Goal: Task Accomplishment & Management: Use online tool/utility

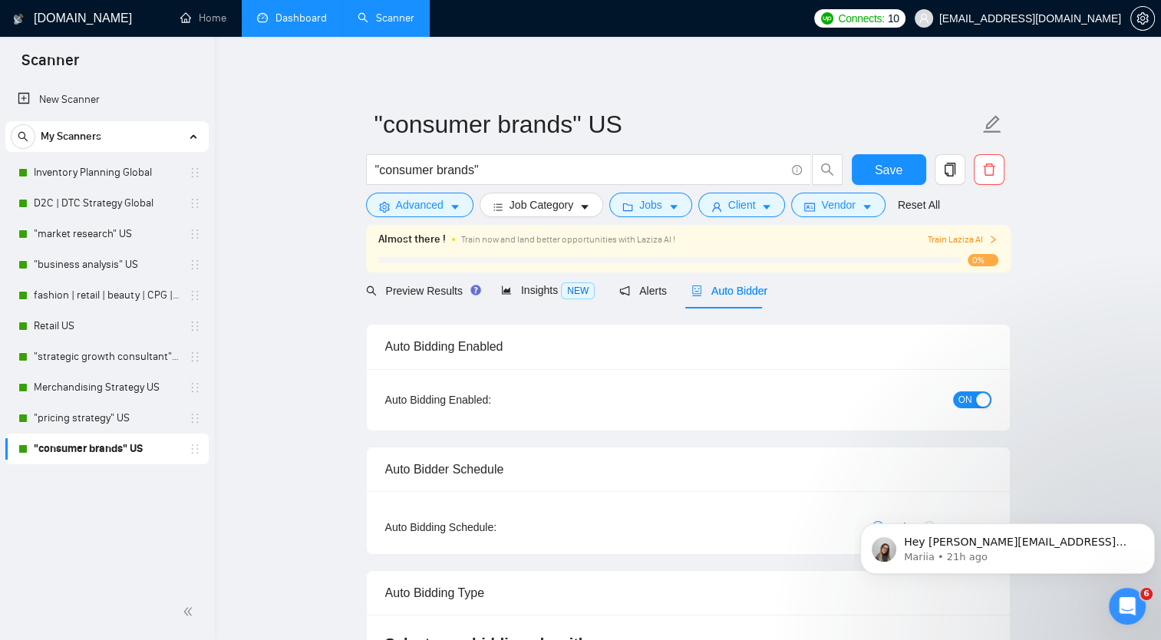
click at [292, 21] on link "Dashboard" at bounding box center [292, 18] width 70 height 13
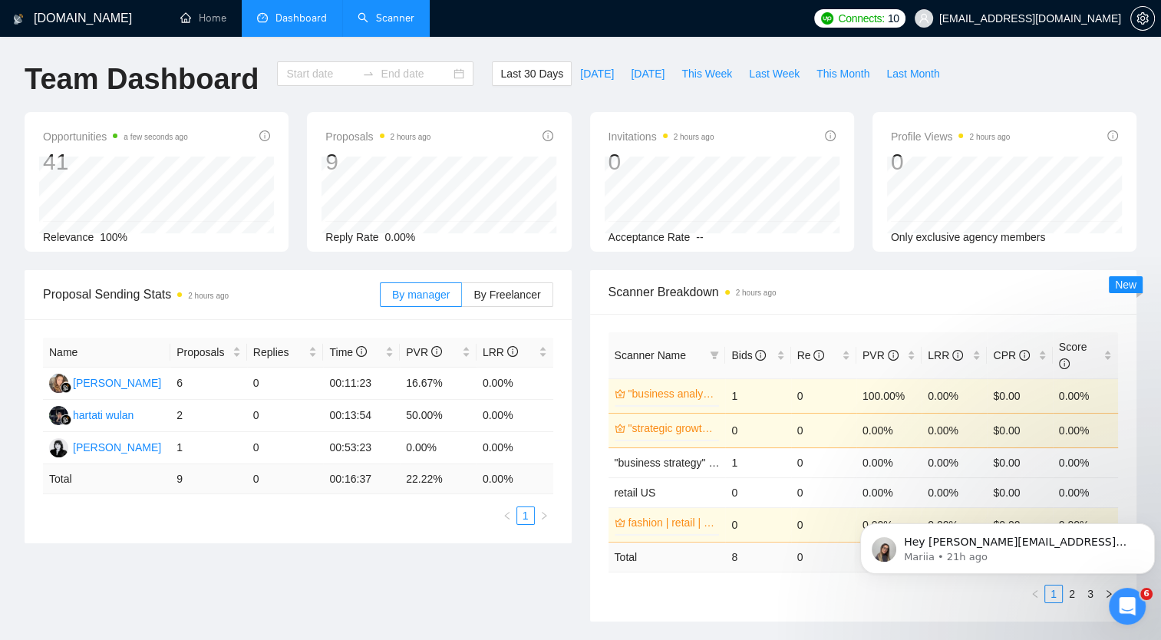
type input "[DATE]"
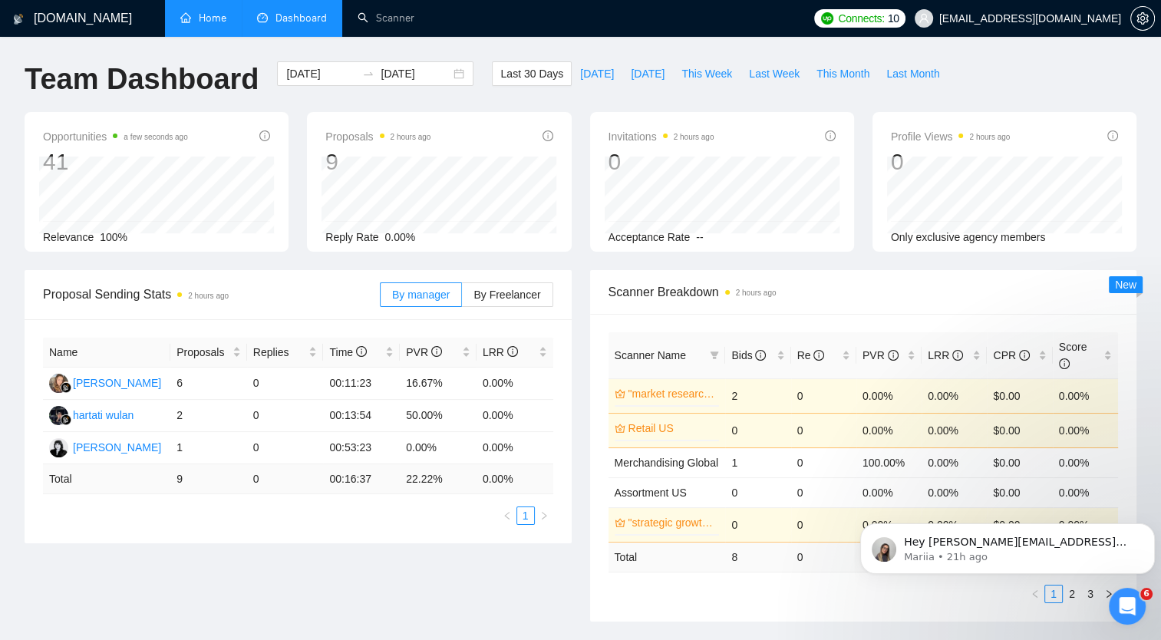
click at [213, 17] on link "Home" at bounding box center [203, 18] width 46 height 13
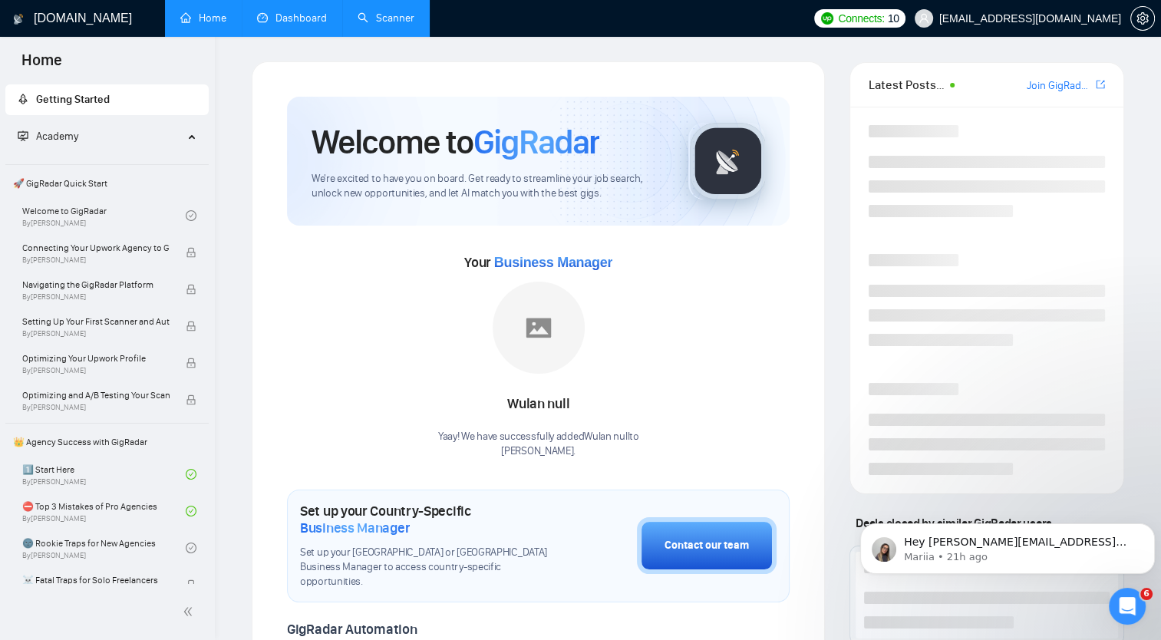
click at [396, 21] on link "Scanner" at bounding box center [386, 18] width 57 height 13
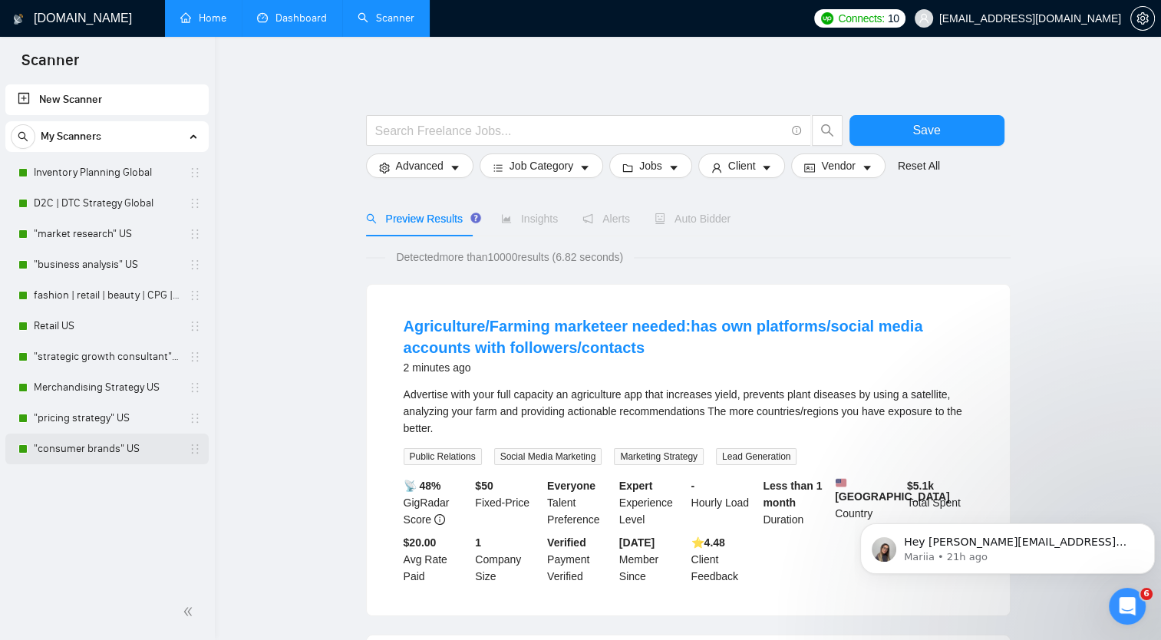
click at [99, 449] on link ""consumer brands" US" at bounding box center [107, 449] width 146 height 31
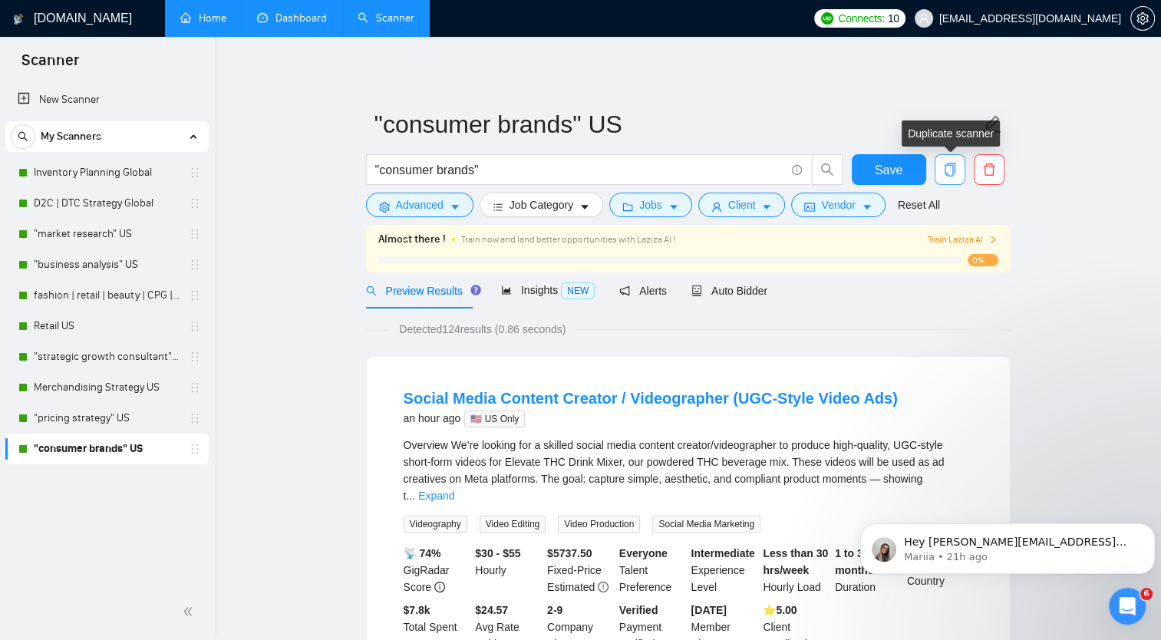
click at [947, 167] on icon "copy" at bounding box center [950, 170] width 14 height 14
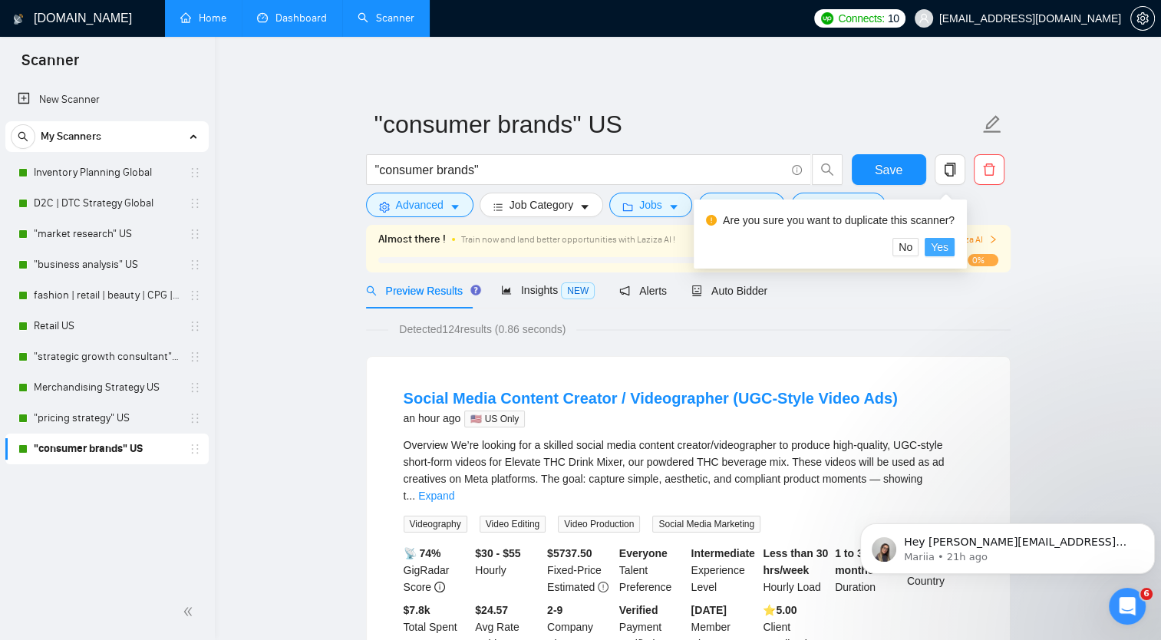
click at [938, 246] on span "Yes" at bounding box center [940, 247] width 18 height 17
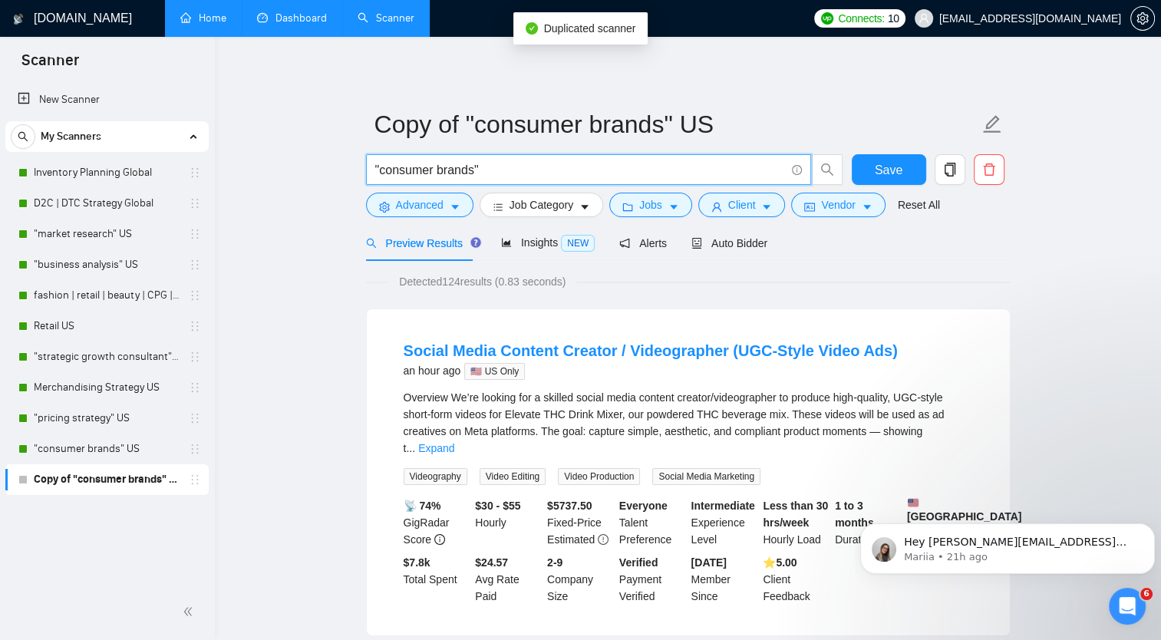
drag, startPoint x: 470, startPoint y: 173, endPoint x: 378, endPoint y: 177, distance: 92.2
click at [378, 177] on input ""consumer brands"" at bounding box center [580, 169] width 410 height 19
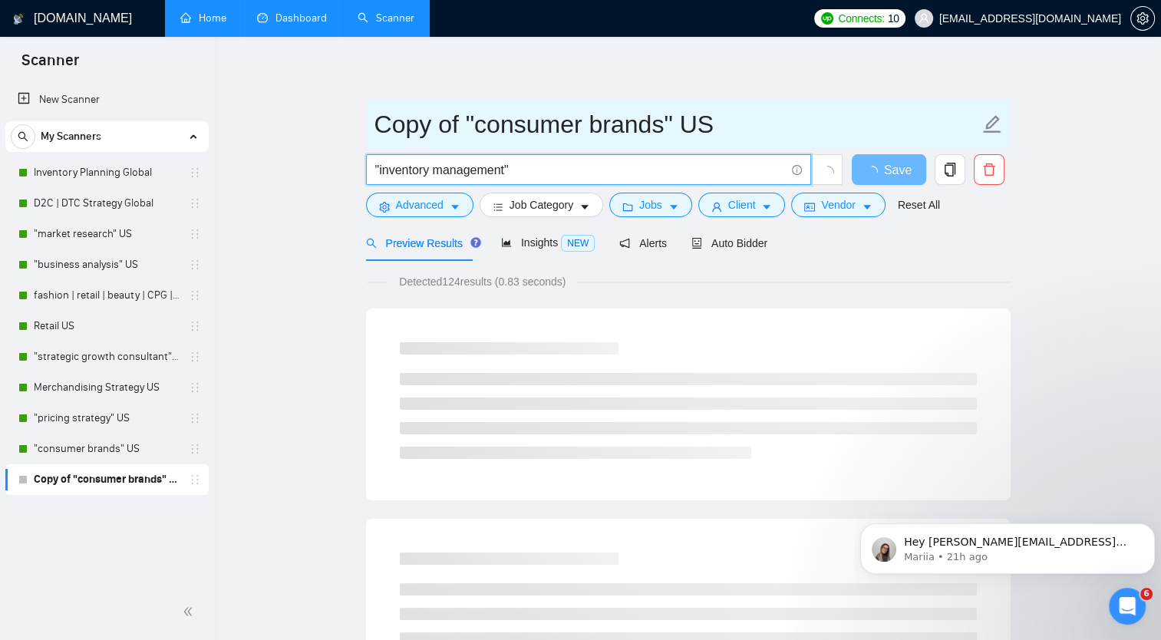
type input ""inventory management""
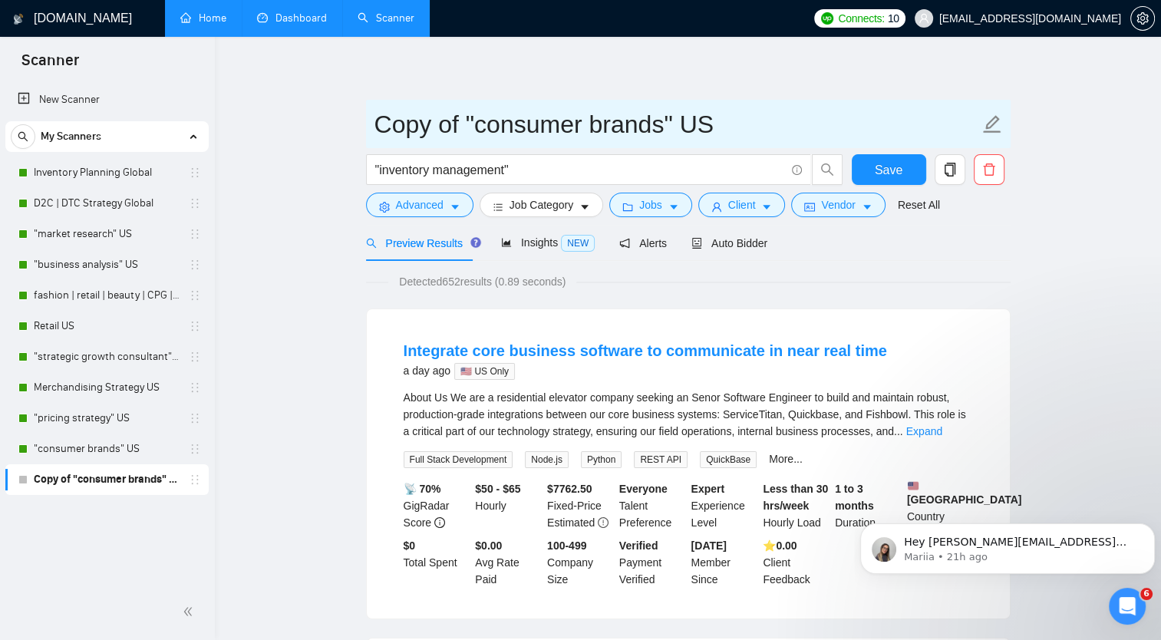
drag, startPoint x: 374, startPoint y: 127, endPoint x: 681, endPoint y: 124, distance: 307.0
click at [681, 124] on input "Copy of "consumer brands" US" at bounding box center [676, 124] width 605 height 38
type input "Inventory Management US"
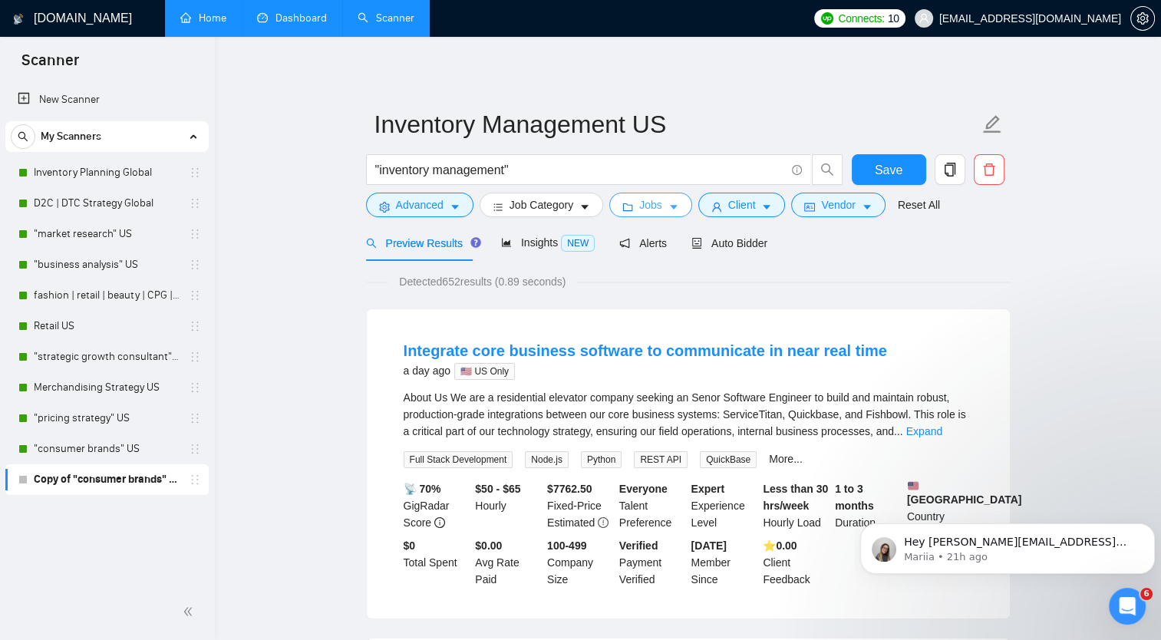
click at [652, 206] on span "Jobs" at bounding box center [650, 204] width 23 height 17
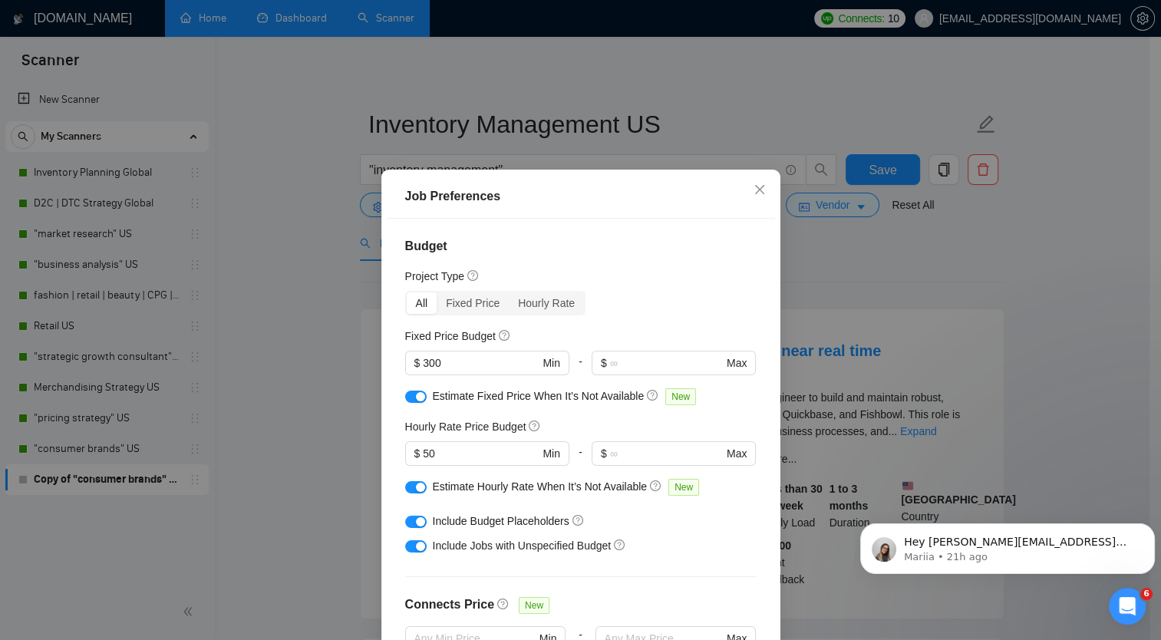
drag, startPoint x: 826, startPoint y: 299, endPoint x: 824, endPoint y: 290, distance: 9.5
click at [825, 296] on div "Job Preferences Budget Project Type All Fixed Price Hourly Rate Fixed Price Bud…" at bounding box center [580, 320] width 1161 height 640
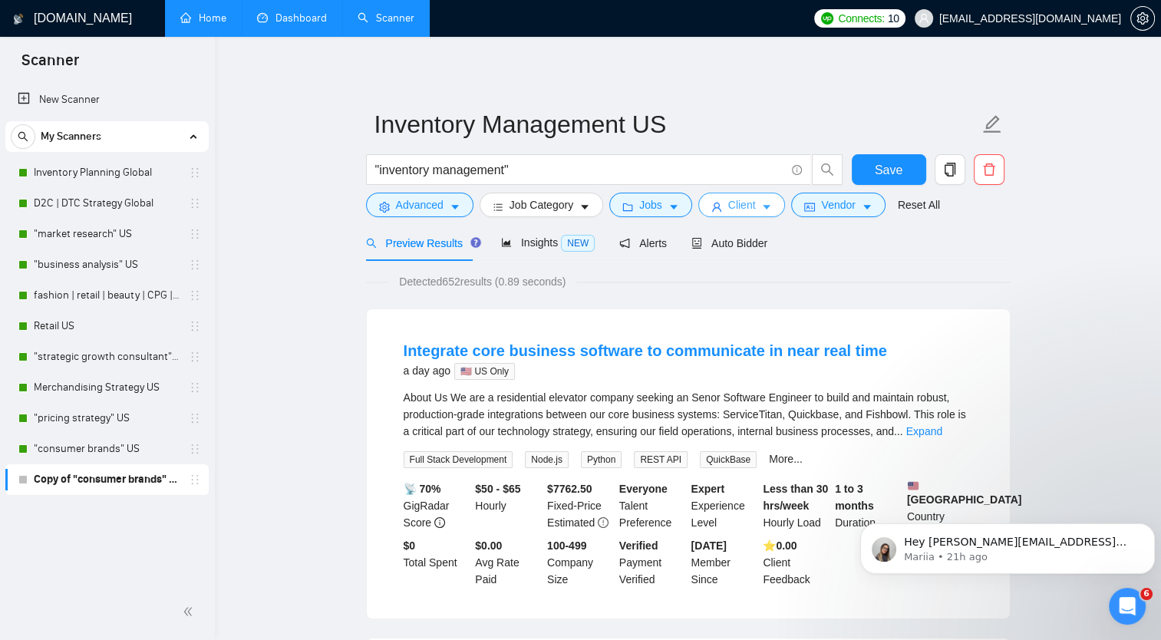
click at [764, 208] on icon "caret-down" at bounding box center [768, 208] width 8 height 5
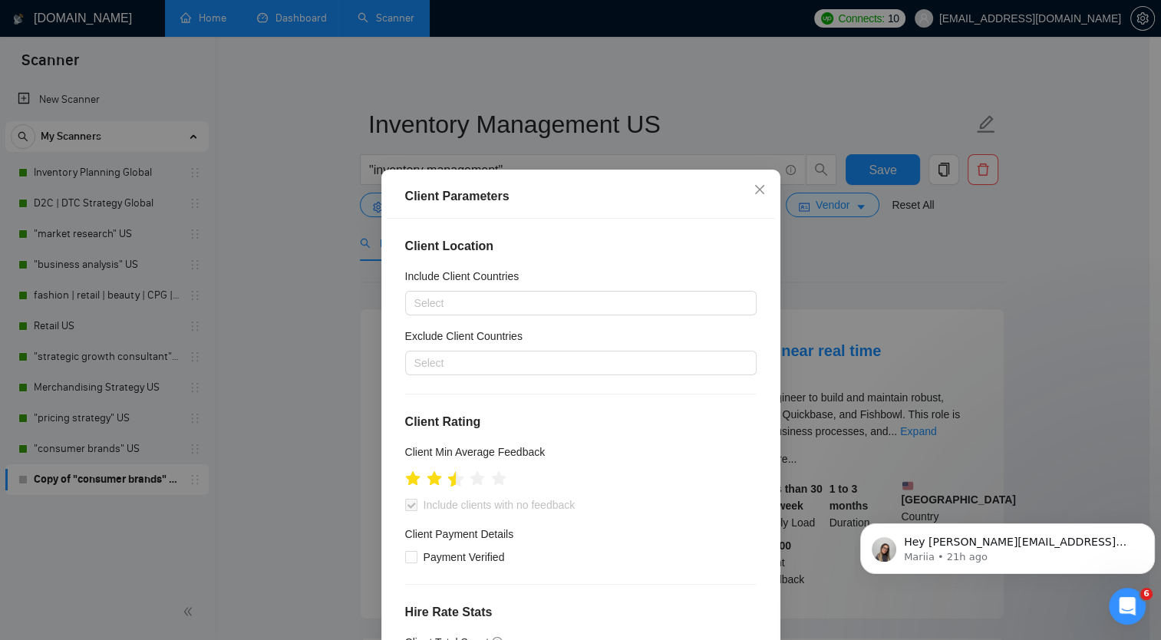
click at [447, 480] on icon "star" at bounding box center [455, 478] width 17 height 17
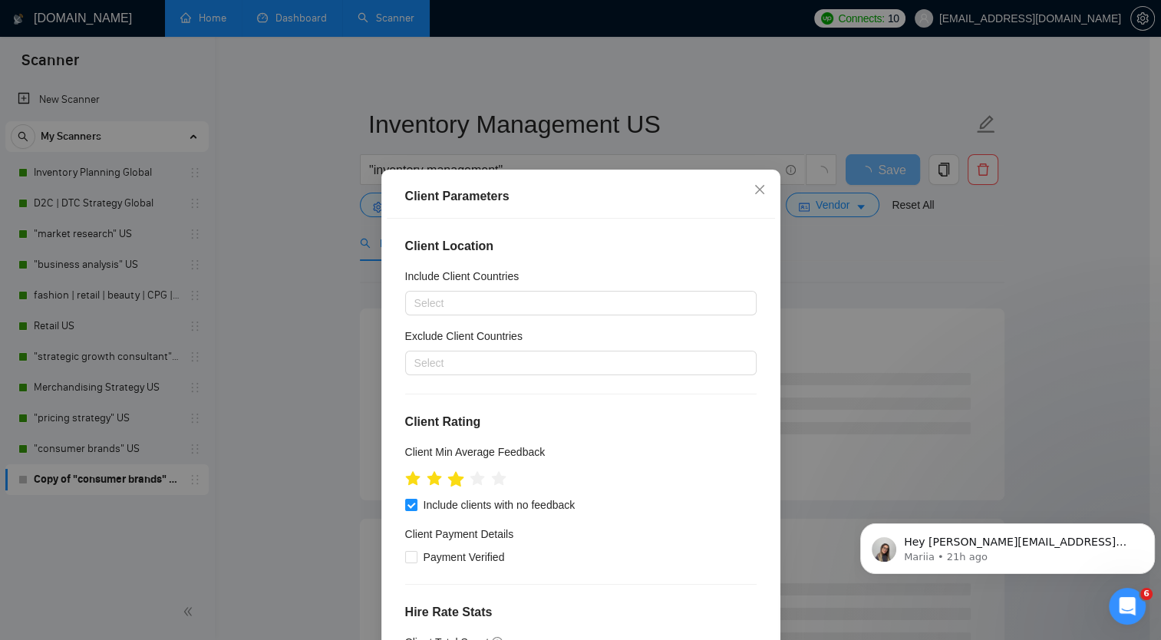
click at [457, 481] on icon "star" at bounding box center [455, 478] width 17 height 17
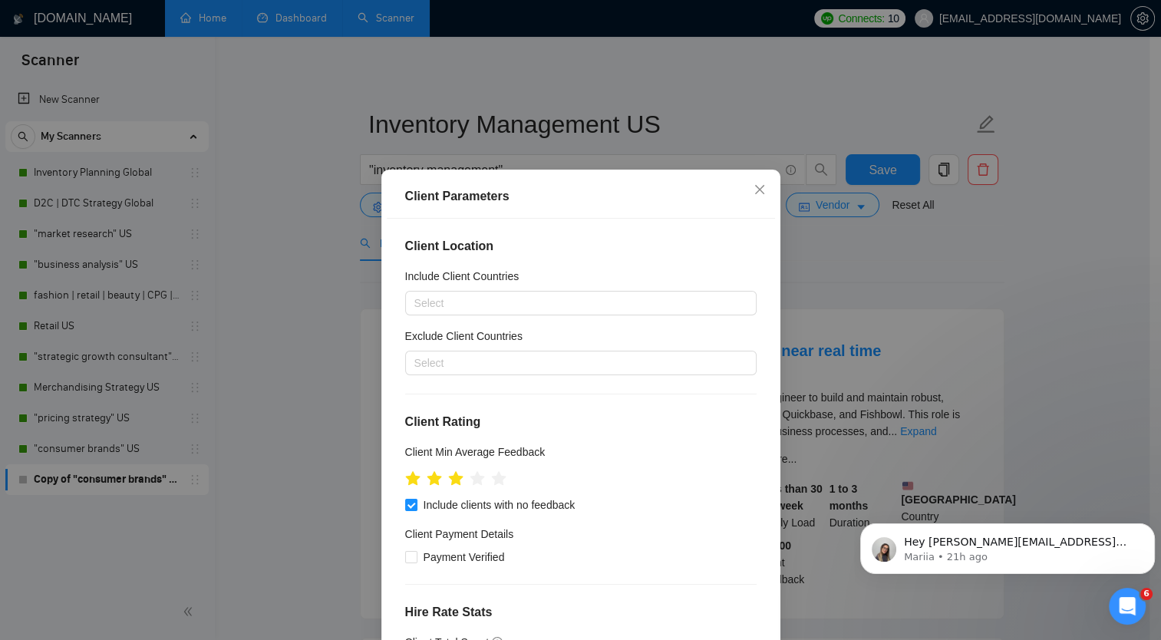
click at [1084, 257] on div "Client Parameters Client Location Include Client Countries Select Exclude Clien…" at bounding box center [580, 320] width 1161 height 640
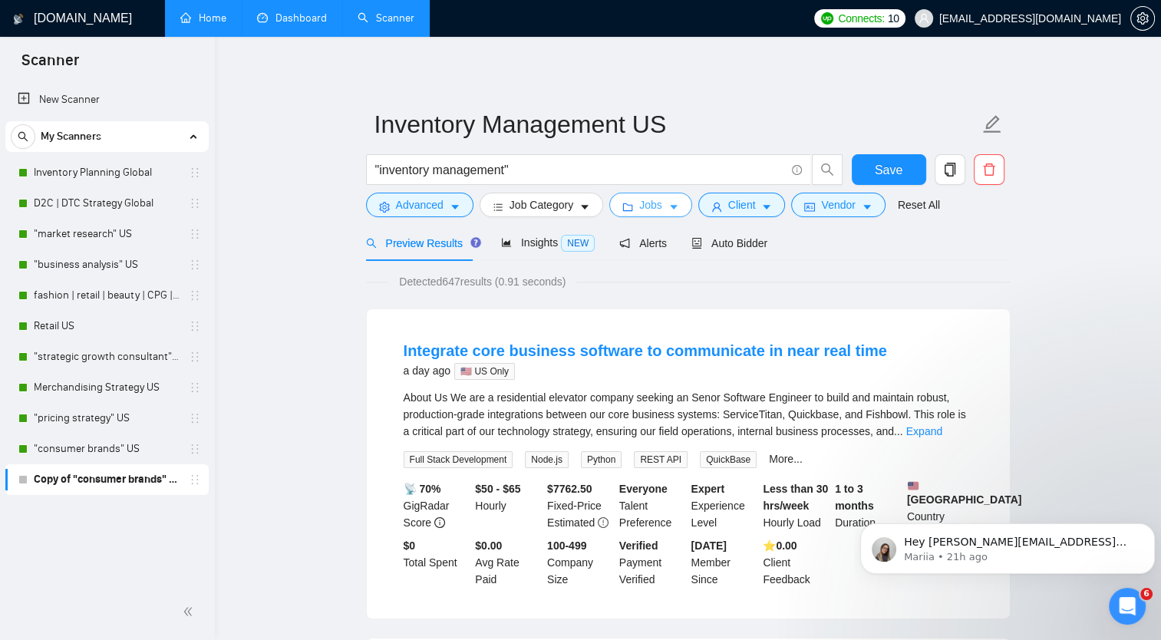
click at [669, 204] on icon "caret-down" at bounding box center [673, 207] width 11 height 11
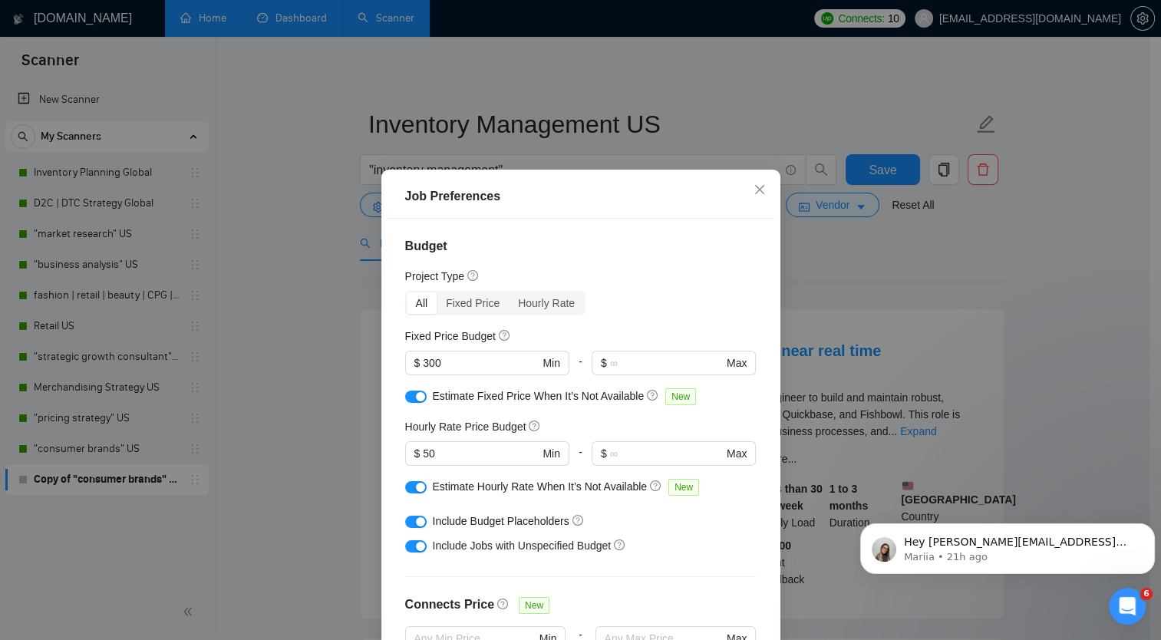
click at [982, 287] on div "Job Preferences Budget Project Type All Fixed Price Hourly Rate Fixed Price Bud…" at bounding box center [580, 320] width 1161 height 640
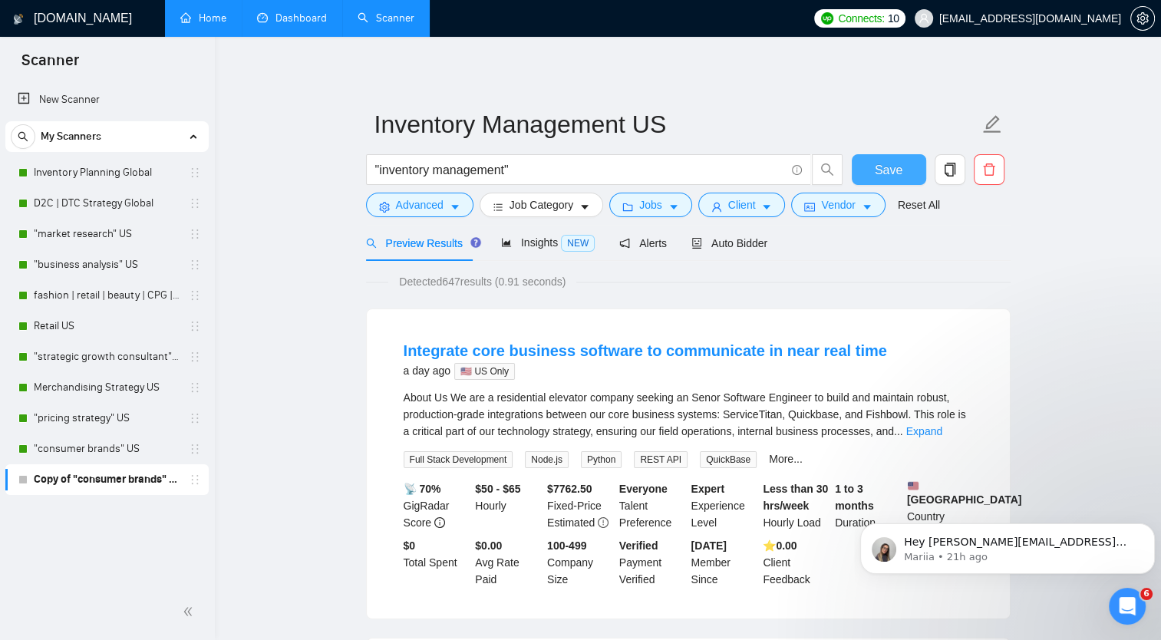
click at [886, 164] on span "Save" at bounding box center [889, 169] width 28 height 19
click at [734, 245] on span "Auto Bidder" at bounding box center [729, 243] width 76 height 12
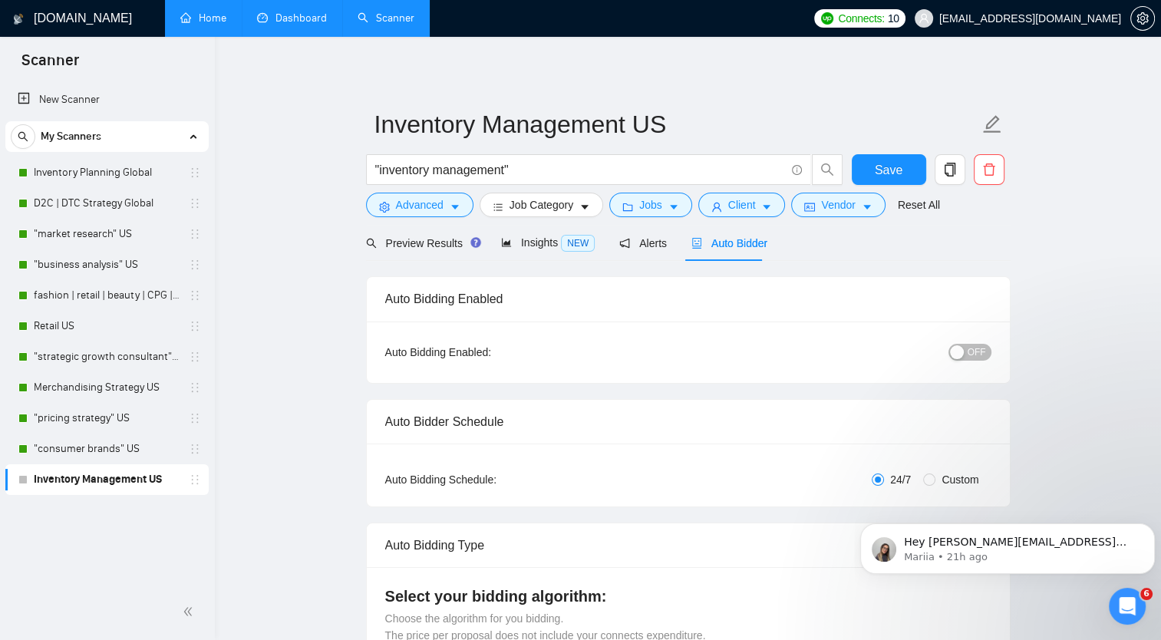
click at [974, 355] on span "OFF" at bounding box center [977, 352] width 18 height 17
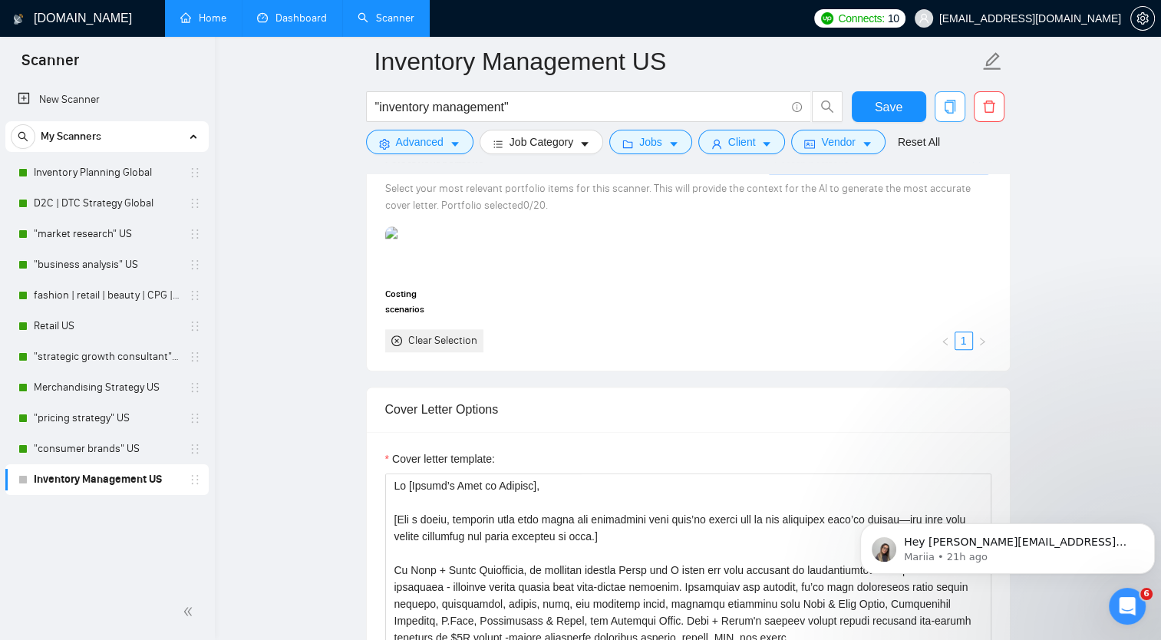
scroll to position [998, 0]
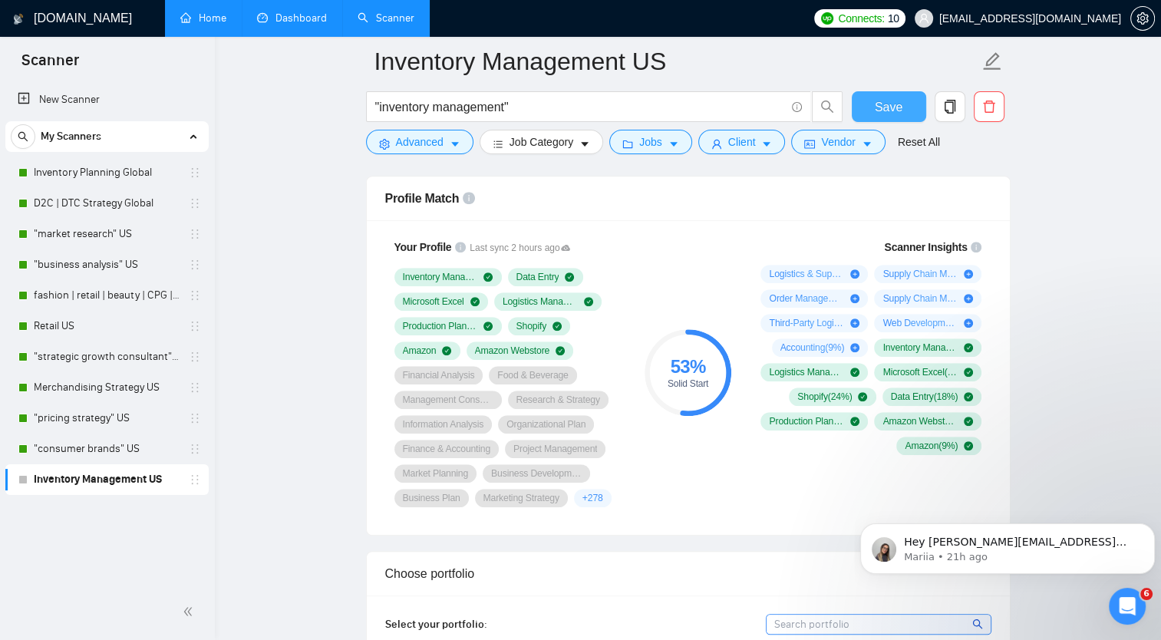
click at [891, 109] on span "Save" at bounding box center [889, 106] width 28 height 19
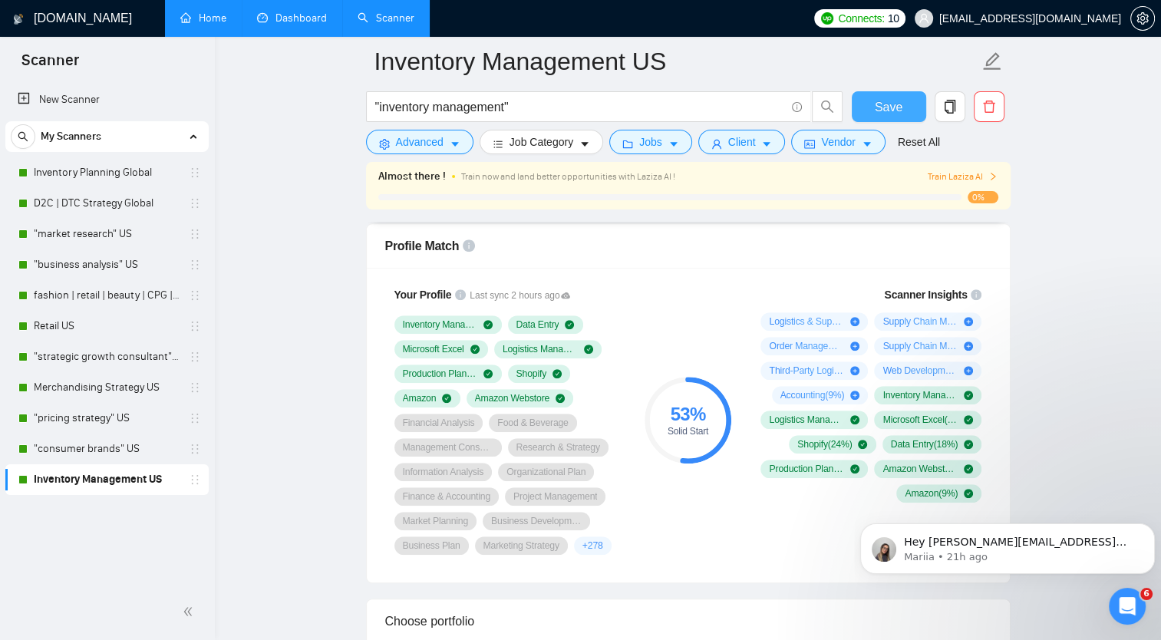
click at [879, 116] on span "Save" at bounding box center [889, 106] width 28 height 19
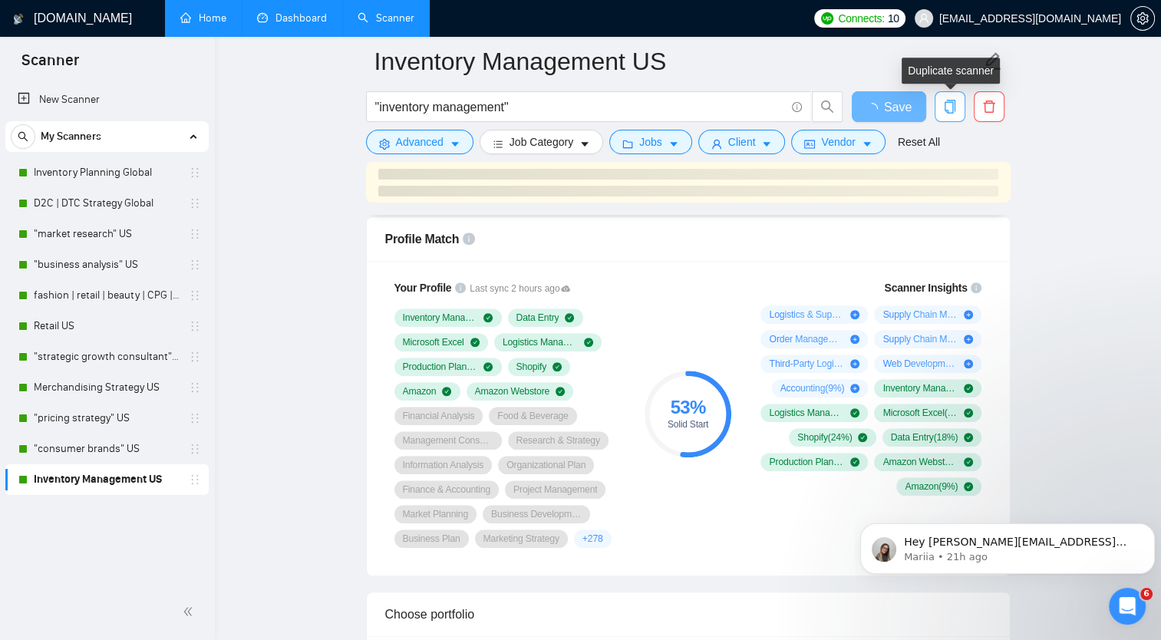
click at [950, 114] on button "button" at bounding box center [950, 106] width 31 height 31
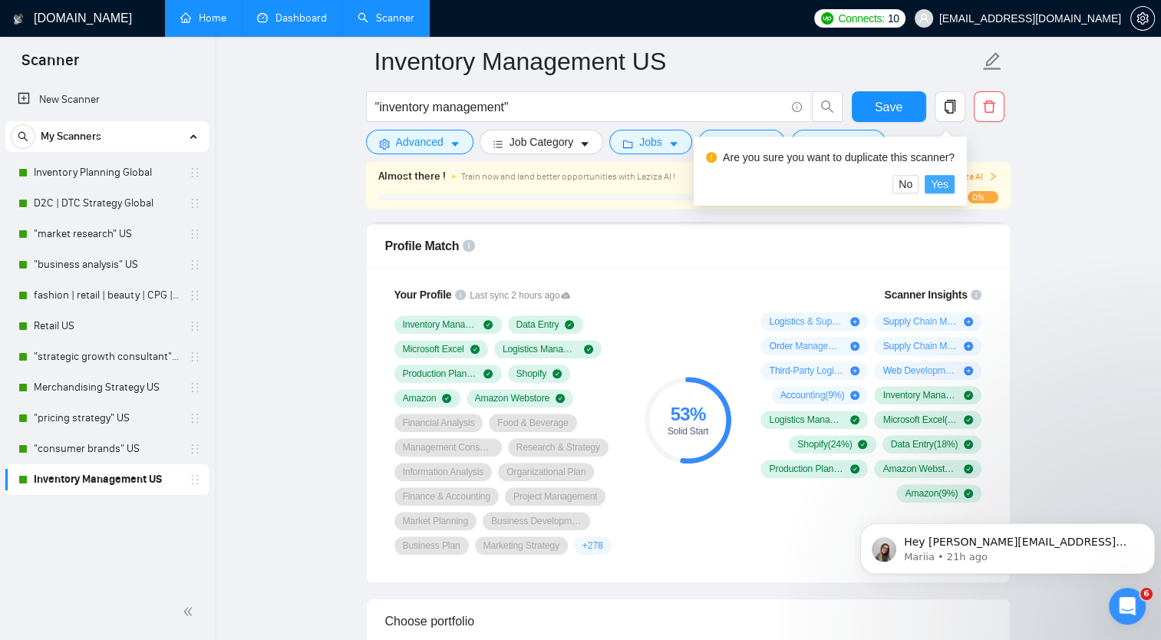
click at [935, 182] on span "Yes" at bounding box center [940, 184] width 18 height 17
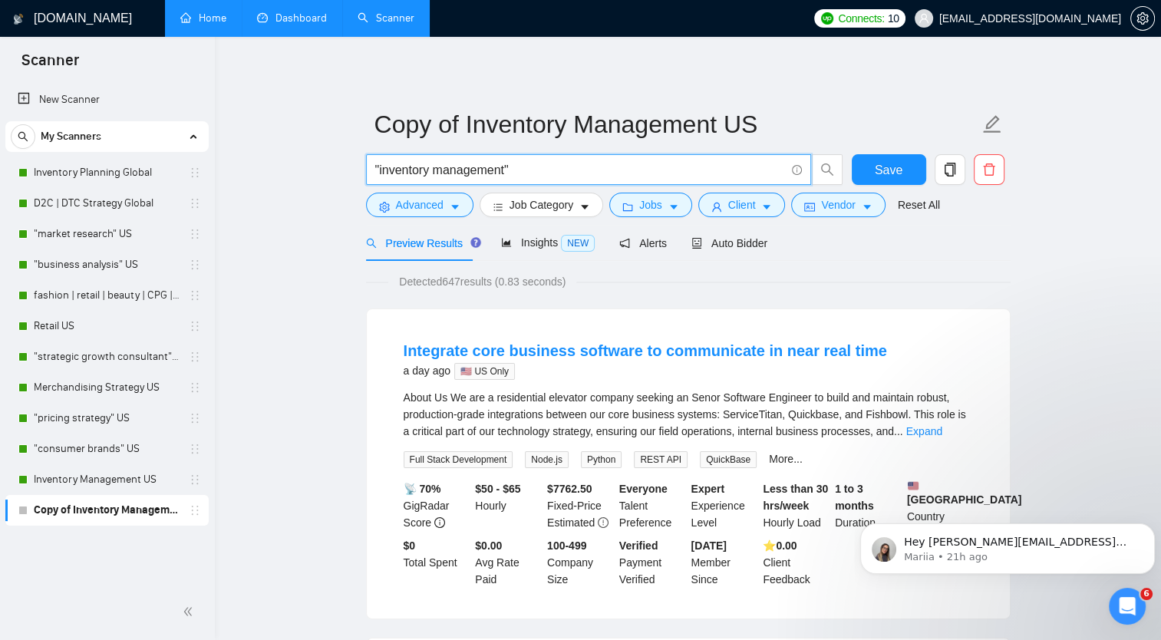
drag, startPoint x: 506, startPoint y: 172, endPoint x: 378, endPoint y: 179, distance: 128.3
click at [378, 179] on input ""inventory management"" at bounding box center [580, 169] width 410 height 19
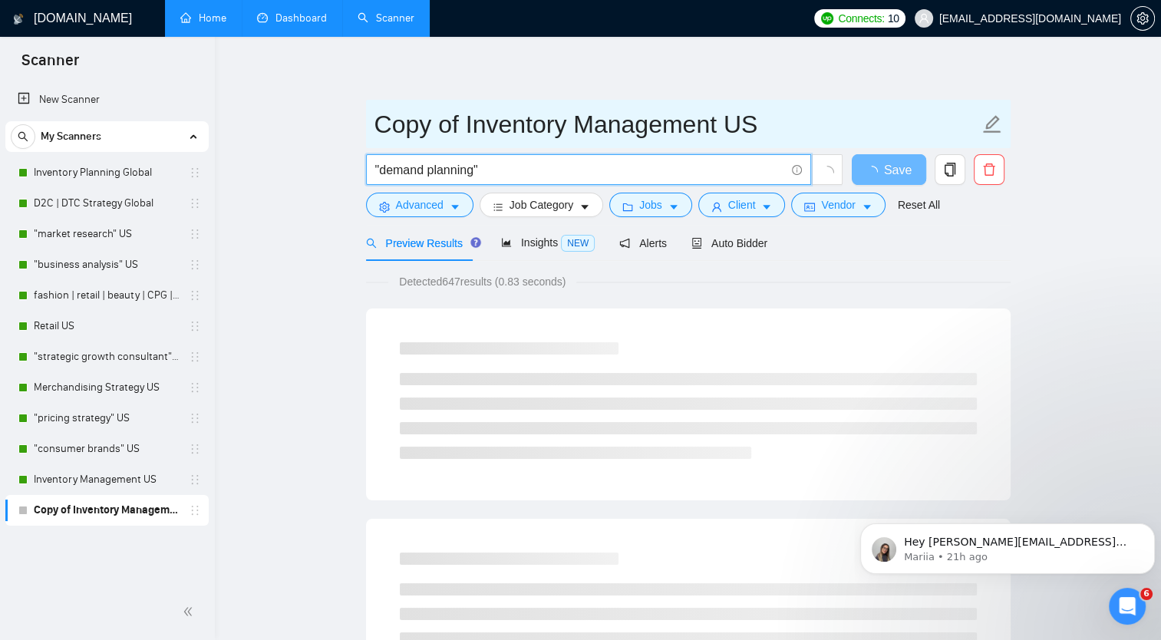
type input ""demand planning""
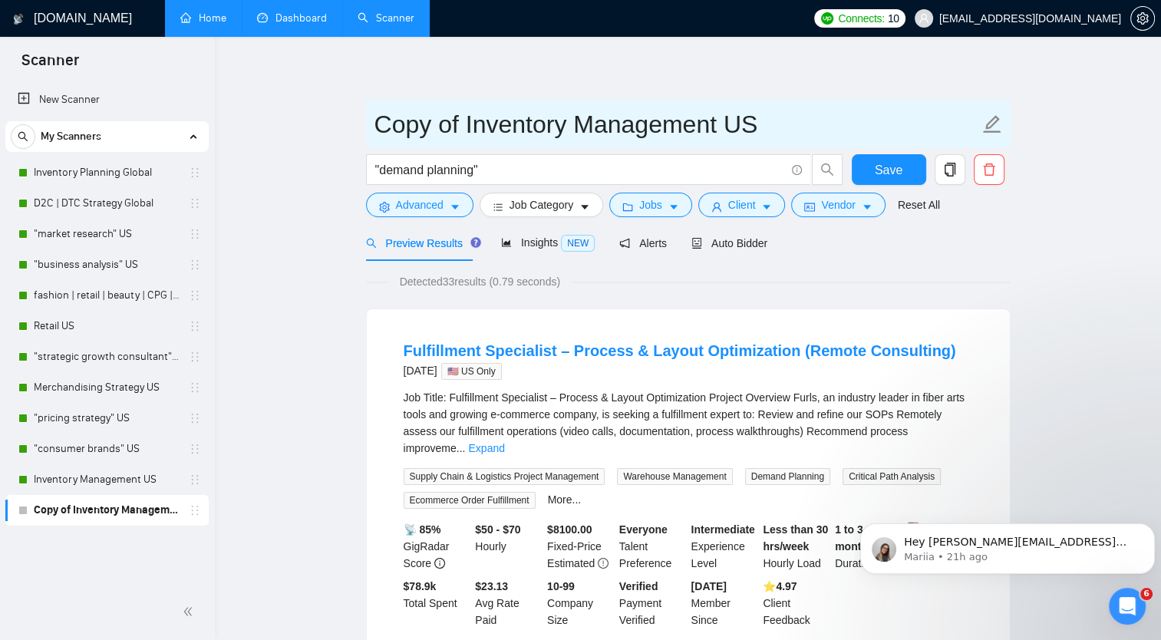
drag, startPoint x: 380, startPoint y: 124, endPoint x: 733, endPoint y: 114, distance: 353.1
click at [733, 114] on input "Copy of Inventory Management US" at bounding box center [676, 124] width 605 height 38
type input "Demand Planning US"
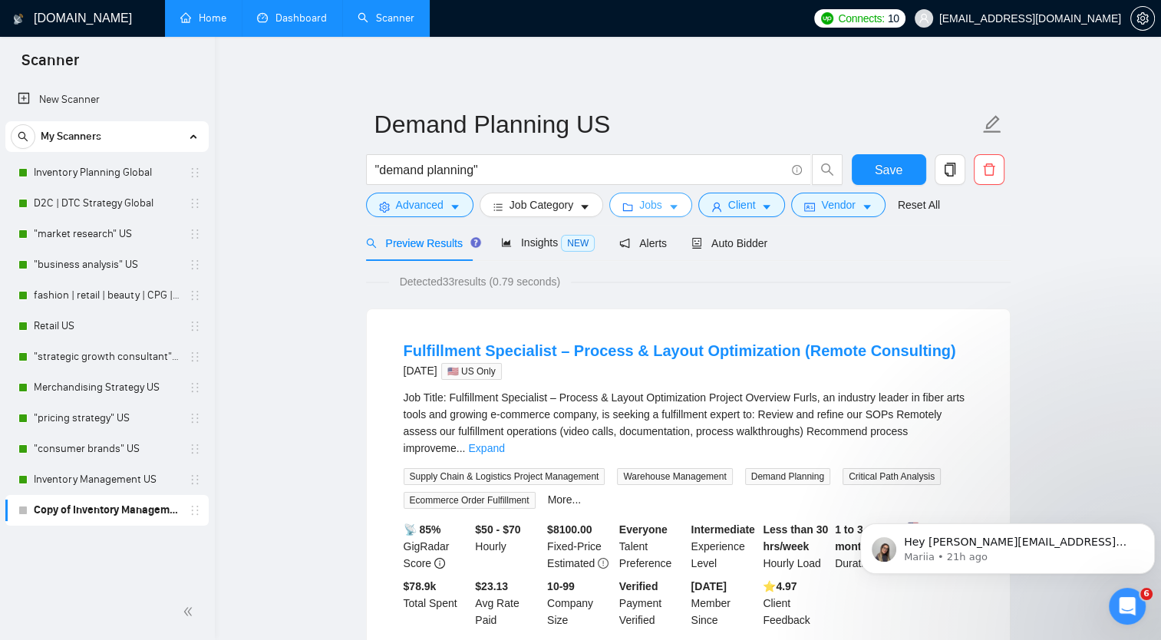
click at [657, 204] on span "Jobs" at bounding box center [650, 204] width 23 height 17
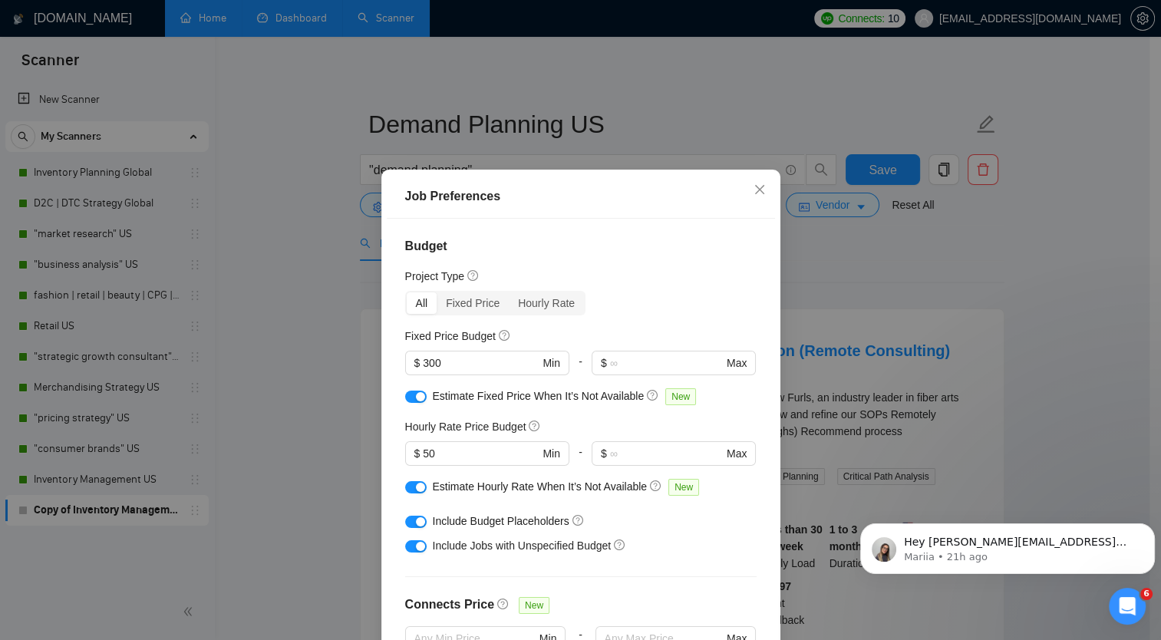
click at [834, 281] on div "Job Preferences Budget Project Type All Fixed Price Hourly Rate Fixed Price Bud…" at bounding box center [580, 320] width 1161 height 640
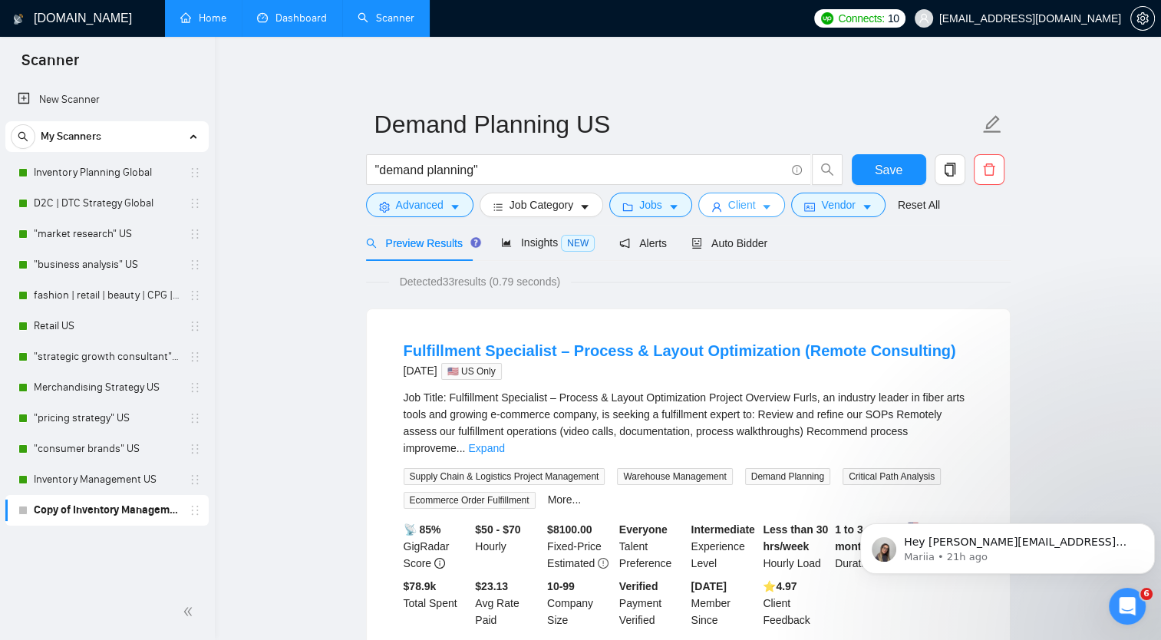
drag, startPoint x: 751, startPoint y: 203, endPoint x: 752, endPoint y: 211, distance: 7.7
click at [752, 211] on button "Client" at bounding box center [741, 205] width 87 height 25
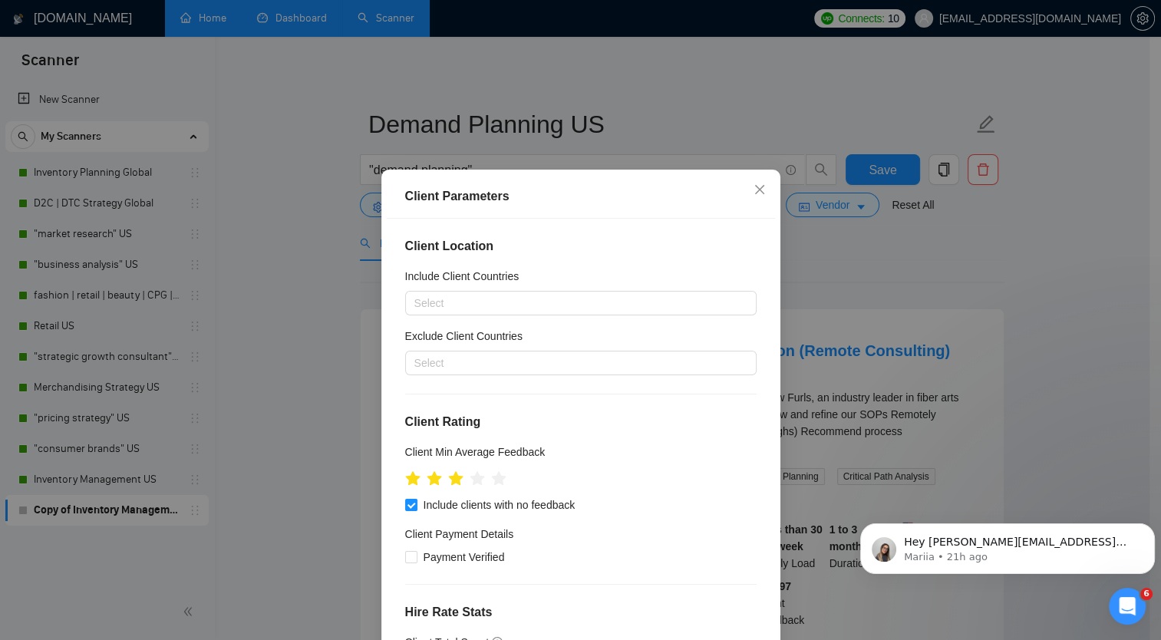
click at [397, 483] on div "Client Location Include Client Countries Select Exclude Client Countries Select…" at bounding box center [581, 443] width 388 height 448
click at [426, 484] on icon "star" at bounding box center [434, 478] width 16 height 15
click at [406, 483] on icon "star" at bounding box center [412, 478] width 16 height 15
click at [404, 483] on icon "star" at bounding box center [412, 478] width 16 height 15
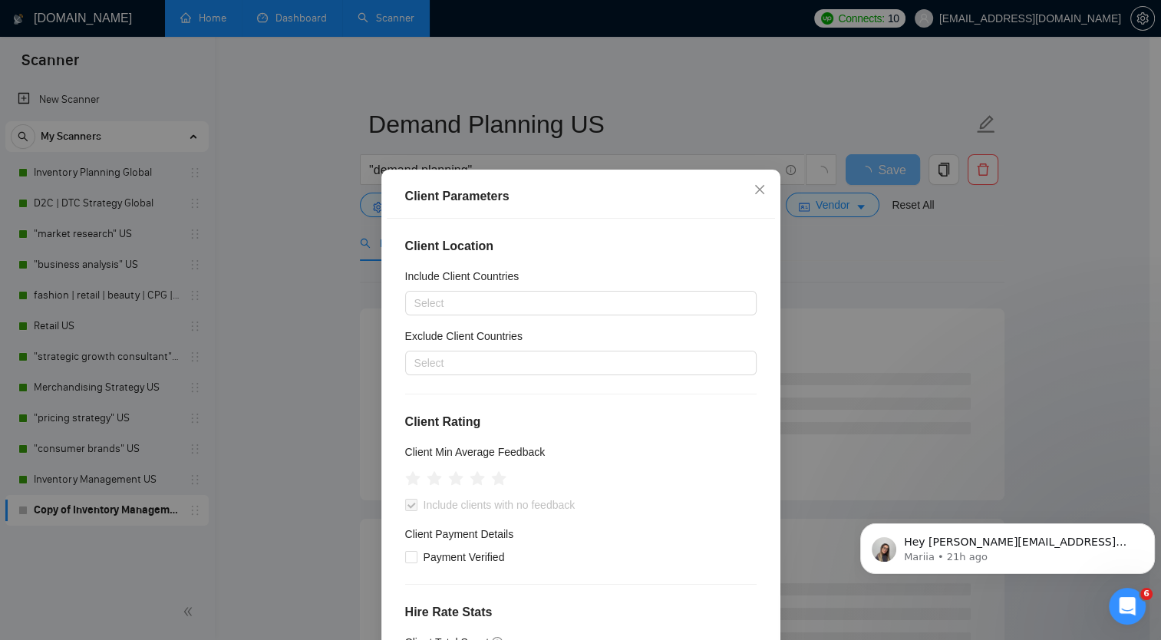
click at [1010, 247] on div "Client Parameters Client Location Include Client Countries Select Exclude Clien…" at bounding box center [580, 320] width 1161 height 640
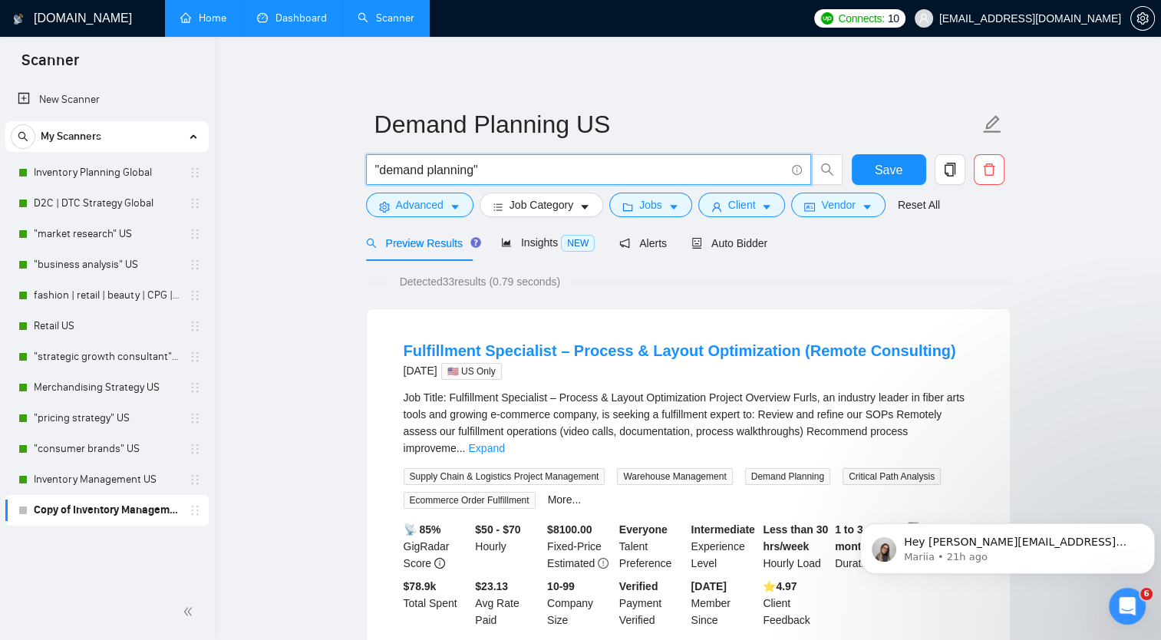
click at [512, 164] on input ""demand planning"" at bounding box center [580, 169] width 410 height 19
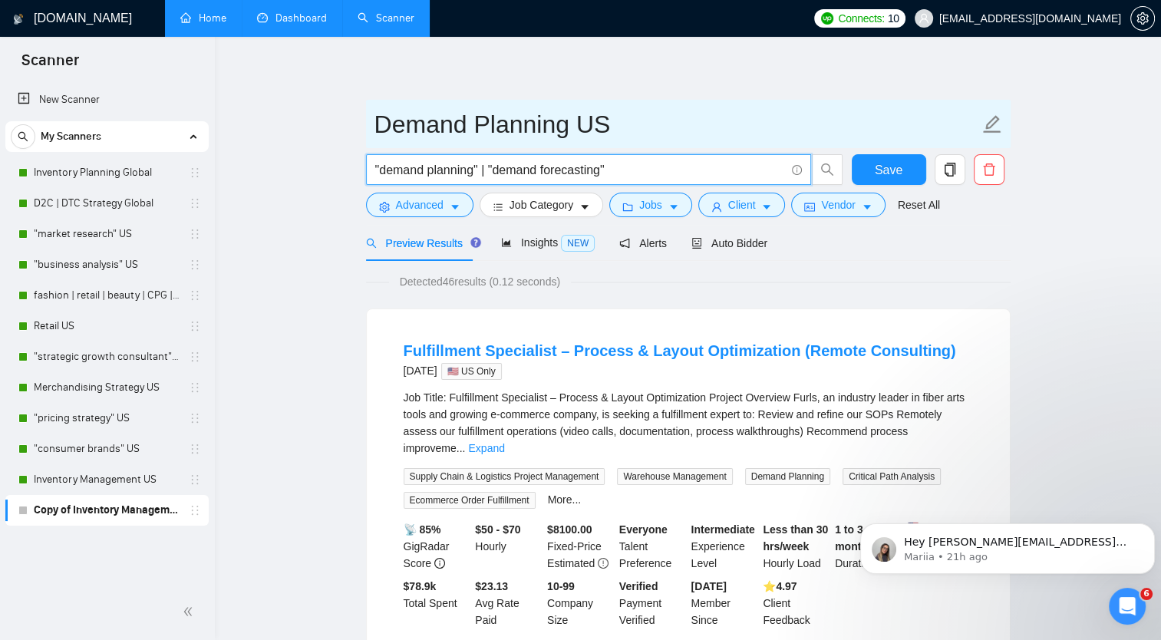
type input ""demand planning" | "demand forecasting""
click at [569, 124] on input "Demand Planning US" at bounding box center [676, 124] width 605 height 38
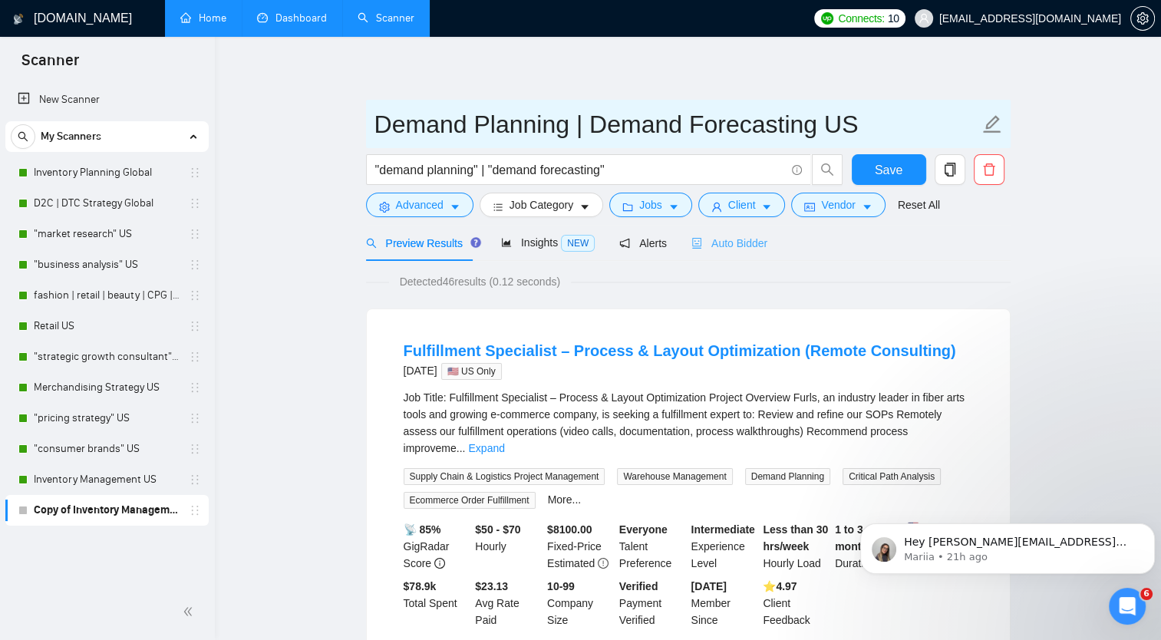
type input "Demand Planning | Demand Forecasting US"
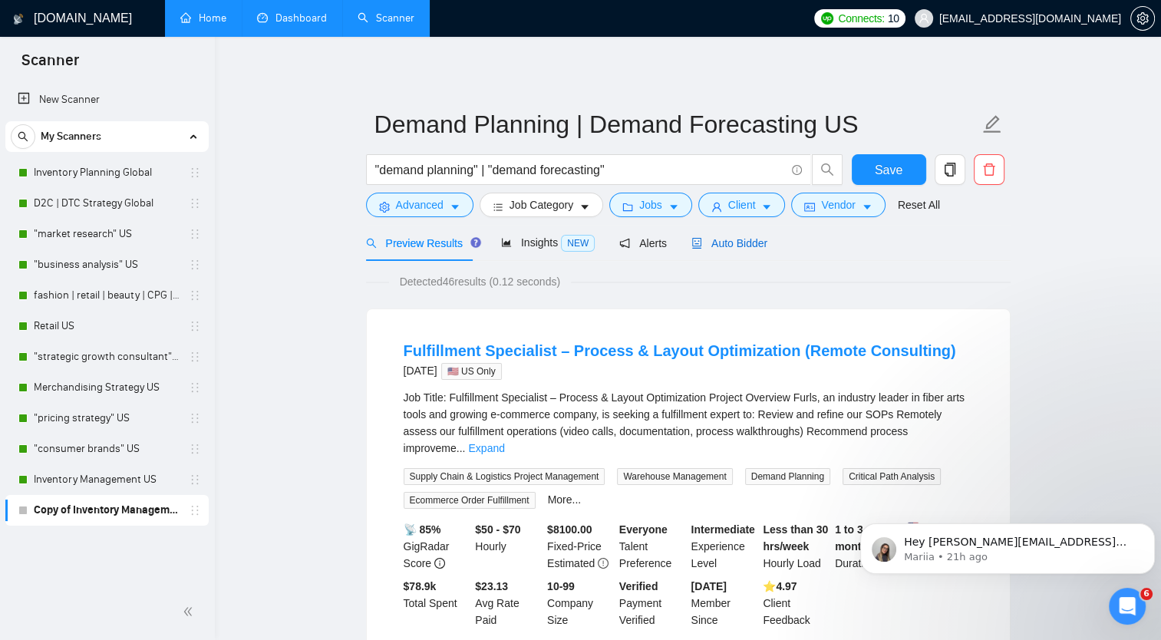
click at [717, 242] on span "Auto Bidder" at bounding box center [729, 243] width 76 height 12
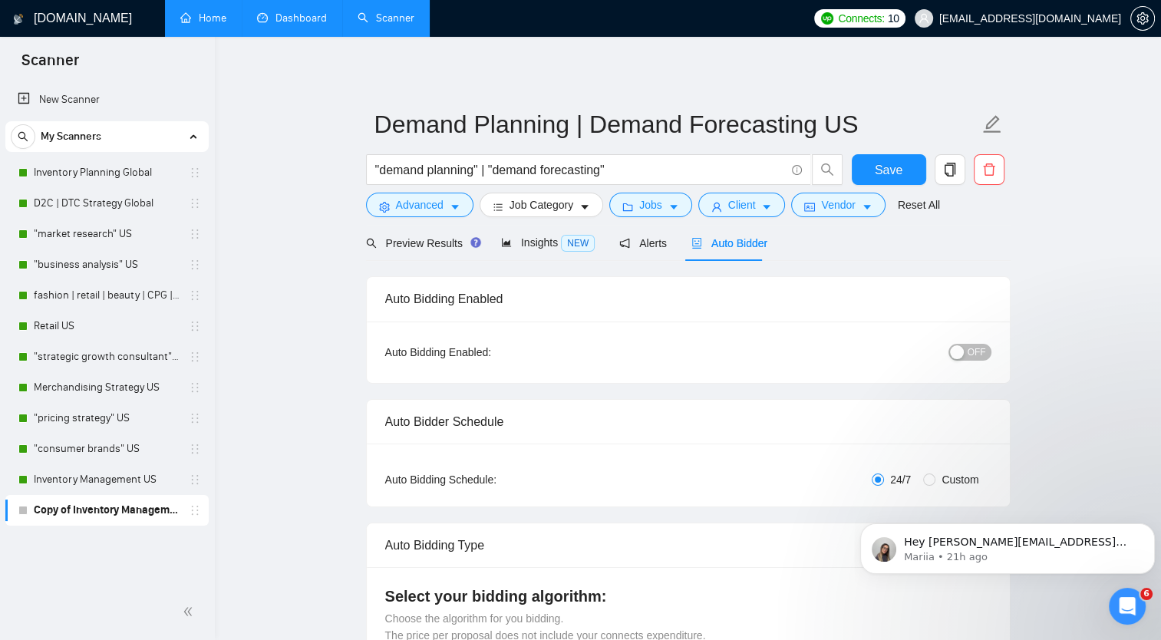
click at [968, 354] on button "OFF" at bounding box center [970, 352] width 43 height 17
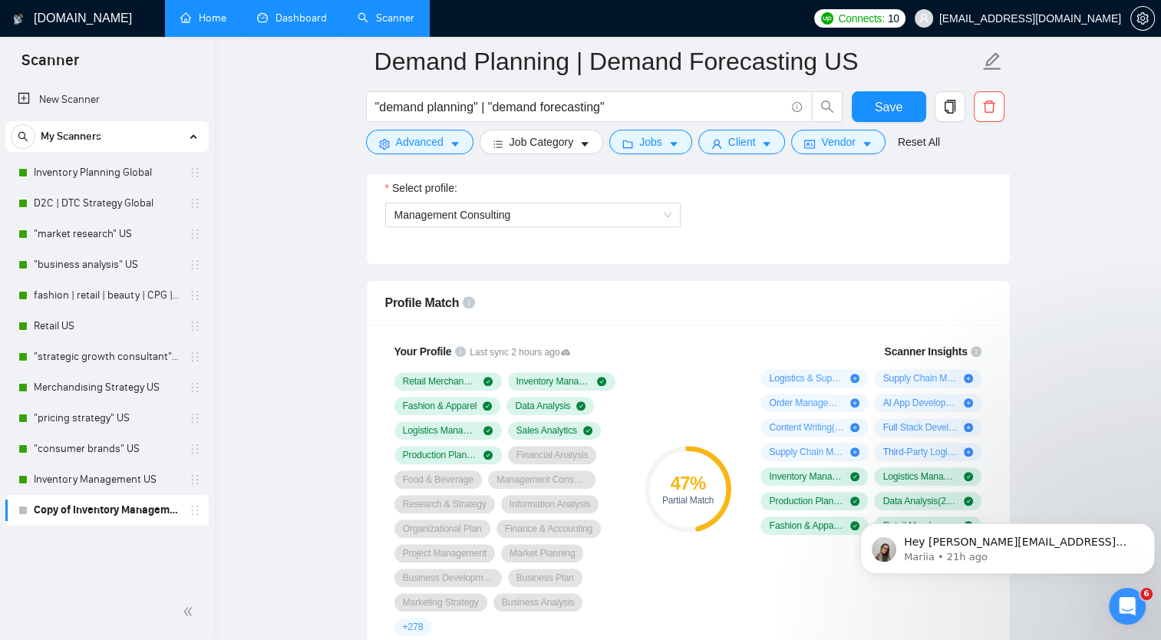
scroll to position [844, 0]
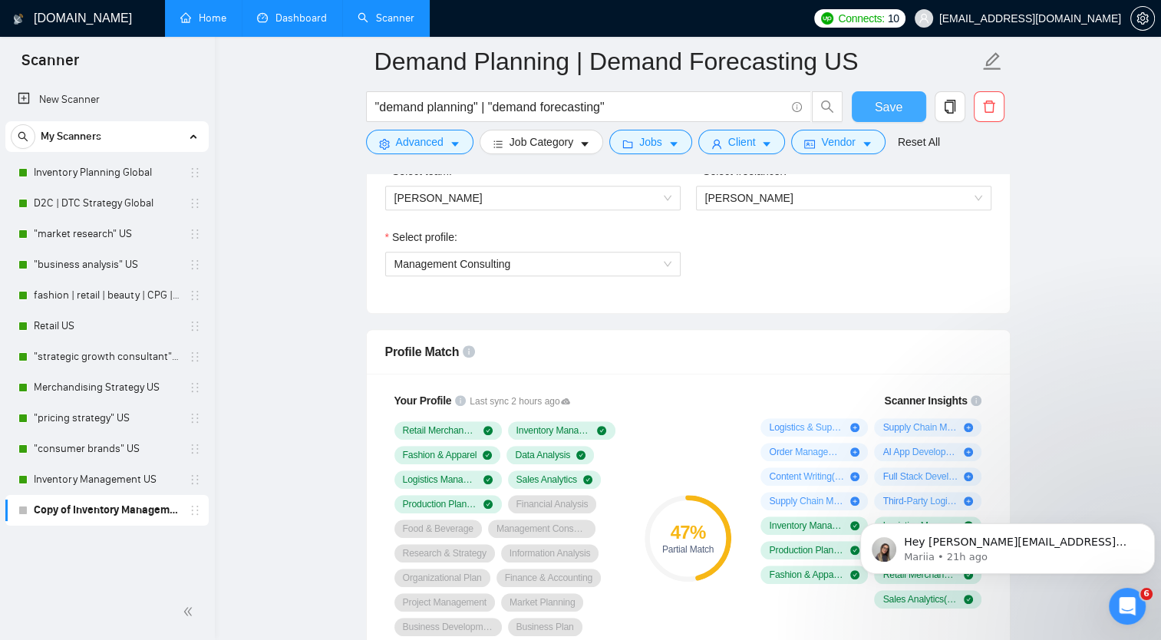
click at [881, 111] on span "Save" at bounding box center [889, 106] width 28 height 19
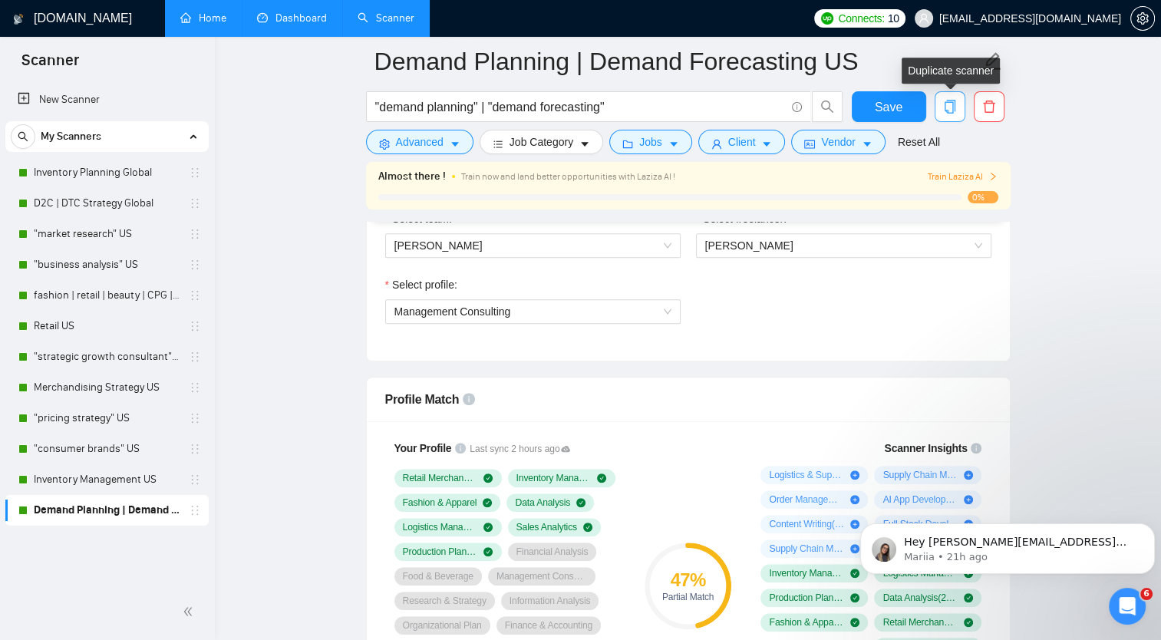
click at [949, 110] on icon "copy" at bounding box center [950, 107] width 14 height 14
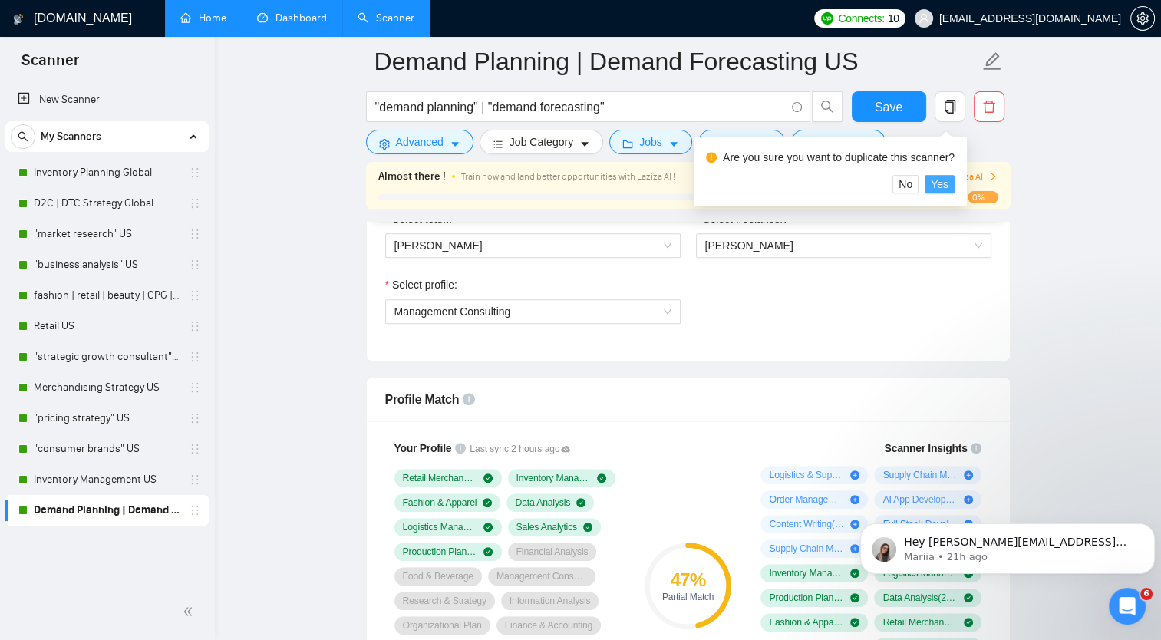
click at [936, 184] on span "Yes" at bounding box center [940, 184] width 18 height 17
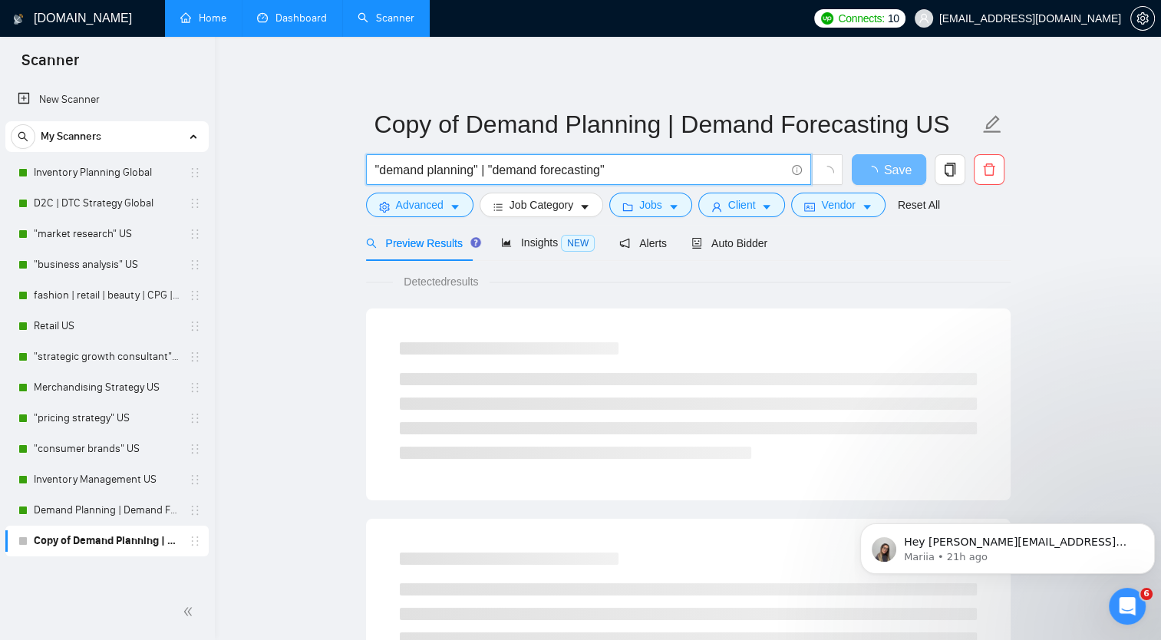
drag, startPoint x: 602, startPoint y: 167, endPoint x: 380, endPoint y: 181, distance: 223.0
click at [380, 181] on span ""demand planning" | "demand forecasting"" at bounding box center [588, 169] width 445 height 31
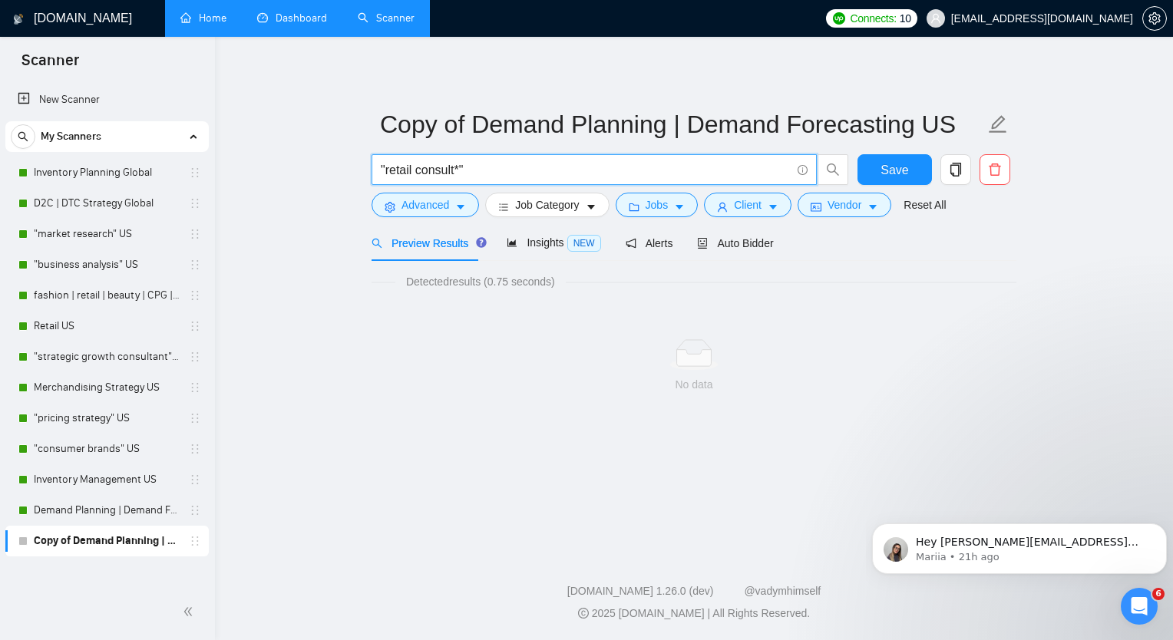
drag, startPoint x: 491, startPoint y: 173, endPoint x: 359, endPoint y: 162, distance: 132.5
click at [359, 162] on main "Copy of Demand Planning | Demand Forecasting US "retail consult*" Save Advanced…" at bounding box center [693, 291] width 909 height 460
click at [470, 168] on input ""retail consult*"" at bounding box center [586, 169] width 410 height 19
click at [451, 170] on input ""retail consult"" at bounding box center [586, 169] width 410 height 19
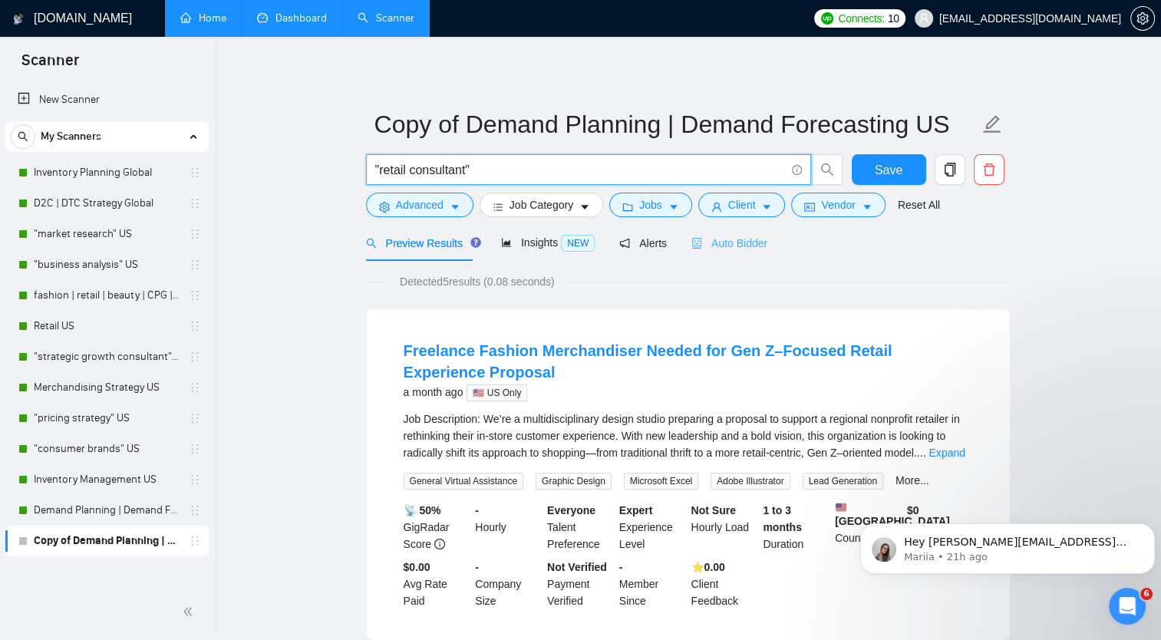
type input ""retail consultant""
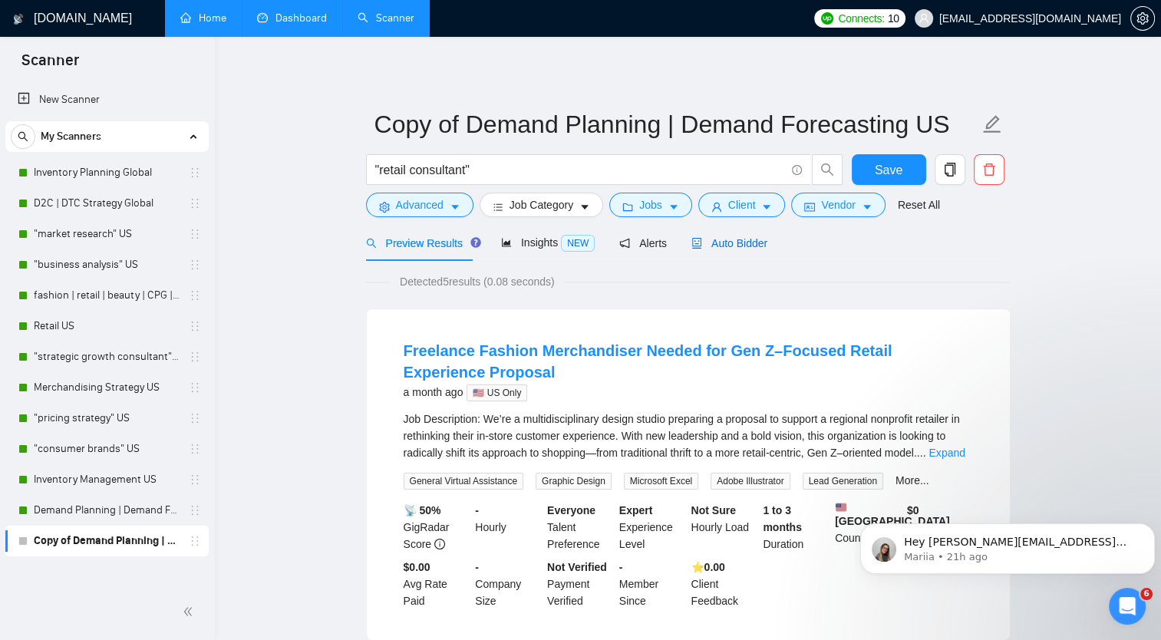
click at [730, 240] on span "Auto Bidder" at bounding box center [729, 243] width 76 height 12
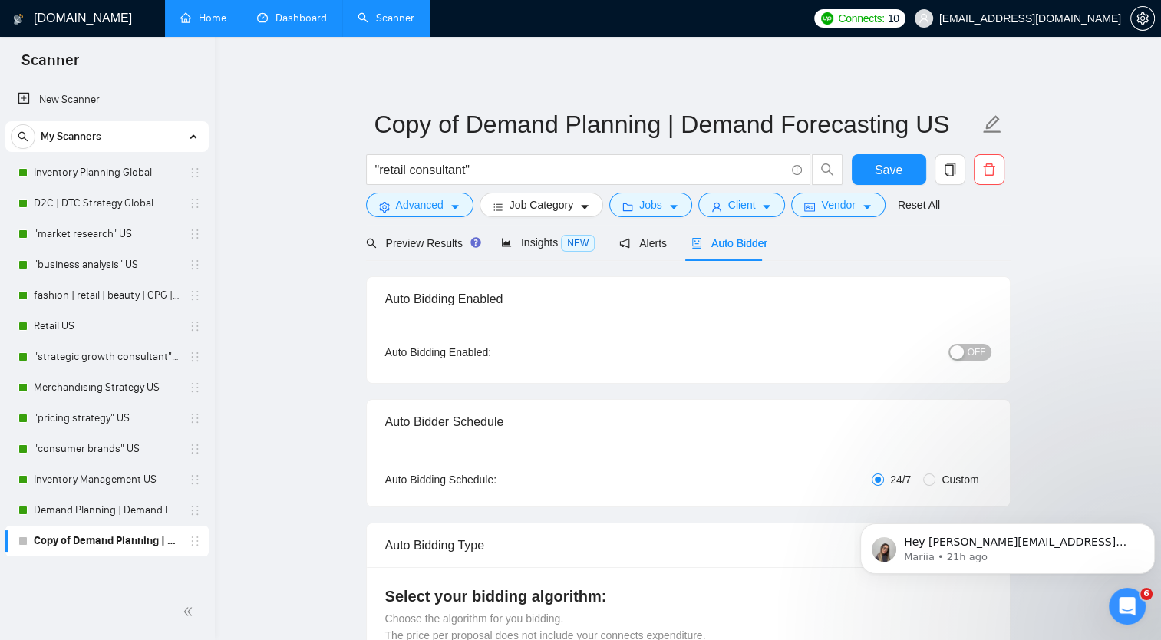
click at [963, 351] on div "button" at bounding box center [957, 352] width 14 height 14
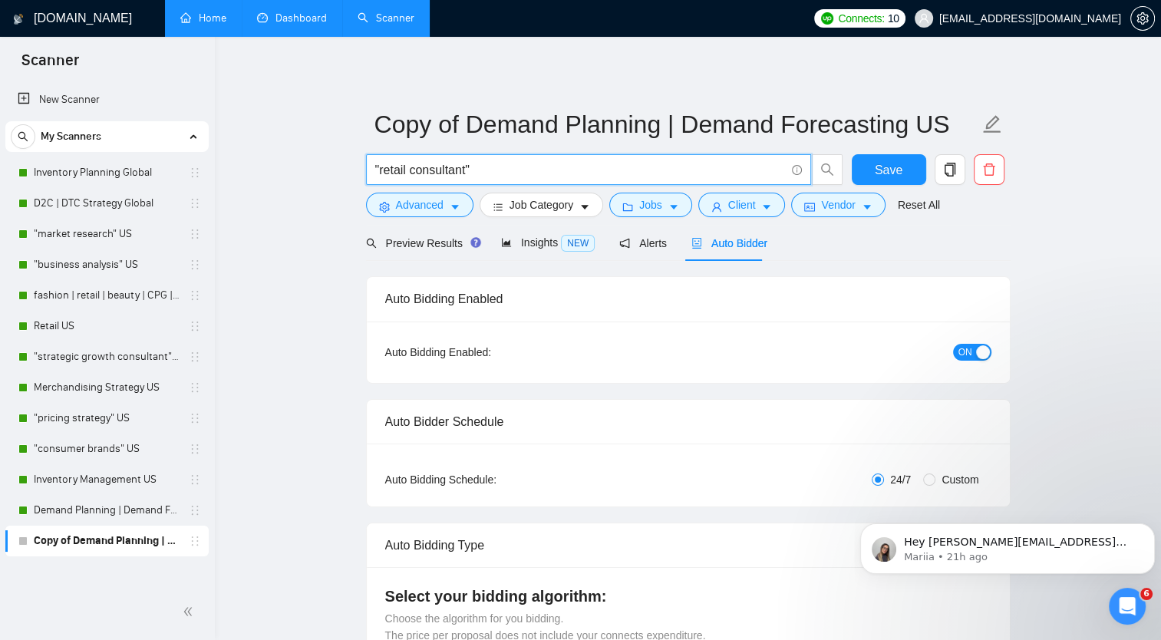
drag, startPoint x: 490, startPoint y: 168, endPoint x: 362, endPoint y: 180, distance: 128.7
click at [363, 180] on div ""retail consultant"" at bounding box center [604, 173] width 483 height 38
click at [522, 167] on input ""retail consultant"" at bounding box center [580, 169] width 410 height 19
click at [467, 168] on input ""retail consultant"" at bounding box center [580, 169] width 410 height 19
drag, startPoint x: 467, startPoint y: 170, endPoint x: 378, endPoint y: 180, distance: 89.6
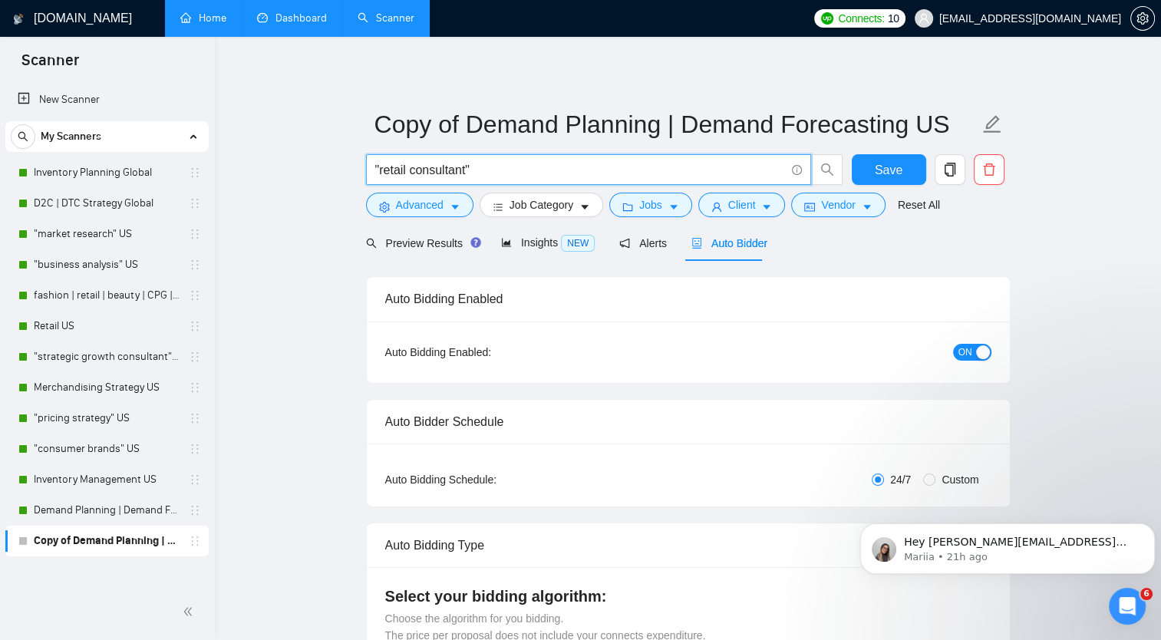
click at [378, 180] on span ""retail consultant"" at bounding box center [588, 169] width 445 height 31
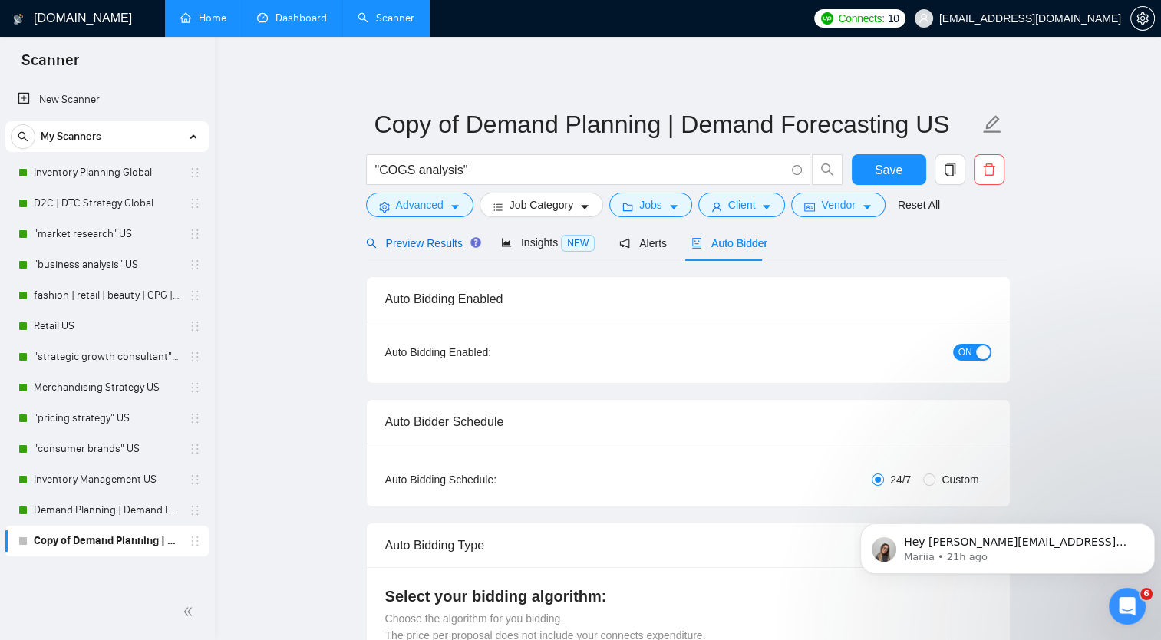
click at [417, 248] on span "Preview Results" at bounding box center [421, 243] width 111 height 12
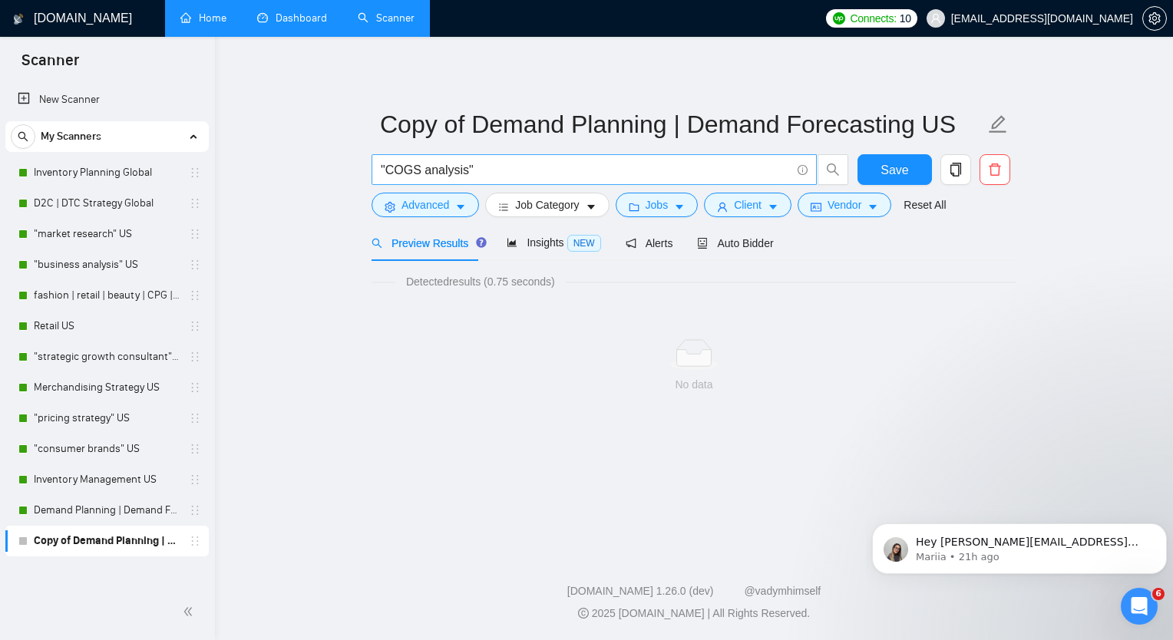
click at [414, 172] on input ""COGS analysis"" at bounding box center [586, 169] width 410 height 19
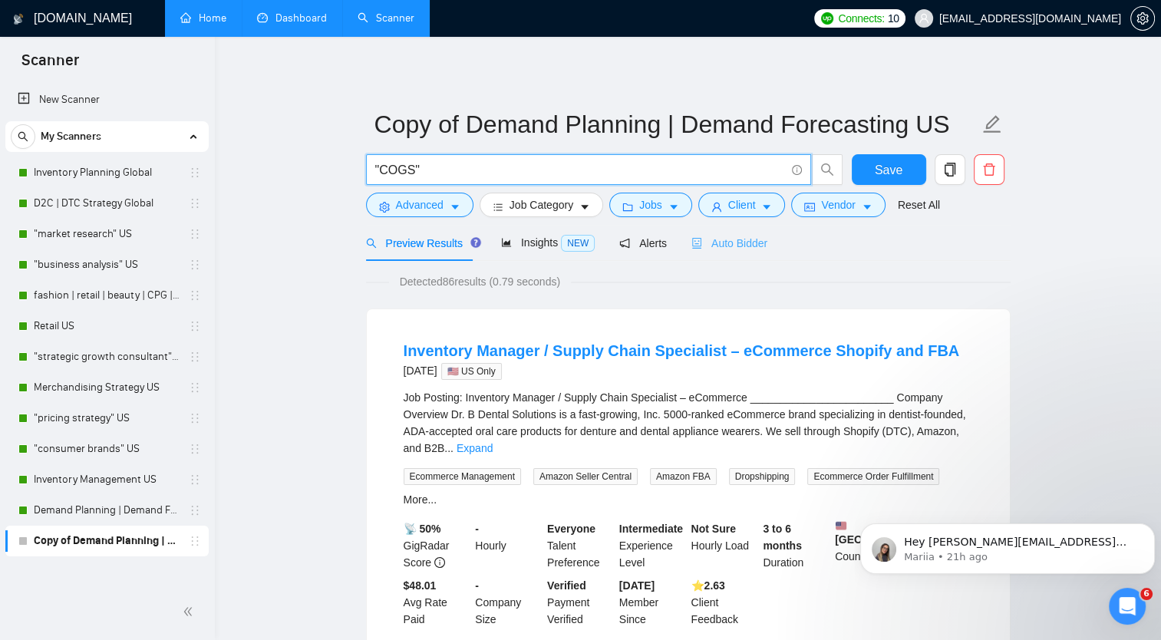
type input ""COGS""
click at [731, 249] on span "Auto Bidder" at bounding box center [729, 243] width 76 height 12
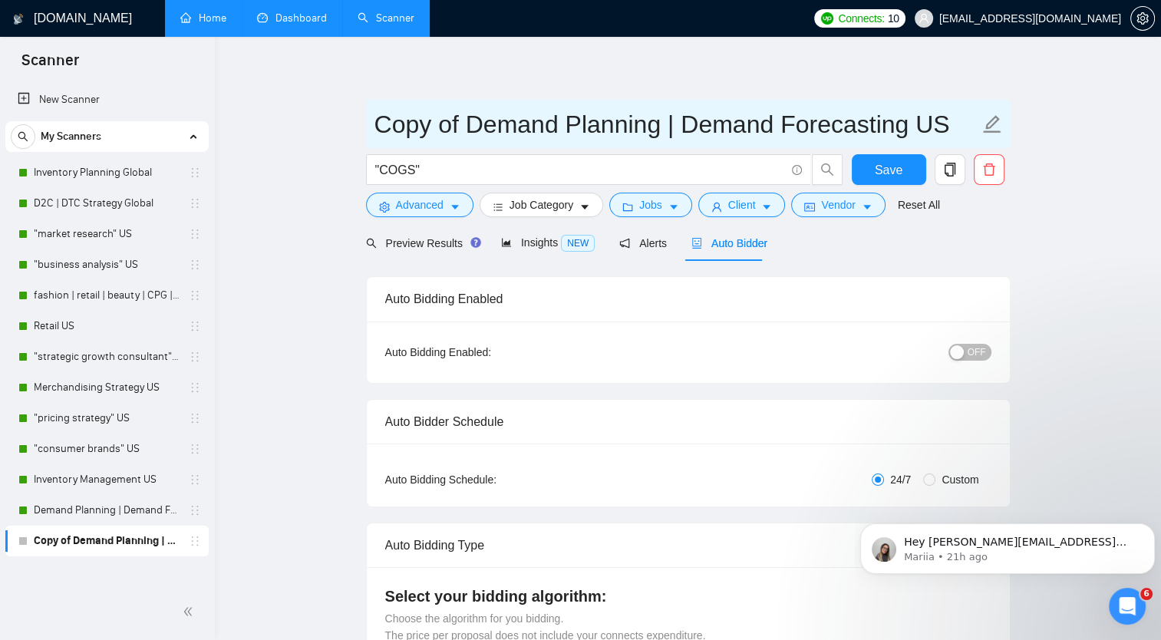
click at [388, 124] on input "Copy of Demand Planning | Demand Forecasting US" at bounding box center [676, 124] width 605 height 38
drag, startPoint x: 388, startPoint y: 124, endPoint x: 924, endPoint y: 124, distance: 536.4
click at [924, 124] on input "Copy of Demand Planning | Demand Forecasting US" at bounding box center [676, 124] width 605 height 38
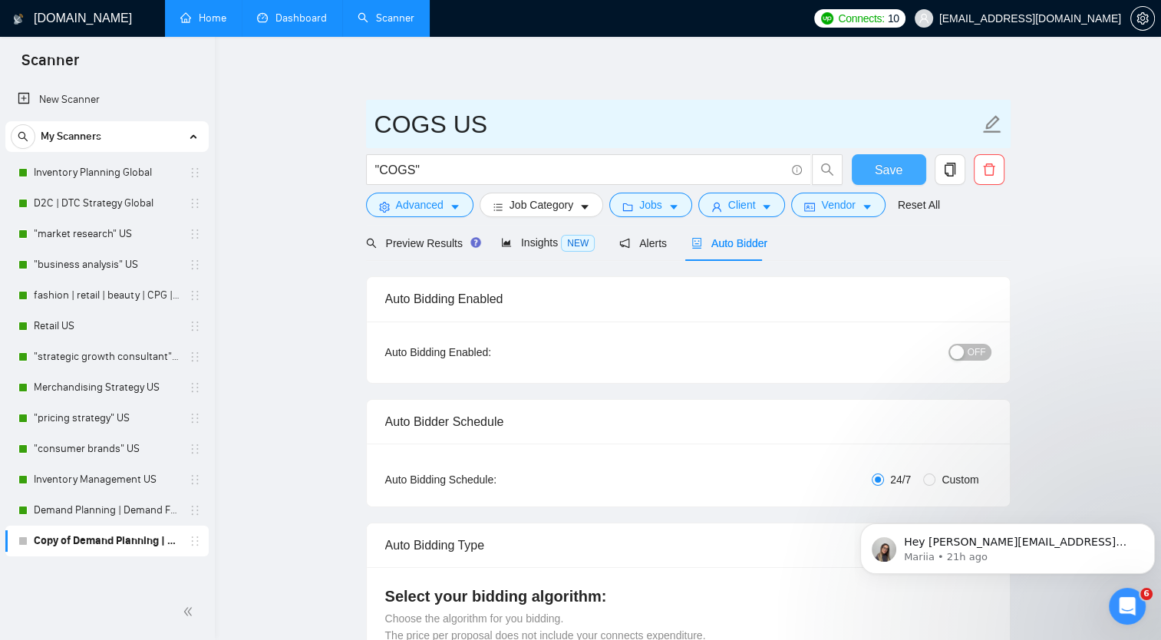
type input "COGS US"
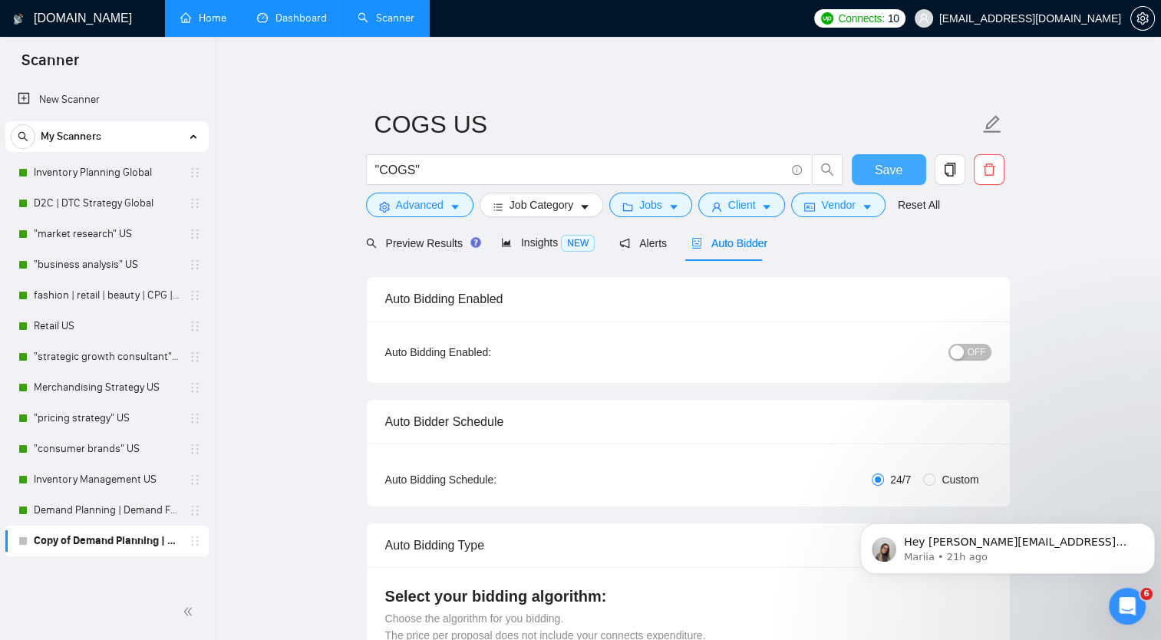
click at [879, 170] on span "Save" at bounding box center [889, 169] width 28 height 19
click at [972, 353] on span "OFF" at bounding box center [977, 352] width 18 height 17
click at [895, 170] on span "Save" at bounding box center [889, 169] width 28 height 19
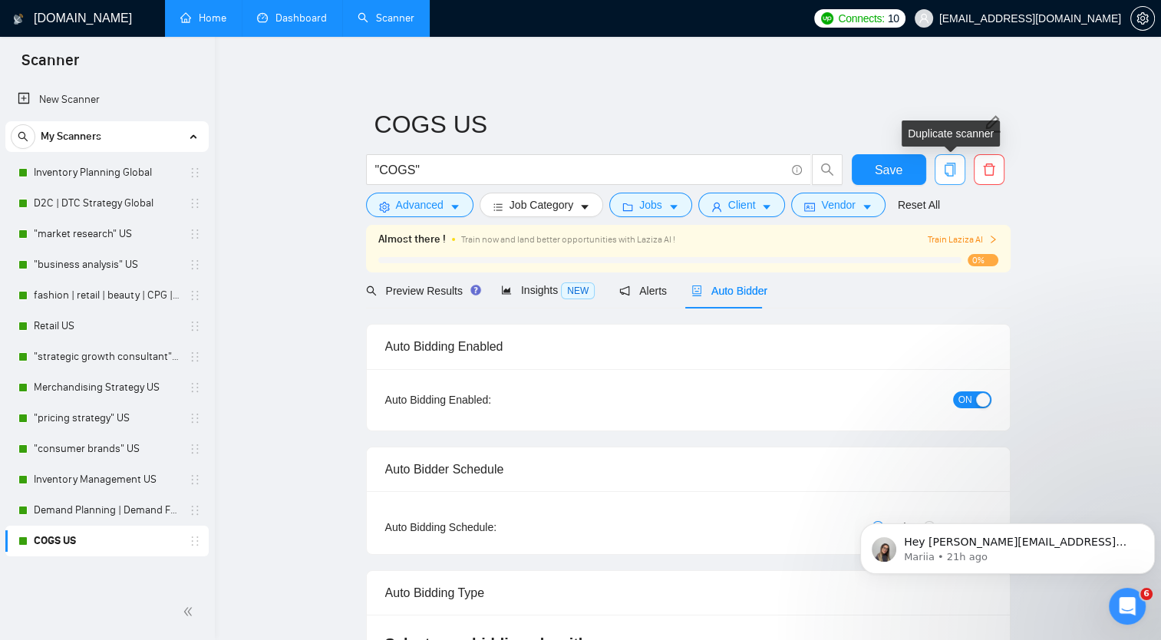
click at [959, 167] on span "copy" at bounding box center [949, 170] width 29 height 14
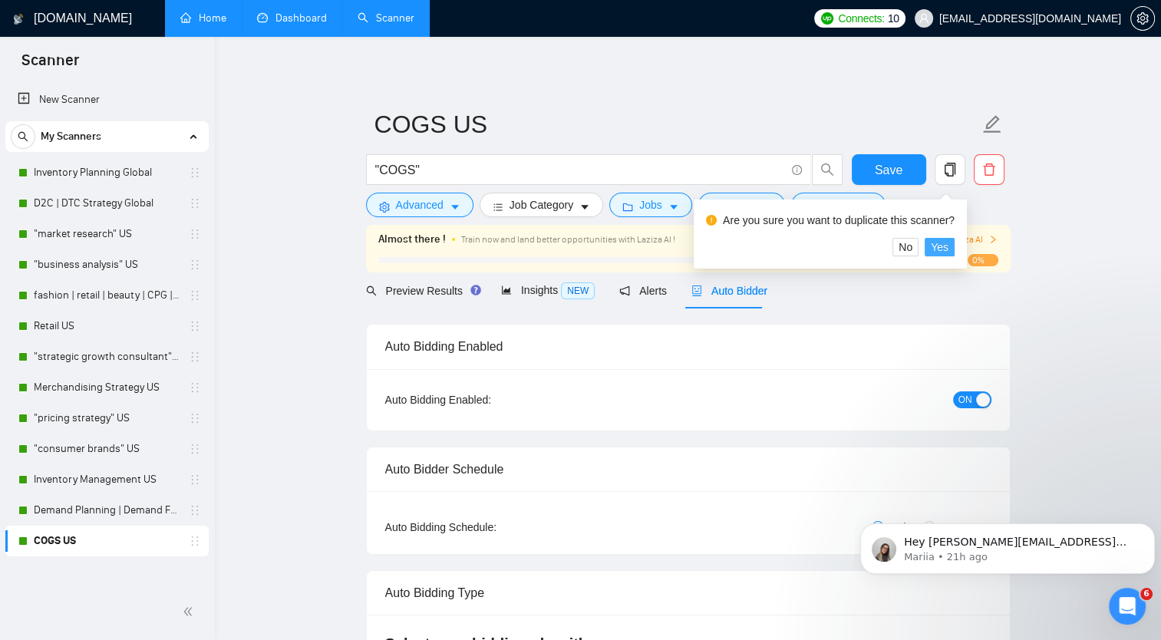
click at [935, 243] on span "Yes" at bounding box center [940, 247] width 18 height 17
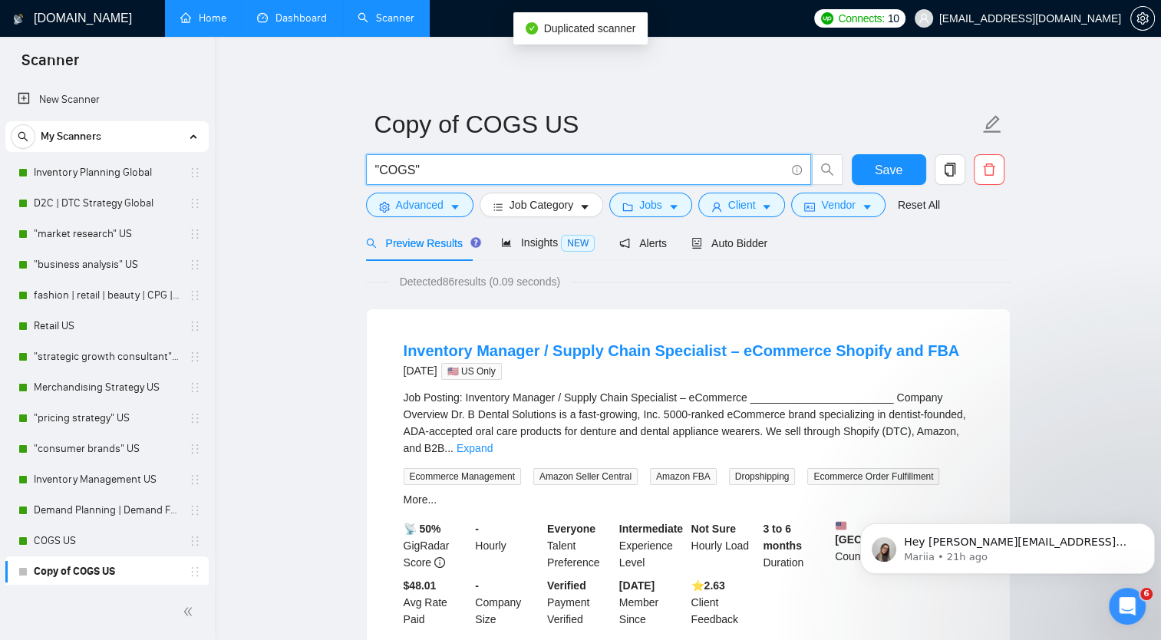
drag, startPoint x: 433, startPoint y: 170, endPoint x: 335, endPoint y: 167, distance: 98.3
type input "i"
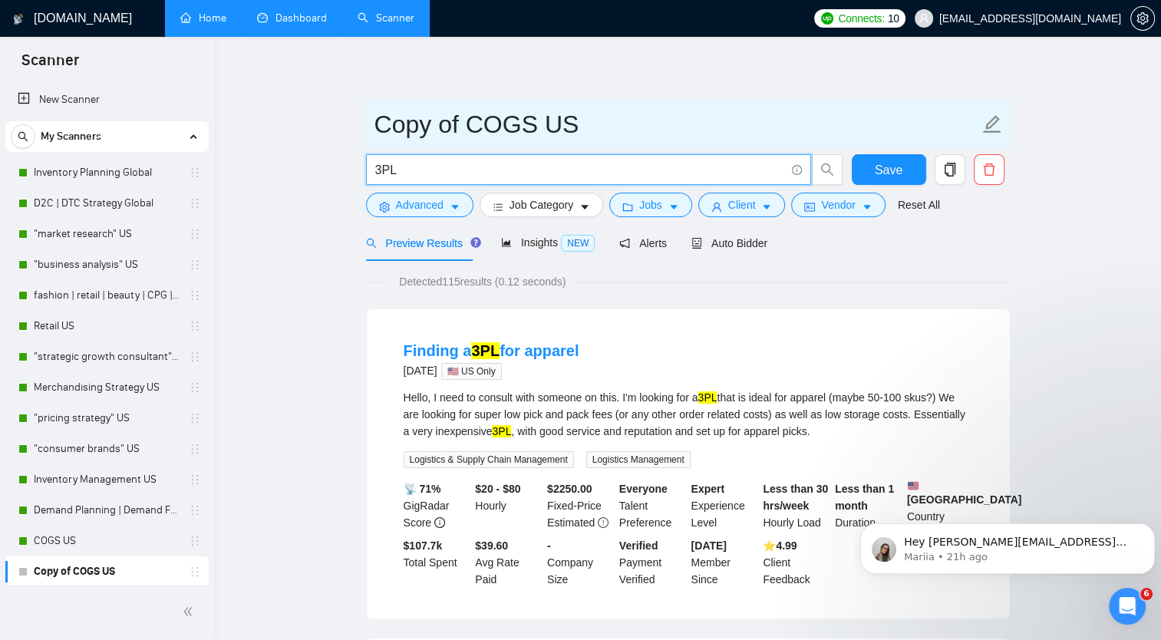
type input "3PL"
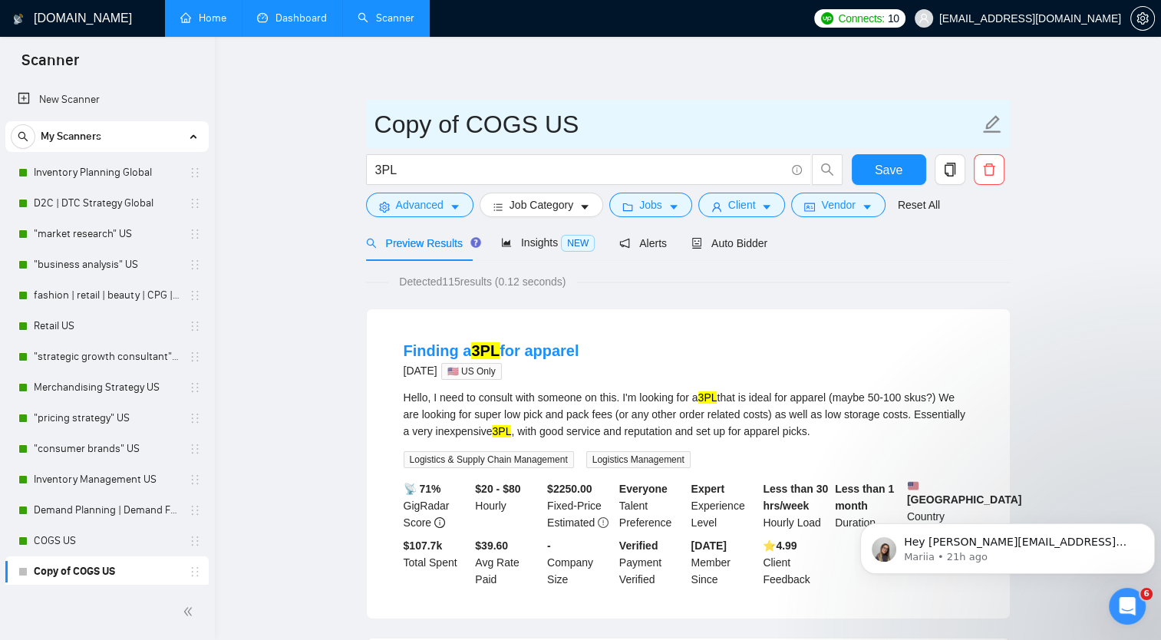
drag, startPoint x: 376, startPoint y: 122, endPoint x: 531, endPoint y: 135, distance: 155.6
click at [531, 135] on input "Copy of COGS US" at bounding box center [676, 124] width 605 height 38
type input "3PL US"
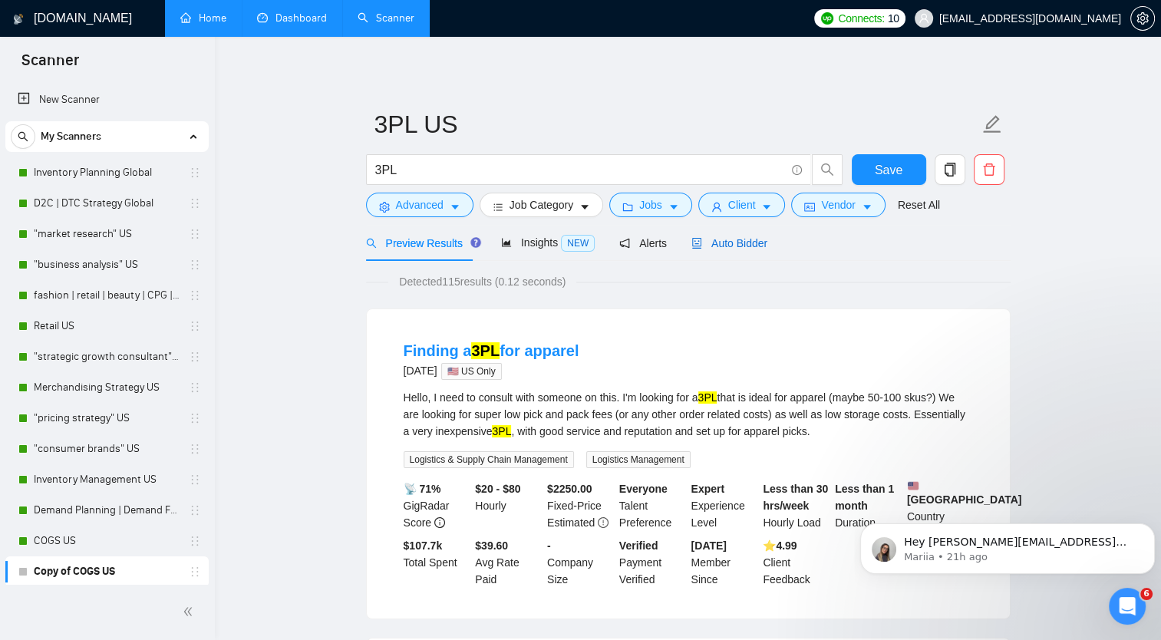
click at [745, 246] on span "Auto Bidder" at bounding box center [729, 243] width 76 height 12
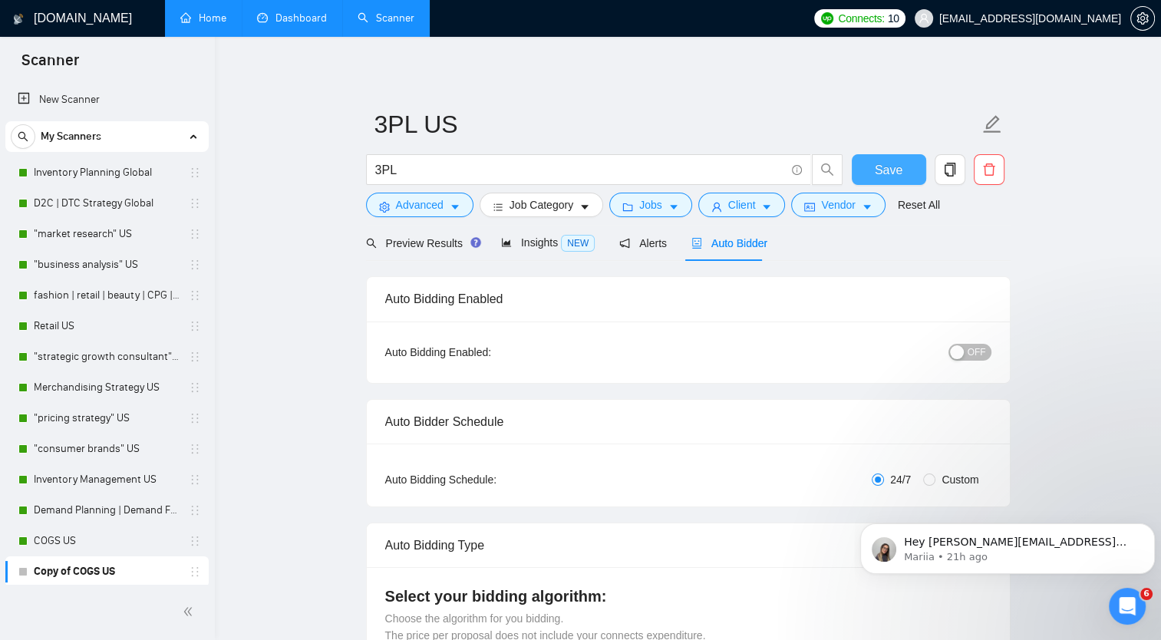
click at [896, 166] on span "Save" at bounding box center [889, 169] width 28 height 19
click at [949, 163] on icon "copy" at bounding box center [949, 170] width 11 height 14
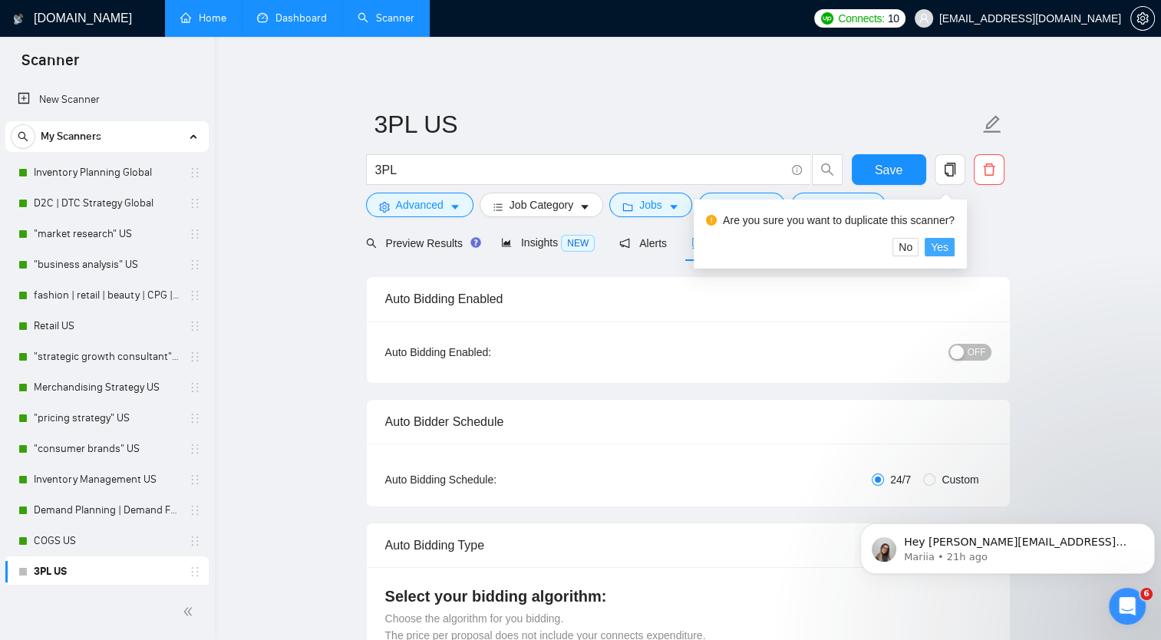
click at [945, 247] on span "Yes" at bounding box center [940, 247] width 18 height 17
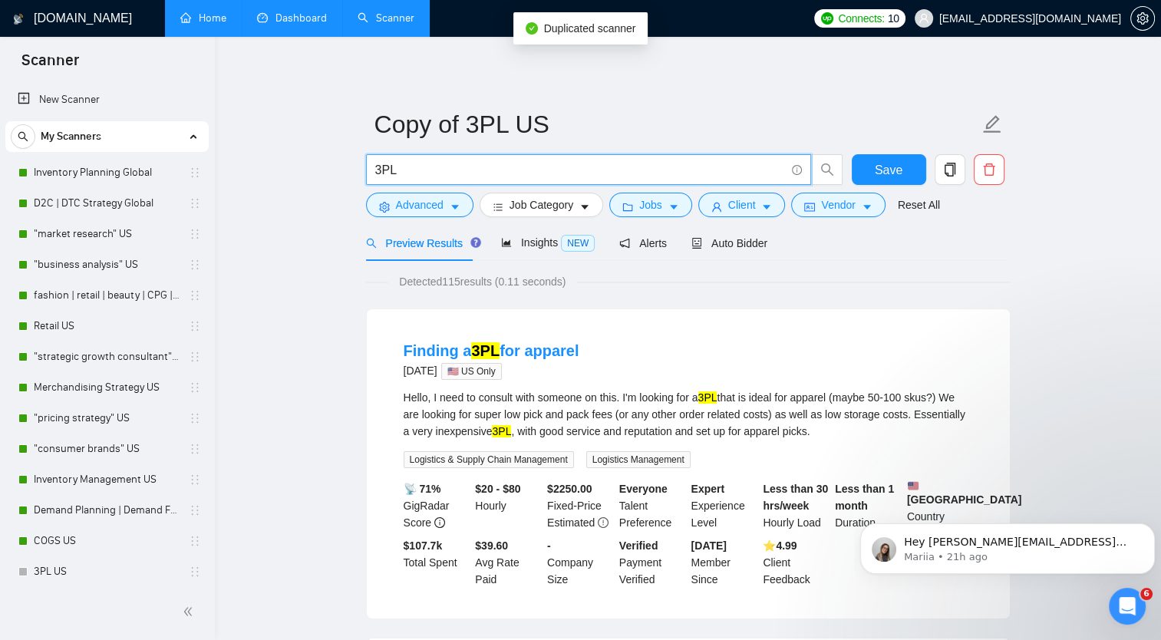
drag, startPoint x: 442, startPoint y: 173, endPoint x: 318, endPoint y: 164, distance: 124.7
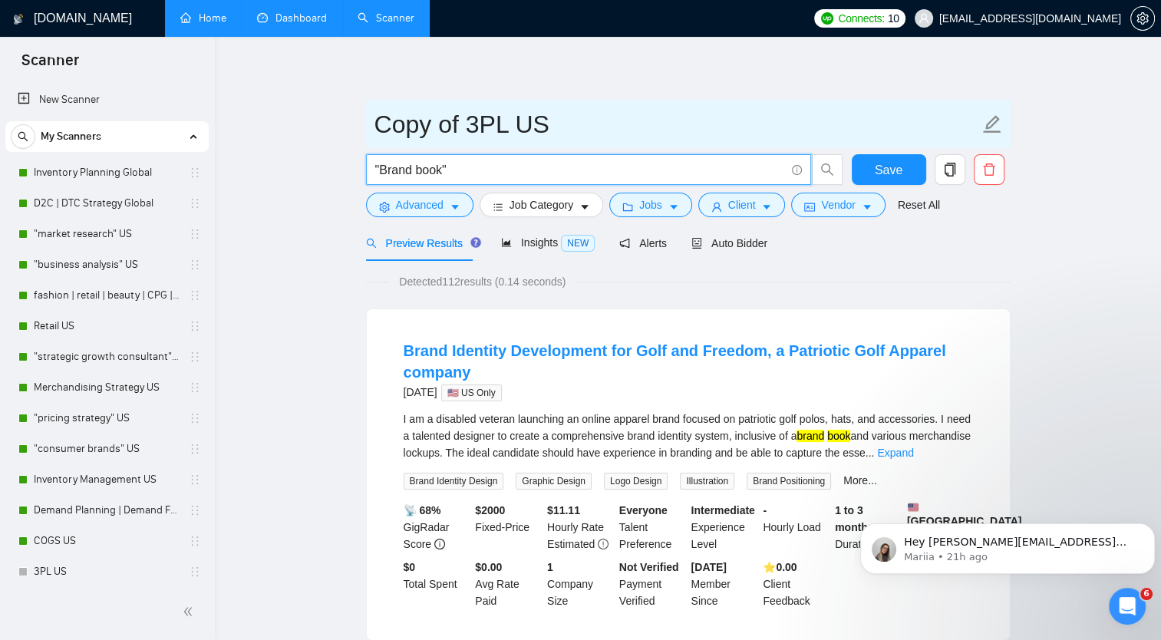
type input ""Brand book""
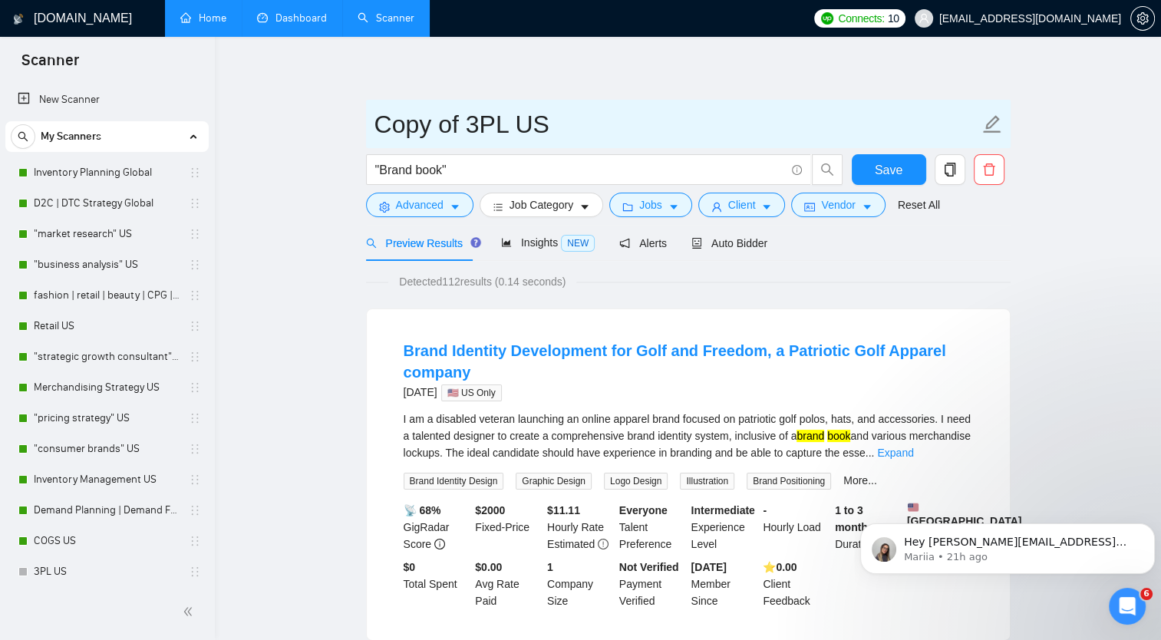
drag, startPoint x: 376, startPoint y: 124, endPoint x: 507, endPoint y: 120, distance: 131.3
click at [507, 120] on input "Copy of 3PL US" at bounding box center [676, 124] width 605 height 38
type input "Brand Book US"
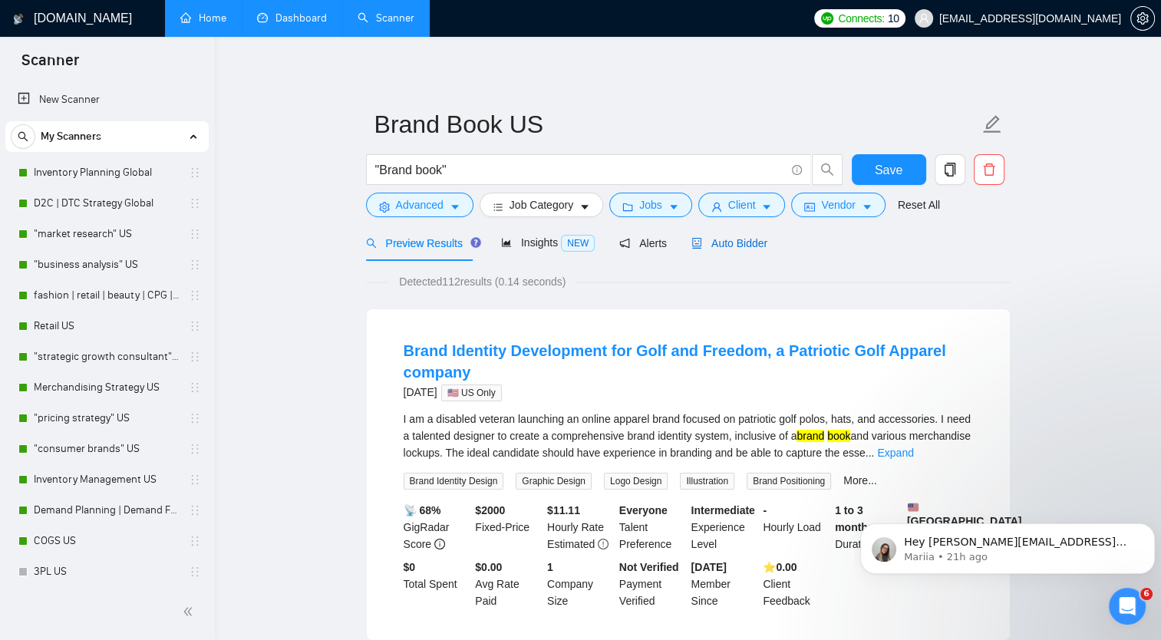
click at [715, 245] on span "Auto Bidder" at bounding box center [729, 243] width 76 height 12
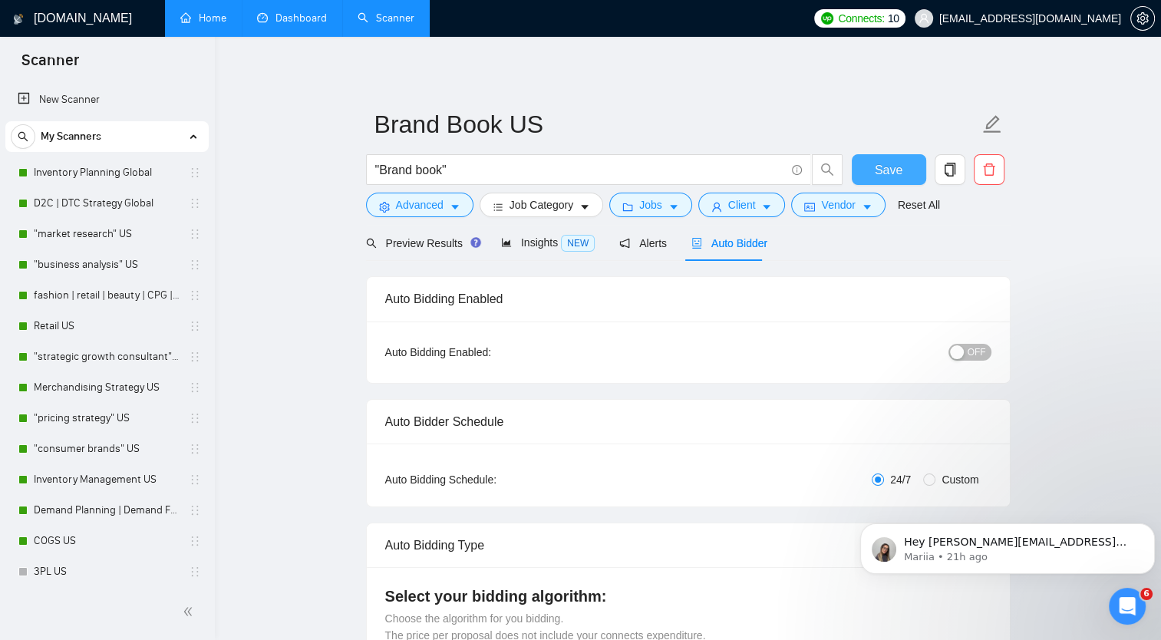
click at [887, 173] on span "Save" at bounding box center [889, 169] width 28 height 19
click at [58, 570] on link "3PL US" at bounding box center [107, 571] width 146 height 31
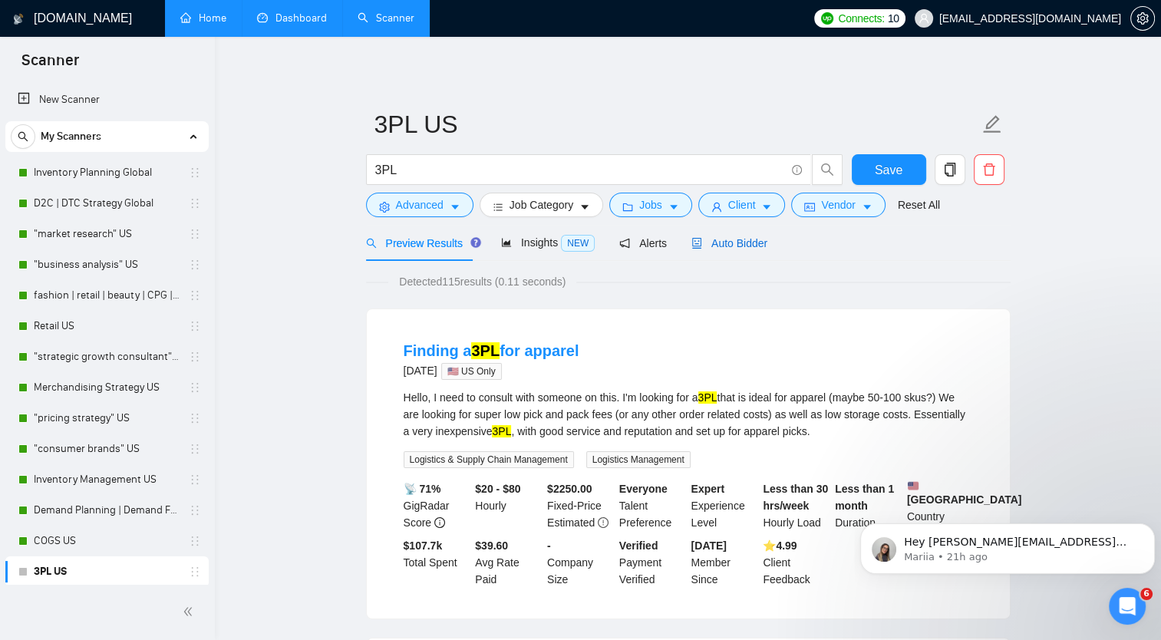
click at [740, 239] on span "Auto Bidder" at bounding box center [729, 243] width 76 height 12
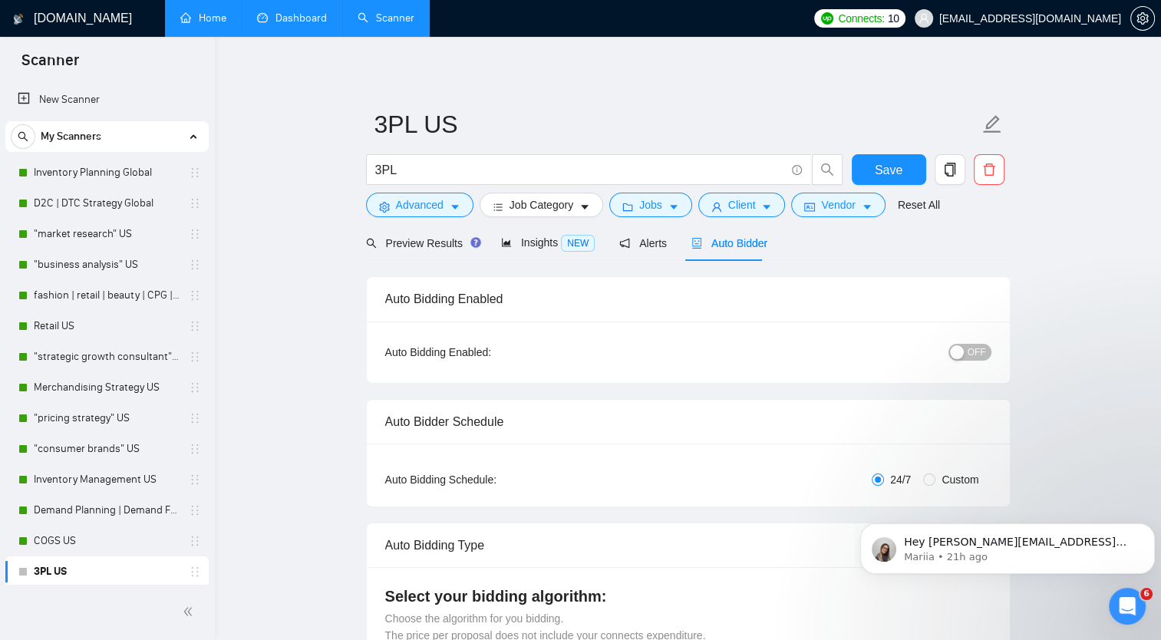
click at [972, 351] on span "OFF" at bounding box center [977, 352] width 18 height 17
click at [896, 161] on span "Save" at bounding box center [889, 169] width 28 height 19
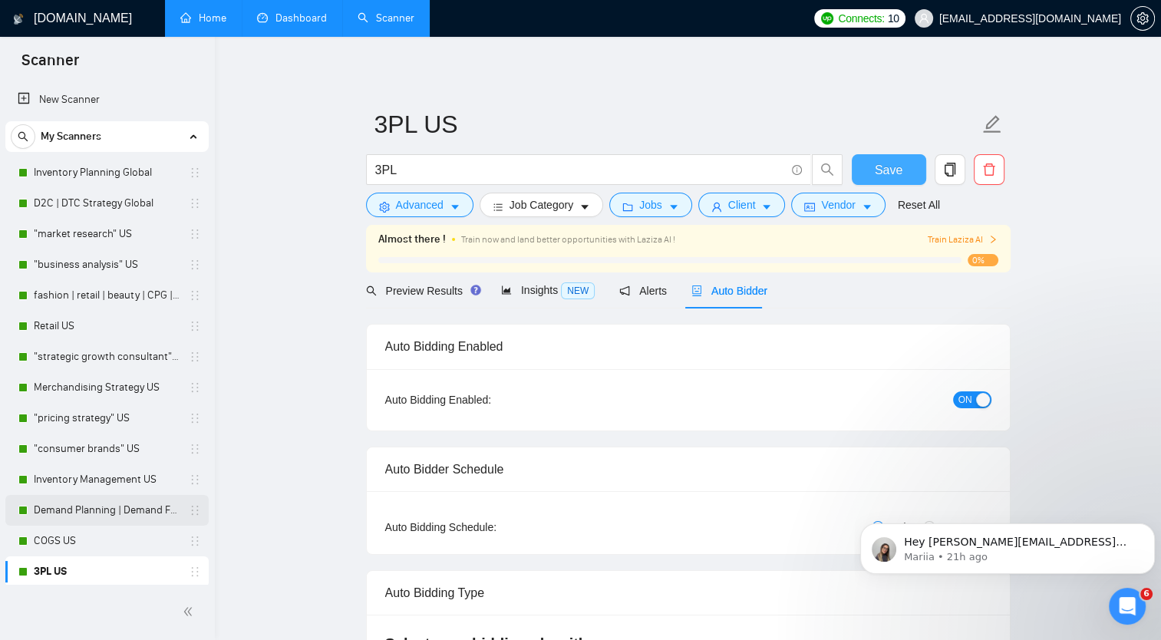
scroll to position [33, 0]
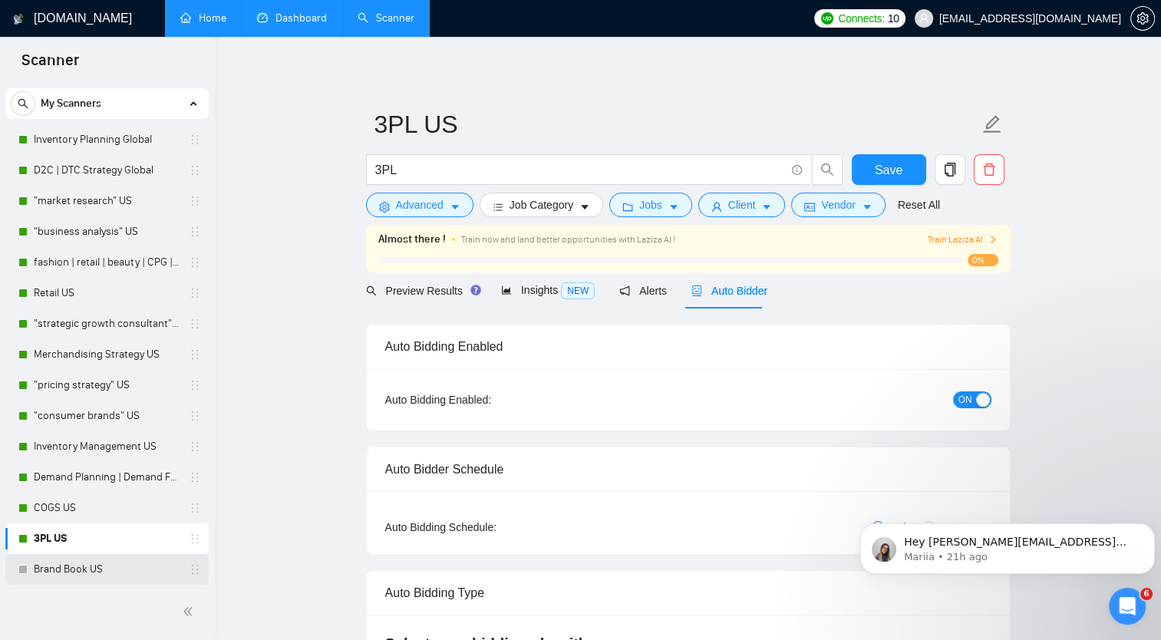
click at [79, 572] on link "Brand Book US" at bounding box center [107, 569] width 146 height 31
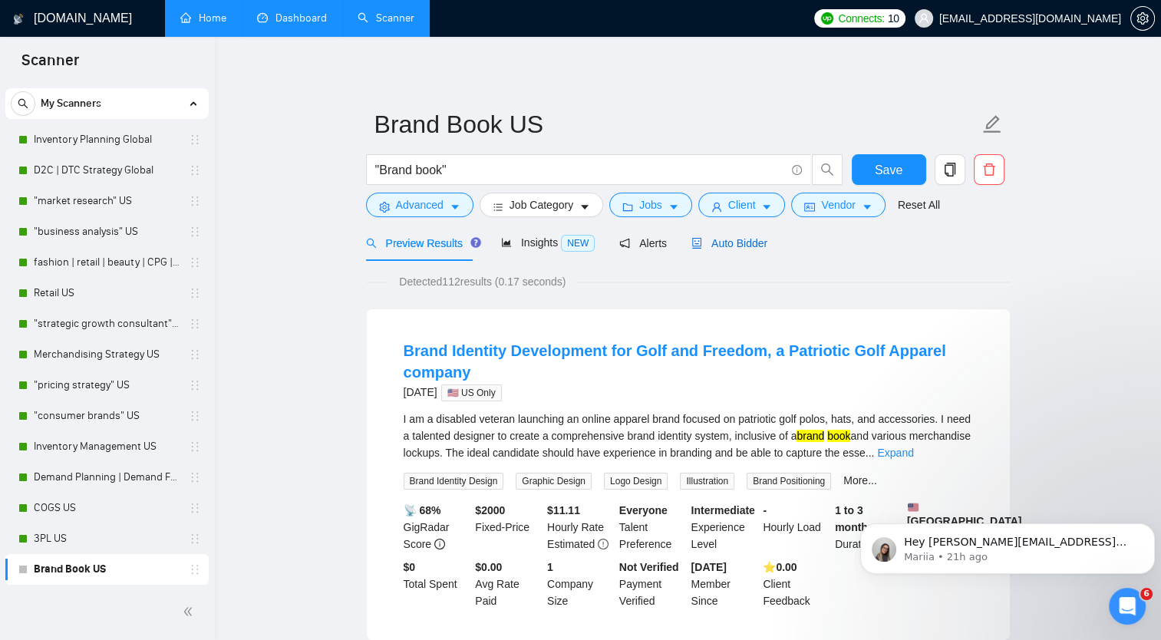
click at [730, 238] on span "Auto Bidder" at bounding box center [729, 243] width 76 height 12
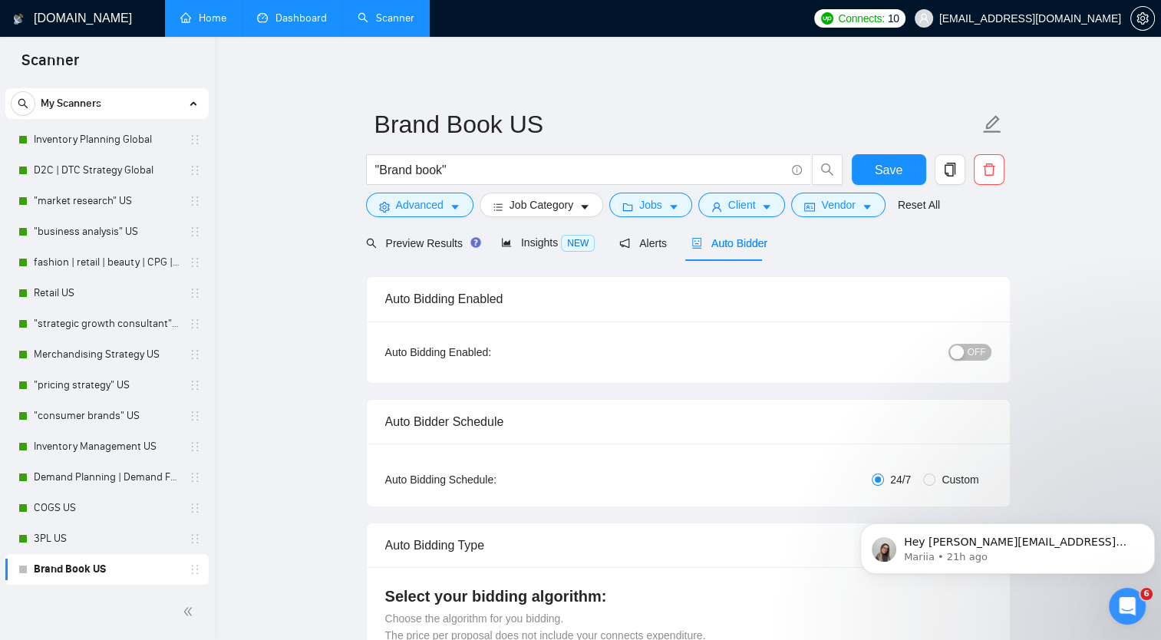
click at [974, 355] on span "OFF" at bounding box center [977, 352] width 18 height 17
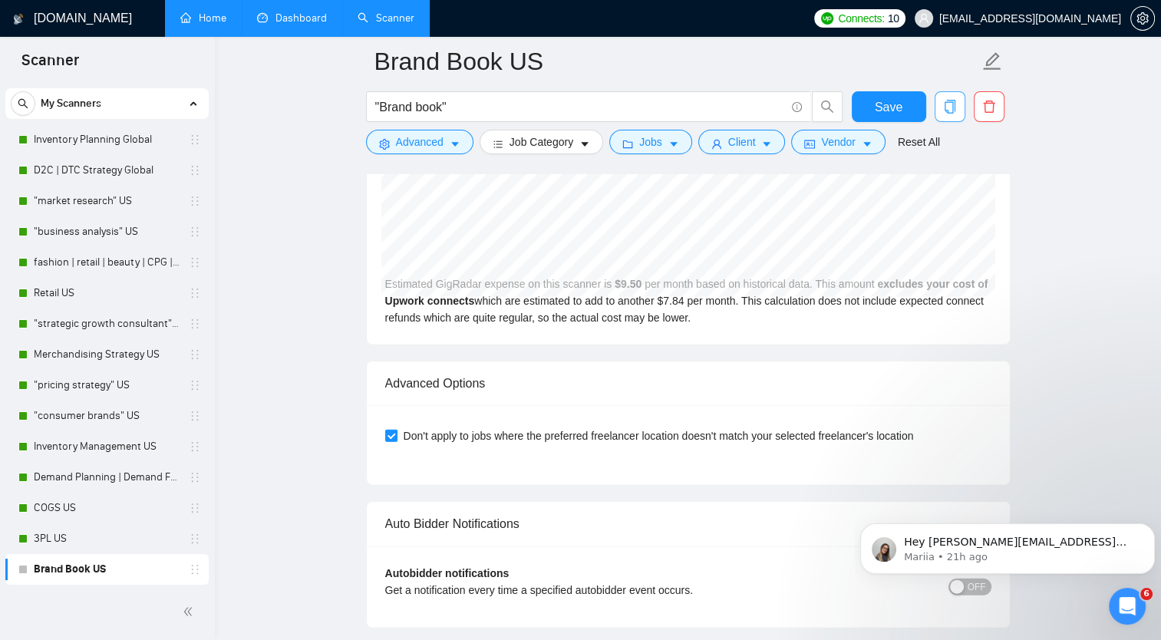
scroll to position [3065, 0]
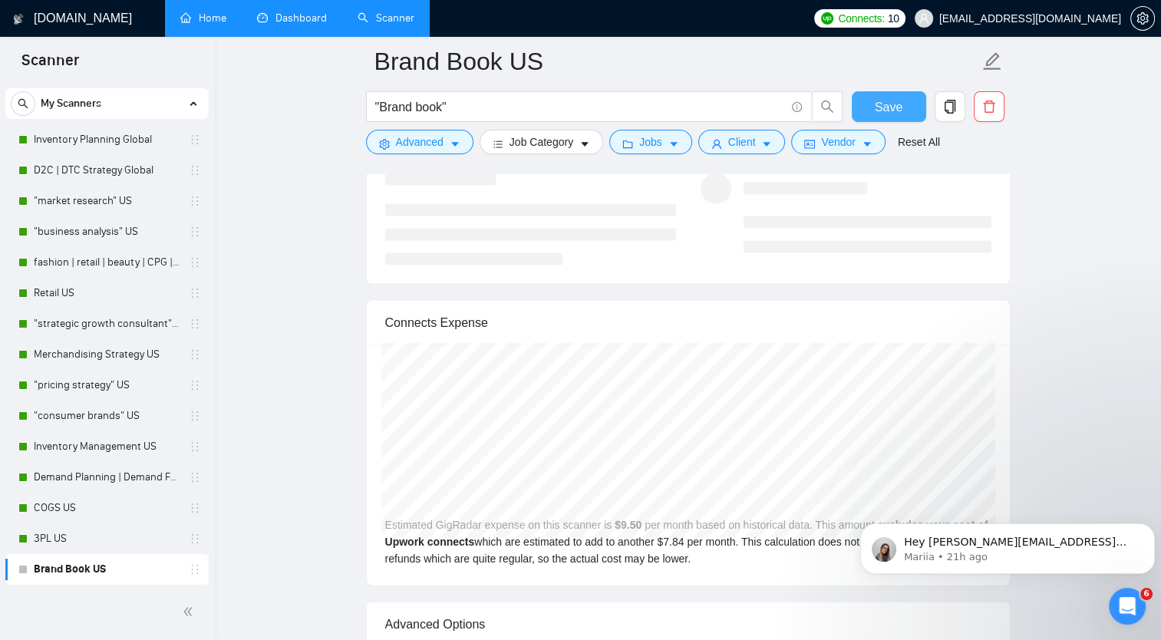
click at [891, 104] on span "Save" at bounding box center [889, 106] width 28 height 19
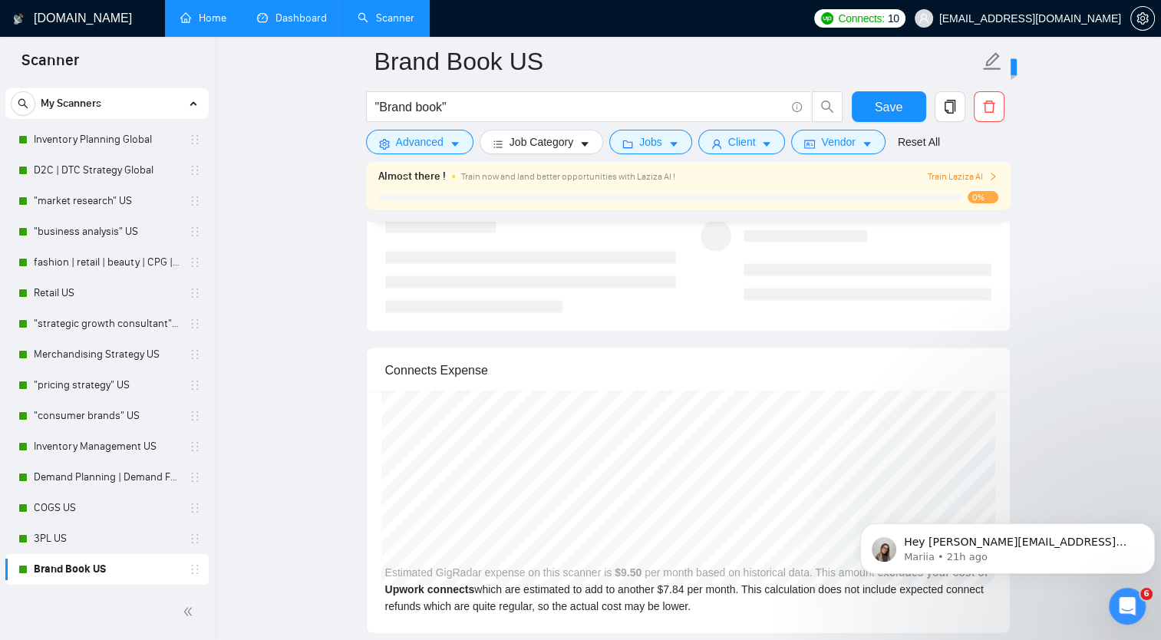
click at [293, 23] on link "Dashboard" at bounding box center [292, 18] width 70 height 13
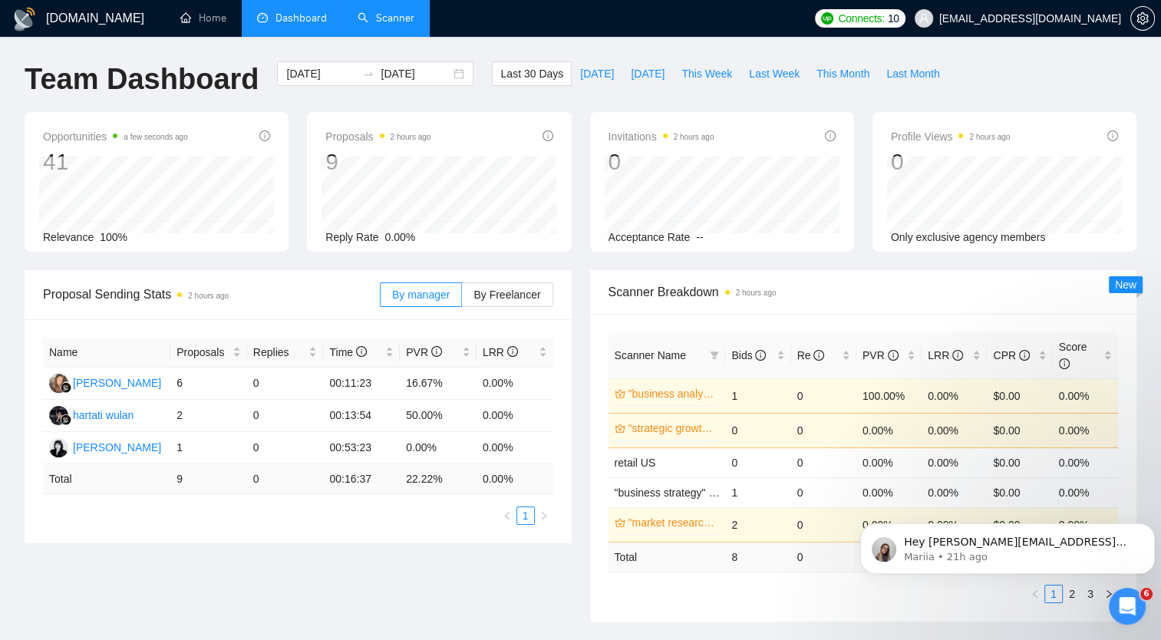
click at [388, 12] on link "Scanner" at bounding box center [386, 18] width 57 height 13
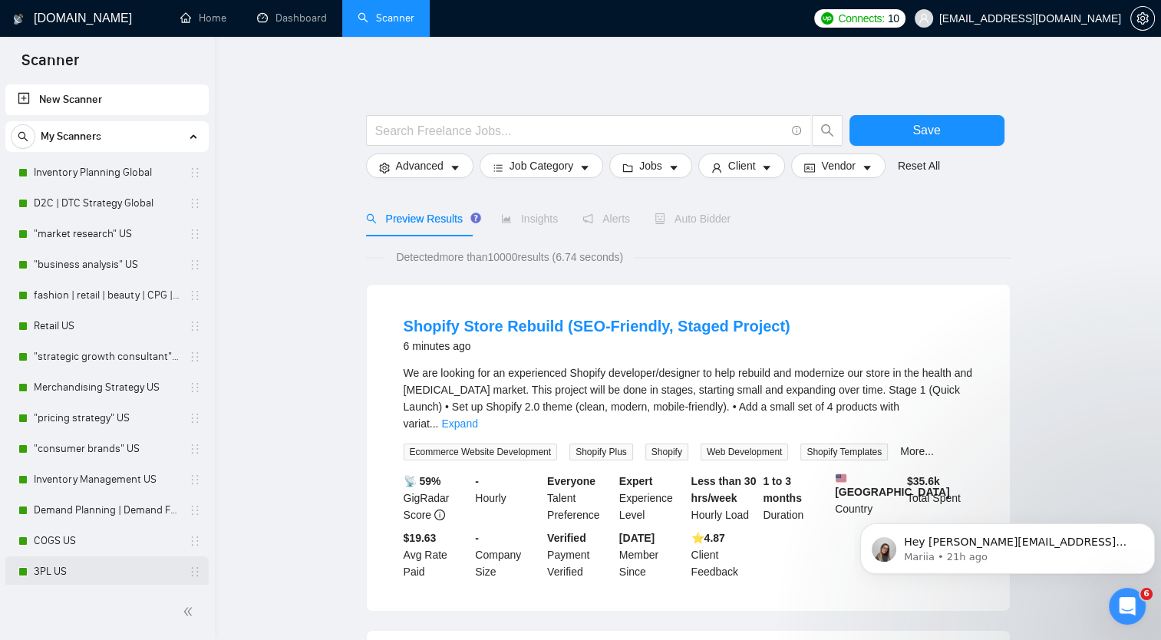
click at [72, 566] on link "3PL US" at bounding box center [107, 571] width 146 height 31
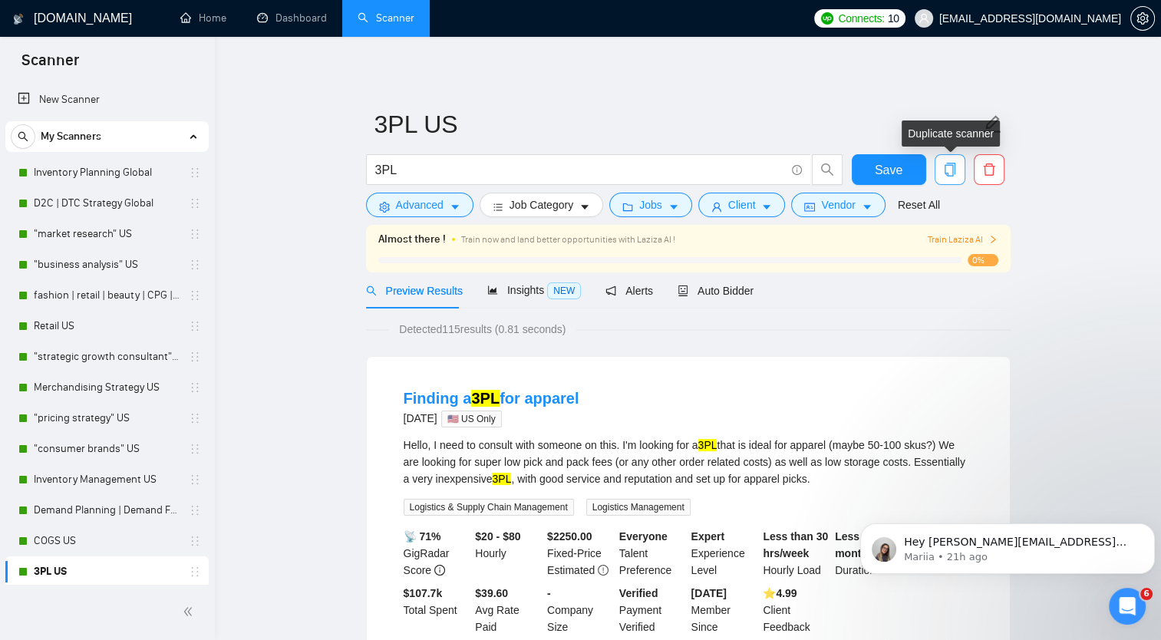
click at [948, 170] on icon "copy" at bounding box center [950, 170] width 14 height 14
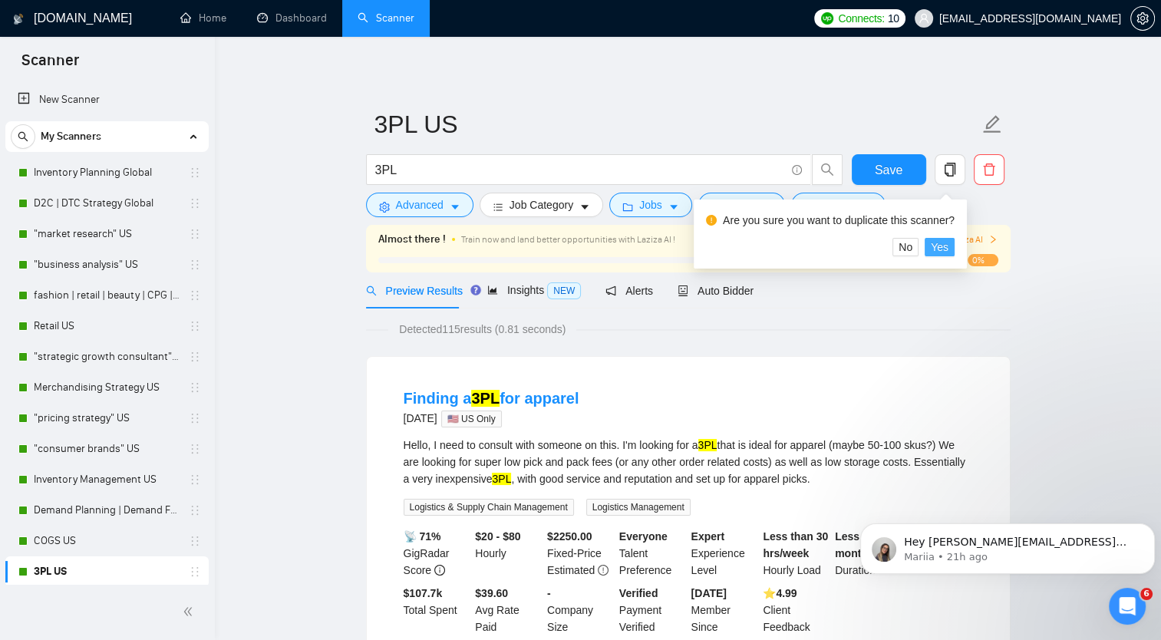
click at [939, 246] on span "Yes" at bounding box center [940, 247] width 18 height 17
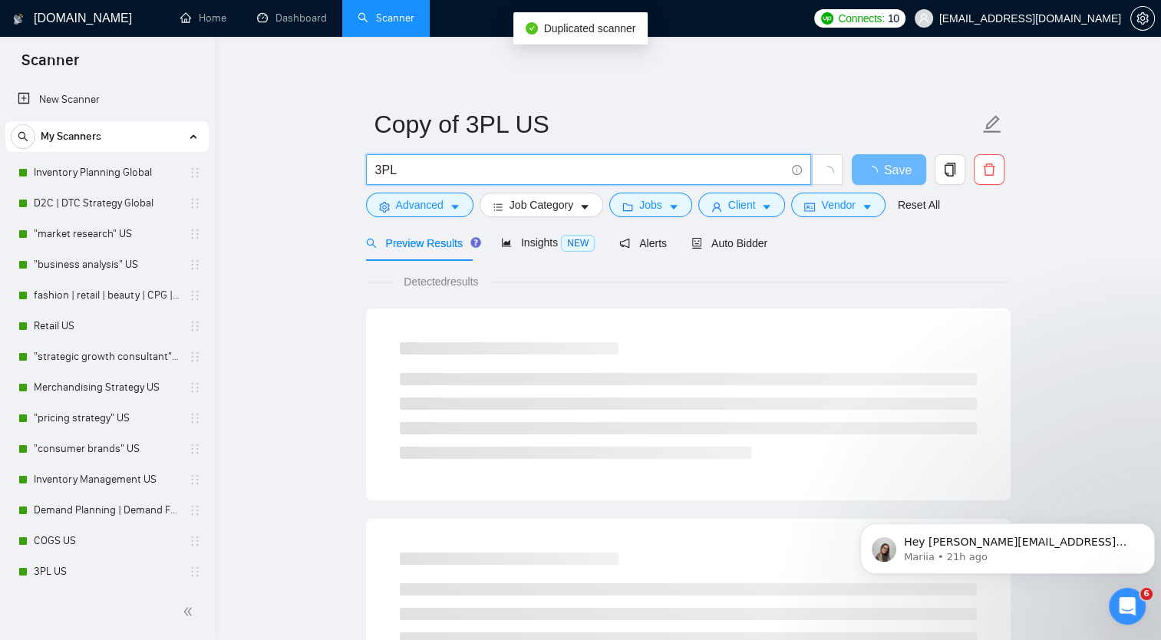
drag, startPoint x: 411, startPoint y: 171, endPoint x: 326, endPoint y: 164, distance: 84.7
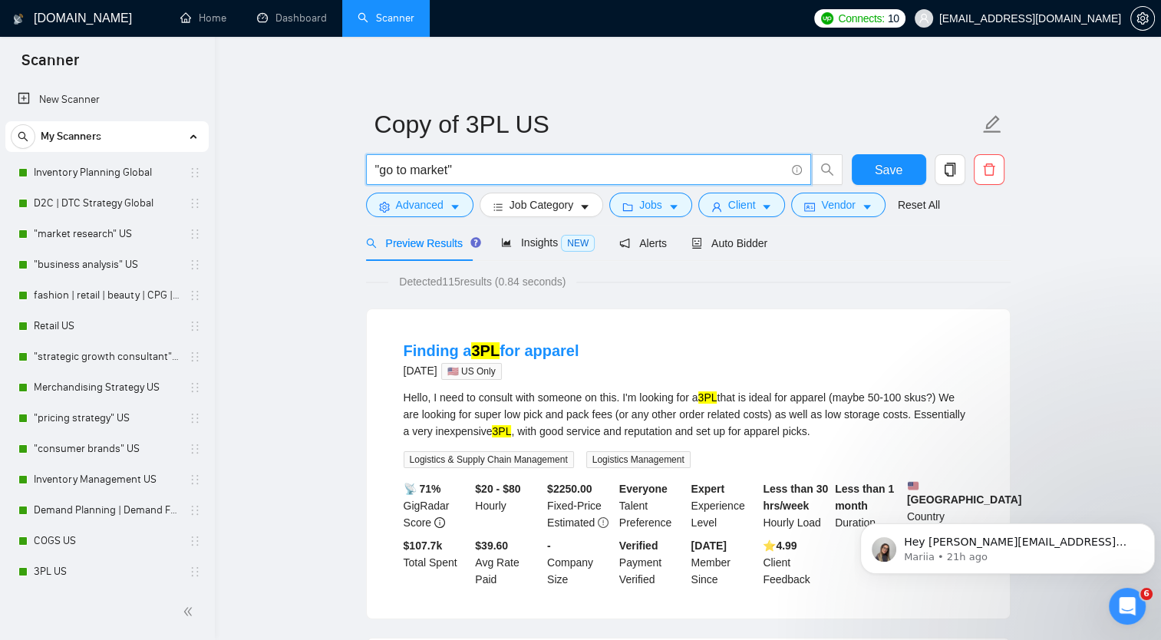
drag, startPoint x: 380, startPoint y: 168, endPoint x: 449, endPoint y: 170, distance: 69.1
click at [449, 170] on input ""go to market"" at bounding box center [580, 169] width 410 height 19
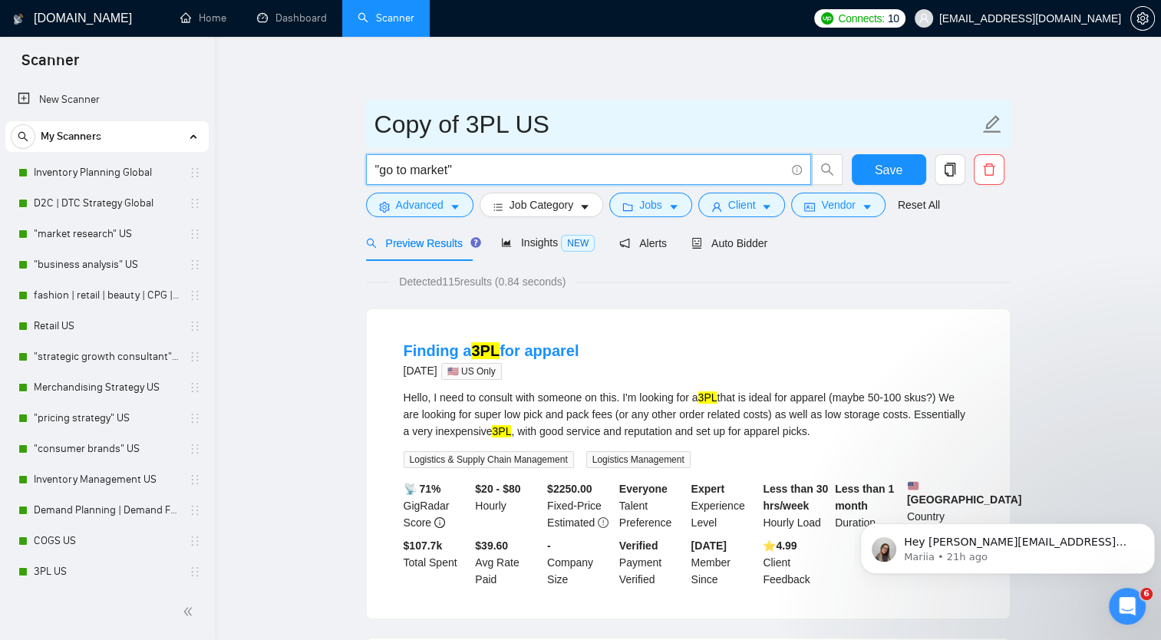
type input ""go to market""
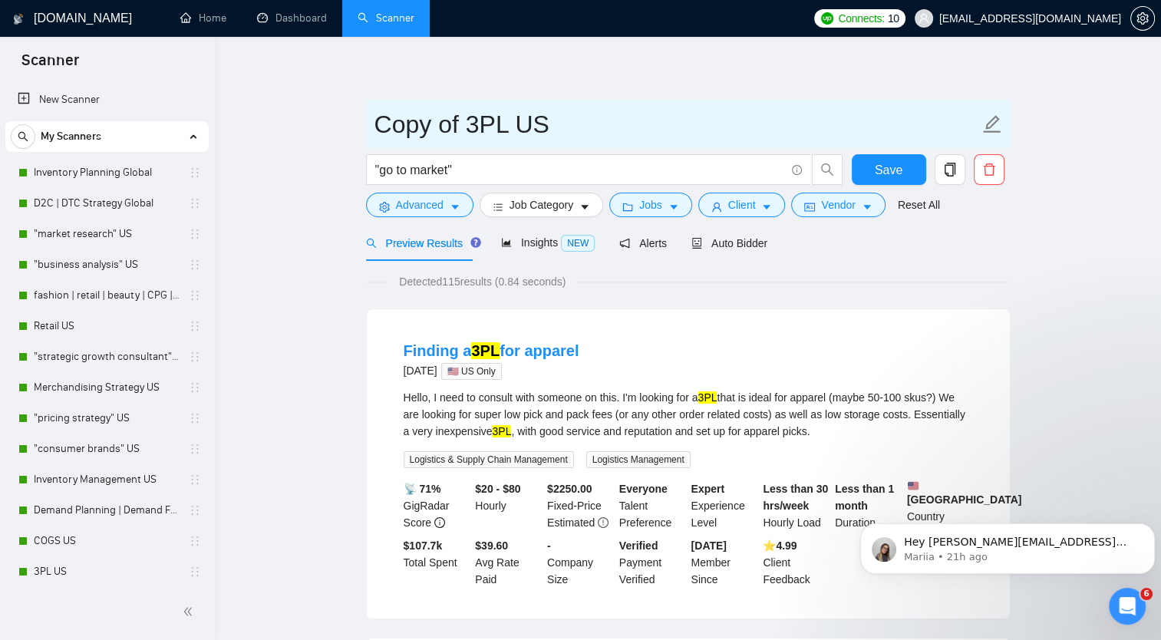
drag, startPoint x: 378, startPoint y: 118, endPoint x: 506, endPoint y: 124, distance: 129.1
click at [506, 124] on input "Copy of 3PL US" at bounding box center [676, 124] width 605 height 38
paste input "go to market"
type input "go to market US"
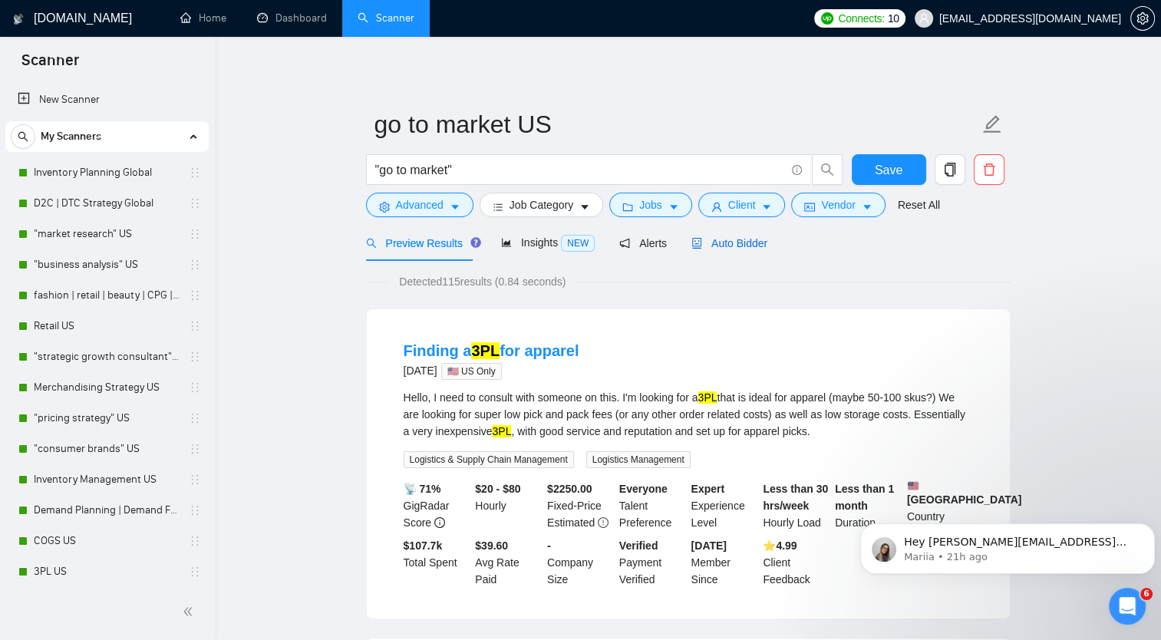
click at [730, 245] on span "Auto Bidder" at bounding box center [729, 243] width 76 height 12
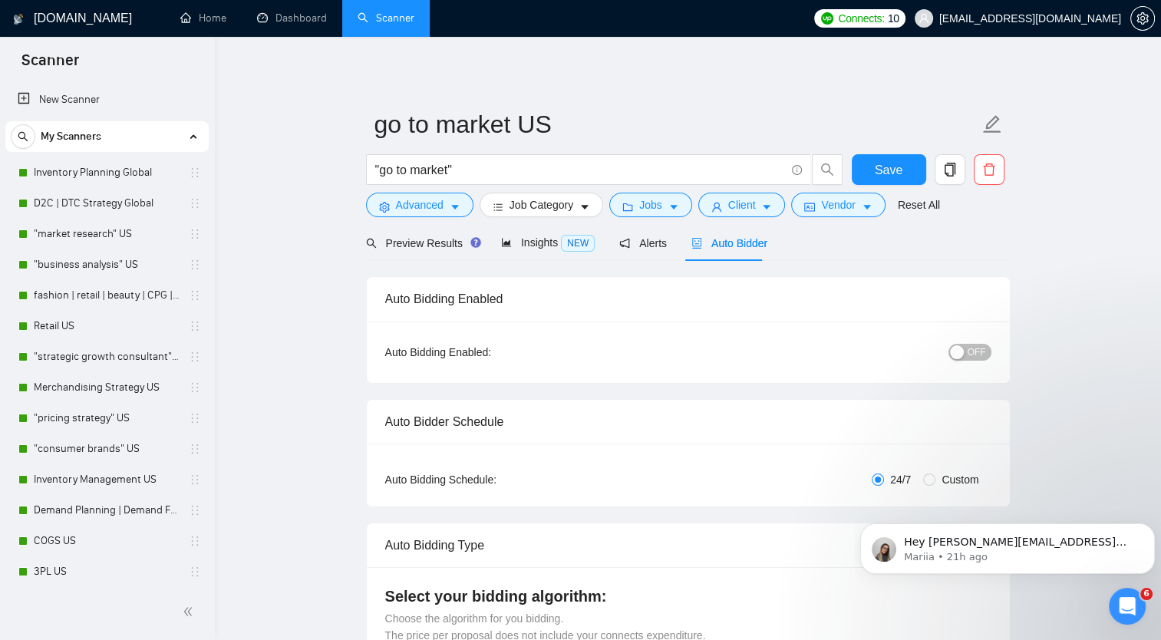
click at [985, 345] on span "OFF" at bounding box center [977, 352] width 18 height 17
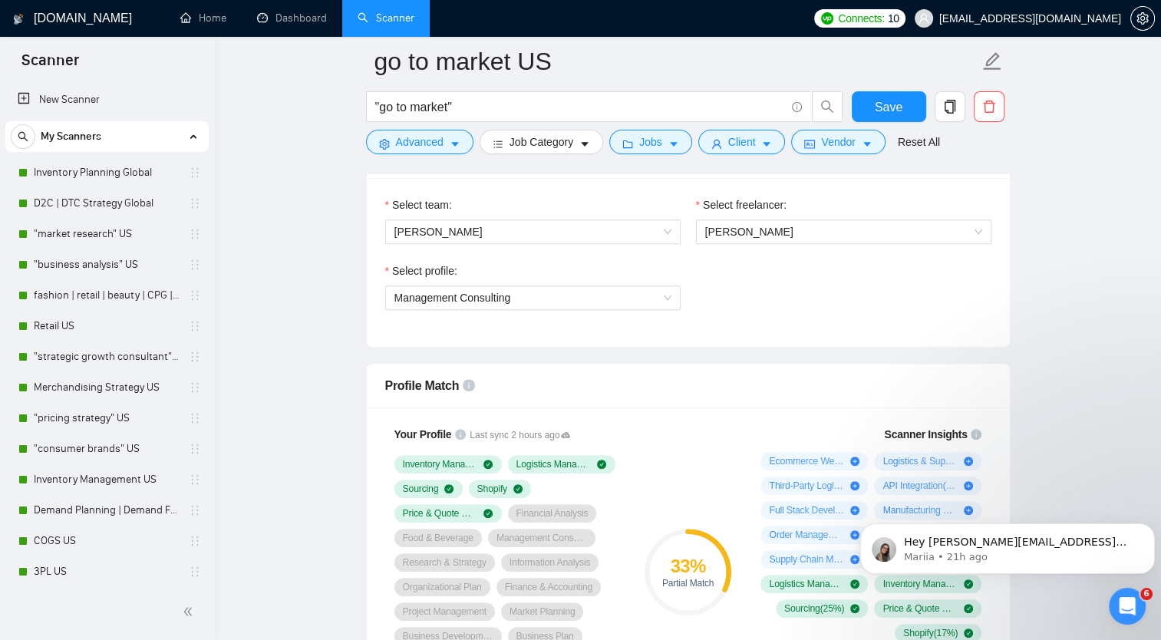
scroll to position [998, 0]
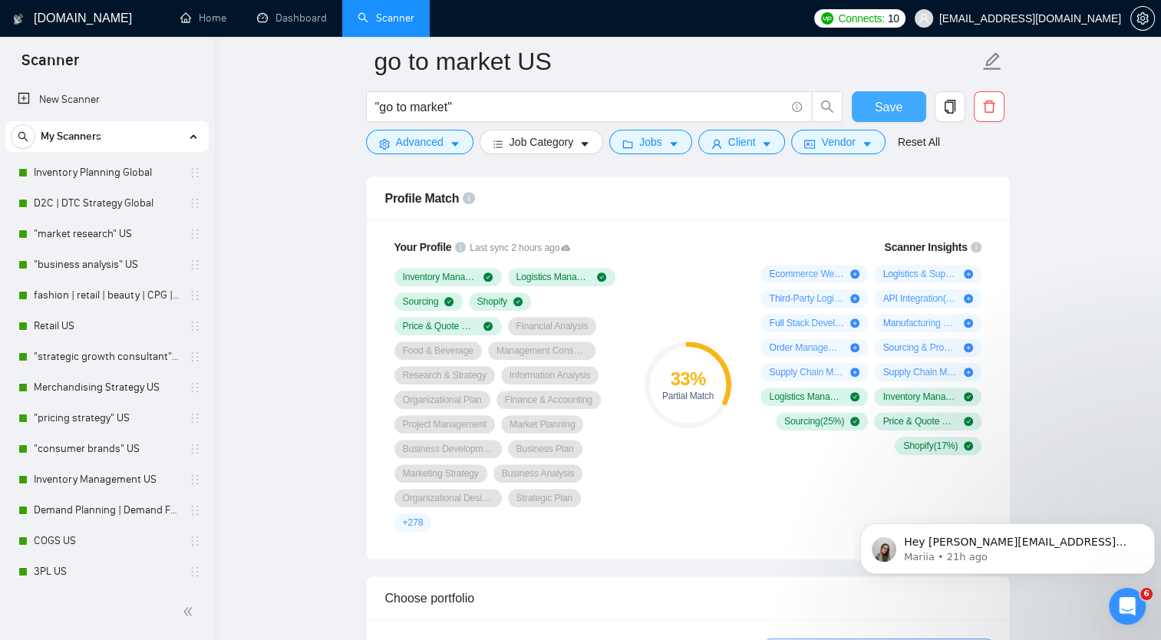
click at [900, 103] on span "Save" at bounding box center [889, 106] width 28 height 19
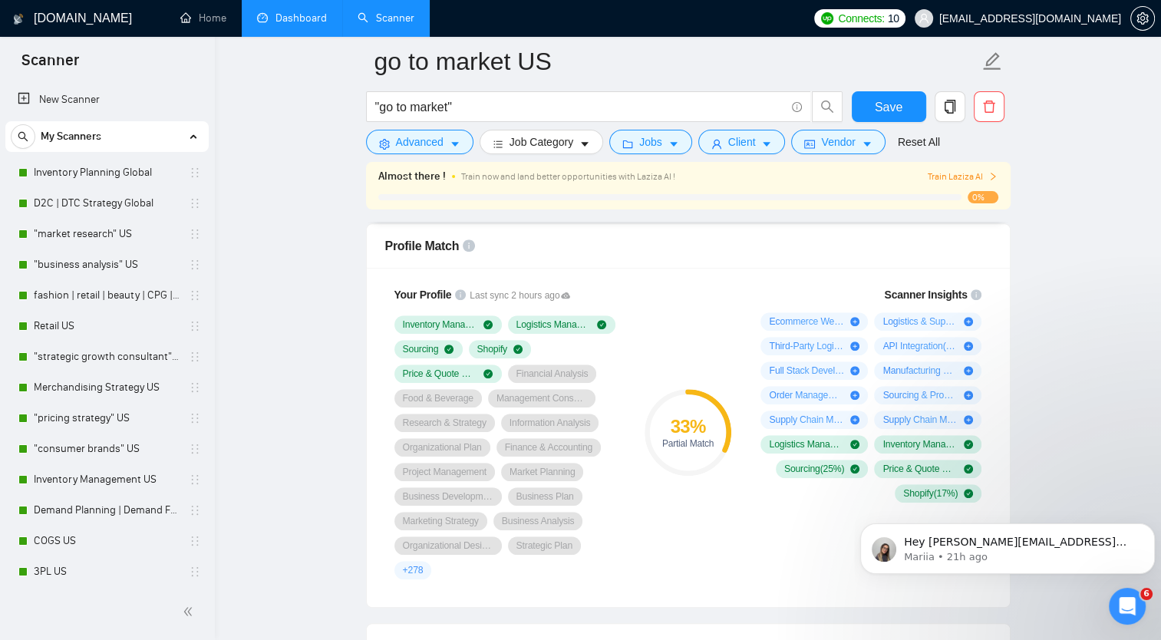
click at [298, 18] on link "Dashboard" at bounding box center [292, 18] width 70 height 13
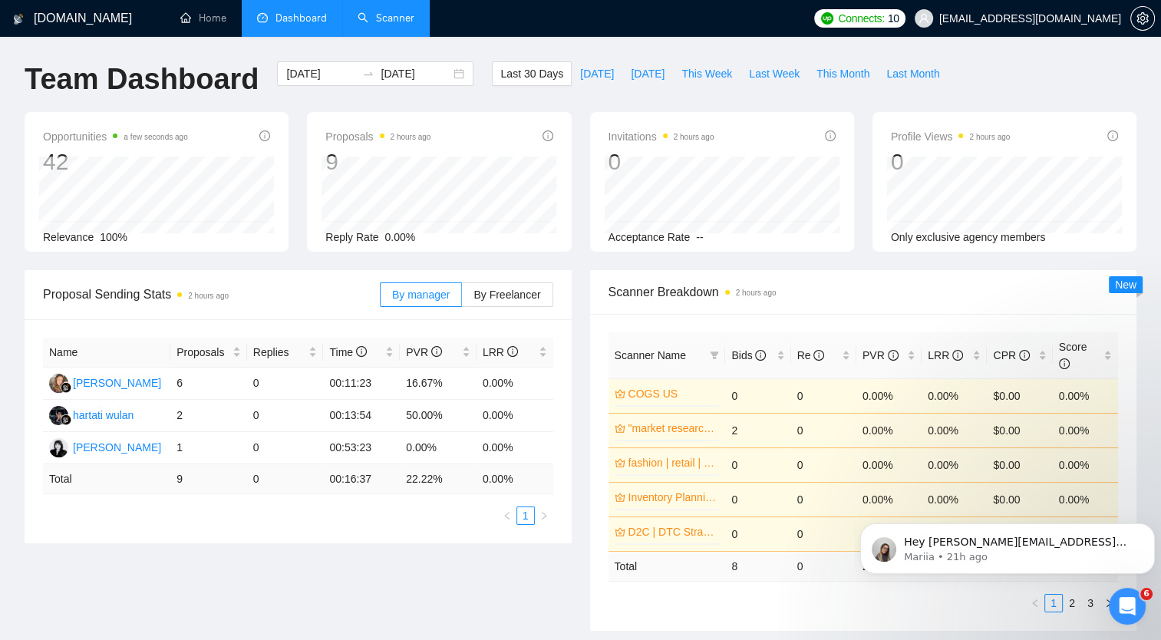
click at [398, 17] on link "Scanner" at bounding box center [386, 18] width 57 height 13
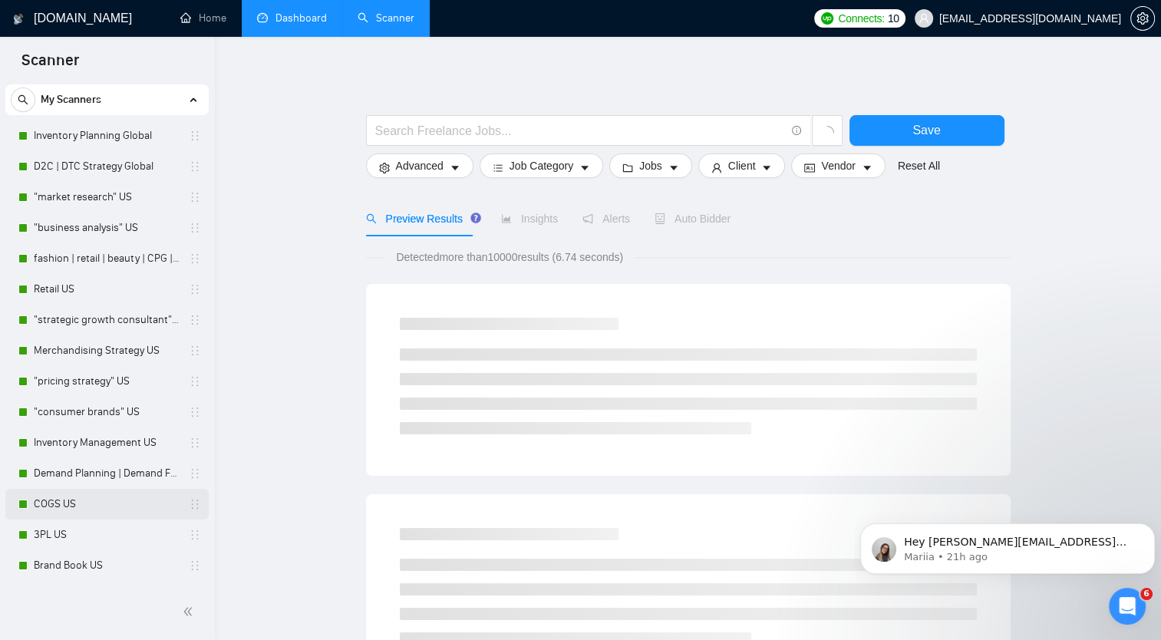
scroll to position [64, 0]
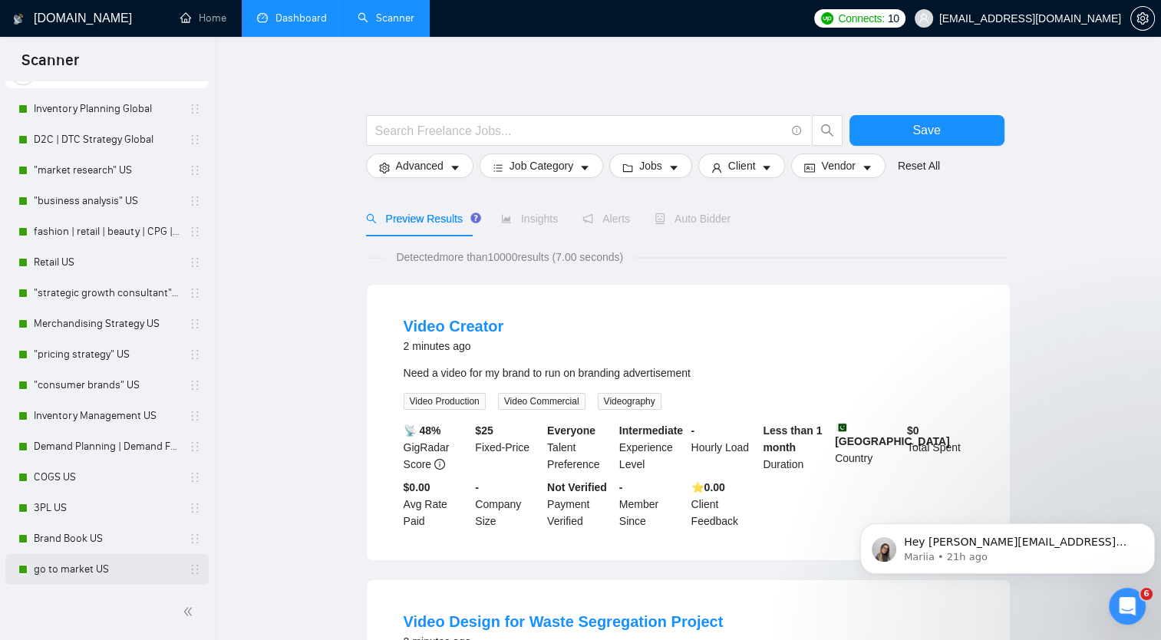
click at [81, 569] on link "go to market US" at bounding box center [107, 569] width 146 height 31
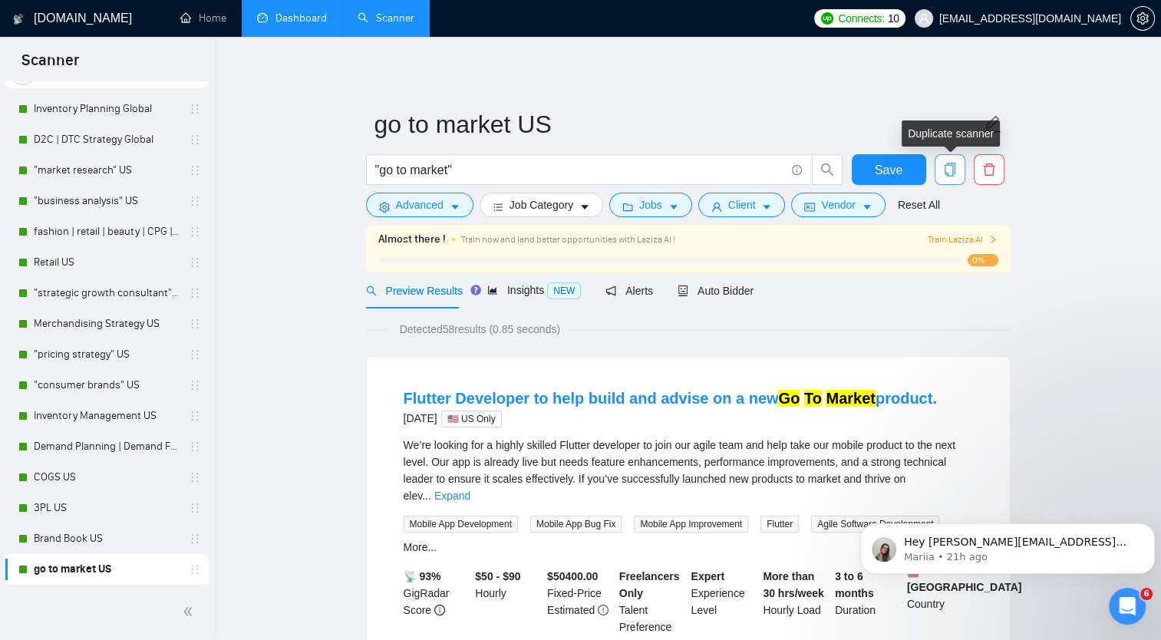
click at [950, 175] on icon "copy" at bounding box center [950, 170] width 14 height 14
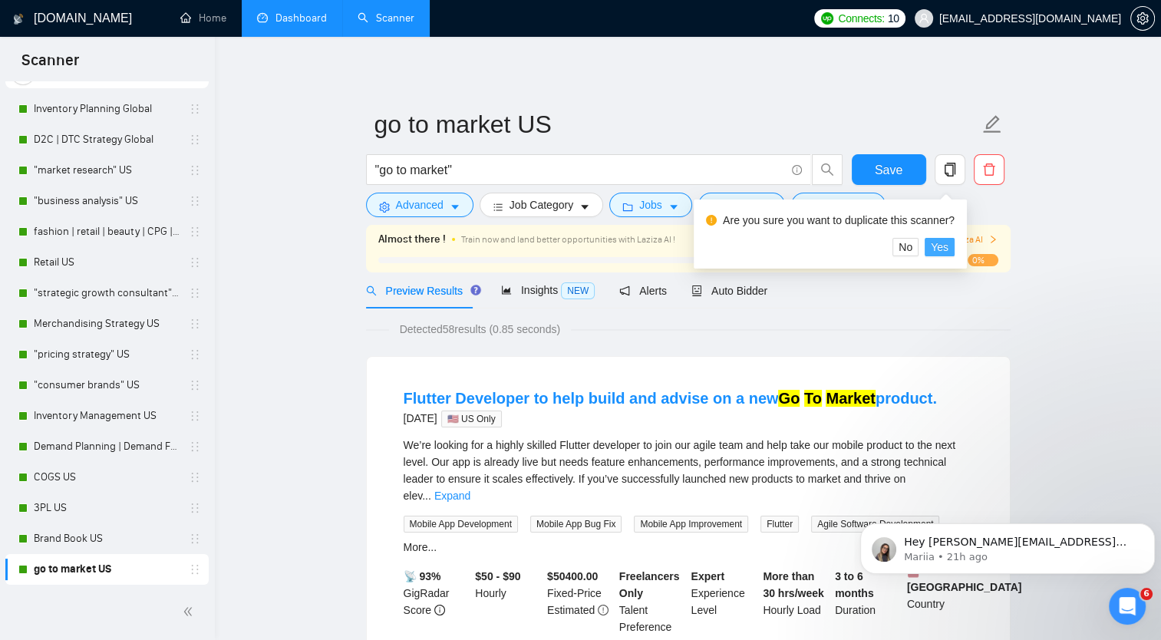
click at [943, 241] on span "Yes" at bounding box center [940, 247] width 18 height 17
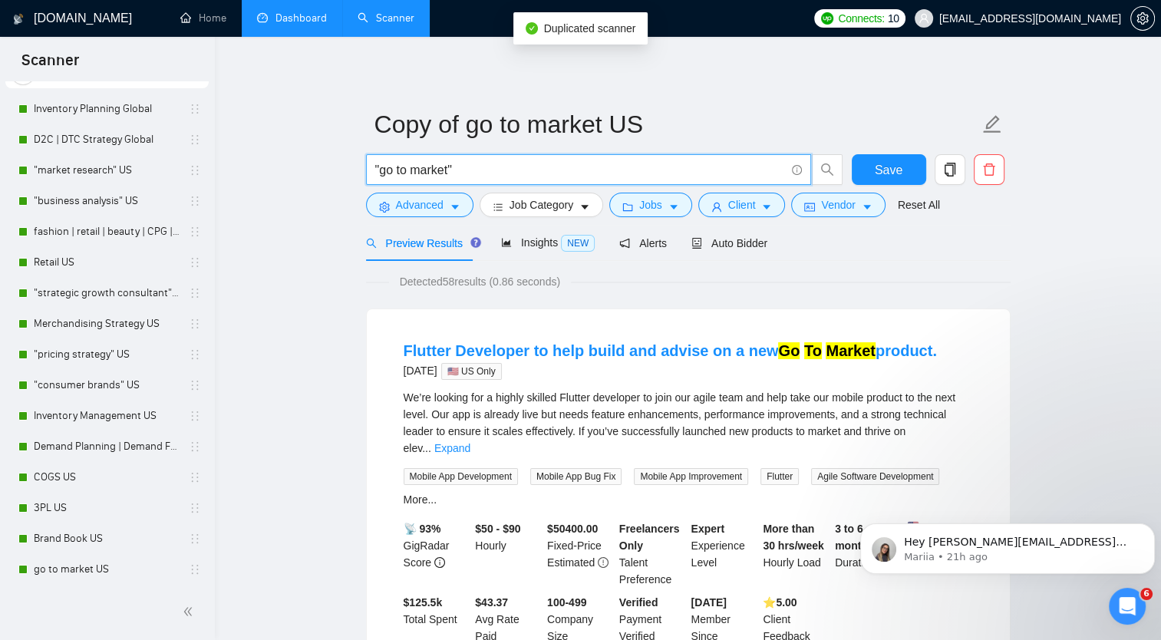
drag, startPoint x: 494, startPoint y: 170, endPoint x: 272, endPoint y: 144, distance: 223.2
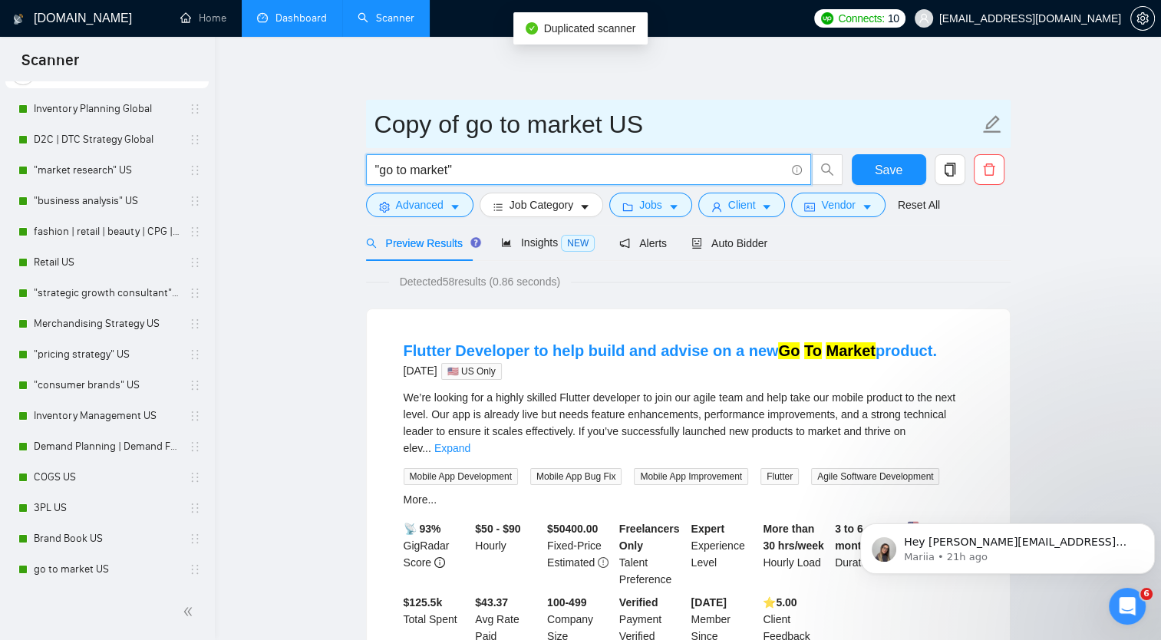
paste input "startup consulting"
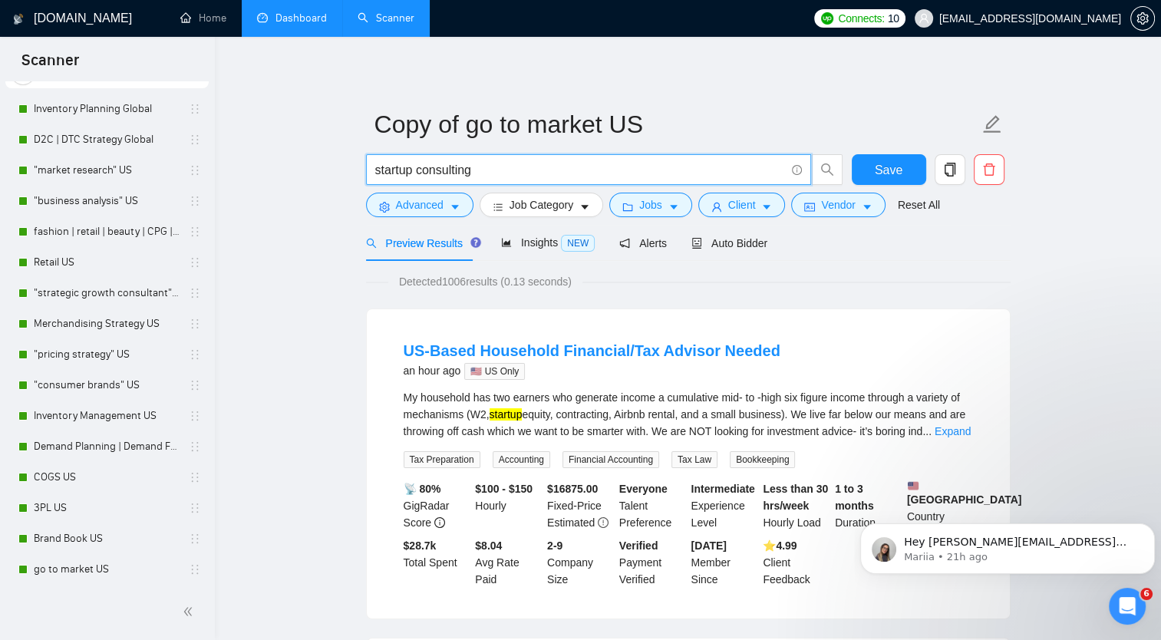
click at [375, 167] on input "startup consulting" at bounding box center [580, 169] width 410 height 19
click at [566, 169] on input ""startup consulting" at bounding box center [580, 169] width 410 height 19
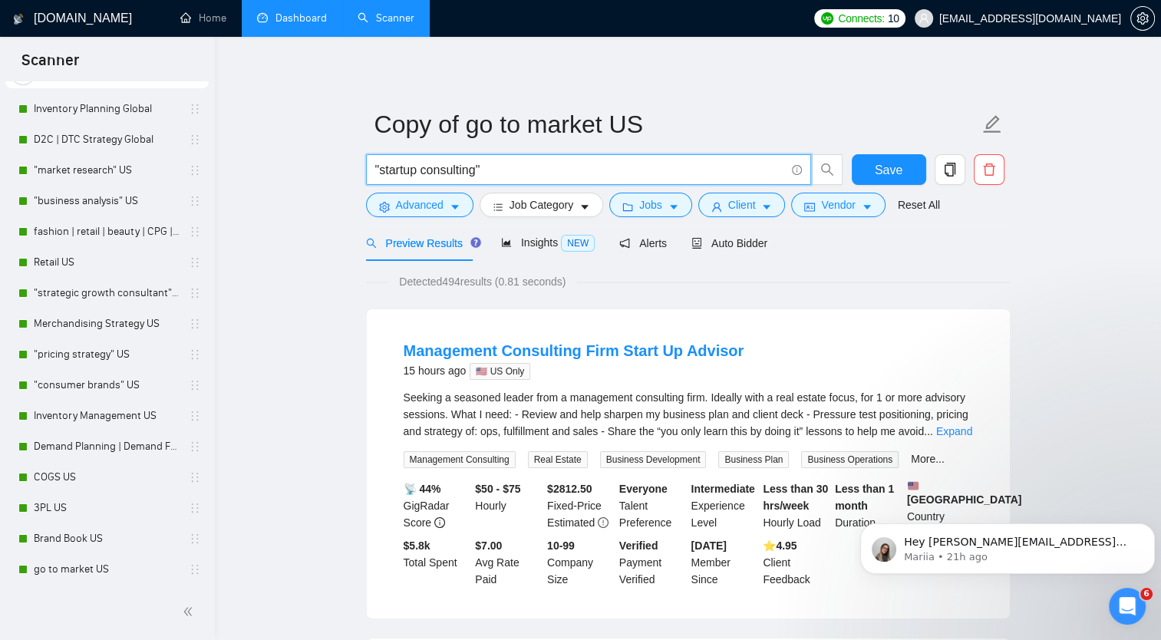
drag, startPoint x: 381, startPoint y: 170, endPoint x: 474, endPoint y: 167, distance: 92.9
click at [474, 167] on input ""startup consulting"" at bounding box center [580, 169] width 410 height 19
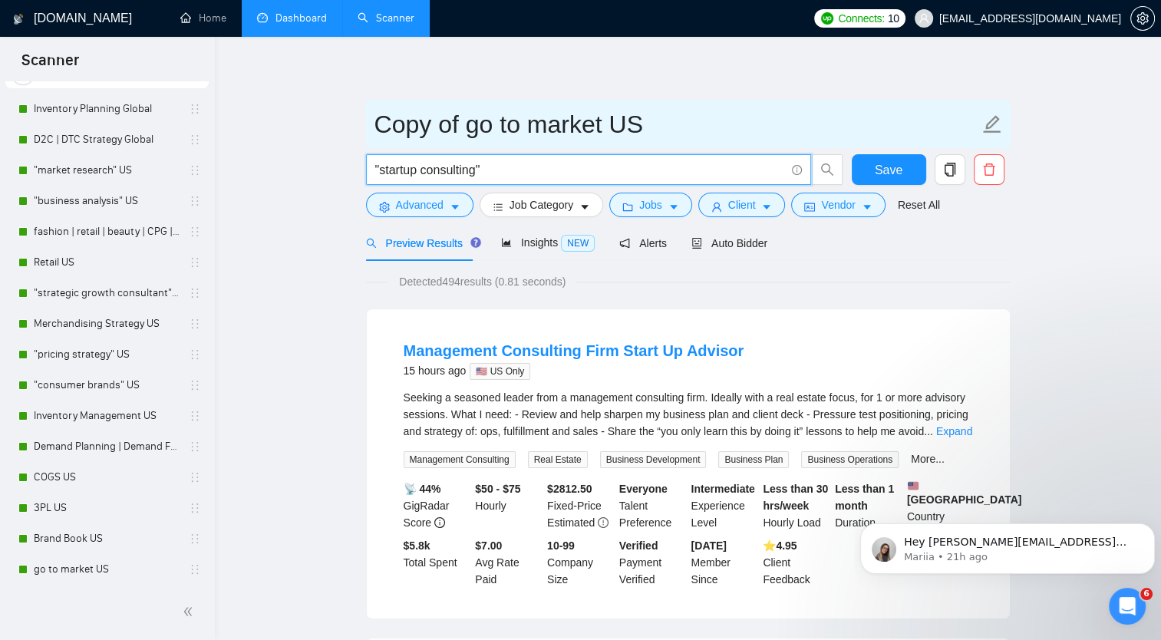
type input ""startup consulting""
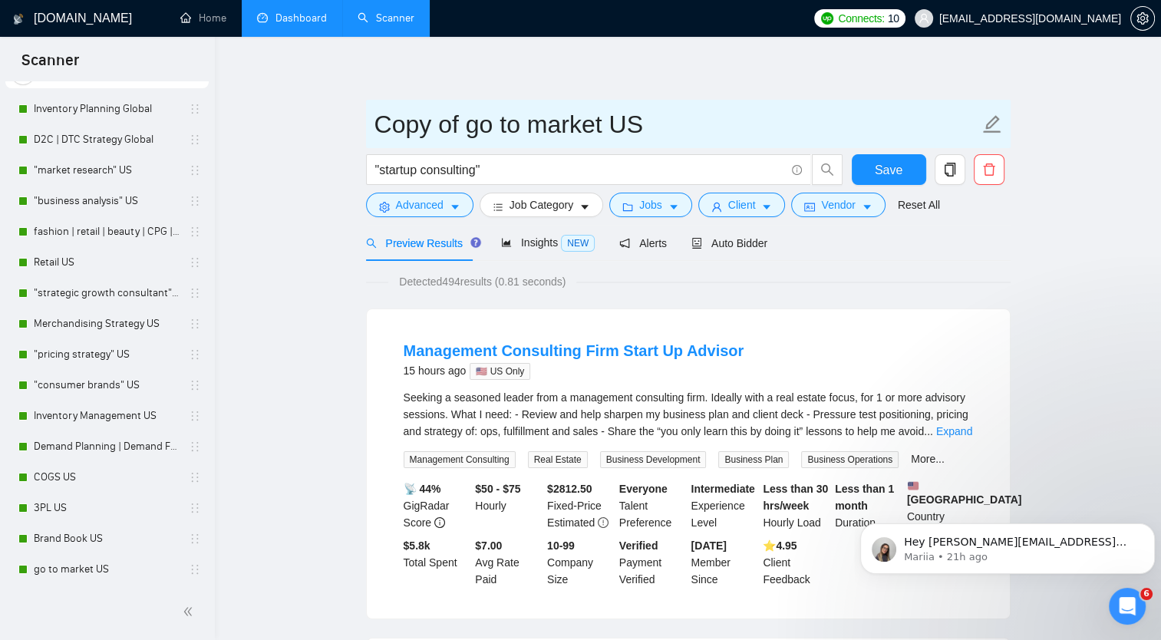
drag, startPoint x: 379, startPoint y: 125, endPoint x: 611, endPoint y: 115, distance: 232.0
click at [611, 115] on input "Copy of go to market US" at bounding box center [676, 124] width 605 height 38
paste input "startup consulting"
type input "startup consulting US"
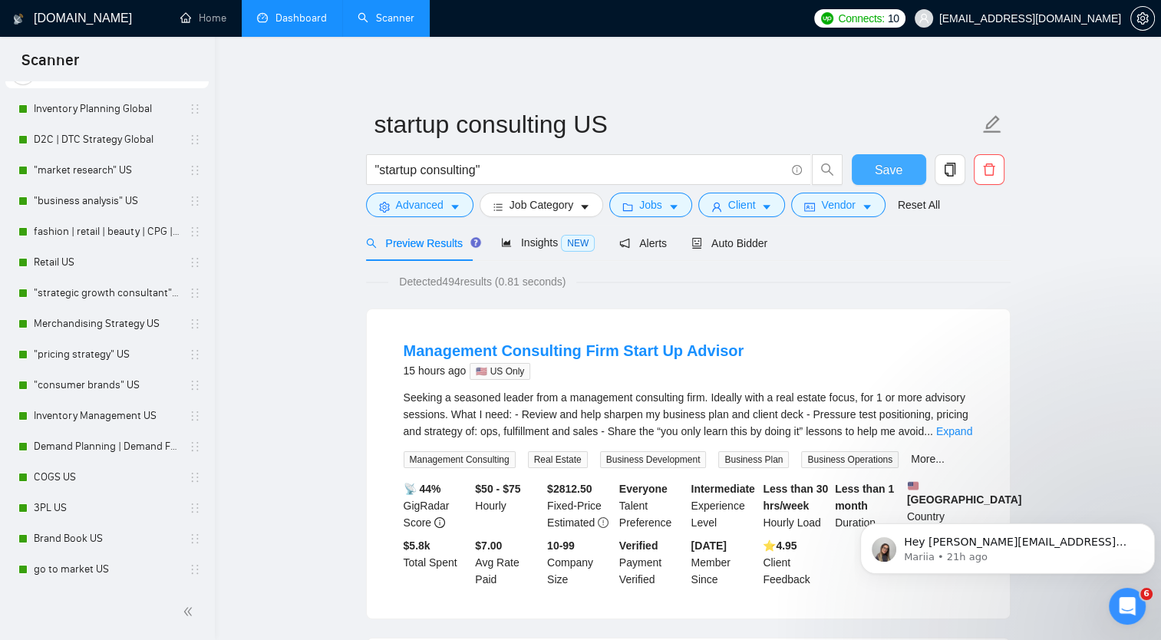
click at [889, 164] on span "Save" at bounding box center [889, 169] width 28 height 19
click at [724, 242] on span "Auto Bidder" at bounding box center [729, 243] width 76 height 12
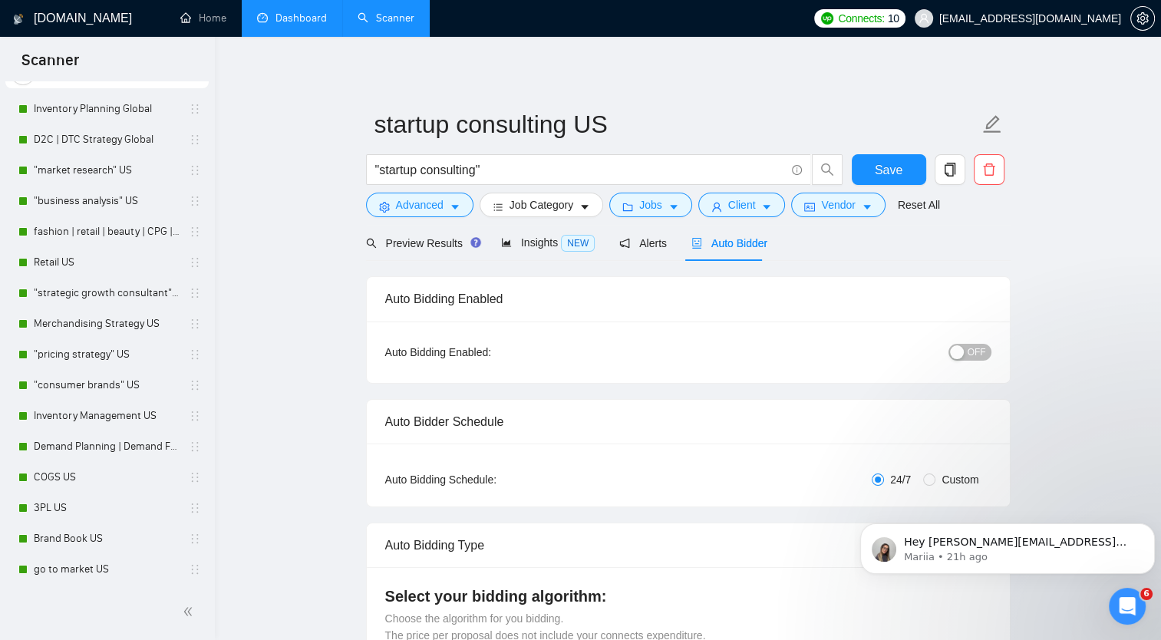
click at [971, 349] on span "OFF" at bounding box center [977, 352] width 18 height 17
click at [894, 165] on span "Save" at bounding box center [889, 169] width 28 height 19
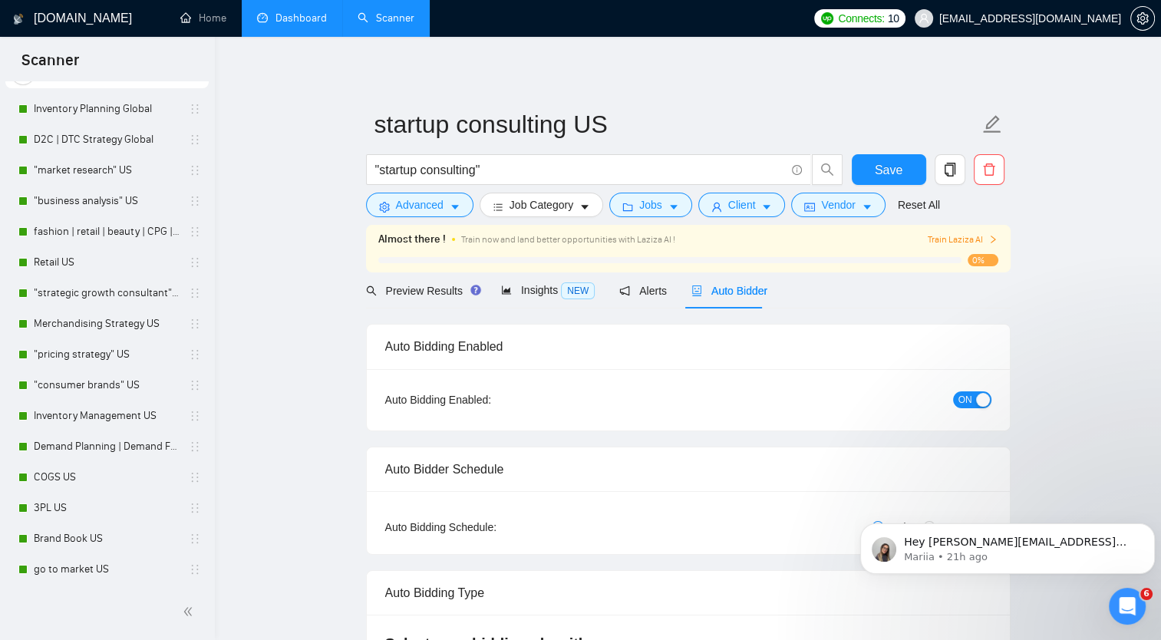
click at [290, 25] on link "Dashboard" at bounding box center [292, 18] width 70 height 13
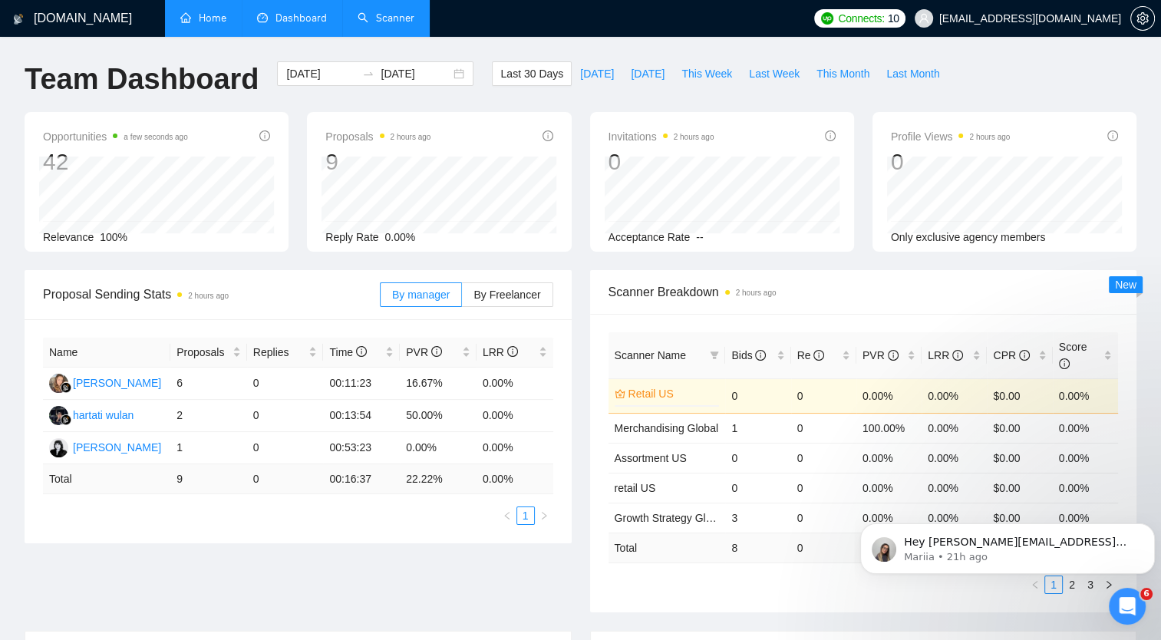
click at [213, 20] on link "Home" at bounding box center [203, 18] width 46 height 13
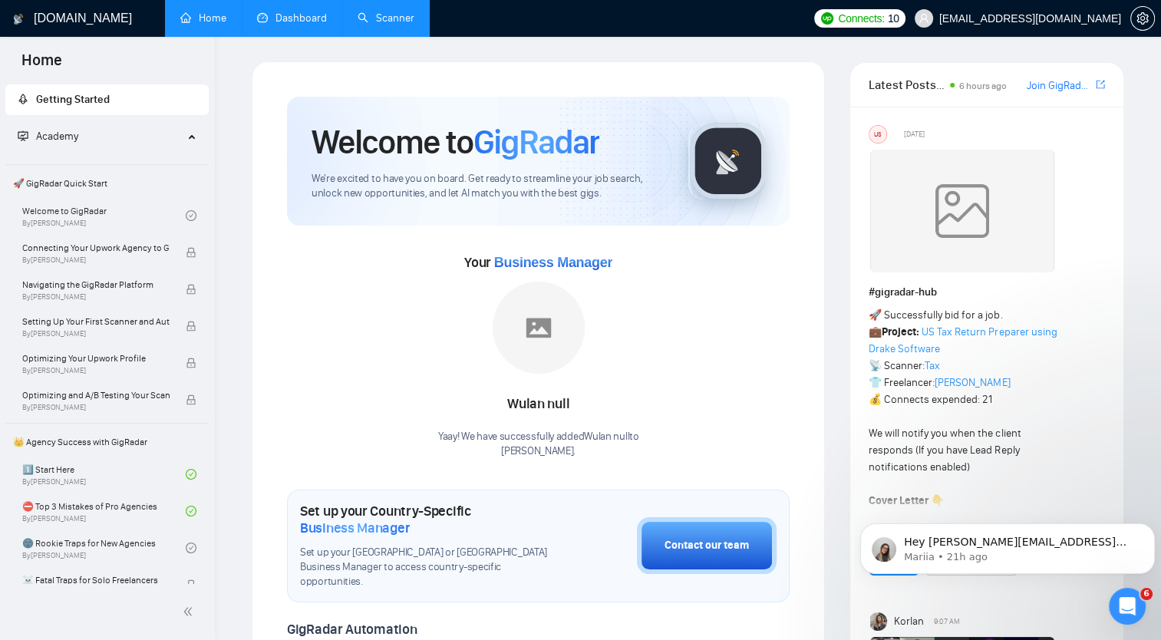
click at [401, 21] on link "Scanner" at bounding box center [386, 18] width 57 height 13
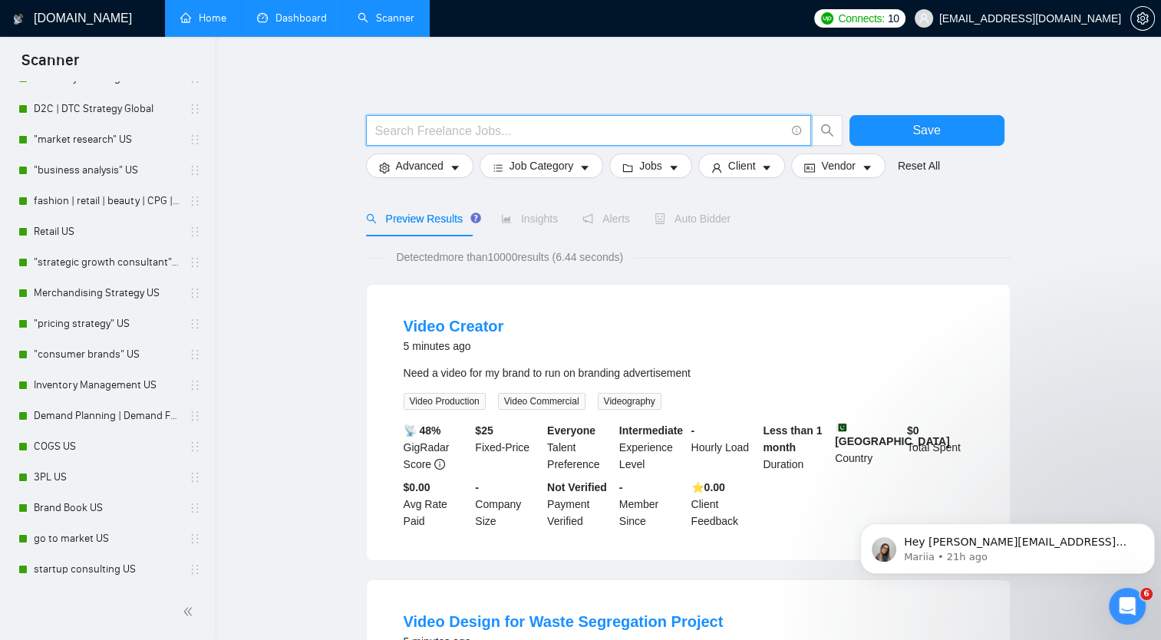
drag, startPoint x: 411, startPoint y: 127, endPoint x: 414, endPoint y: 120, distance: 8.3
click at [414, 121] on input "text" at bounding box center [580, 130] width 410 height 19
click at [405, 124] on input "text" at bounding box center [580, 130] width 410 height 19
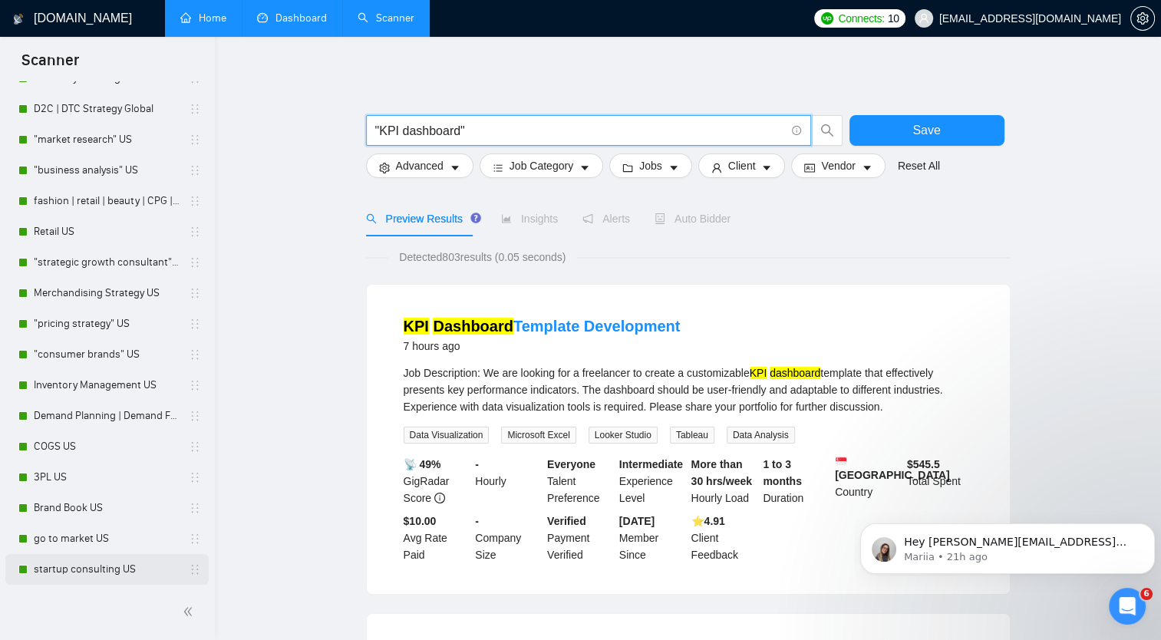
type input ""KPI dashboard""
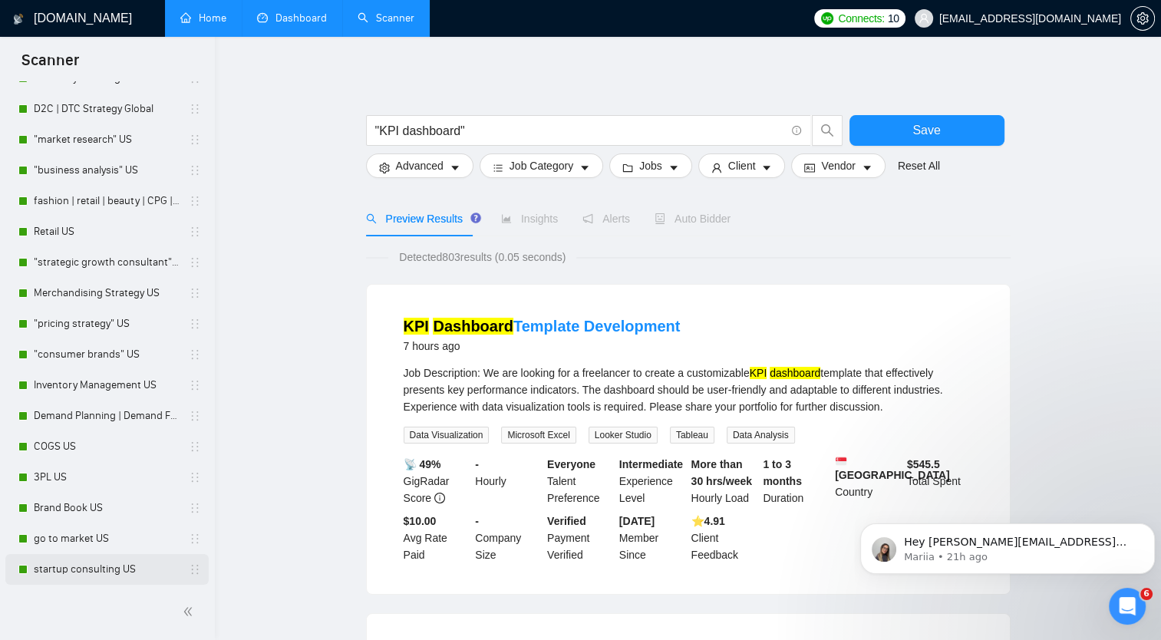
click at [104, 563] on link "startup consulting US" at bounding box center [107, 569] width 146 height 31
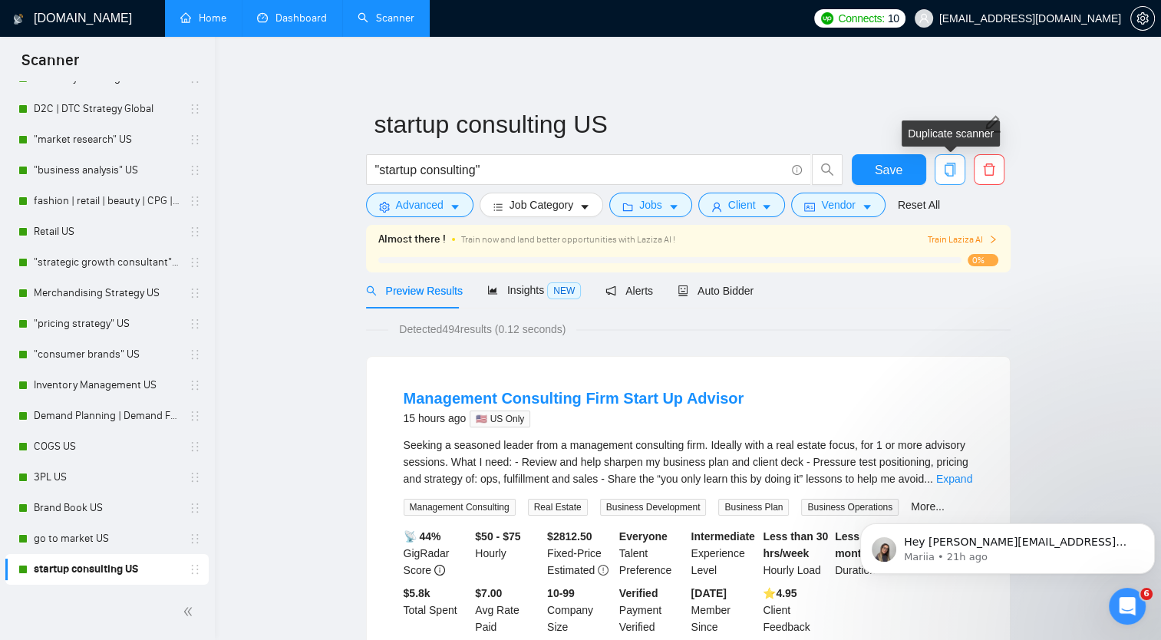
click at [949, 163] on icon "copy" at bounding box center [949, 170] width 11 height 14
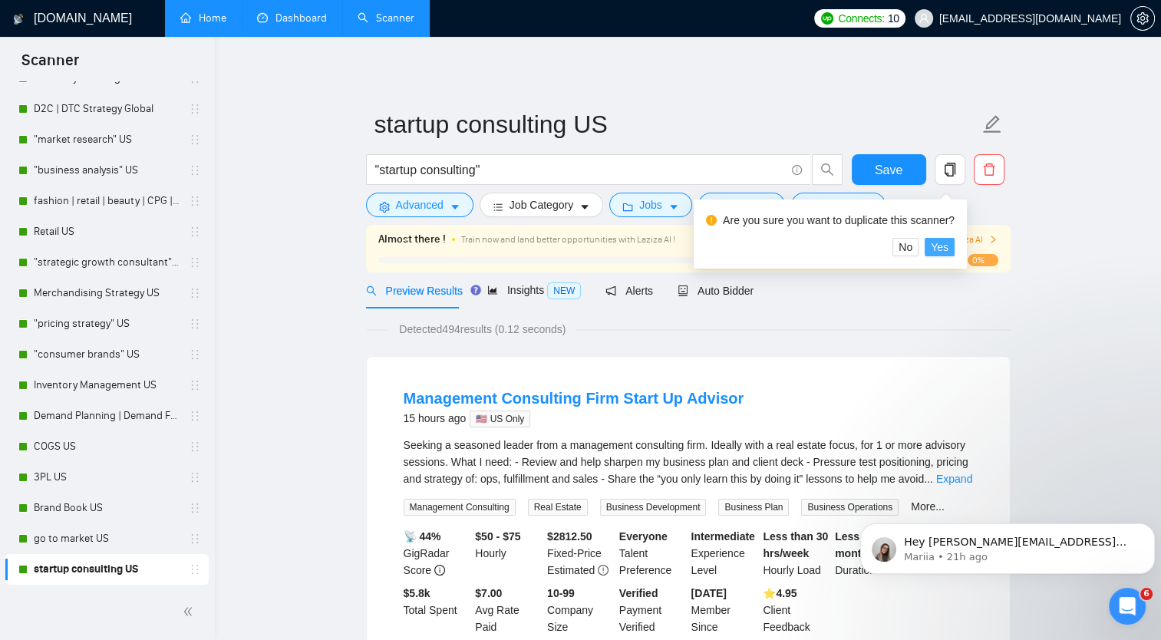
click at [944, 245] on span "Yes" at bounding box center [940, 247] width 18 height 17
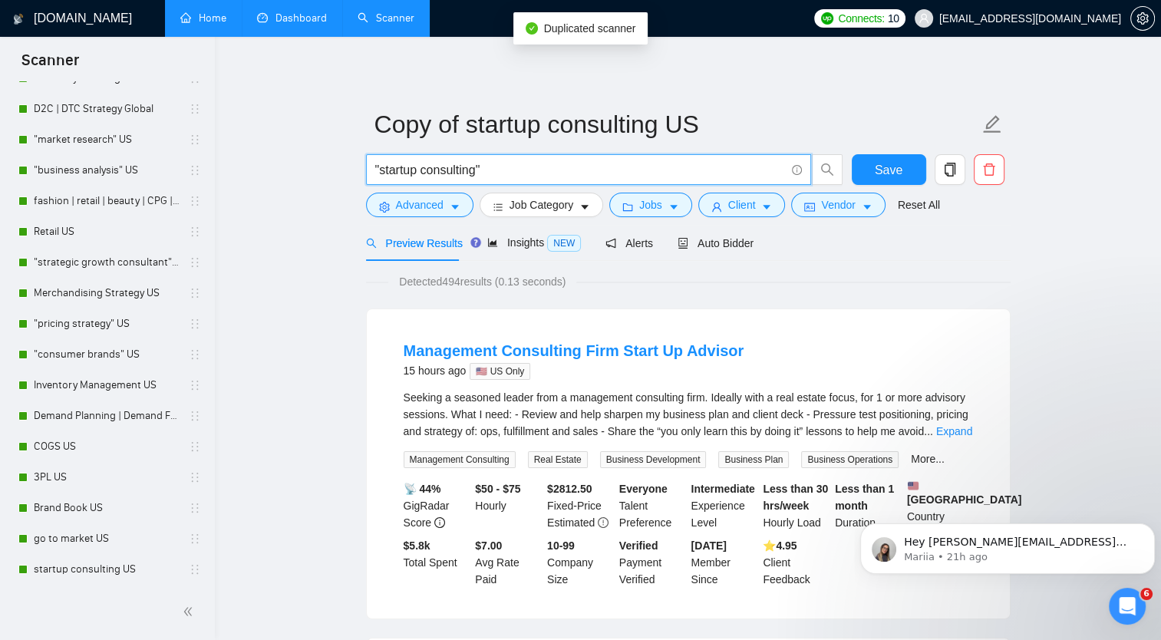
click at [378, 172] on input ""startup consulting"" at bounding box center [580, 169] width 410 height 19
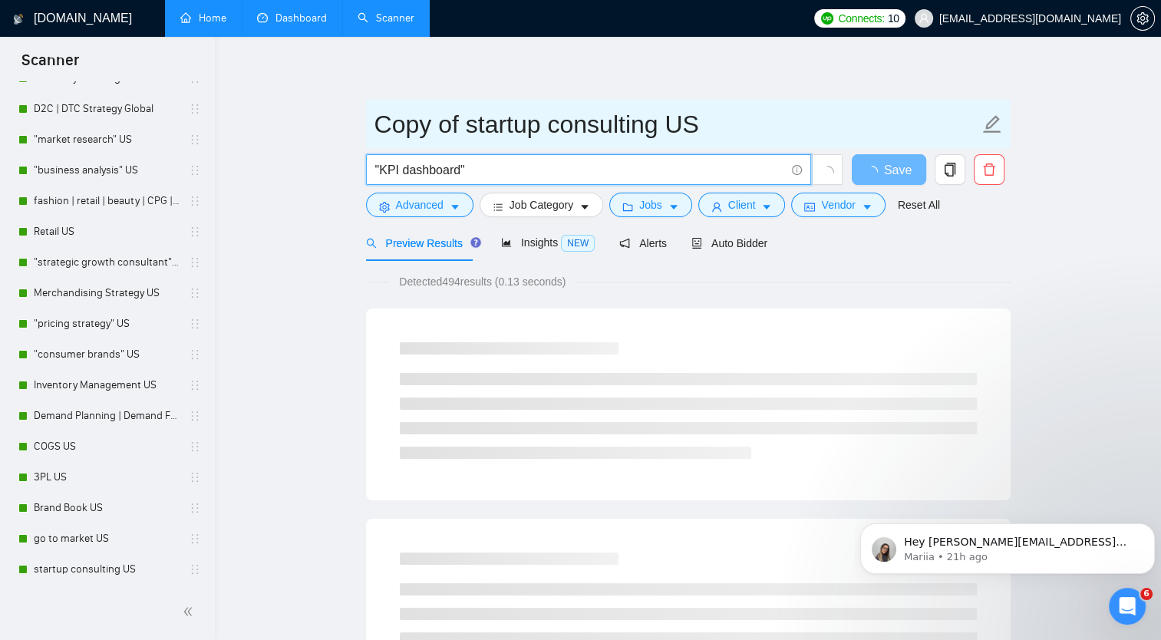
type input ""KPI dashboard""
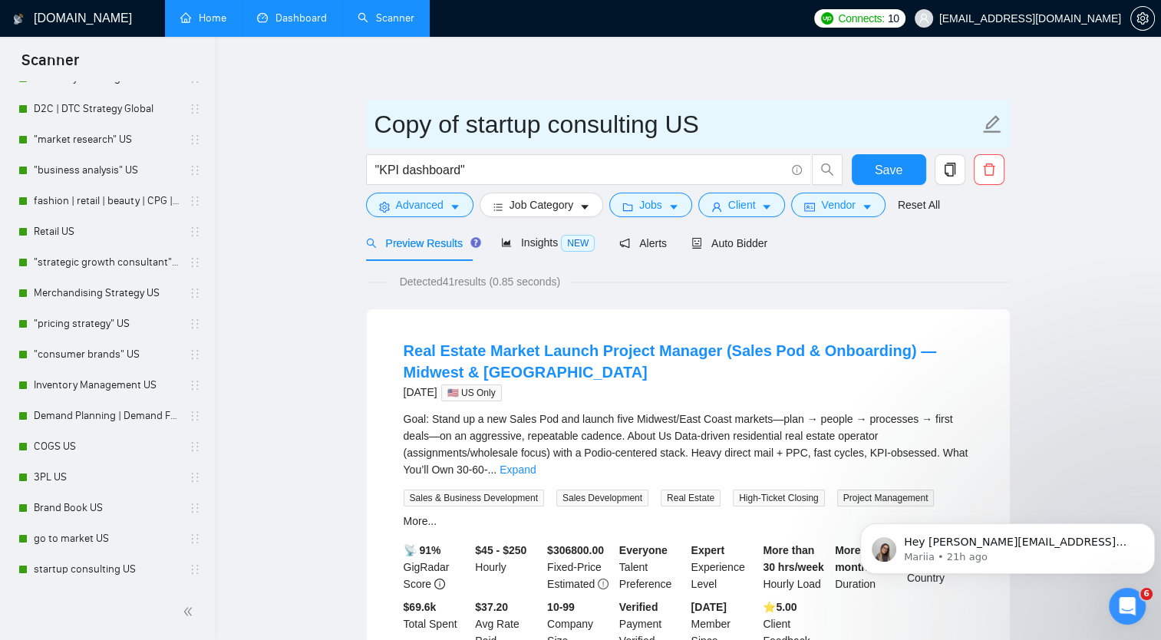
drag, startPoint x: 378, startPoint y: 122, endPoint x: 668, endPoint y: 130, distance: 291.0
click at [668, 130] on input "Copy of startup consulting US" at bounding box center [676, 124] width 605 height 38
type input "KPI Dashboard US"
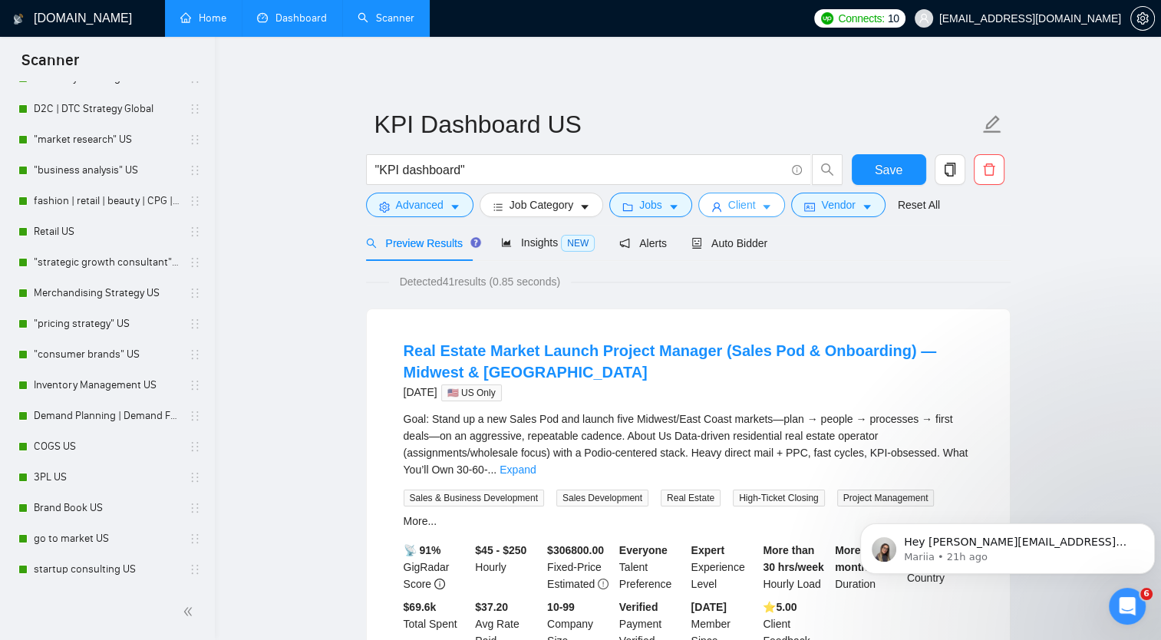
click at [744, 207] on span "Client" at bounding box center [742, 204] width 28 height 17
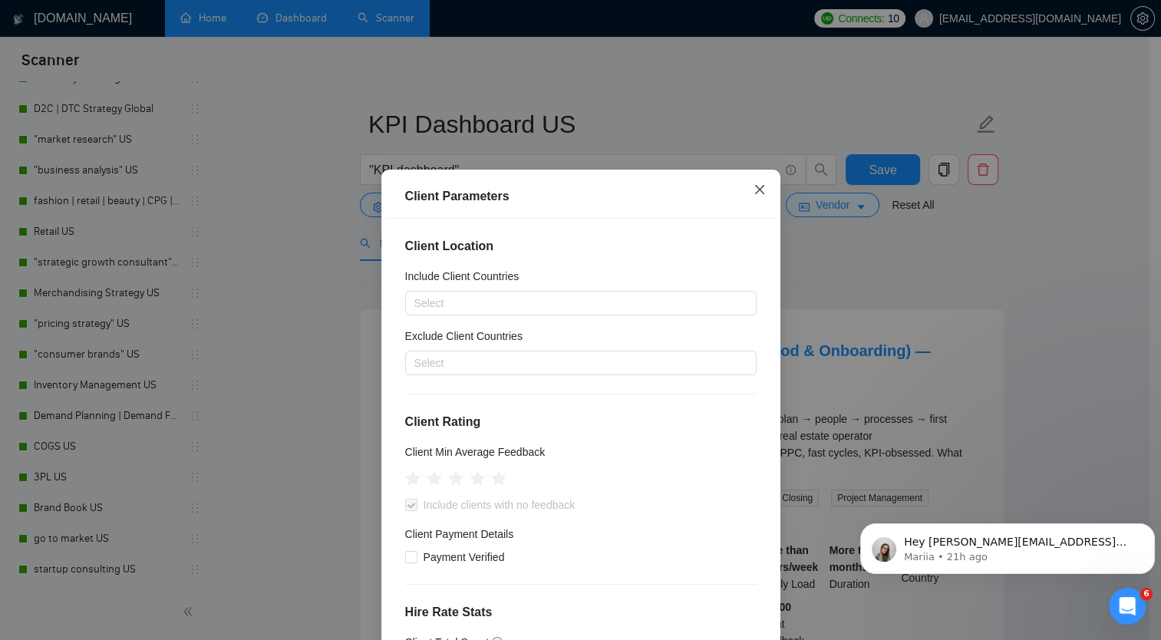
click at [754, 189] on icon "close" at bounding box center [760, 189] width 12 height 12
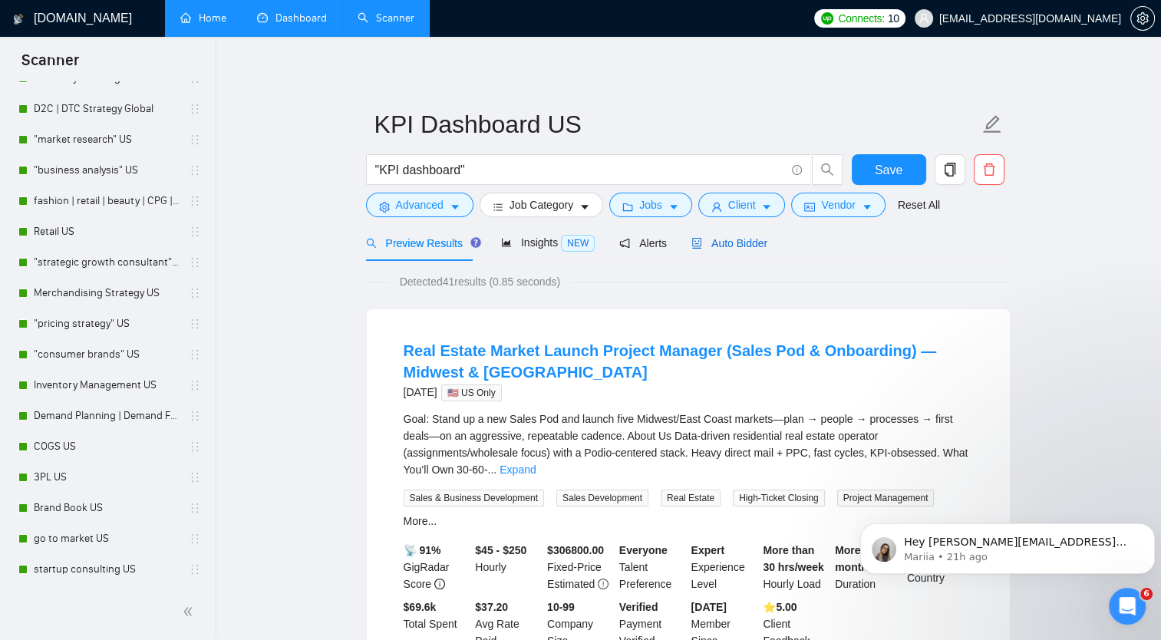
click at [715, 240] on span "Auto Bidder" at bounding box center [729, 243] width 76 height 12
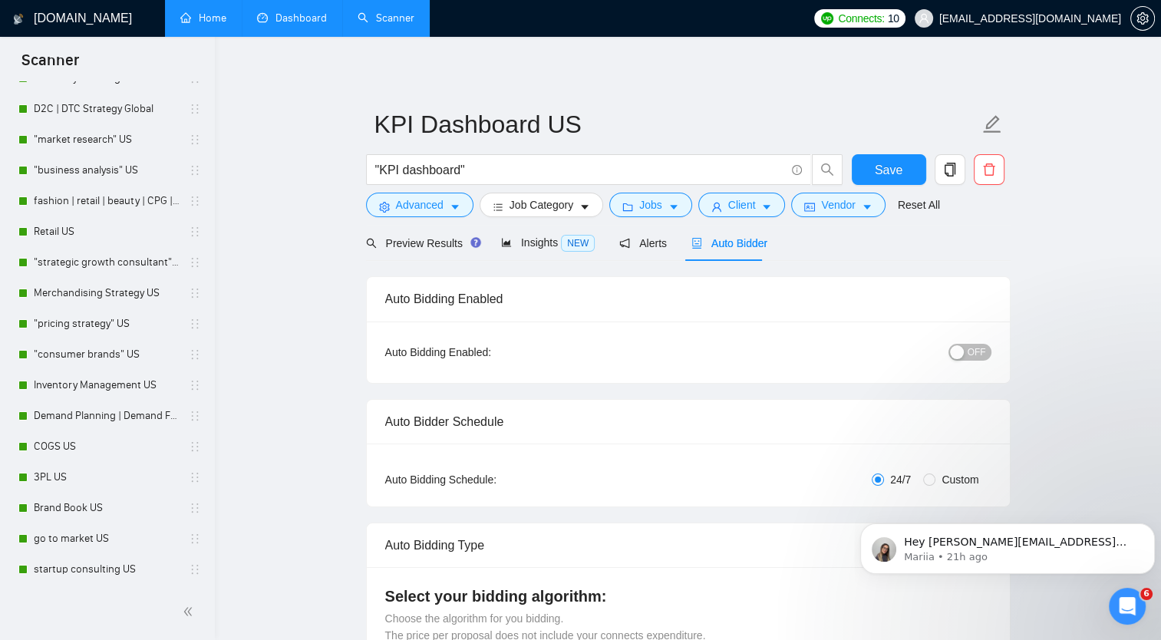
click at [964, 348] on div "button" at bounding box center [957, 352] width 14 height 14
click at [919, 153] on form "KPI Dashboard US "KPI dashboard" Save Advanced Job Category Jobs Client Vendor …" at bounding box center [688, 162] width 645 height 125
click at [899, 160] on span "Save" at bounding box center [889, 169] width 28 height 19
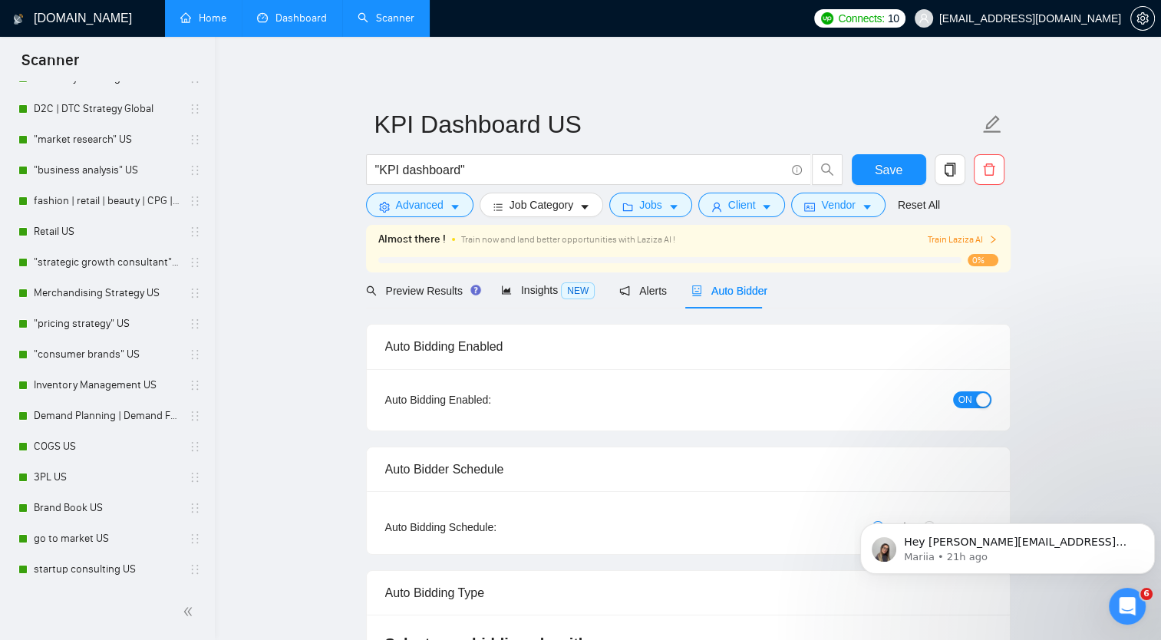
click at [289, 20] on link "Dashboard" at bounding box center [292, 18] width 70 height 13
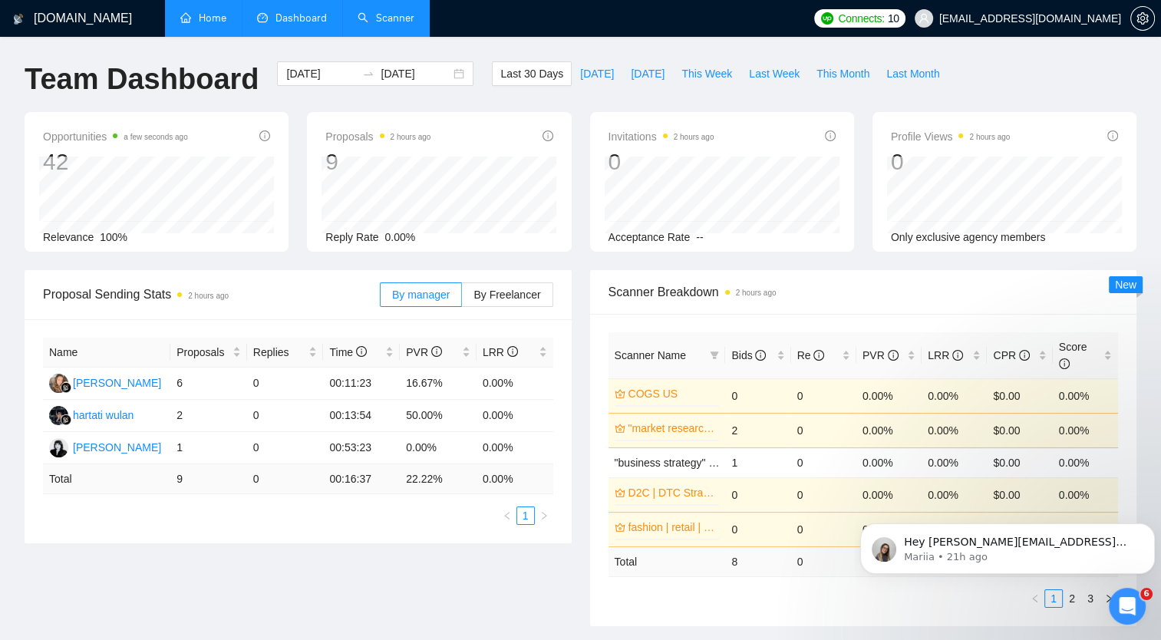
click at [392, 14] on link "Scanner" at bounding box center [386, 18] width 57 height 13
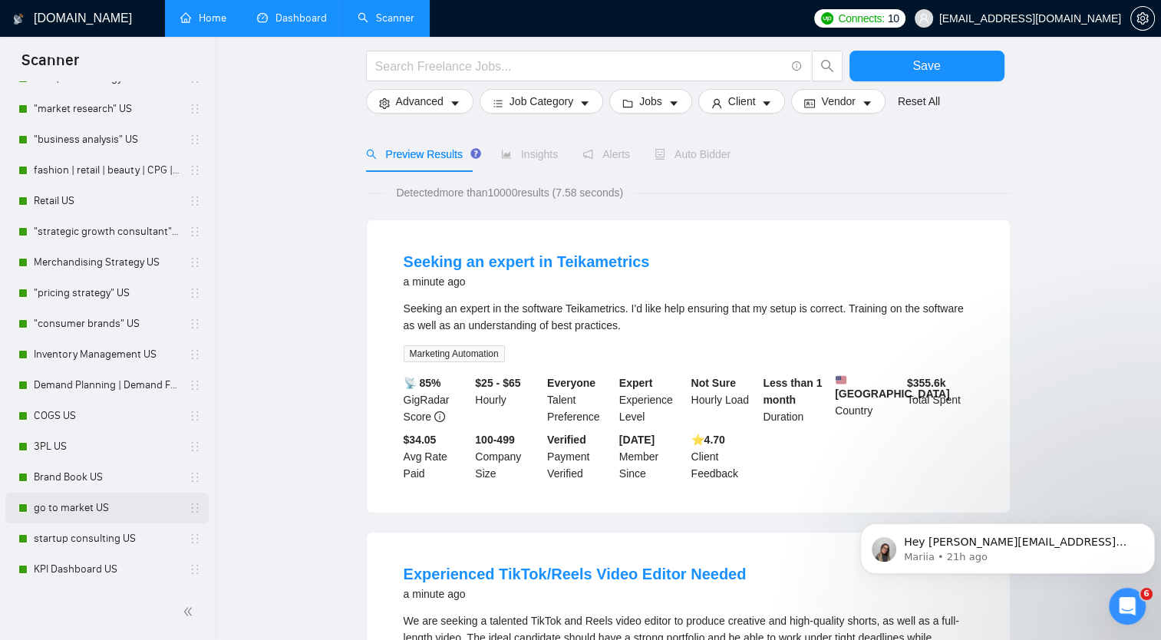
scroll to position [153, 0]
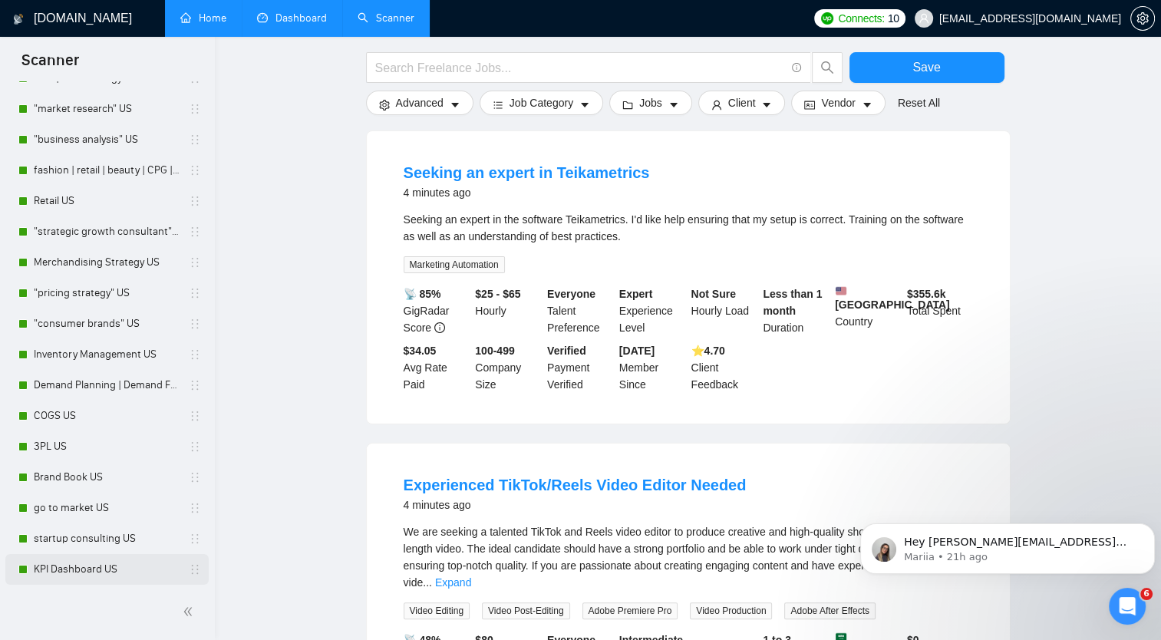
click at [80, 567] on link "KPI Dashboard US" at bounding box center [107, 569] width 146 height 31
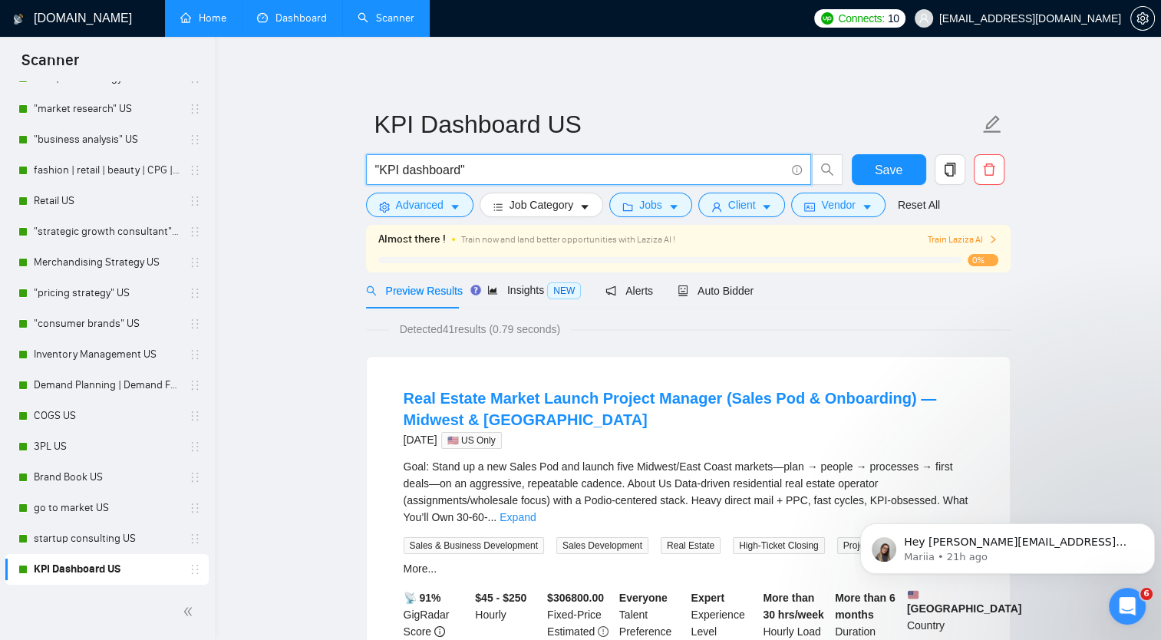
drag, startPoint x: 456, startPoint y: 171, endPoint x: 379, endPoint y: 174, distance: 76.8
click at [379, 174] on input ""KPI dashboard"" at bounding box center [580, 169] width 410 height 19
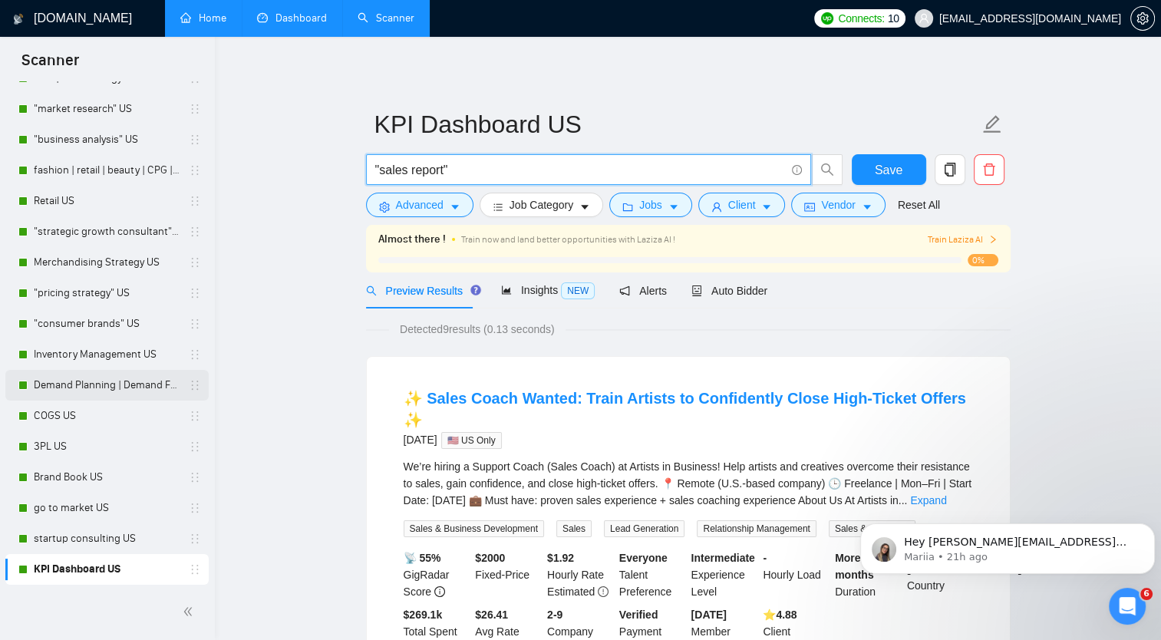
type input ""sales report""
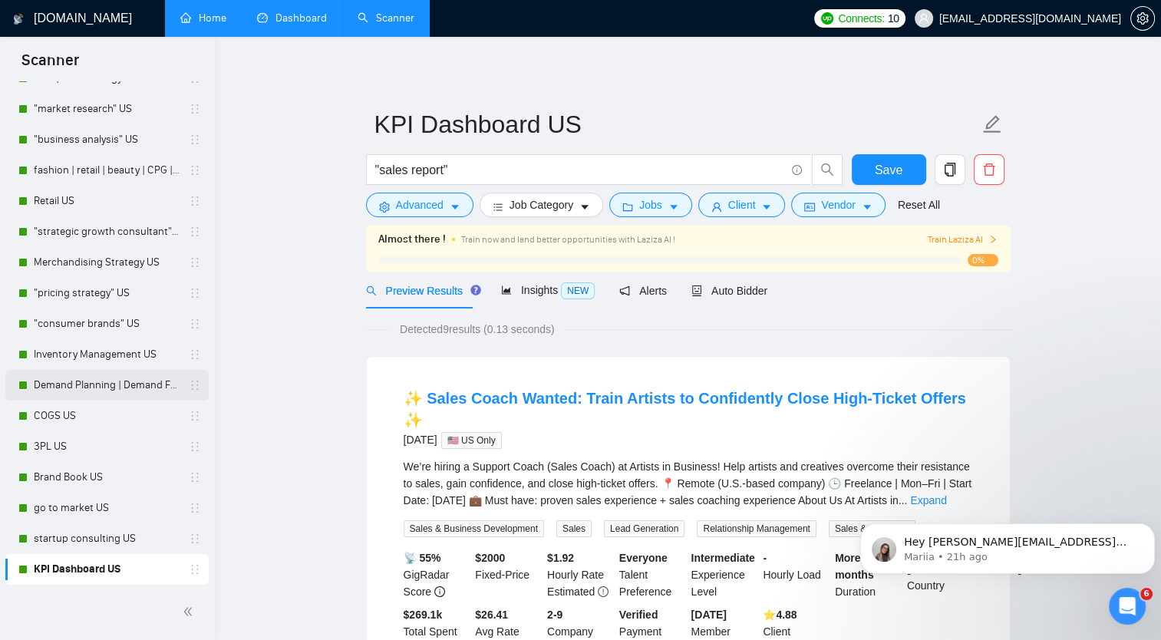
click at [60, 371] on link "Demand Planning | Demand Forecasting US" at bounding box center [107, 385] width 146 height 31
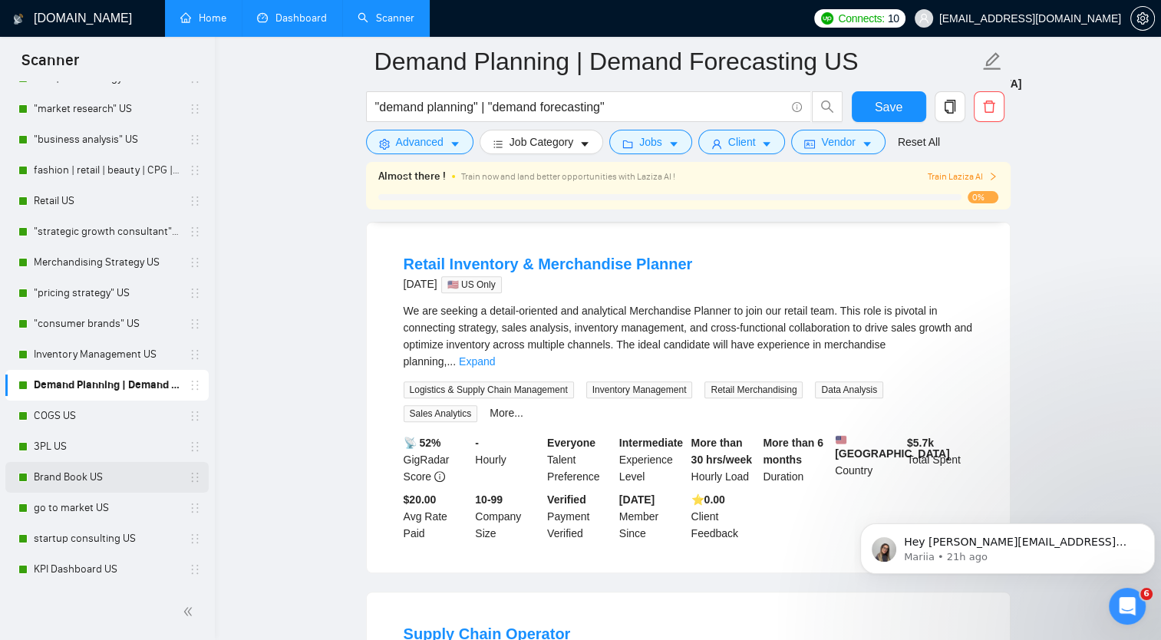
scroll to position [537, 0]
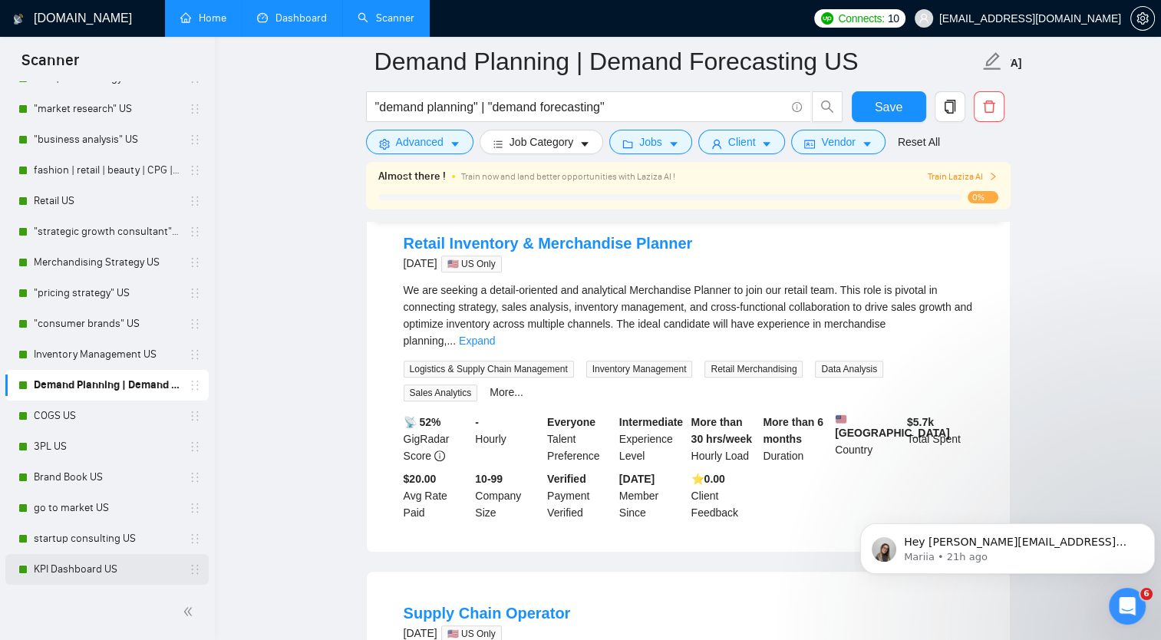
click at [91, 573] on link "KPI Dashboard US" at bounding box center [107, 569] width 146 height 31
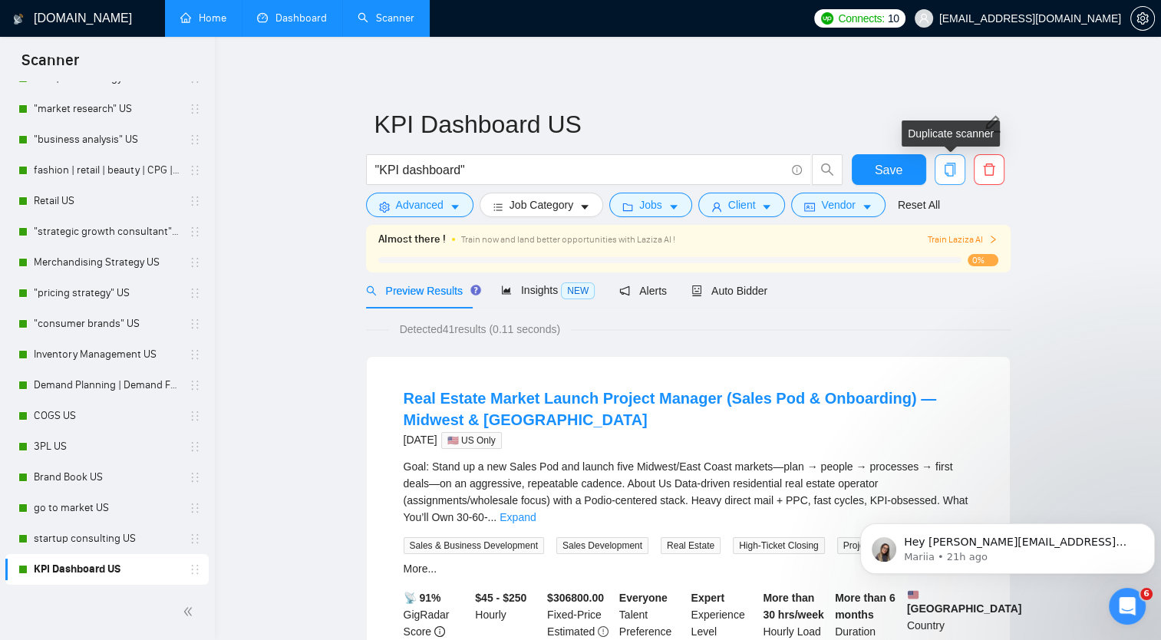
click at [950, 177] on button "button" at bounding box center [950, 169] width 31 height 31
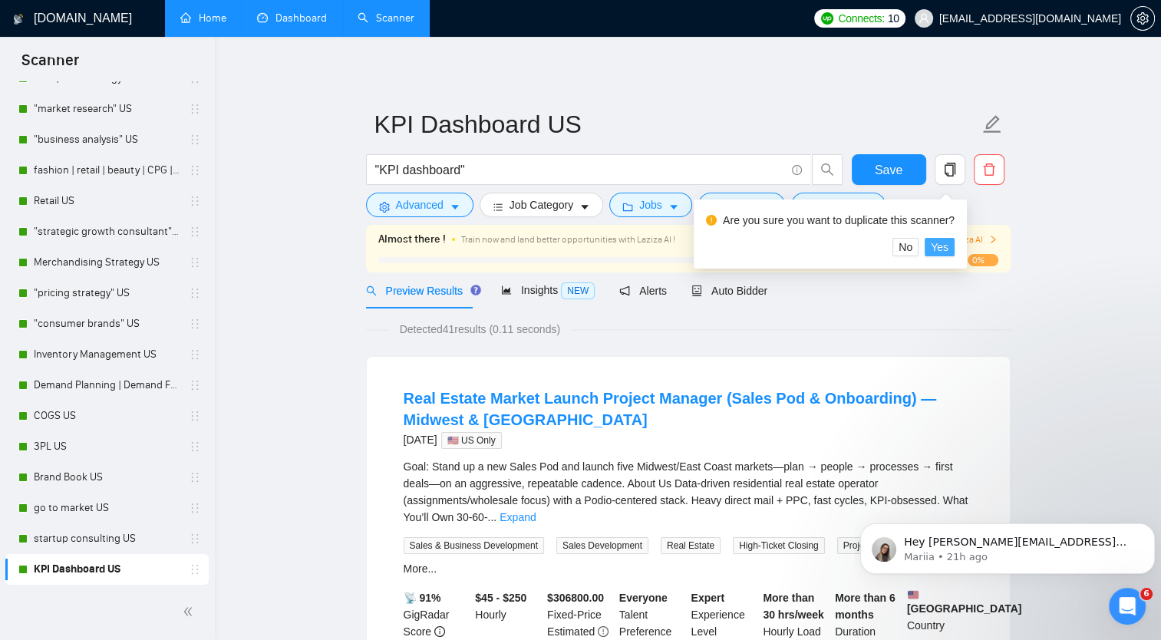
click at [935, 244] on span "Yes" at bounding box center [940, 247] width 18 height 17
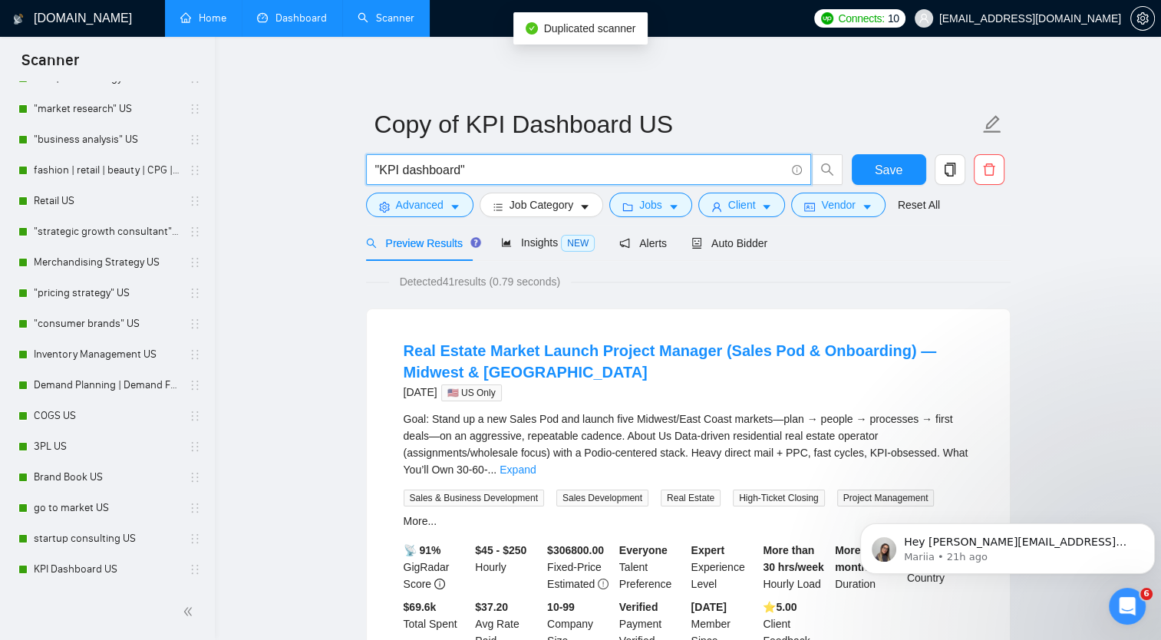
drag, startPoint x: 457, startPoint y: 169, endPoint x: 380, endPoint y: 167, distance: 77.5
click at [380, 167] on input ""KPI dashboard"" at bounding box center [580, 169] width 410 height 19
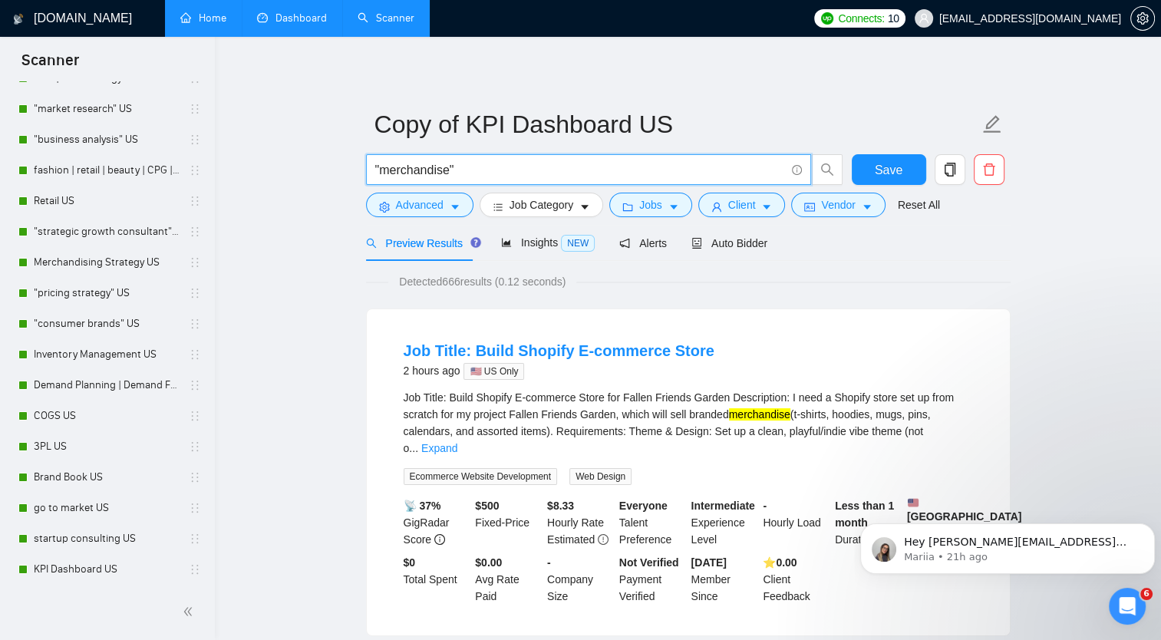
drag, startPoint x: 381, startPoint y: 171, endPoint x: 446, endPoint y: 173, distance: 65.3
click at [446, 173] on input ""merchandise"" at bounding box center [580, 169] width 410 height 19
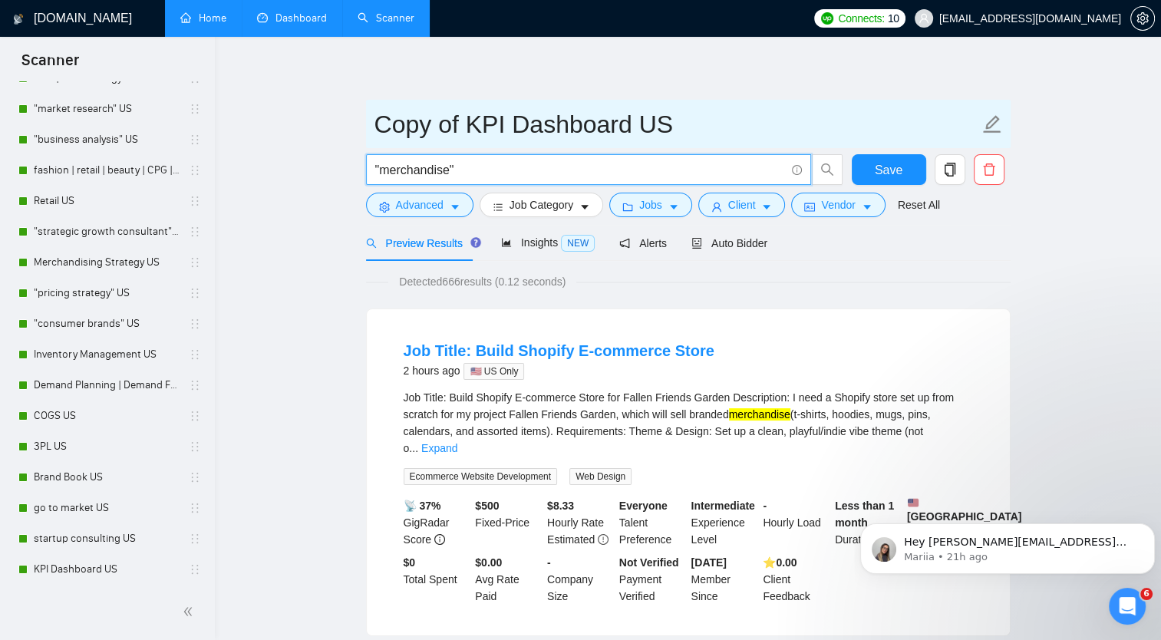
type input ""merchandise""
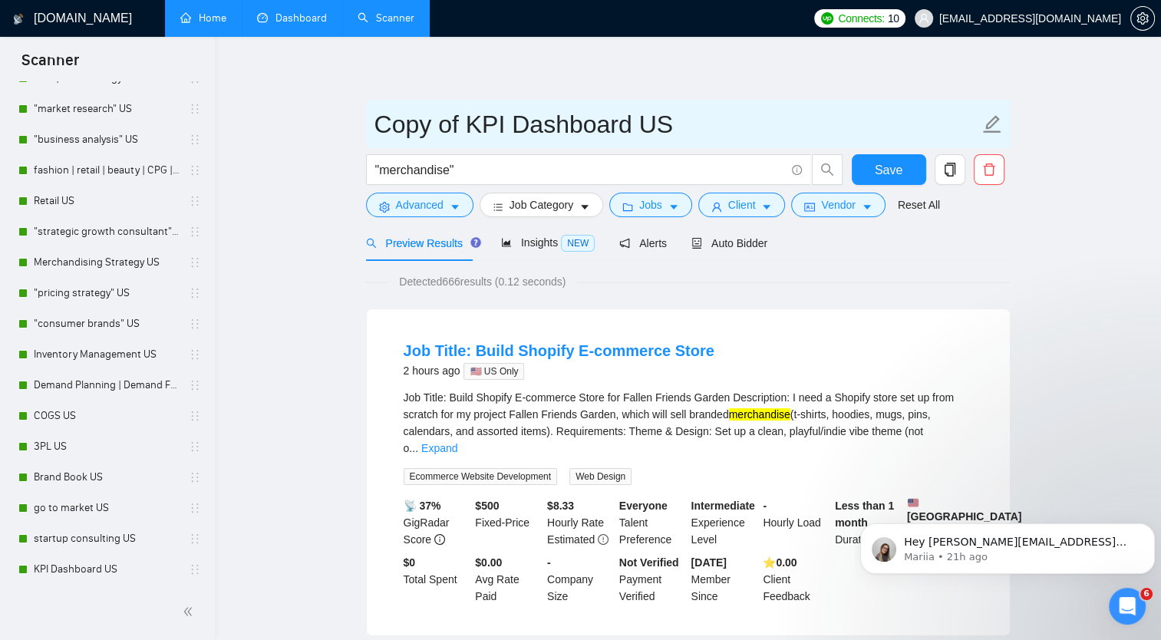
drag, startPoint x: 378, startPoint y: 121, endPoint x: 626, endPoint y: 126, distance: 248.7
click at [626, 126] on input "Copy of KPI Dashboard US" at bounding box center [676, 124] width 605 height 38
paste input "merchandise"
type input "merchandise US"
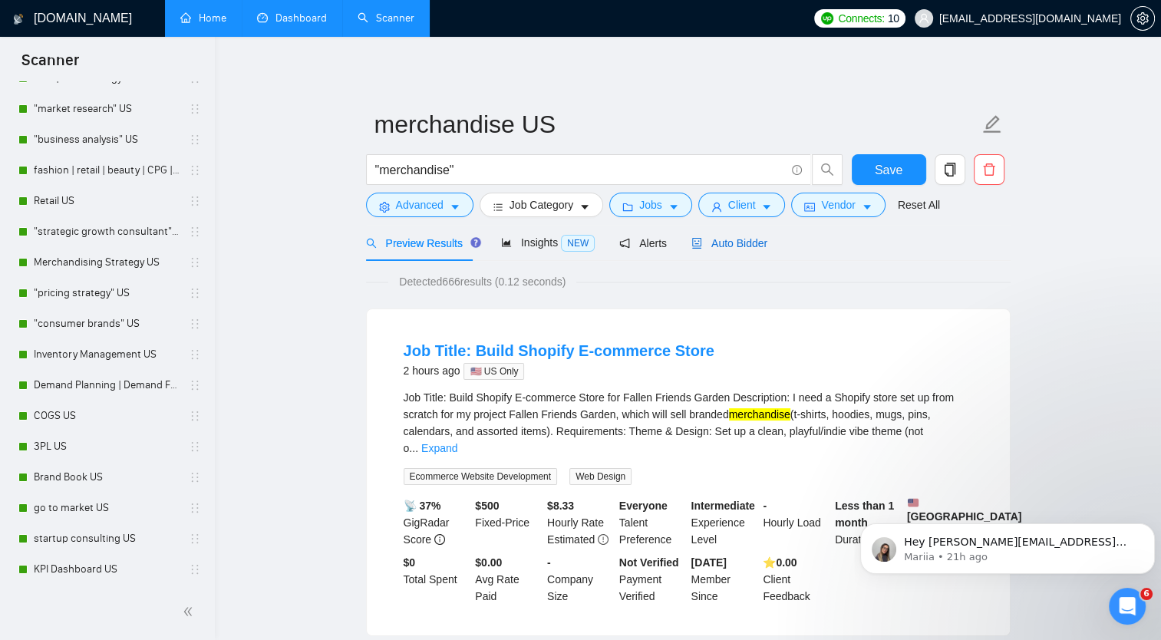
click at [714, 242] on span "Auto Bidder" at bounding box center [729, 243] width 76 height 12
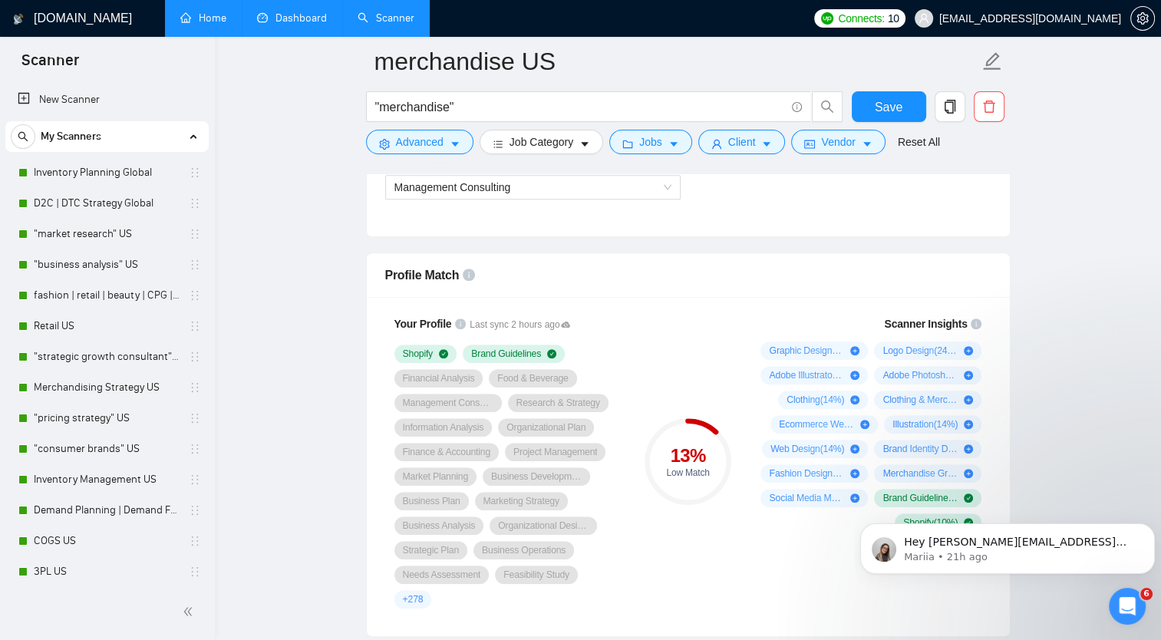
scroll to position [614, 0]
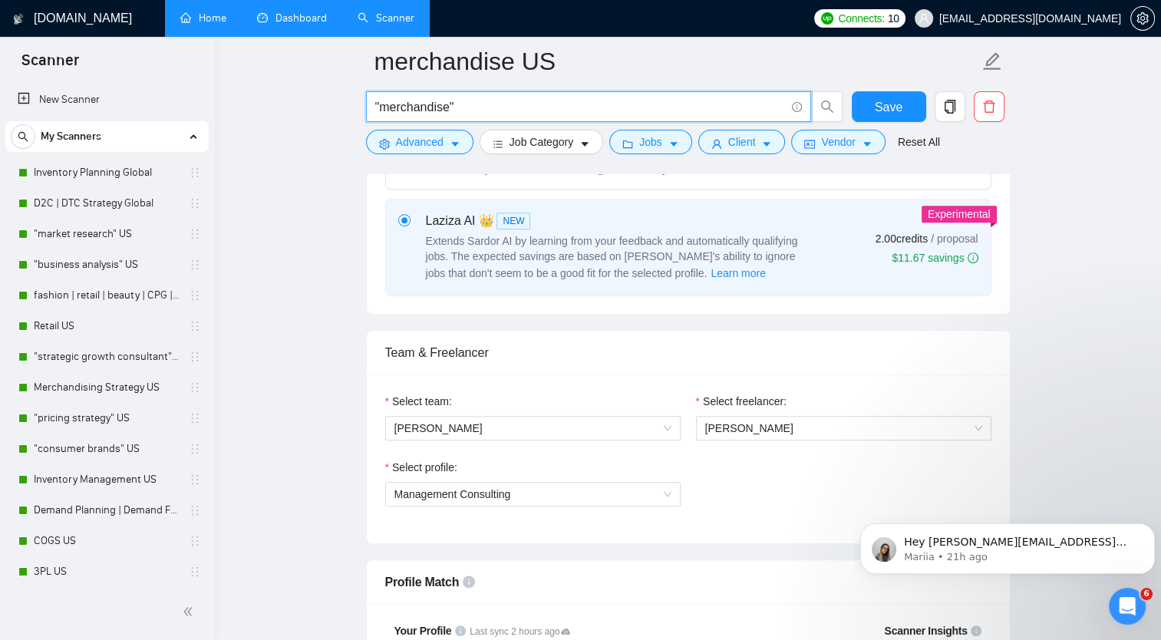
drag, startPoint x: 448, startPoint y: 101, endPoint x: 382, endPoint y: 109, distance: 66.5
click at [382, 109] on input ""merchandise"" at bounding box center [580, 106] width 410 height 19
type input ""fashion""
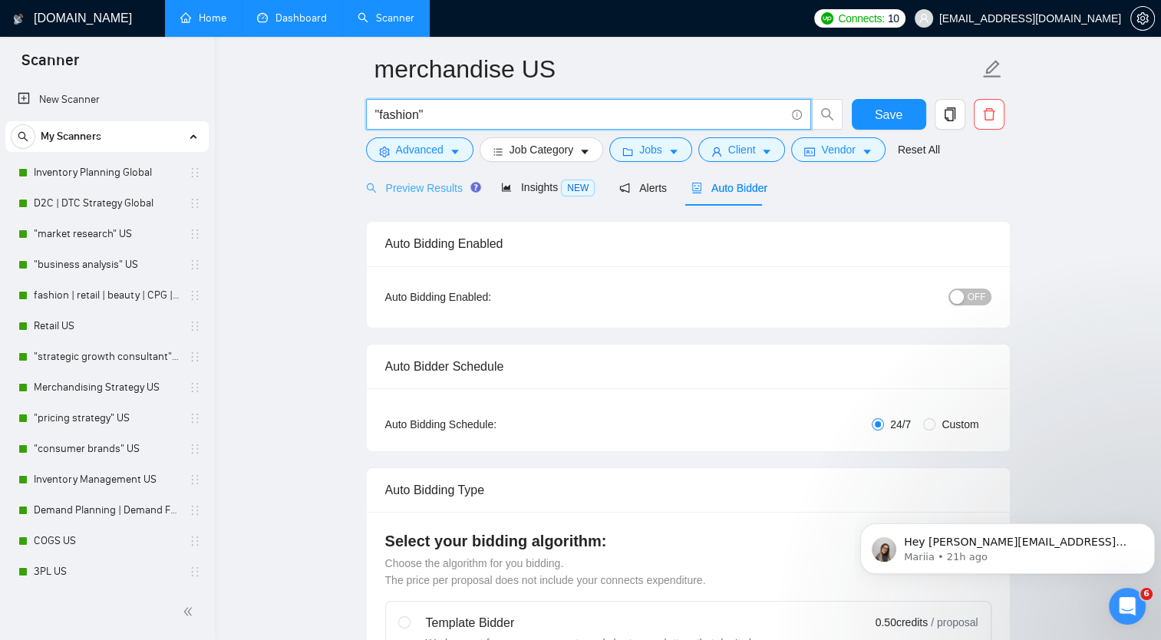
scroll to position [0, 0]
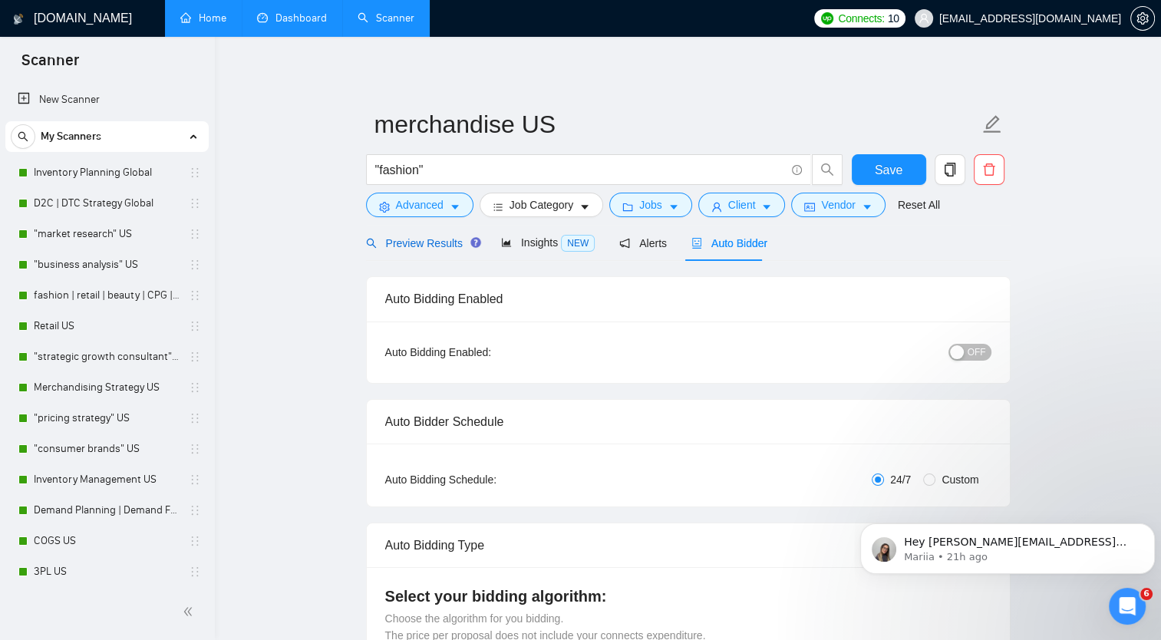
click at [424, 237] on span "Preview Results" at bounding box center [421, 243] width 111 height 12
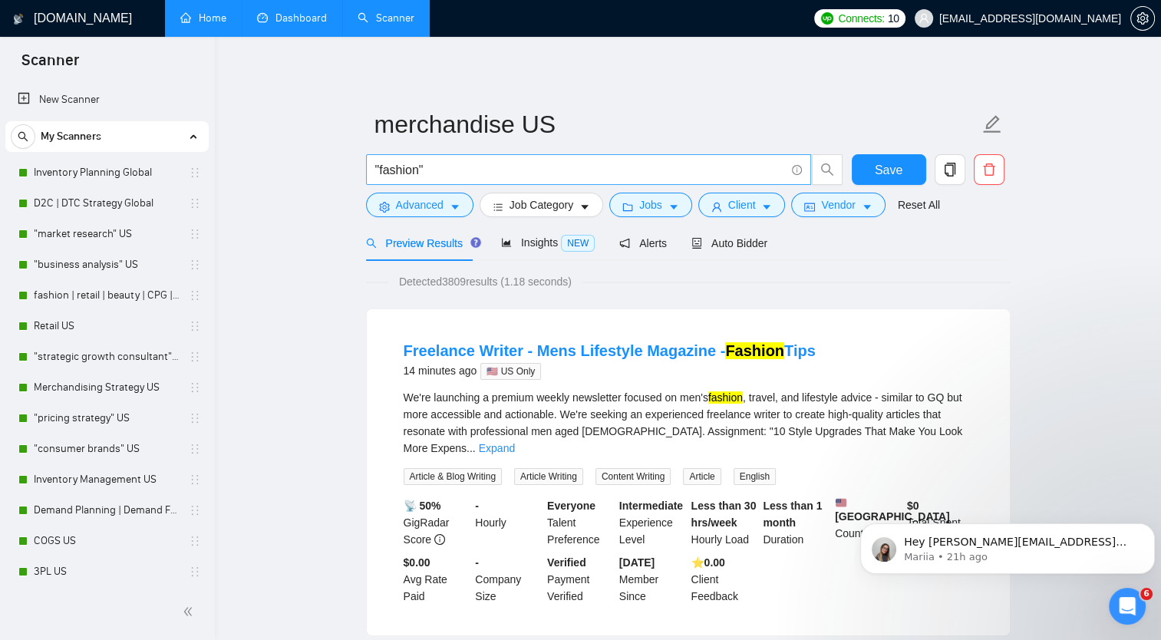
click at [417, 169] on input ""fashion"" at bounding box center [580, 169] width 410 height 19
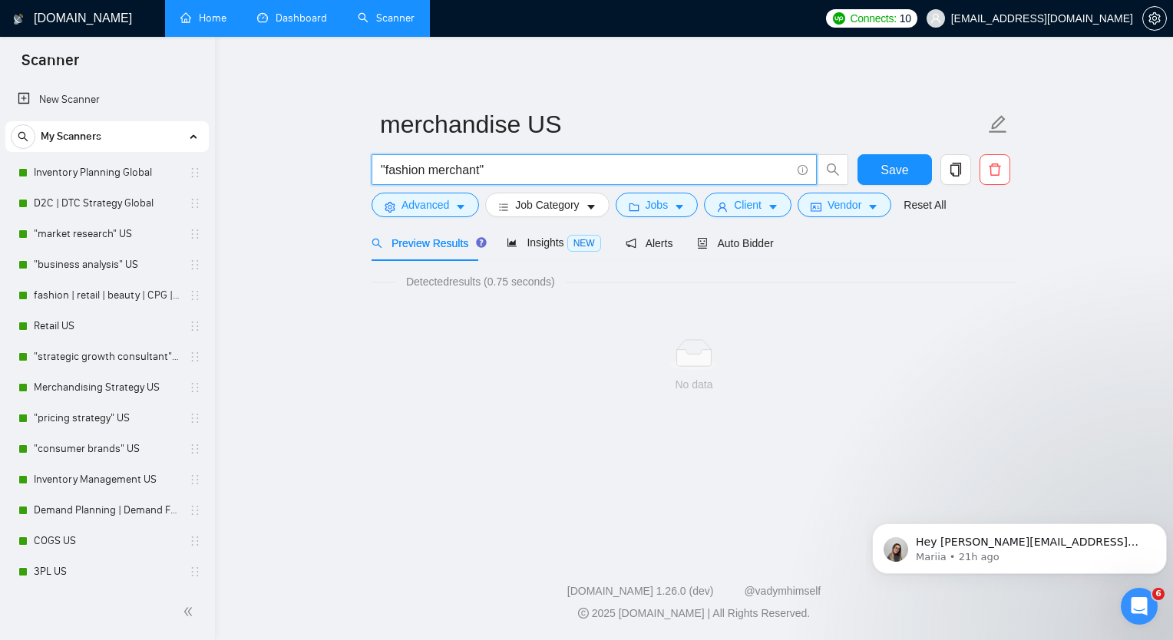
drag, startPoint x: 384, startPoint y: 165, endPoint x: 478, endPoint y: 162, distance: 93.7
click at [478, 162] on input ""fashion merchant"" at bounding box center [586, 169] width 410 height 19
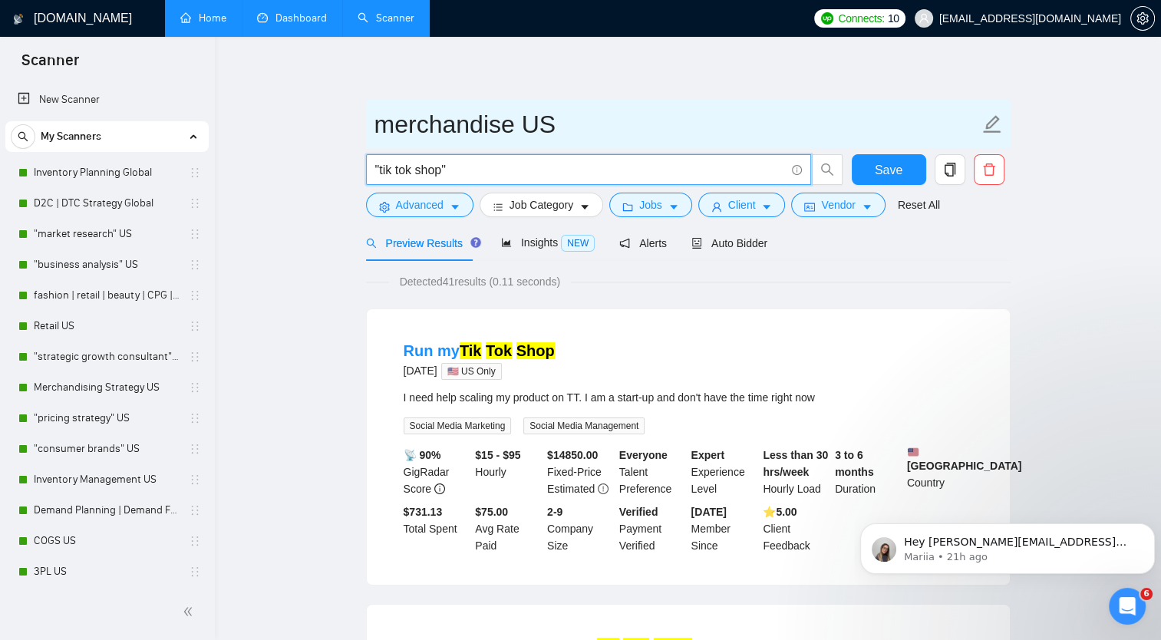
type input ""tik tok shop""
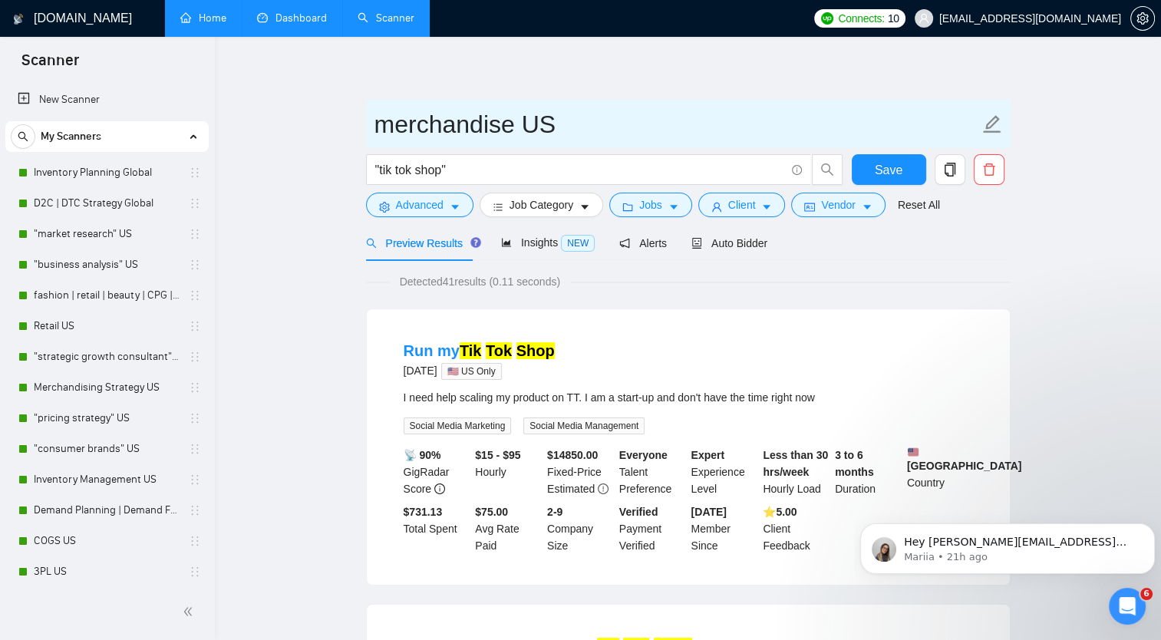
drag, startPoint x: 374, startPoint y: 127, endPoint x: 514, endPoint y: 111, distance: 141.4
click at [514, 111] on input "merchandise US" at bounding box center [676, 124] width 605 height 38
type input "tik tok shop US"
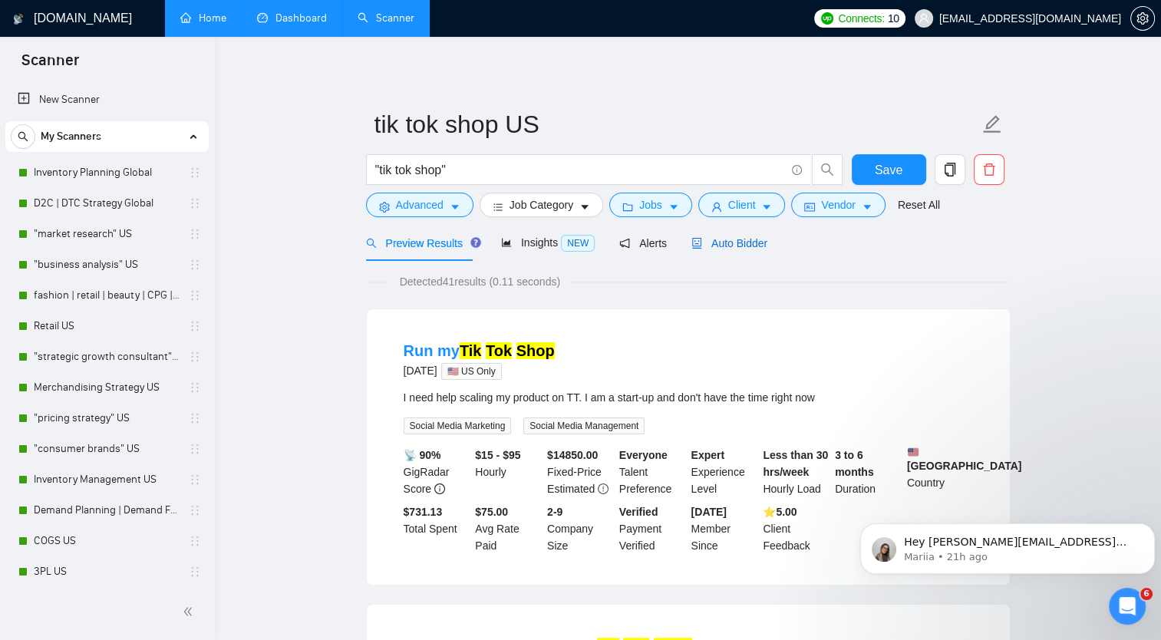
click at [731, 237] on span "Auto Bidder" at bounding box center [729, 243] width 76 height 12
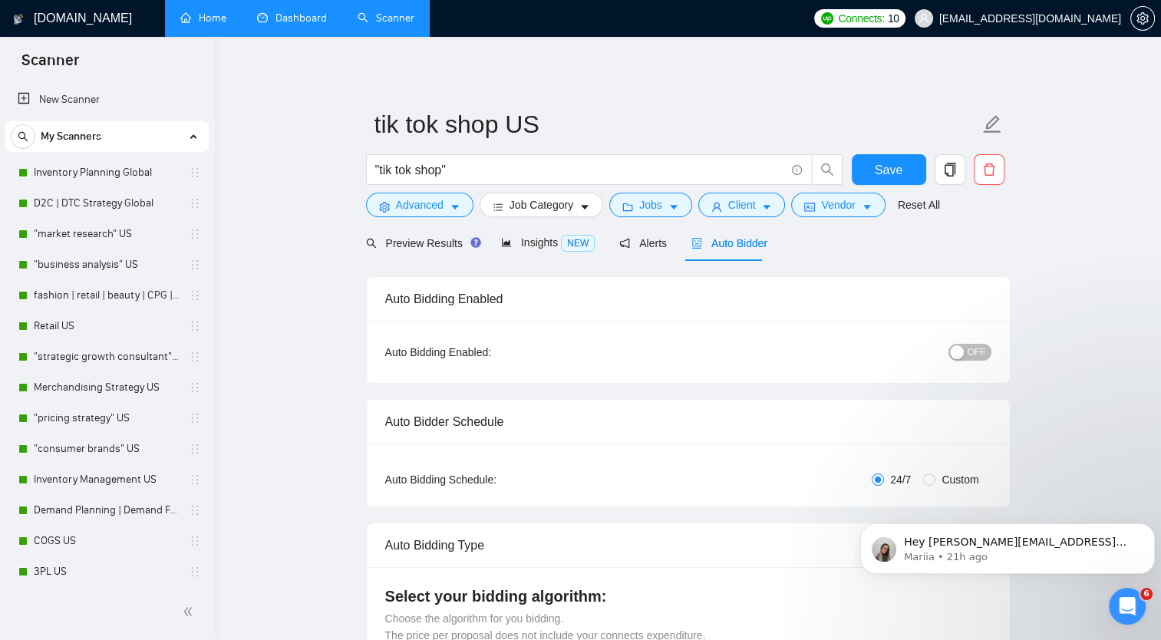
click at [971, 348] on span "OFF" at bounding box center [977, 352] width 18 height 17
click at [892, 163] on span "Save" at bounding box center [889, 169] width 28 height 19
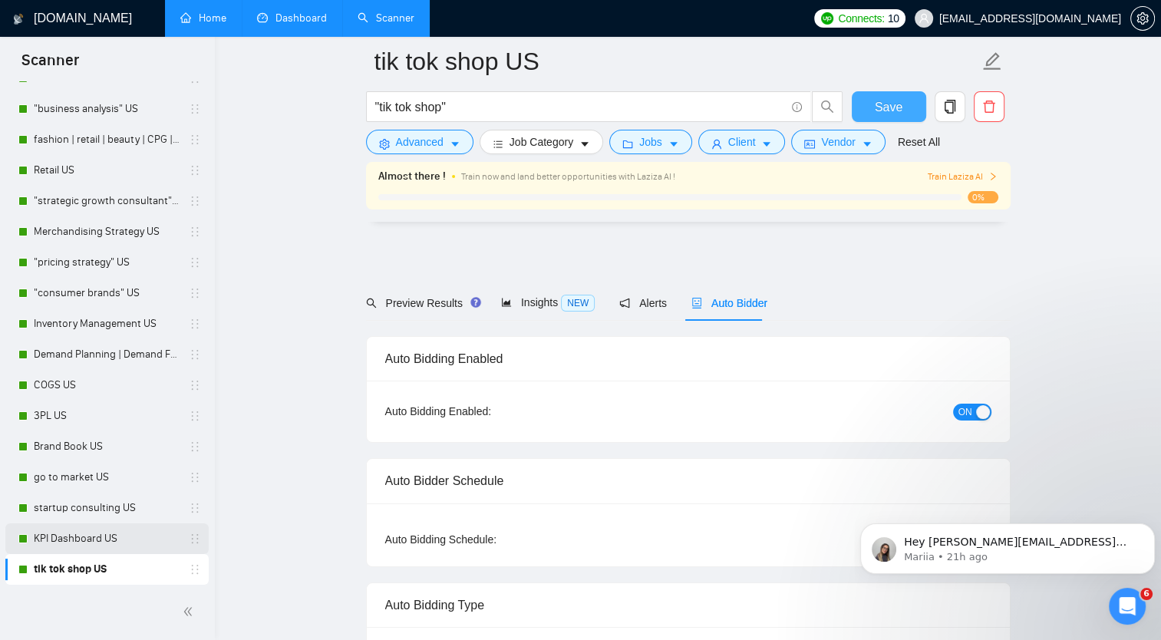
scroll to position [460, 0]
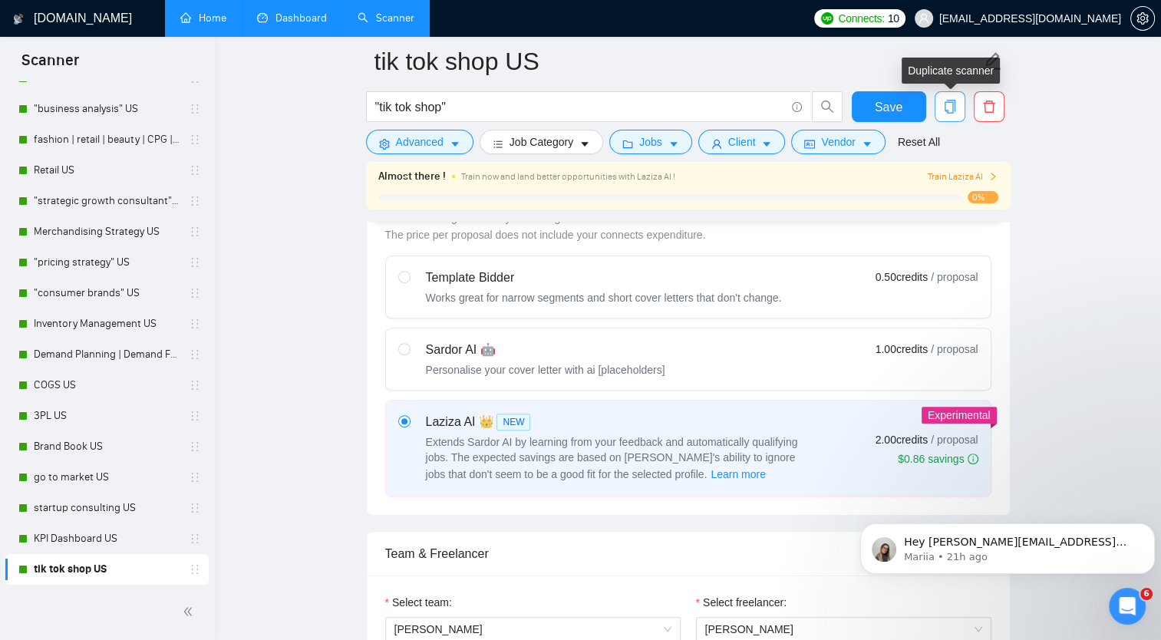
click at [952, 113] on icon "copy" at bounding box center [949, 107] width 11 height 14
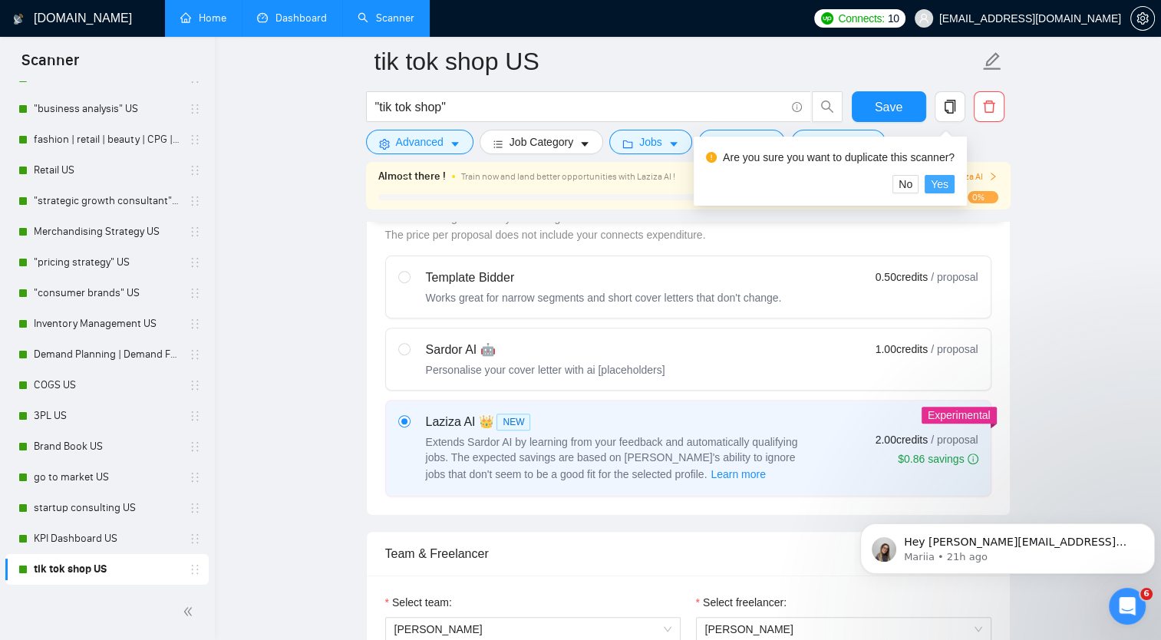
click at [933, 183] on span "Yes" at bounding box center [940, 184] width 18 height 17
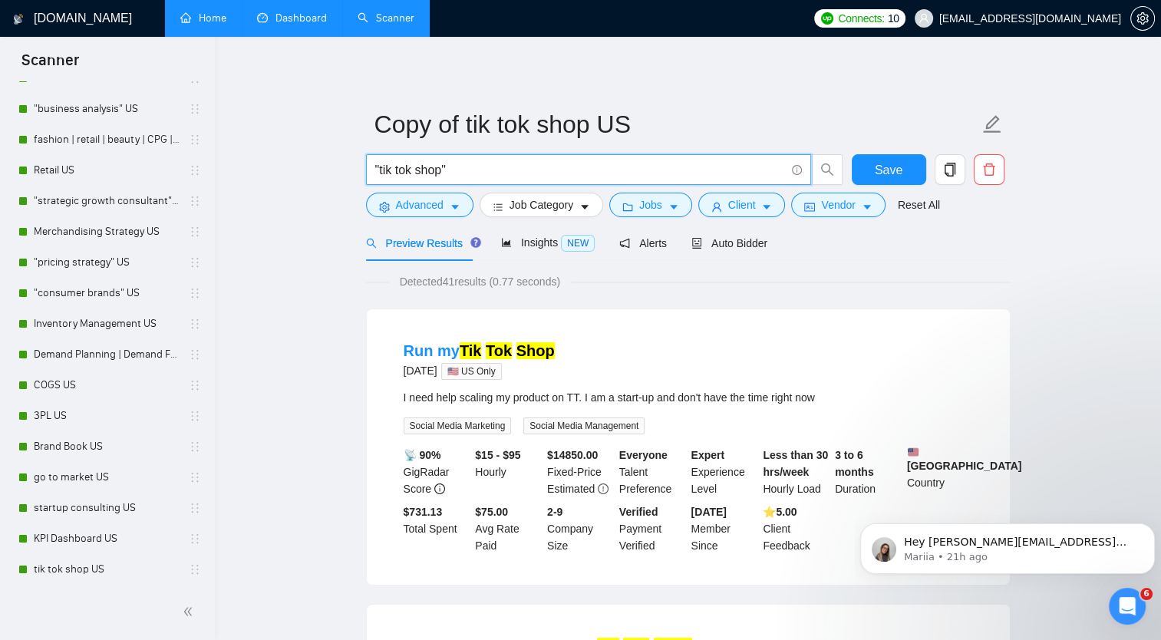
drag, startPoint x: 443, startPoint y: 167, endPoint x: 381, endPoint y: 173, distance: 62.4
click at [381, 173] on input ""tik tok shop"" at bounding box center [580, 169] width 410 height 19
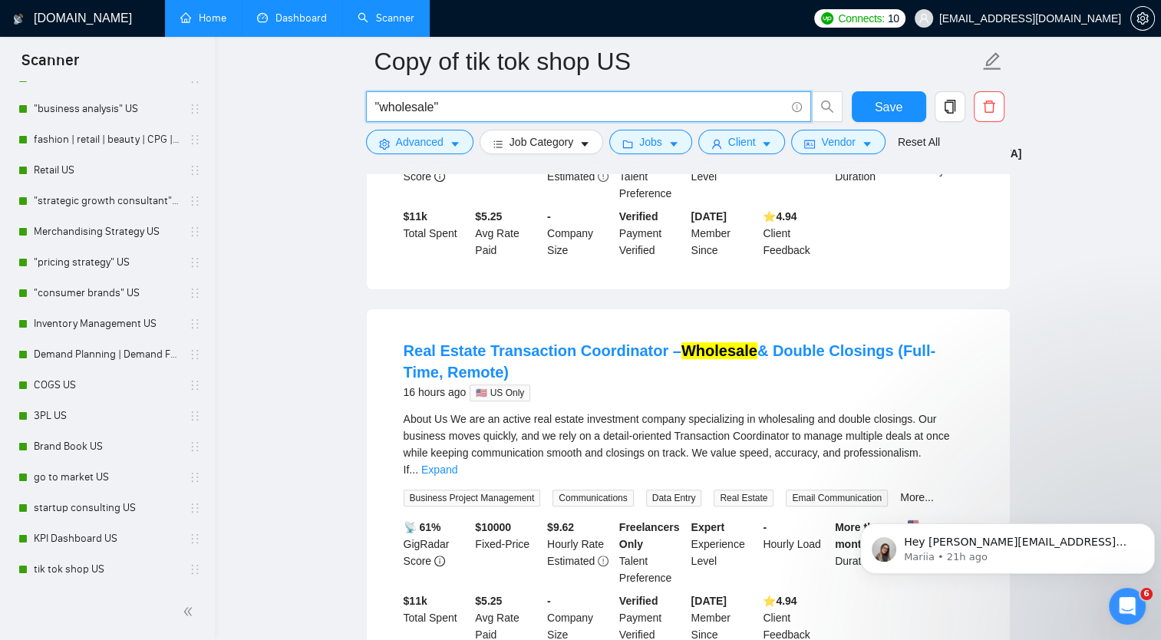
scroll to position [77, 0]
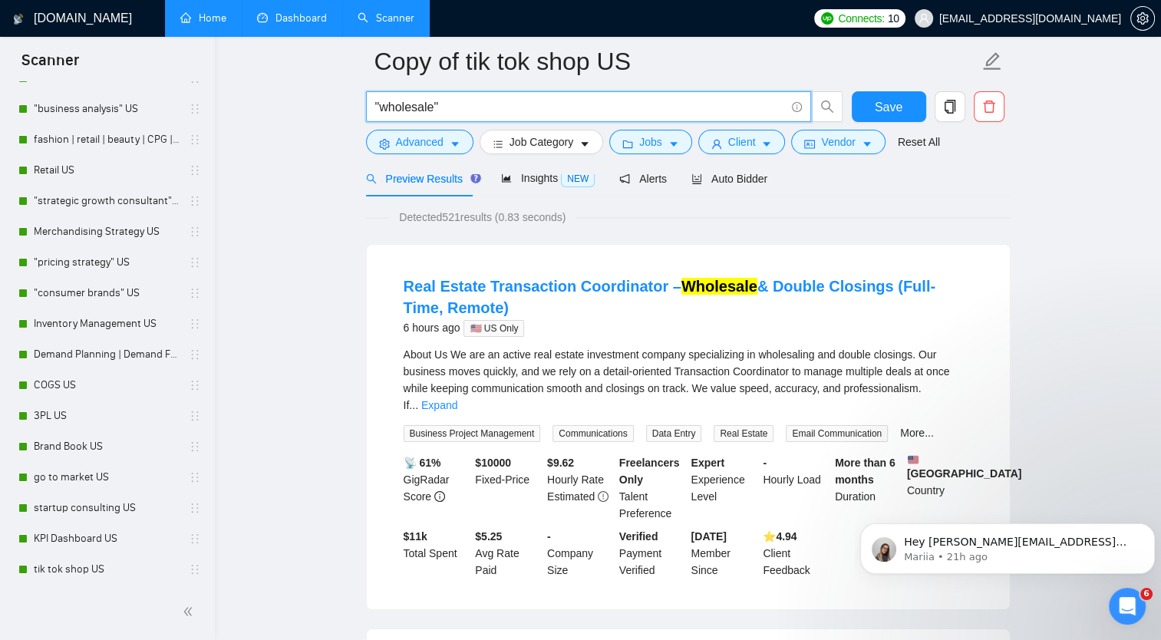
drag, startPoint x: 431, startPoint y: 110, endPoint x: 379, endPoint y: 120, distance: 53.1
click at [379, 120] on span ""wholesale"" at bounding box center [588, 106] width 445 height 31
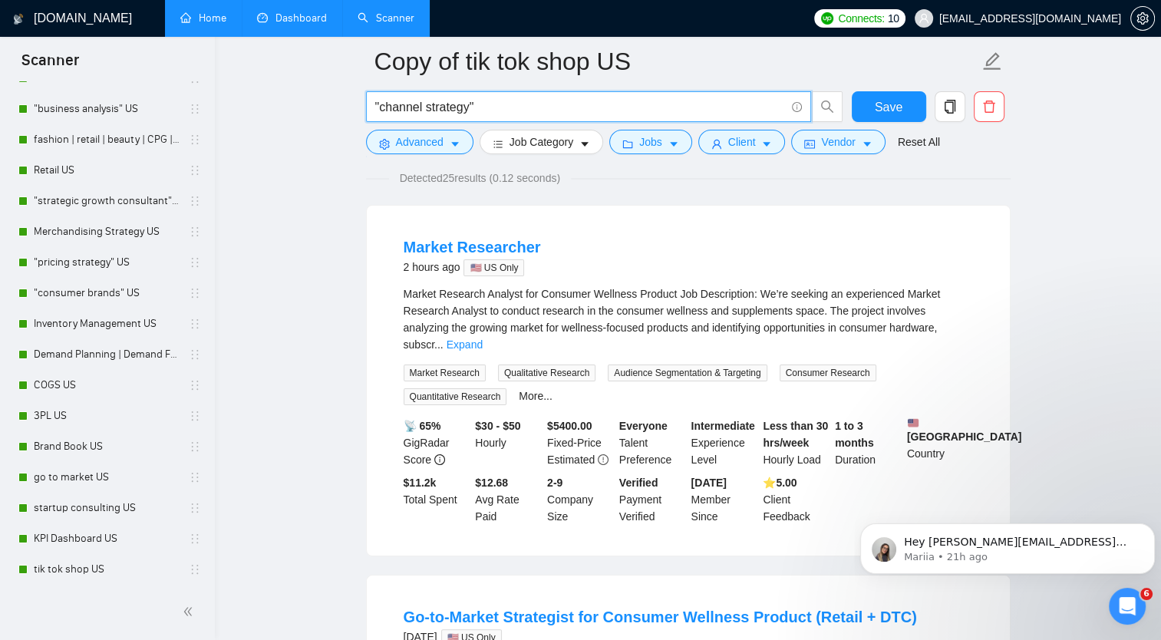
scroll to position [0, 0]
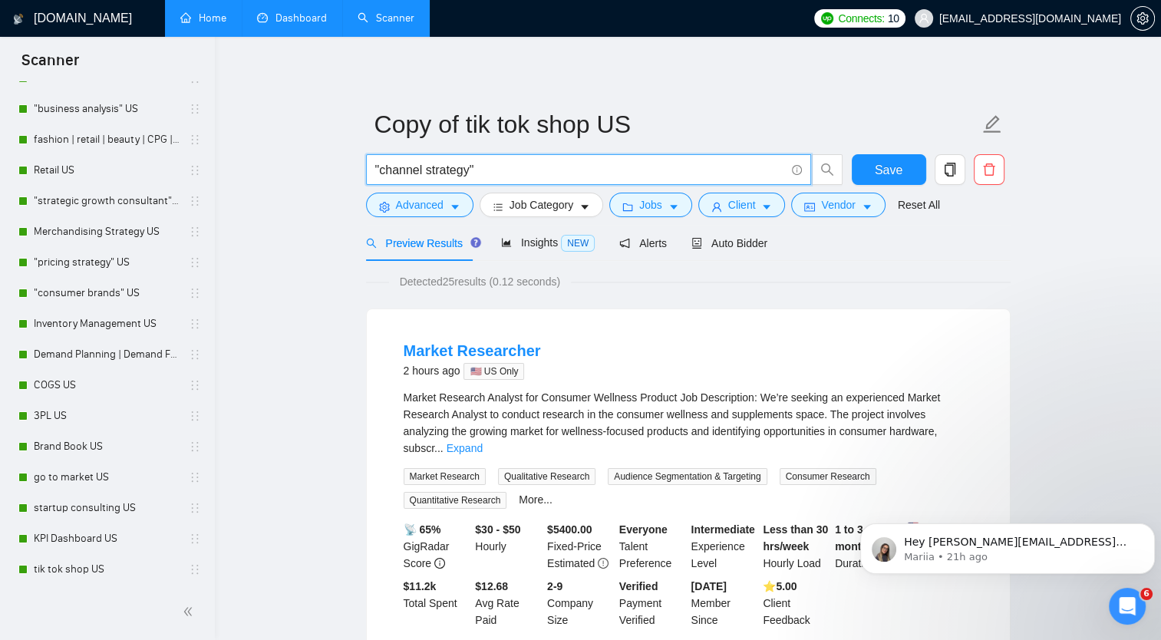
drag, startPoint x: 424, startPoint y: 170, endPoint x: 467, endPoint y: 170, distance: 43.0
click at [467, 170] on input ""channel strategy"" at bounding box center [580, 169] width 410 height 19
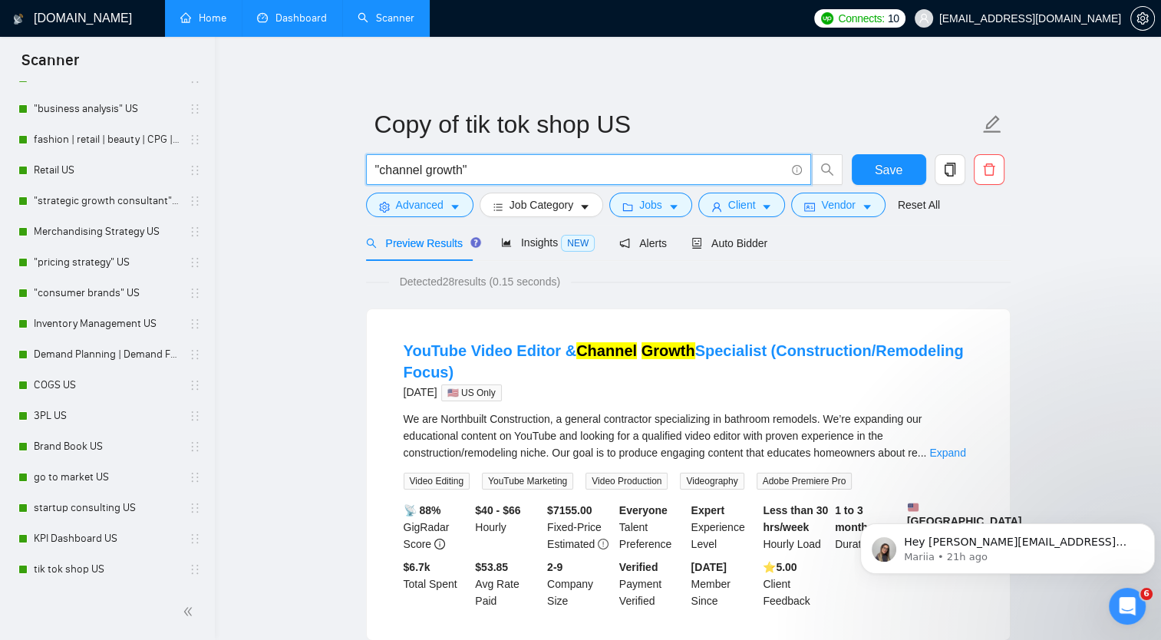
drag, startPoint x: 379, startPoint y: 173, endPoint x: 466, endPoint y: 173, distance: 86.7
click at [466, 173] on input ""channel growth"" at bounding box center [580, 169] width 410 height 19
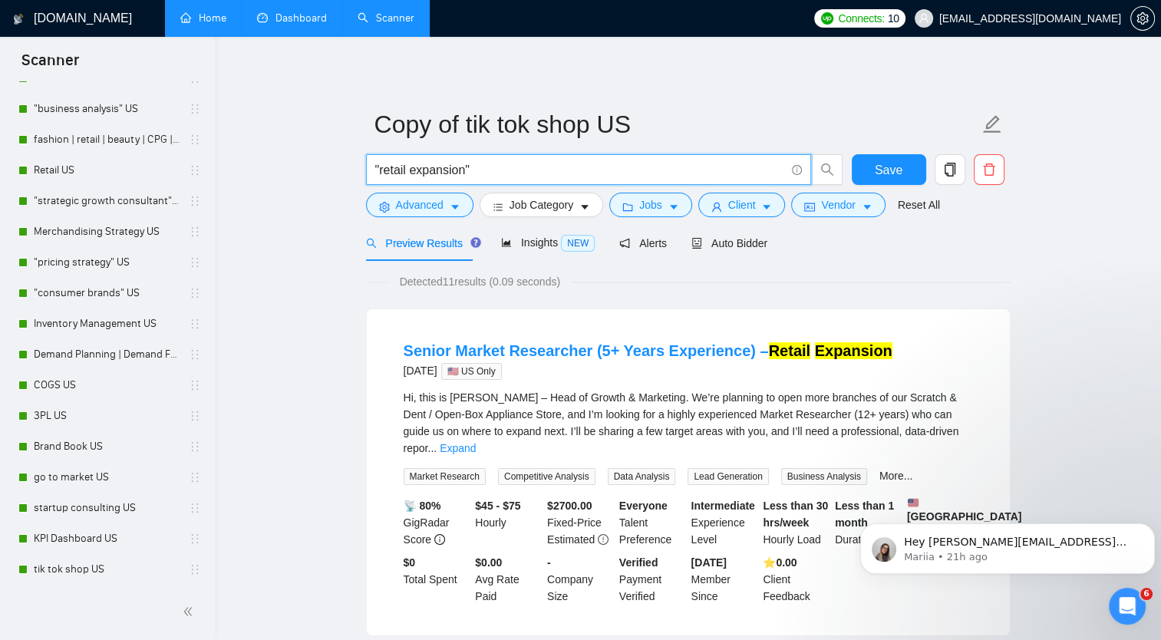
drag, startPoint x: 378, startPoint y: 170, endPoint x: 464, endPoint y: 173, distance: 86.8
click at [464, 173] on input ""retail expansion"" at bounding box center [580, 169] width 410 height 19
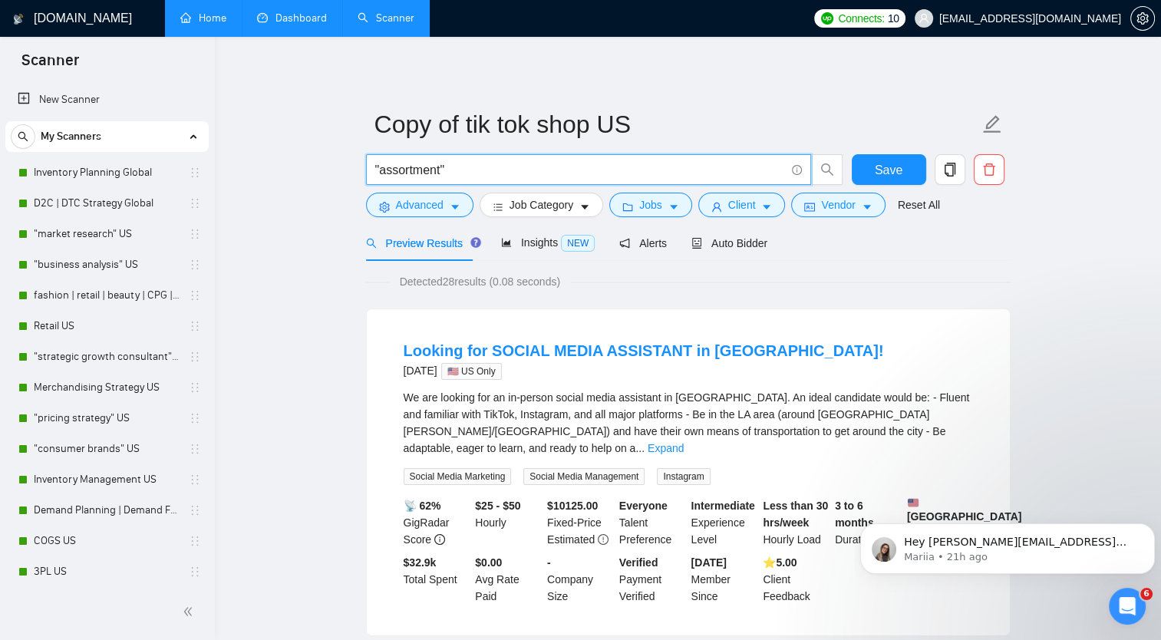
drag, startPoint x: 440, startPoint y: 170, endPoint x: 381, endPoint y: 171, distance: 59.9
click at [381, 171] on input ""assortment"" at bounding box center [580, 169] width 410 height 19
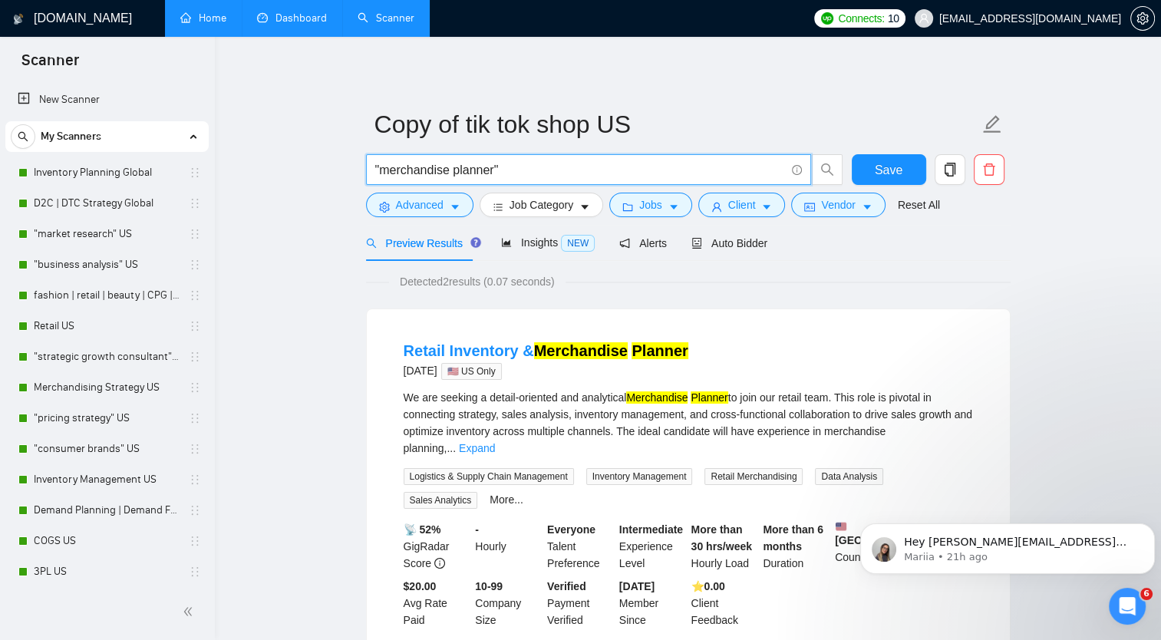
drag, startPoint x: 493, startPoint y: 172, endPoint x: 383, endPoint y: 161, distance: 111.0
click at [383, 161] on input ""merchandise planner"" at bounding box center [580, 169] width 410 height 19
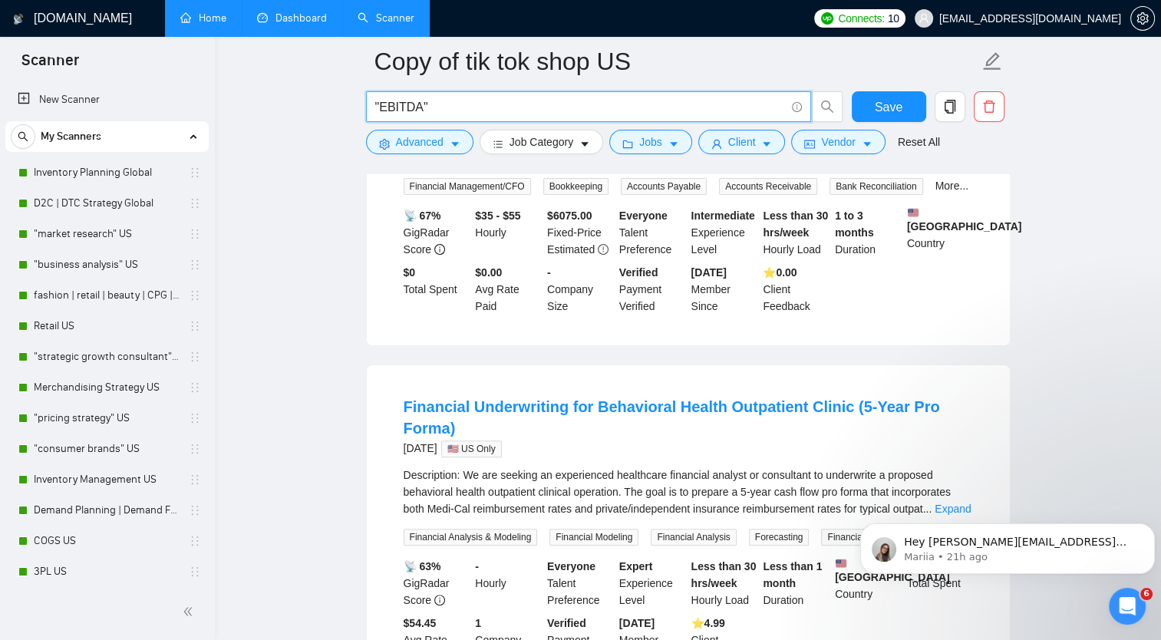
scroll to position [153, 0]
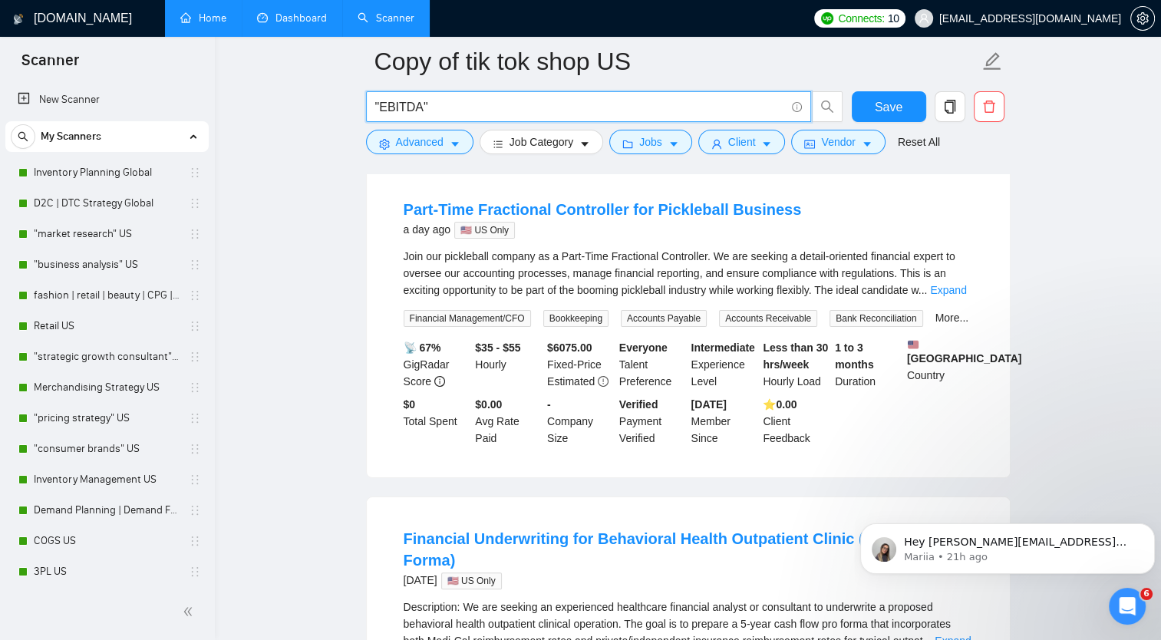
drag, startPoint x: 418, startPoint y: 105, endPoint x: 378, endPoint y: 107, distance: 40.0
click at [378, 107] on input ""EBITDA"" at bounding box center [580, 106] width 410 height 19
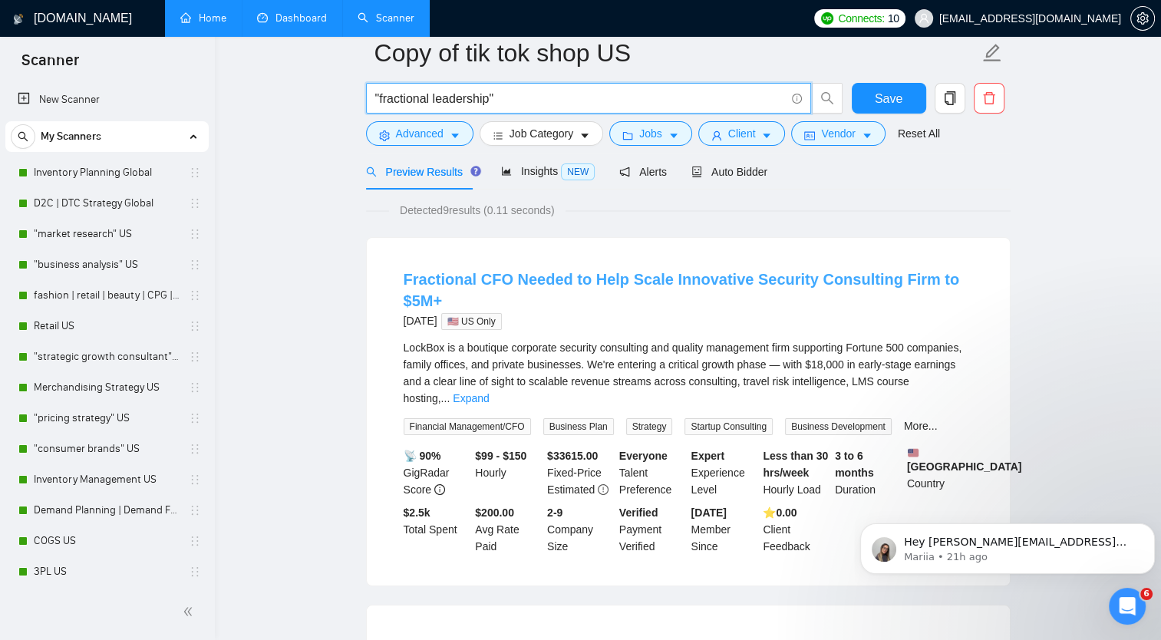
scroll to position [0, 0]
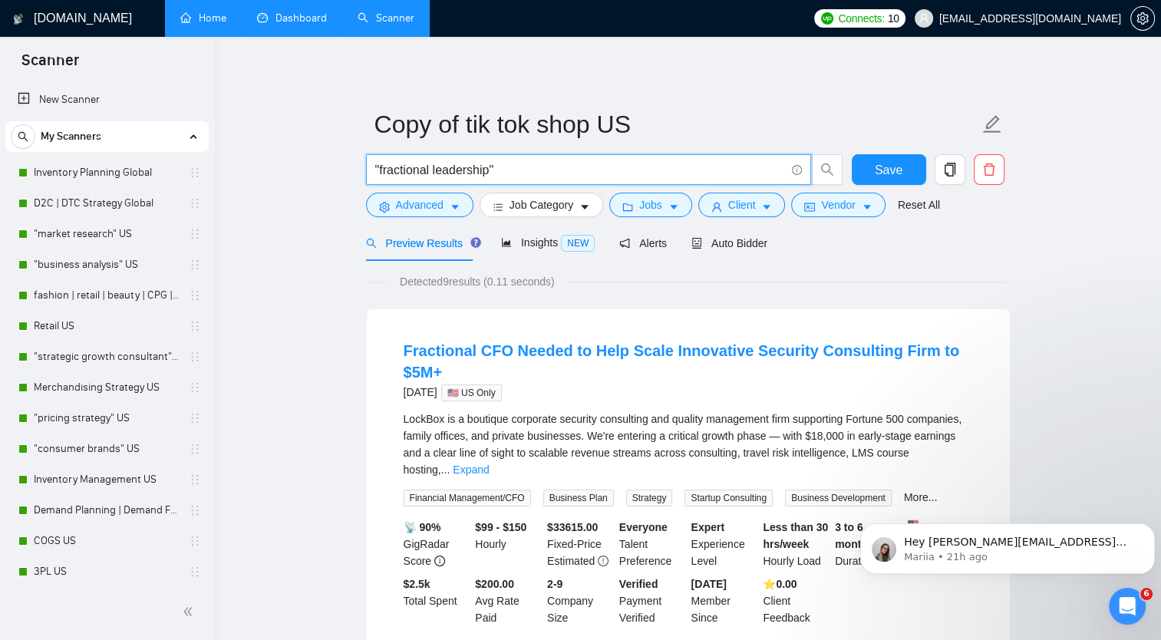
drag, startPoint x: 433, startPoint y: 169, endPoint x: 490, endPoint y: 167, distance: 57.6
click at [490, 167] on input ""fractional leadership"" at bounding box center [580, 169] width 410 height 19
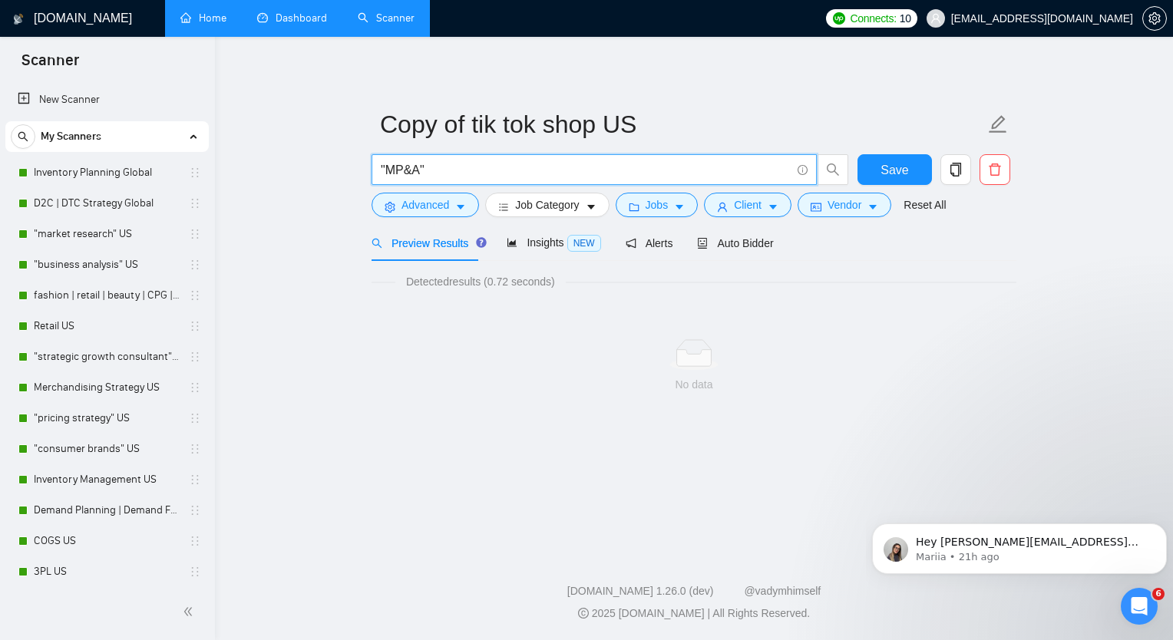
drag, startPoint x: 386, startPoint y: 167, endPoint x: 420, endPoint y: 169, distance: 33.8
click at [420, 169] on input ""MP&A"" at bounding box center [586, 169] width 410 height 19
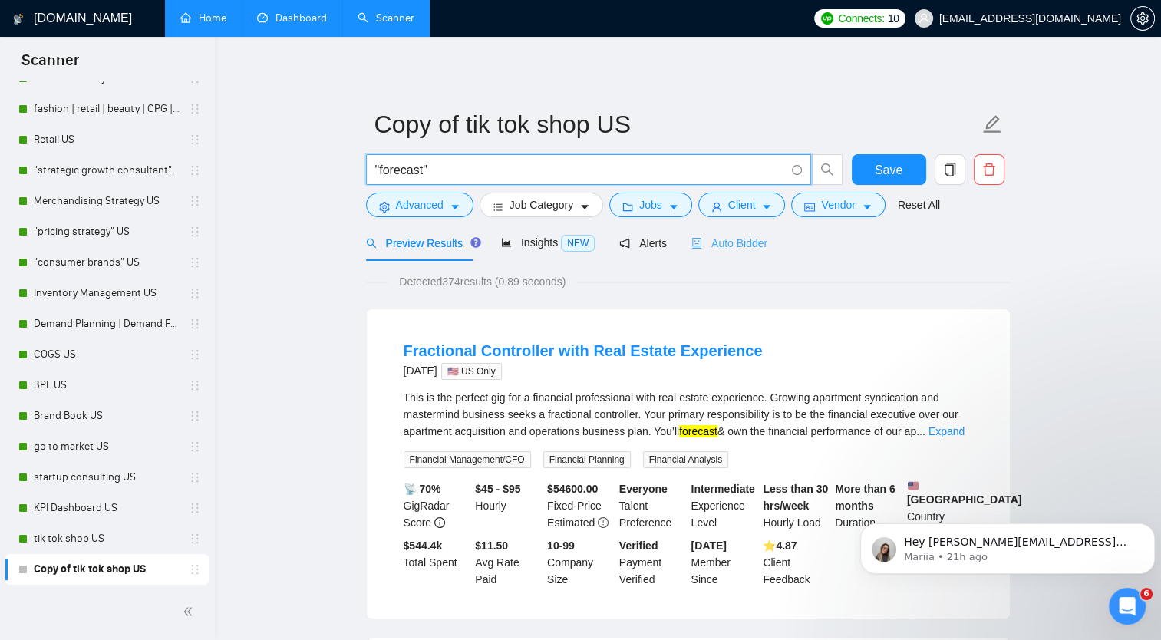
type input ""forecast""
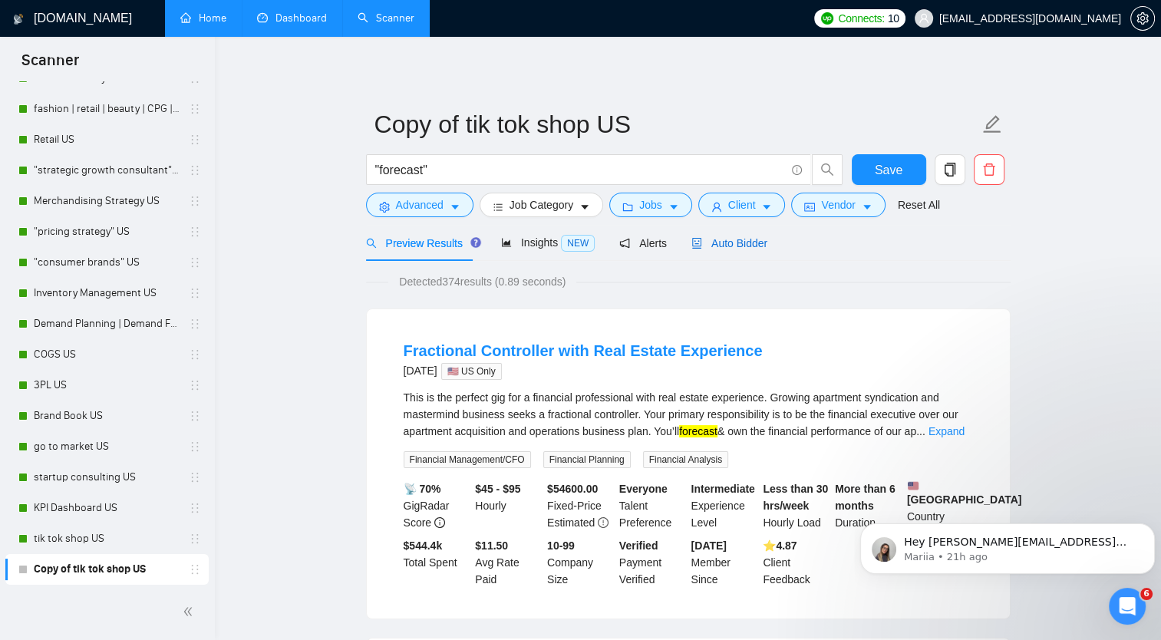
click at [731, 242] on span "Auto Bidder" at bounding box center [729, 243] width 76 height 12
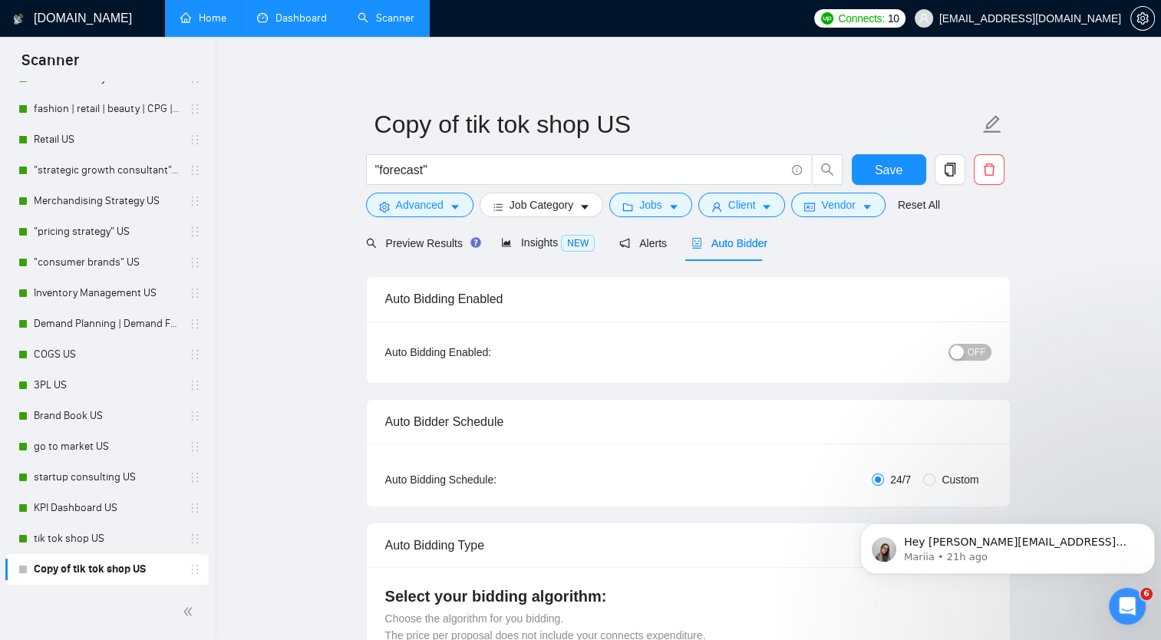
click at [971, 358] on span "OFF" at bounding box center [977, 352] width 18 height 17
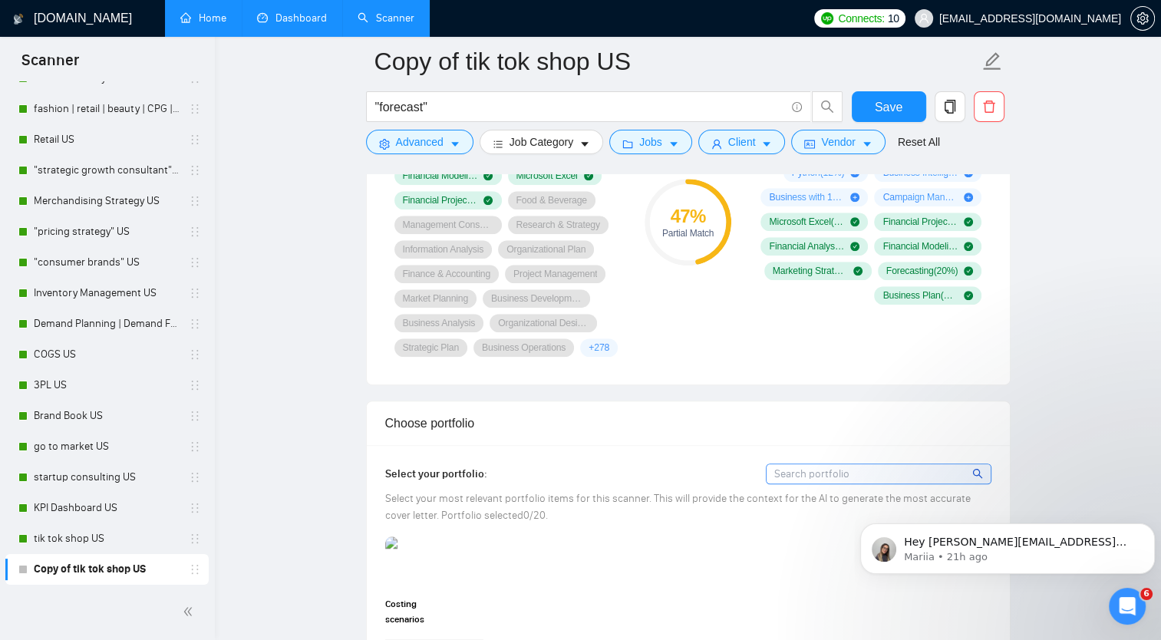
scroll to position [1151, 0]
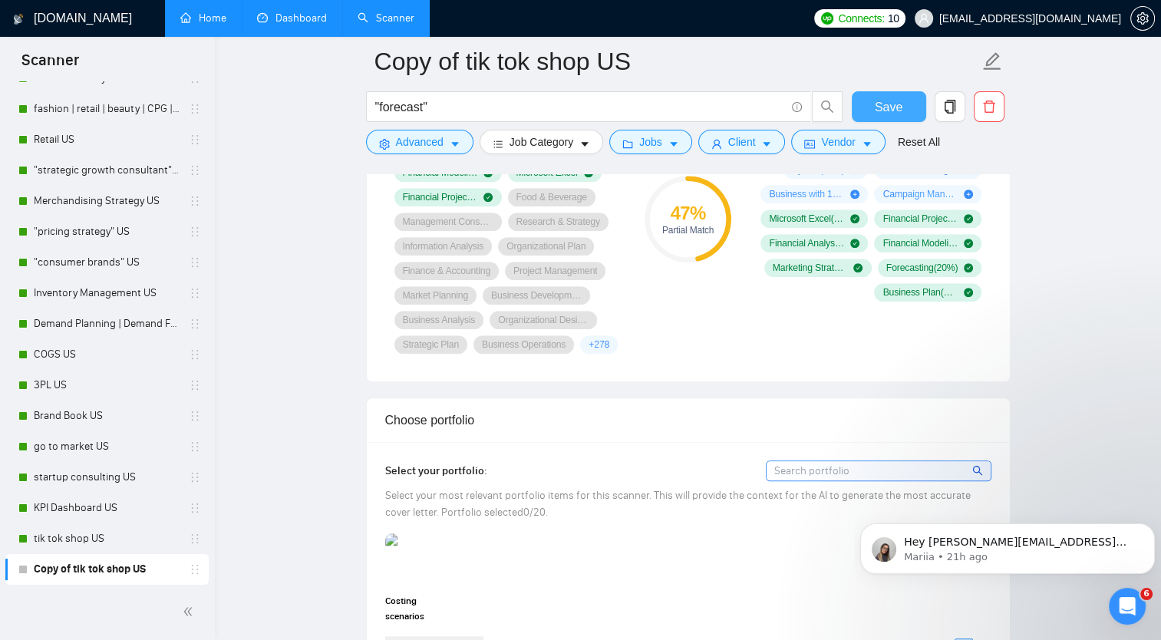
click at [885, 111] on span "Save" at bounding box center [889, 106] width 28 height 19
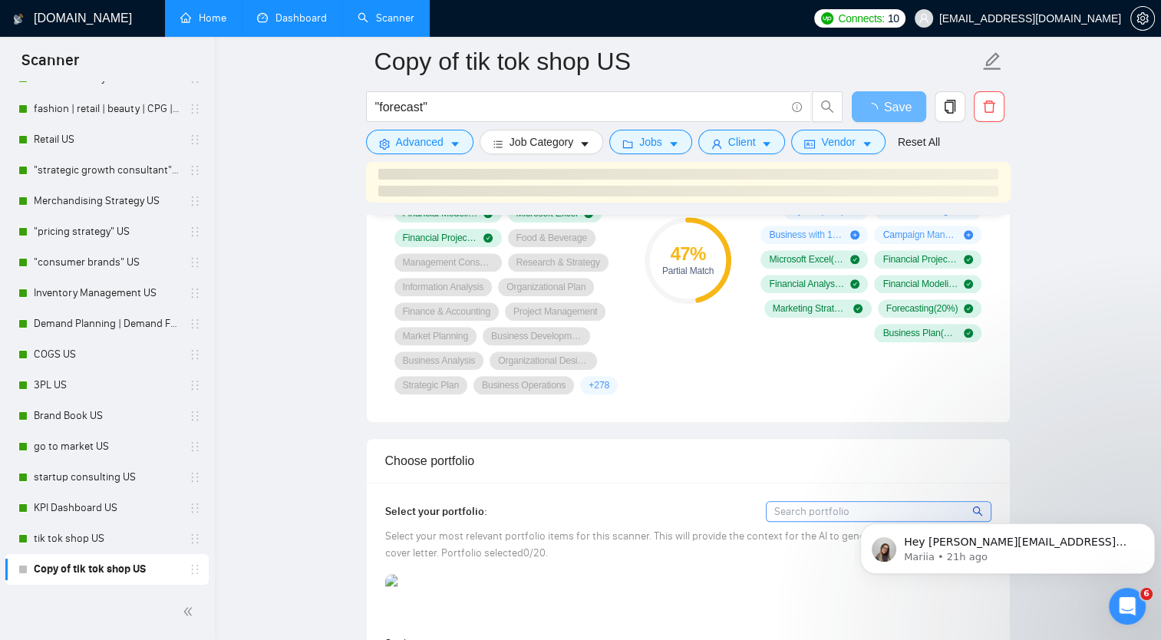
click at [305, 21] on link "Dashboard" at bounding box center [292, 18] width 70 height 13
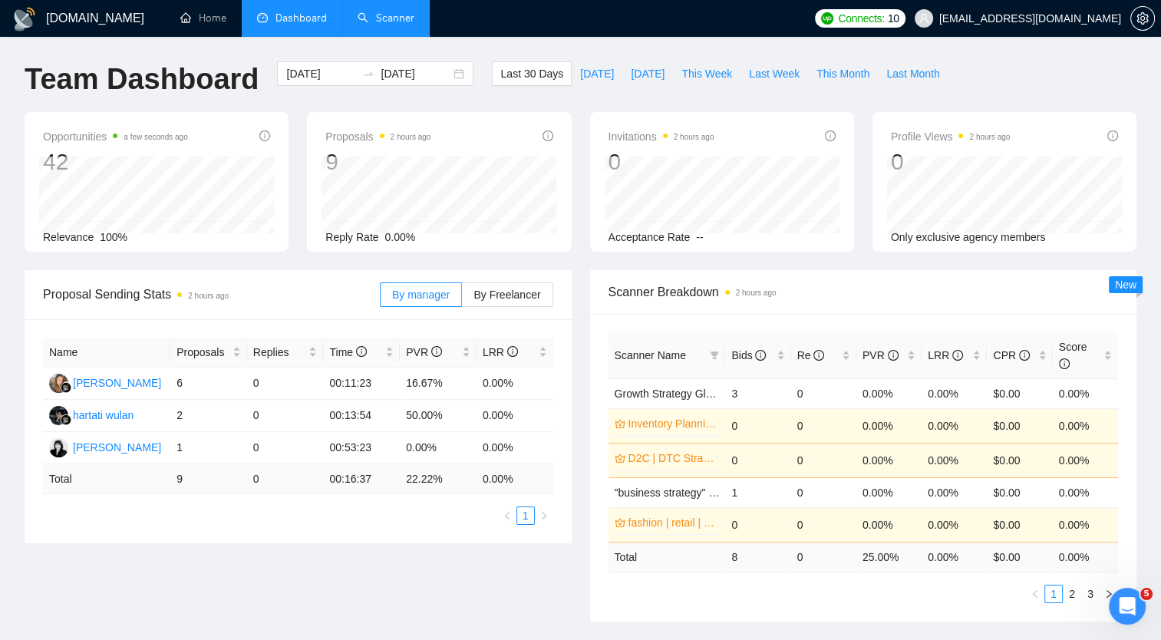
click at [387, 21] on link "Scanner" at bounding box center [386, 18] width 57 height 13
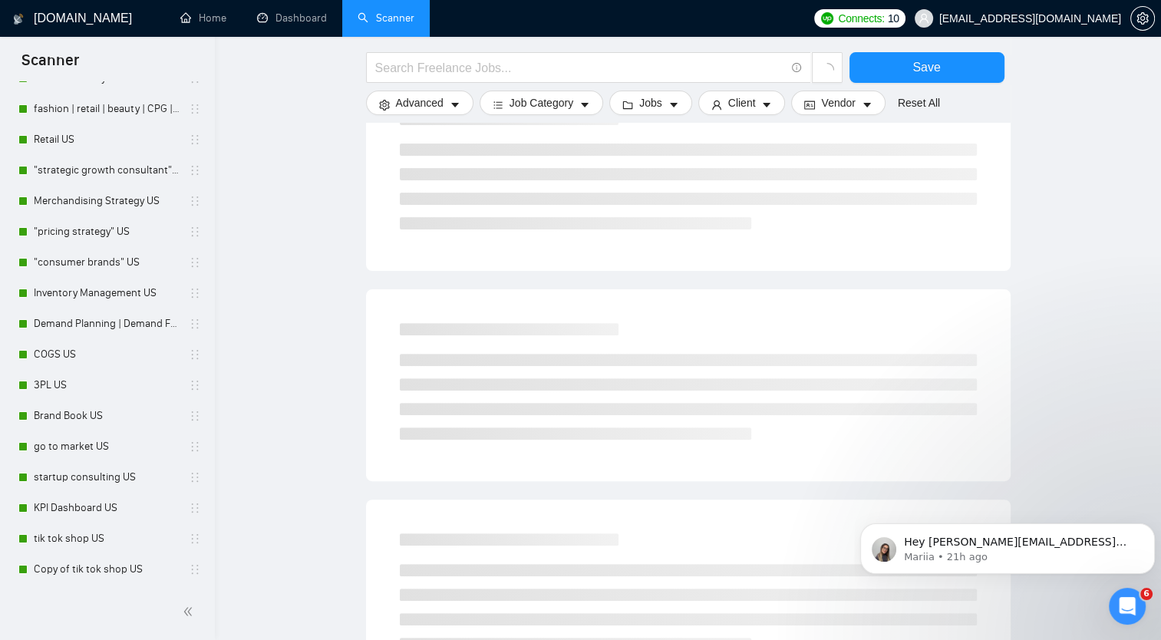
scroll to position [460, 0]
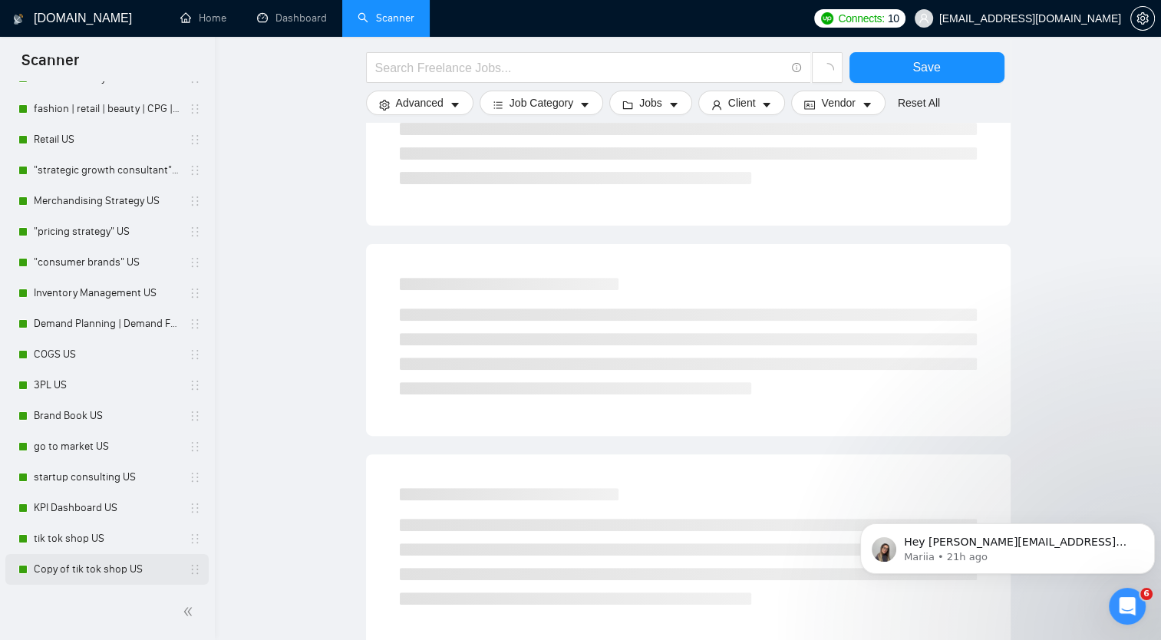
click at [129, 572] on link "Copy of tik tok shop US" at bounding box center [107, 569] width 146 height 31
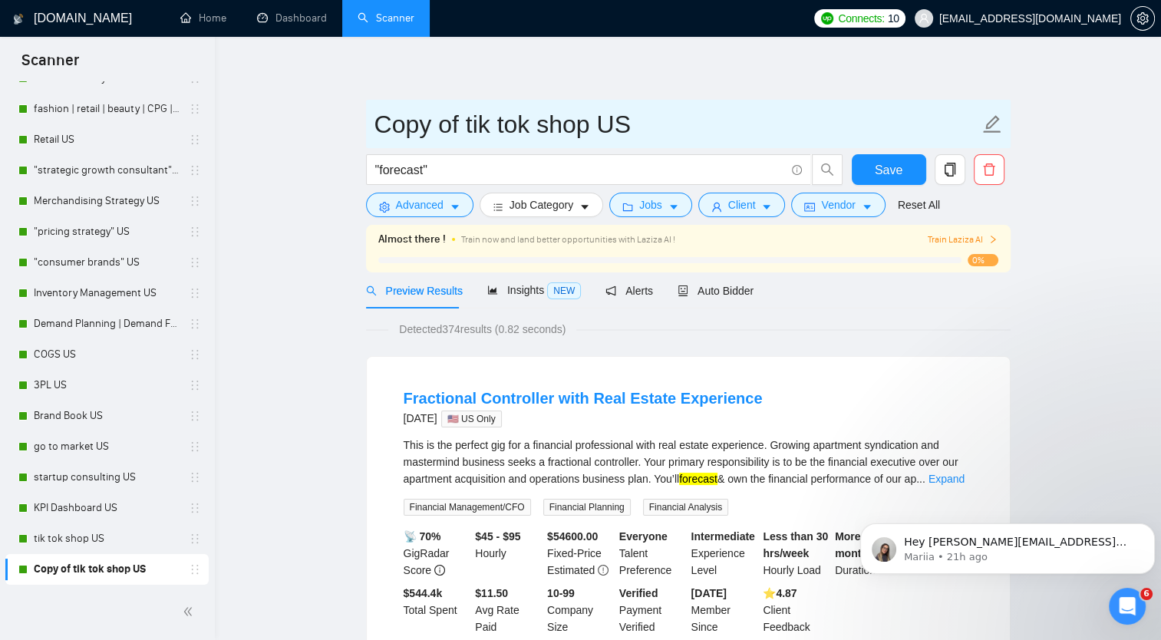
click at [995, 124] on icon "edit" at bounding box center [992, 124] width 18 height 18
drag, startPoint x: 374, startPoint y: 120, endPoint x: 596, endPoint y: 117, distance: 221.0
click at [596, 117] on input "Copy of tik tok shop US" at bounding box center [676, 124] width 605 height 38
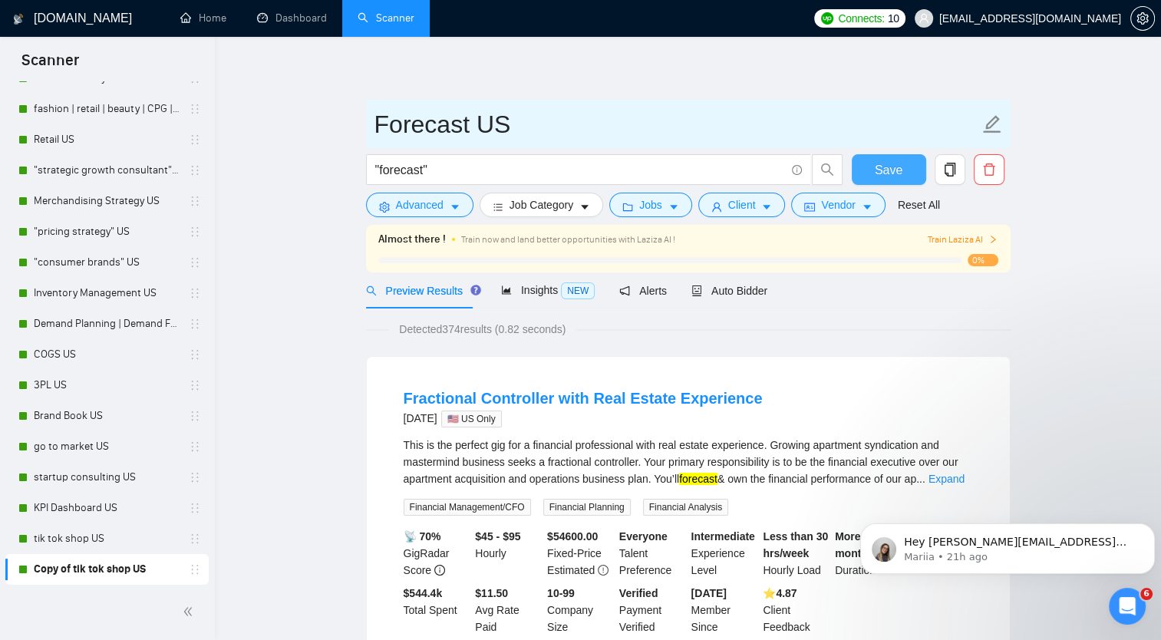
type input "Forecast US"
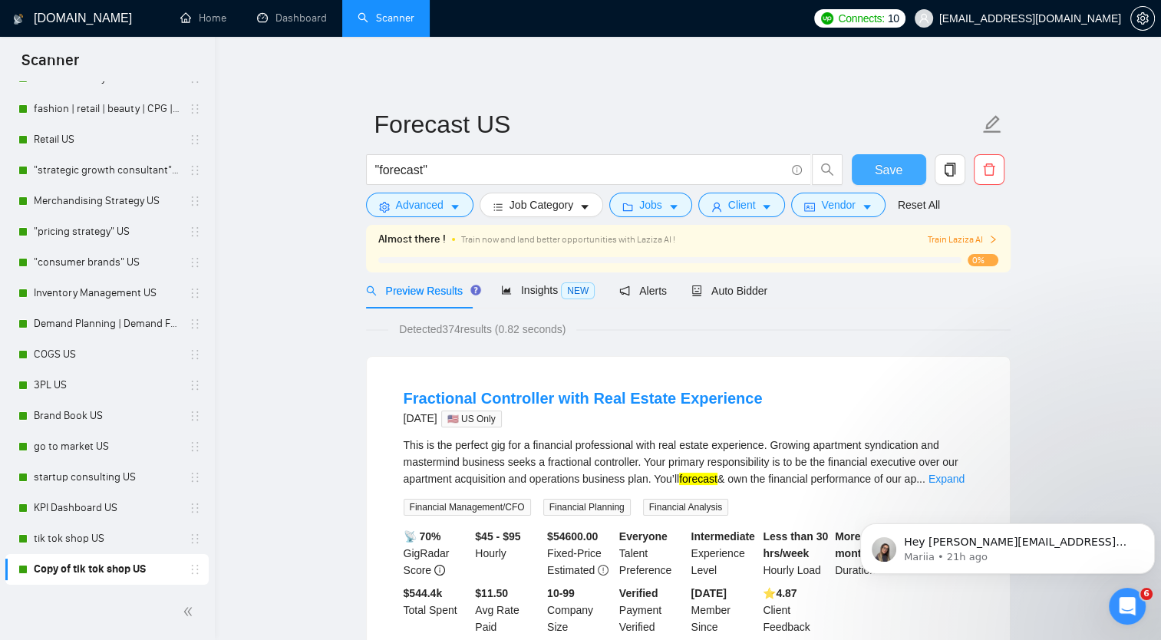
click at [896, 167] on span "Save" at bounding box center [889, 169] width 28 height 19
click at [299, 17] on link "Dashboard" at bounding box center [292, 18] width 70 height 13
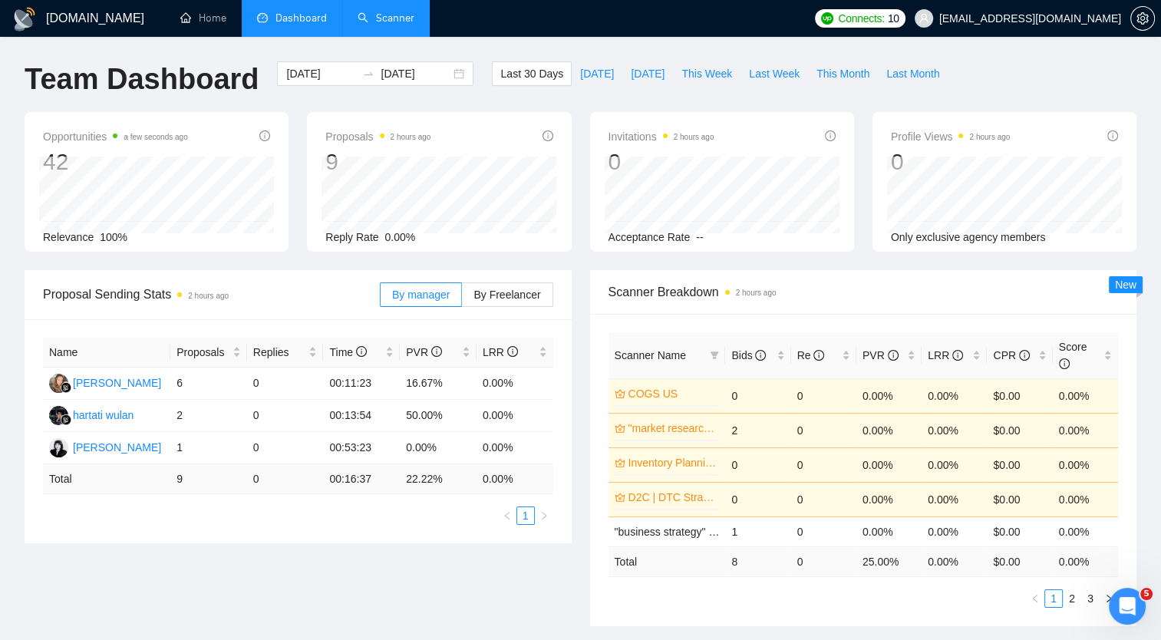
click at [405, 18] on link "Scanner" at bounding box center [386, 18] width 57 height 13
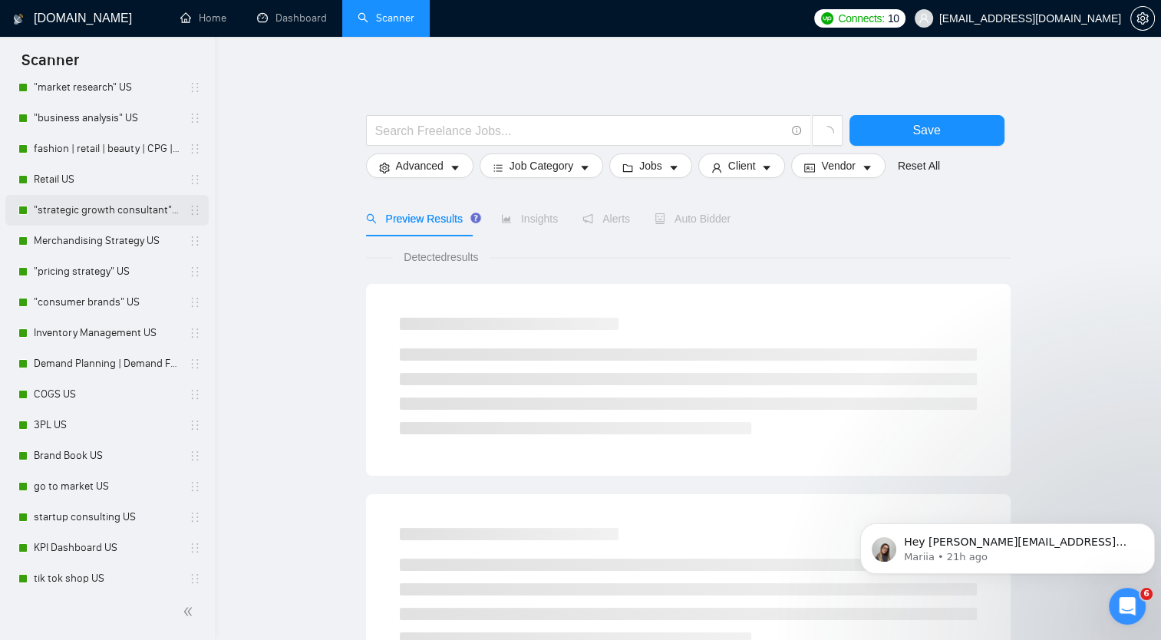
scroll to position [186, 0]
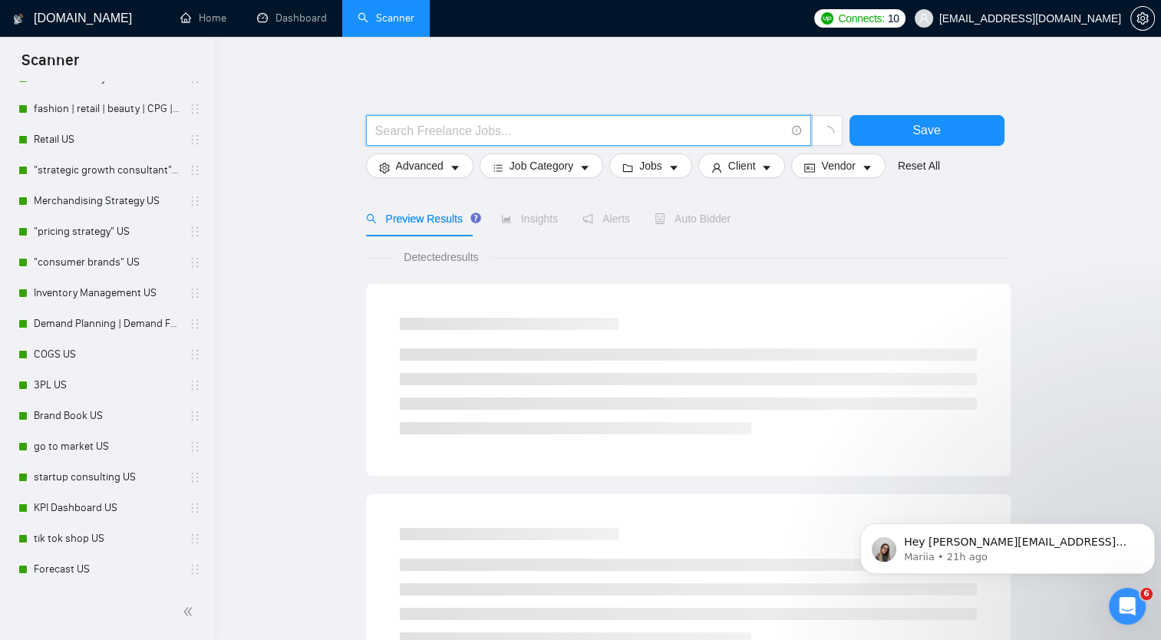
click at [421, 129] on input "text" at bounding box center [580, 130] width 410 height 19
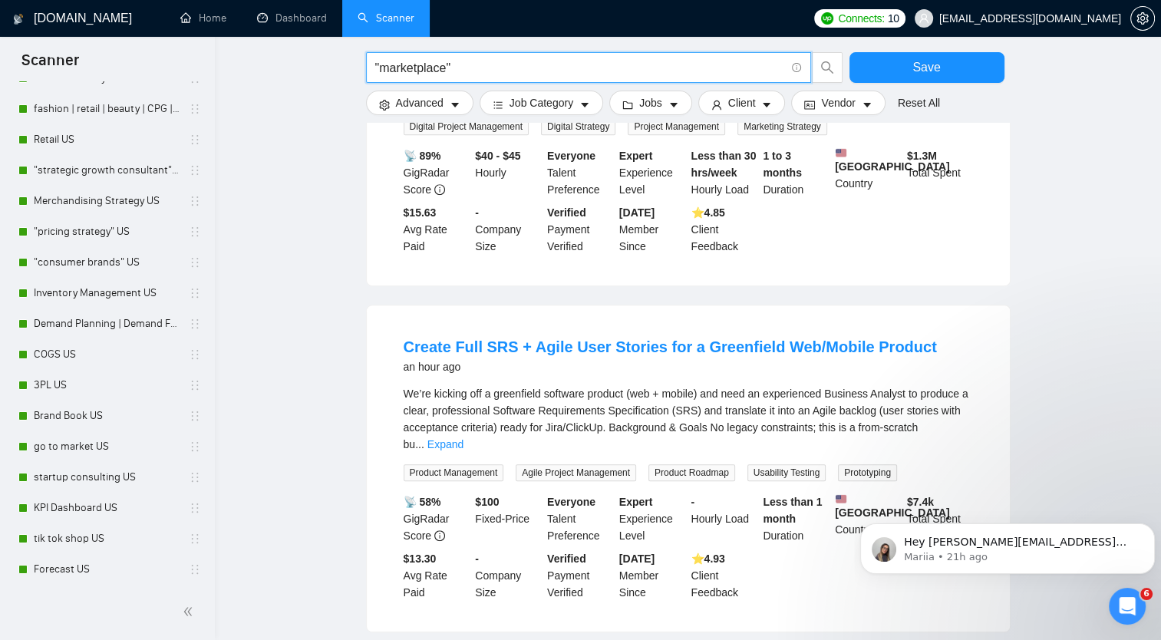
scroll to position [691, 0]
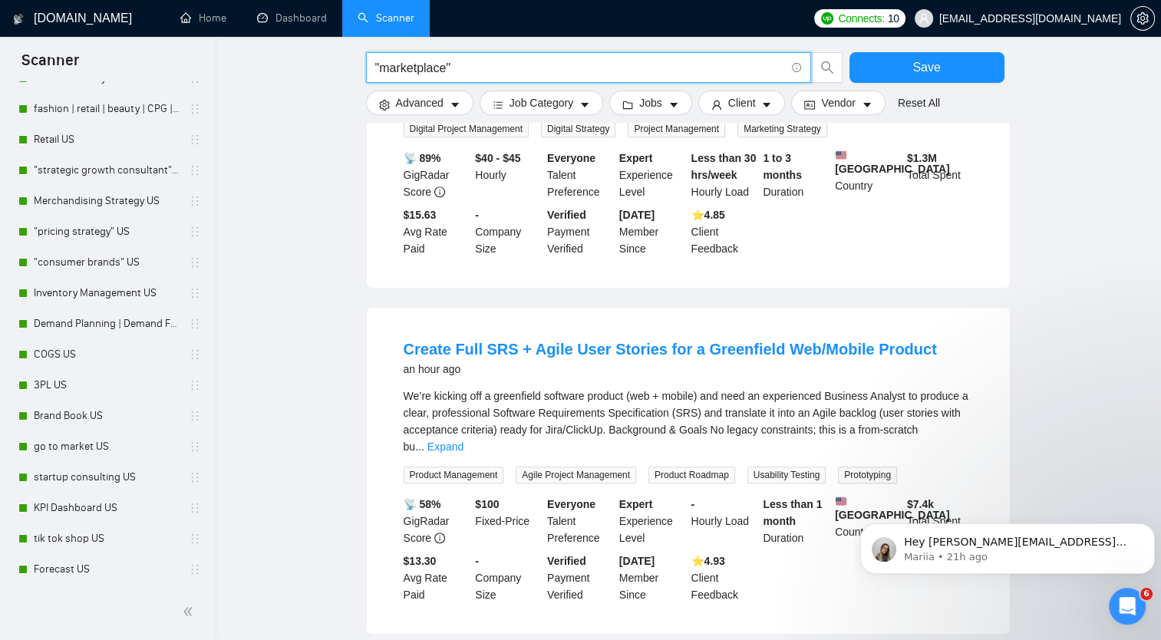
drag, startPoint x: 445, startPoint y: 63, endPoint x: 378, endPoint y: 70, distance: 67.9
click at [378, 70] on input ""marketplace"" at bounding box center [580, 67] width 410 height 19
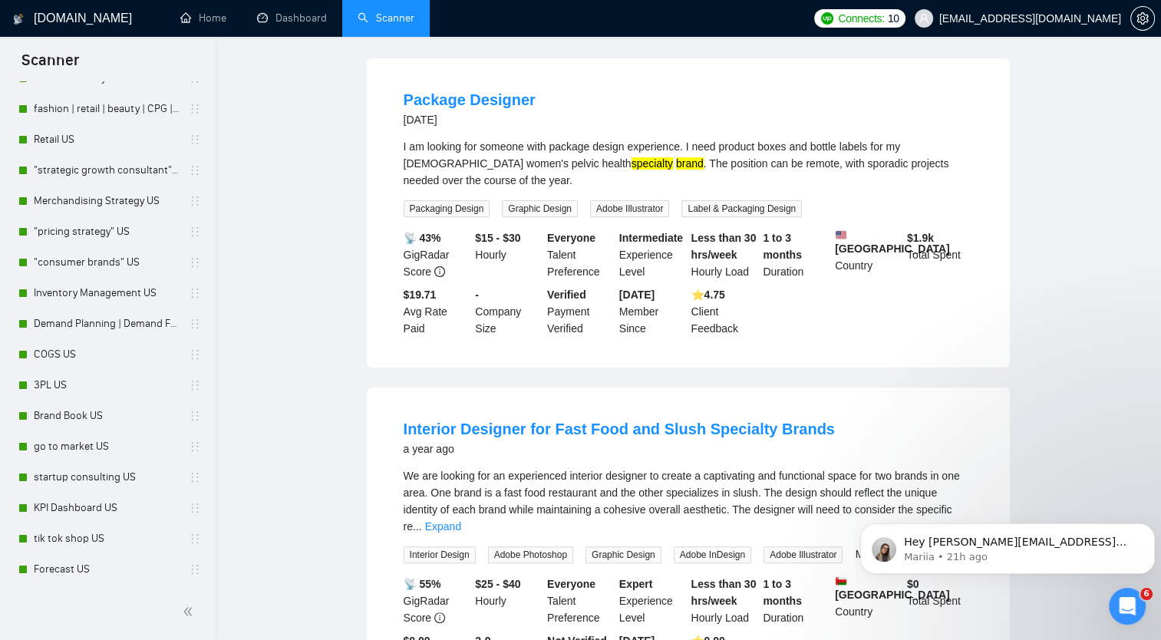
scroll to position [0, 0]
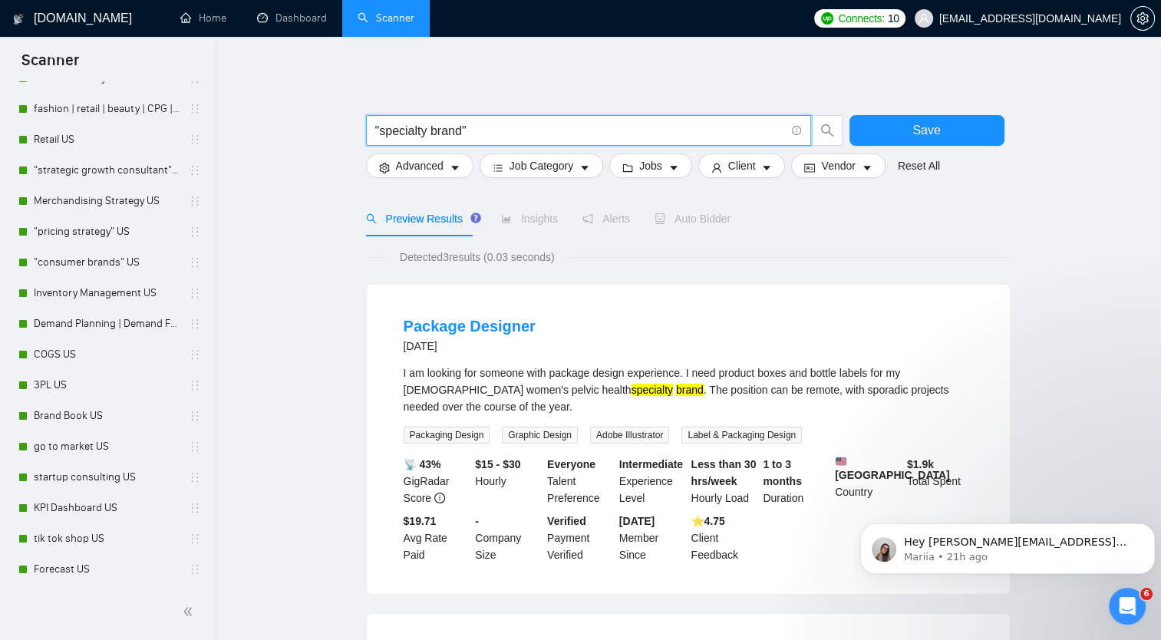
drag, startPoint x: 457, startPoint y: 128, endPoint x: 467, endPoint y: 128, distance: 10.0
click at [457, 128] on input ""specialty brand"" at bounding box center [580, 130] width 410 height 19
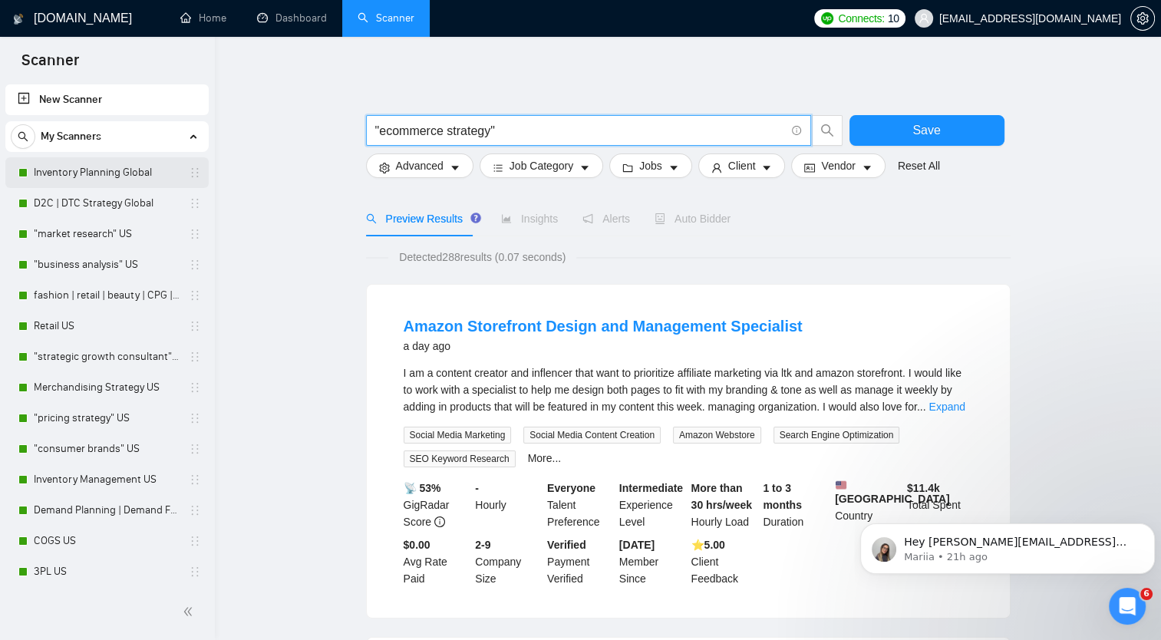
type input ""ecommerce strategy""
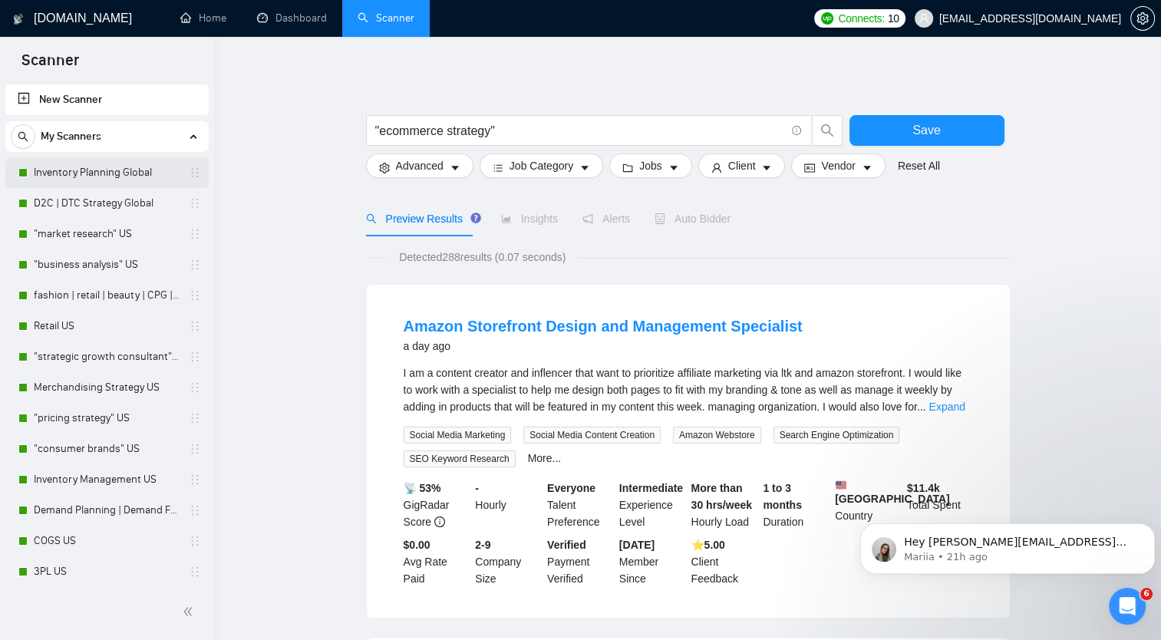
click at [94, 170] on link "Inventory Planning Global" at bounding box center [107, 172] width 146 height 31
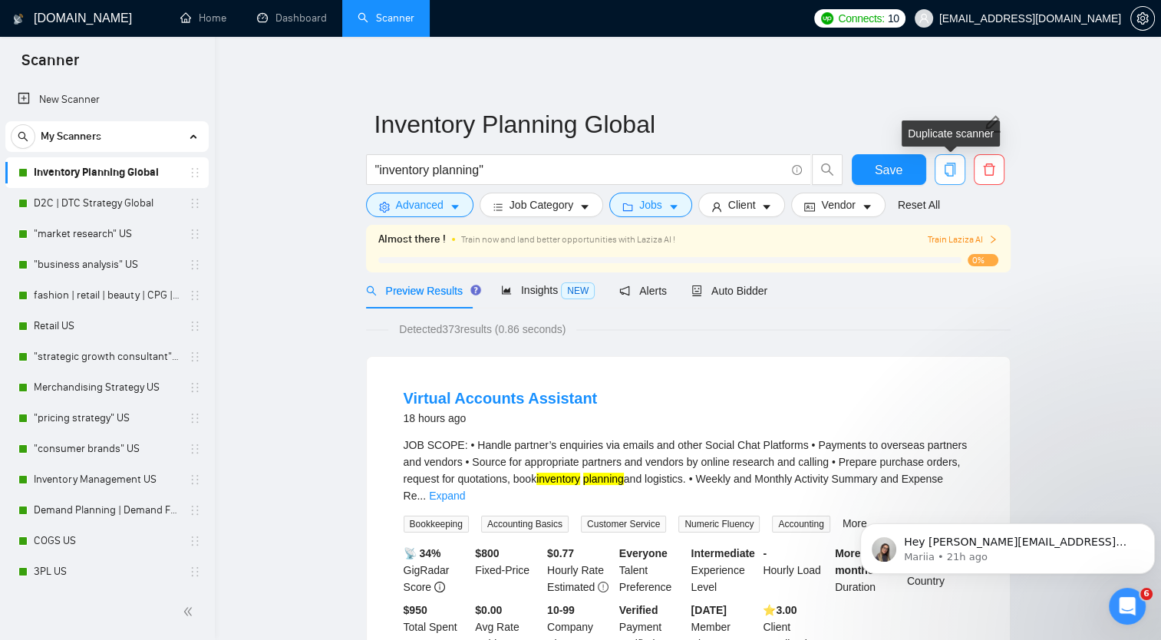
click at [944, 165] on icon "copy" at bounding box center [949, 170] width 11 height 14
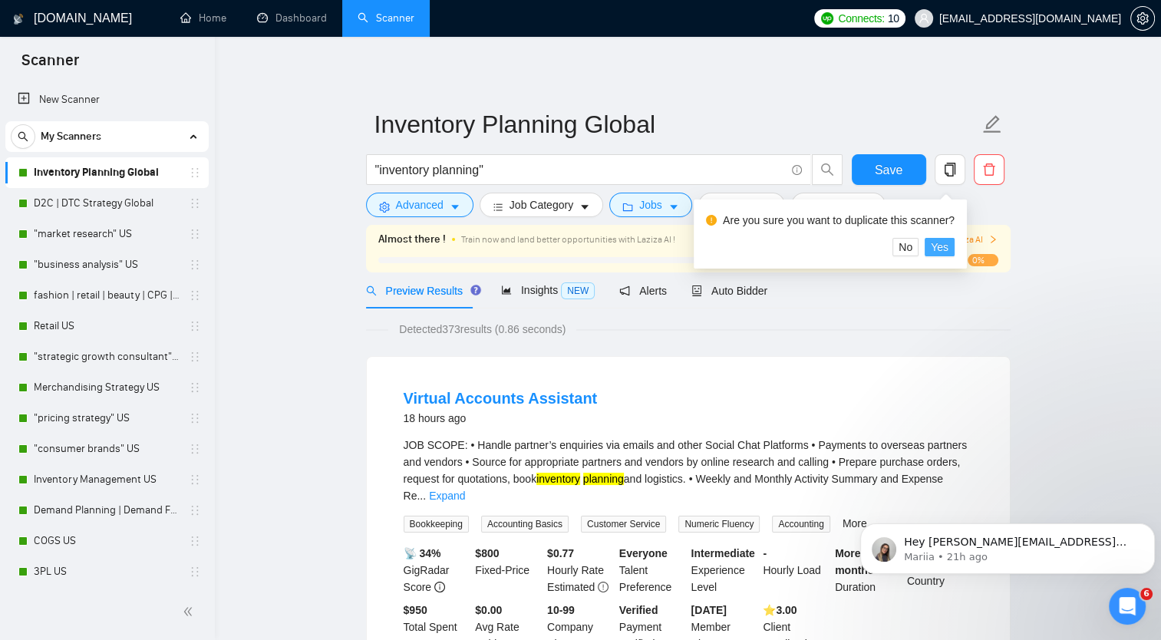
click at [938, 252] on span "Yes" at bounding box center [940, 247] width 18 height 17
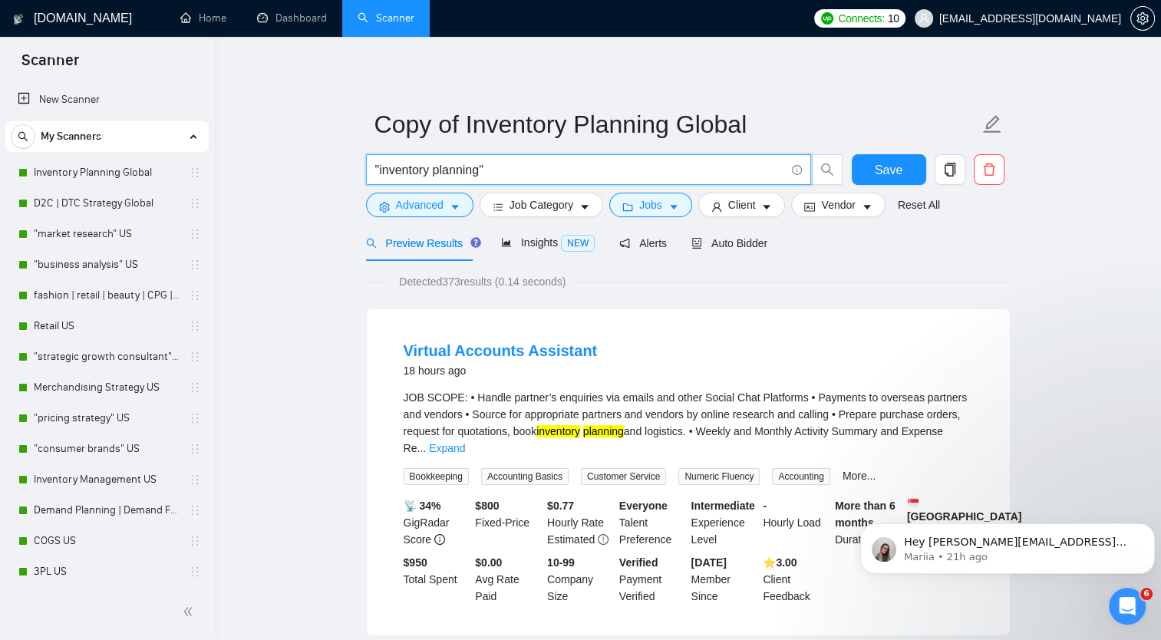
drag, startPoint x: 378, startPoint y: 170, endPoint x: 480, endPoint y: 172, distance: 102.1
click at [480, 172] on input ""inventory planning"" at bounding box center [580, 169] width 410 height 19
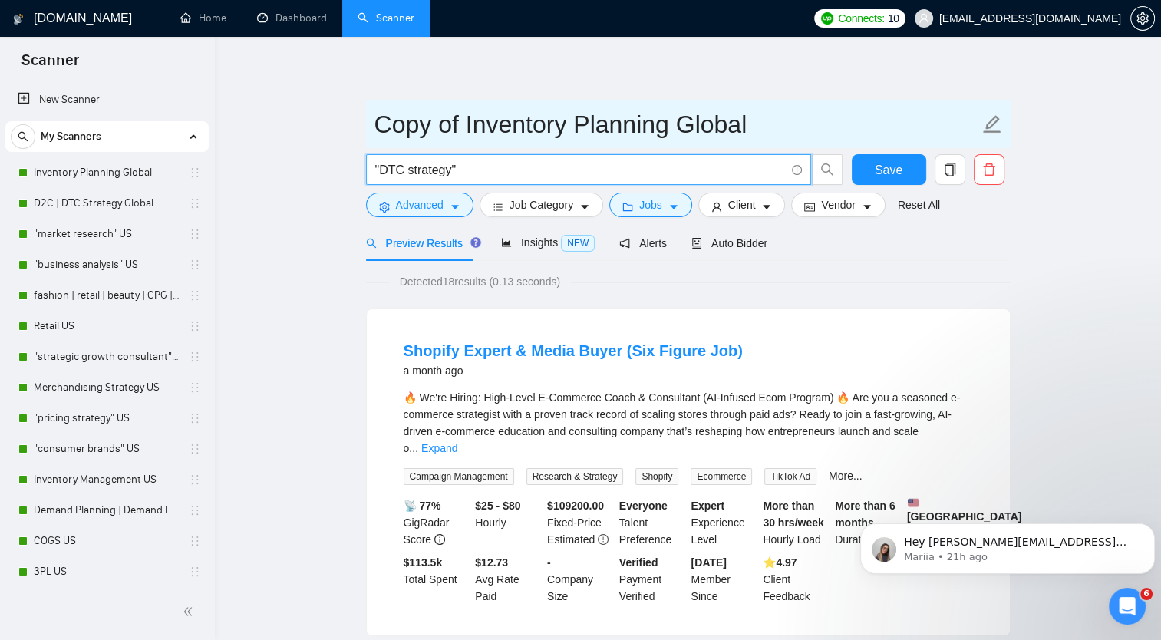
type input ""DTC strategy""
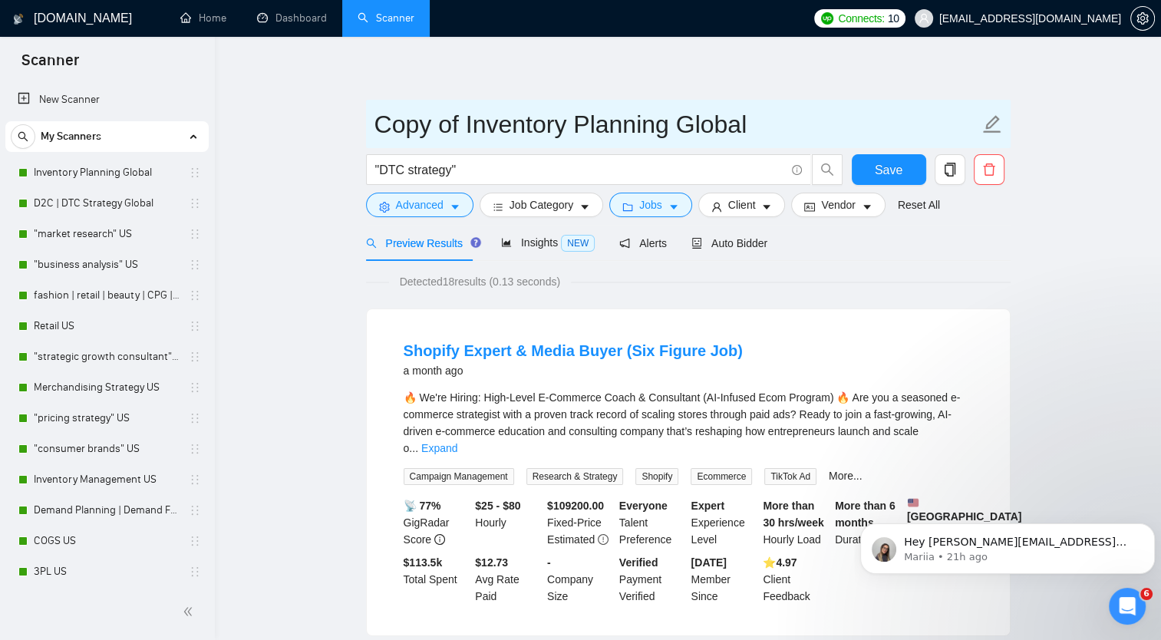
drag, startPoint x: 377, startPoint y: 121, endPoint x: 675, endPoint y: 117, distance: 298.6
click at [675, 117] on input "Copy of Inventory Planning Global" at bounding box center [676, 124] width 605 height 38
type input "DTC Strategy Global"
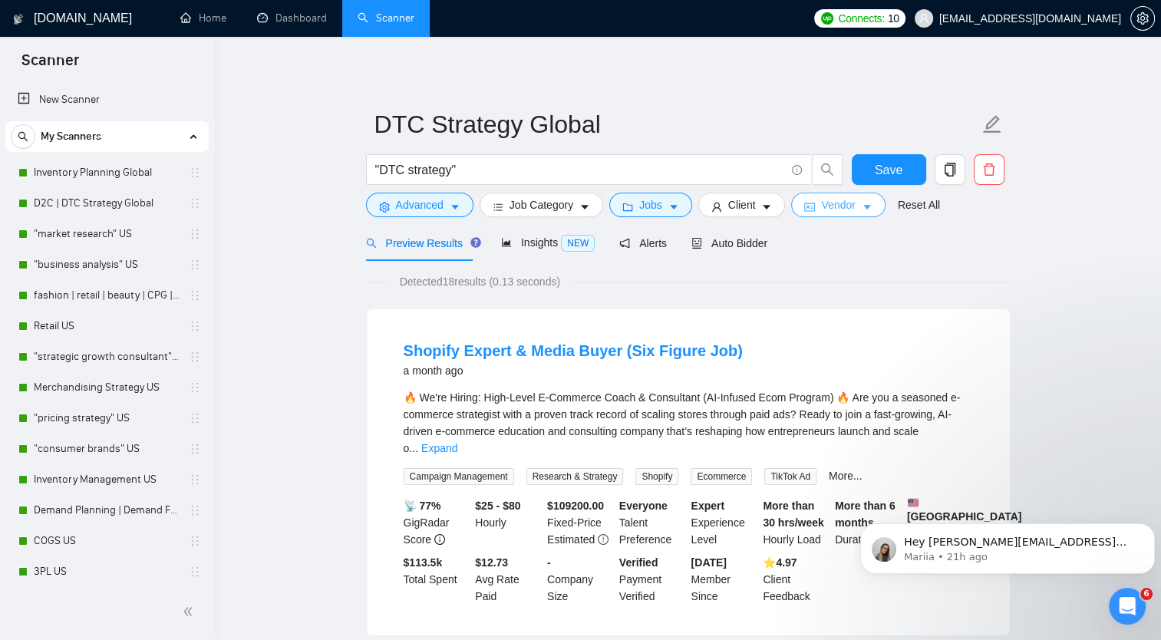
click at [862, 209] on icon "caret-down" at bounding box center [867, 207] width 11 height 11
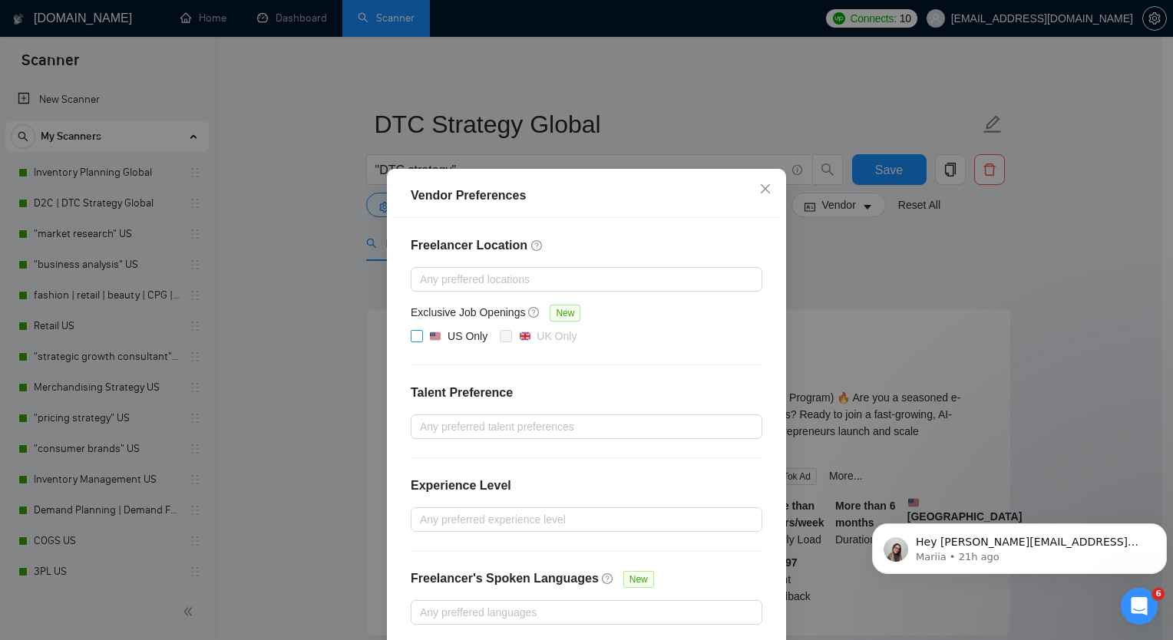
click at [411, 338] on input "US Only" at bounding box center [416, 335] width 11 height 11
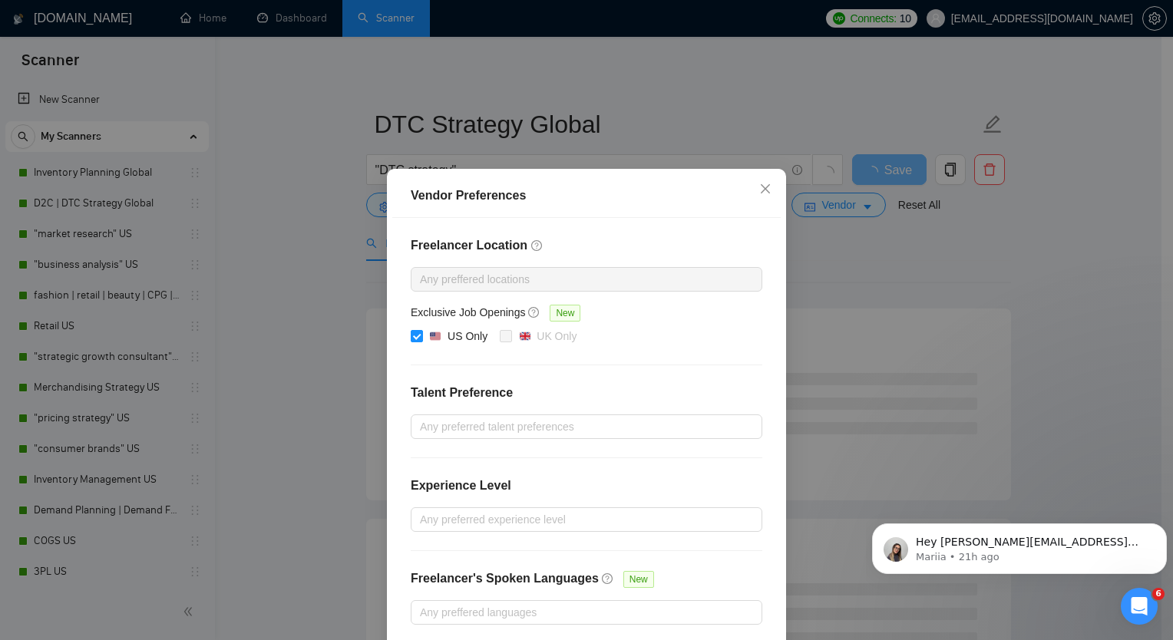
click at [887, 278] on div "Vendor Preferences Freelancer Location Any preffered locations Exclusive Job Op…" at bounding box center [586, 320] width 1173 height 640
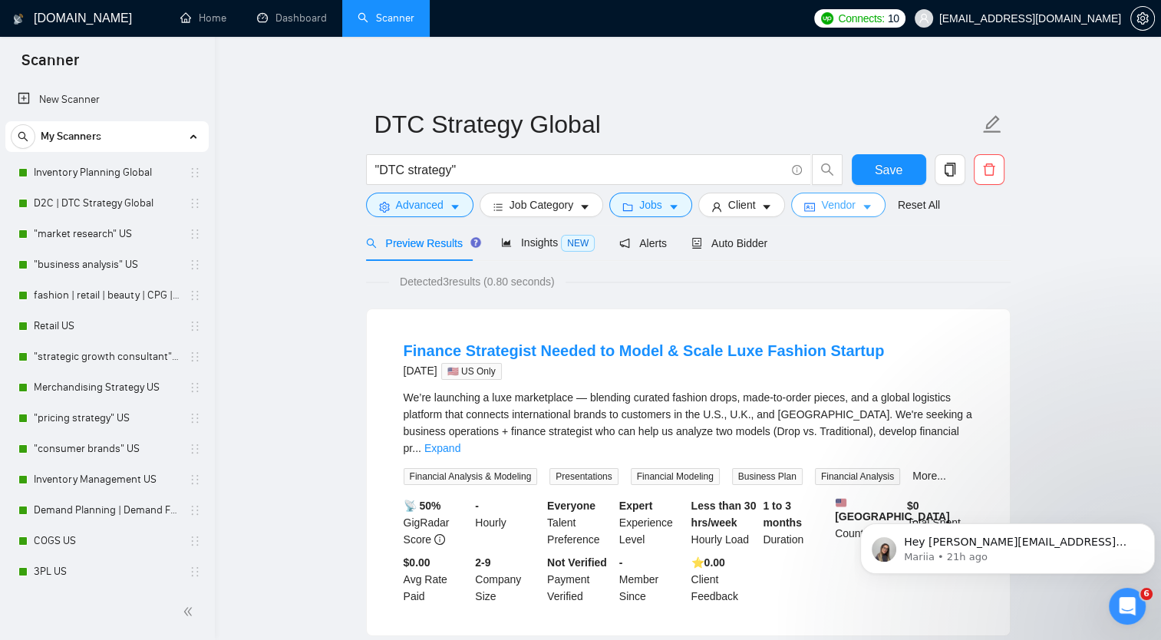
click at [854, 207] on button "Vendor" at bounding box center [838, 205] width 94 height 25
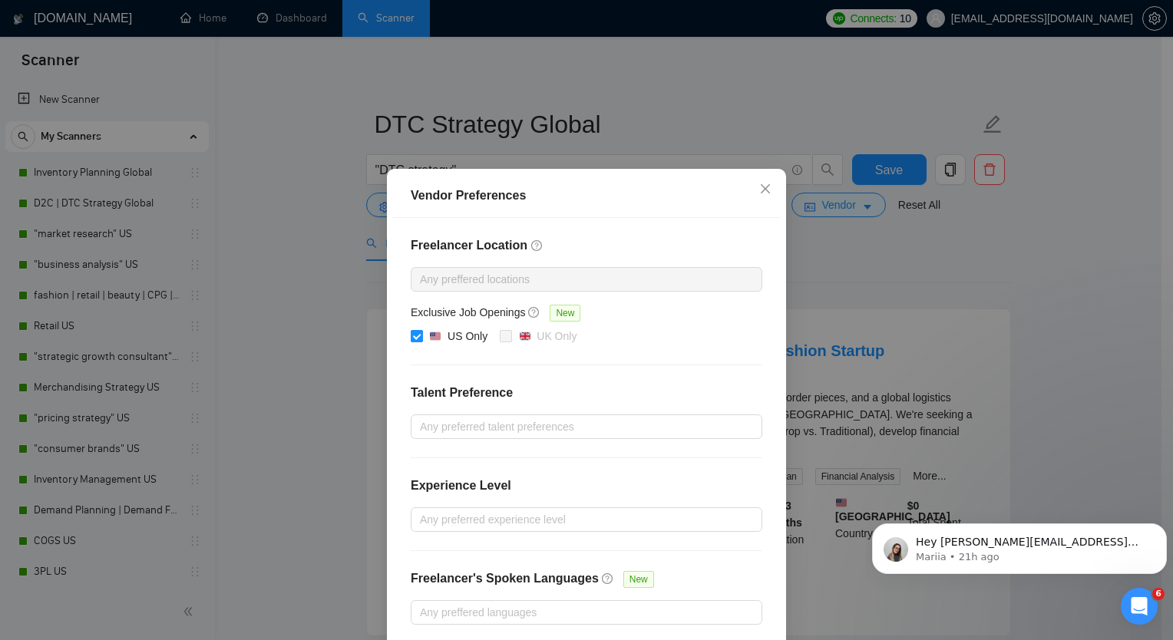
click at [411, 333] on input "US Only" at bounding box center [416, 335] width 11 height 11
checkbox input "false"
click at [1068, 302] on div "Vendor Preferences Freelancer Location Any preffered locations Exclusive Job Op…" at bounding box center [586, 320] width 1173 height 640
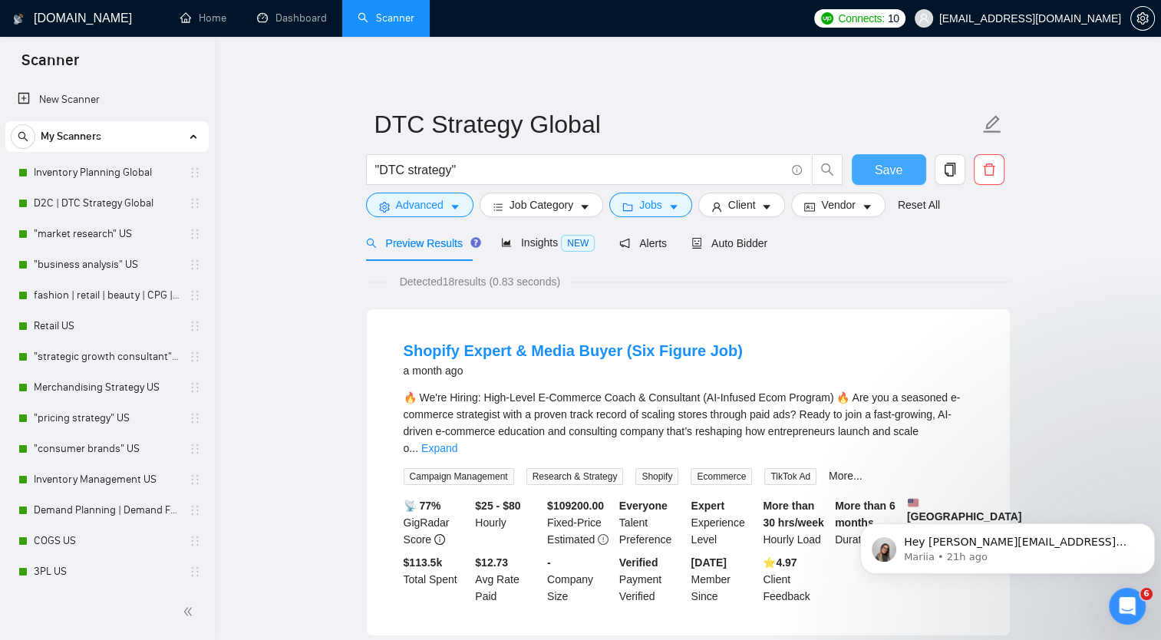
click at [889, 175] on span "Save" at bounding box center [889, 169] width 28 height 19
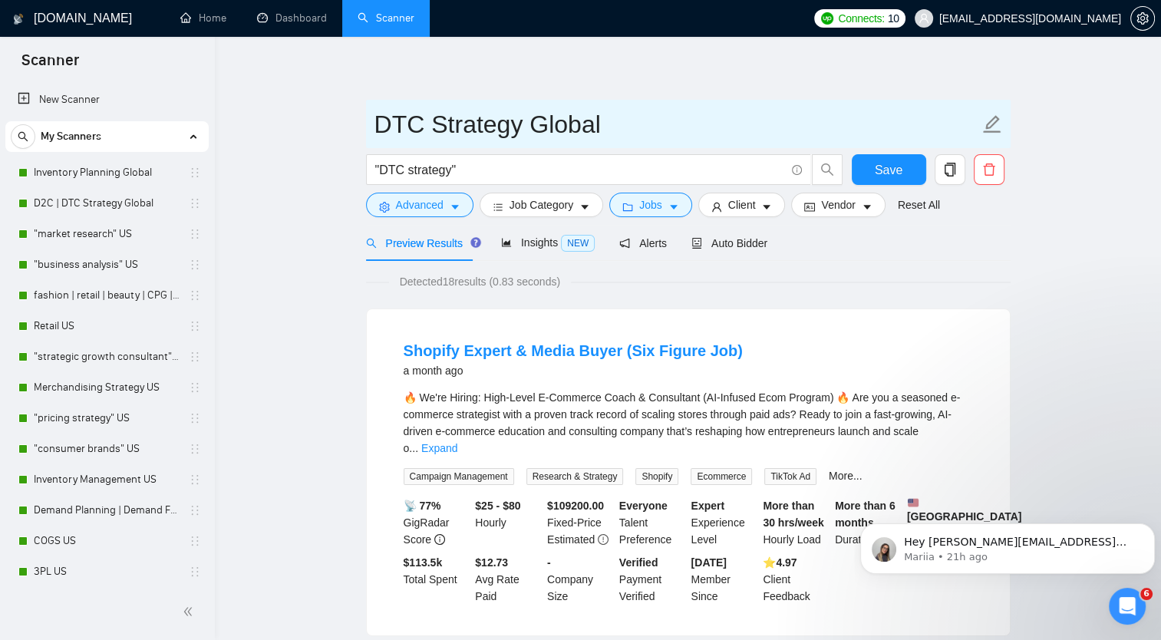
click at [1000, 128] on icon "edit" at bounding box center [992, 124] width 20 height 20
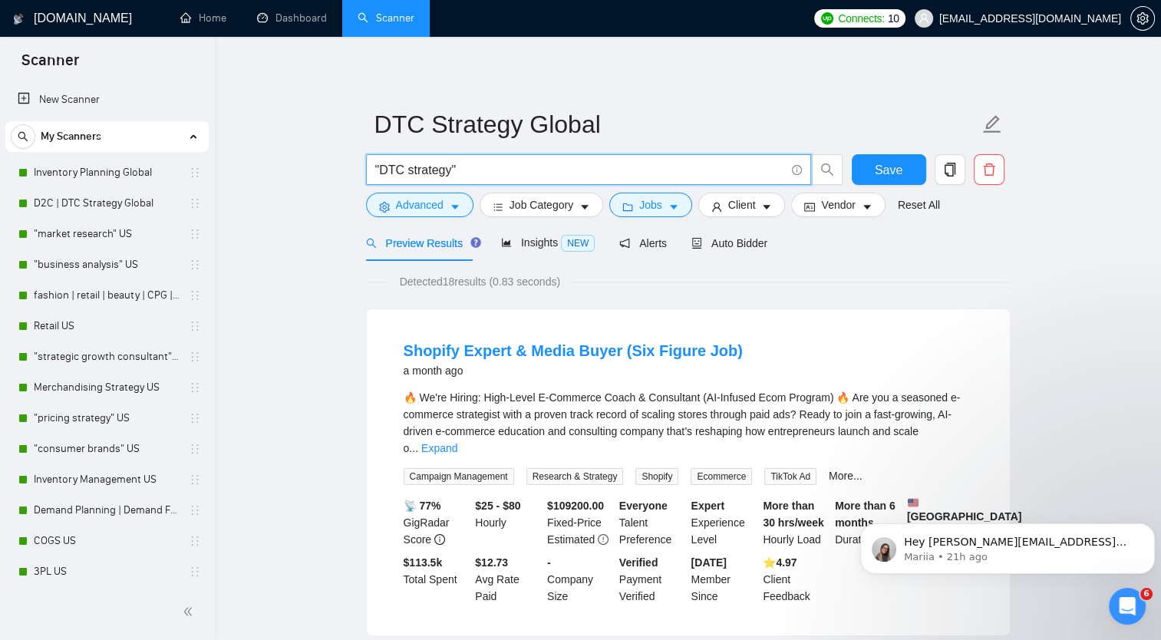
drag, startPoint x: 448, startPoint y: 170, endPoint x: 381, endPoint y: 173, distance: 67.6
click at [379, 172] on input ""DTC strategy"" at bounding box center [580, 169] width 410 height 19
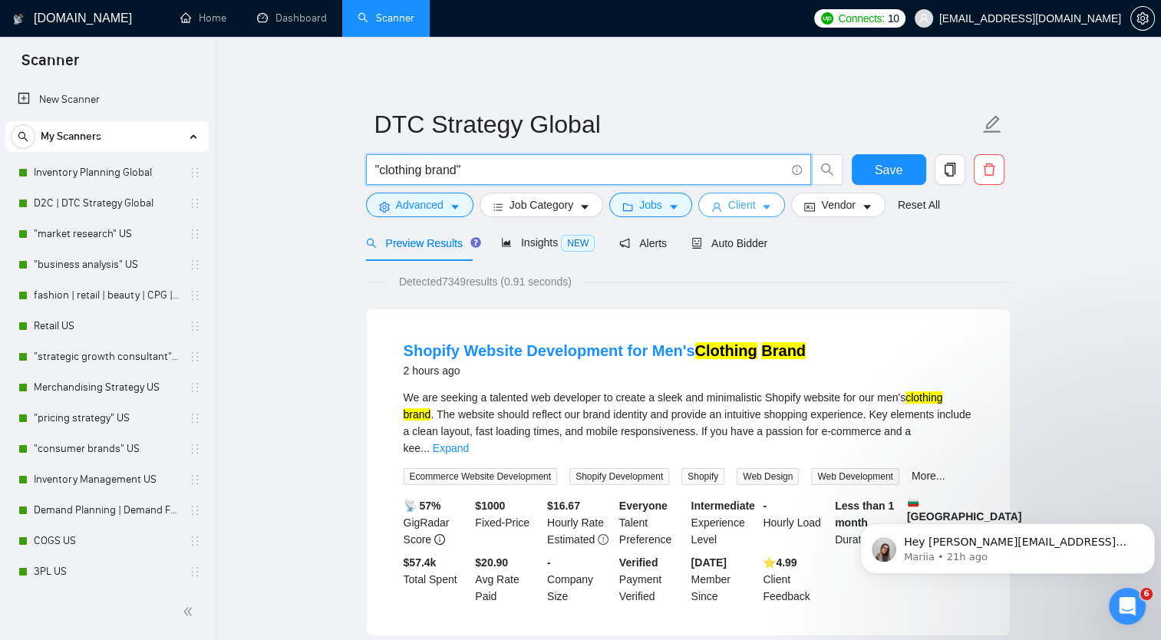
type input ""clothing brand""
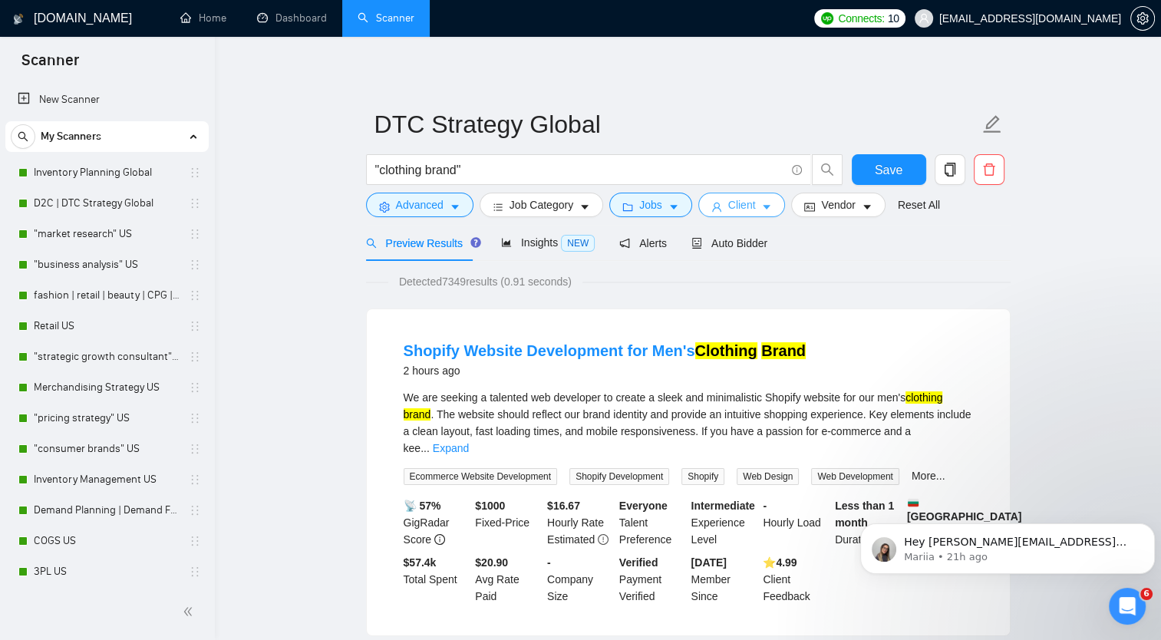
click at [754, 201] on button "Client" at bounding box center [741, 205] width 87 height 25
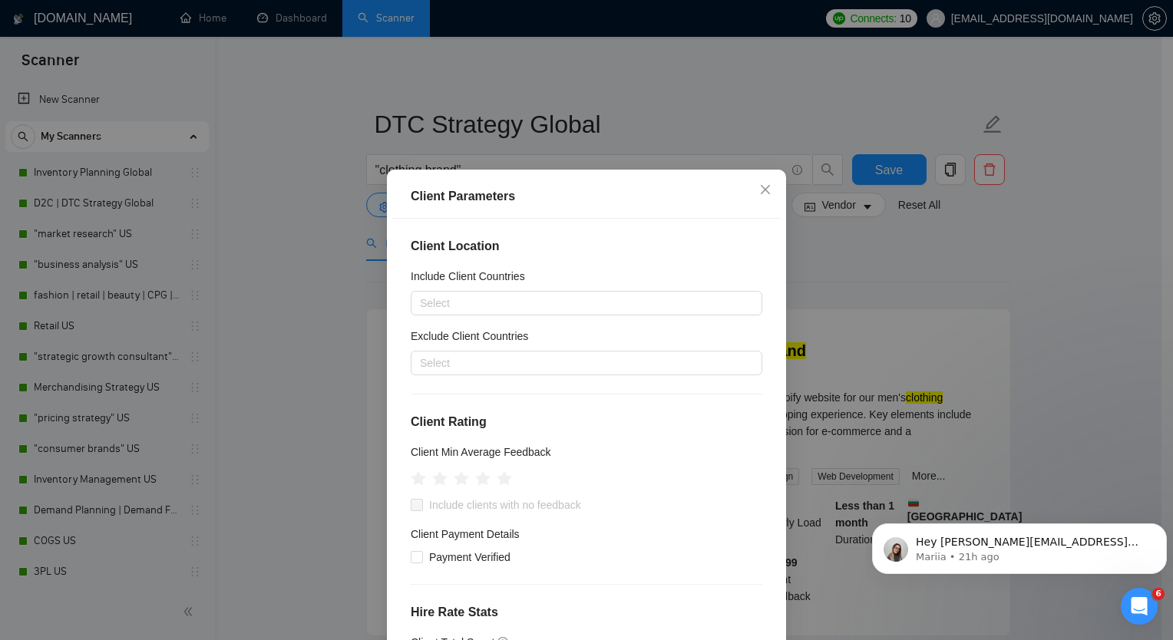
click at [840, 206] on div "Client Parameters Client Location Include Client Countries Select Exclude Clien…" at bounding box center [586, 320] width 1173 height 640
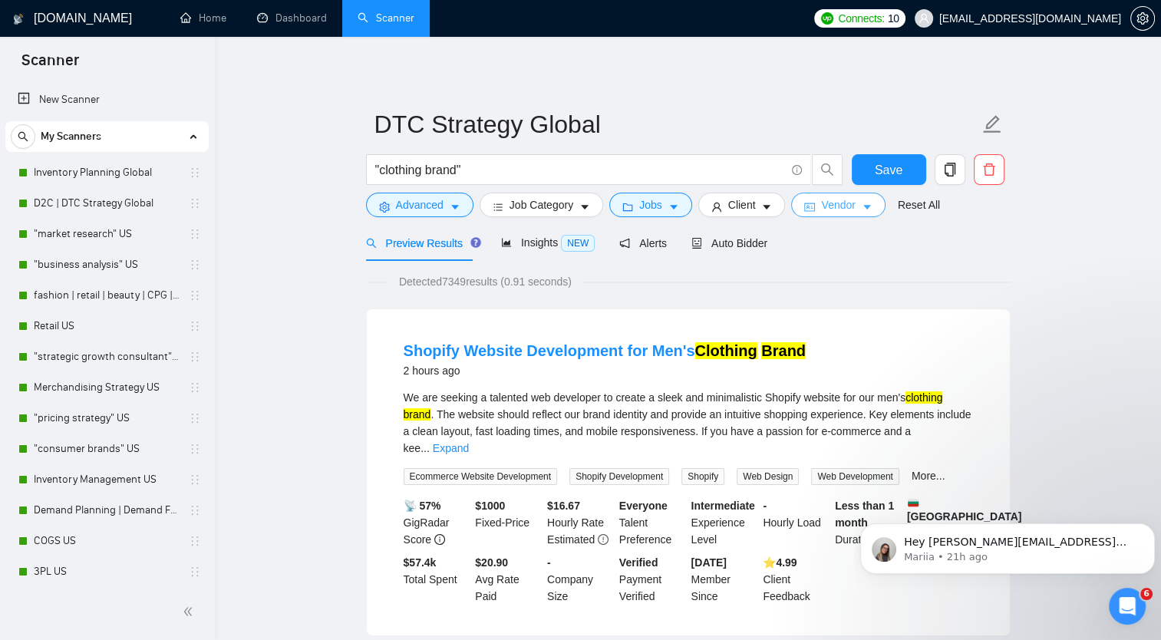
click at [840, 206] on span "Vendor" at bounding box center [838, 204] width 34 height 17
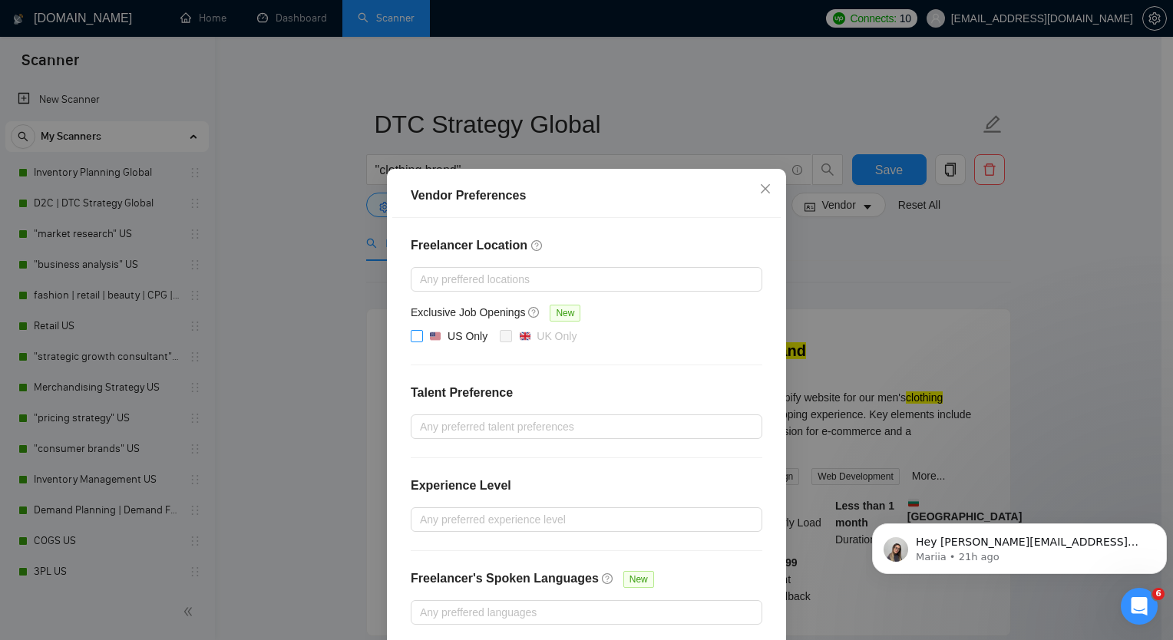
click at [413, 333] on input "US Only" at bounding box center [416, 335] width 11 height 11
checkbox input "true"
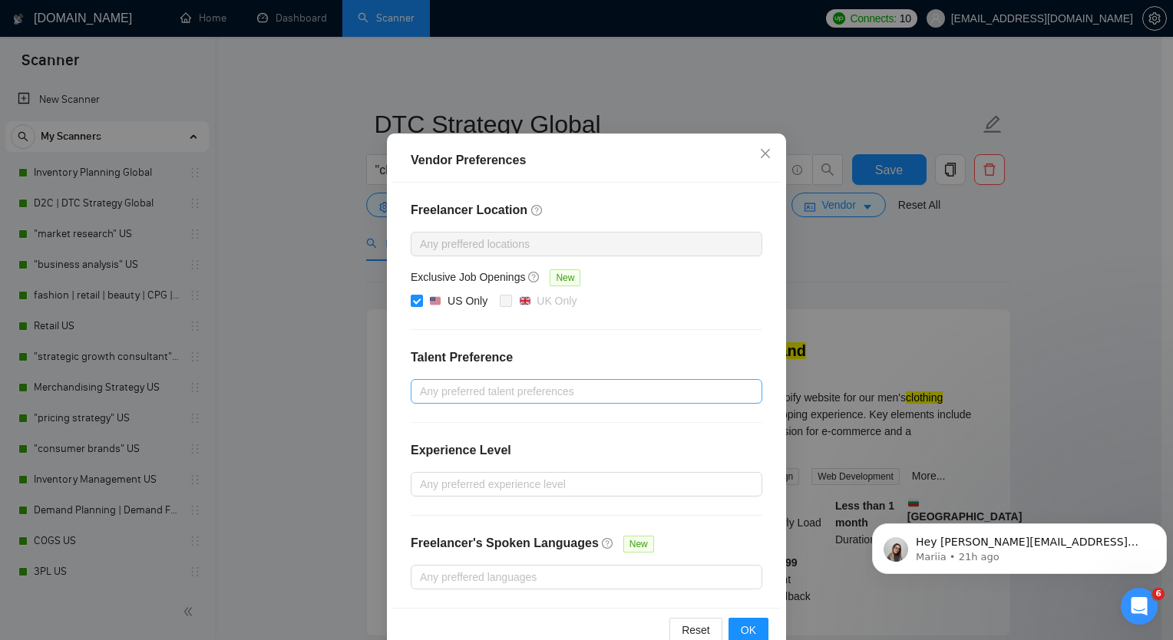
scroll to position [68, 0]
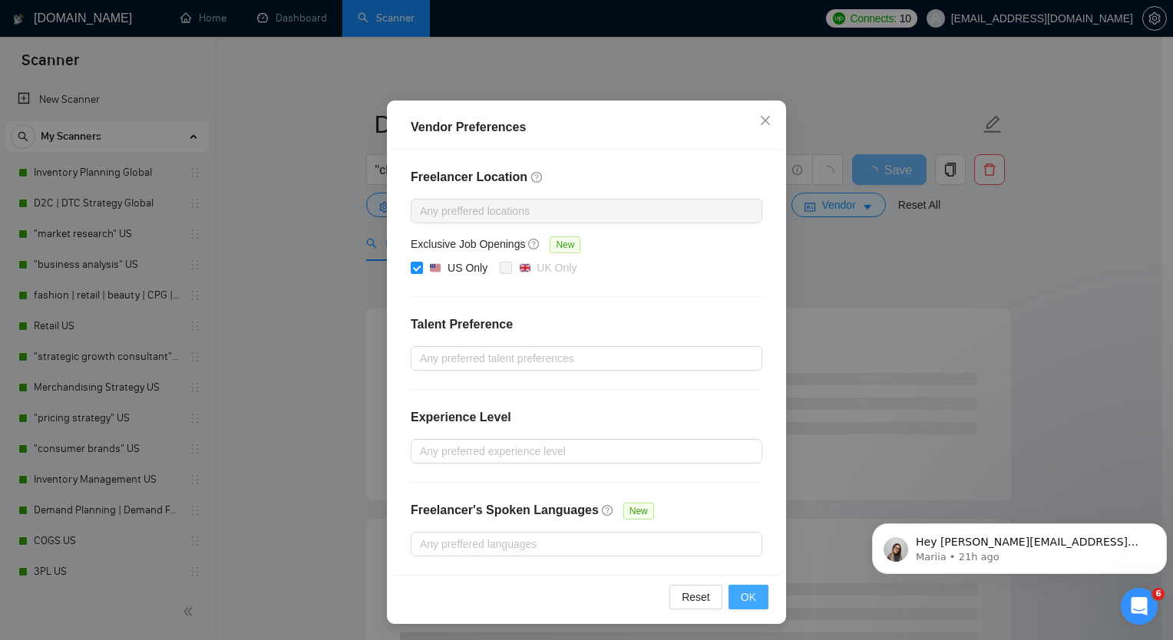
click at [746, 596] on span "OK" at bounding box center [748, 597] width 15 height 17
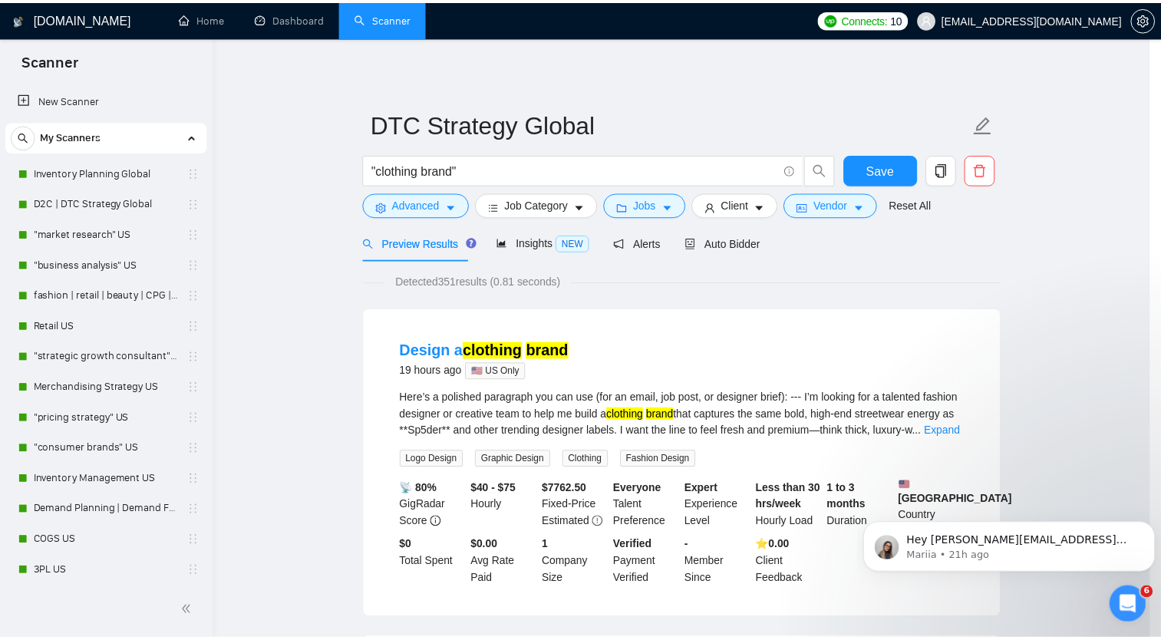
scroll to position [0, 0]
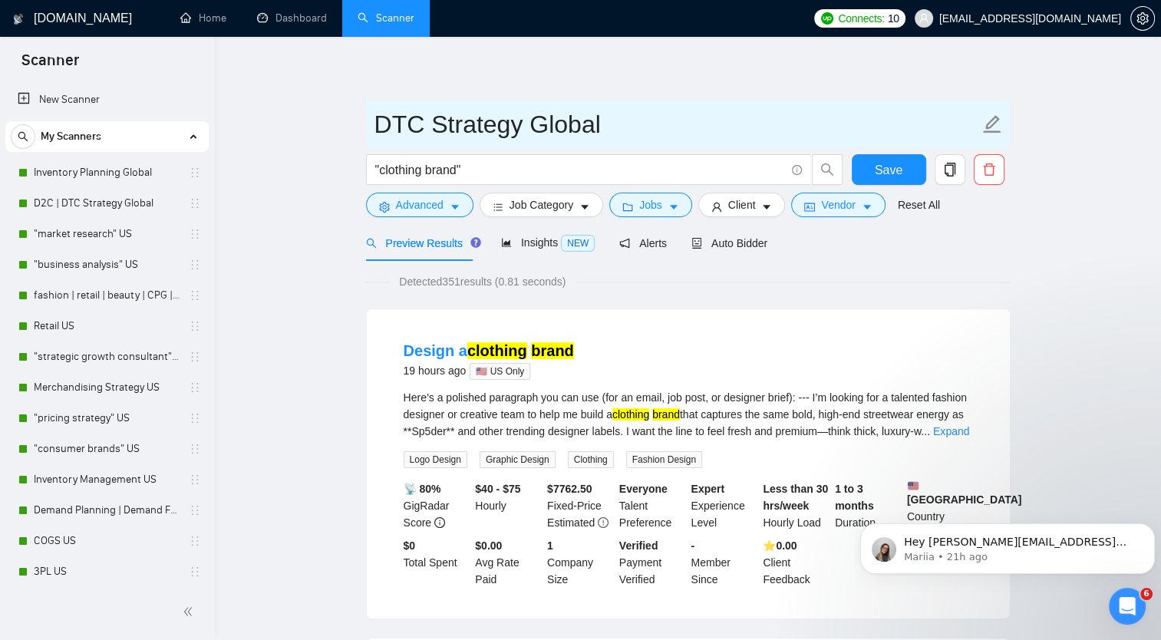
drag, startPoint x: 374, startPoint y: 121, endPoint x: 608, endPoint y: 111, distance: 233.5
click at [608, 111] on input "DTC Strategy Global" at bounding box center [676, 124] width 605 height 38
type input "Clothing Brand US"
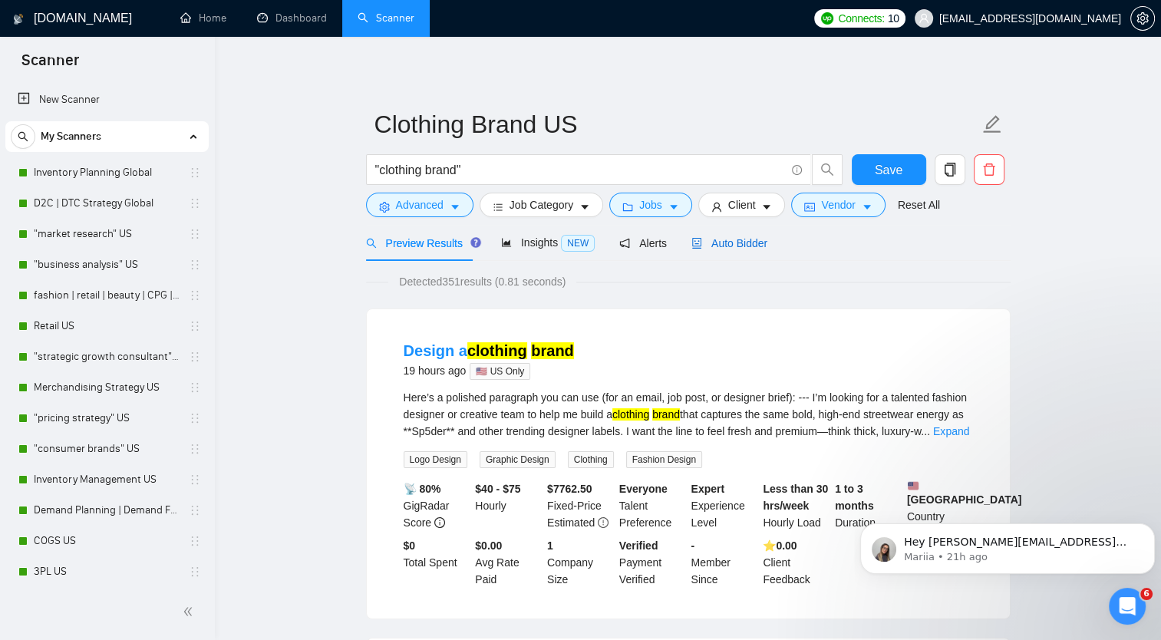
click at [699, 241] on span "Auto Bidder" at bounding box center [729, 243] width 76 height 12
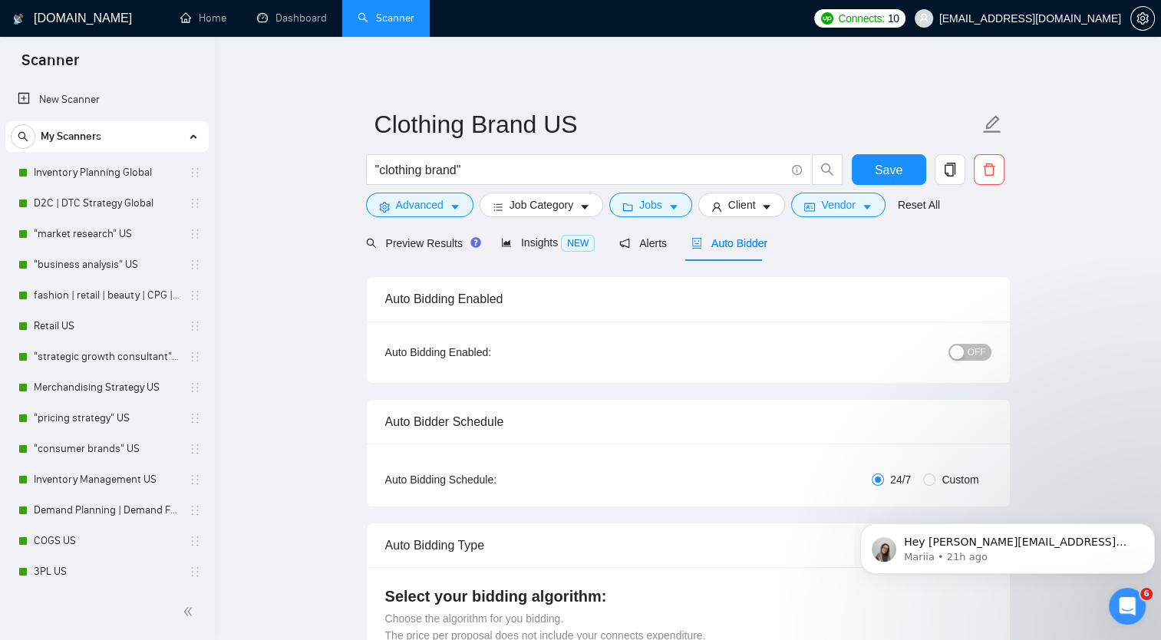
click at [978, 351] on span "OFF" at bounding box center [977, 352] width 18 height 17
click at [880, 170] on span "Save" at bounding box center [889, 169] width 28 height 19
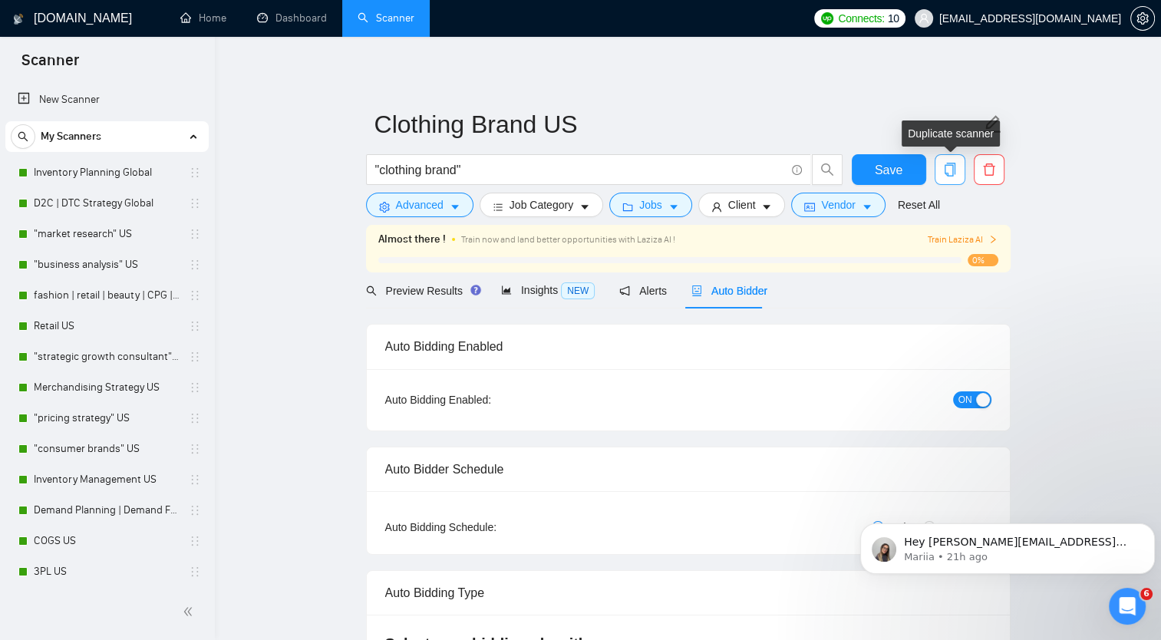
click at [956, 173] on span "copy" at bounding box center [949, 170] width 29 height 14
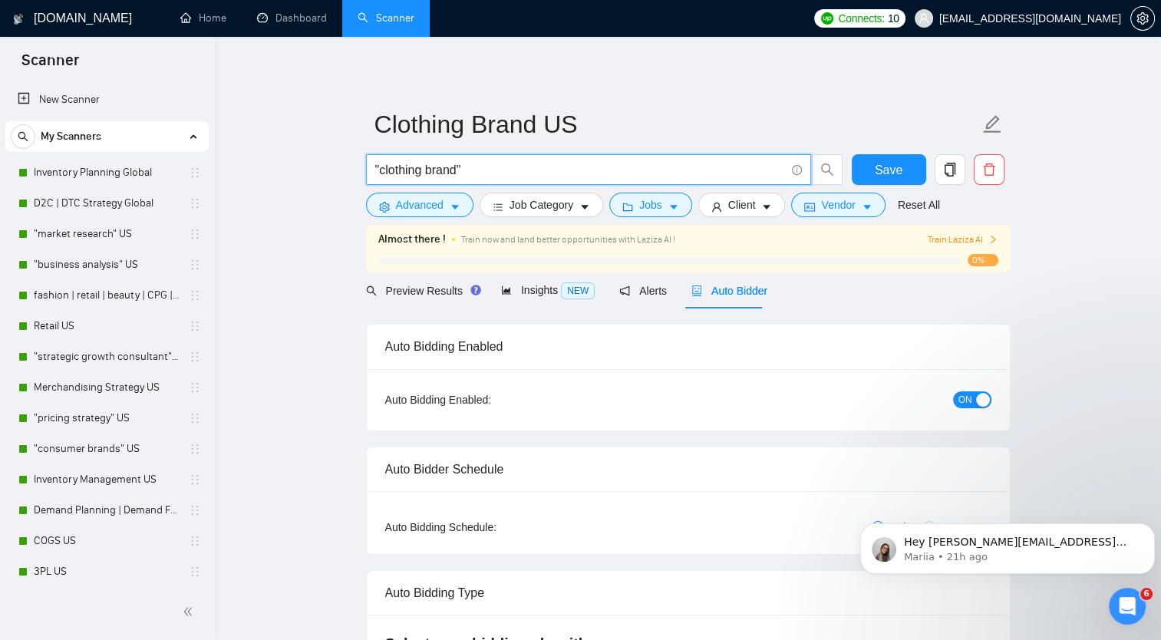
drag, startPoint x: 377, startPoint y: 167, endPoint x: 421, endPoint y: 169, distance: 44.6
click at [421, 169] on input ""clothing brand"" at bounding box center [580, 169] width 410 height 19
click at [394, 170] on input ""clothing brand"" at bounding box center [580, 169] width 410 height 19
drag, startPoint x: 381, startPoint y: 170, endPoint x: 424, endPoint y: 175, distance: 43.2
click at [424, 175] on input ""clothing brand"" at bounding box center [580, 169] width 410 height 19
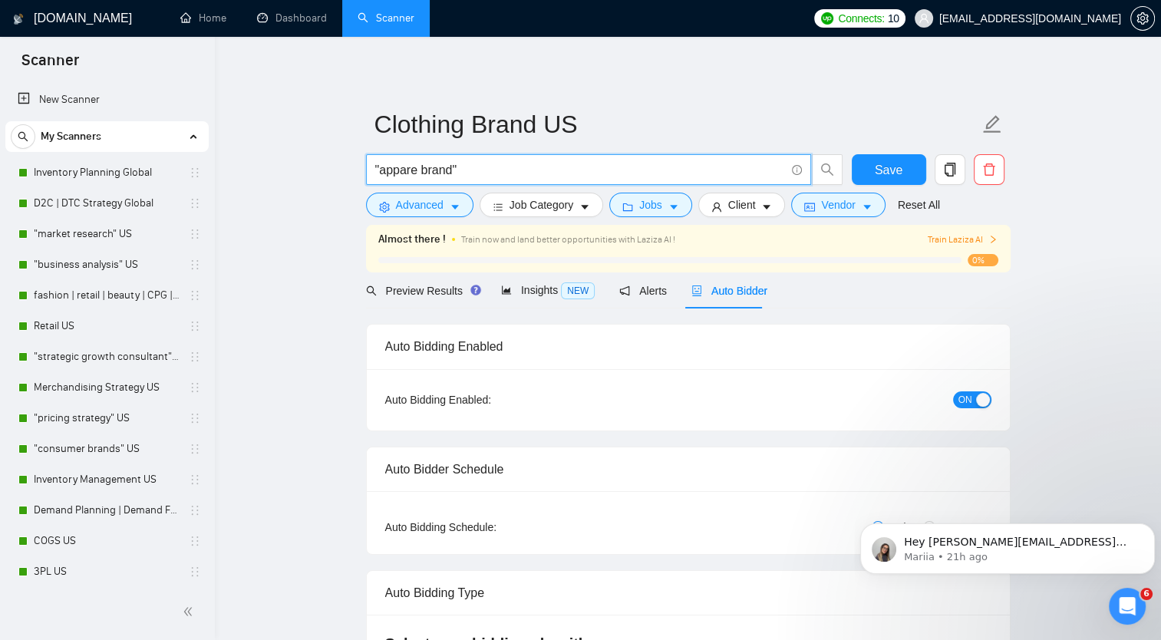
type input ""apparel brand""
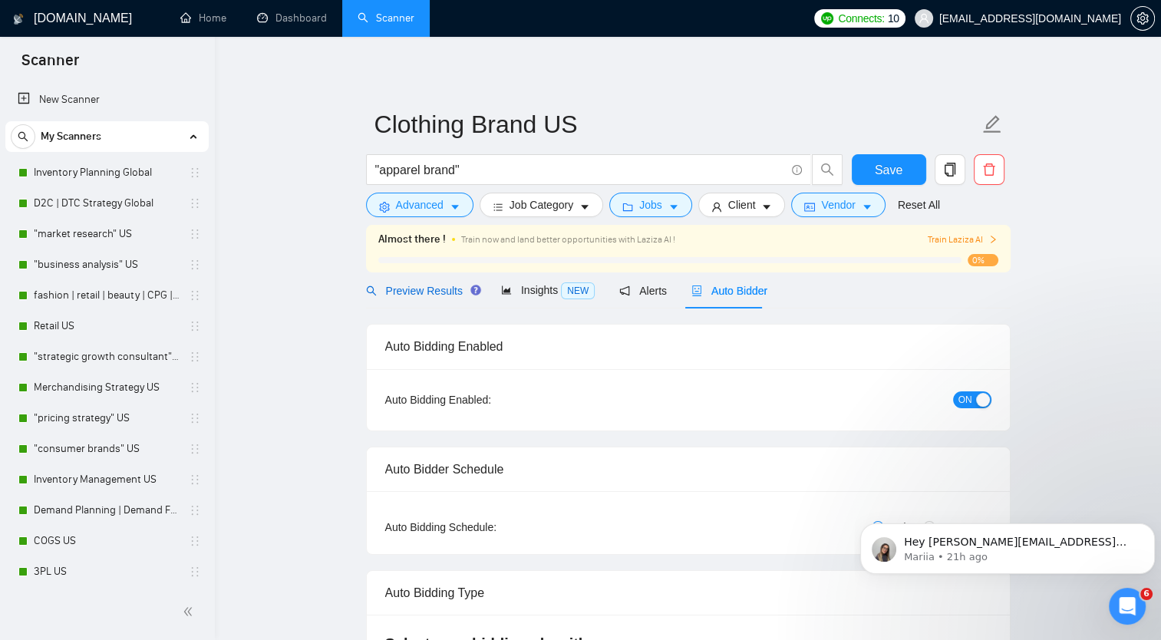
click at [402, 298] on div "Preview Results" at bounding box center [421, 290] width 111 height 17
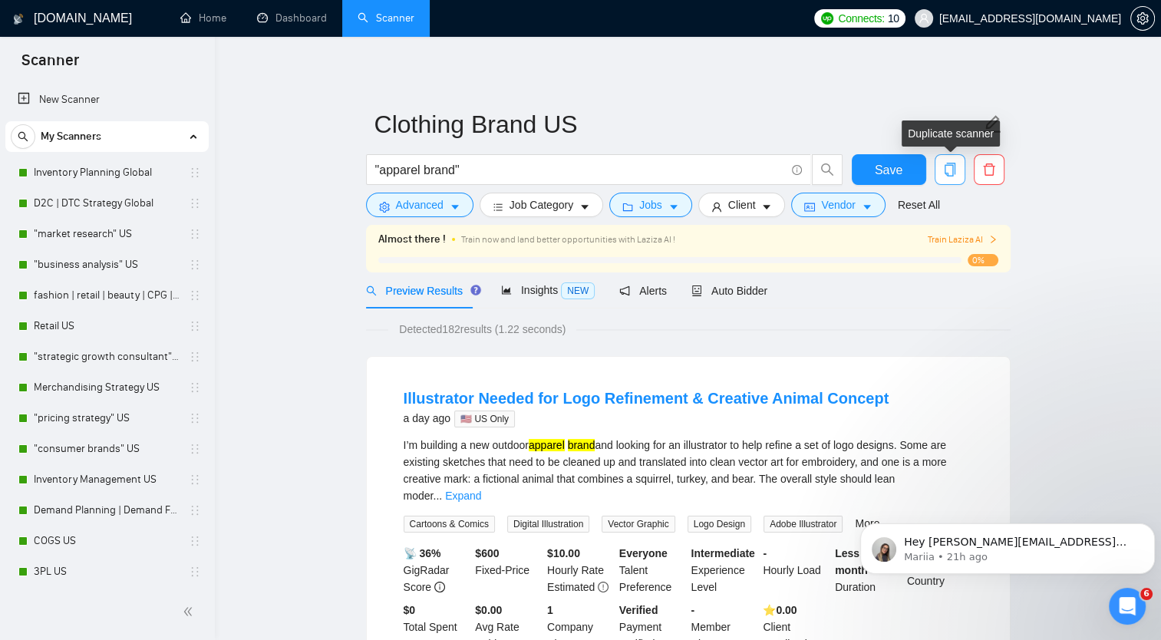
click at [947, 170] on icon "copy" at bounding box center [950, 170] width 14 height 14
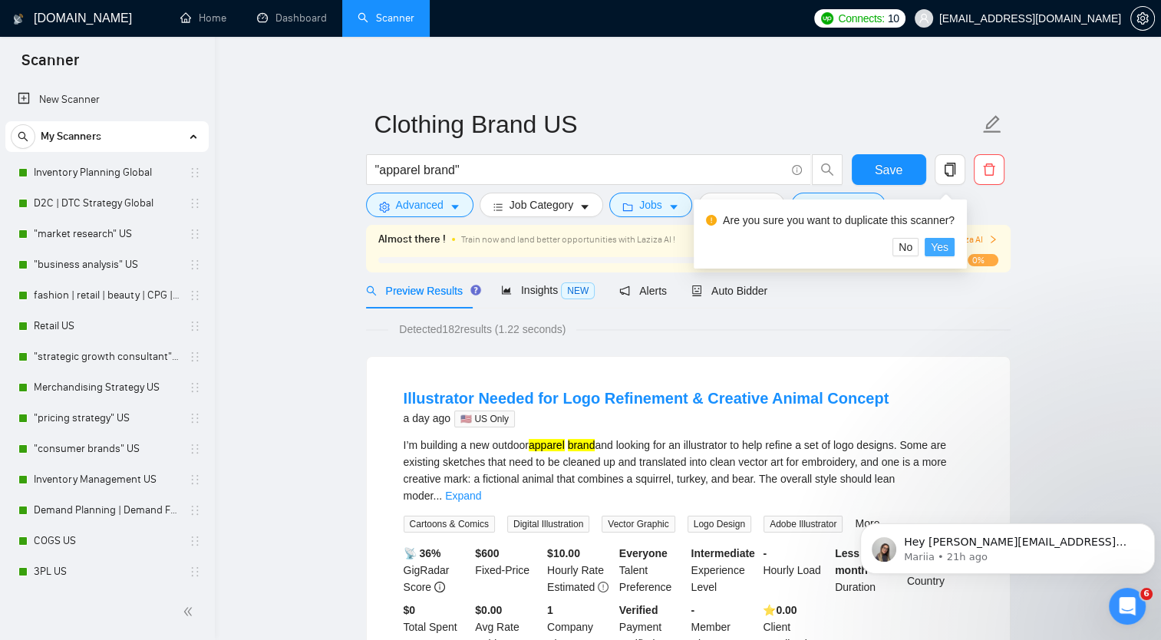
click at [949, 241] on button "Yes" at bounding box center [940, 247] width 30 height 18
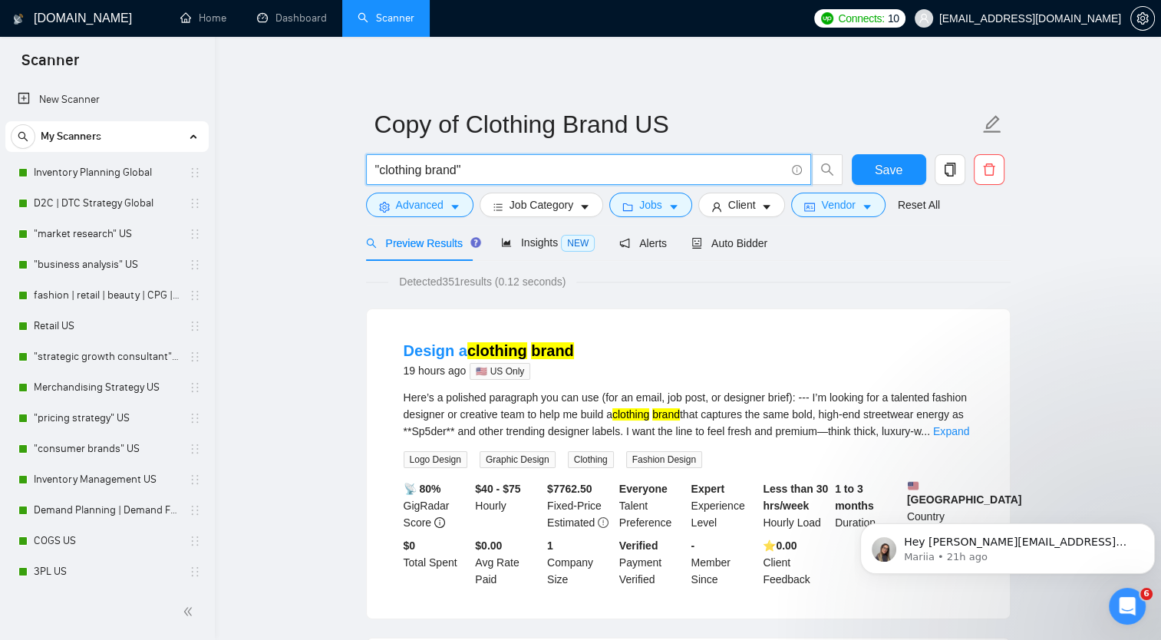
drag, startPoint x: 380, startPoint y: 170, endPoint x: 421, endPoint y: 167, distance: 40.9
click at [421, 167] on input ""clothing brand"" at bounding box center [580, 169] width 410 height 19
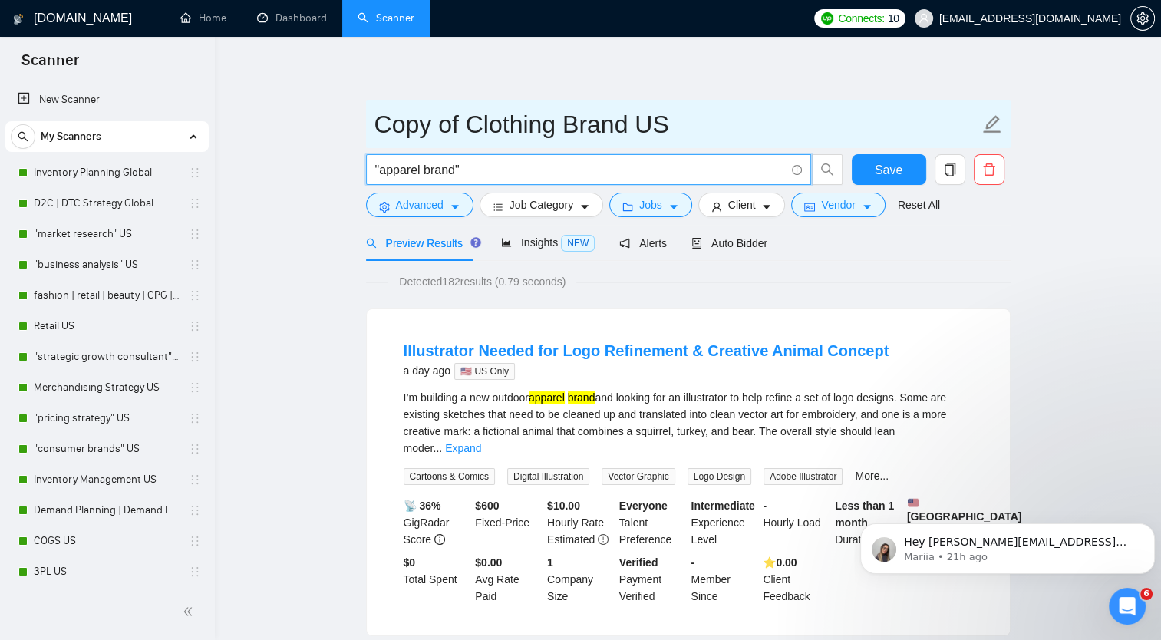
type input ""apparel brand""
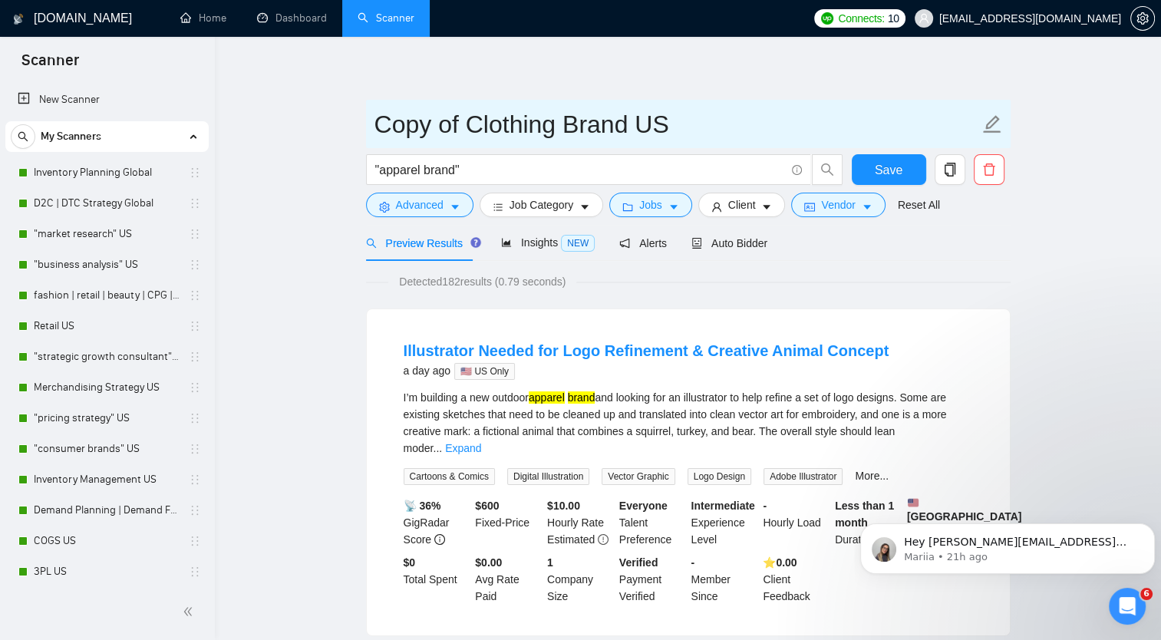
drag, startPoint x: 379, startPoint y: 122, endPoint x: 564, endPoint y: 123, distance: 184.9
click at [561, 115] on input "Copy of Clothing Brand US" at bounding box center [676, 124] width 605 height 38
type input "Apparel Brand US"
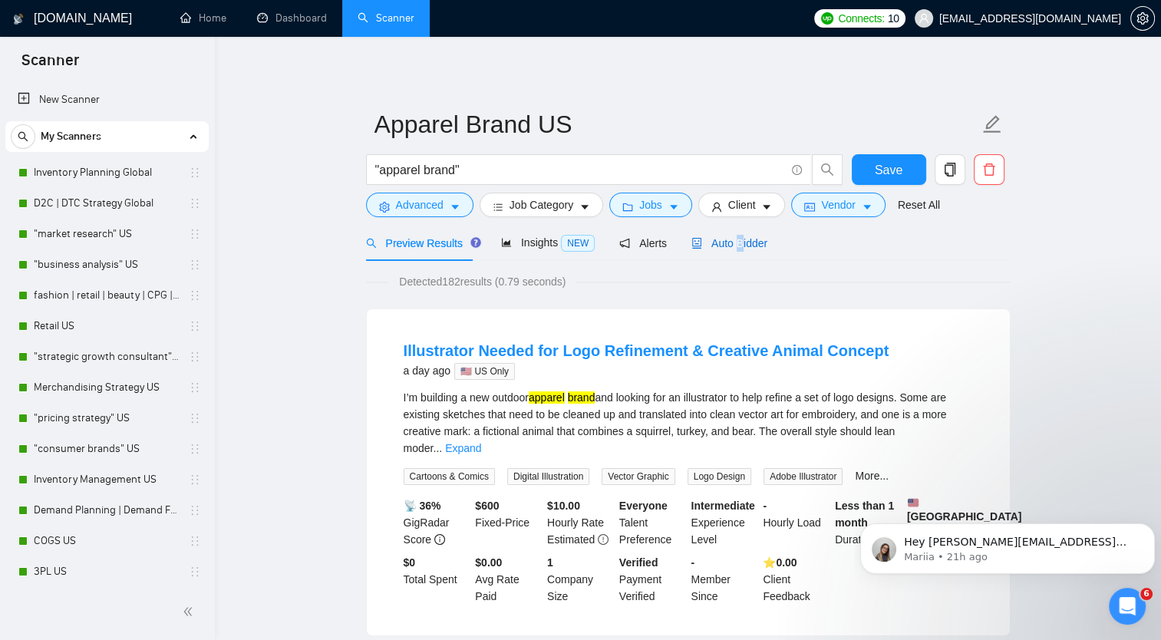
click at [737, 242] on span "Auto Bidder" at bounding box center [729, 243] width 76 height 12
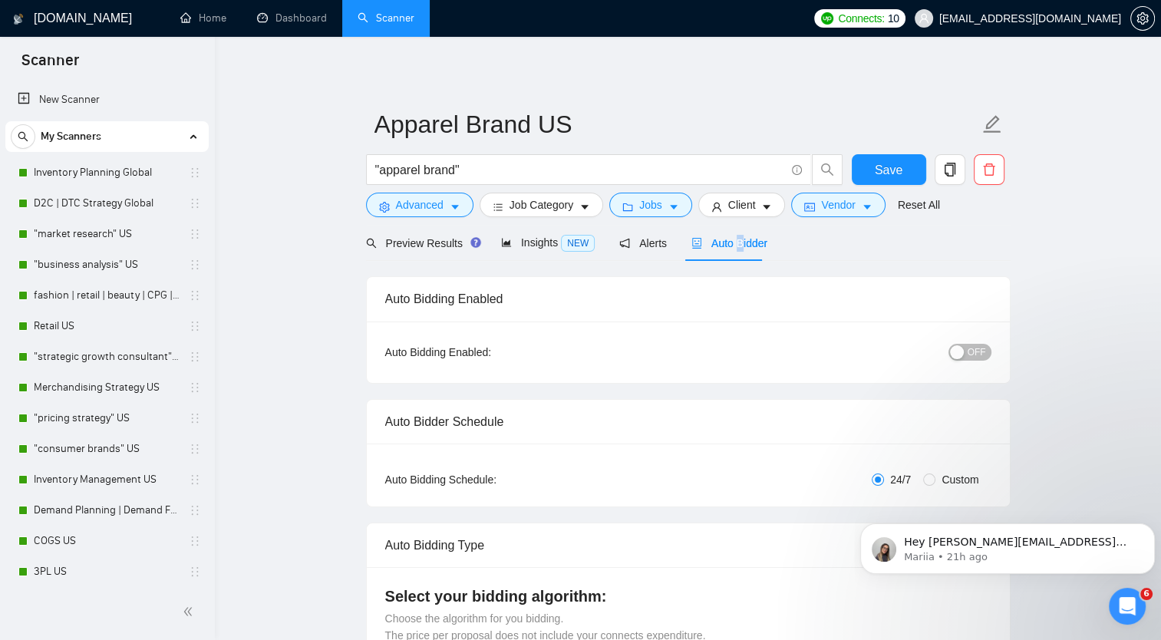
click at [964, 348] on div "button" at bounding box center [957, 352] width 14 height 14
click at [871, 158] on button "Save" at bounding box center [889, 169] width 74 height 31
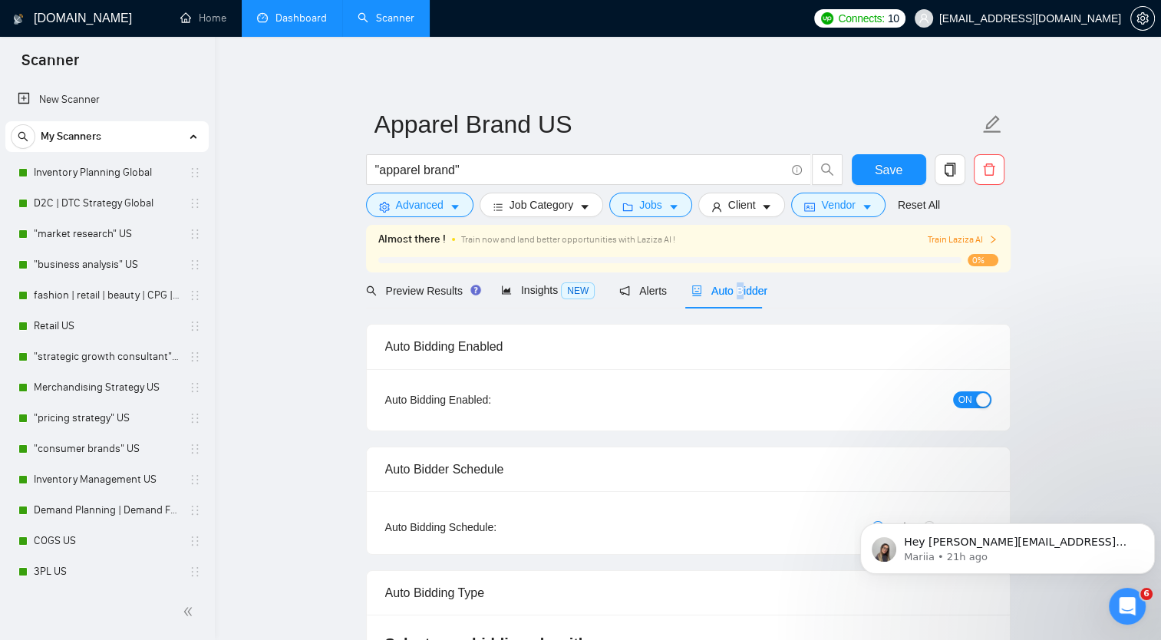
click at [290, 15] on link "Dashboard" at bounding box center [292, 18] width 70 height 13
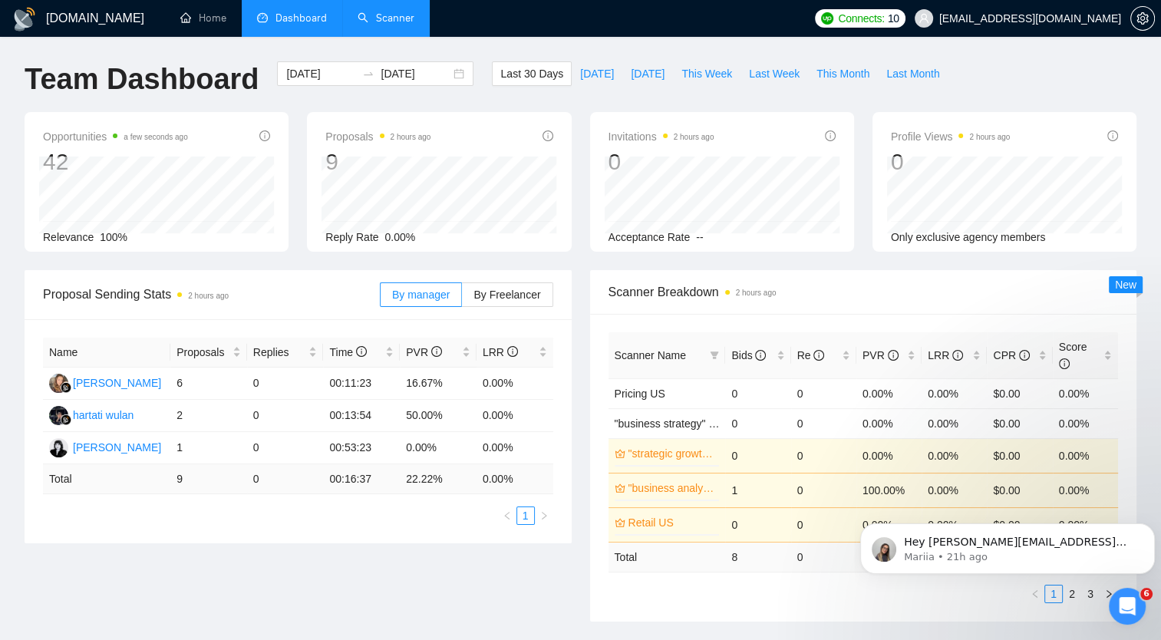
click at [390, 17] on link "Scanner" at bounding box center [386, 18] width 57 height 13
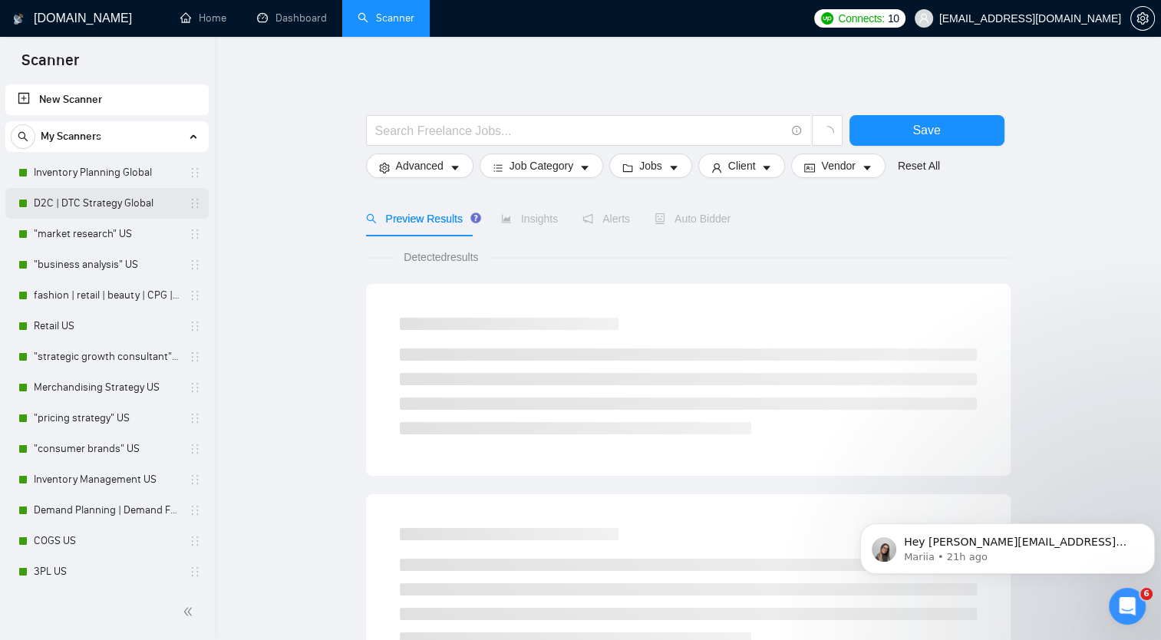
click at [111, 211] on link "D2C | DTC Strategy Global" at bounding box center [107, 203] width 146 height 31
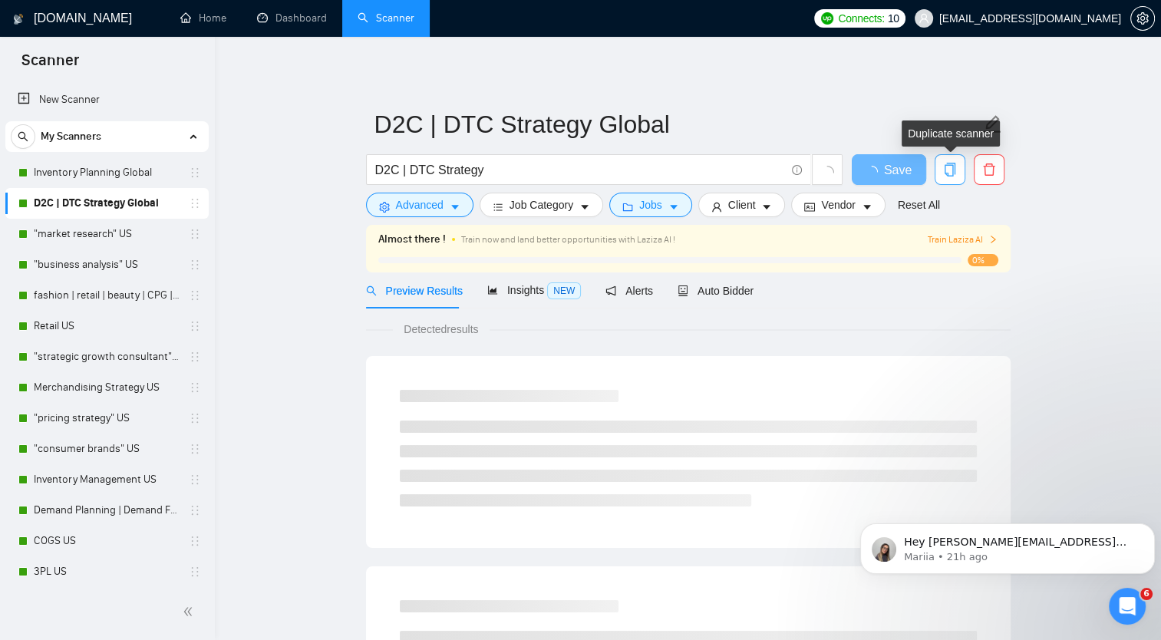
click at [953, 169] on icon "copy" at bounding box center [950, 170] width 14 height 14
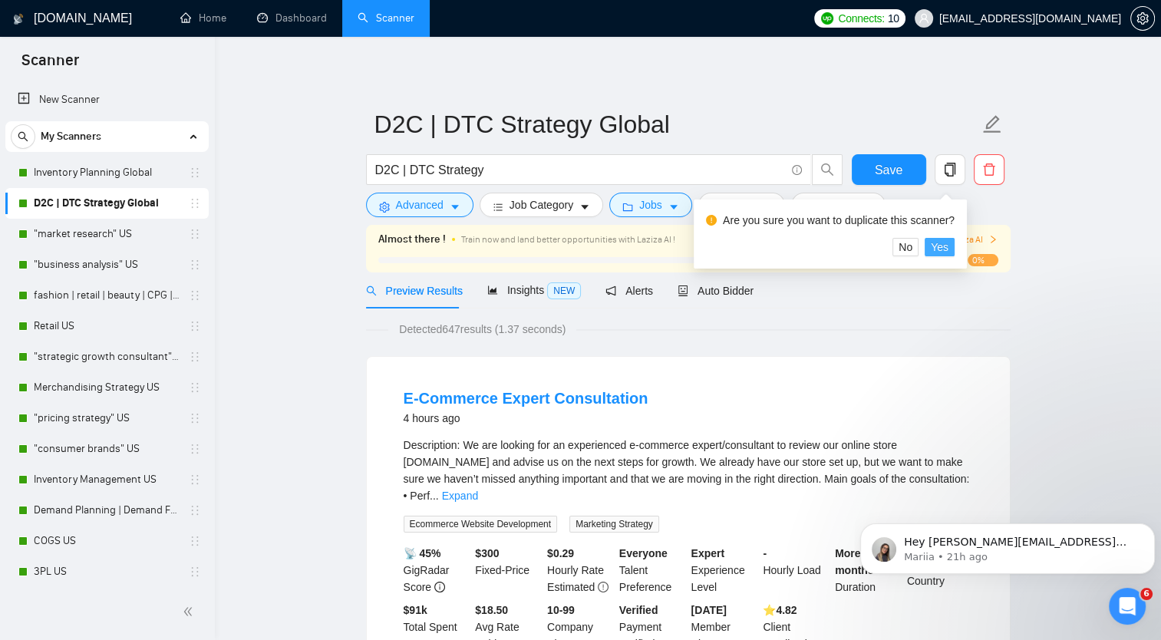
click at [940, 251] on span "Yes" at bounding box center [940, 247] width 18 height 17
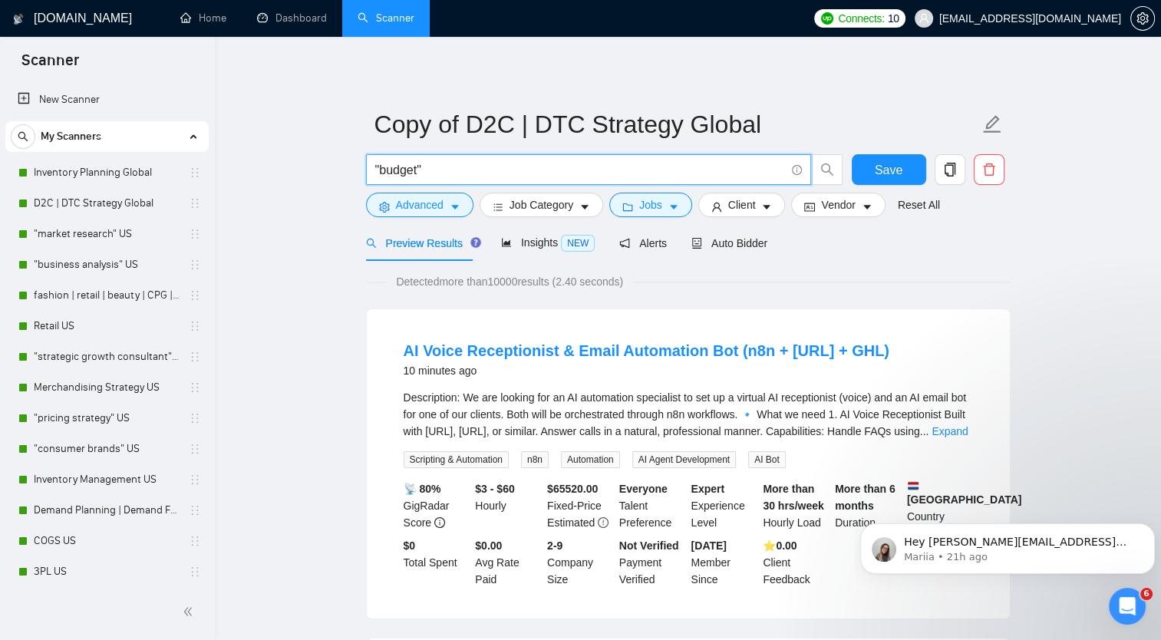
click at [417, 169] on input ""budget"" at bounding box center [580, 169] width 410 height 19
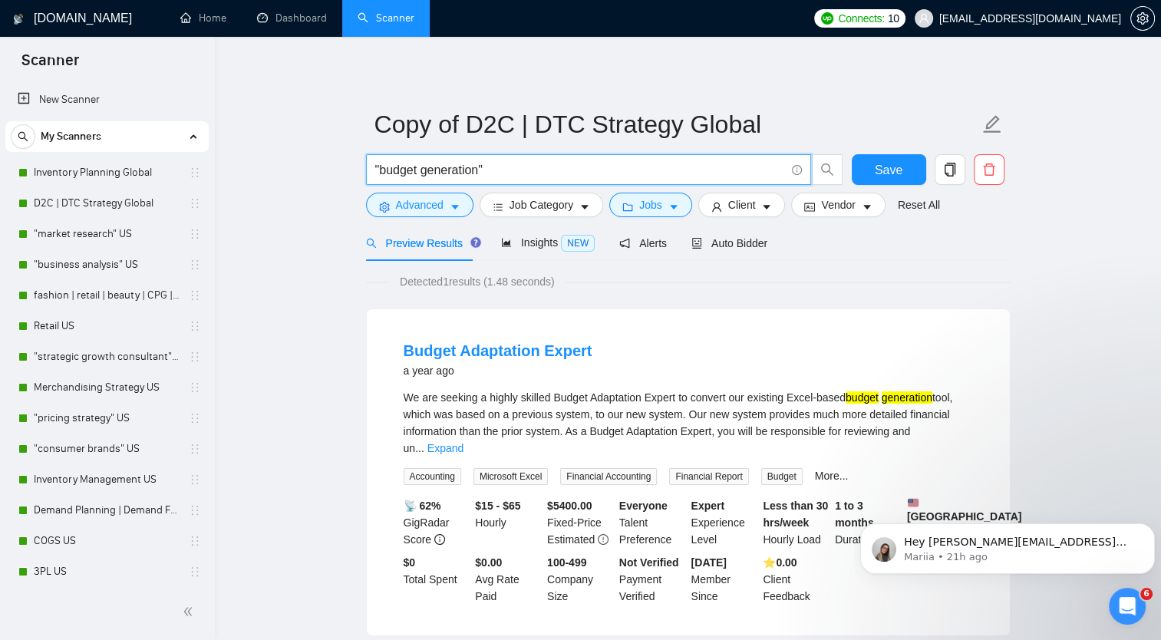
drag, startPoint x: 424, startPoint y: 170, endPoint x: 480, endPoint y: 167, distance: 56.2
click at [480, 167] on input ""budget generation"" at bounding box center [580, 169] width 410 height 19
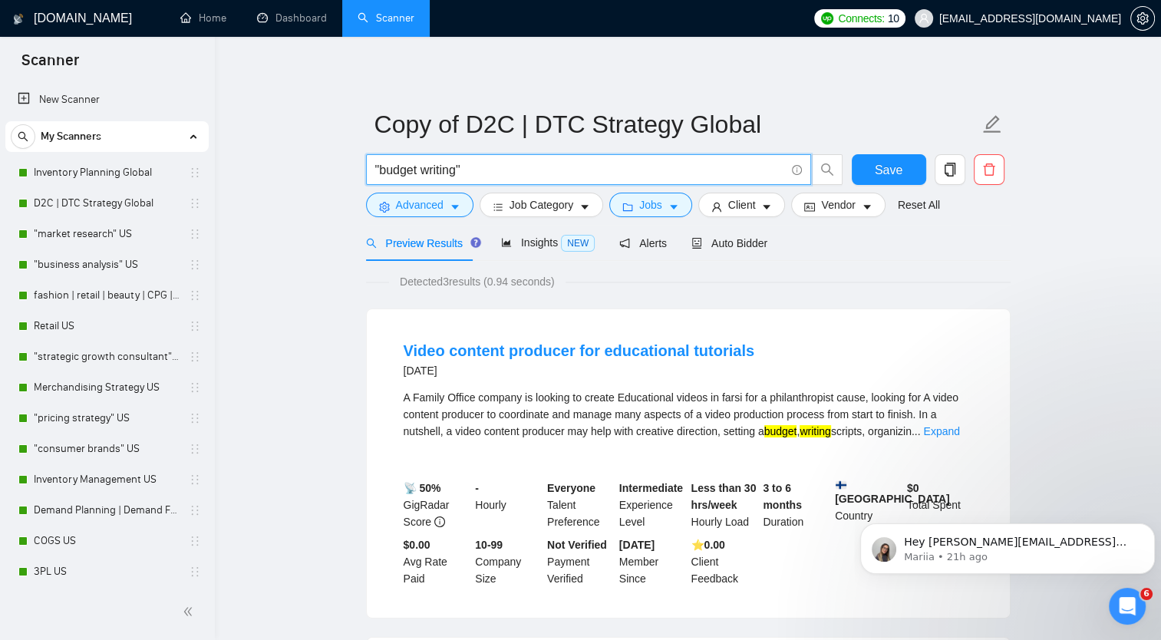
drag, startPoint x: 382, startPoint y: 171, endPoint x: 457, endPoint y: 166, distance: 75.4
click at [457, 166] on input ""budget writing"" at bounding box center [580, 169] width 410 height 19
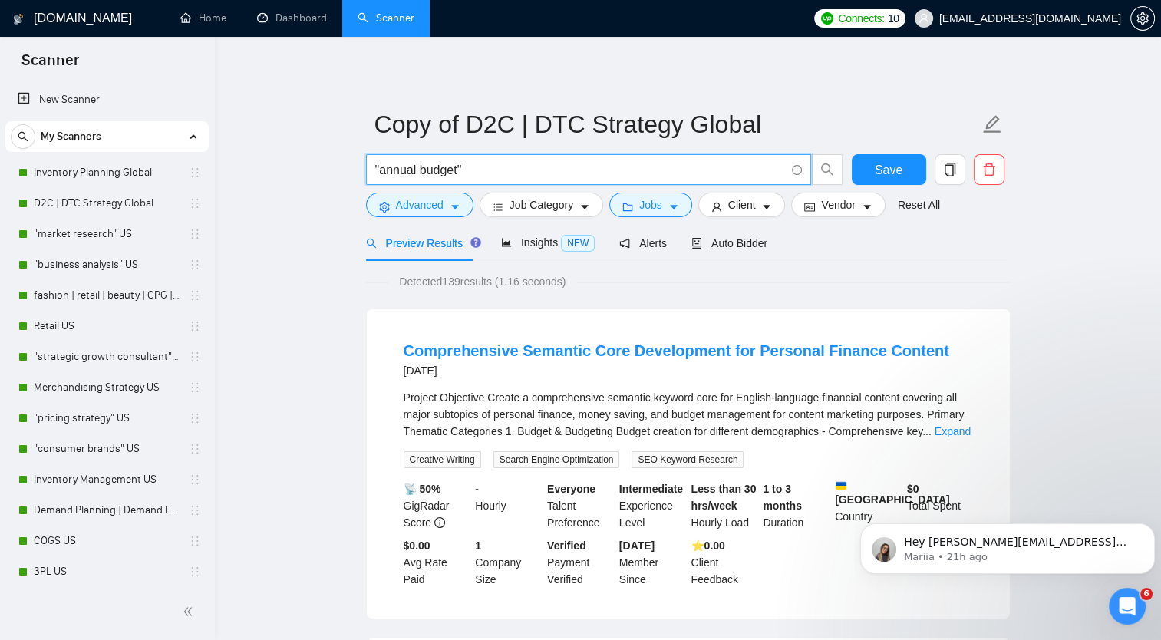
drag, startPoint x: 381, startPoint y: 171, endPoint x: 457, endPoint y: 177, distance: 76.9
click at [457, 177] on input ""annual budget"" at bounding box center [580, 169] width 410 height 19
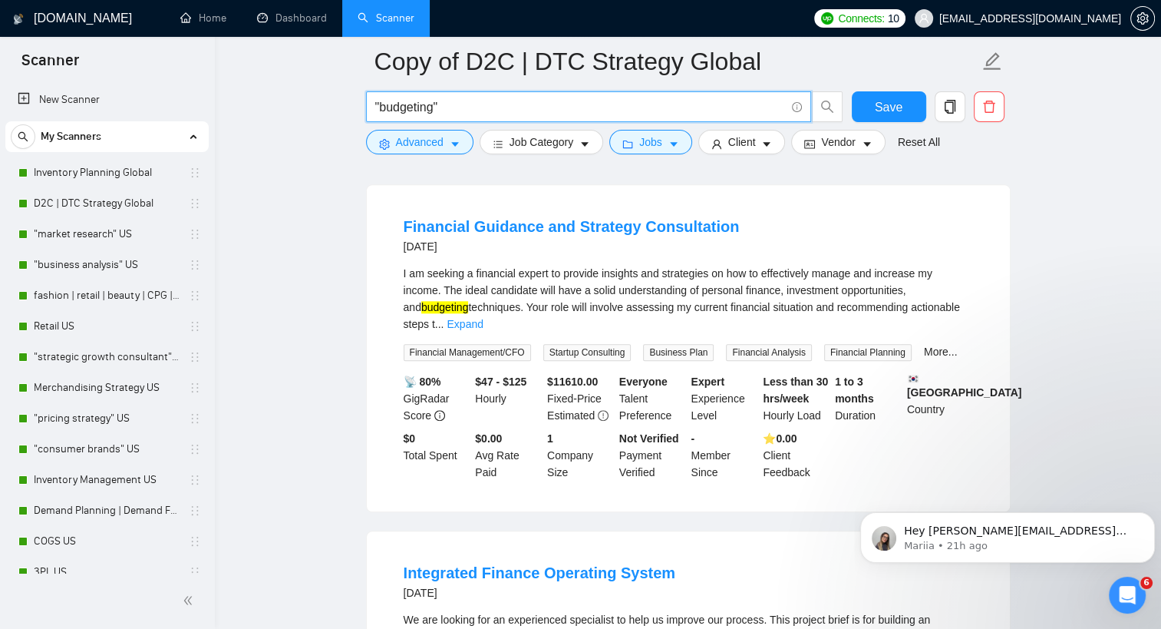
scroll to position [1535, 0]
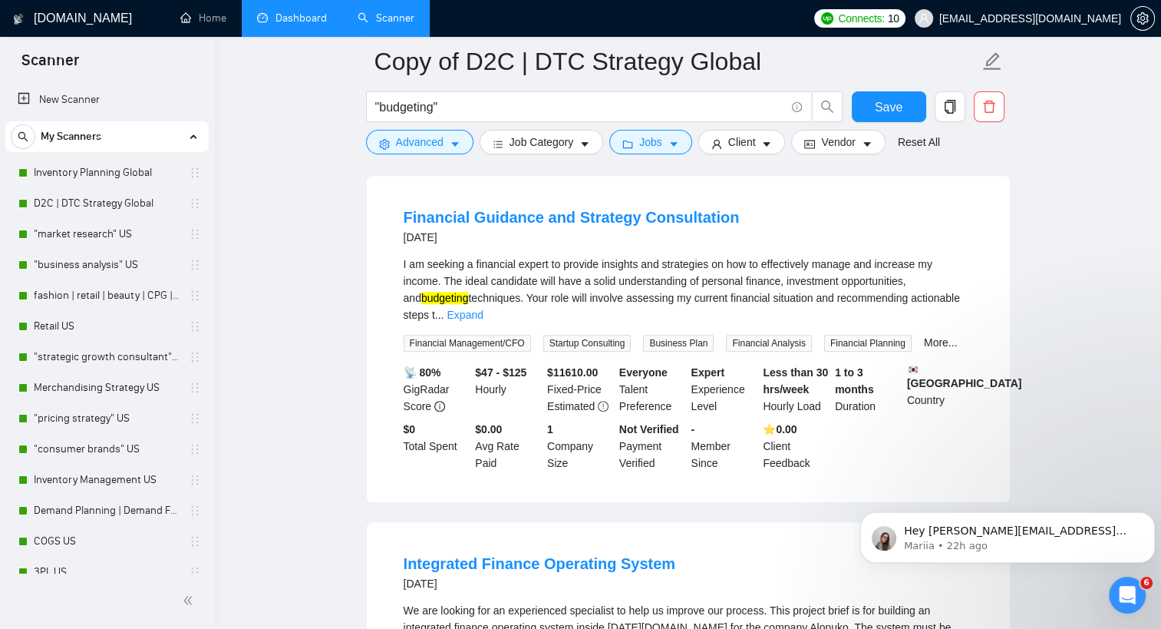
click at [303, 15] on link "Dashboard" at bounding box center [292, 18] width 70 height 13
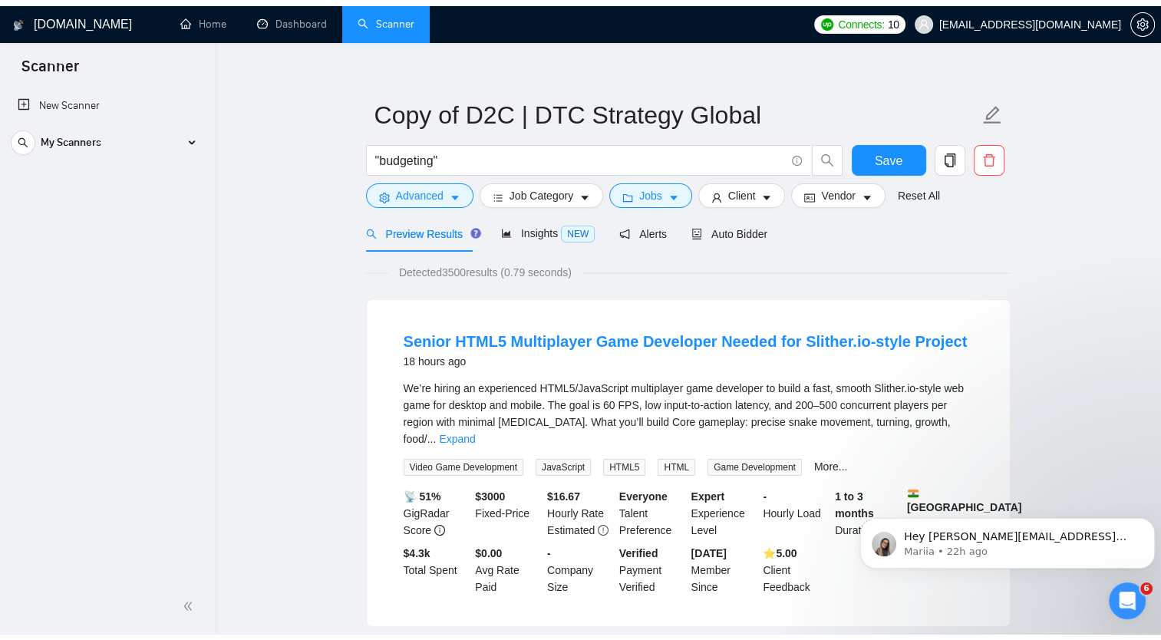
scroll to position [0, 0]
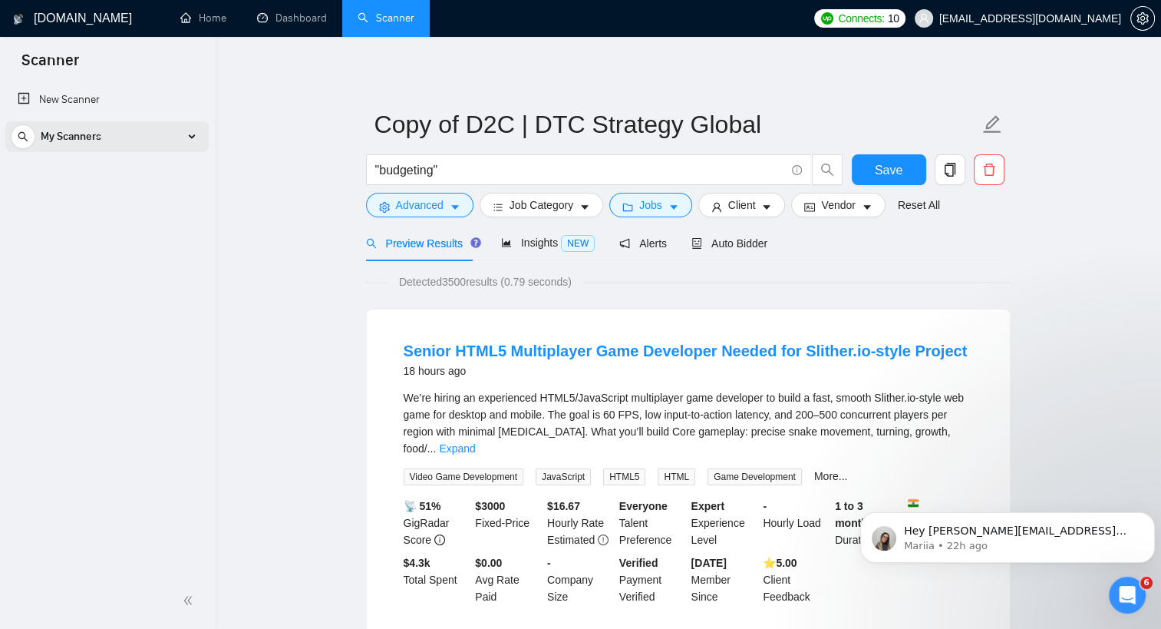
click at [190, 140] on div "My Scanners" at bounding box center [107, 136] width 193 height 31
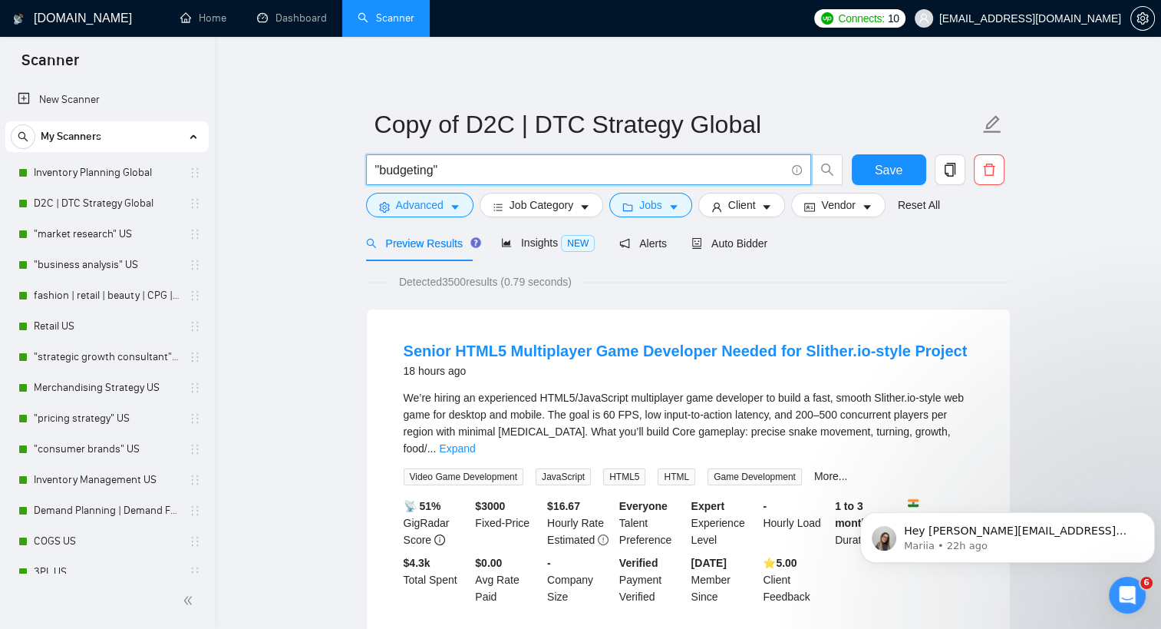
drag, startPoint x: 433, startPoint y: 173, endPoint x: 378, endPoint y: 170, distance: 55.3
click at [378, 170] on input ""budgeting"" at bounding box center [580, 169] width 410 height 19
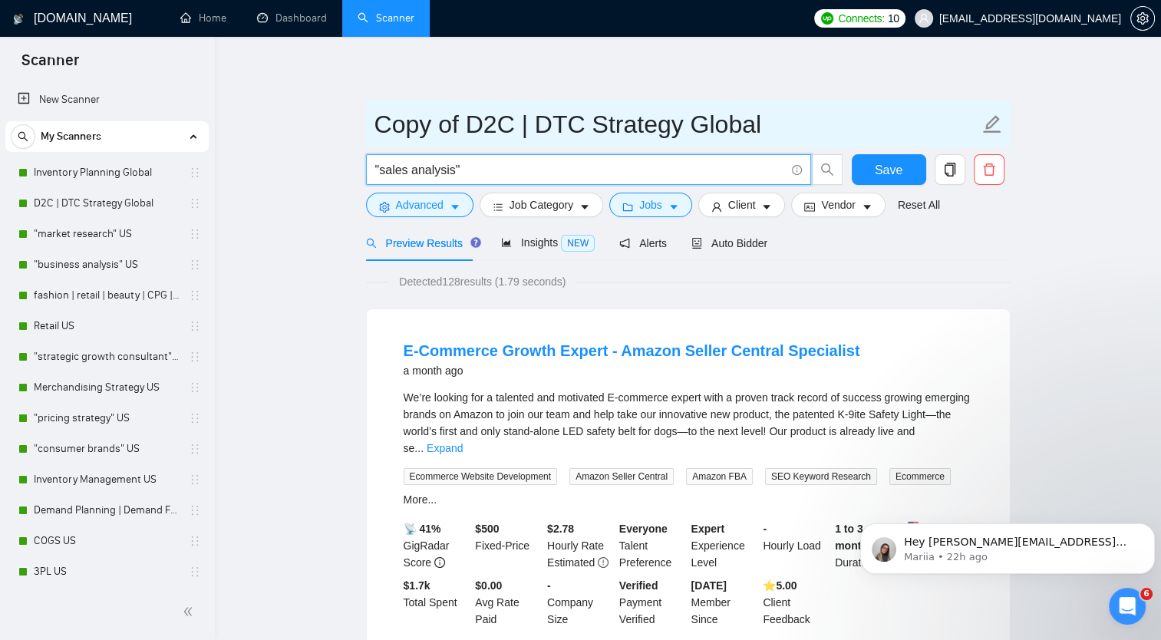
type input ""sales analysis""
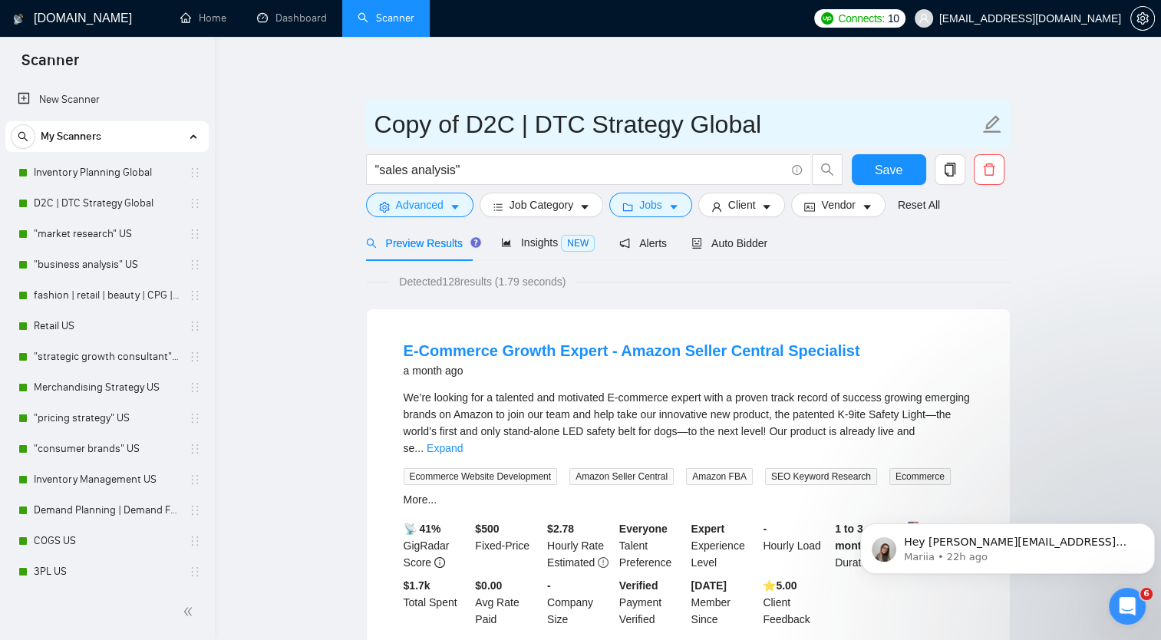
drag, startPoint x: 378, startPoint y: 118, endPoint x: 686, endPoint y: 121, distance: 307.7
click at [680, 125] on input "Copy of D2C | DTC Strategy Global" at bounding box center [676, 124] width 605 height 38
type input "Sales Analysis Global"
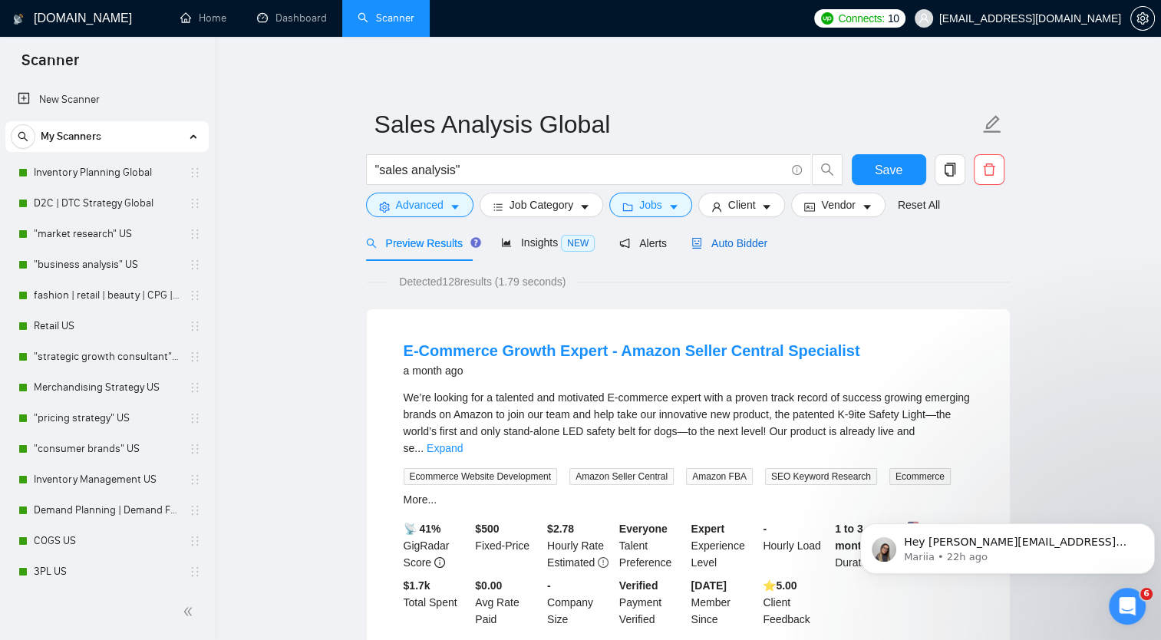
click at [714, 242] on span "Auto Bidder" at bounding box center [729, 243] width 76 height 12
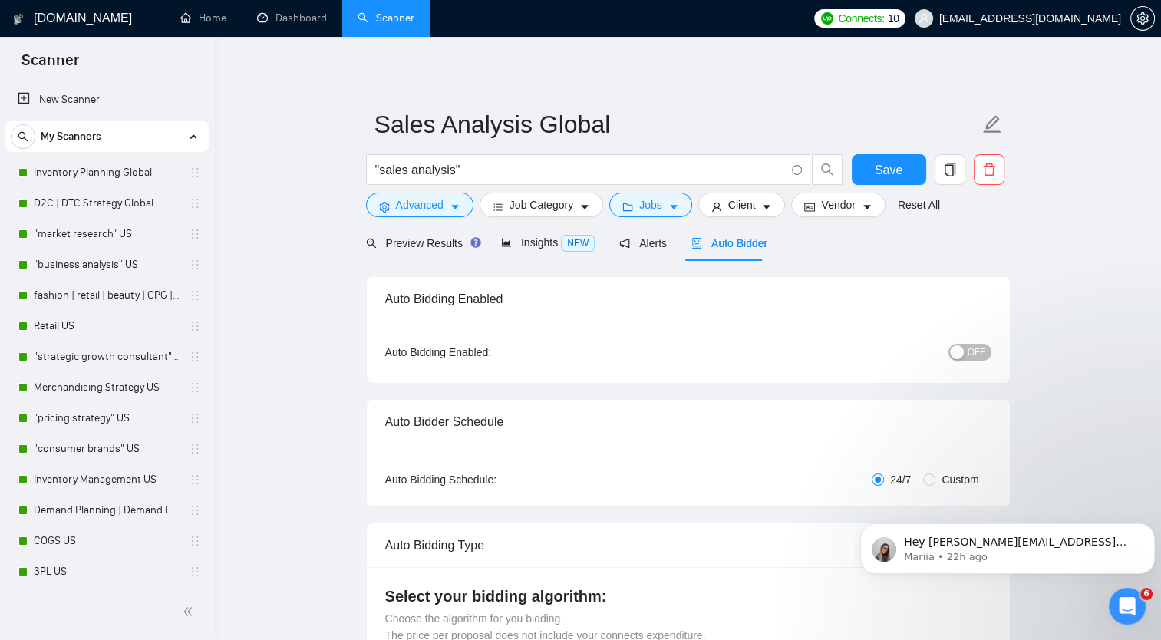
click at [968, 355] on button "OFF" at bounding box center [970, 352] width 43 height 17
click at [878, 170] on span "Save" at bounding box center [889, 169] width 28 height 19
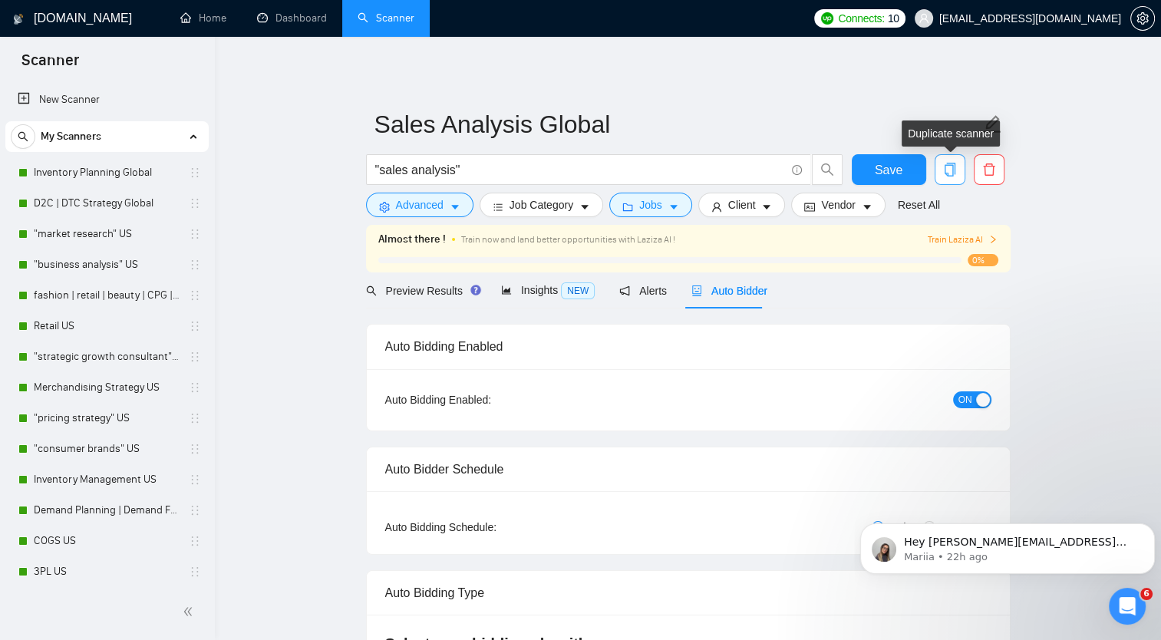
click at [952, 170] on icon "copy" at bounding box center [949, 170] width 11 height 14
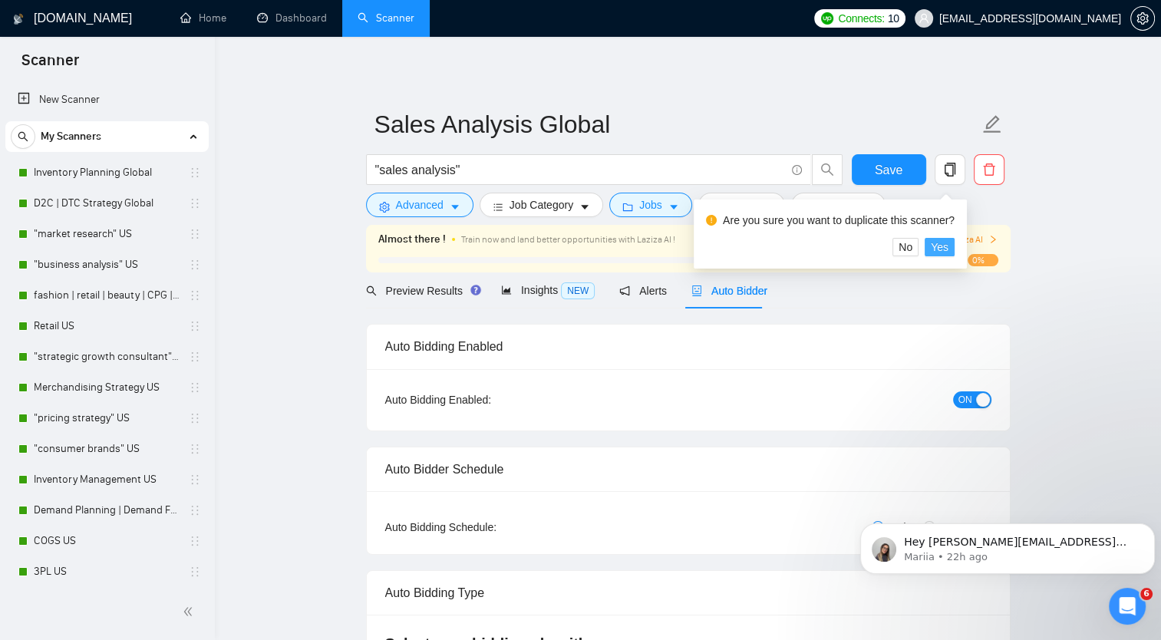
click at [946, 247] on button "Yes" at bounding box center [940, 247] width 30 height 18
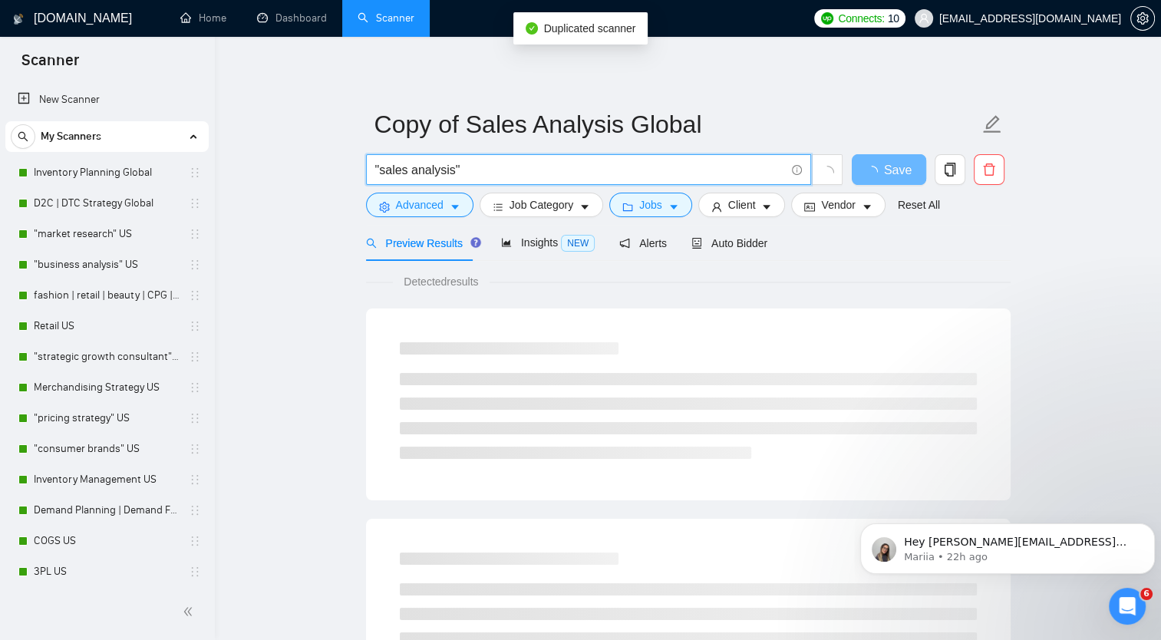
drag, startPoint x: 381, startPoint y: 166, endPoint x: 450, endPoint y: 170, distance: 69.2
click at [450, 170] on input ""sales analysis"" at bounding box center [580, 169] width 410 height 19
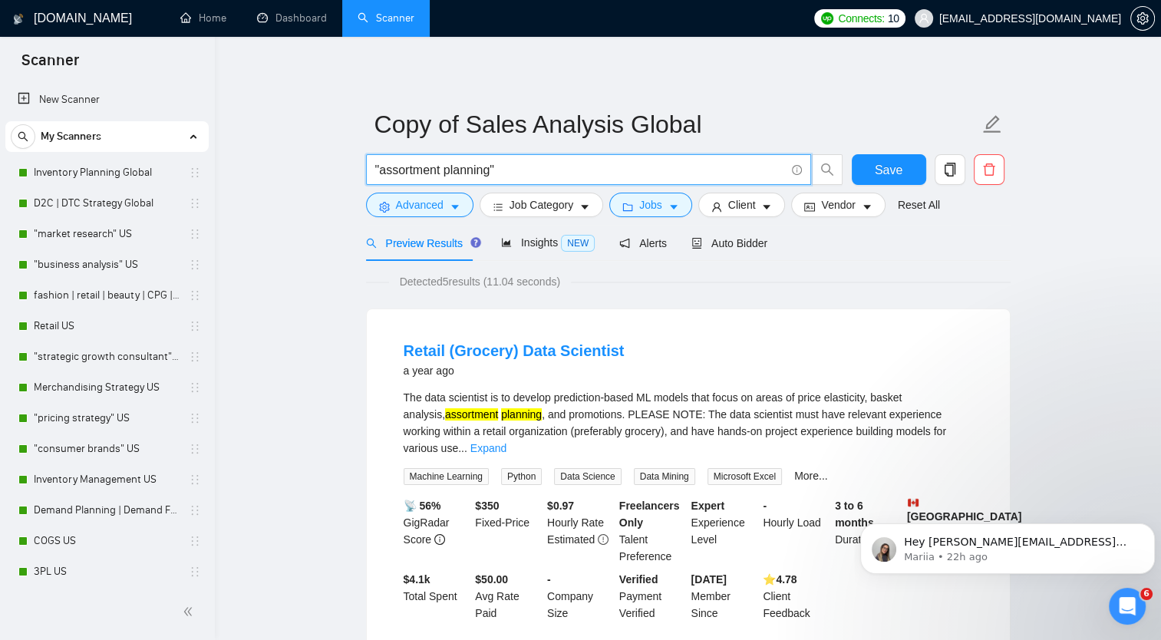
drag, startPoint x: 444, startPoint y: 172, endPoint x: 493, endPoint y: 176, distance: 48.5
click at [493, 176] on input ""assortment planning"" at bounding box center [580, 169] width 410 height 19
click at [470, 173] on input ""assortment planning"" at bounding box center [580, 169] width 410 height 19
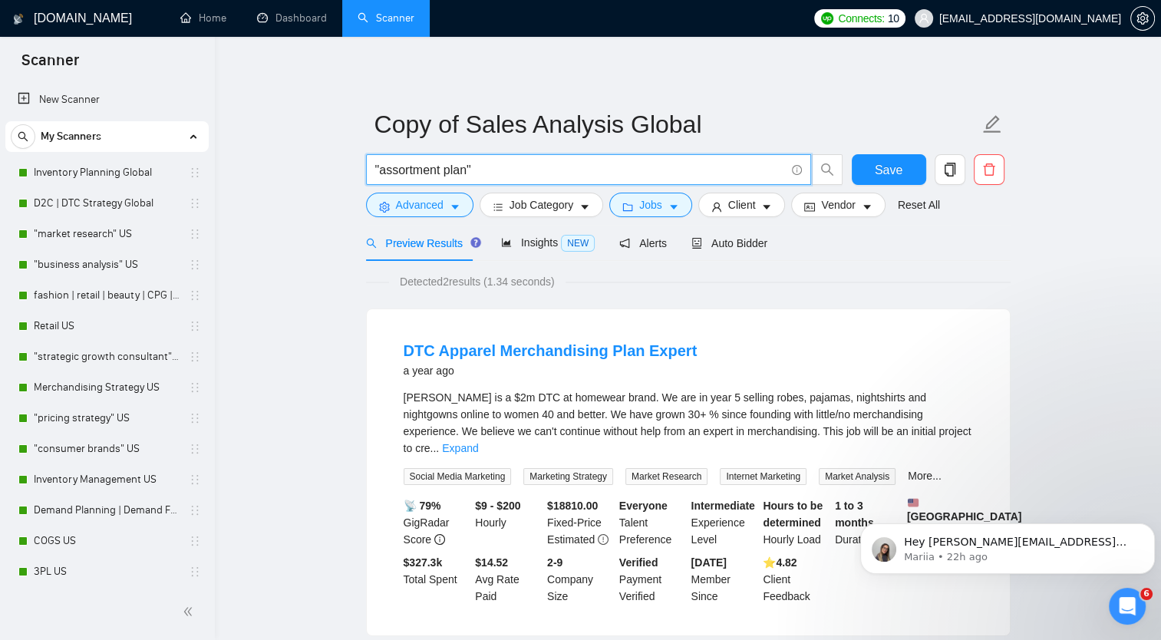
drag, startPoint x: 380, startPoint y: 167, endPoint x: 444, endPoint y: 163, distance: 63.8
click at [444, 163] on input ""assortment plan"" at bounding box center [580, 169] width 410 height 19
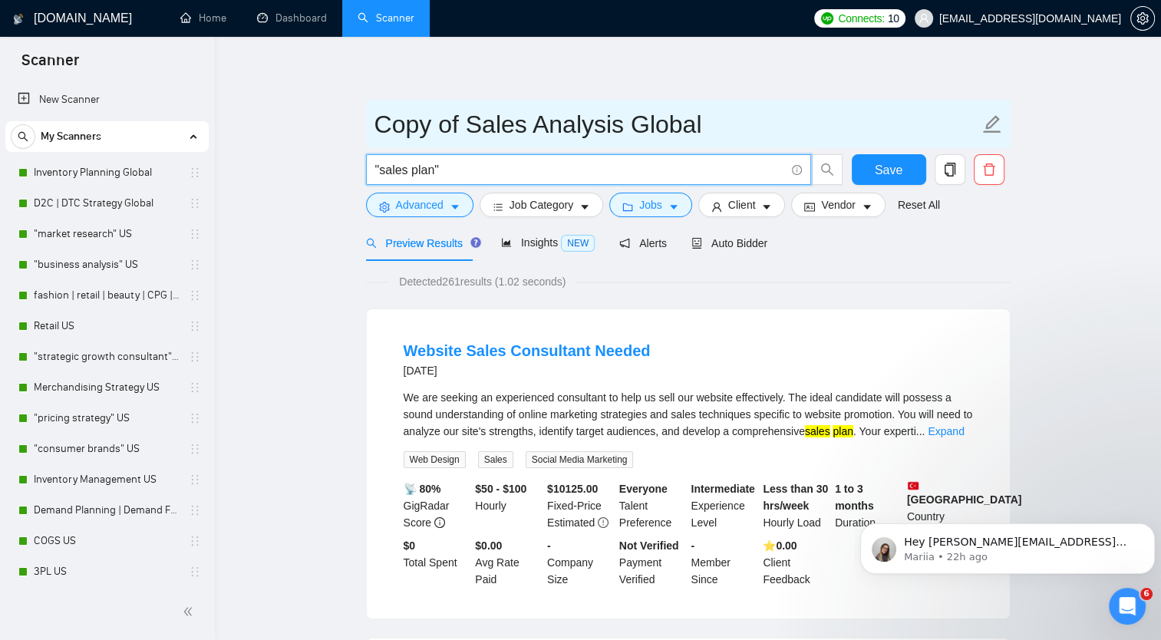
type input ""sales plan""
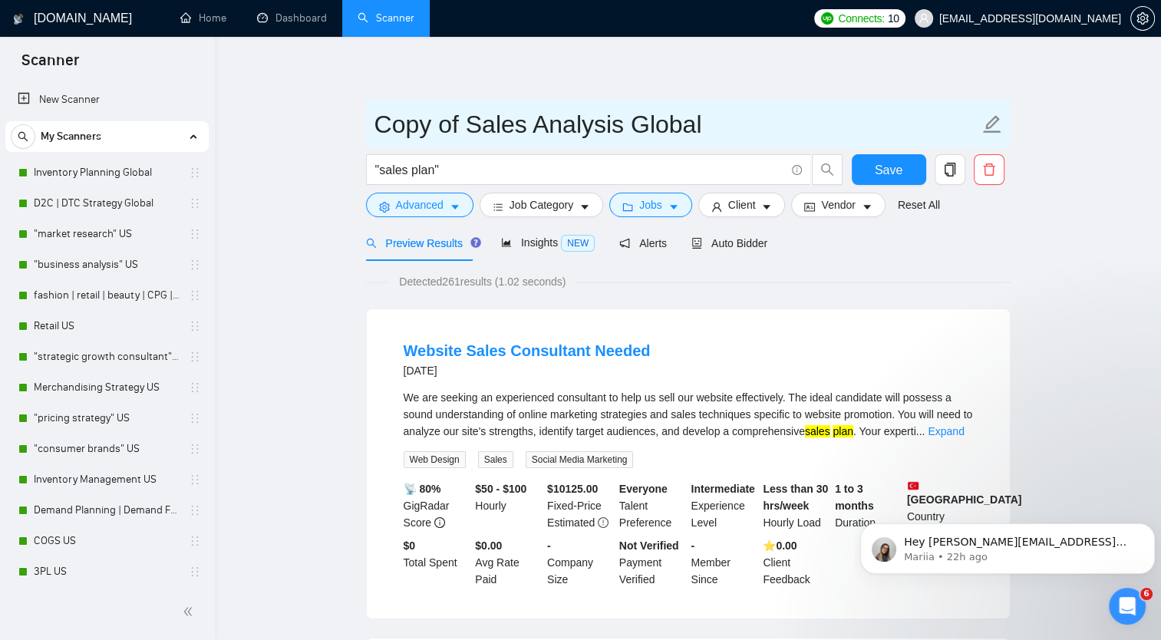
drag, startPoint x: 378, startPoint y: 120, endPoint x: 618, endPoint y: 113, distance: 239.6
click at [618, 113] on input "Copy of Sales Analysis Global" at bounding box center [676, 124] width 605 height 38
type input "Sales Plan Global"
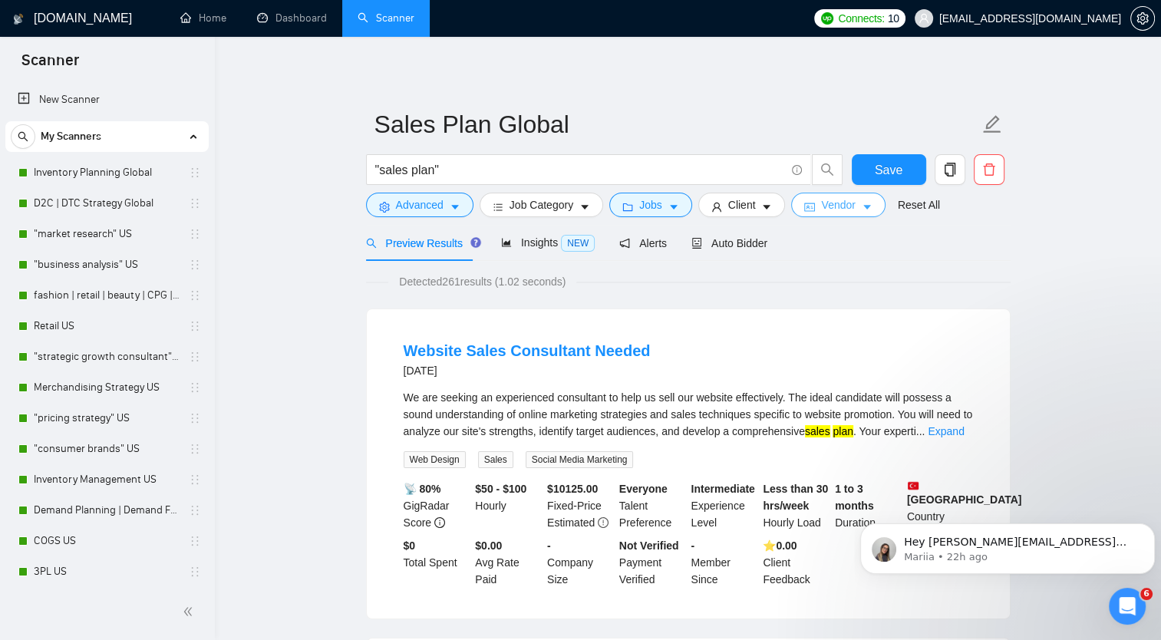
click at [829, 210] on span "Vendor" at bounding box center [838, 204] width 34 height 17
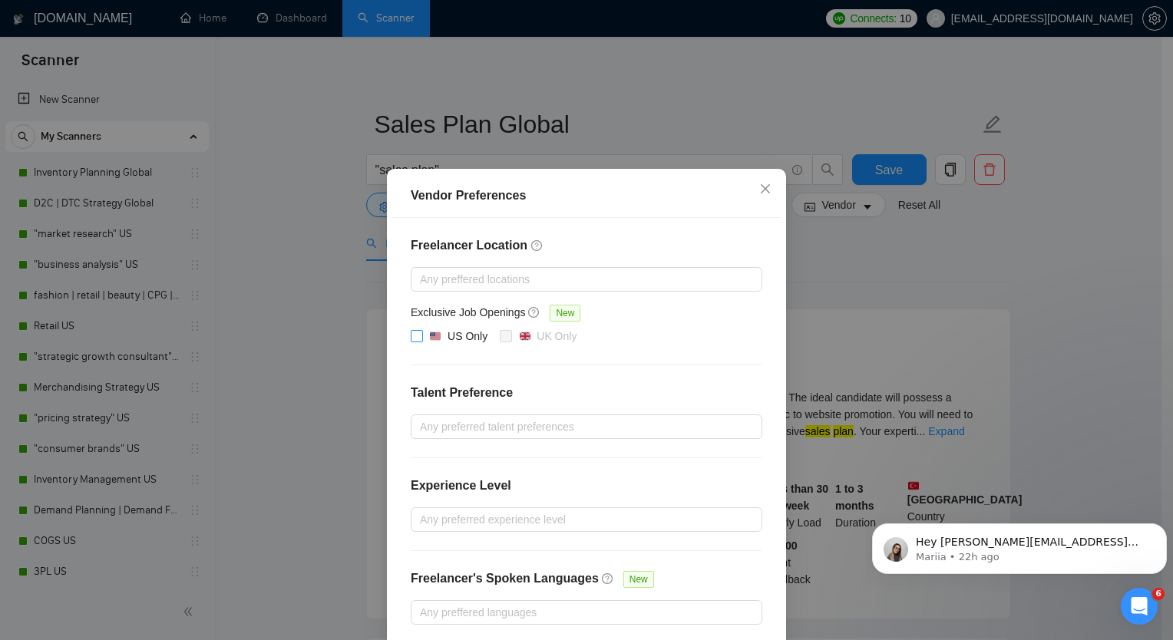
click at [414, 336] on input "US Only" at bounding box center [416, 335] width 11 height 11
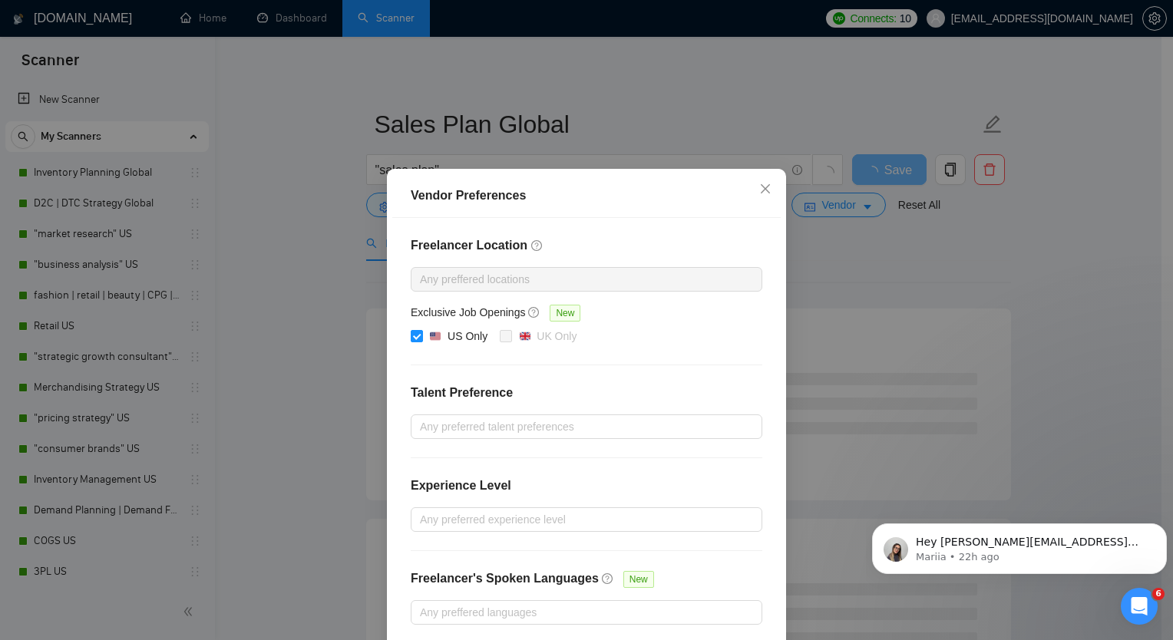
click at [953, 262] on div "Vendor Preferences Freelancer Location Any preffered locations Exclusive Job Op…" at bounding box center [586, 320] width 1173 height 640
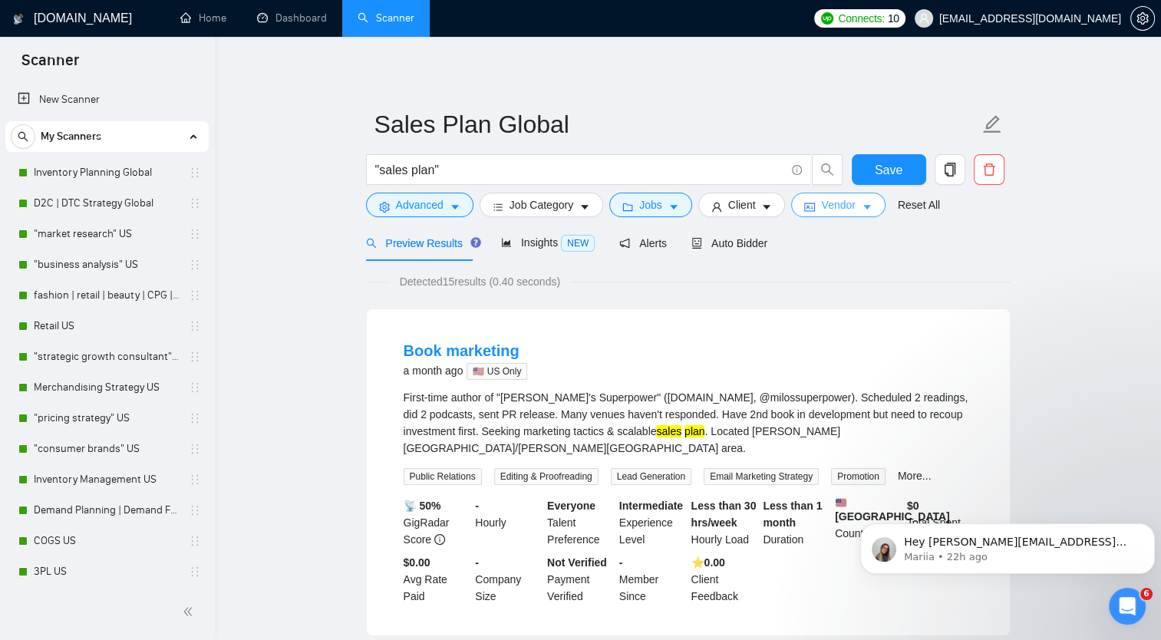
click at [862, 204] on icon "caret-down" at bounding box center [867, 207] width 11 height 11
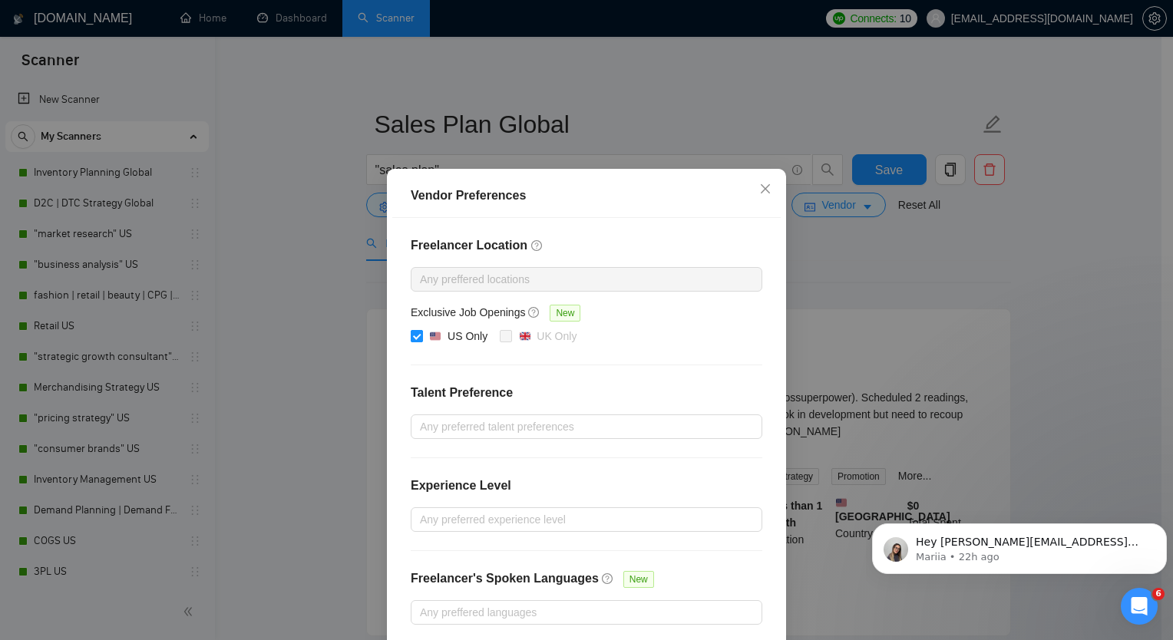
click at [423, 338] on span "US Only" at bounding box center [458, 337] width 71 height 18
click at [417, 338] on input "US Only" at bounding box center [416, 335] width 11 height 11
checkbox input "false"
click at [1036, 275] on div "Vendor Preferences Freelancer Location Any preffered locations Exclusive Job Op…" at bounding box center [586, 320] width 1173 height 640
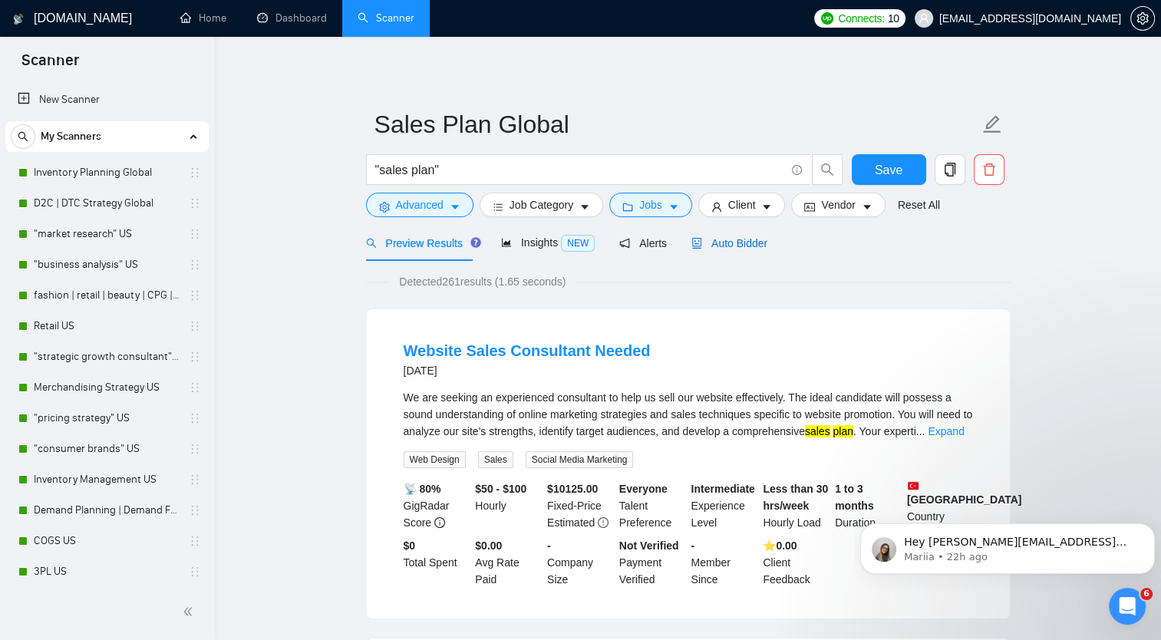
click at [711, 240] on span "Auto Bidder" at bounding box center [729, 243] width 76 height 12
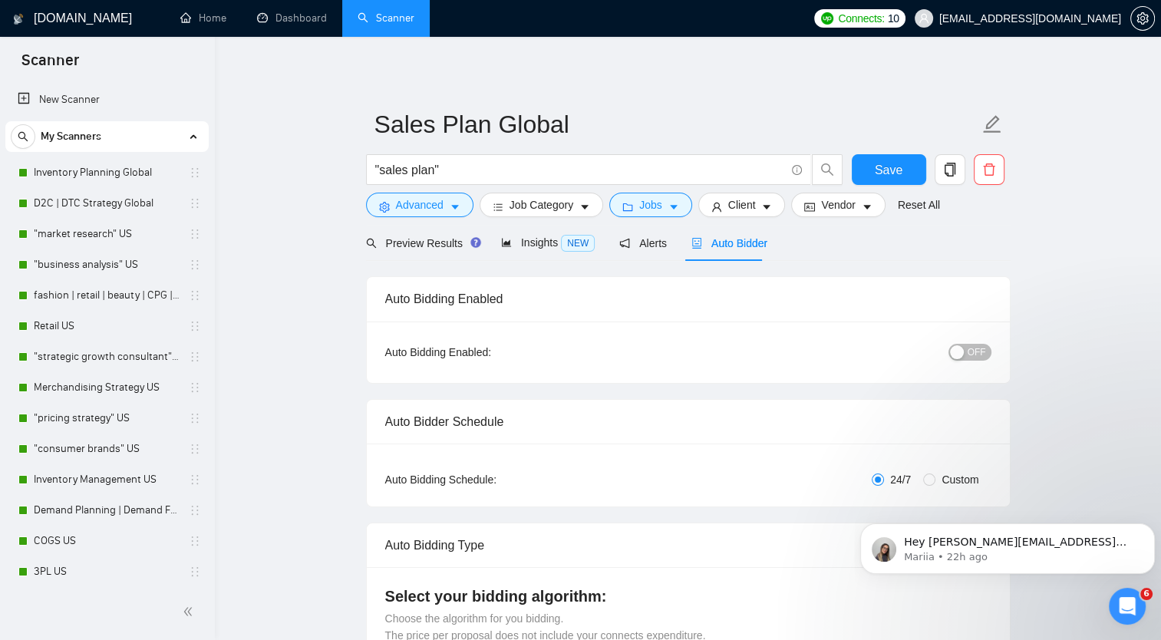
click at [976, 354] on span "OFF" at bounding box center [977, 352] width 18 height 17
click at [887, 173] on span "Save" at bounding box center [889, 169] width 28 height 19
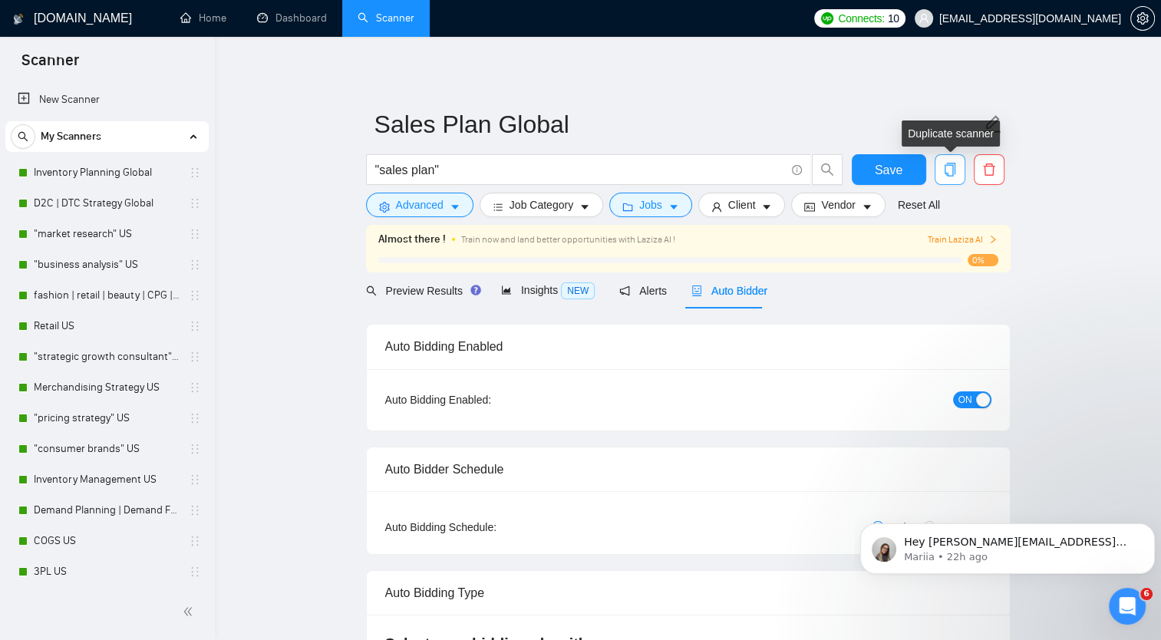
click at [954, 173] on icon "copy" at bounding box center [949, 170] width 11 height 14
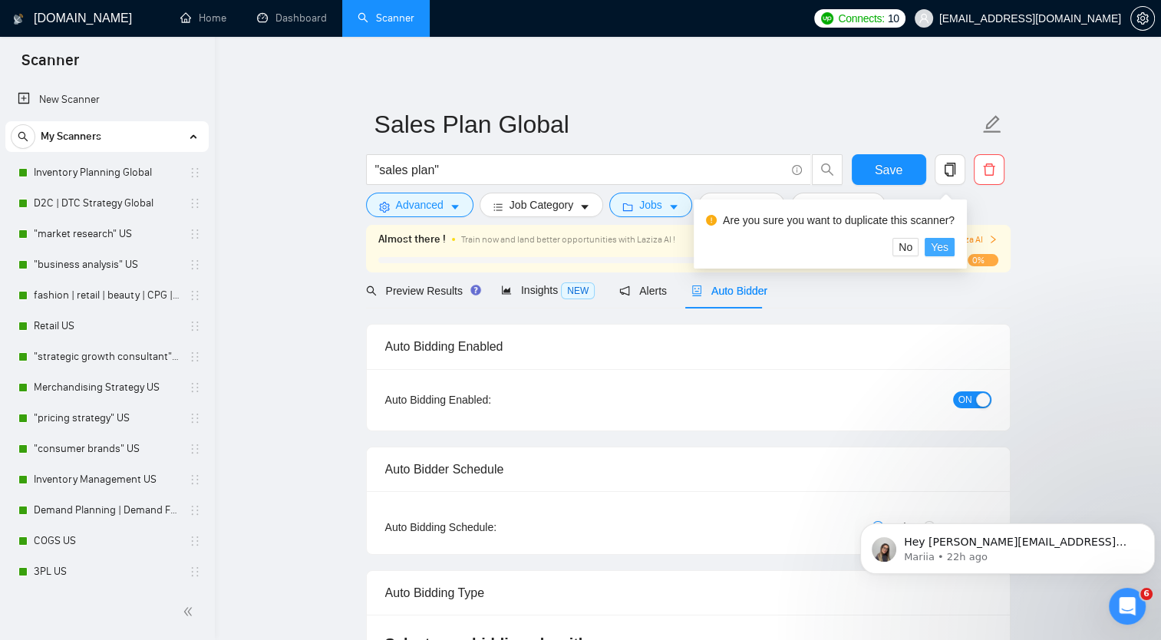
click at [938, 249] on span "Yes" at bounding box center [940, 247] width 18 height 17
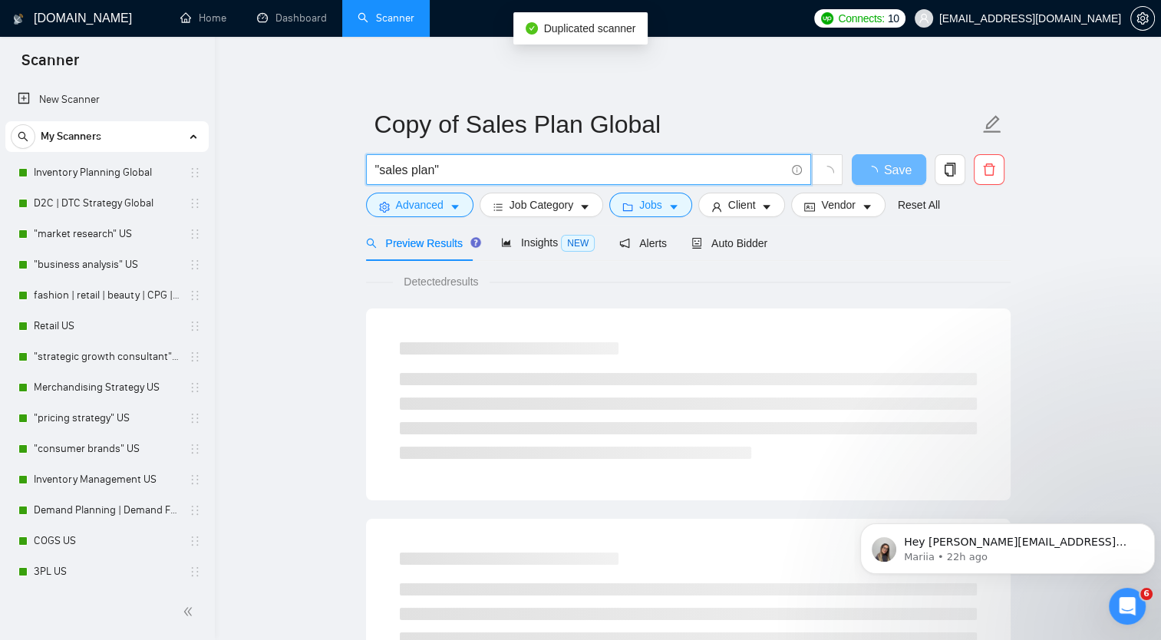
click at [410, 173] on input ""sales plan"" at bounding box center [580, 169] width 410 height 19
drag, startPoint x: 408, startPoint y: 169, endPoint x: 431, endPoint y: 169, distance: 22.3
click at [431, 169] on input ""sales plan"" at bounding box center [580, 169] width 410 height 19
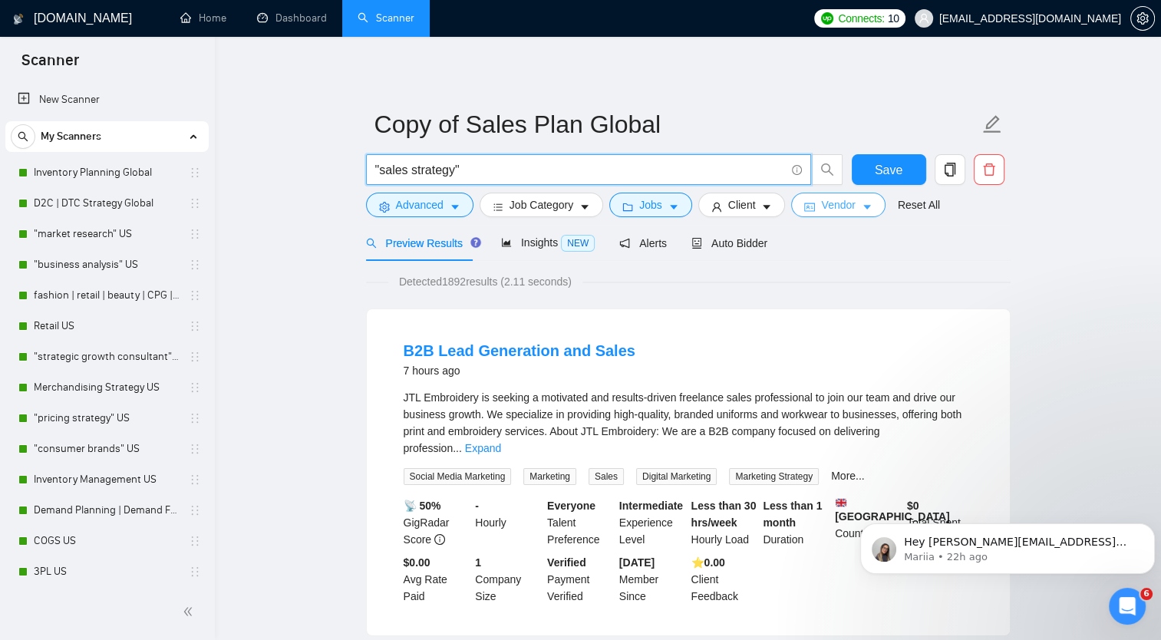
type input ""sales strategy""
click at [830, 206] on span "Vendor" at bounding box center [838, 204] width 34 height 17
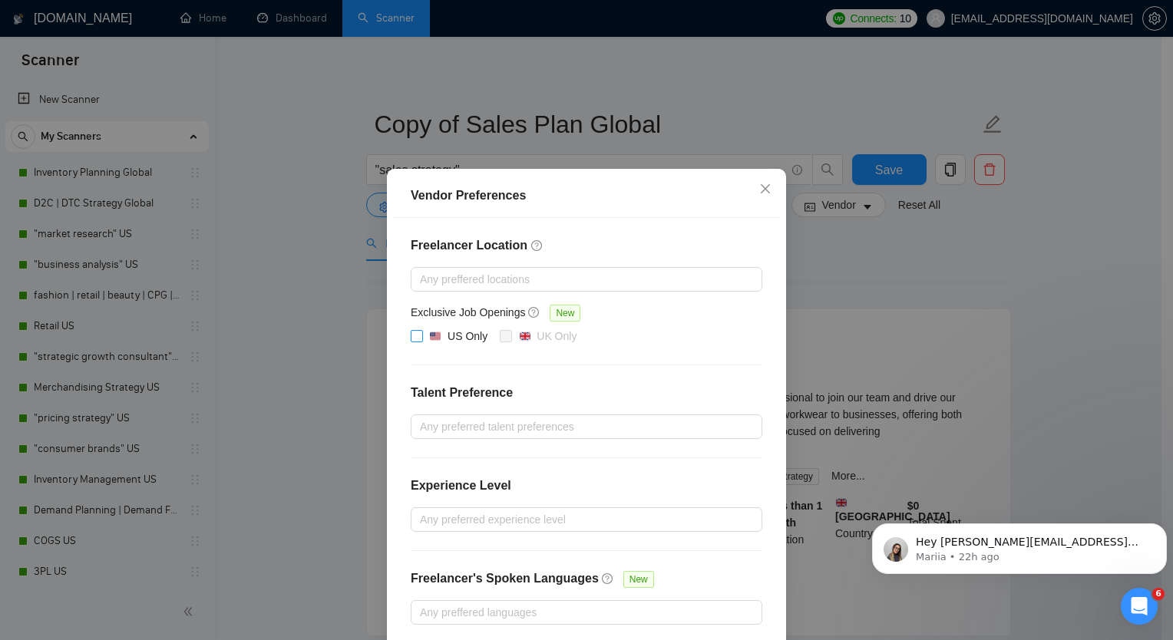
click at [411, 341] on span at bounding box center [417, 336] width 12 height 12
click at [411, 341] on input "US Only" at bounding box center [416, 335] width 11 height 11
checkbox input "true"
click at [296, 263] on div "Vendor Preferences Freelancer Location Any preffered locations Exclusive Job Op…" at bounding box center [586, 320] width 1173 height 640
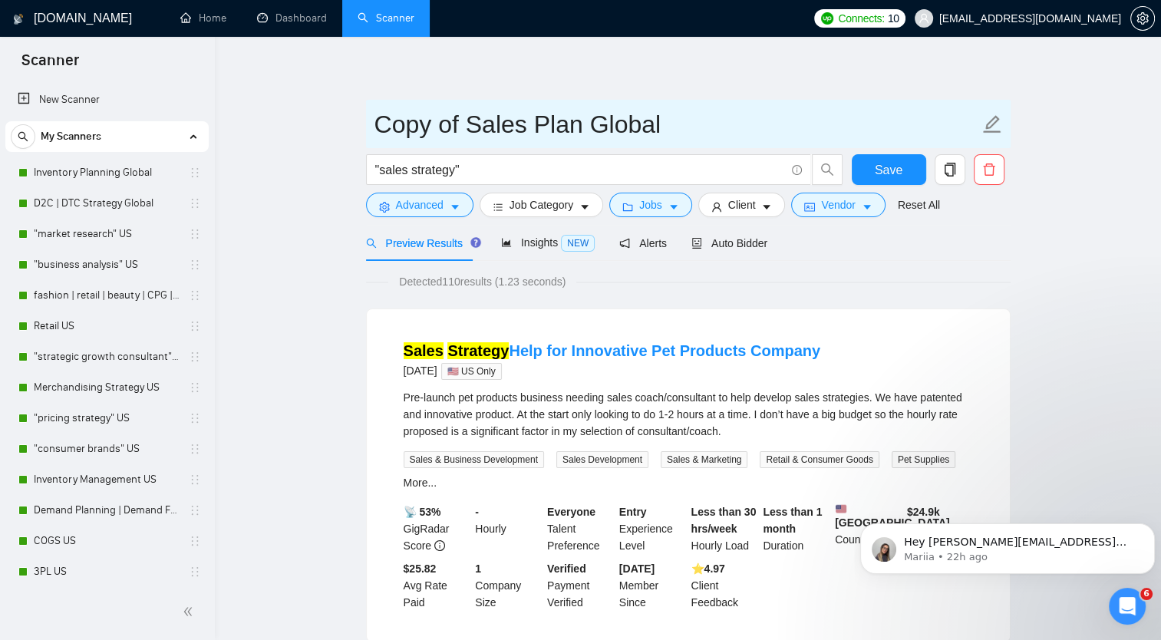
drag, startPoint x: 374, startPoint y: 121, endPoint x: 578, endPoint y: 108, distance: 203.8
click at [578, 108] on input "Copy of Sales Plan Global" at bounding box center [676, 124] width 605 height 38
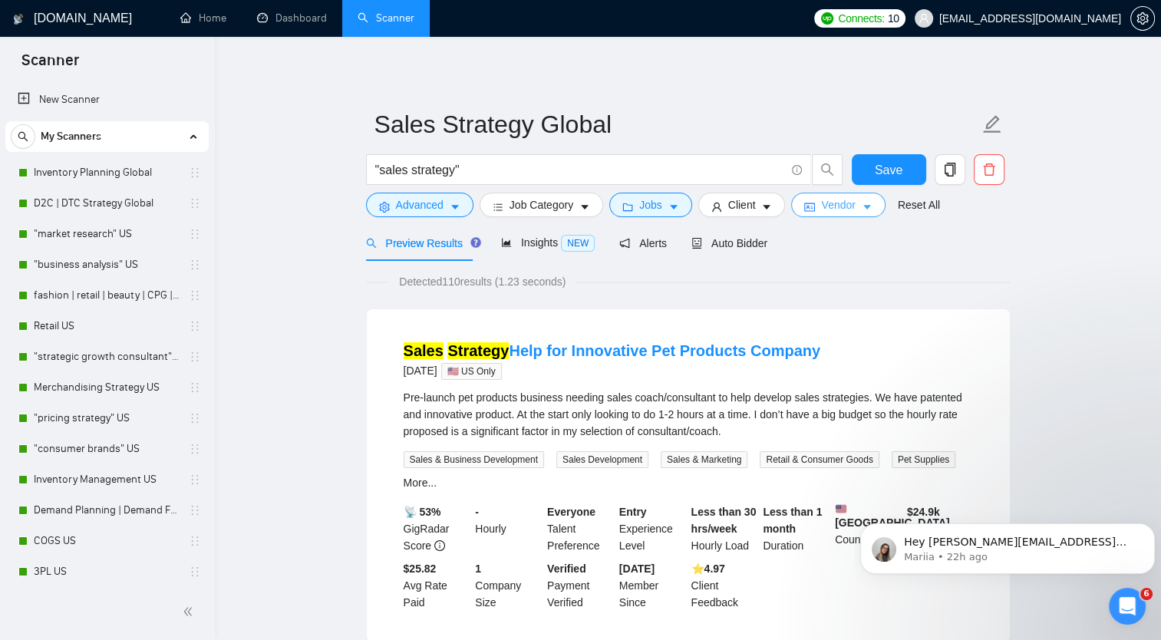
click at [843, 206] on span "Vendor" at bounding box center [838, 204] width 34 height 17
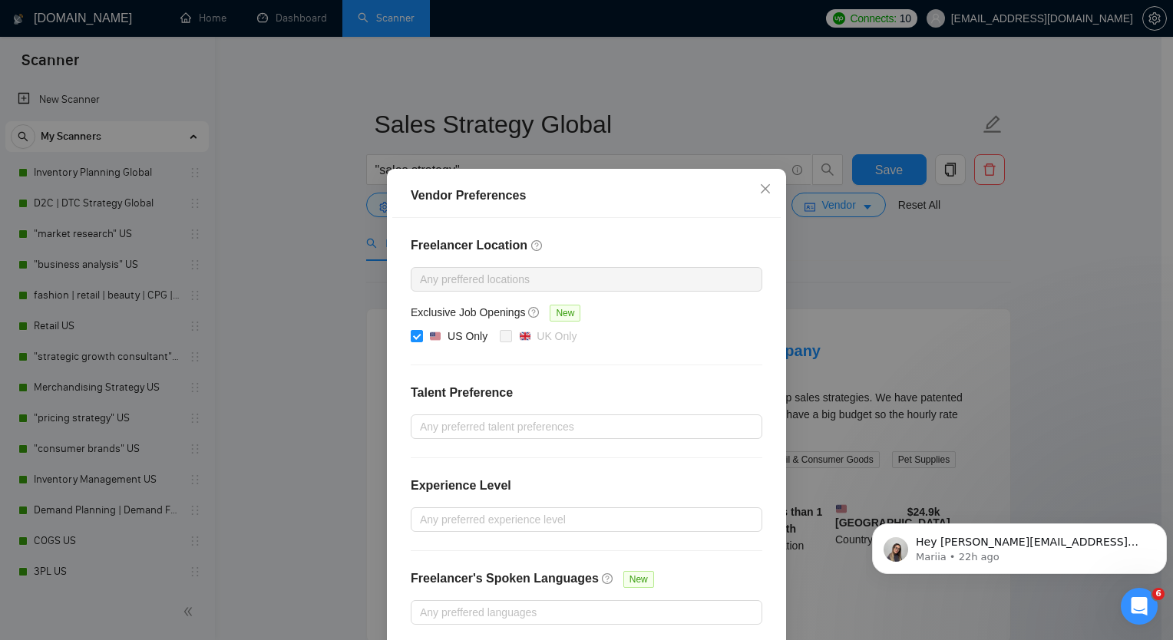
click at [930, 250] on div "Vendor Preferences Freelancer Location Any preffered locations Exclusive Job Op…" at bounding box center [586, 320] width 1173 height 640
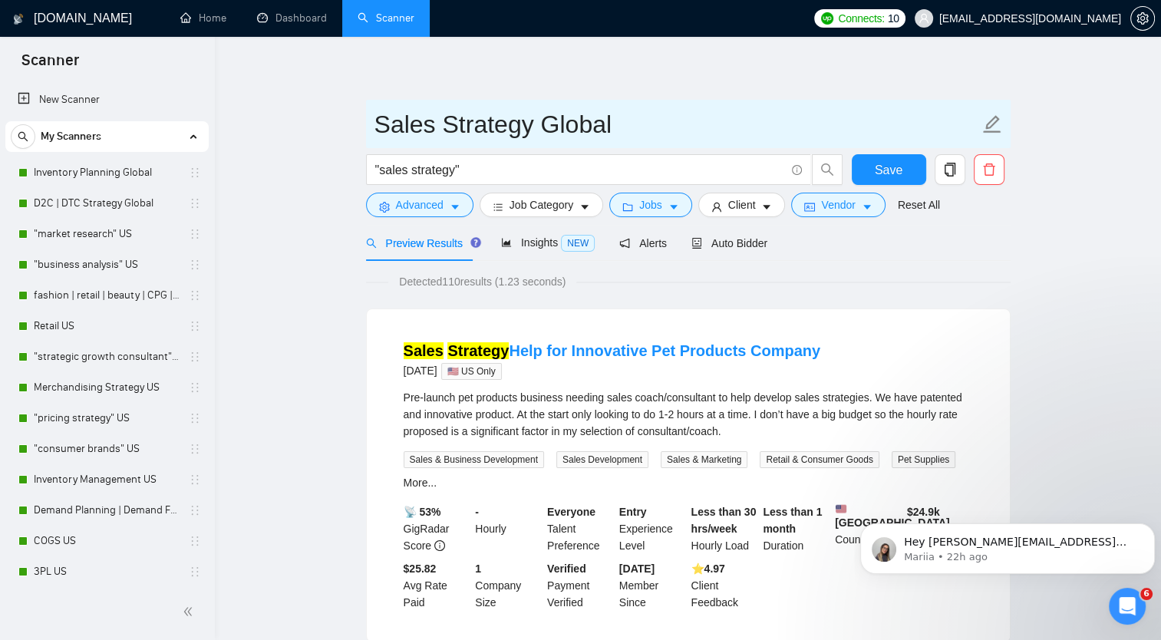
drag, startPoint x: 537, startPoint y: 124, endPoint x: 617, endPoint y: 115, distance: 80.3
click at [617, 114] on input "Sales Strategy Global" at bounding box center [676, 124] width 605 height 38
type input "Sales Strategy US"
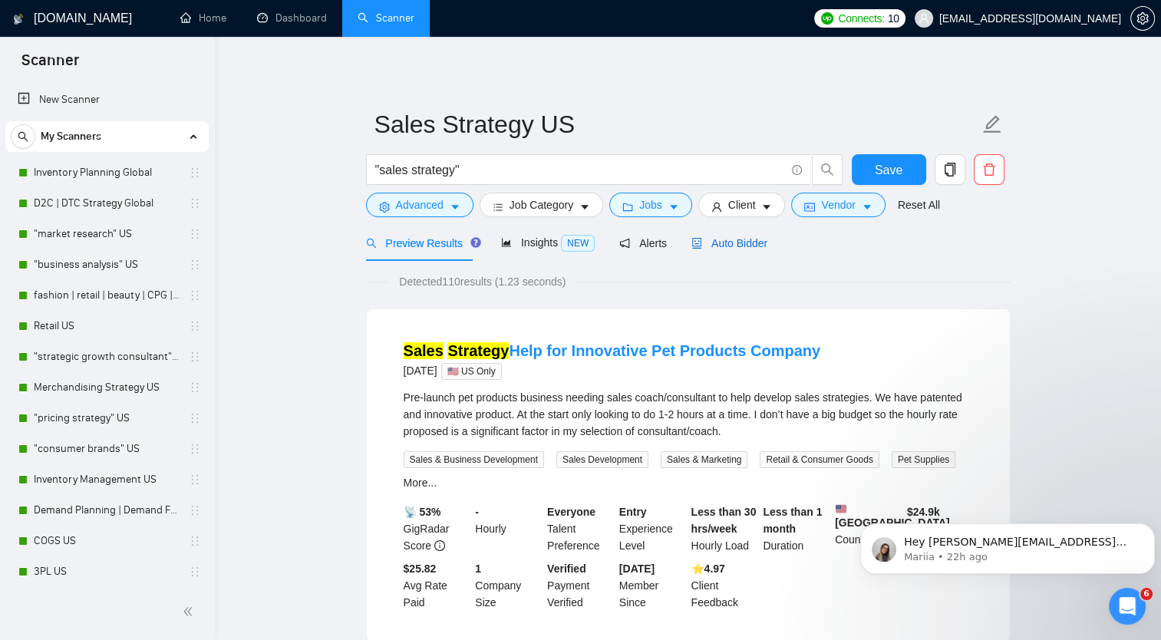
click at [733, 242] on span "Auto Bidder" at bounding box center [729, 243] width 76 height 12
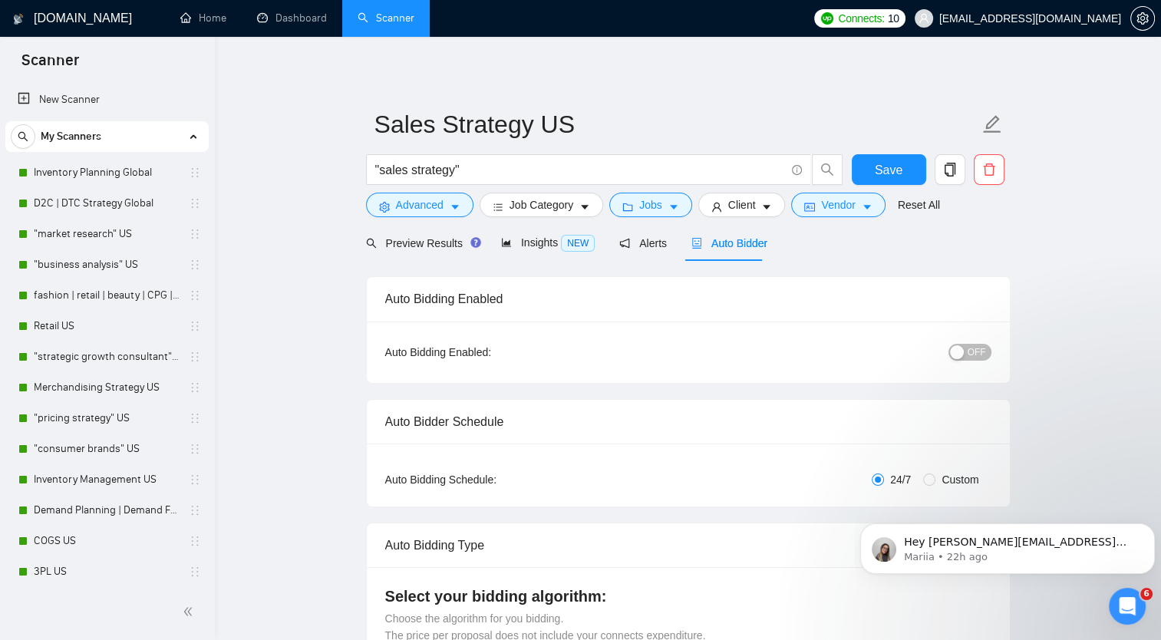
click at [971, 358] on span "OFF" at bounding box center [977, 352] width 18 height 17
click at [868, 166] on button "Save" at bounding box center [889, 169] width 74 height 31
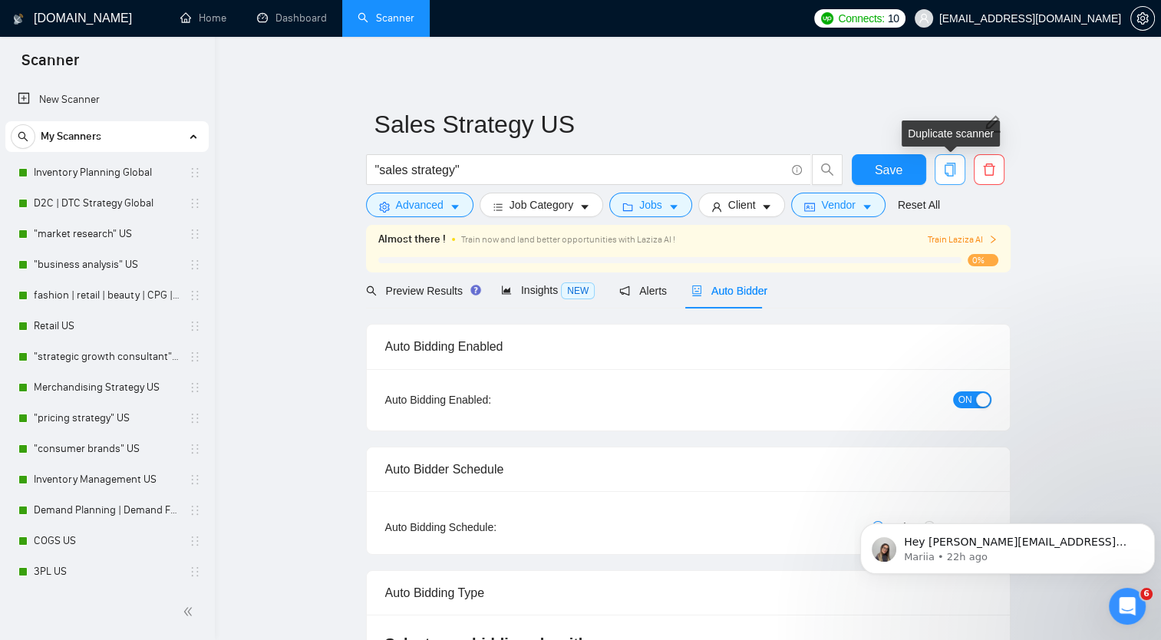
click at [952, 170] on icon "copy" at bounding box center [950, 170] width 14 height 14
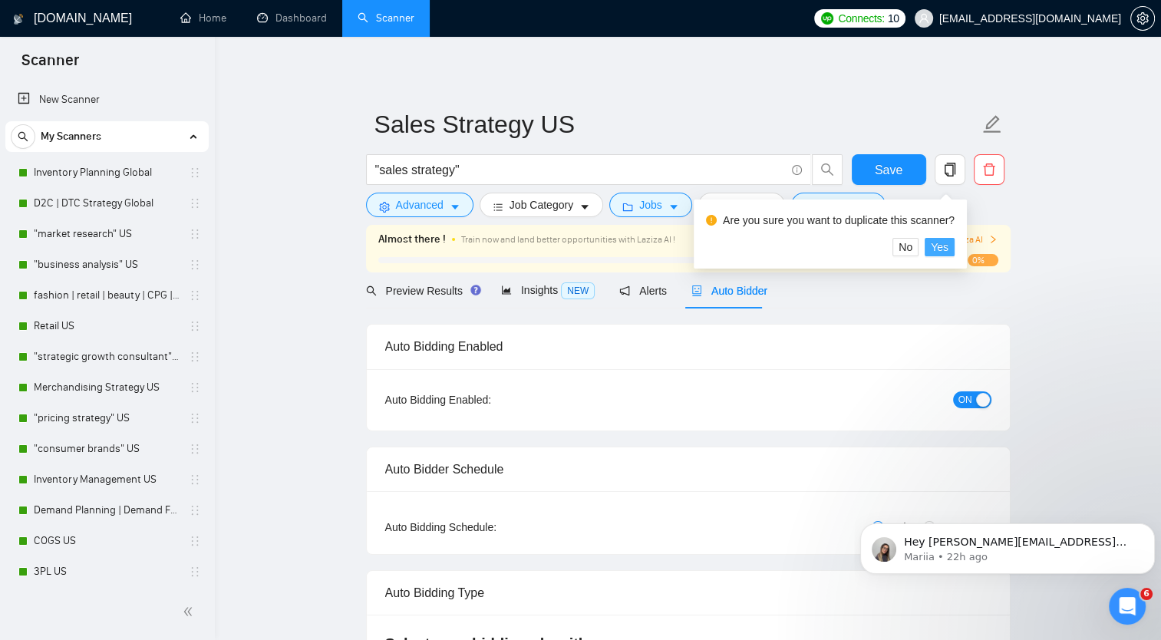
click at [947, 247] on button "Yes" at bounding box center [940, 247] width 30 height 18
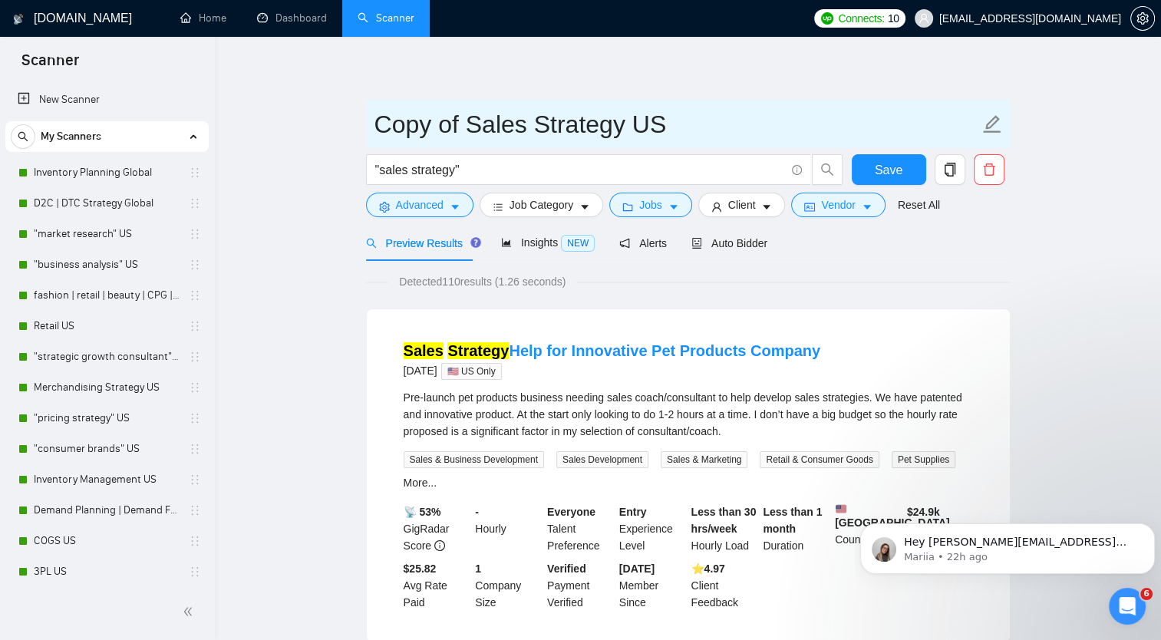
drag, startPoint x: 378, startPoint y: 124, endPoint x: 473, endPoint y: 124, distance: 95.9
click at [473, 124] on input "Copy of Sales Strategy US" at bounding box center [676, 124] width 605 height 38
drag, startPoint x: 543, startPoint y: 121, endPoint x: 672, endPoint y: 127, distance: 129.0
click at [672, 127] on input "Sales Strategy US" at bounding box center [676, 124] width 605 height 38
type input "Sales Strategy Global"
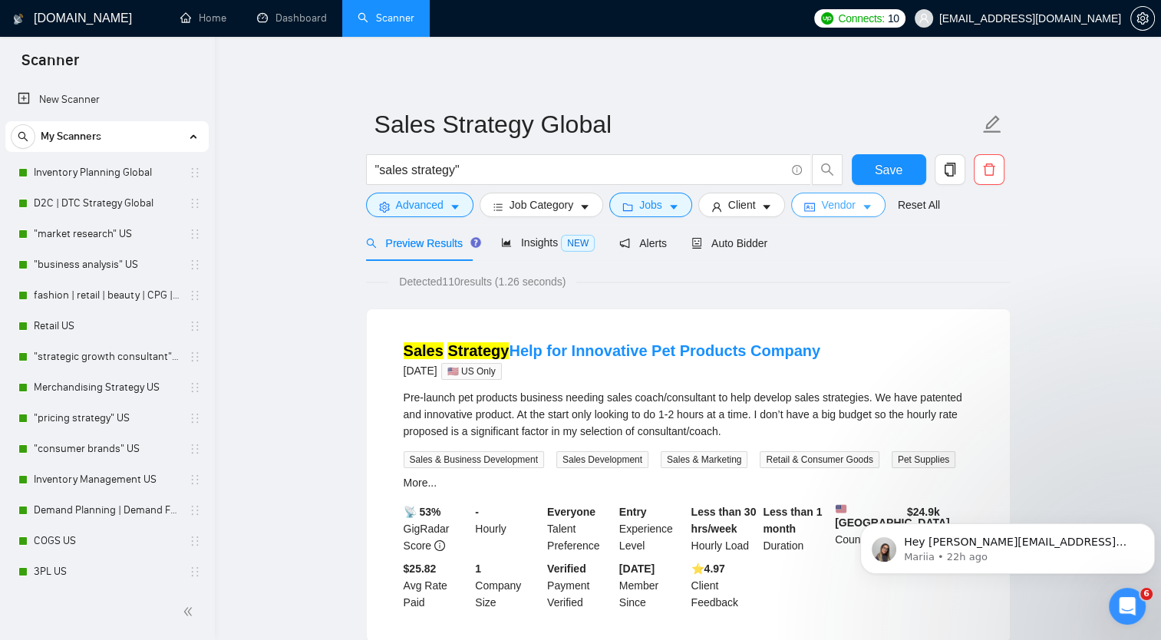
click at [841, 204] on span "Vendor" at bounding box center [838, 204] width 34 height 17
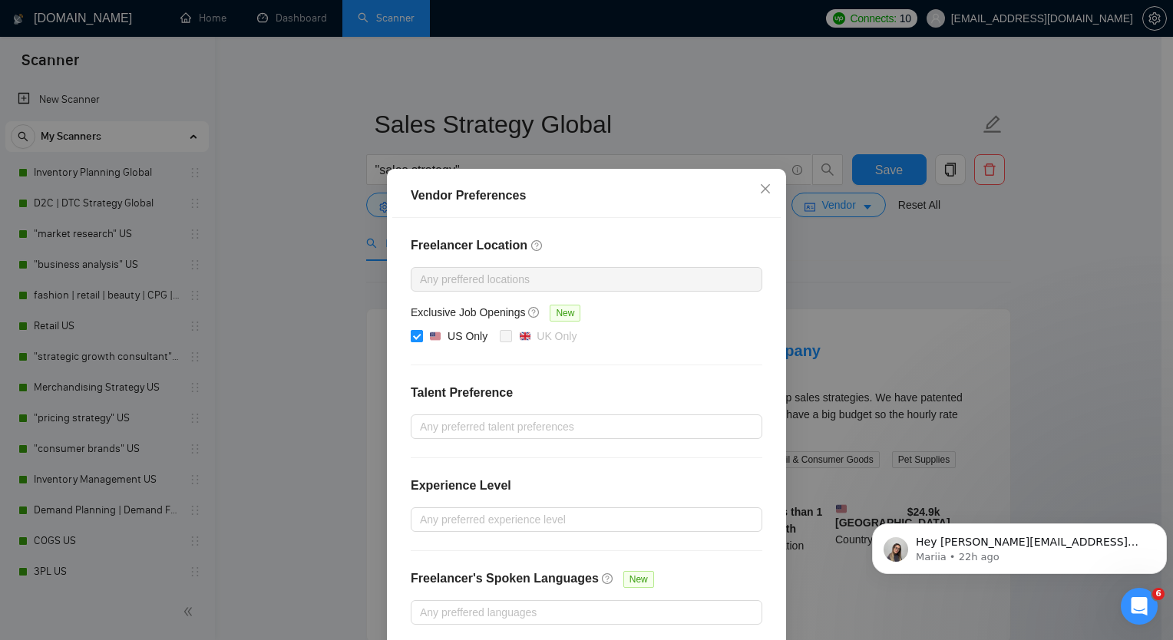
click at [411, 333] on input "US Only" at bounding box center [416, 335] width 11 height 11
checkbox input "false"
click at [1061, 258] on div "Vendor Preferences Freelancer Location Any preffered locations Exclusive Job Op…" at bounding box center [586, 320] width 1173 height 640
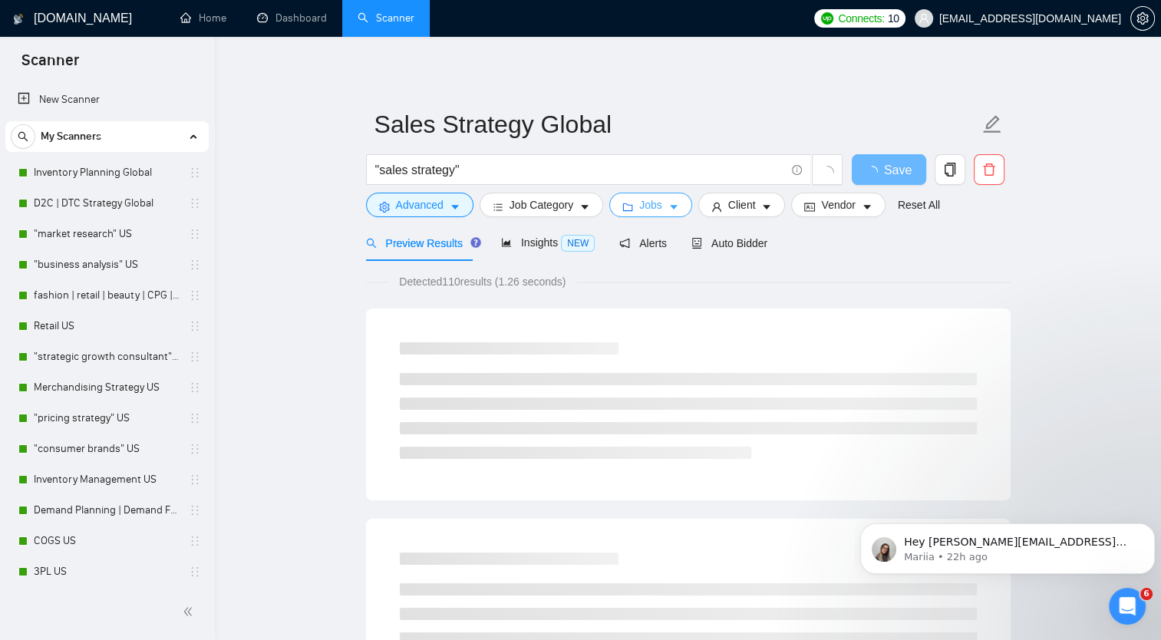
click at [668, 206] on icon "caret-down" at bounding box center [673, 207] width 11 height 11
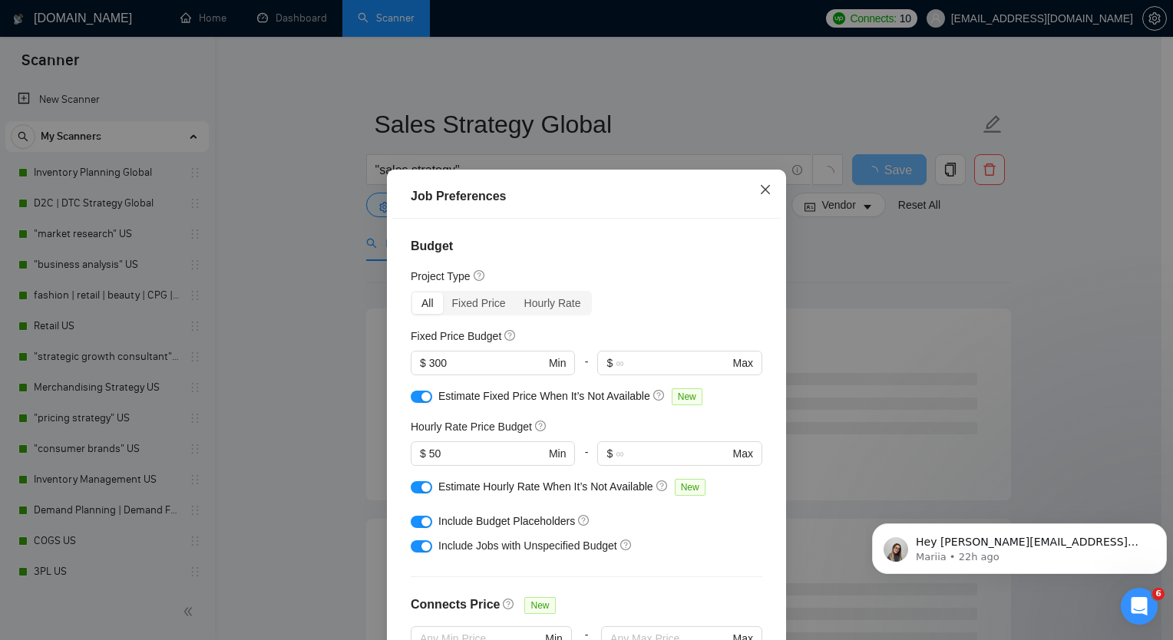
click at [752, 205] on span "Close" at bounding box center [764, 190] width 41 height 41
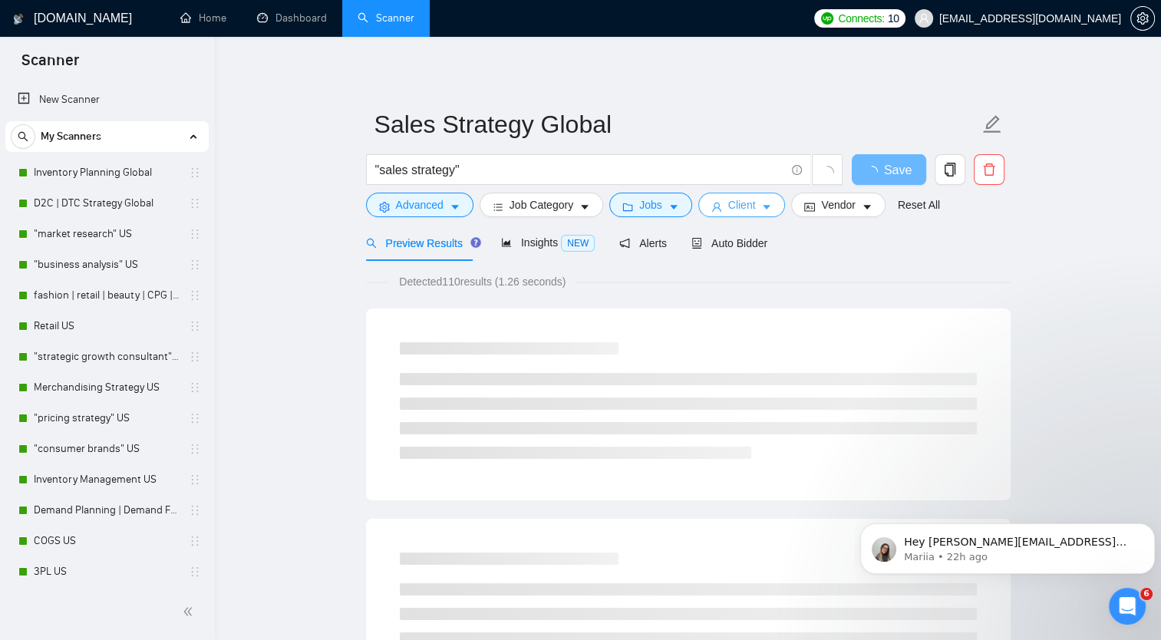
click at [761, 202] on icon "caret-down" at bounding box center [766, 207] width 11 height 11
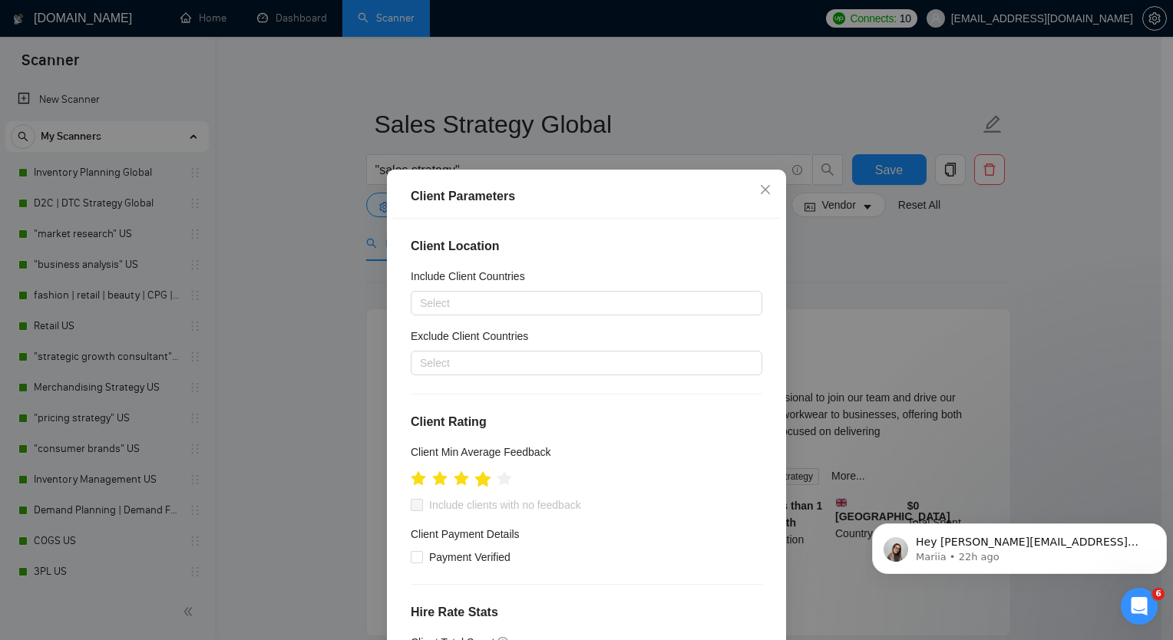
click at [479, 480] on icon "star" at bounding box center [483, 478] width 16 height 15
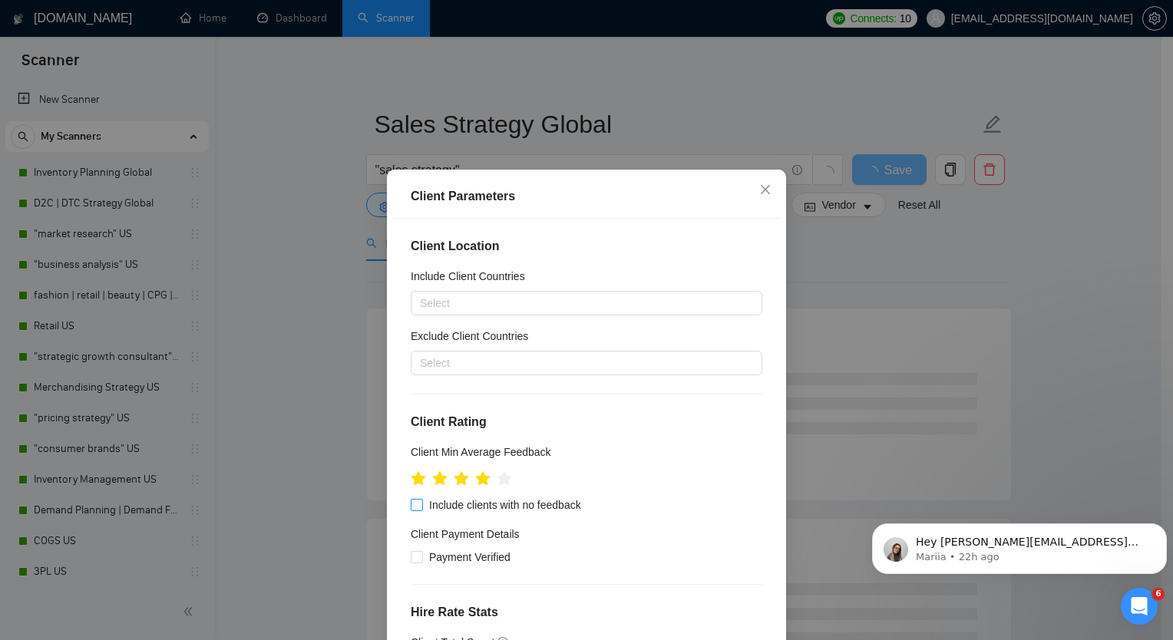
click at [411, 506] on input "Include clients with no feedback" at bounding box center [416, 504] width 11 height 11
checkbox input "true"
click at [296, 274] on div "Client Parameters Client Location Include Client Countries Select Exclude Clien…" at bounding box center [586, 320] width 1173 height 640
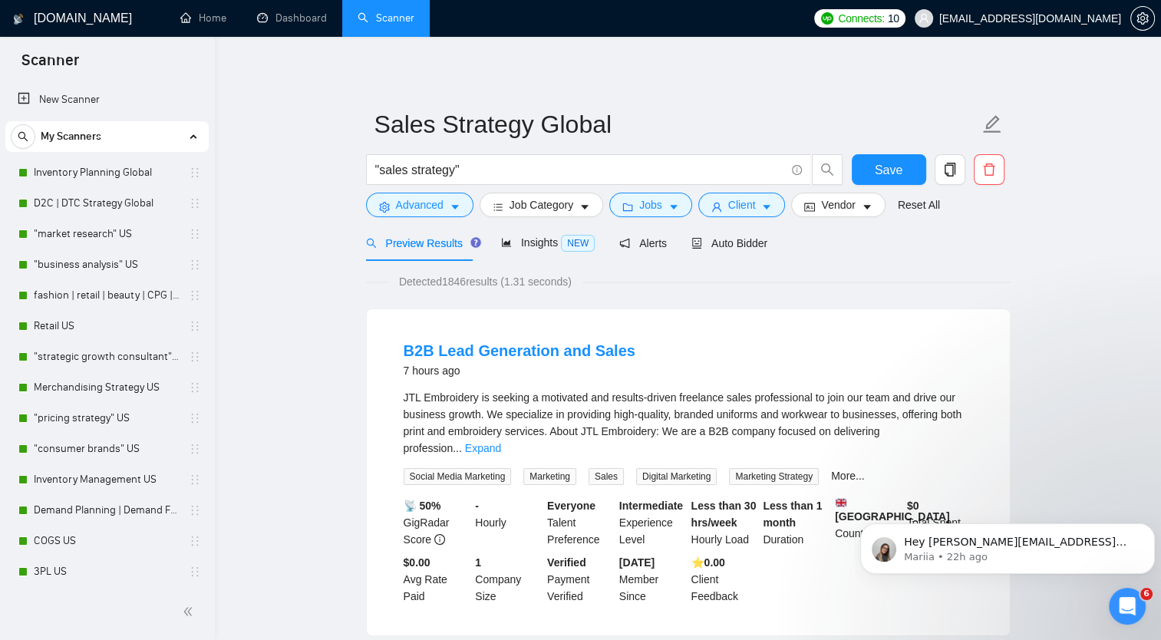
click at [780, 207] on div "Client" at bounding box center [742, 205] width 94 height 25
click at [764, 207] on icon "caret-down" at bounding box center [768, 208] width 8 height 5
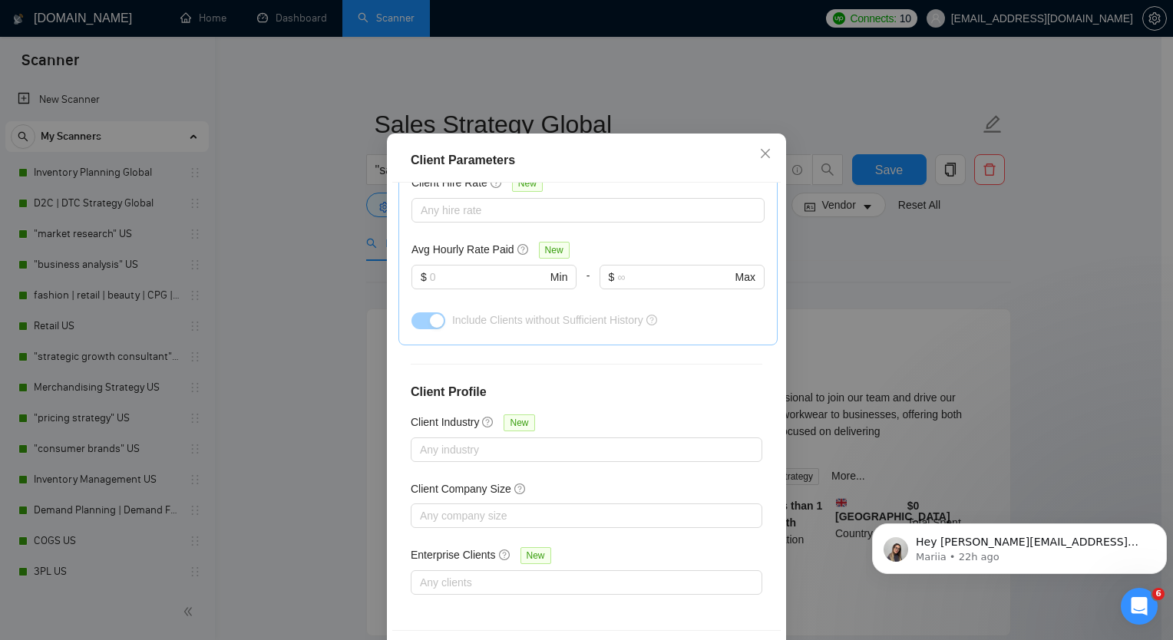
scroll to position [93, 0]
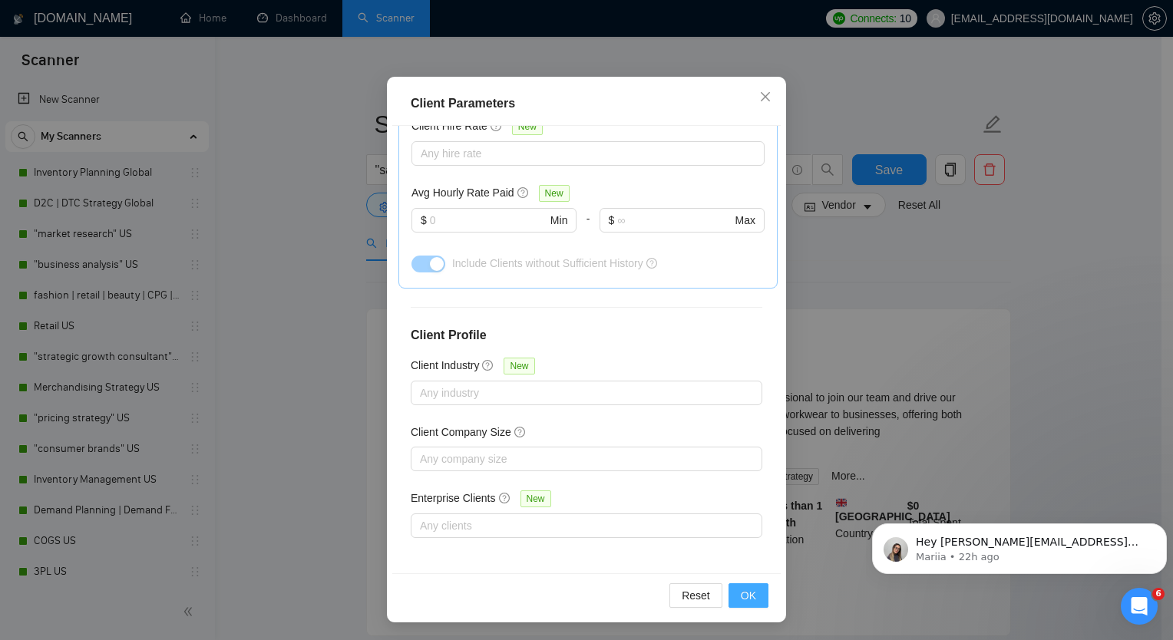
click at [744, 589] on span "OK" at bounding box center [748, 595] width 15 height 17
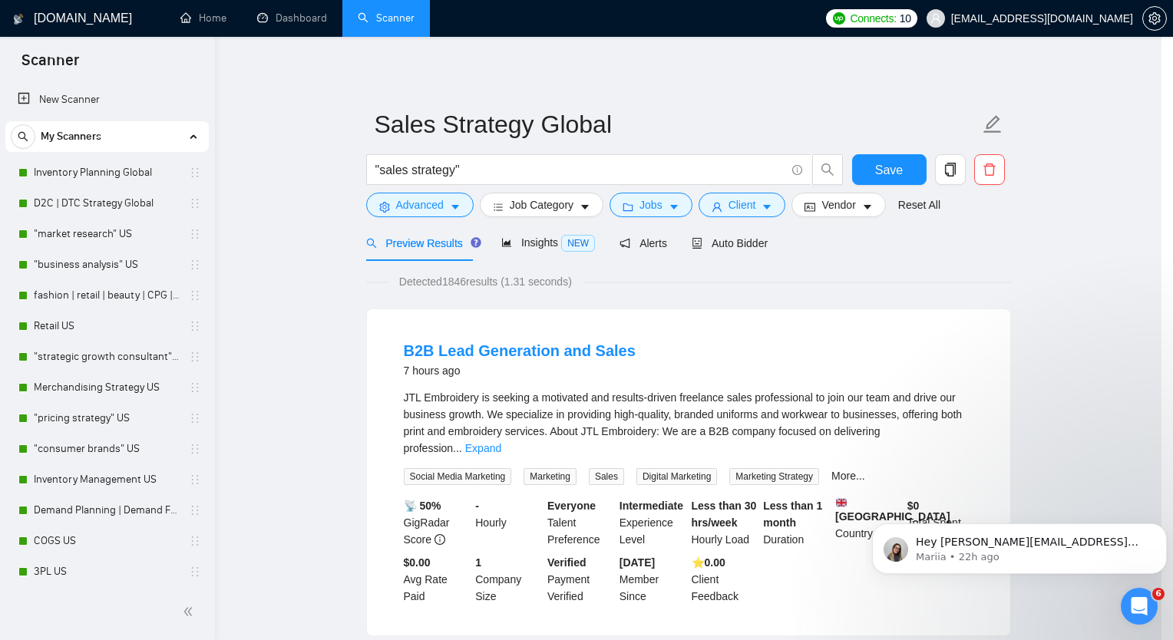
scroll to position [16, 0]
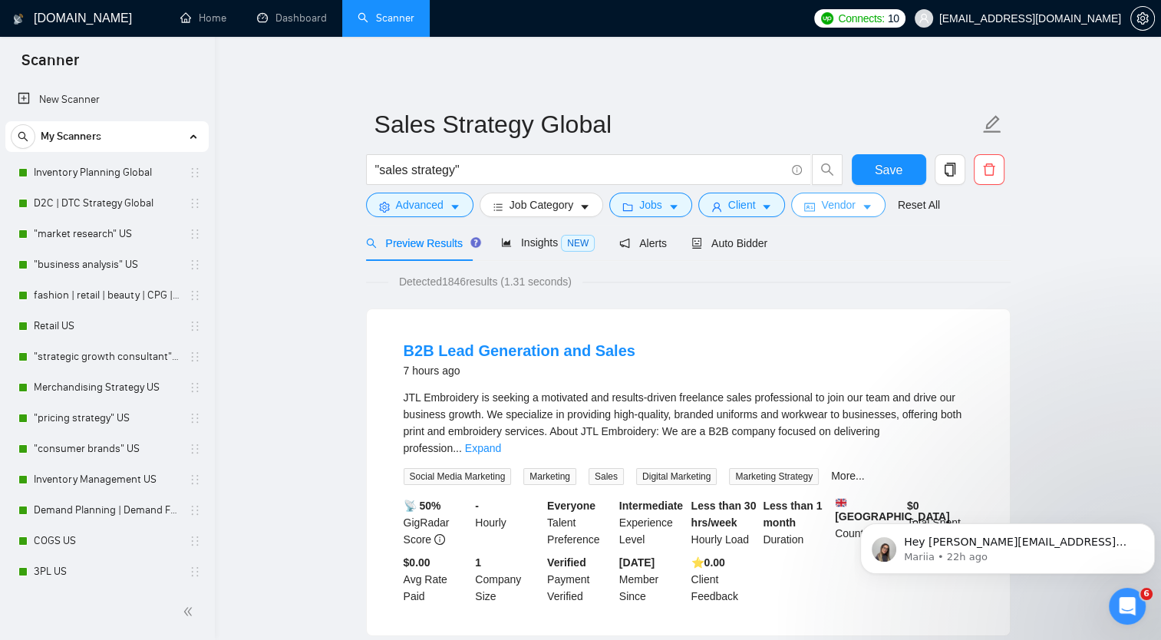
click at [843, 208] on span "Vendor" at bounding box center [838, 204] width 34 height 17
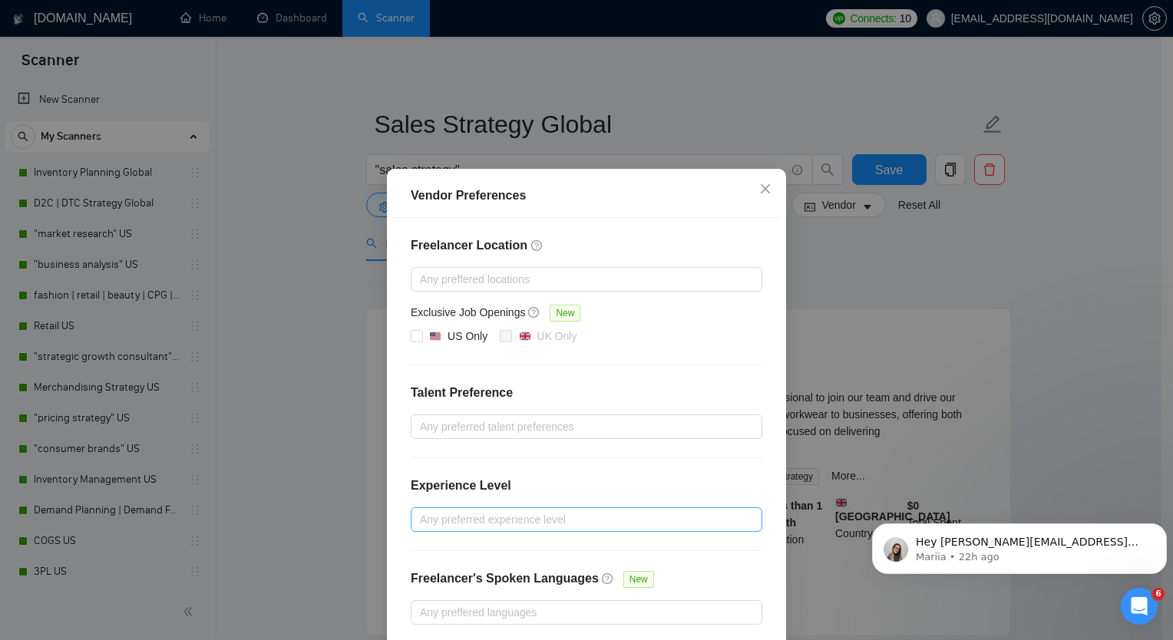
click at [699, 517] on div at bounding box center [578, 519] width 328 height 18
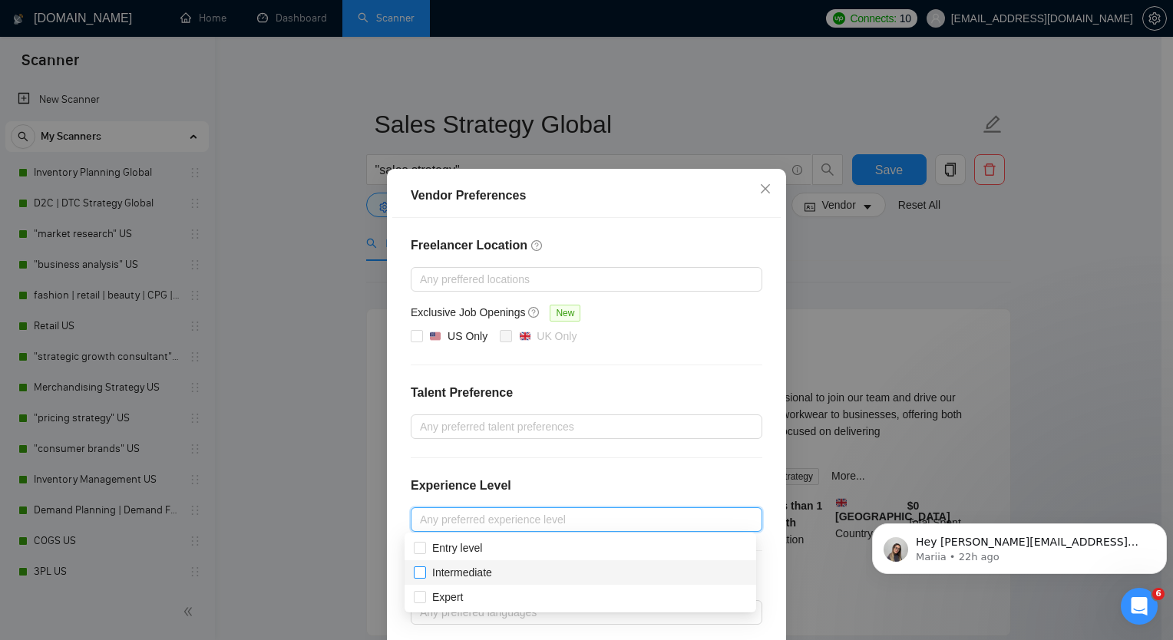
click at [445, 573] on span "Intermediate" at bounding box center [462, 572] width 60 height 12
click at [424, 573] on input "Intermediate" at bounding box center [419, 571] width 11 height 11
checkbox input "true"
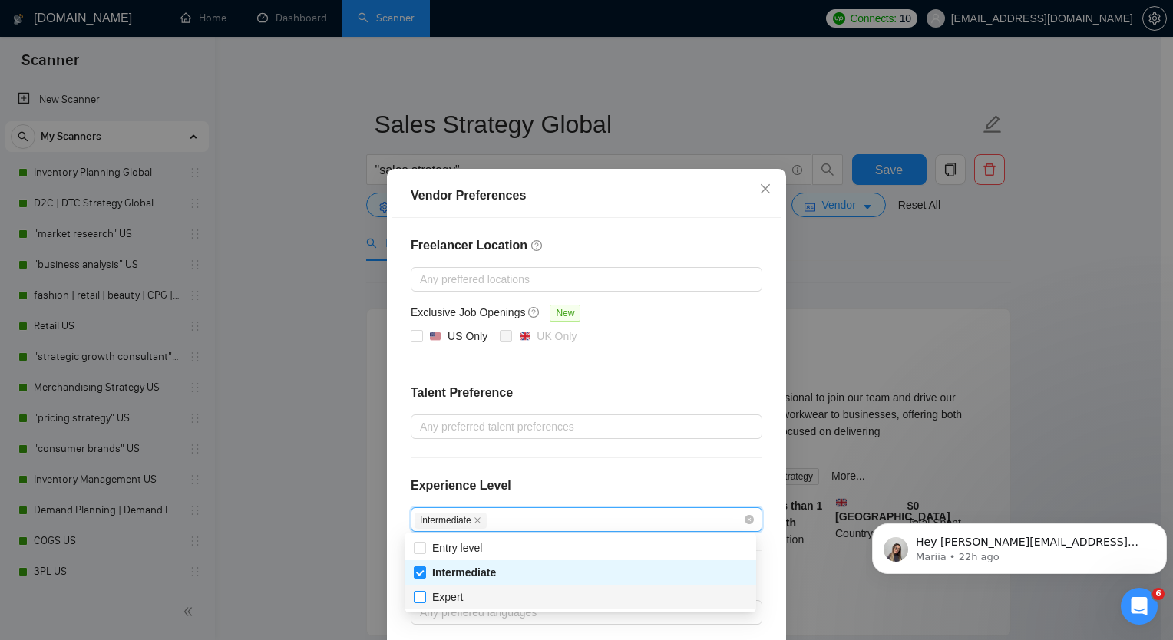
click at [444, 596] on span "Expert" at bounding box center [447, 597] width 31 height 12
click at [424, 596] on input "Expert" at bounding box center [419, 596] width 11 height 11
checkbox input "true"
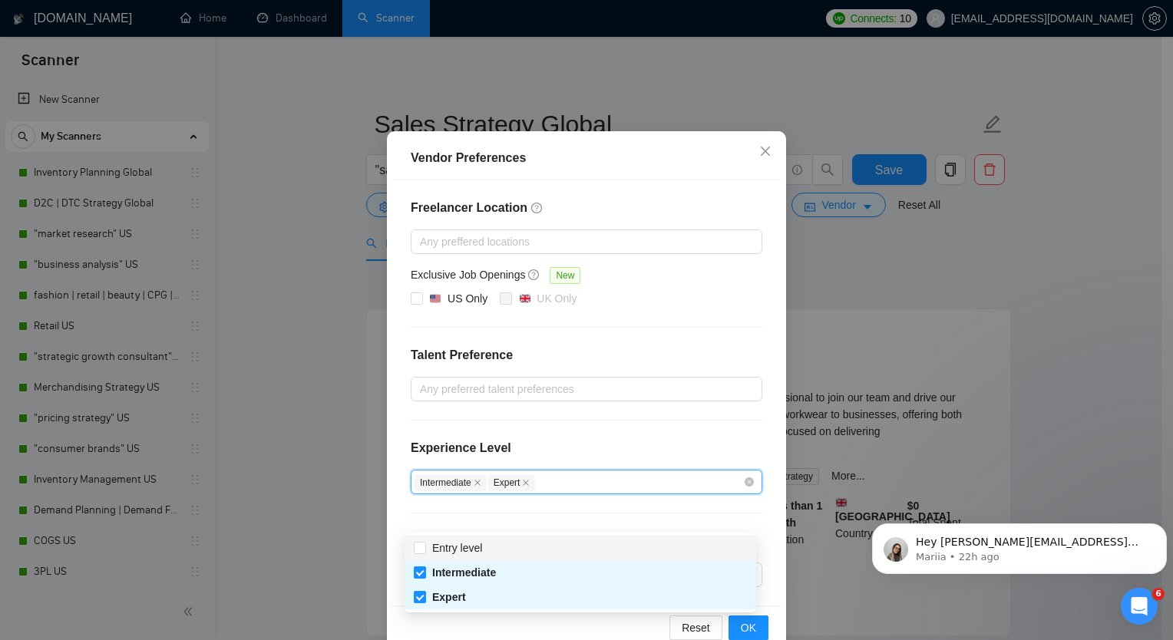
scroll to position [68, 0]
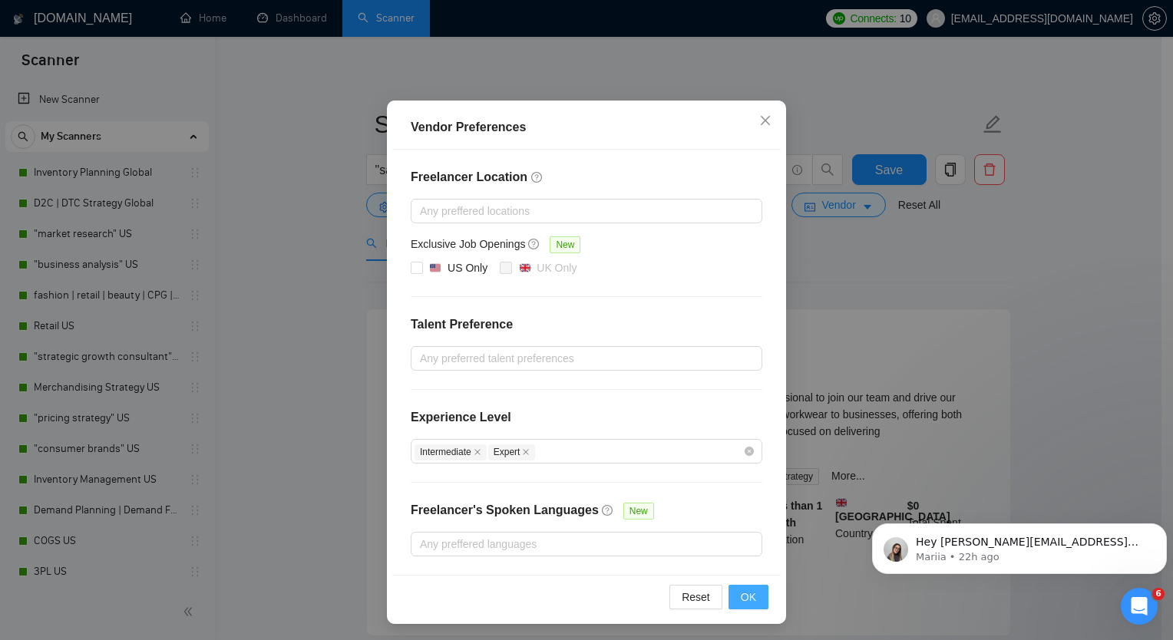
click at [757, 599] on button "OK" at bounding box center [748, 597] width 40 height 25
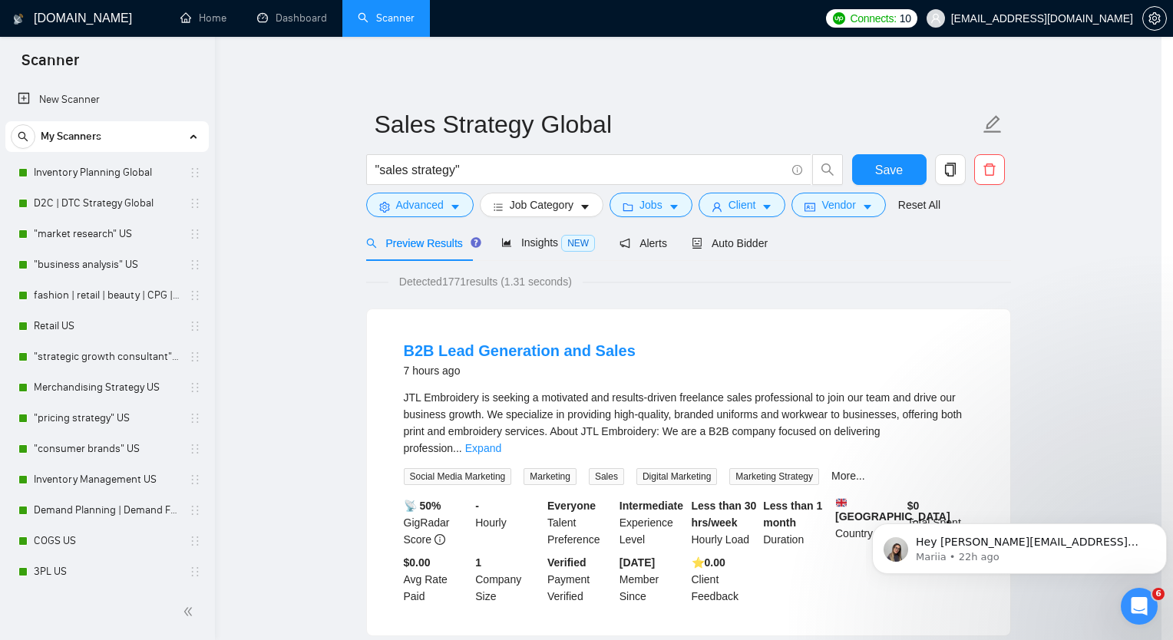
scroll to position [0, 0]
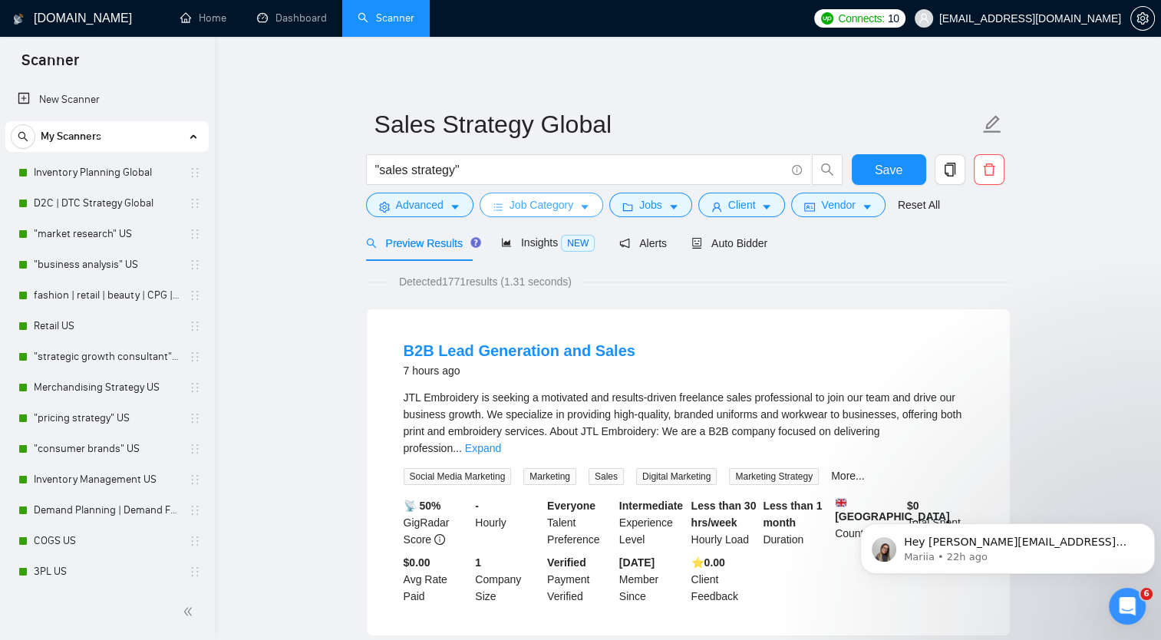
click at [565, 201] on span "Job Category" at bounding box center [542, 204] width 64 height 17
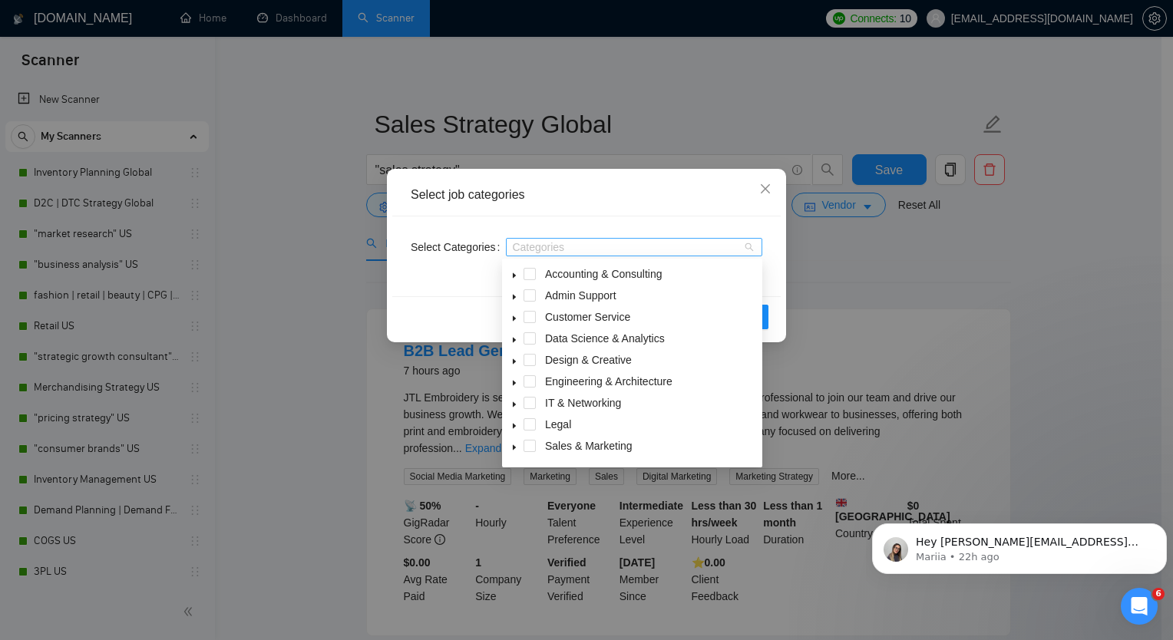
click at [604, 248] on div at bounding box center [626, 247] width 233 height 12
click at [528, 276] on span at bounding box center [529, 274] width 12 height 12
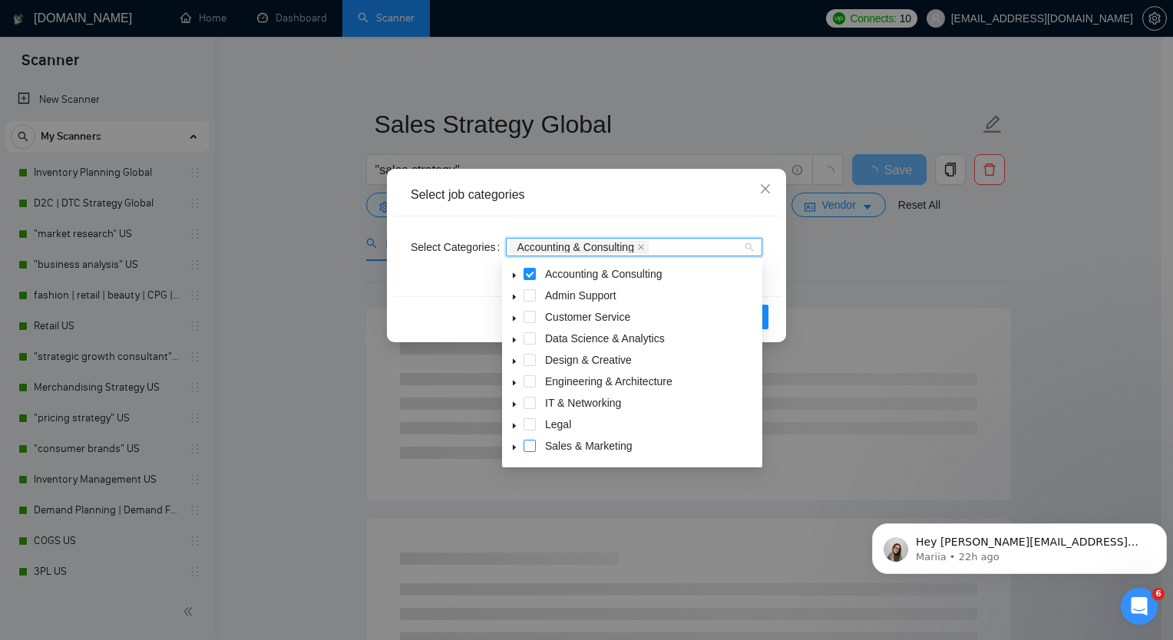
click at [531, 446] on span at bounding box center [529, 446] width 12 height 12
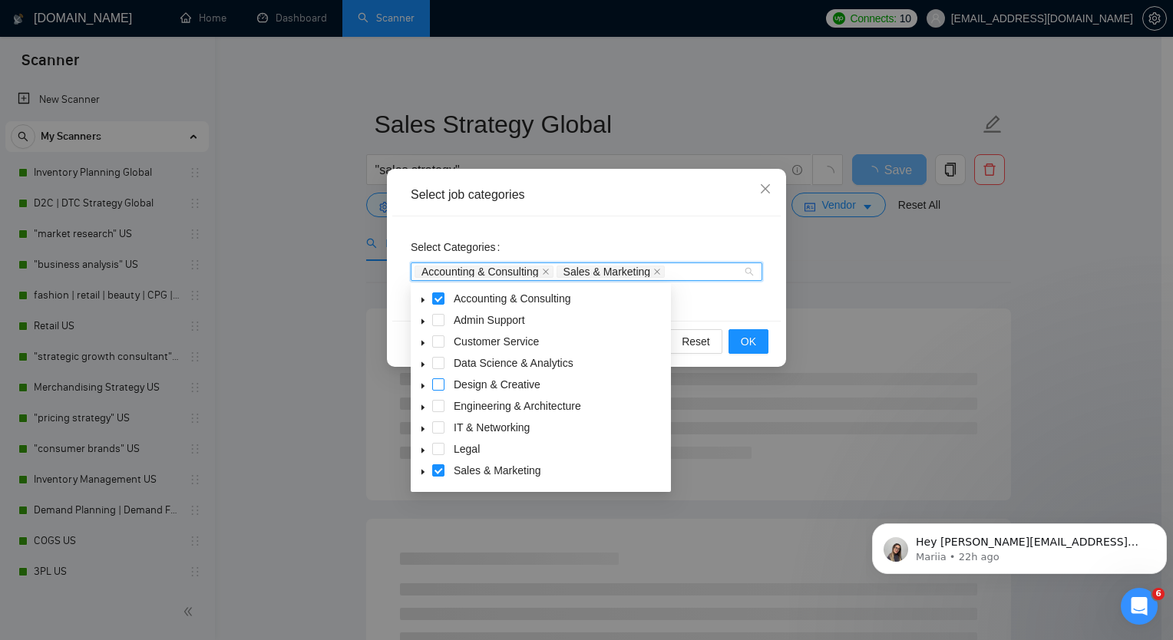
click at [441, 385] on span at bounding box center [438, 384] width 12 height 12
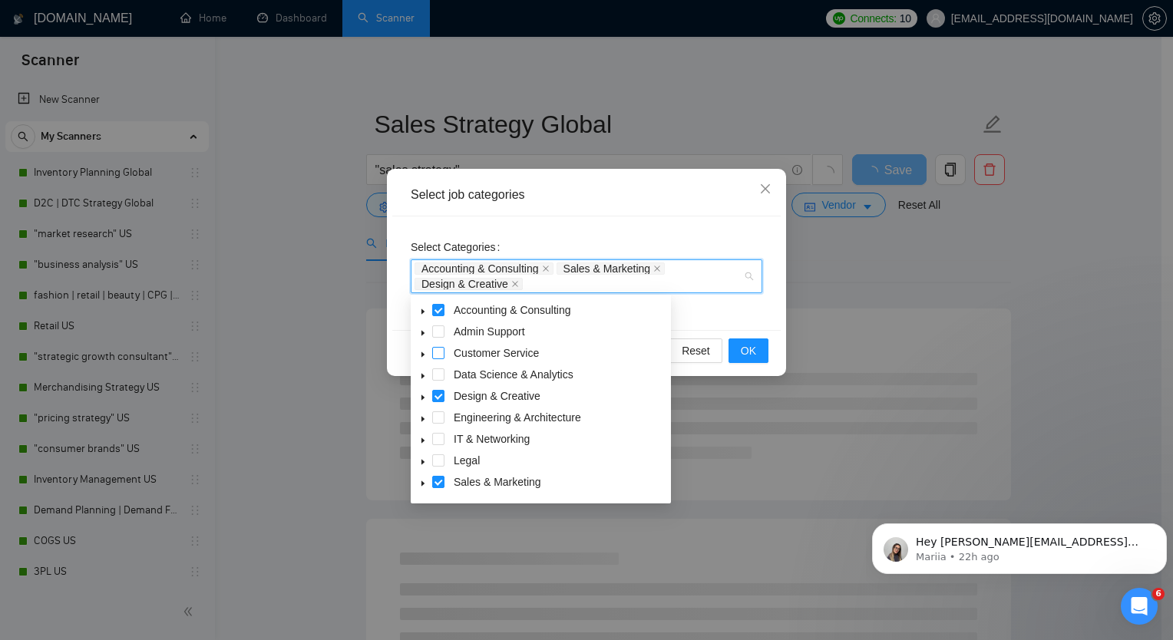
click at [443, 352] on span at bounding box center [438, 353] width 12 height 12
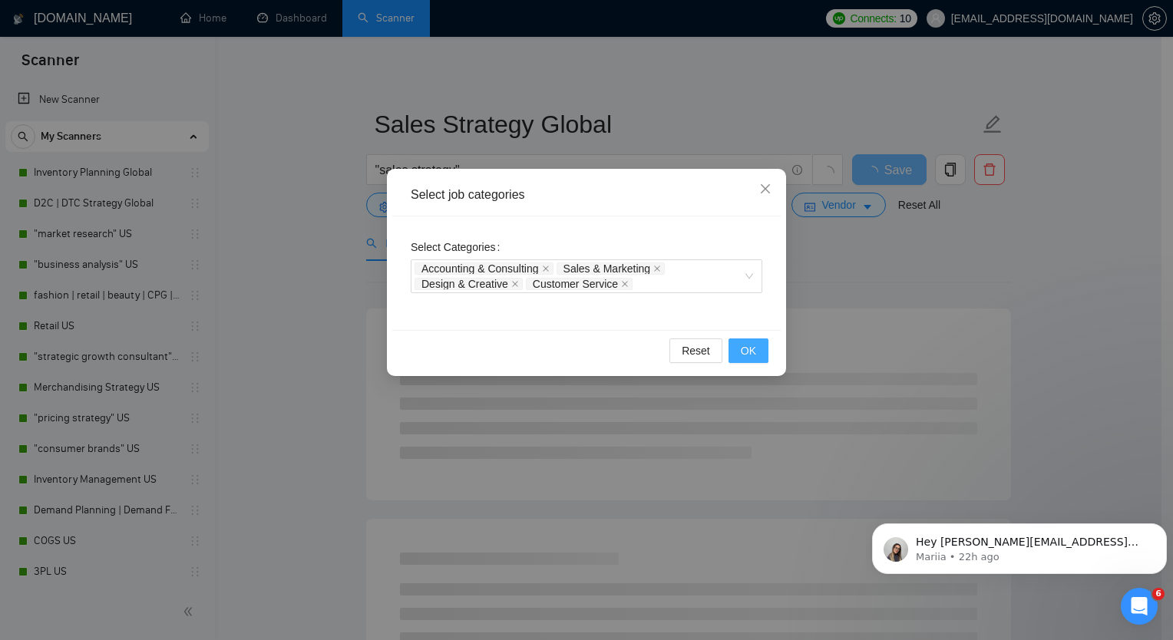
click at [756, 355] on button "OK" at bounding box center [748, 350] width 40 height 25
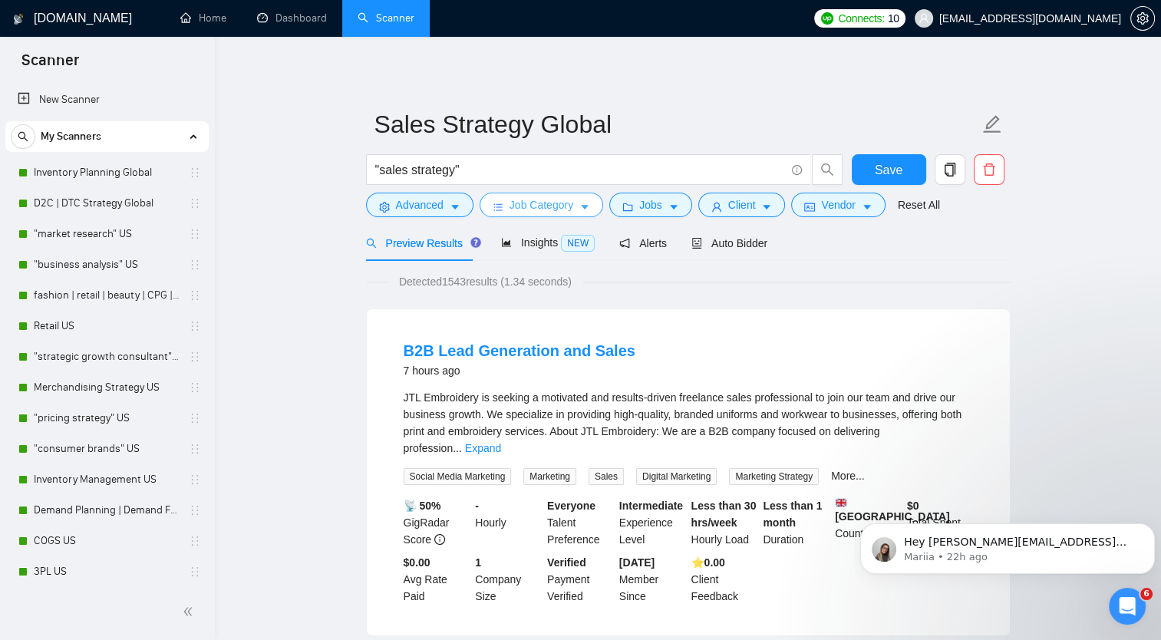
drag, startPoint x: 602, startPoint y: 207, endPoint x: 592, endPoint y: 205, distance: 9.5
click at [599, 207] on div "Job Category" at bounding box center [542, 205] width 130 height 25
click at [586, 205] on icon "caret-down" at bounding box center [584, 207] width 11 height 11
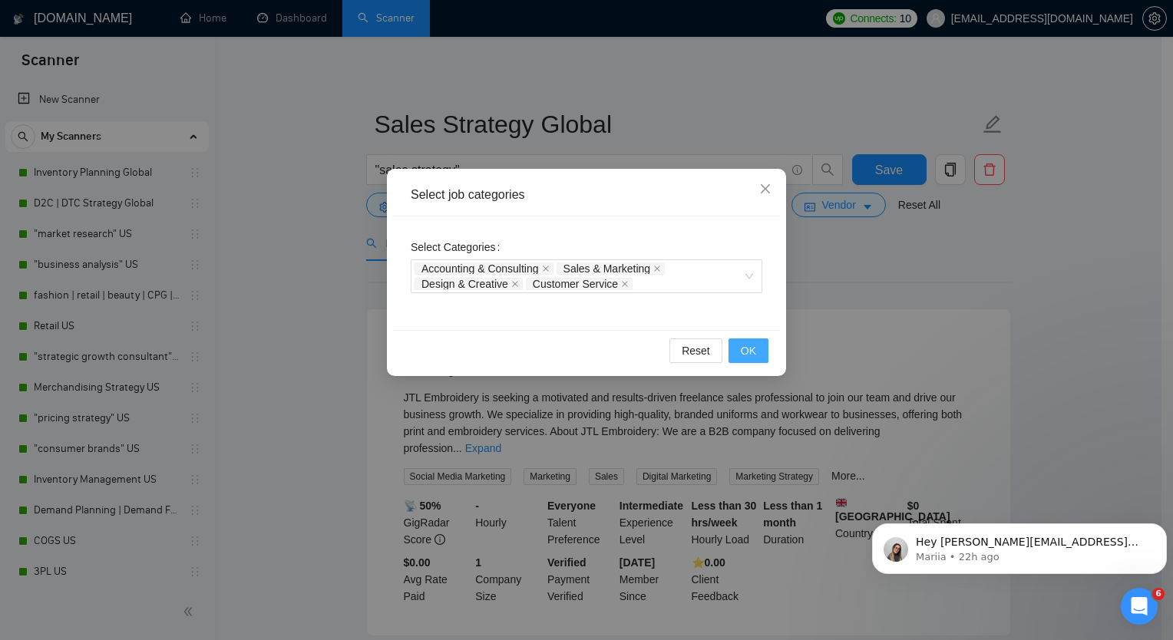
click at [750, 356] on span "OK" at bounding box center [748, 350] width 15 height 17
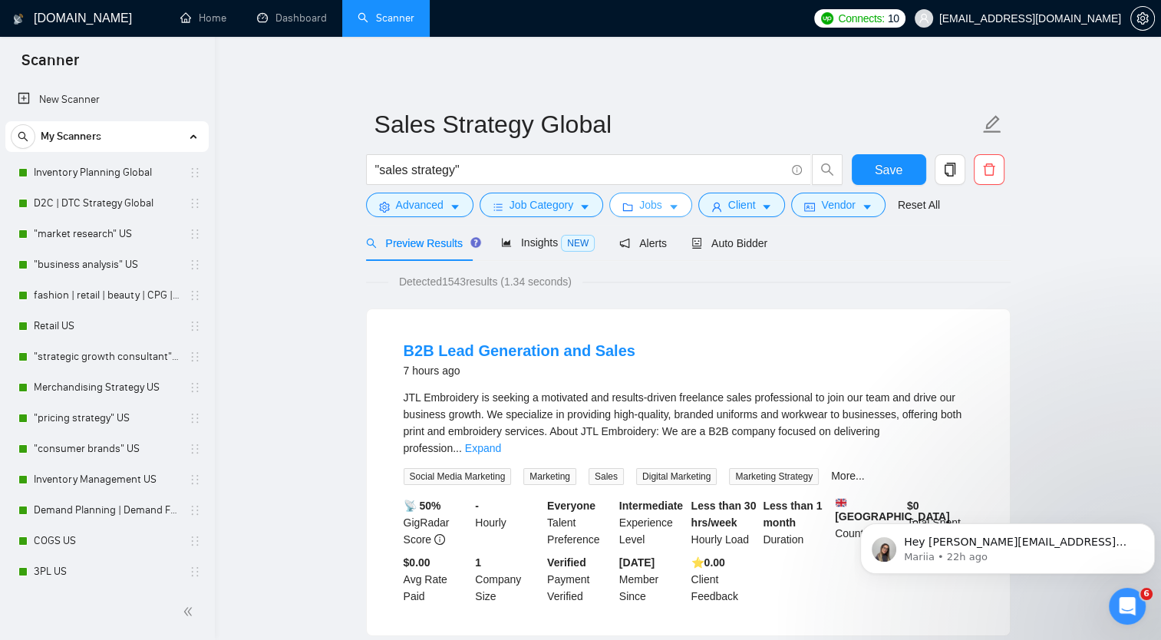
click at [657, 210] on button "Jobs" at bounding box center [650, 205] width 83 height 25
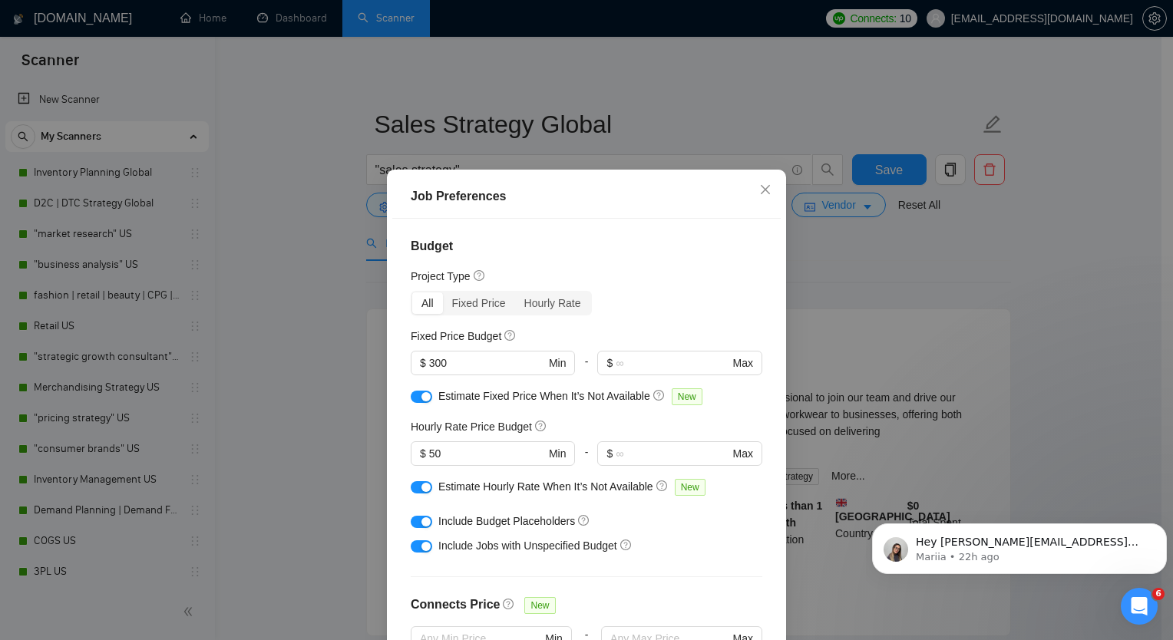
click at [826, 262] on div "Job Preferences Budget Project Type All Fixed Price Hourly Rate Fixed Price Bud…" at bounding box center [586, 320] width 1173 height 640
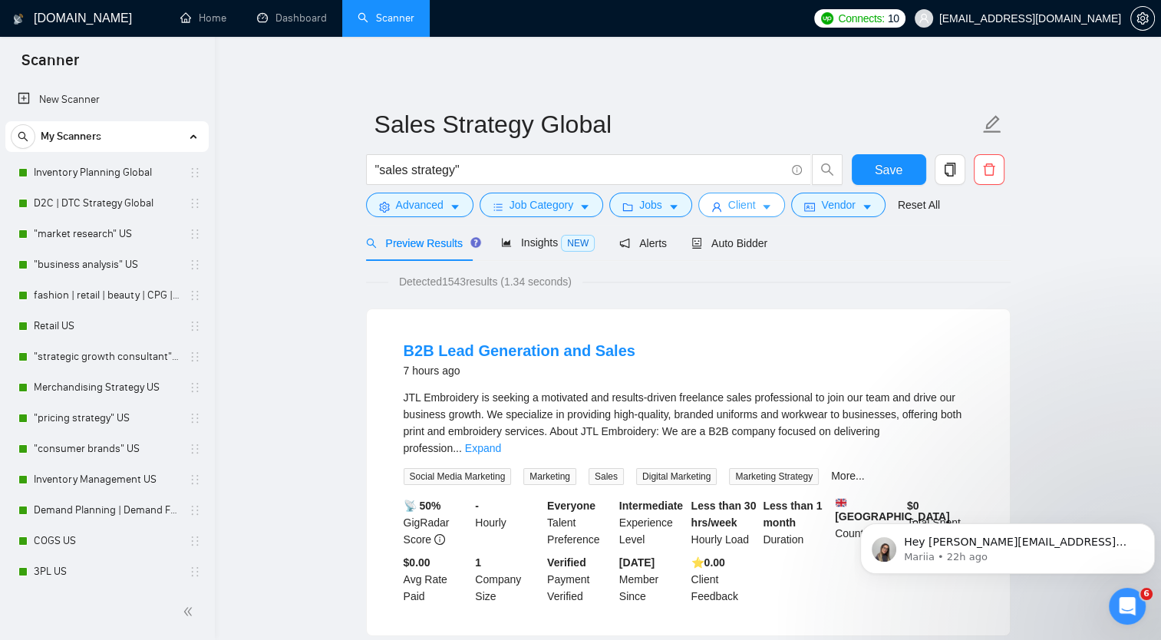
click at [742, 202] on span "Client" at bounding box center [742, 204] width 28 height 17
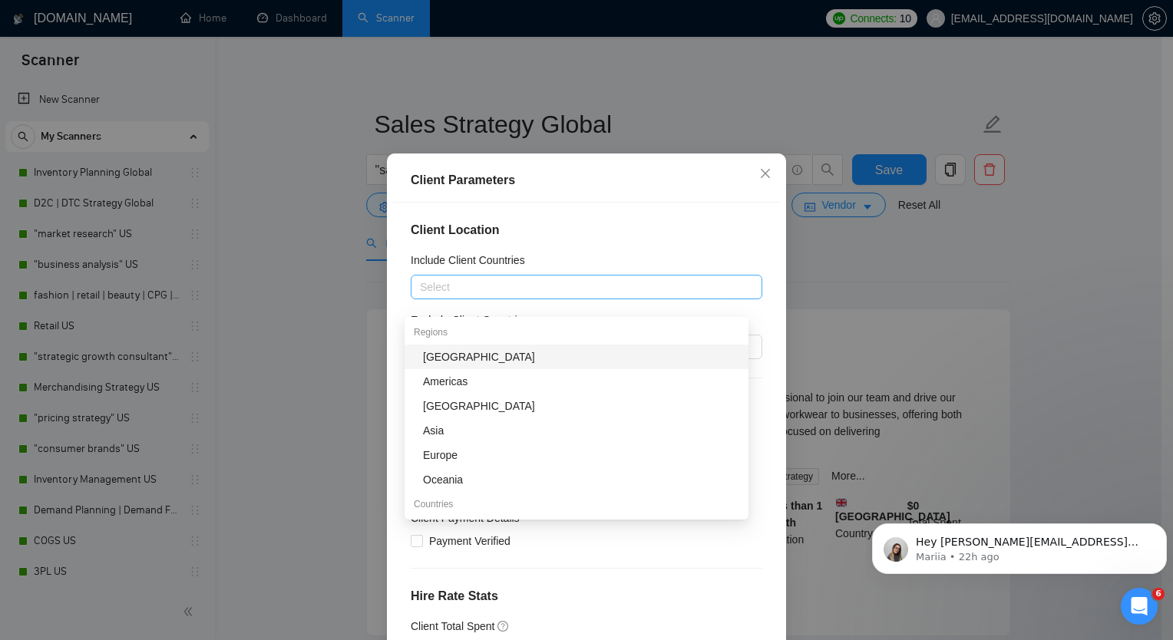
click at [500, 296] on div at bounding box center [578, 287] width 328 height 18
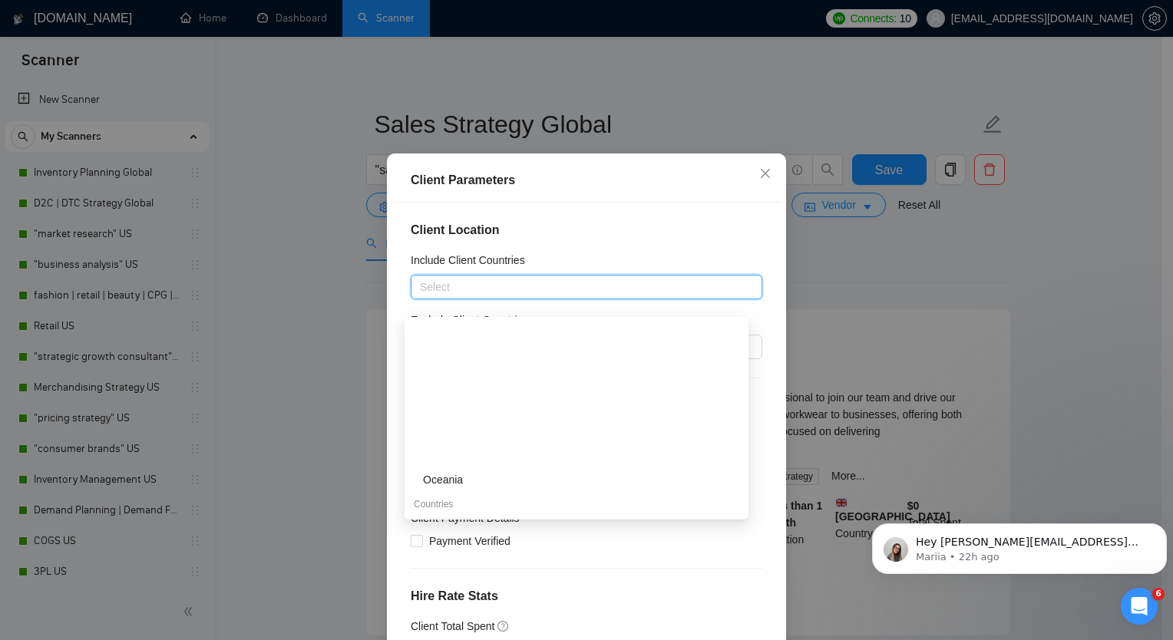
scroll to position [153, 0]
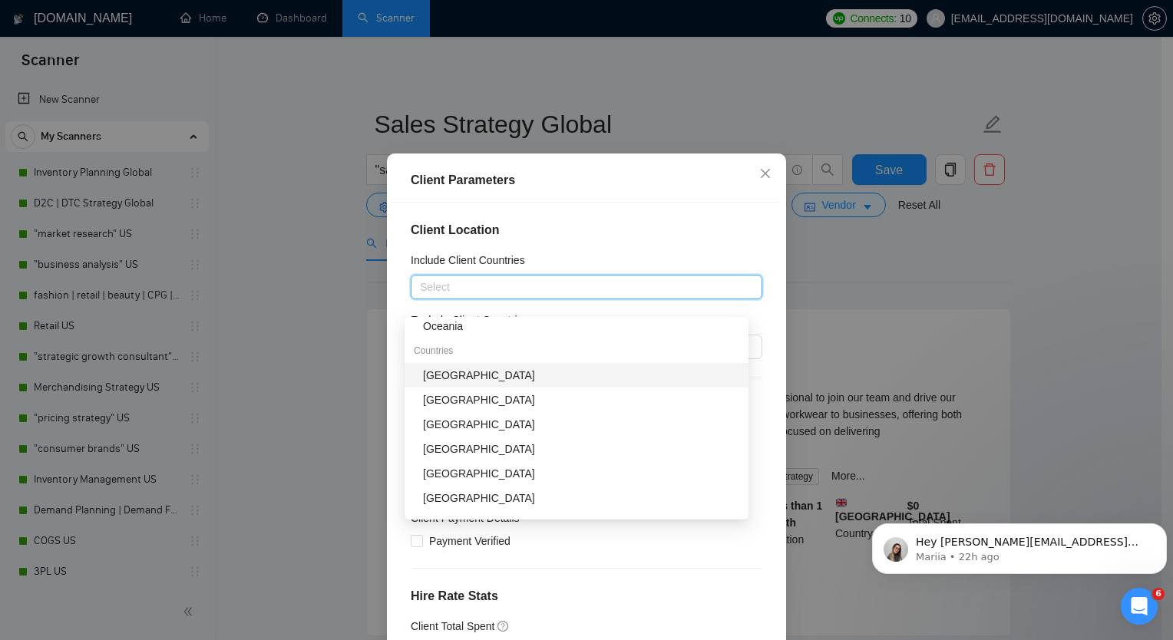
click at [470, 380] on div "[GEOGRAPHIC_DATA]" at bounding box center [581, 375] width 316 height 17
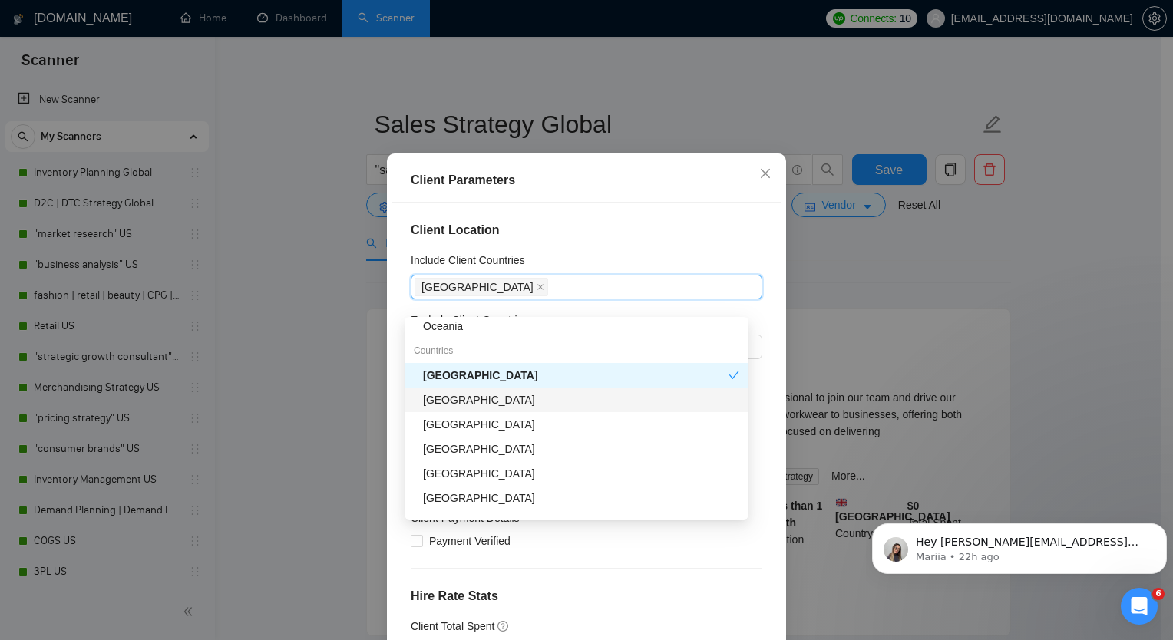
click at [467, 404] on div "[GEOGRAPHIC_DATA]" at bounding box center [581, 399] width 316 height 17
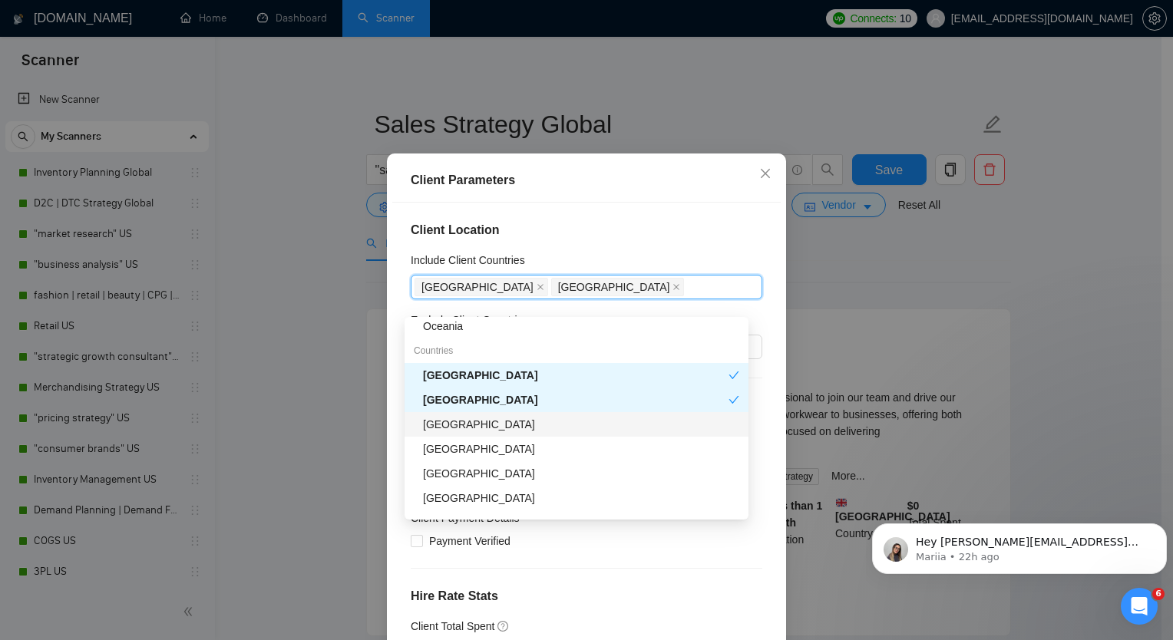
click at [462, 430] on div "[GEOGRAPHIC_DATA]" at bounding box center [581, 424] width 316 height 17
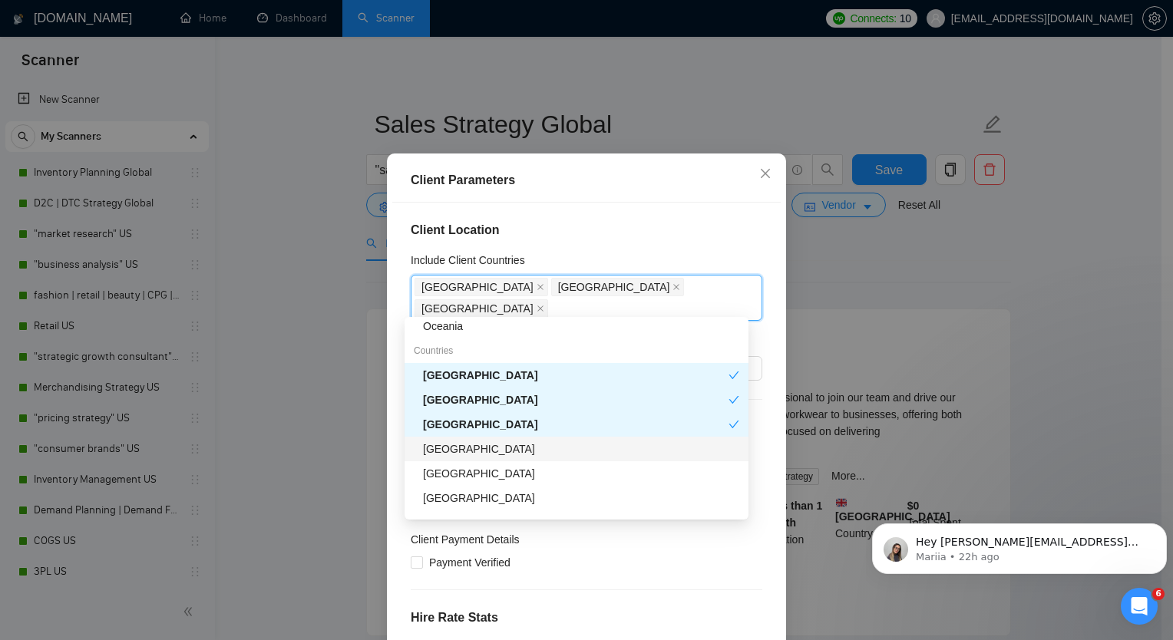
click at [465, 449] on div "[GEOGRAPHIC_DATA]" at bounding box center [581, 448] width 316 height 17
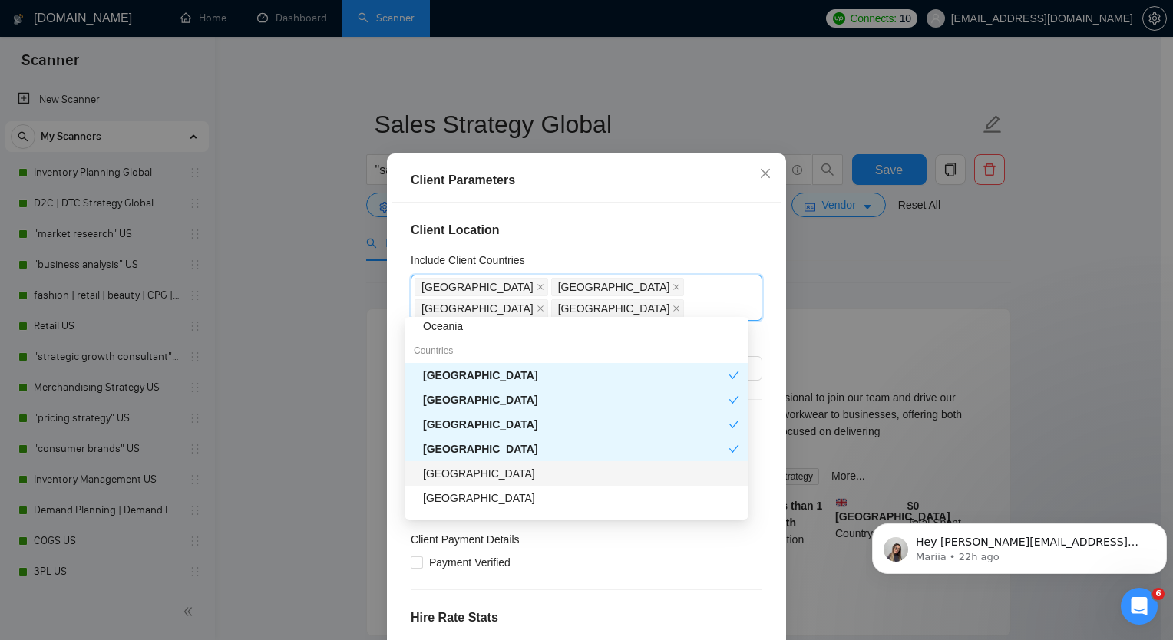
click at [471, 471] on div "[GEOGRAPHIC_DATA]" at bounding box center [581, 473] width 316 height 17
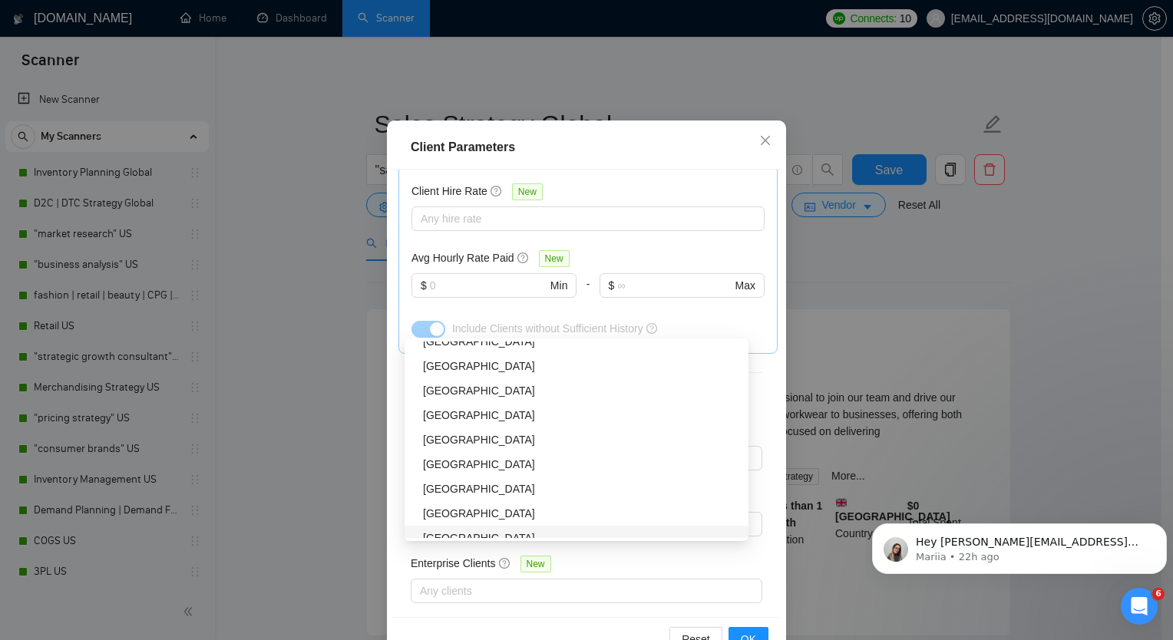
scroll to position [93, 0]
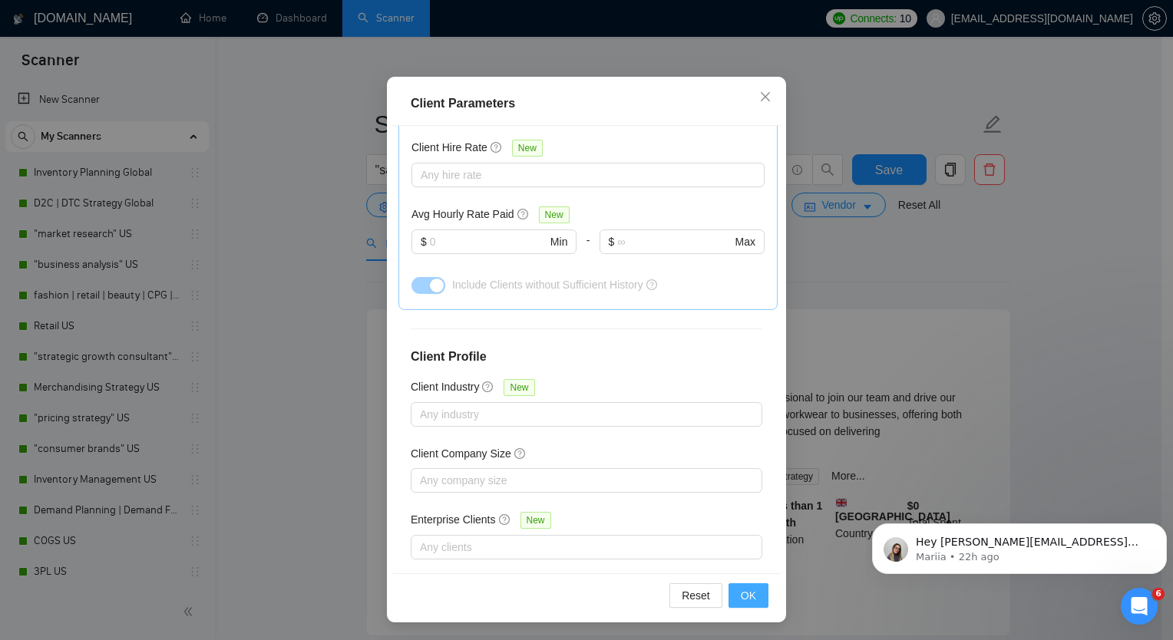
click at [751, 596] on button "OK" at bounding box center [748, 595] width 40 height 25
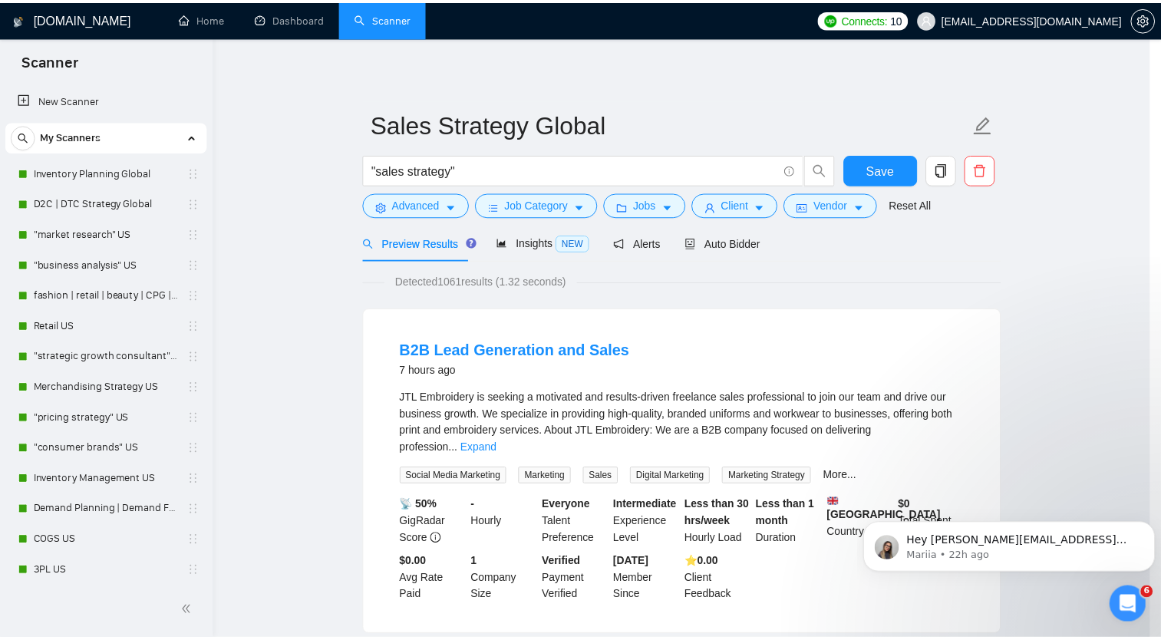
scroll to position [16, 0]
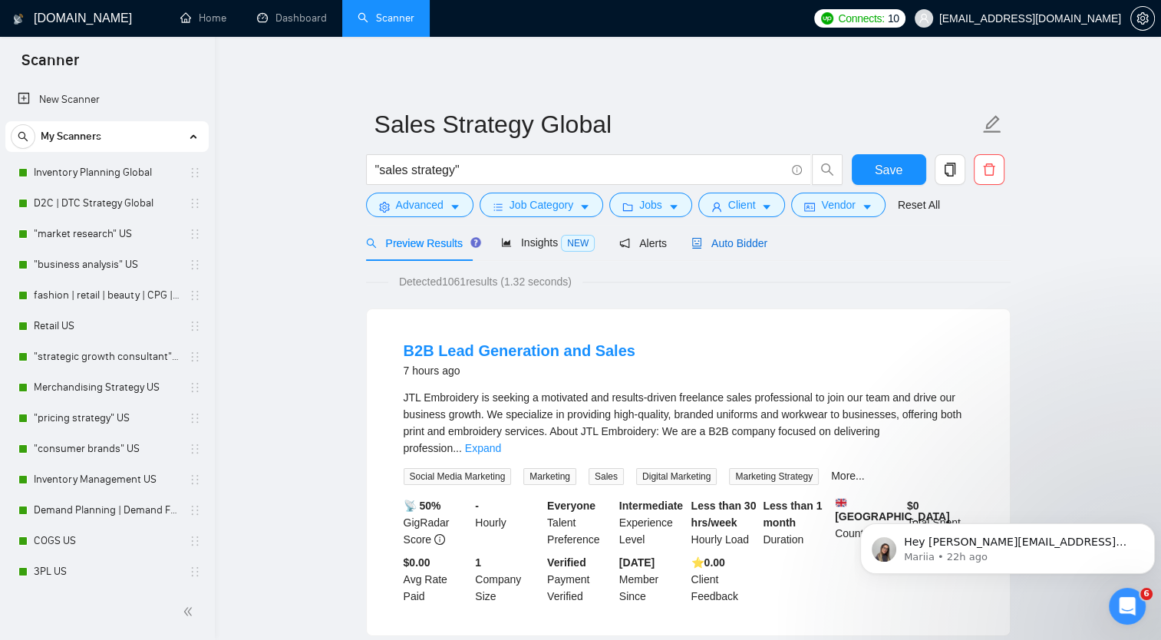
click at [744, 244] on span "Auto Bidder" at bounding box center [729, 243] width 76 height 12
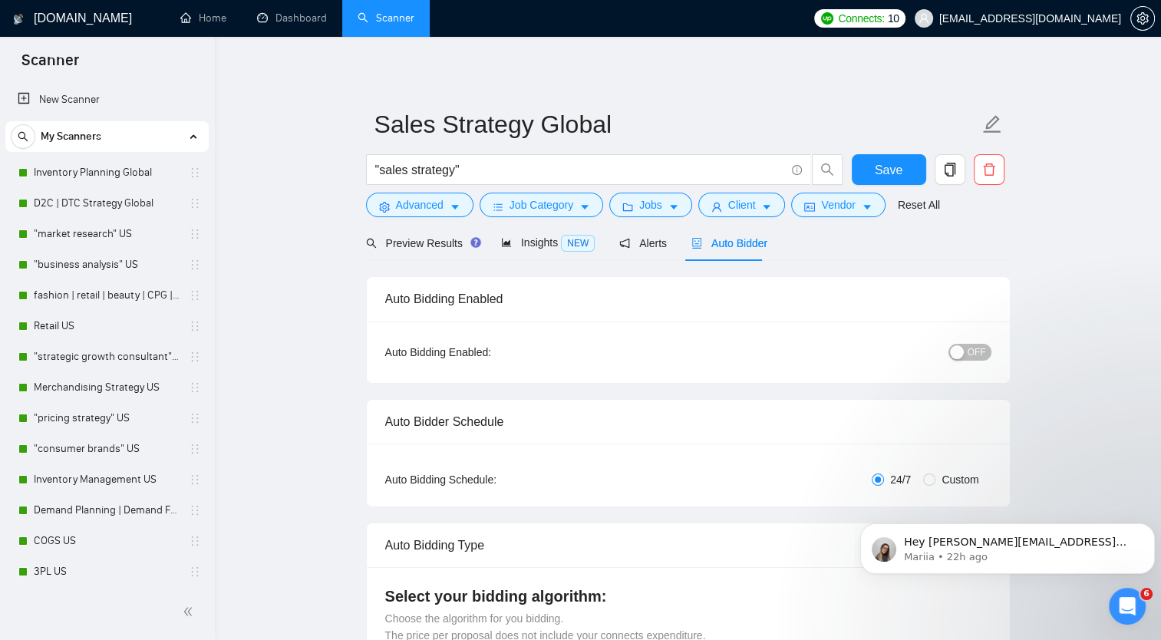
click at [963, 351] on div "button" at bounding box center [957, 352] width 14 height 14
click at [883, 170] on span "Save" at bounding box center [889, 169] width 28 height 19
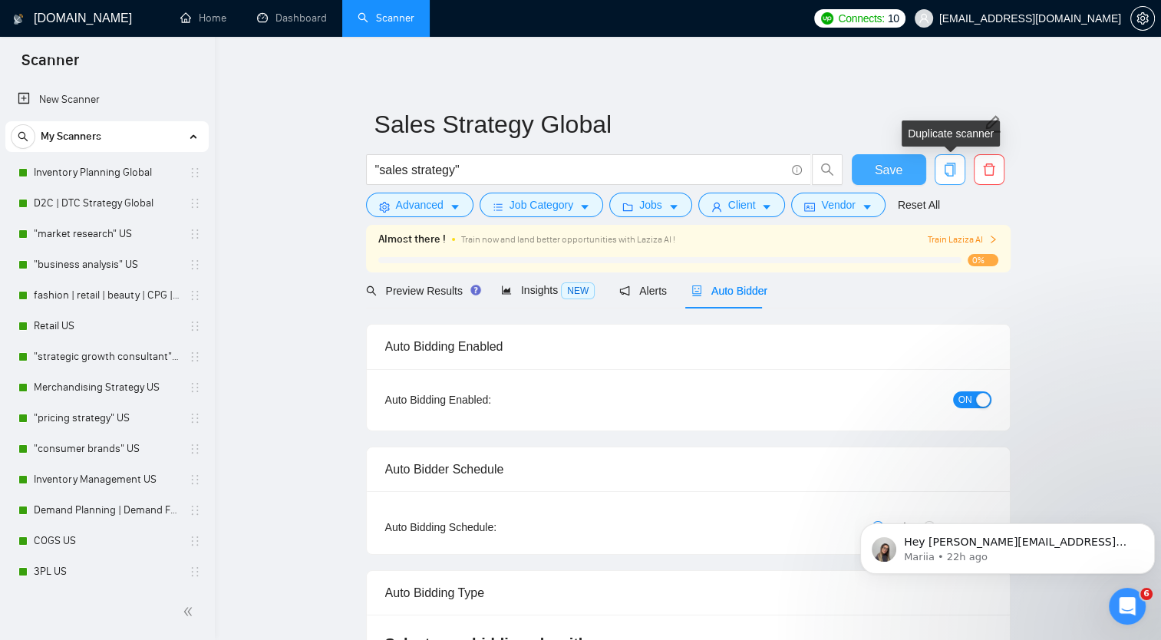
click at [949, 170] on icon "copy" at bounding box center [950, 170] width 14 height 14
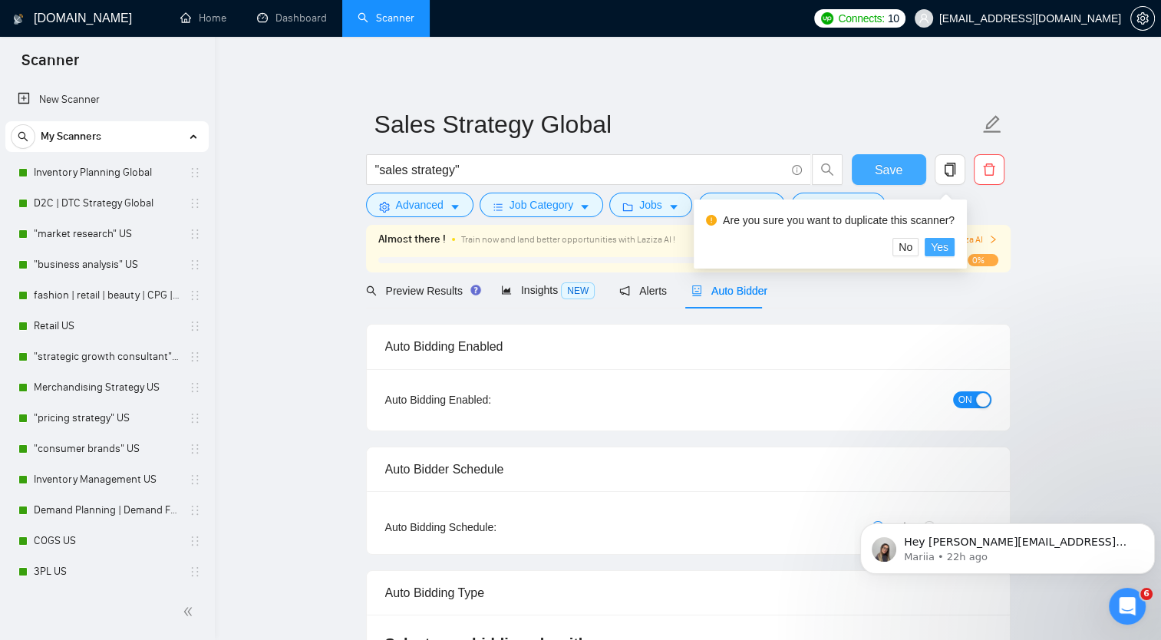
click at [936, 248] on span "Yes" at bounding box center [940, 247] width 18 height 17
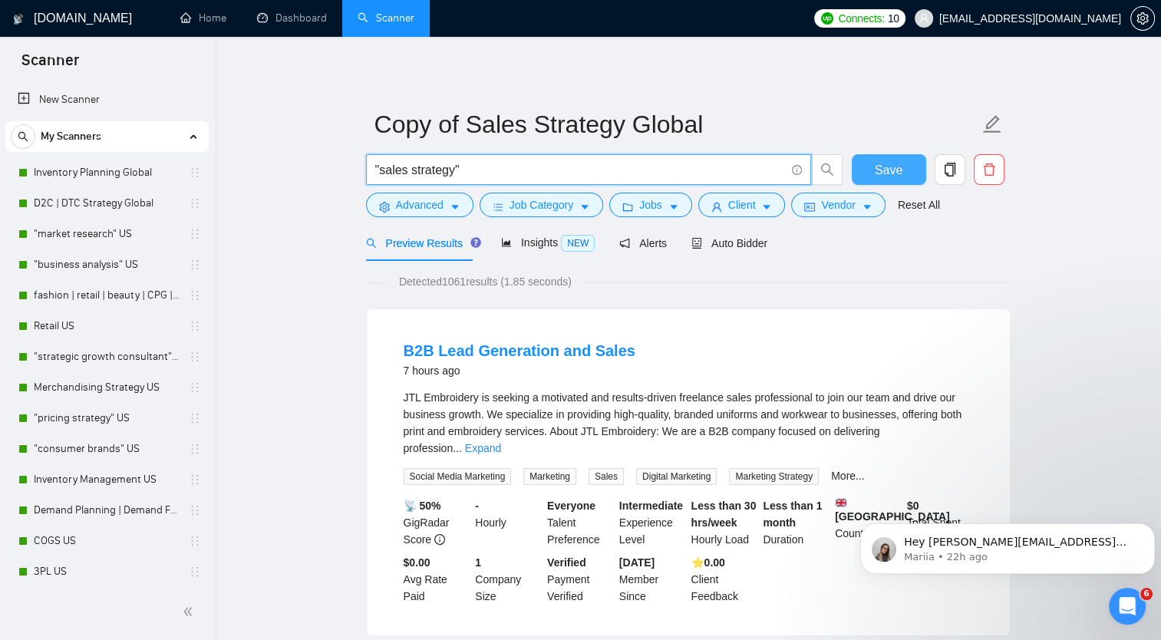
drag, startPoint x: 380, startPoint y: 170, endPoint x: 405, endPoint y: 178, distance: 26.5
click at [405, 178] on input ""sales strategy"" at bounding box center [580, 169] width 410 height 19
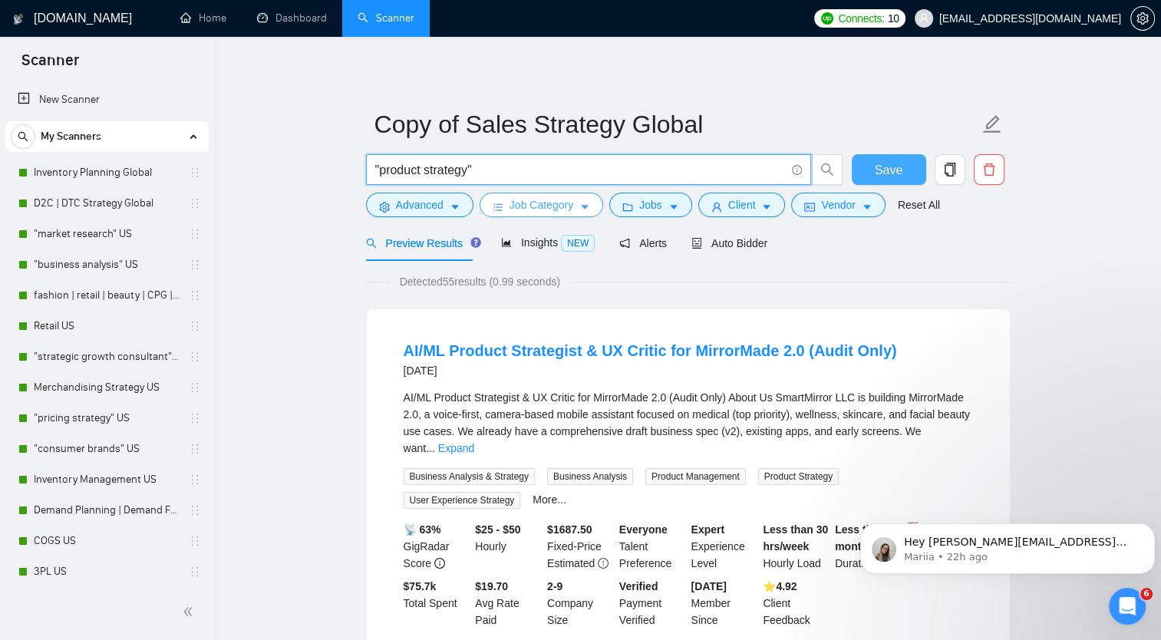
type input ""product strategy""
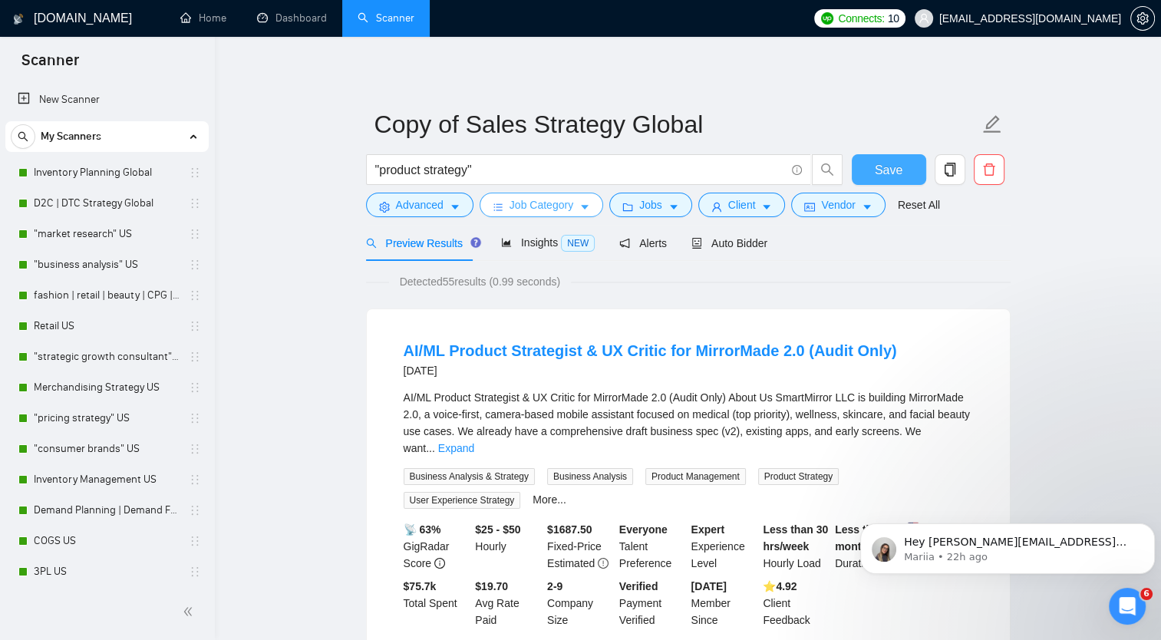
click at [568, 212] on span "Job Category" at bounding box center [542, 204] width 64 height 17
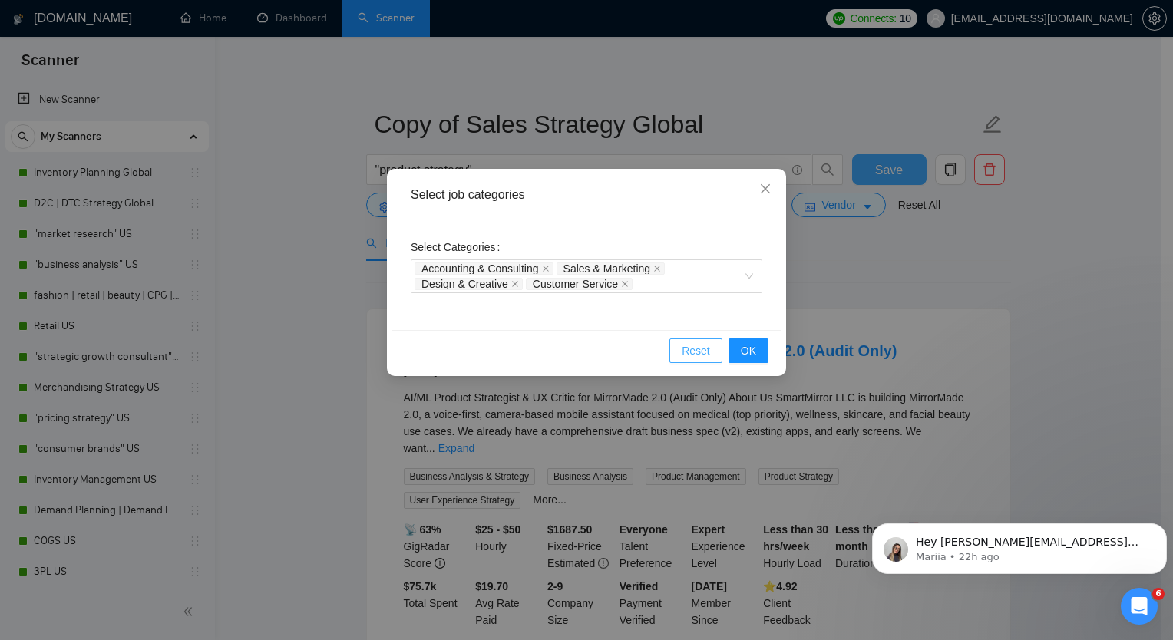
click at [698, 359] on button "Reset" at bounding box center [695, 350] width 53 height 25
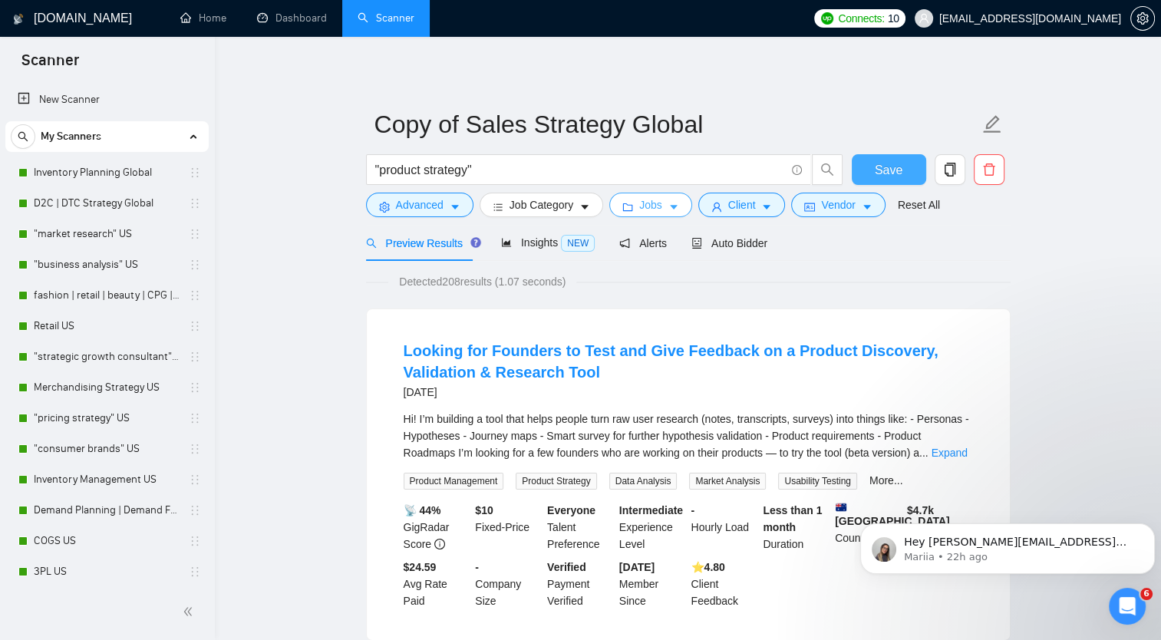
click at [634, 205] on button "Jobs" at bounding box center [650, 205] width 83 height 25
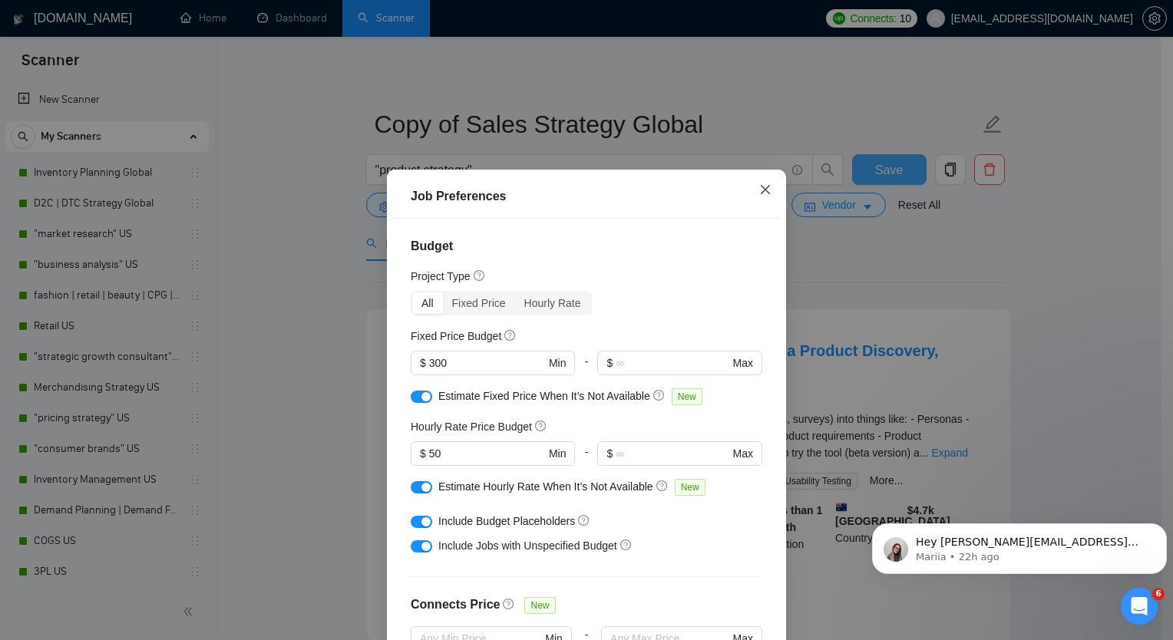
click at [760, 186] on icon "close" at bounding box center [764, 188] width 9 height 9
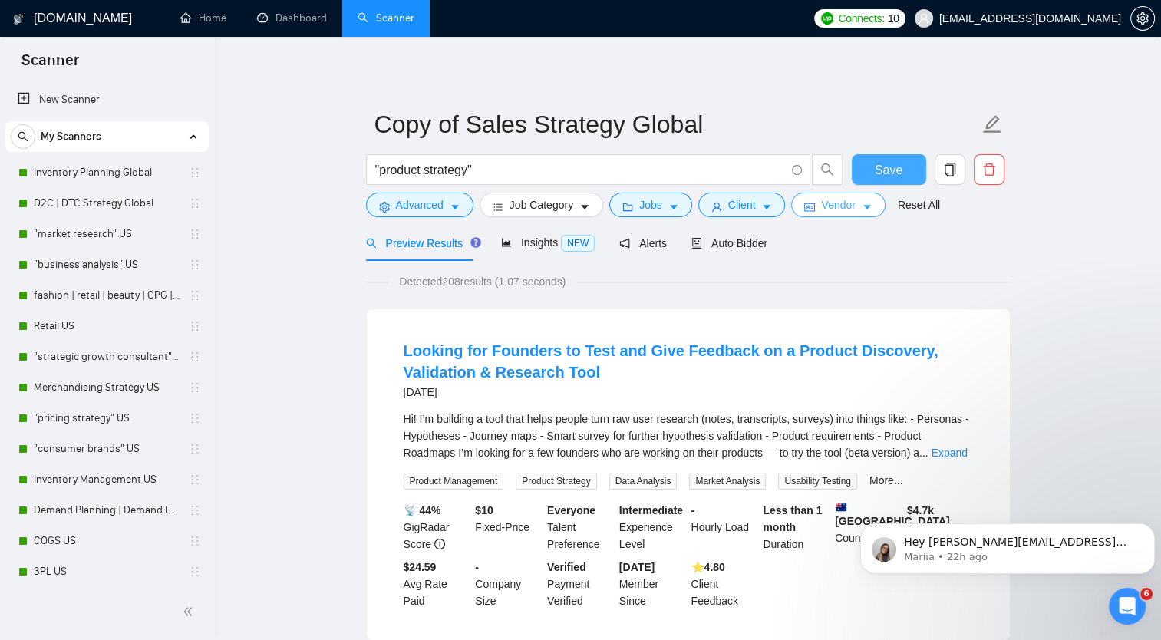
click at [840, 206] on span "Vendor" at bounding box center [838, 204] width 34 height 17
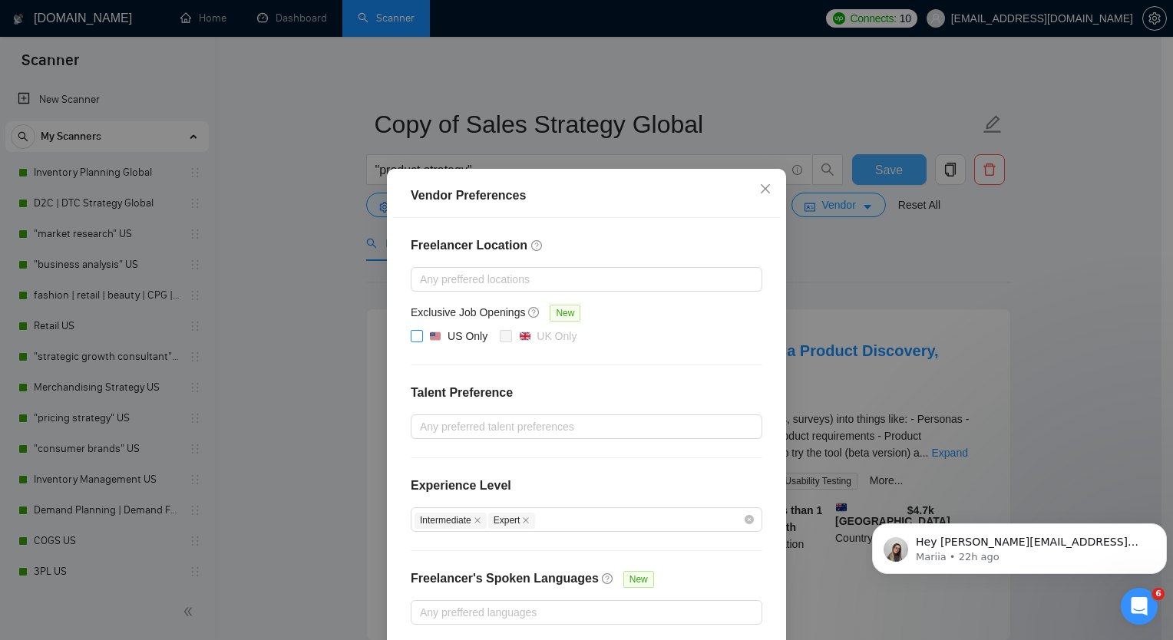
click at [413, 338] on input "US Only" at bounding box center [416, 335] width 11 height 11
checkbox input "true"
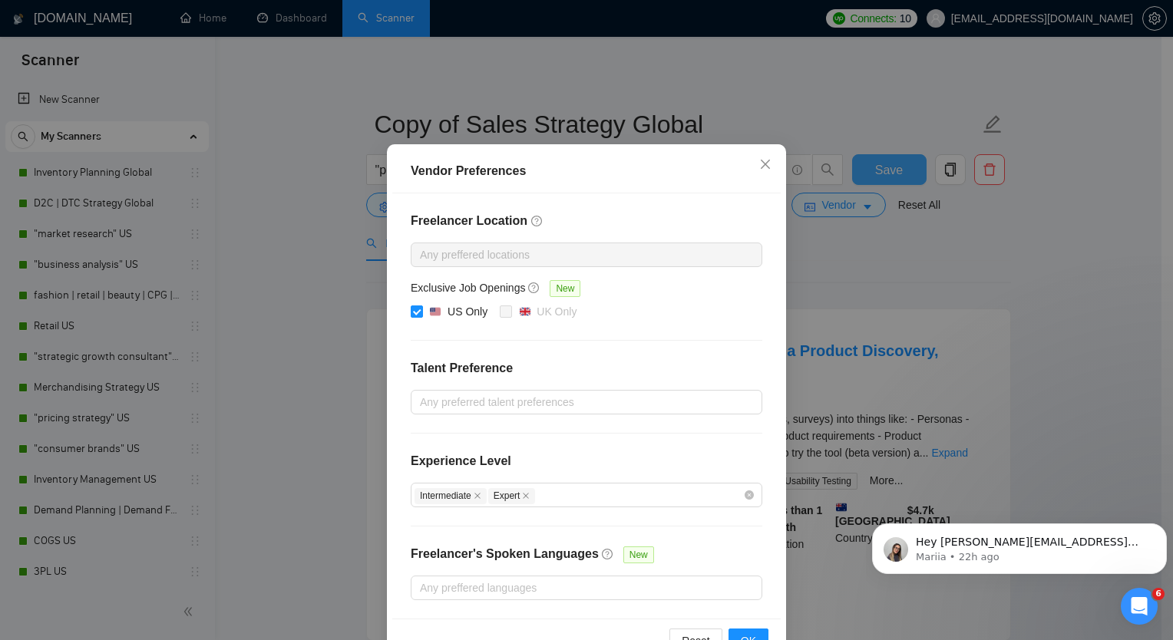
scroll to position [68, 0]
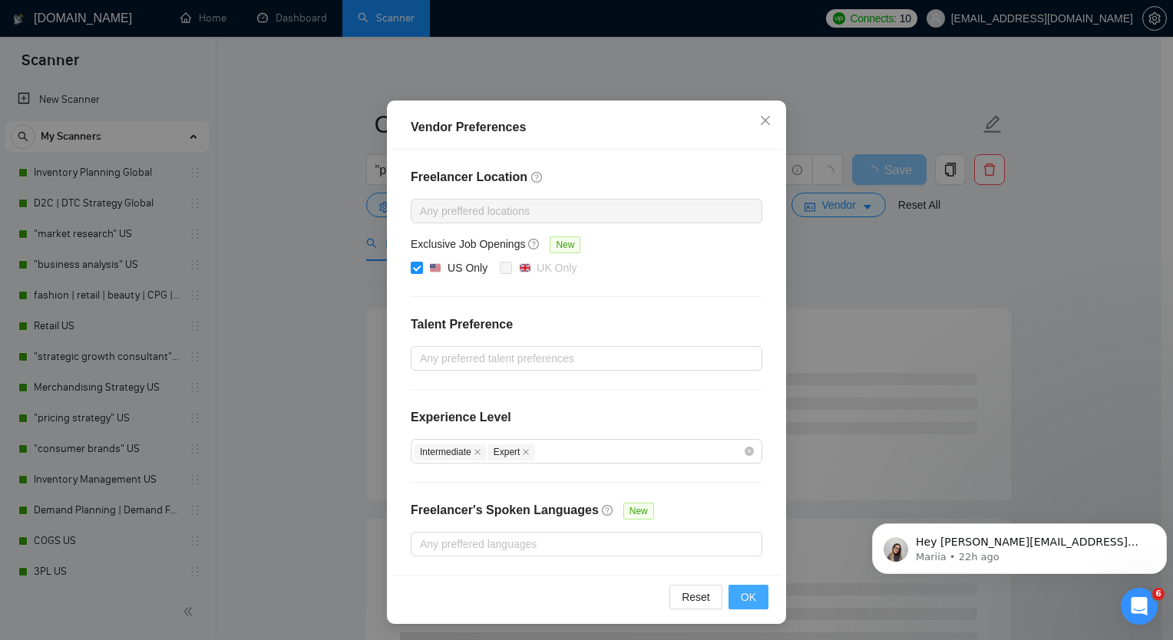
click at [747, 601] on span "OK" at bounding box center [748, 597] width 15 height 17
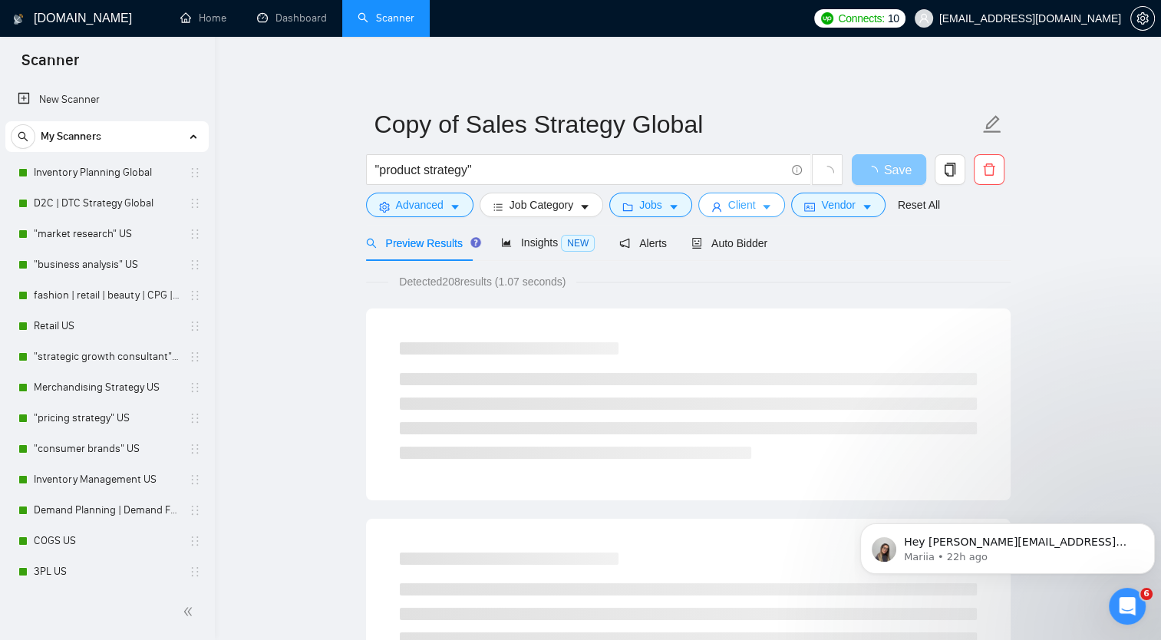
click at [751, 203] on button "Client" at bounding box center [741, 205] width 87 height 25
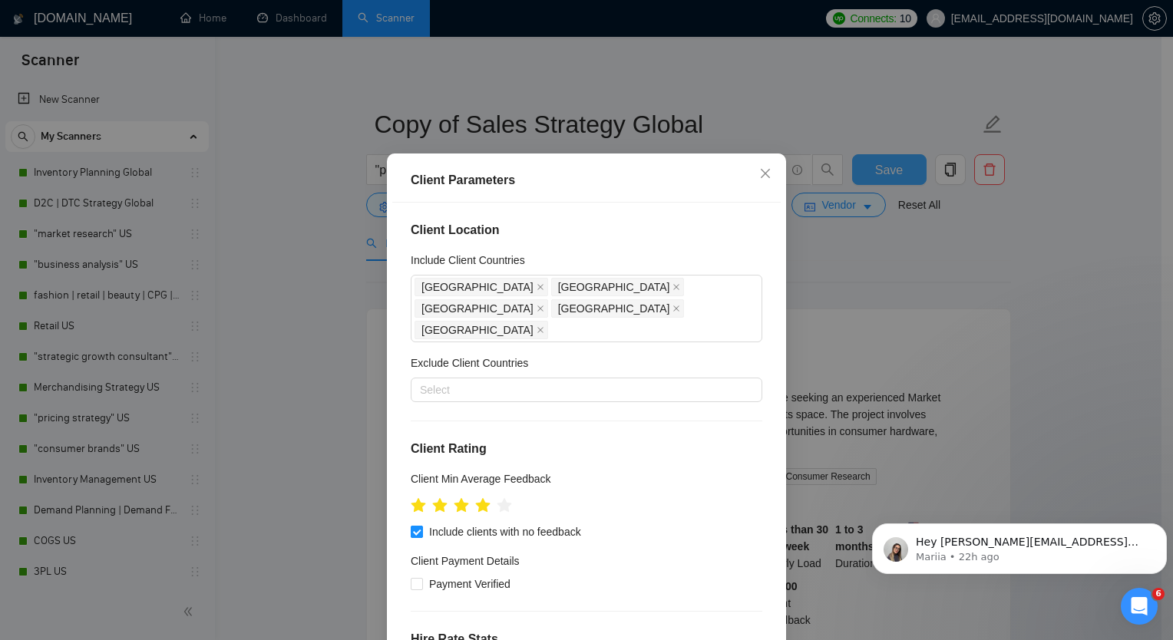
click at [411, 528] on input "Include clients with no feedback" at bounding box center [416, 531] width 11 height 11
checkbox input "false"
drag, startPoint x: 409, startPoint y: 510, endPoint x: 428, endPoint y: 503, distance: 20.4
click at [411, 509] on div at bounding box center [415, 505] width 8 height 24
click at [417, 502] on icon "star" at bounding box center [419, 505] width 16 height 15
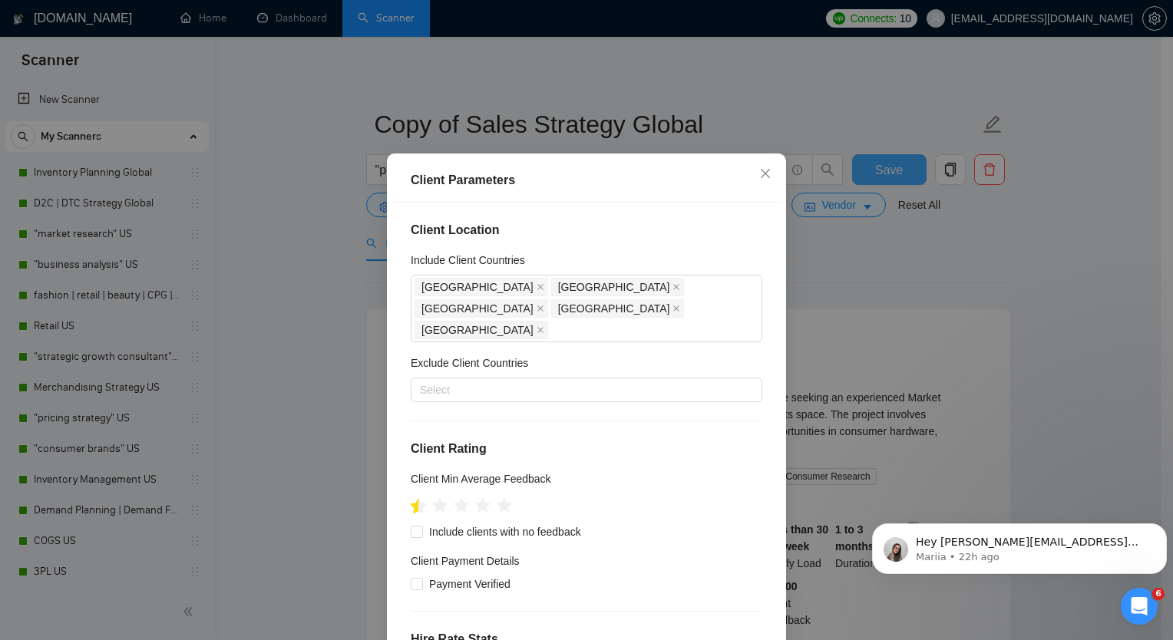
click at [411, 505] on icon "star" at bounding box center [419, 505] width 16 height 15
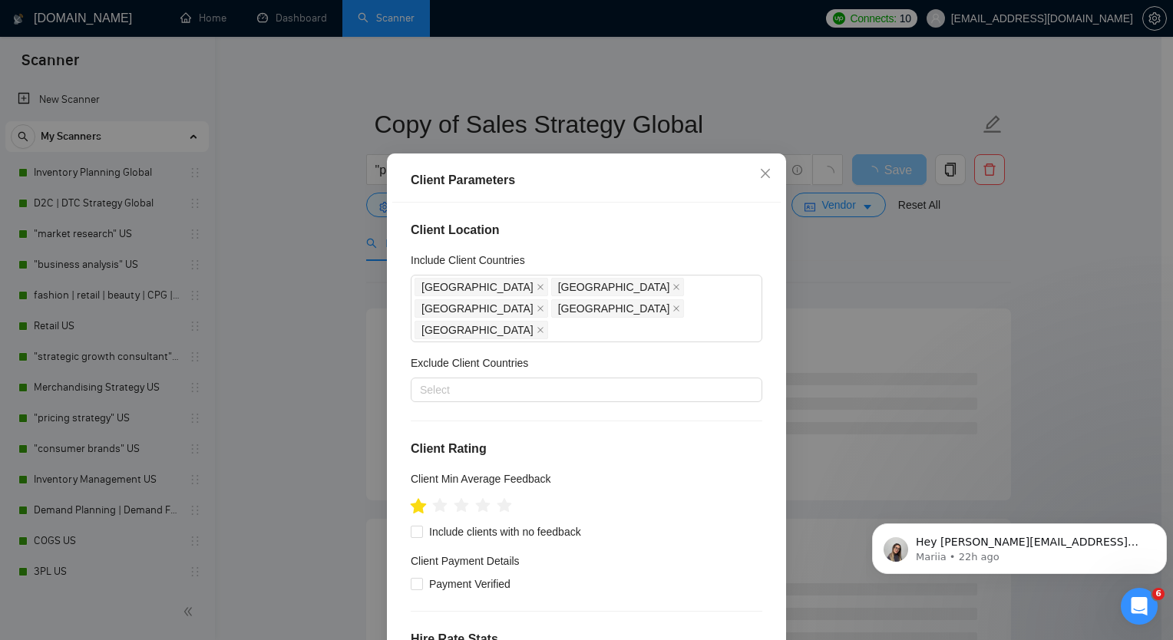
click at [414, 502] on icon "star" at bounding box center [419, 505] width 16 height 15
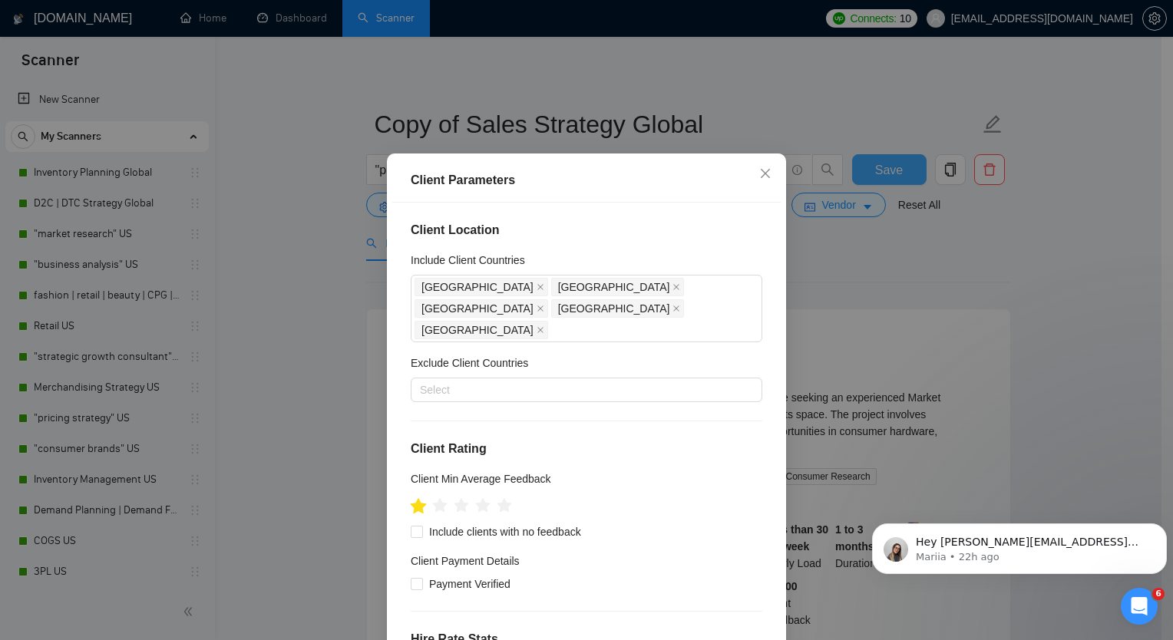
click at [414, 505] on icon "star" at bounding box center [419, 505] width 16 height 15
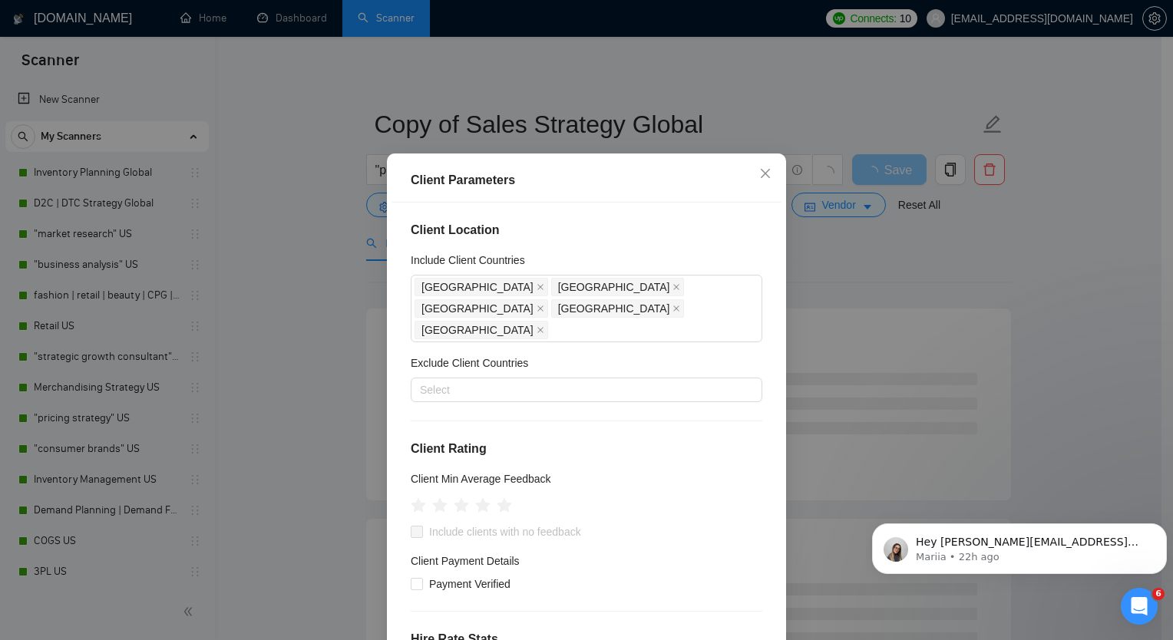
click at [322, 427] on div "Client Parameters Client Location Include Client Countries [GEOGRAPHIC_DATA] [G…" at bounding box center [586, 320] width 1173 height 640
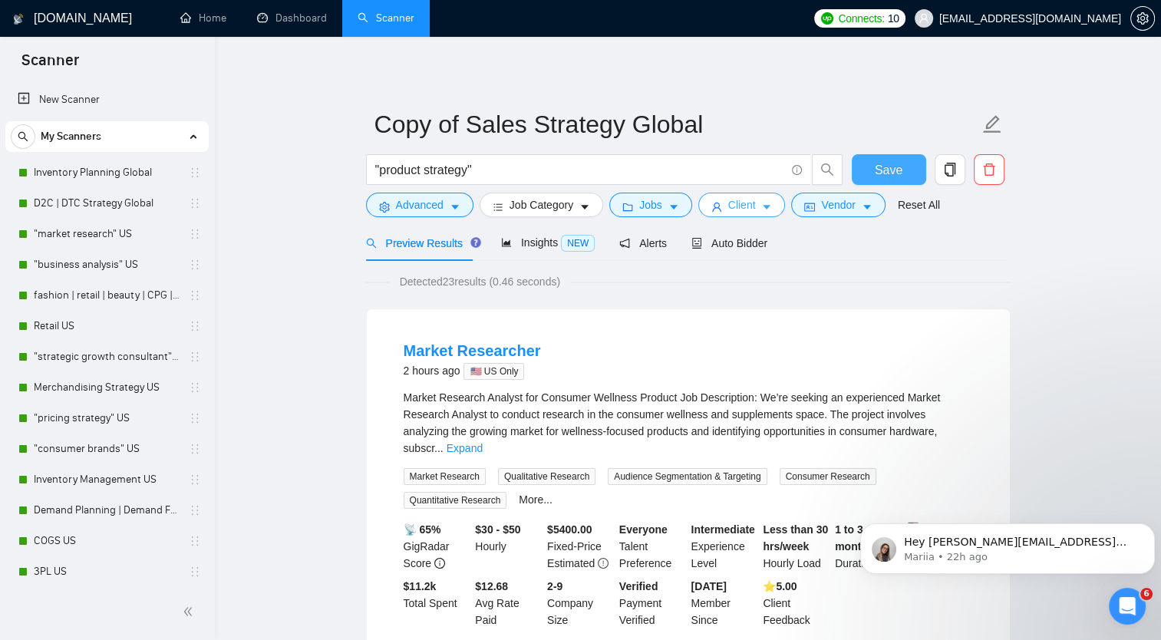
click at [751, 206] on button "Client" at bounding box center [741, 205] width 87 height 25
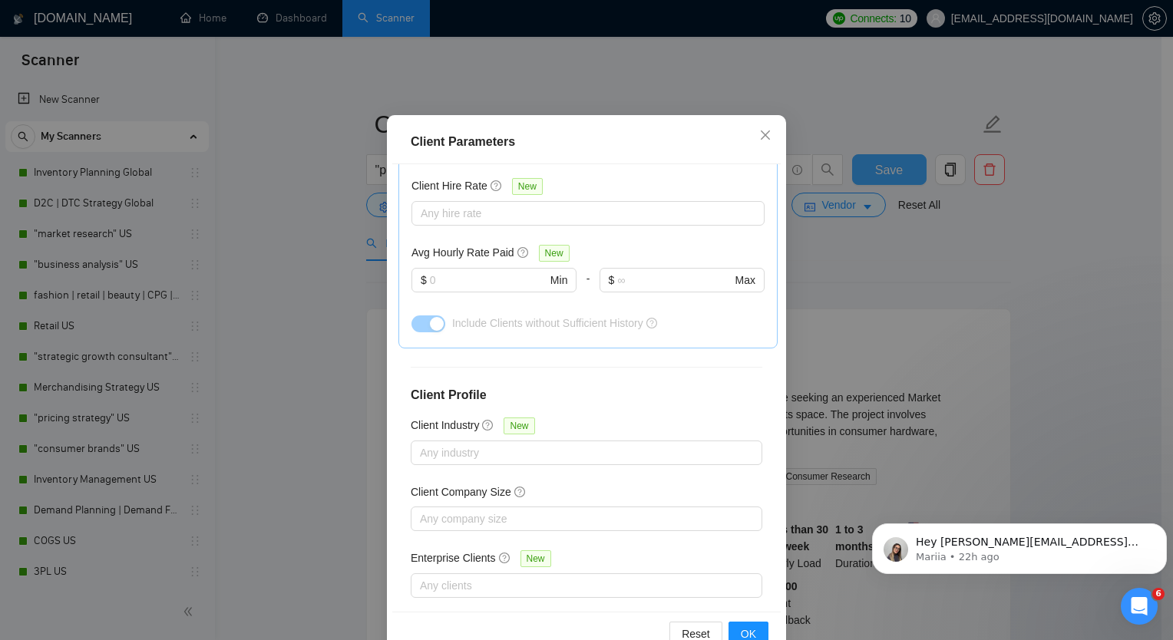
scroll to position [93, 0]
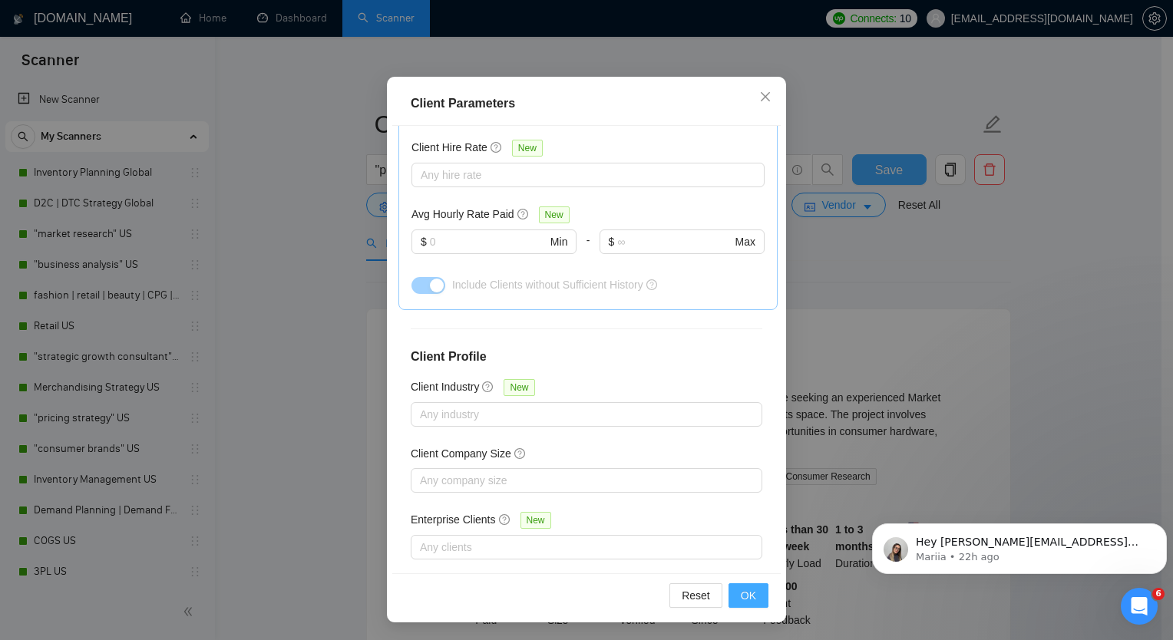
click at [741, 587] on span "OK" at bounding box center [748, 595] width 15 height 17
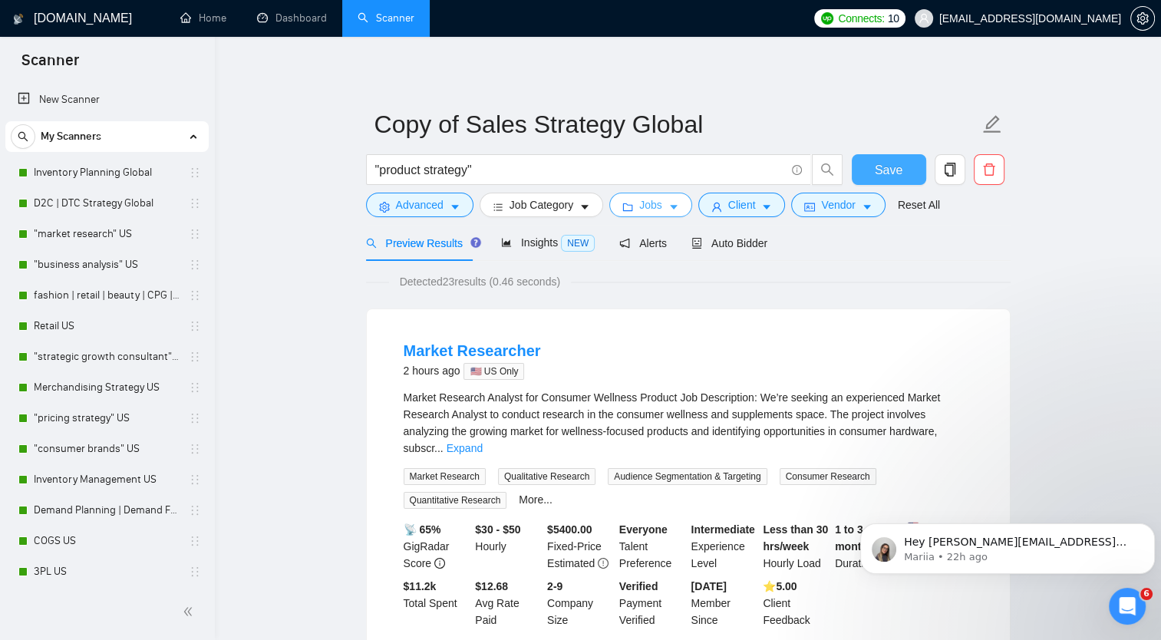
click at [670, 206] on icon "caret-down" at bounding box center [674, 208] width 8 height 5
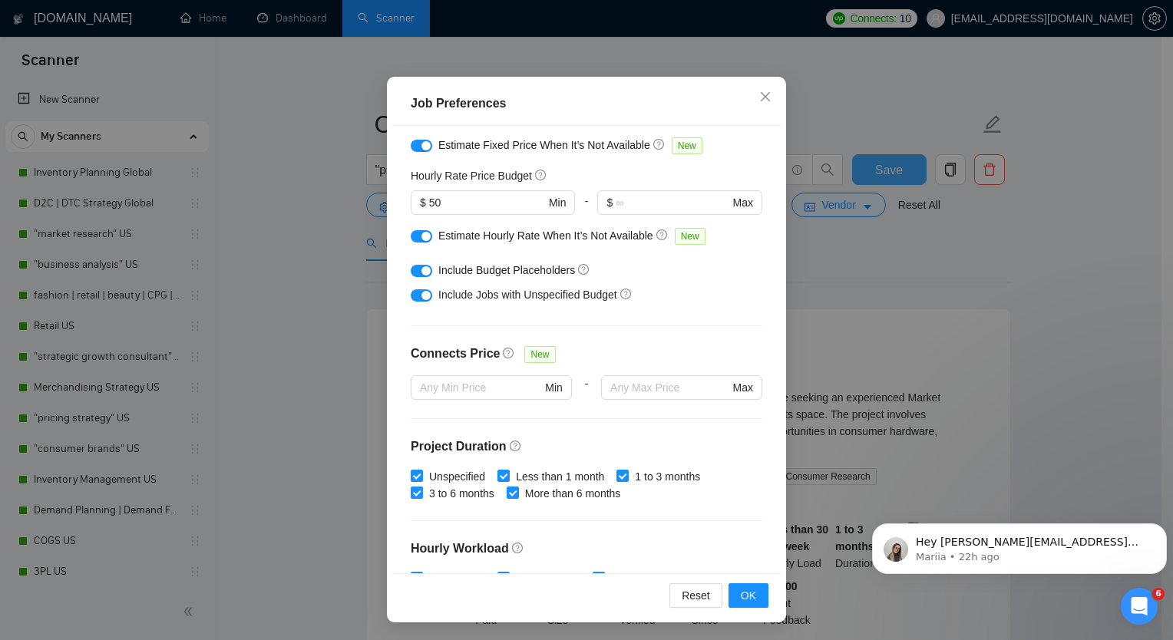
scroll to position [0, 0]
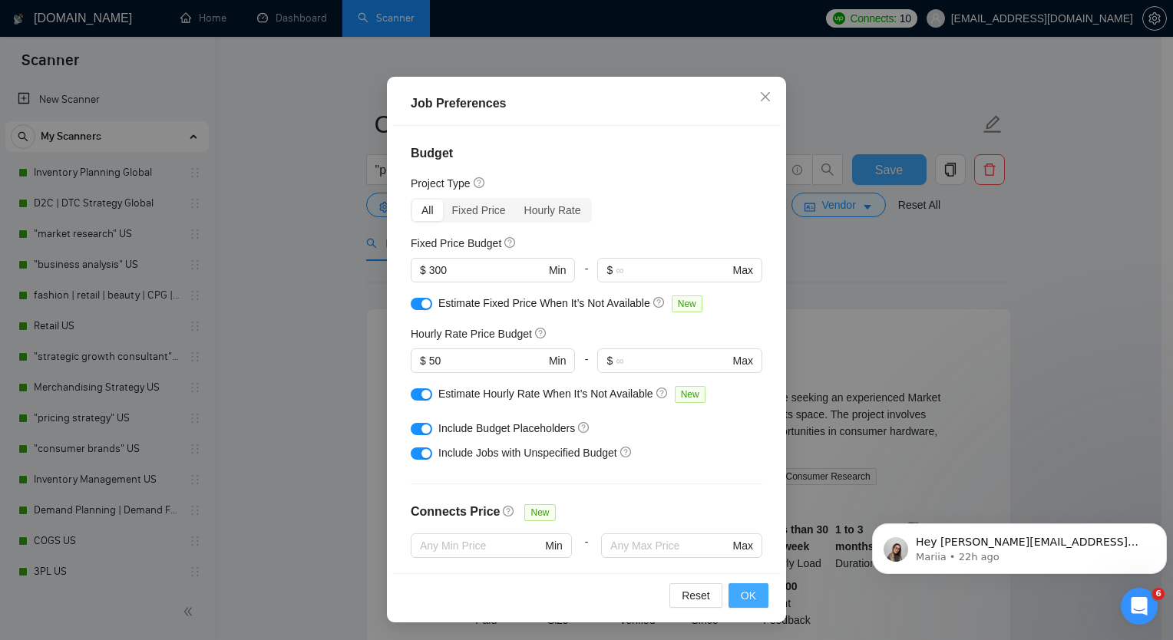
click at [747, 595] on span "OK" at bounding box center [748, 595] width 15 height 17
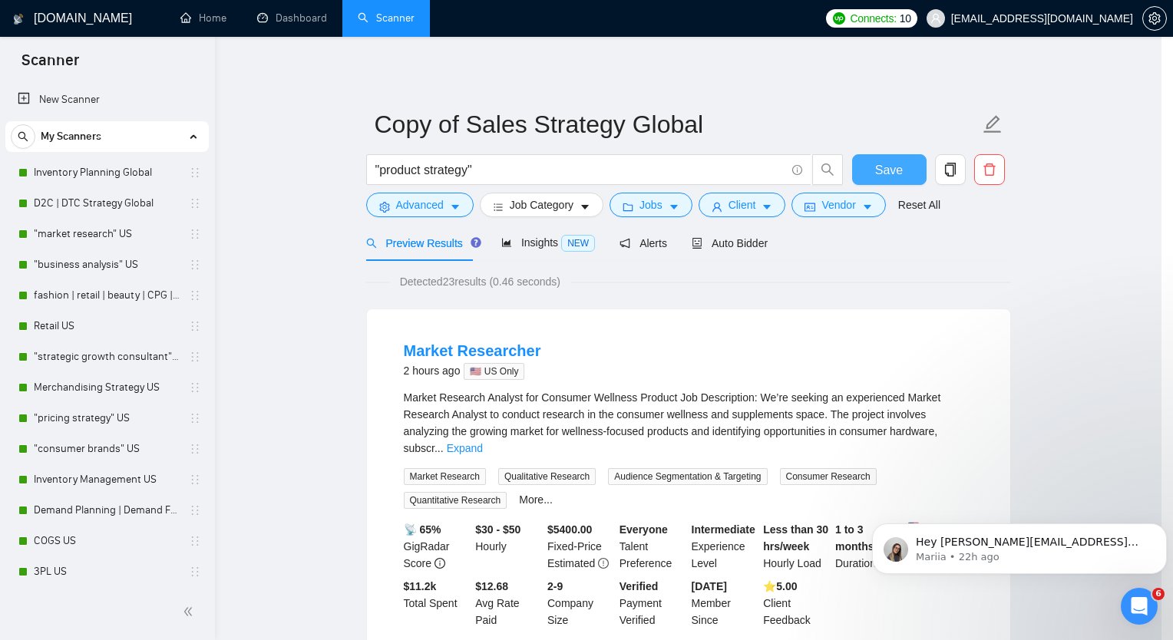
scroll to position [16, 0]
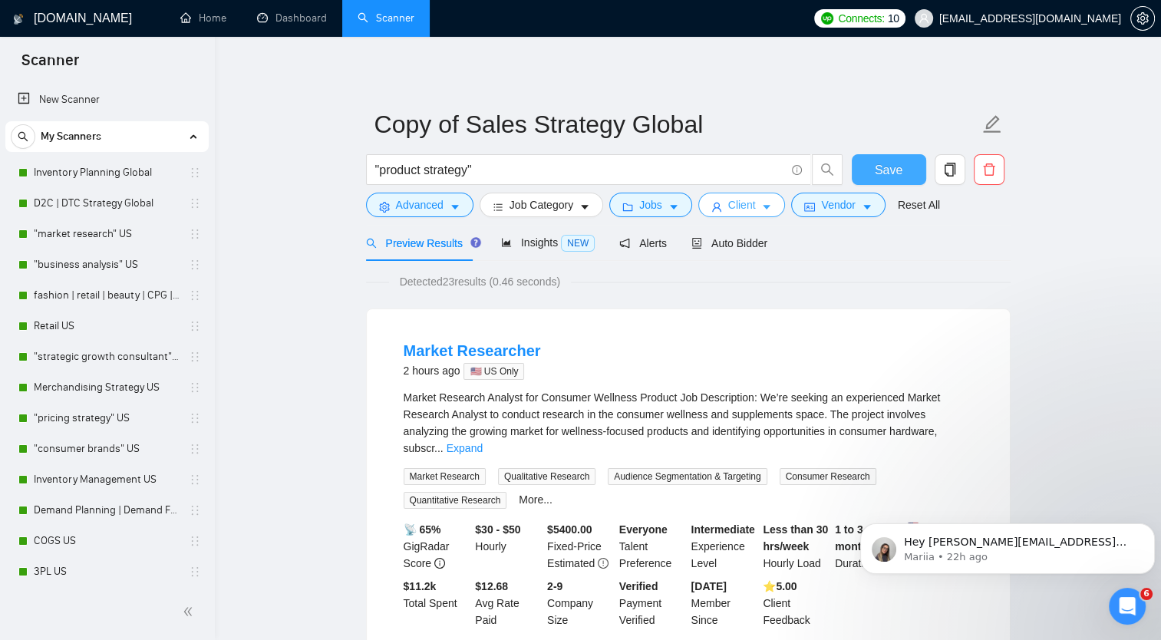
click at [761, 205] on icon "caret-down" at bounding box center [766, 207] width 11 height 11
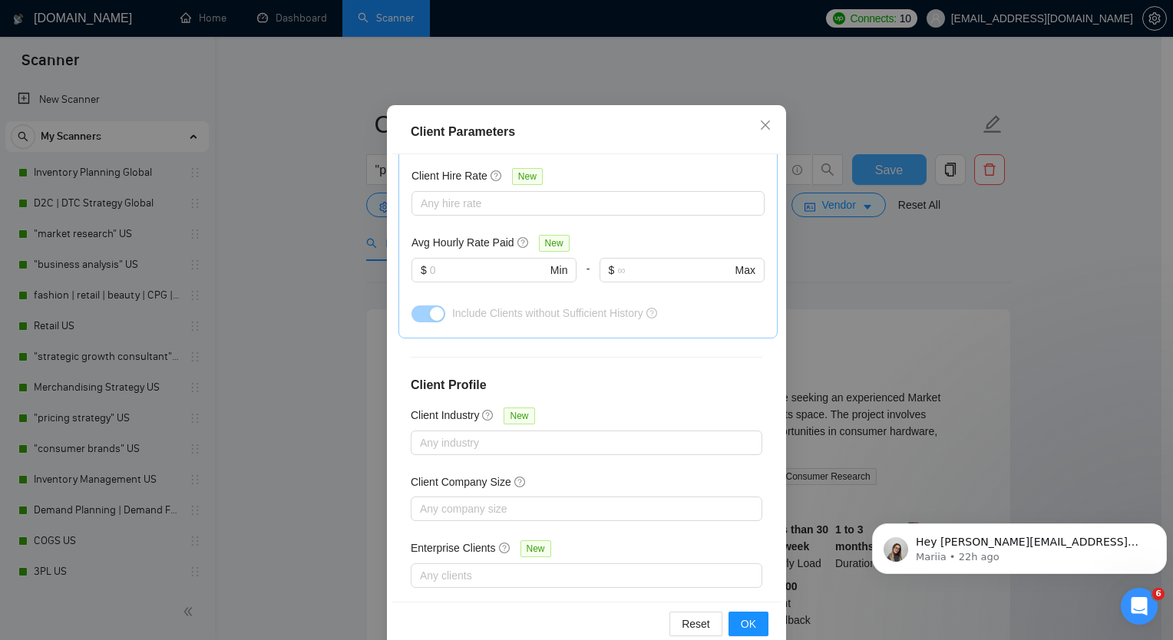
scroll to position [93, 0]
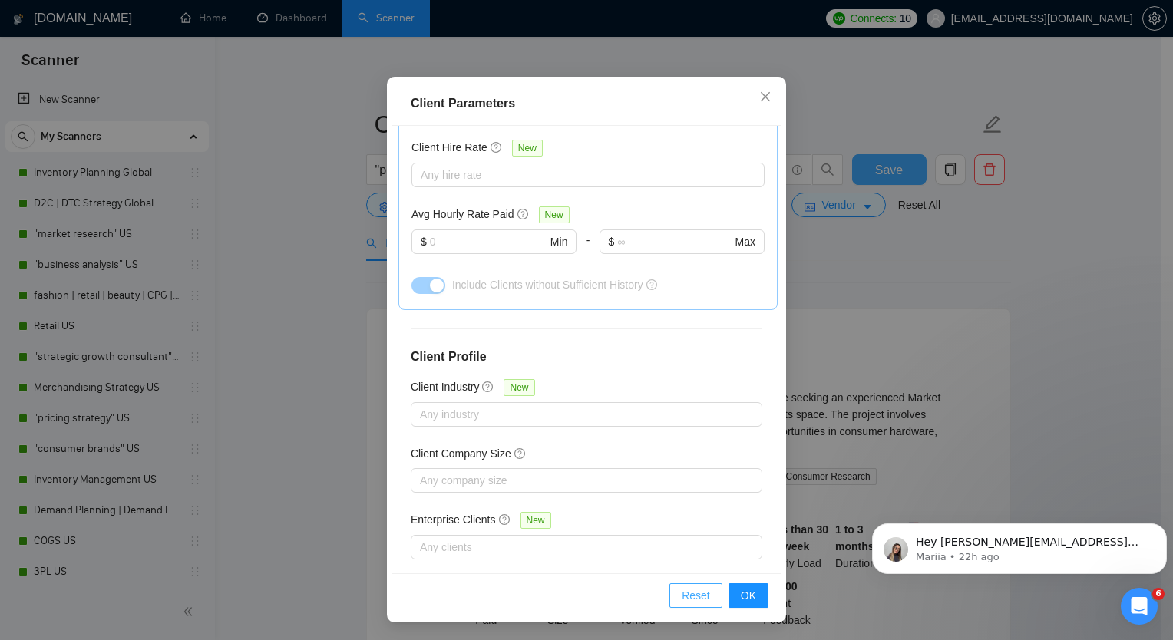
click at [693, 593] on span "Reset" at bounding box center [695, 595] width 28 height 17
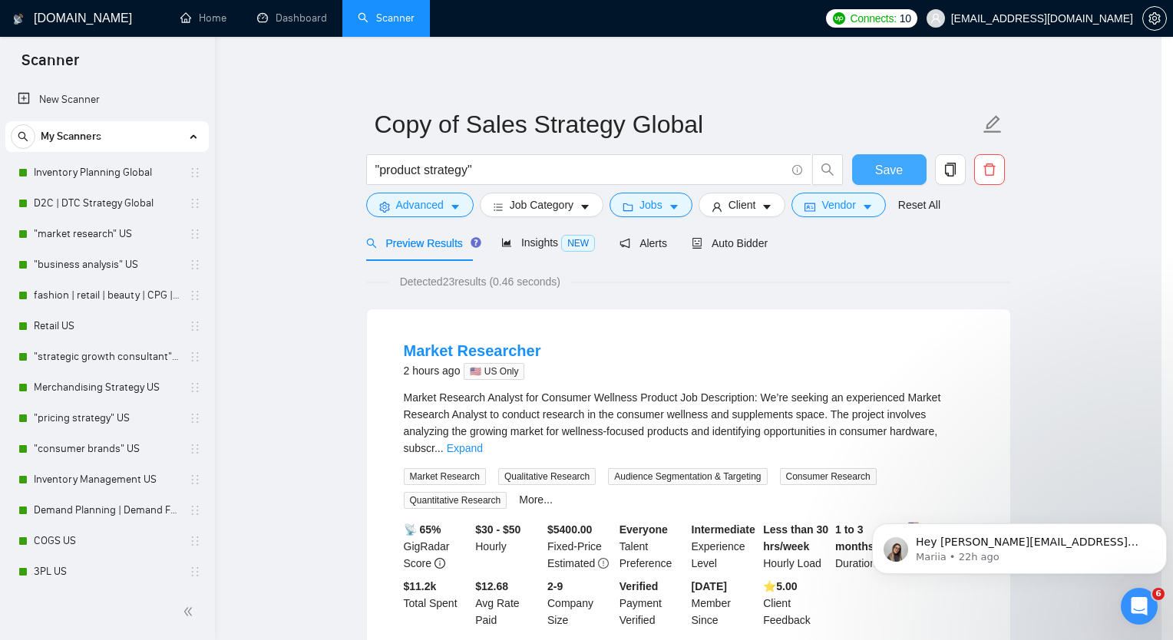
scroll to position [16, 0]
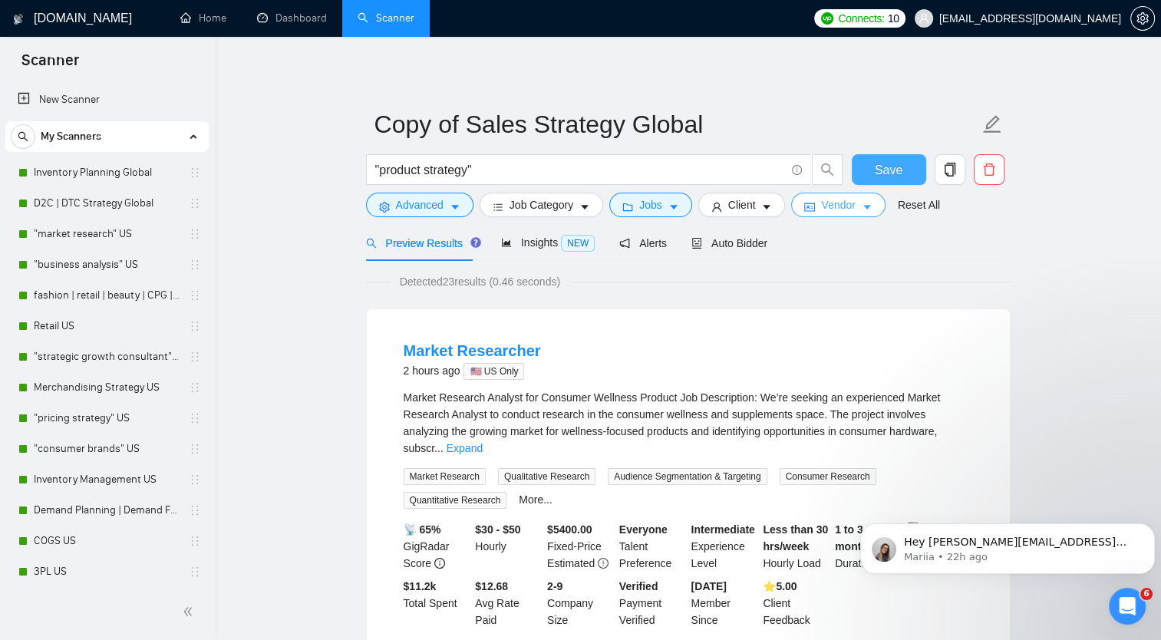
click at [863, 207] on icon "caret-down" at bounding box center [867, 208] width 8 height 5
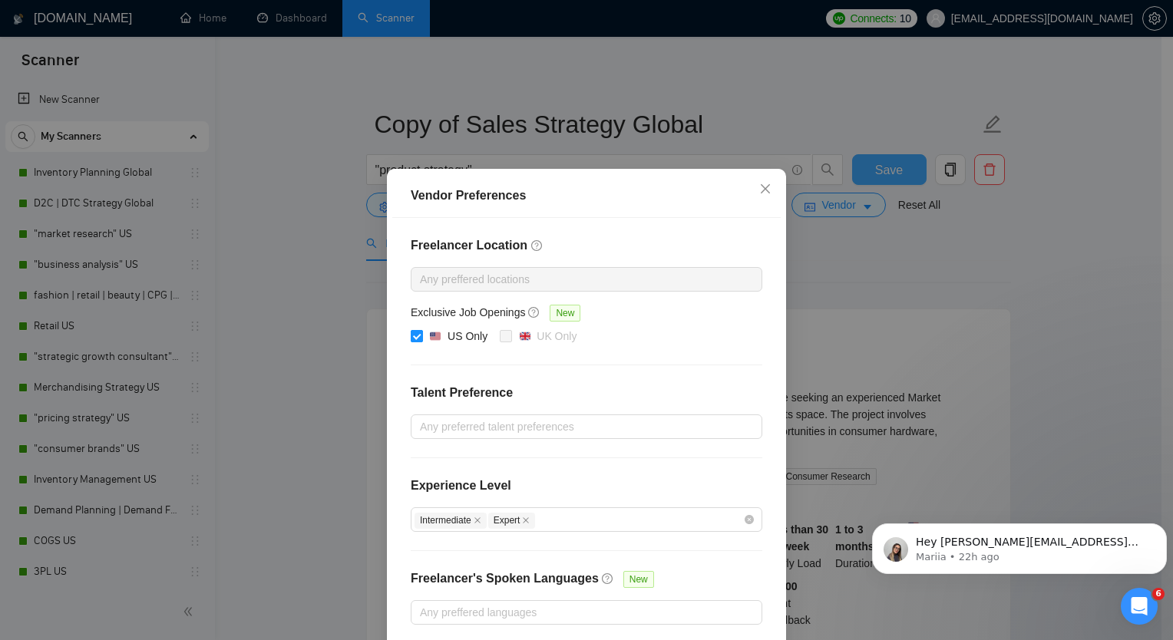
click at [415, 337] on span at bounding box center [417, 336] width 12 height 12
click at [415, 337] on input "US Only" at bounding box center [416, 335] width 11 height 11
checkbox input "false"
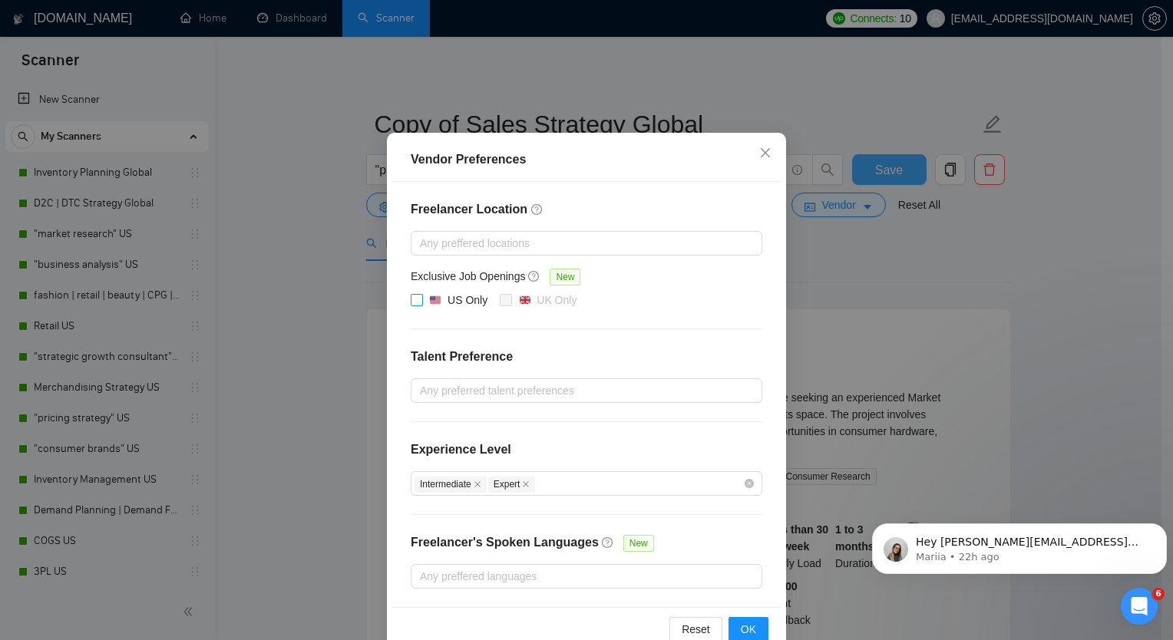
scroll to position [68, 0]
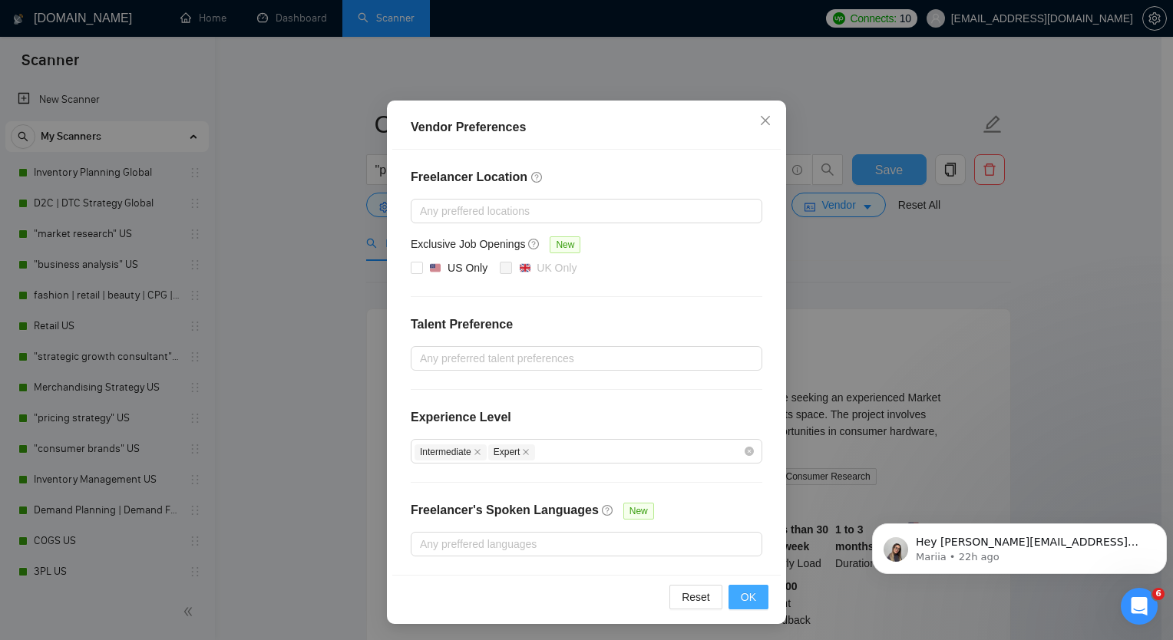
click at [741, 589] on span "OK" at bounding box center [748, 597] width 15 height 17
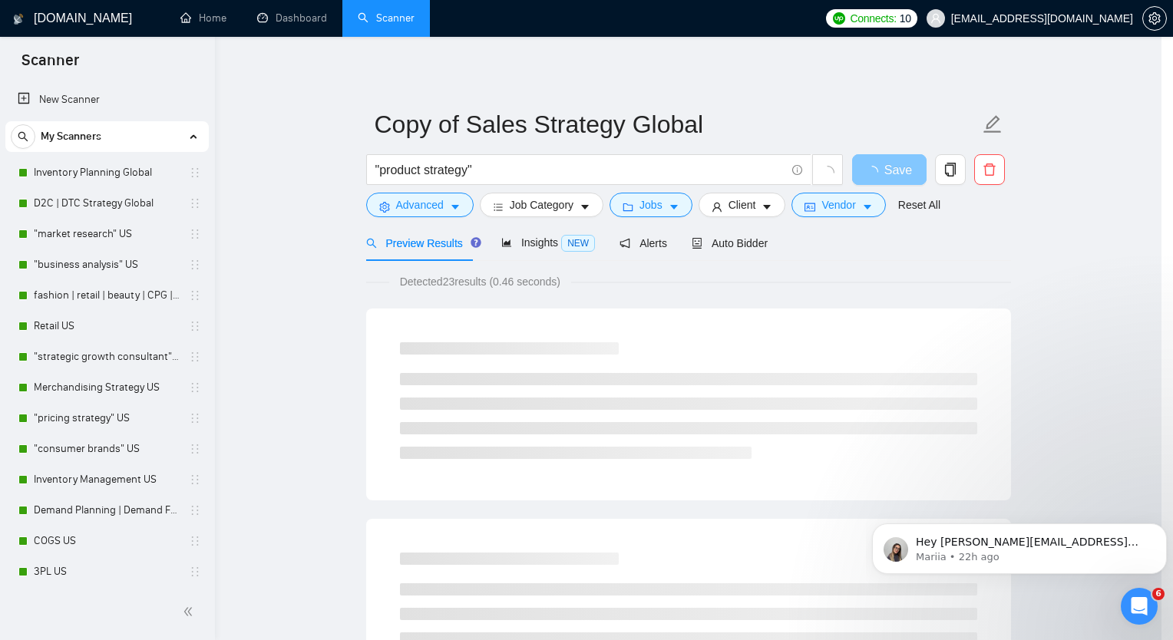
scroll to position [0, 0]
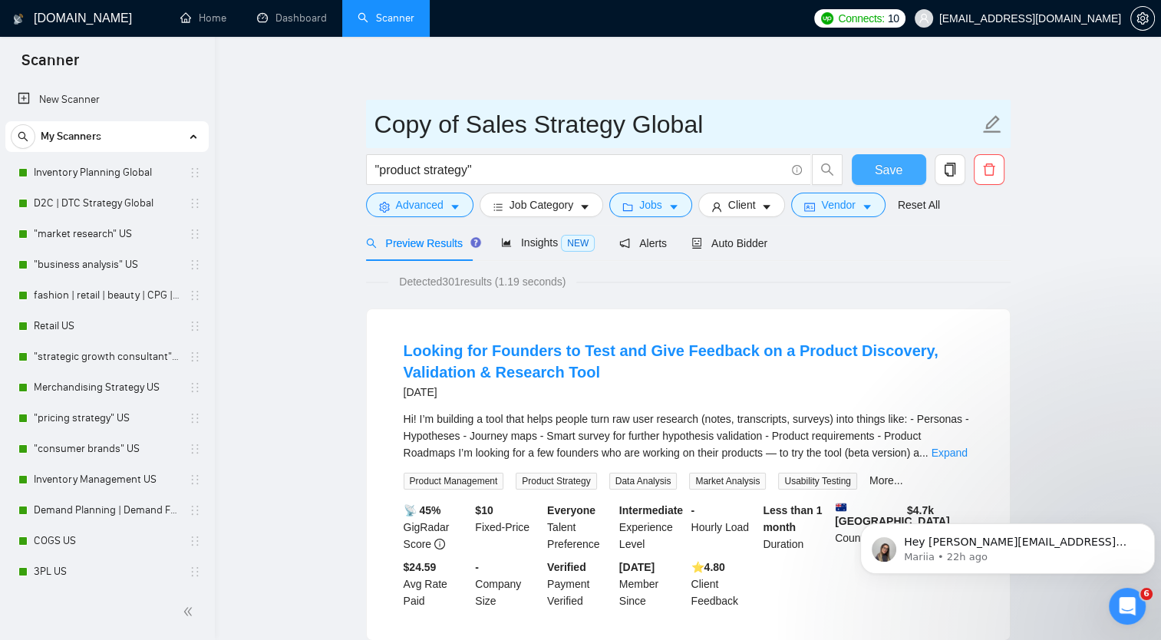
drag, startPoint x: 380, startPoint y: 124, endPoint x: 525, endPoint y: 127, distance: 145.1
click at [525, 127] on input "Copy of Sales Strategy Global" at bounding box center [676, 124] width 605 height 38
type input "Product Strategy Global"
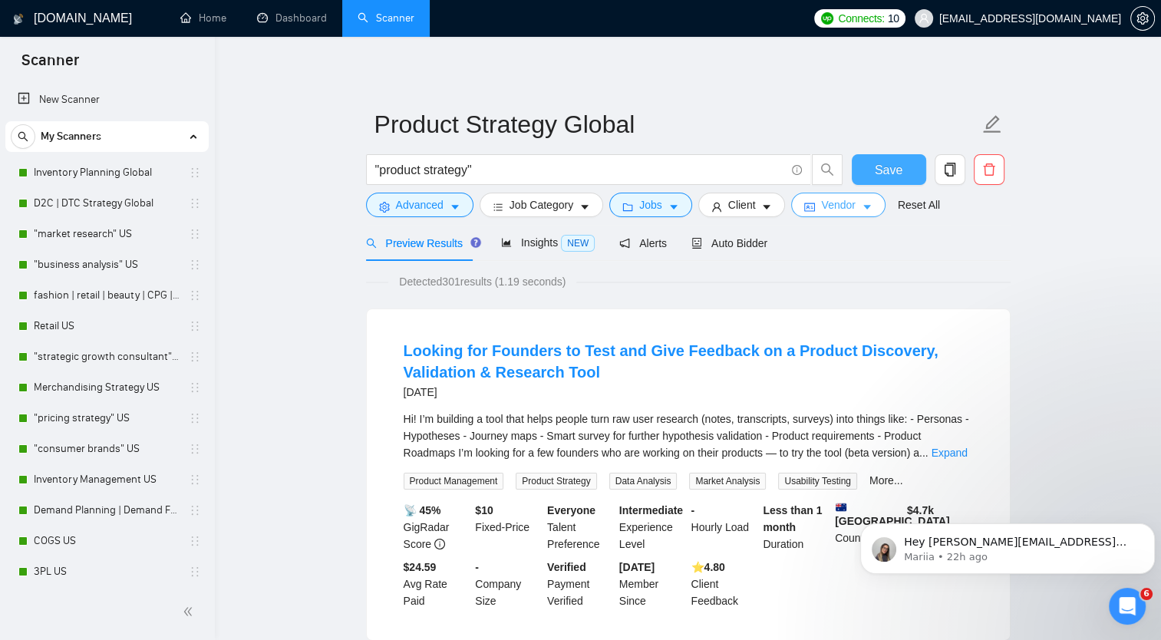
click at [836, 210] on span "Vendor" at bounding box center [838, 204] width 34 height 17
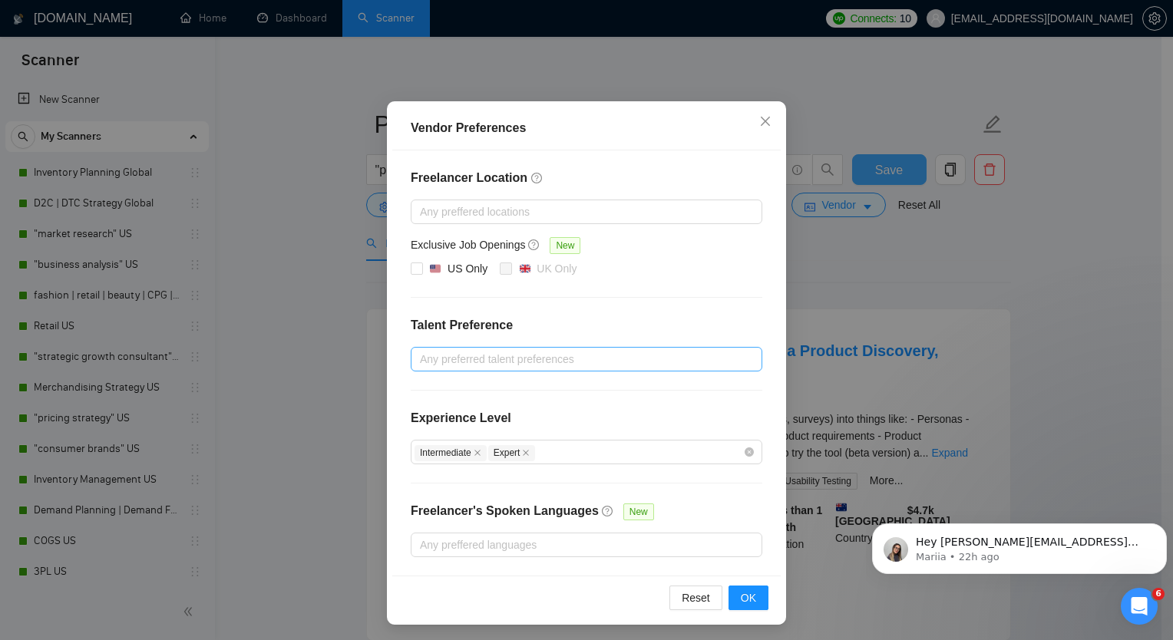
scroll to position [68, 0]
click at [751, 597] on button "OK" at bounding box center [748, 597] width 40 height 25
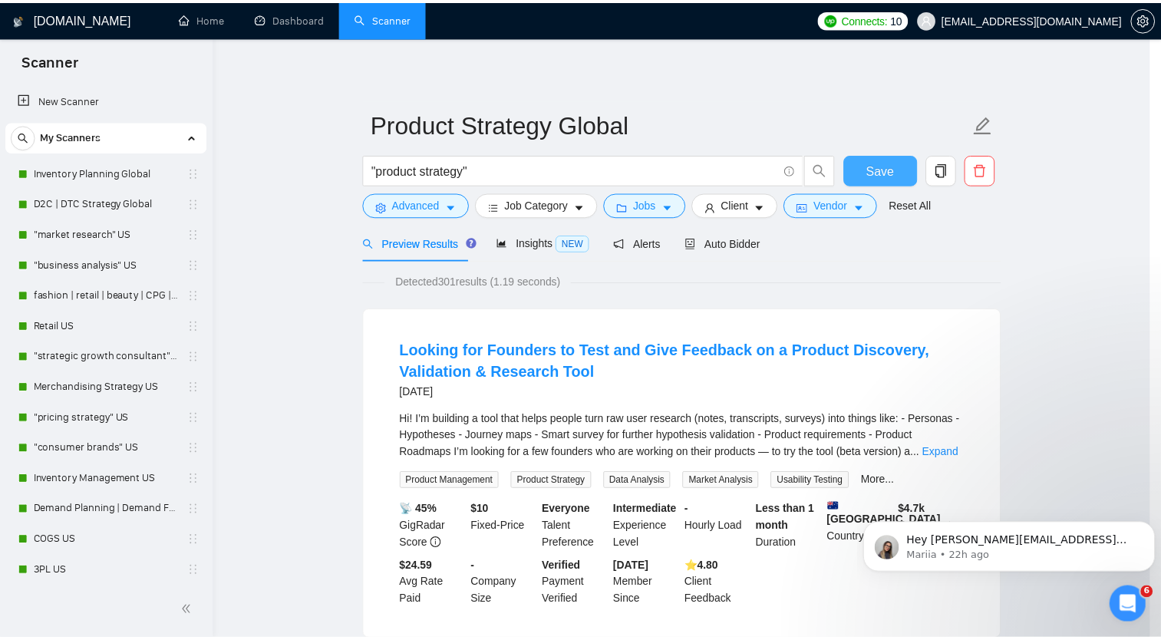
scroll to position [0, 0]
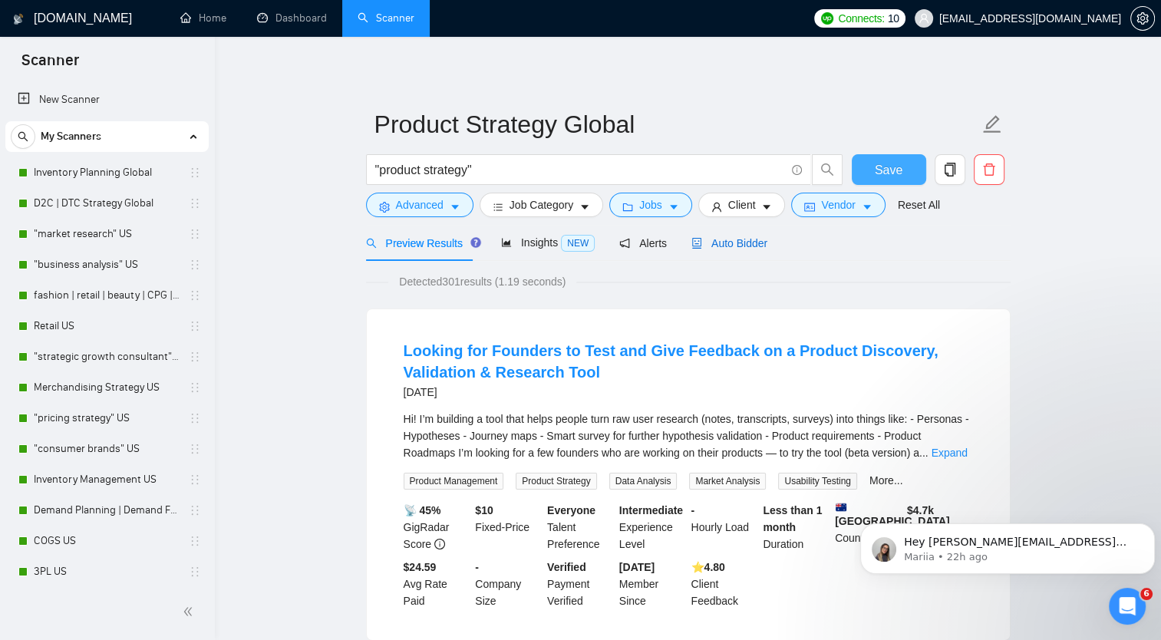
click at [724, 248] on span "Auto Bidder" at bounding box center [729, 243] width 76 height 12
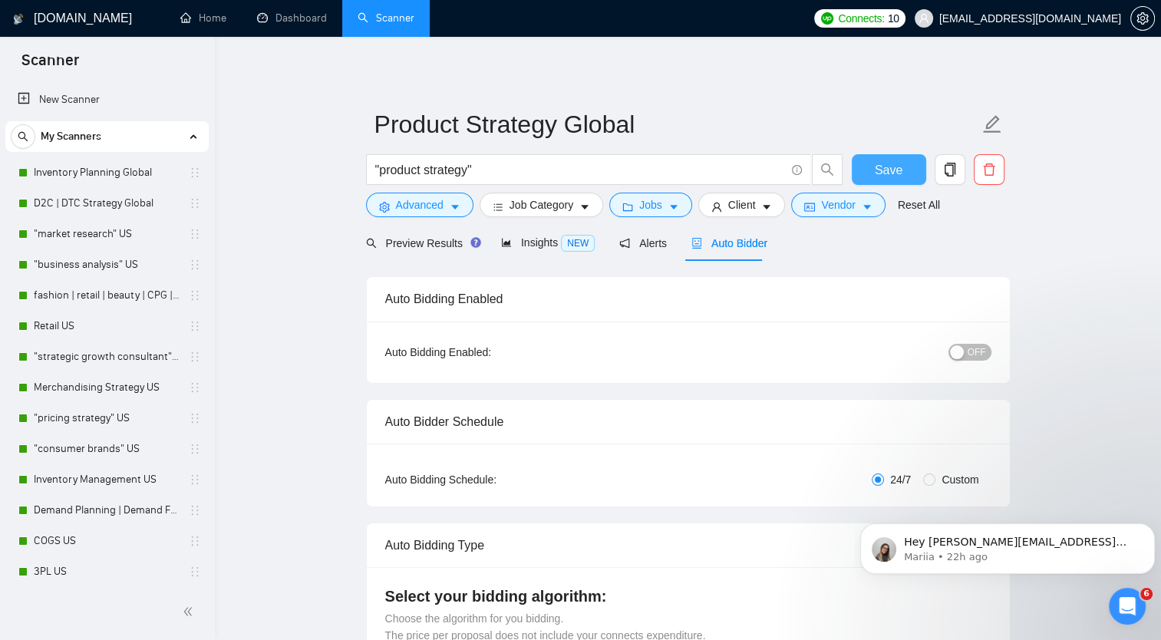
click at [974, 351] on span "OFF" at bounding box center [977, 352] width 18 height 17
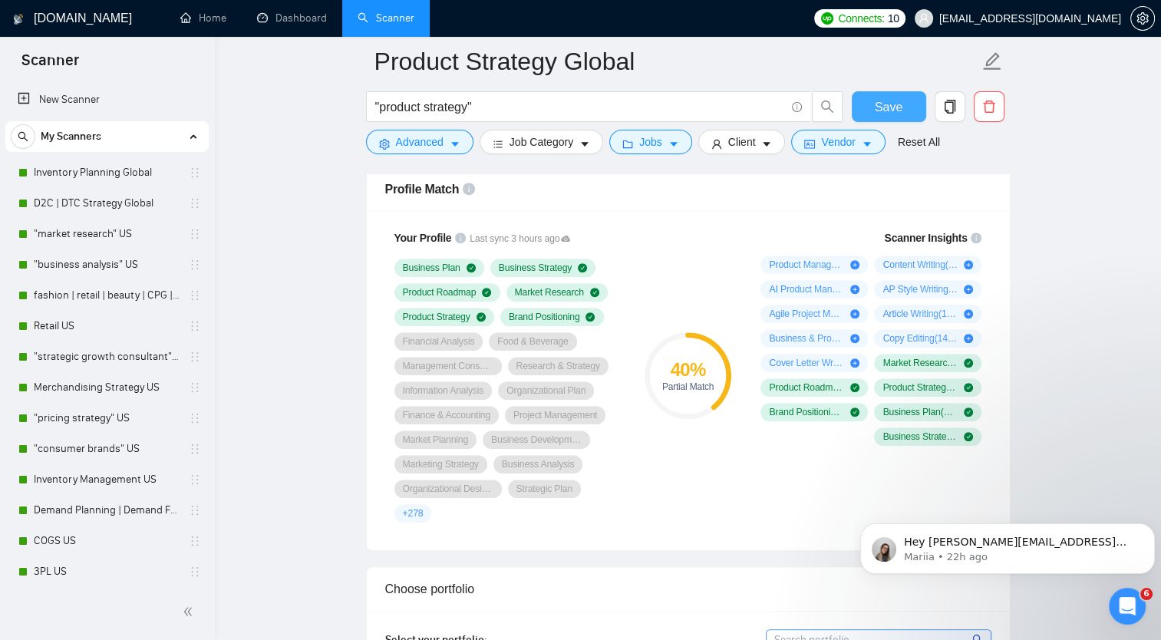
scroll to position [998, 0]
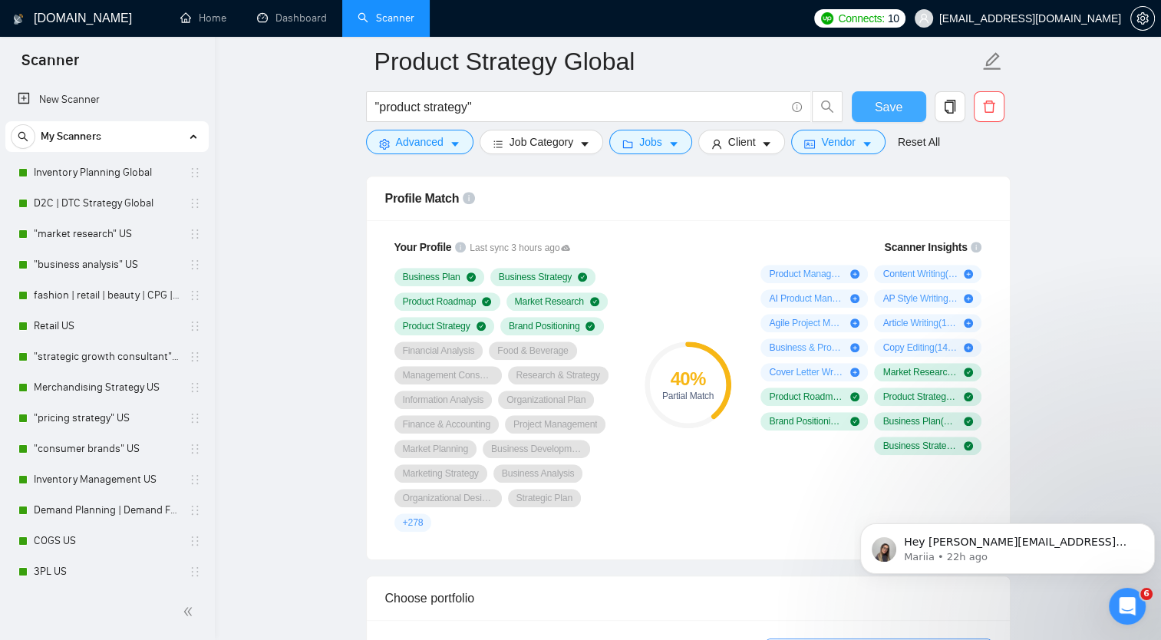
click at [884, 105] on span "Save" at bounding box center [889, 106] width 28 height 19
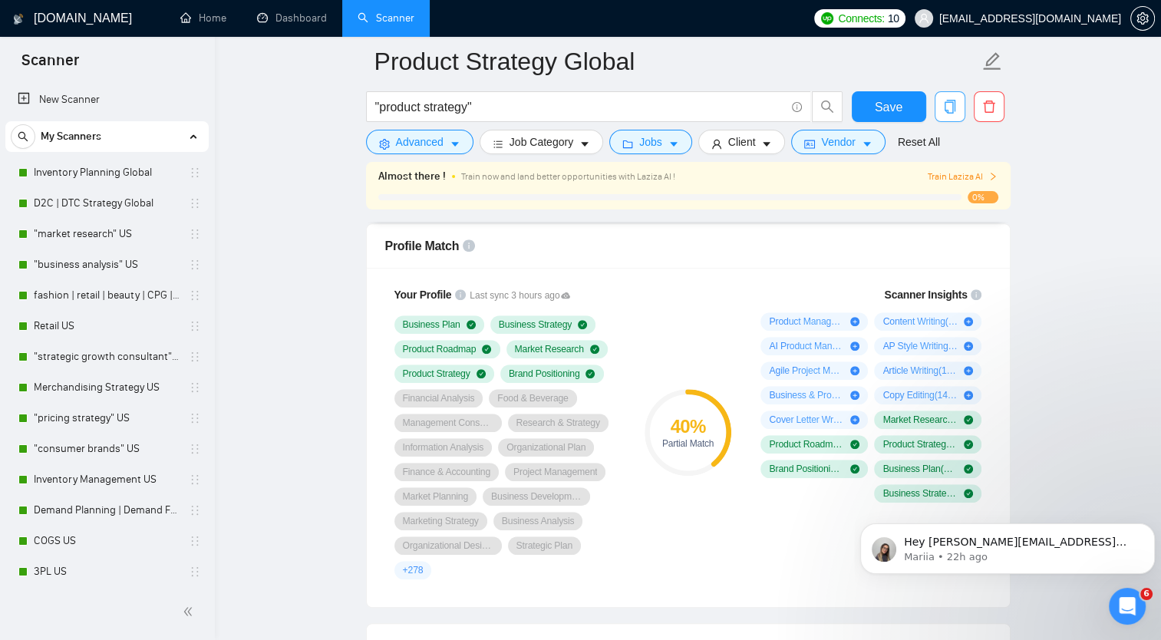
click at [955, 105] on icon "copy" at bounding box center [950, 107] width 14 height 14
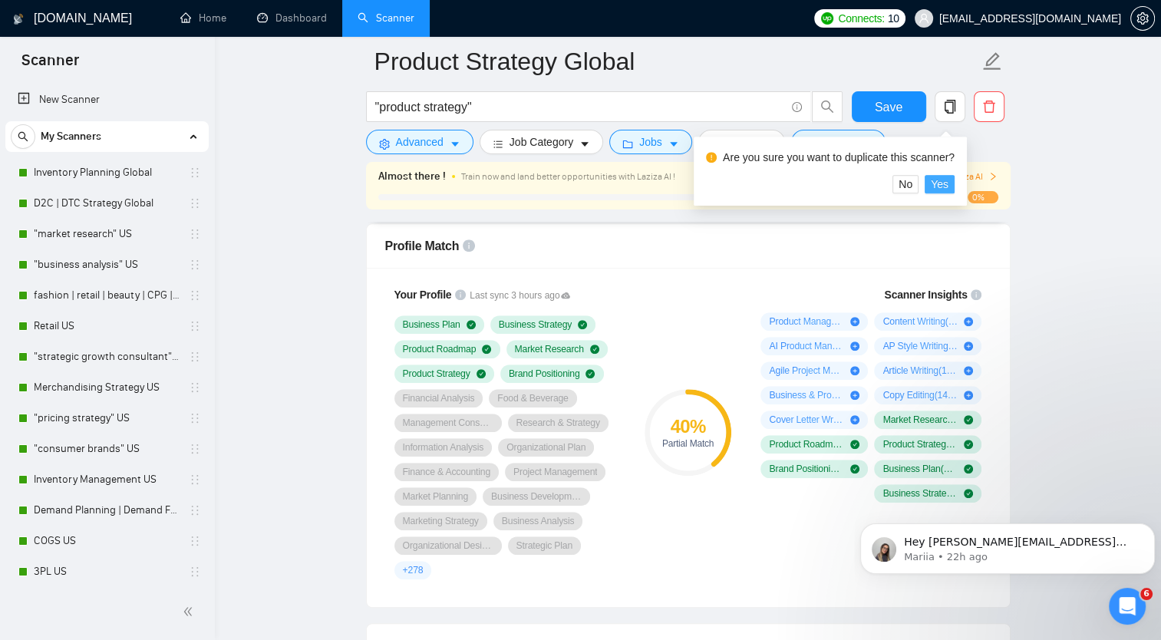
click at [939, 183] on span "Yes" at bounding box center [940, 184] width 18 height 17
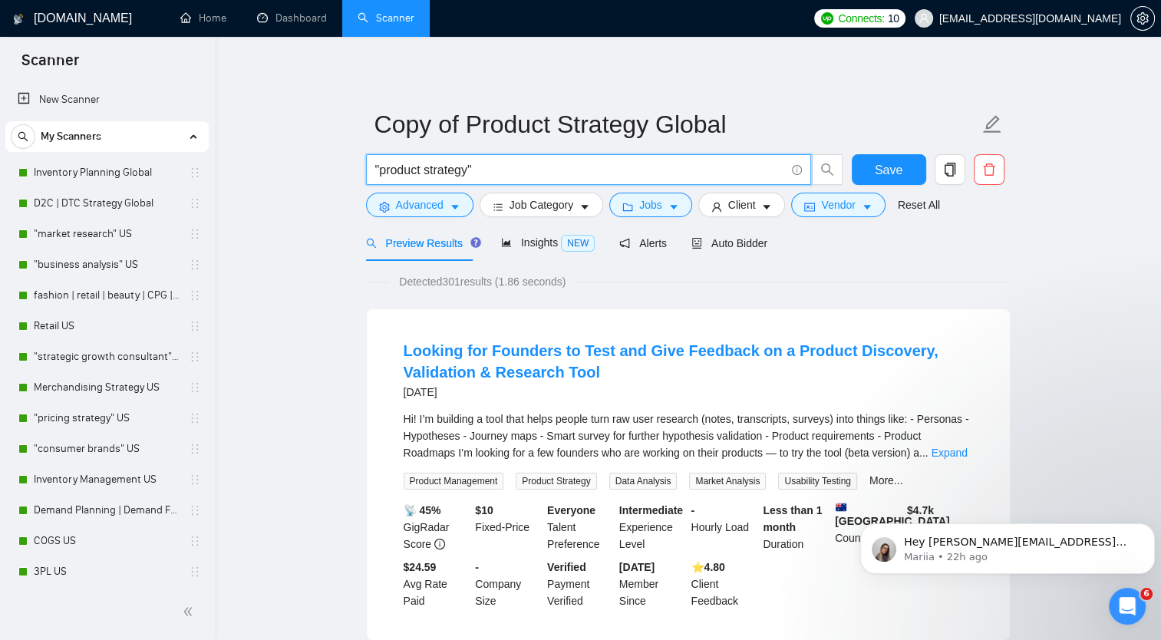
drag, startPoint x: 381, startPoint y: 170, endPoint x: 469, endPoint y: 166, distance: 87.6
click at [469, 166] on input ""product strategy"" at bounding box center [580, 169] width 410 height 19
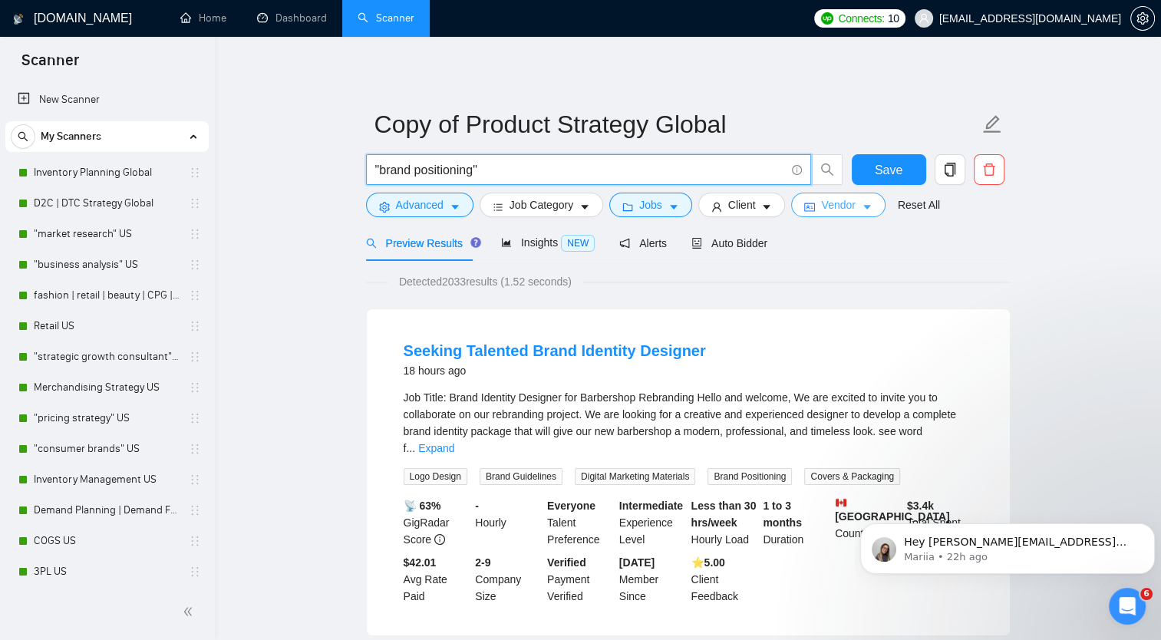
type input ""brand positioning""
click at [867, 202] on button "Vendor" at bounding box center [838, 205] width 94 height 25
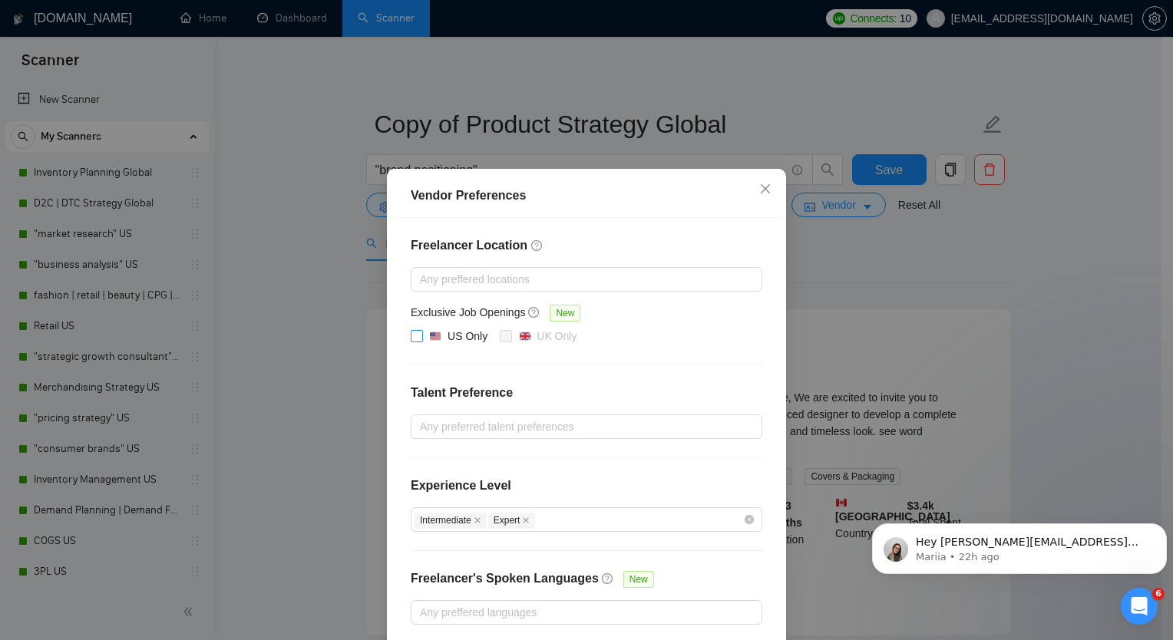
click at [412, 330] on input "US Only" at bounding box center [416, 335] width 11 height 11
checkbox input "true"
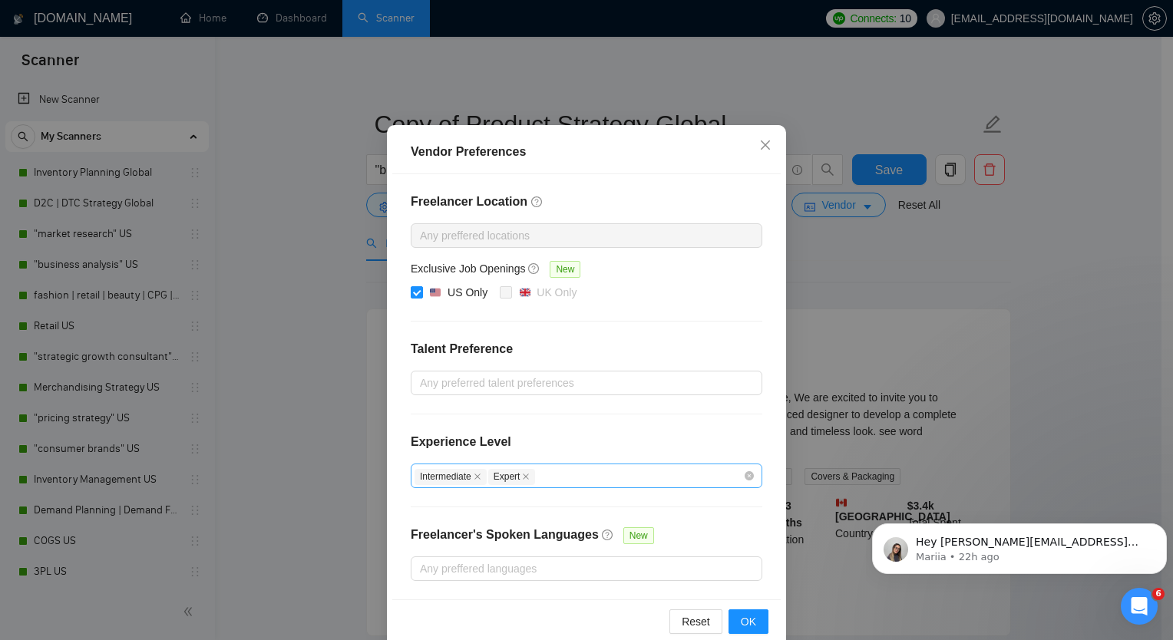
scroll to position [68, 0]
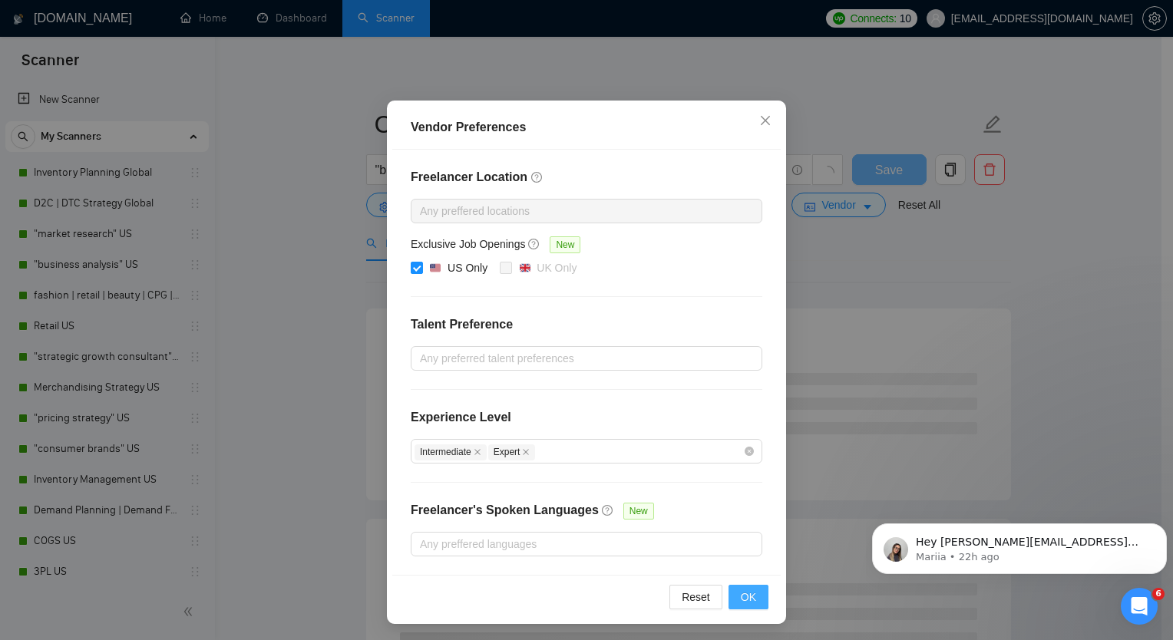
click at [748, 596] on span "OK" at bounding box center [748, 597] width 15 height 17
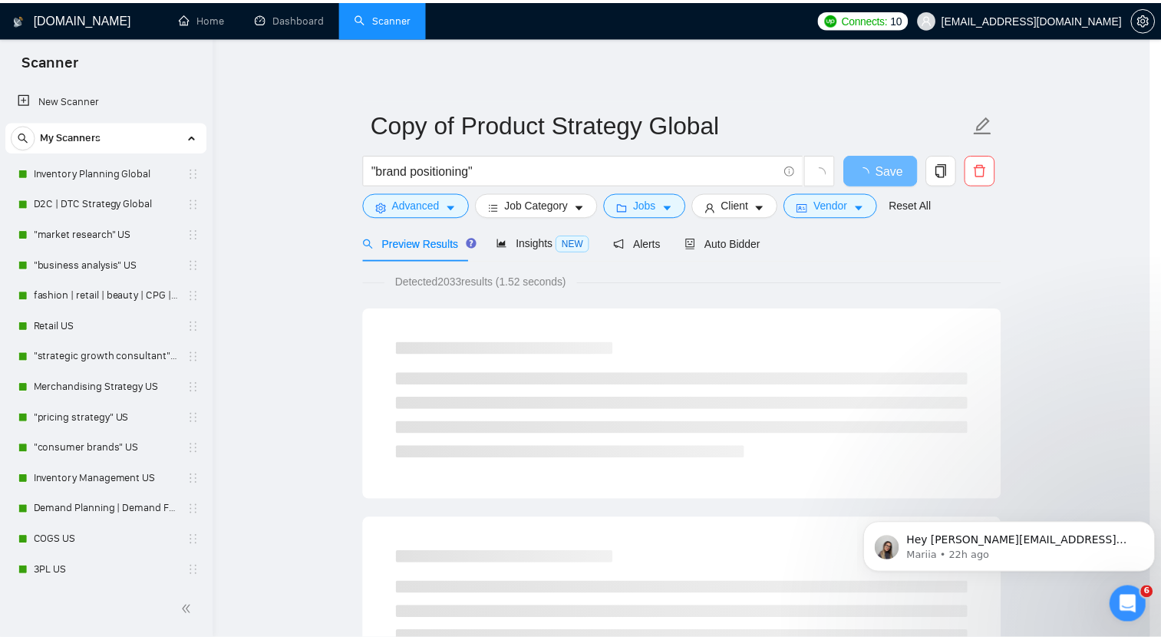
scroll to position [0, 0]
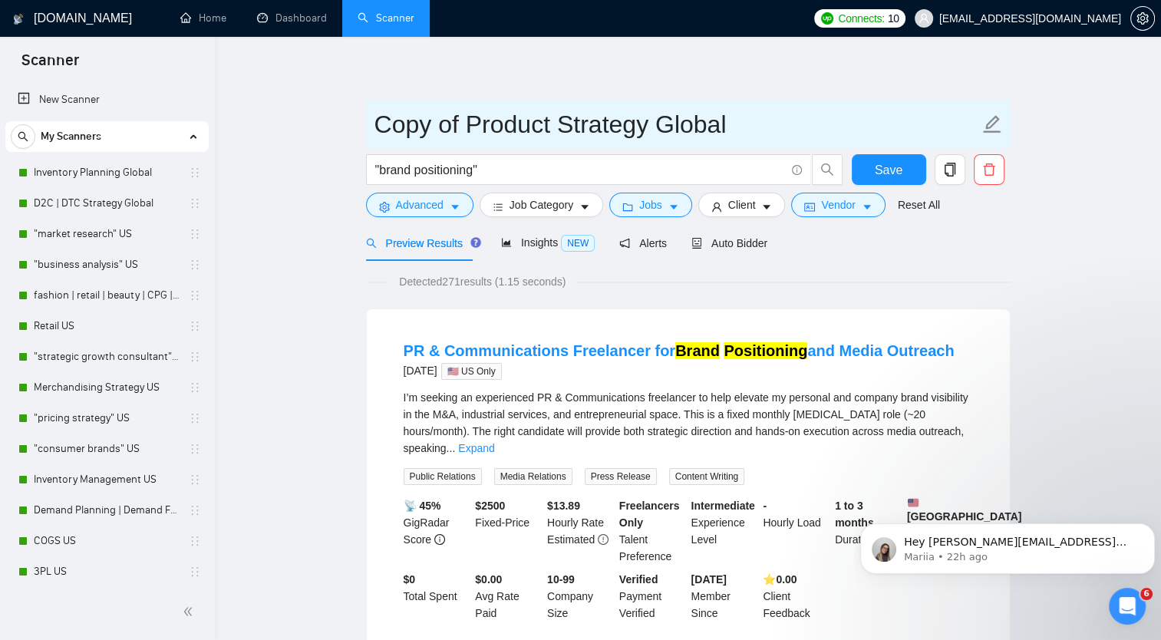
drag, startPoint x: 374, startPoint y: 124, endPoint x: 752, endPoint y: 124, distance: 377.6
click at [752, 124] on input "Copy of Product Strategy Global" at bounding box center [676, 124] width 605 height 38
type input "Brand Positioning US"
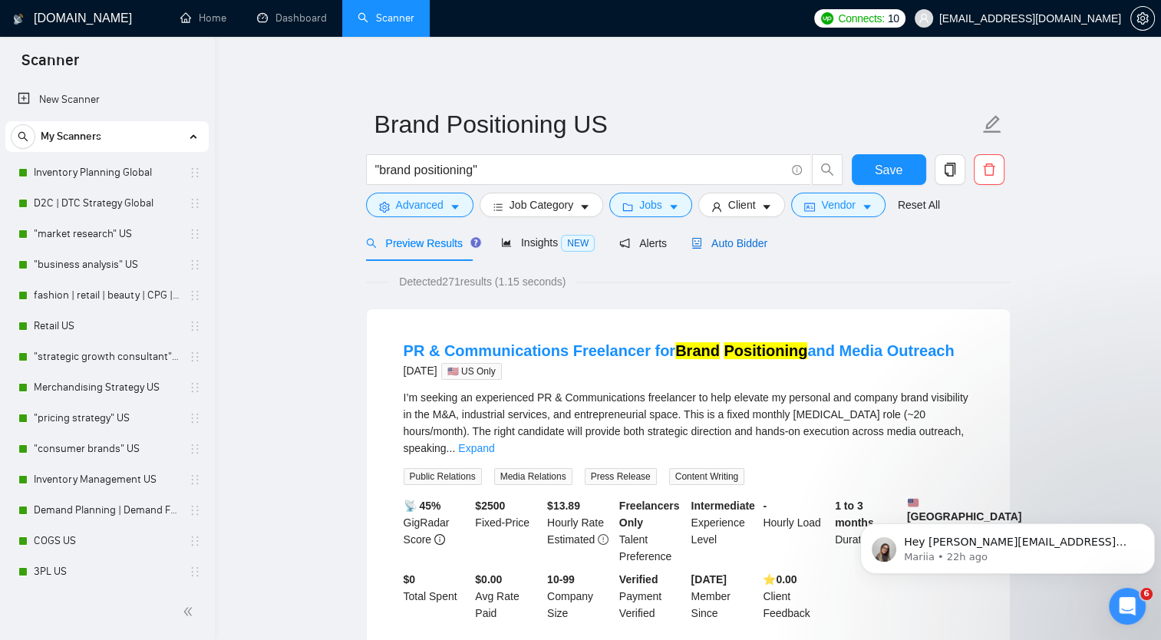
click at [746, 249] on span "Auto Bidder" at bounding box center [729, 243] width 76 height 12
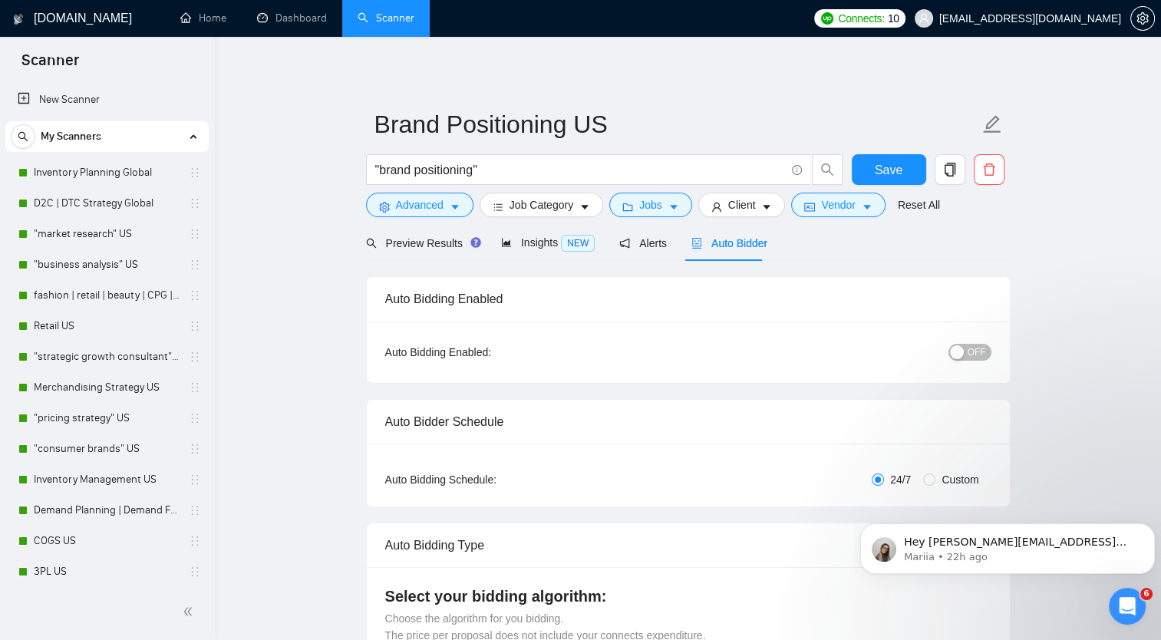
click at [964, 355] on div "button" at bounding box center [957, 352] width 14 height 14
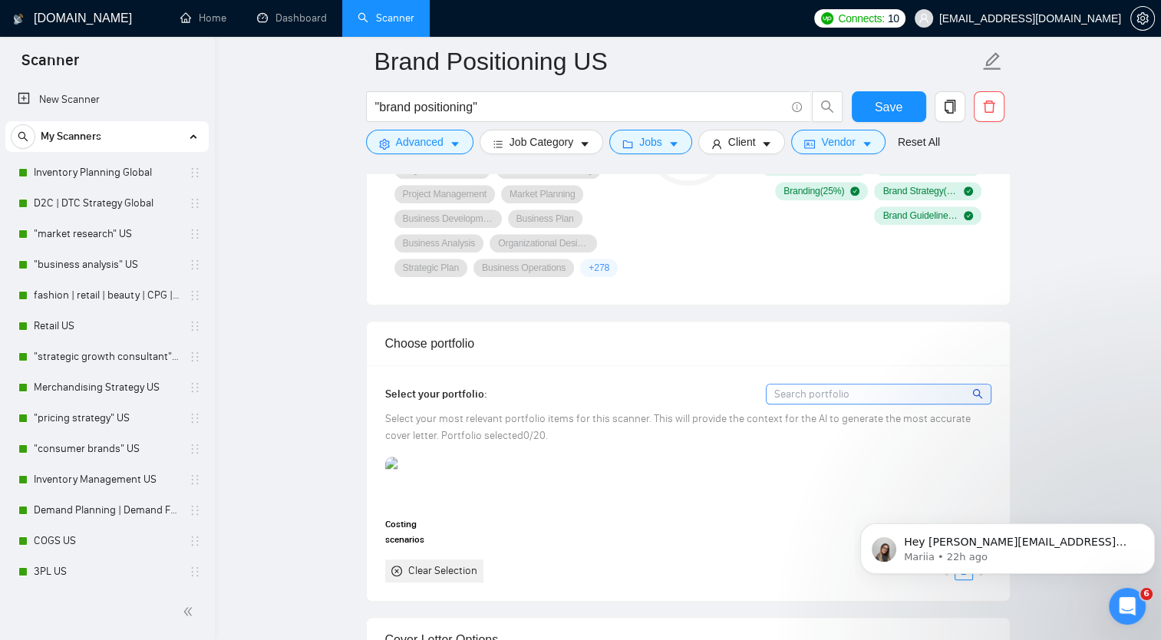
scroll to position [921, 0]
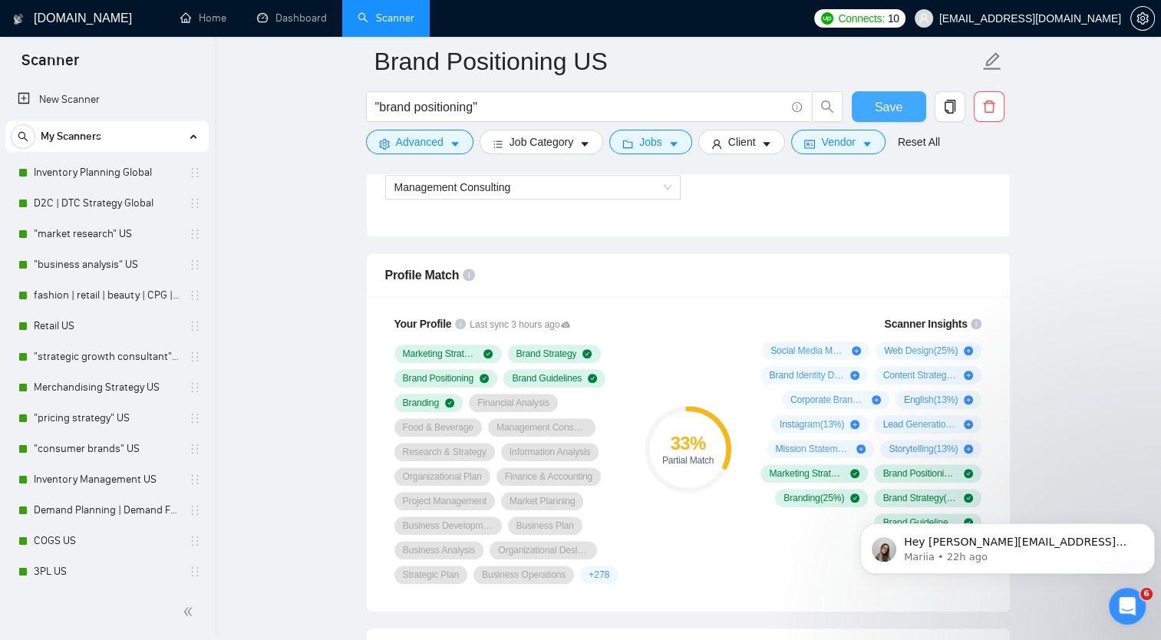
click at [881, 106] on span "Save" at bounding box center [889, 106] width 28 height 19
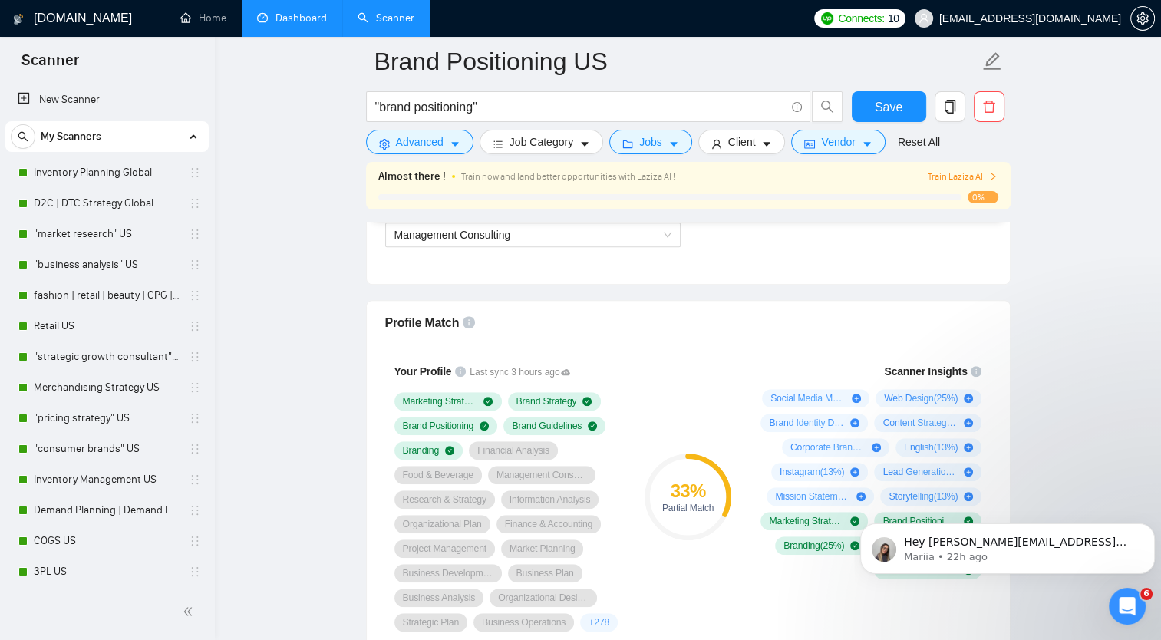
click at [289, 21] on link "Dashboard" at bounding box center [292, 18] width 70 height 13
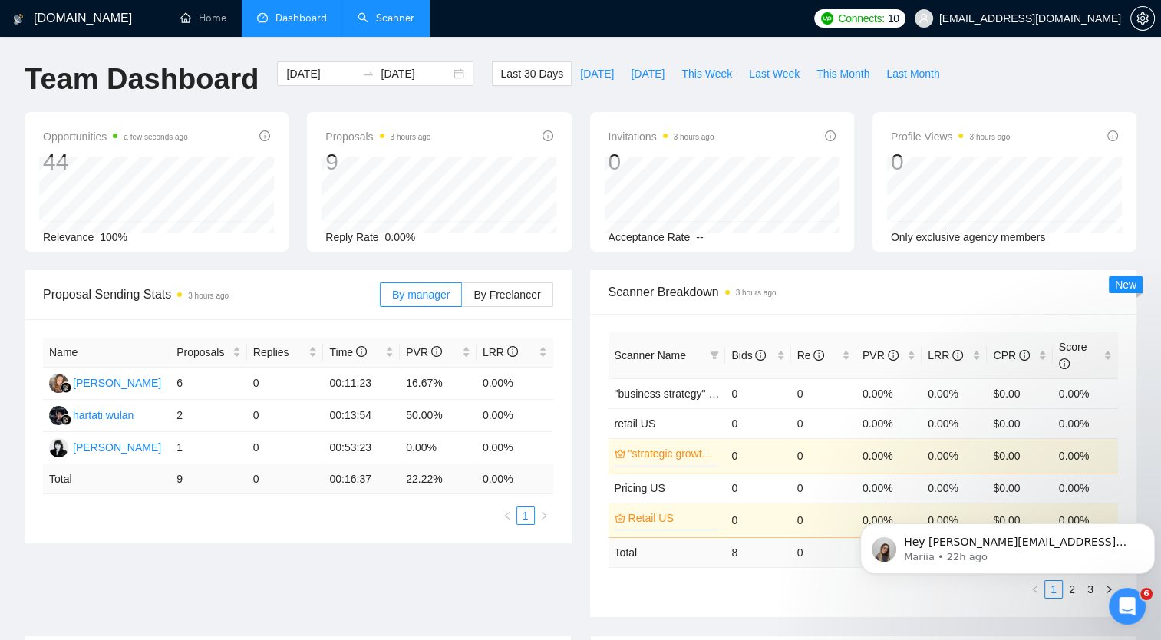
click at [384, 20] on link "Scanner" at bounding box center [386, 18] width 57 height 13
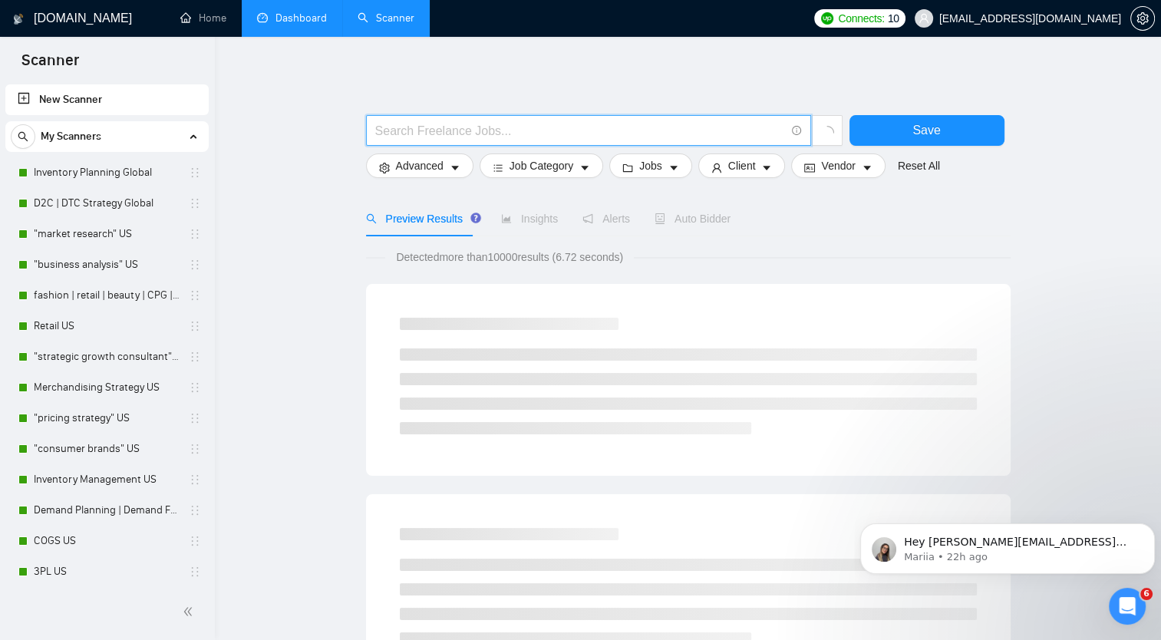
click at [497, 127] on input "text" at bounding box center [580, 130] width 410 height 19
click at [373, 134] on span "bottoms up planning" at bounding box center [588, 130] width 445 height 31
click at [378, 128] on input "bottoms up planning" at bounding box center [580, 130] width 410 height 19
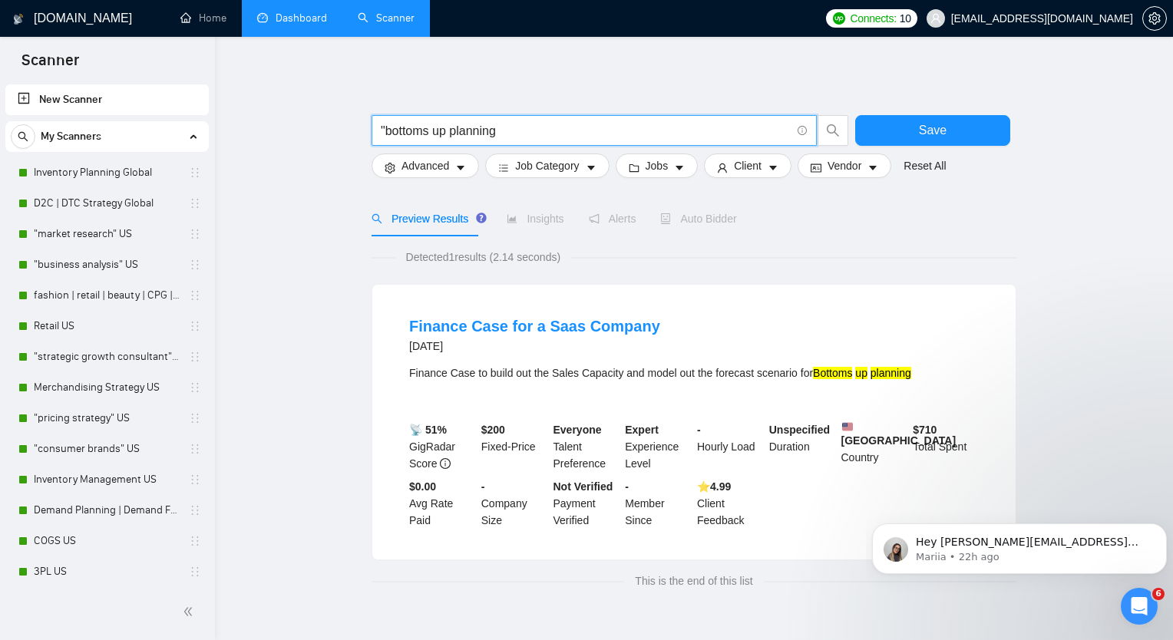
click at [549, 135] on input ""bottoms up planning" at bounding box center [586, 130] width 410 height 19
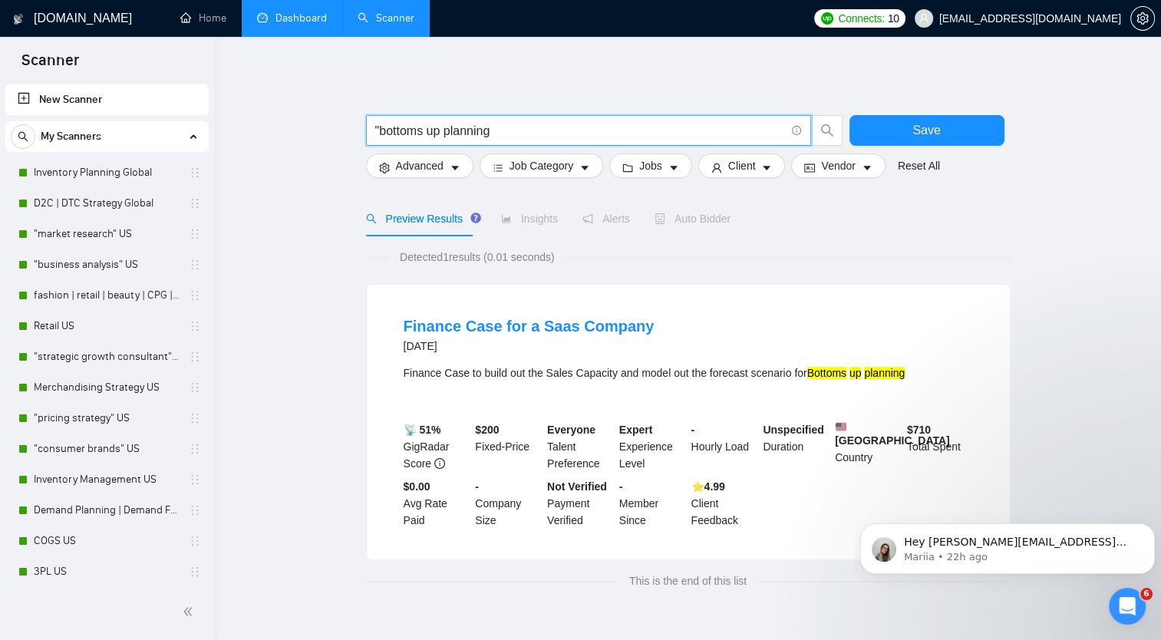
drag, startPoint x: 531, startPoint y: 132, endPoint x: 378, endPoint y: 137, distance: 153.5
click at [378, 136] on input ""bottoms up planning" at bounding box center [580, 130] width 410 height 19
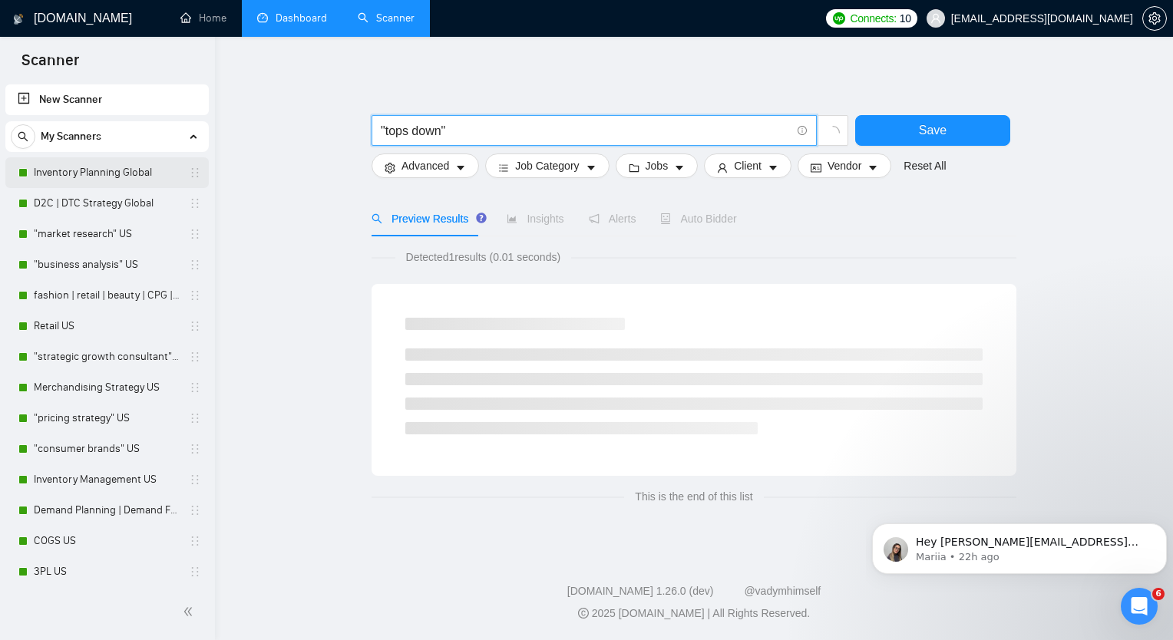
type input ""tops down""
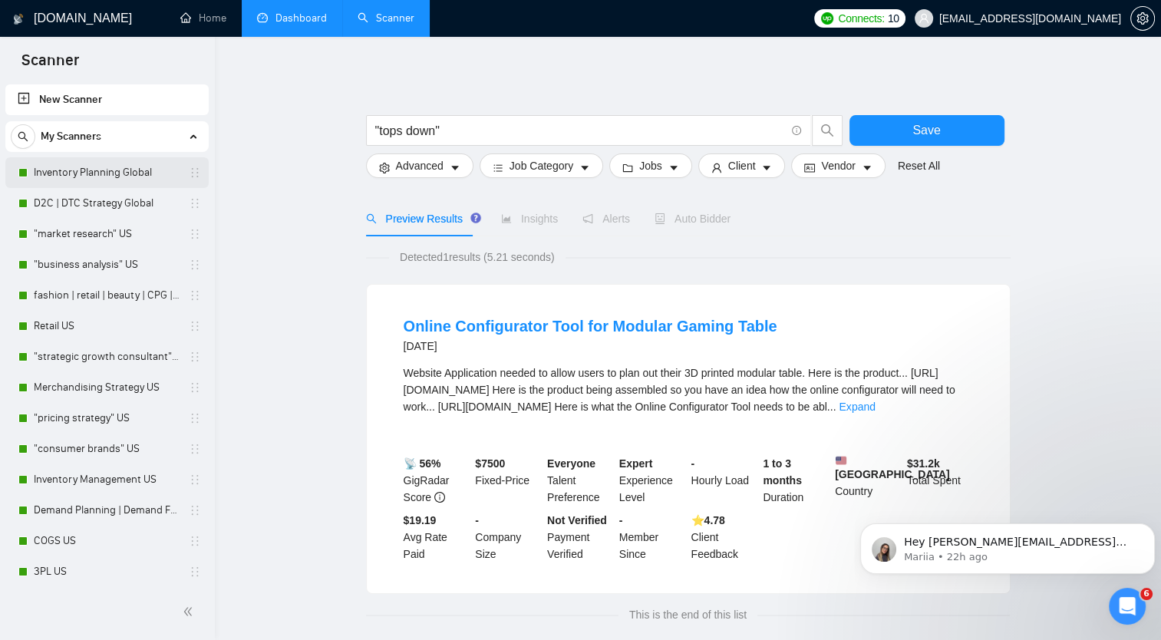
click at [80, 177] on link "Inventory Planning Global" at bounding box center [107, 172] width 146 height 31
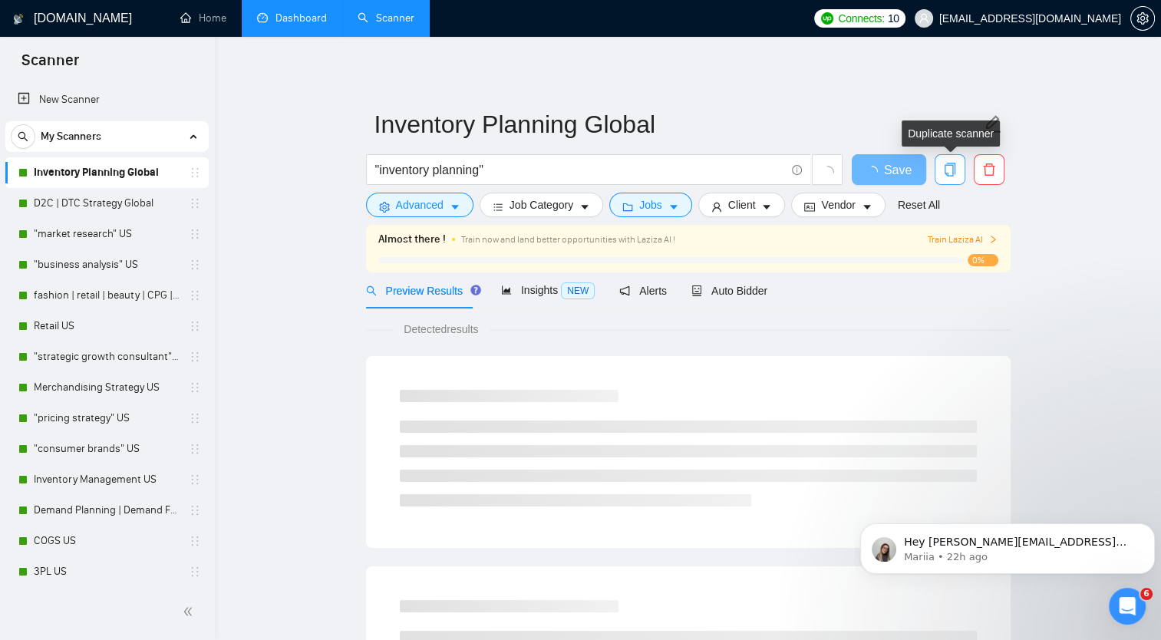
click at [952, 173] on icon "copy" at bounding box center [949, 170] width 11 height 14
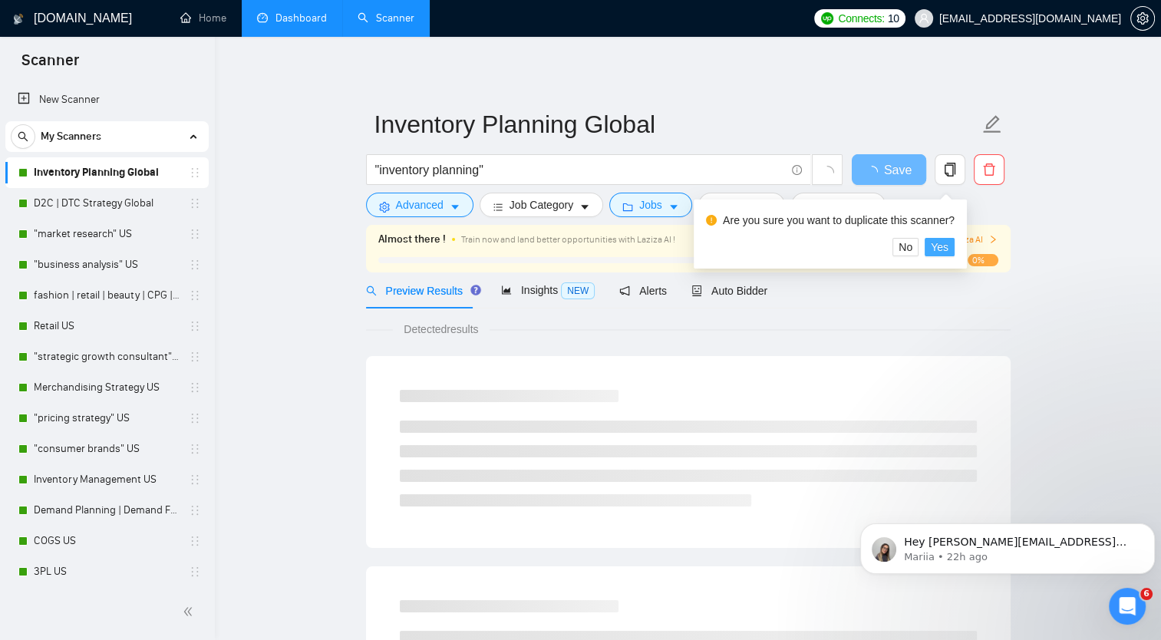
click at [937, 247] on span "Yes" at bounding box center [940, 247] width 18 height 17
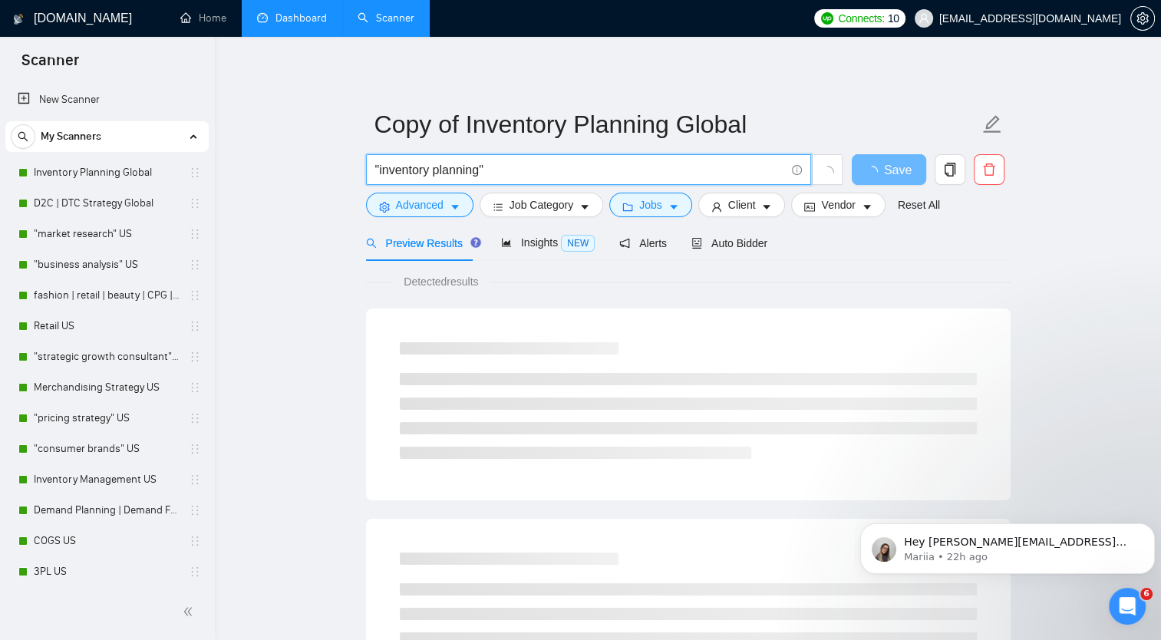
drag, startPoint x: 516, startPoint y: 167, endPoint x: 221, endPoint y: 163, distance: 294.7
click at [372, 165] on span "item planning" at bounding box center [588, 169] width 445 height 31
click at [376, 171] on input "item planning" at bounding box center [580, 169] width 410 height 19
click at [519, 170] on input ""item planning" at bounding box center [580, 169] width 410 height 19
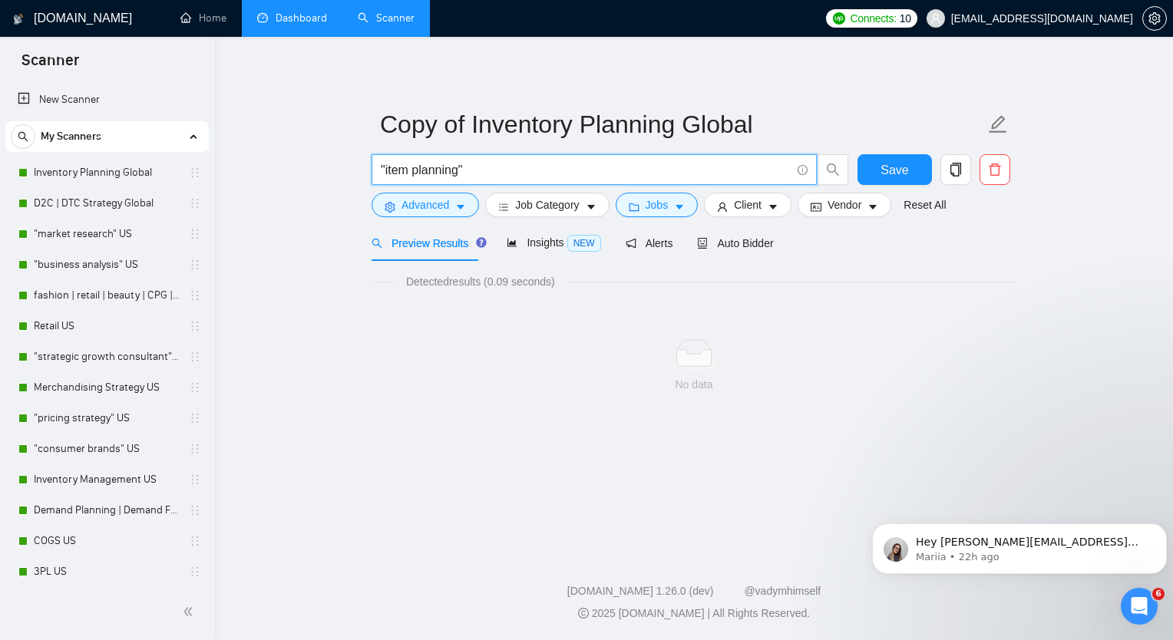
drag, startPoint x: 388, startPoint y: 172, endPoint x: 414, endPoint y: 175, distance: 27.0
click at [414, 175] on input ""item planning"" at bounding box center [586, 169] width 410 height 19
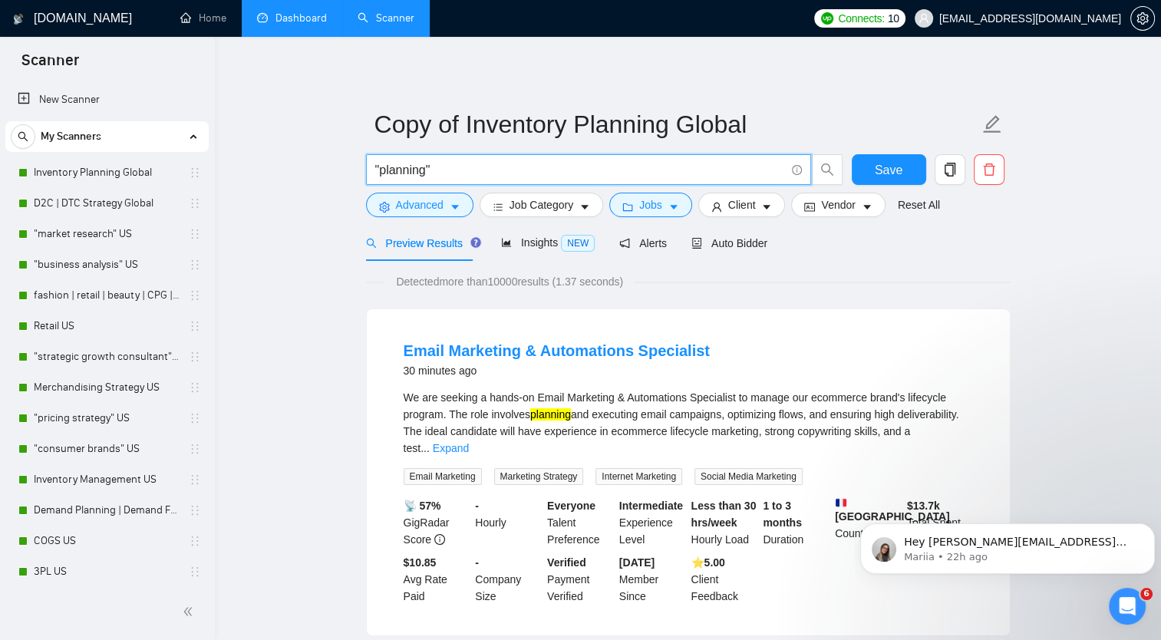
drag, startPoint x: 378, startPoint y: 172, endPoint x: 428, endPoint y: 172, distance: 49.9
click at [428, 172] on input ""planning"" at bounding box center [580, 169] width 410 height 19
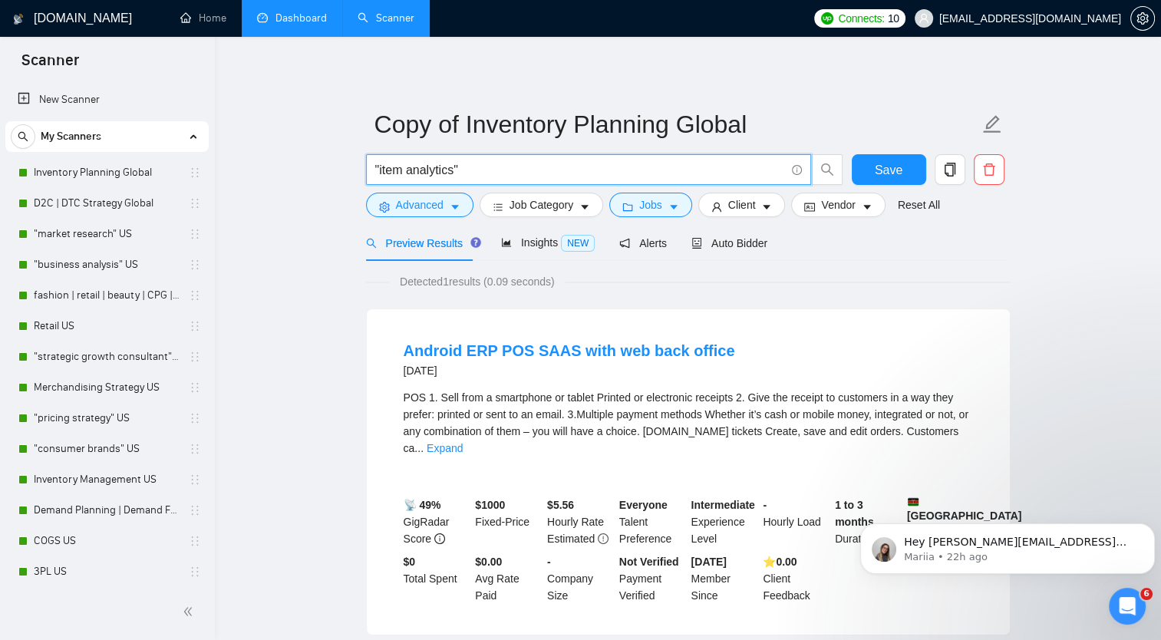
drag, startPoint x: 449, startPoint y: 173, endPoint x: 377, endPoint y: 186, distance: 73.2
click at [377, 186] on div ""item analytics"" at bounding box center [604, 173] width 483 height 38
type input """
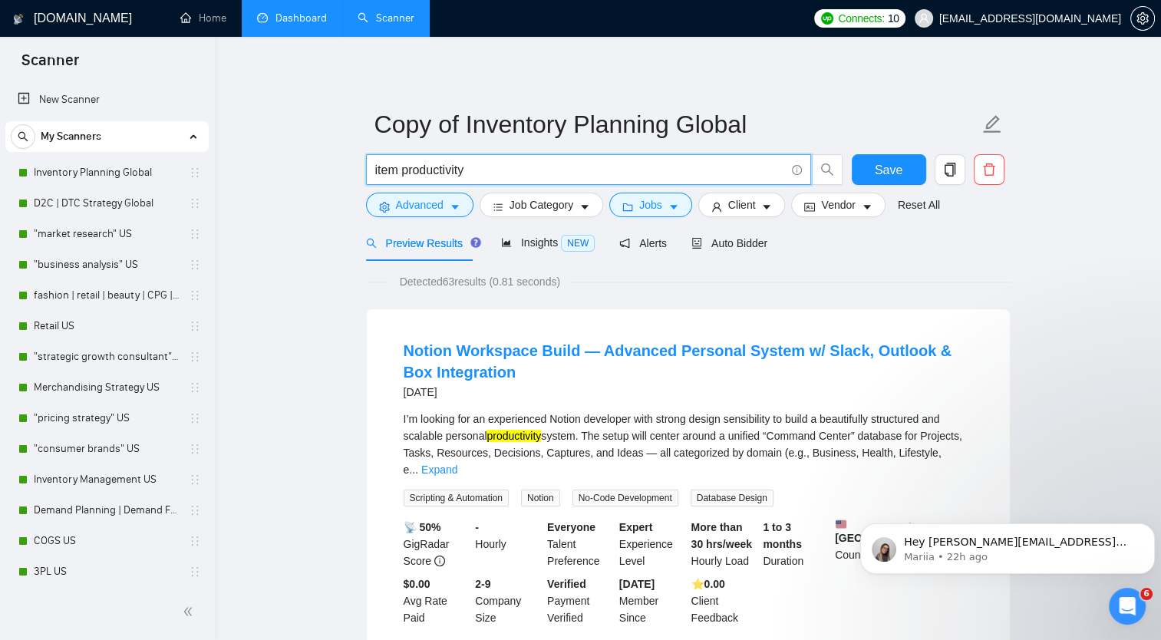
drag, startPoint x: 506, startPoint y: 164, endPoint x: 353, endPoint y: 168, distance: 152.8
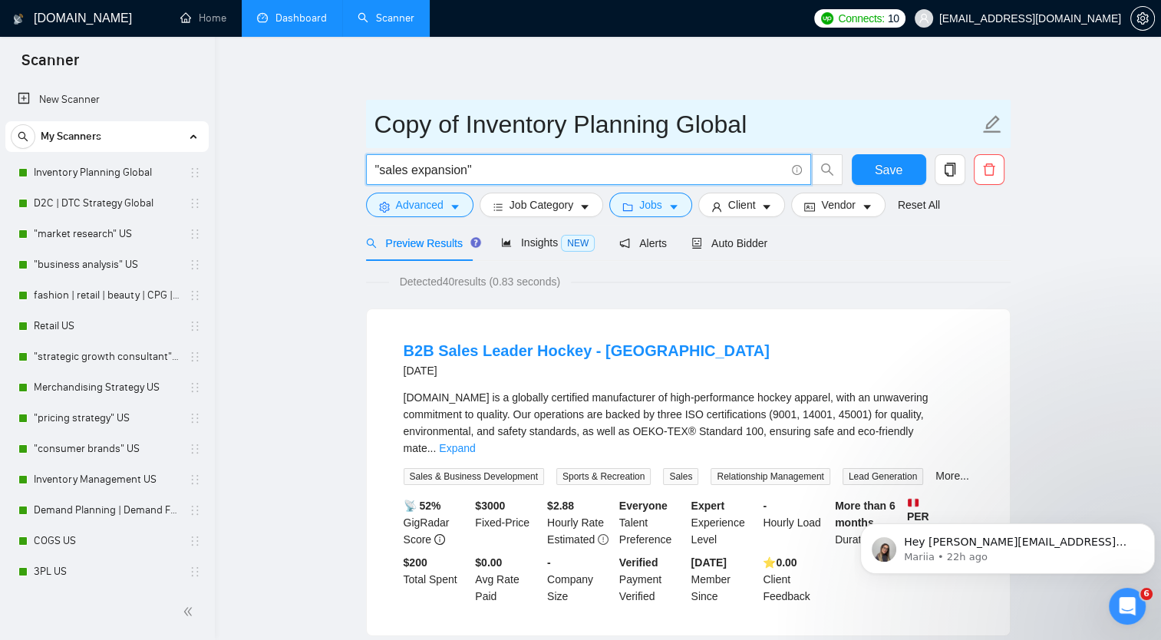
type input ""sales expansion""
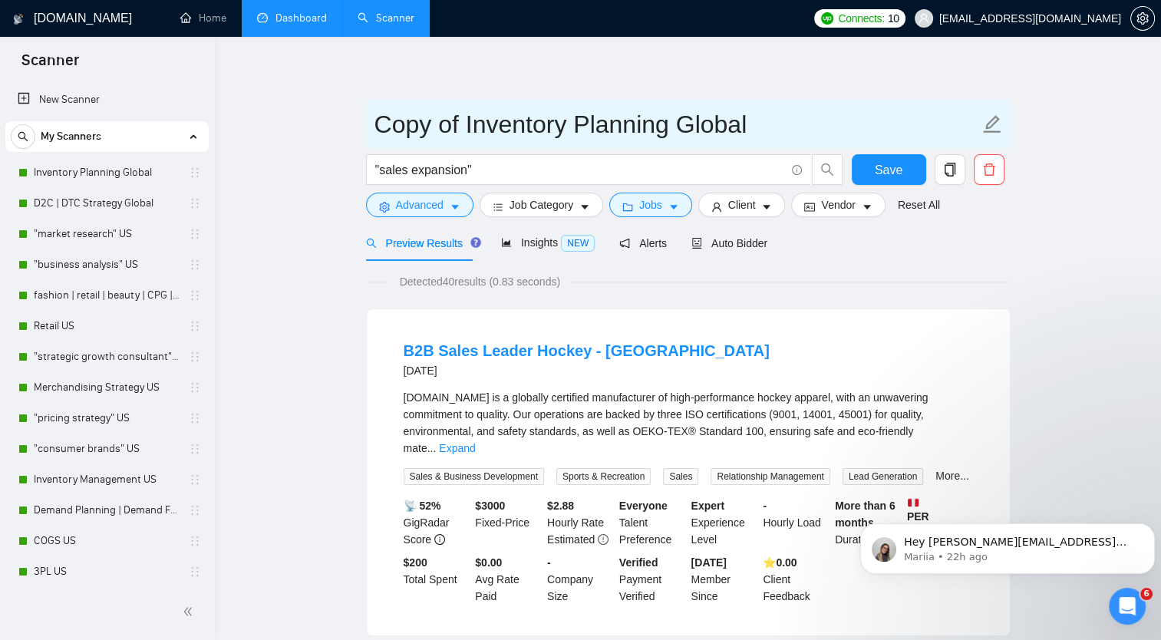
drag, startPoint x: 375, startPoint y: 124, endPoint x: 677, endPoint y: 120, distance: 301.6
click at [677, 120] on input "Copy of Inventory Planning Global" at bounding box center [676, 124] width 605 height 38
type input "Sales Expansion Global"
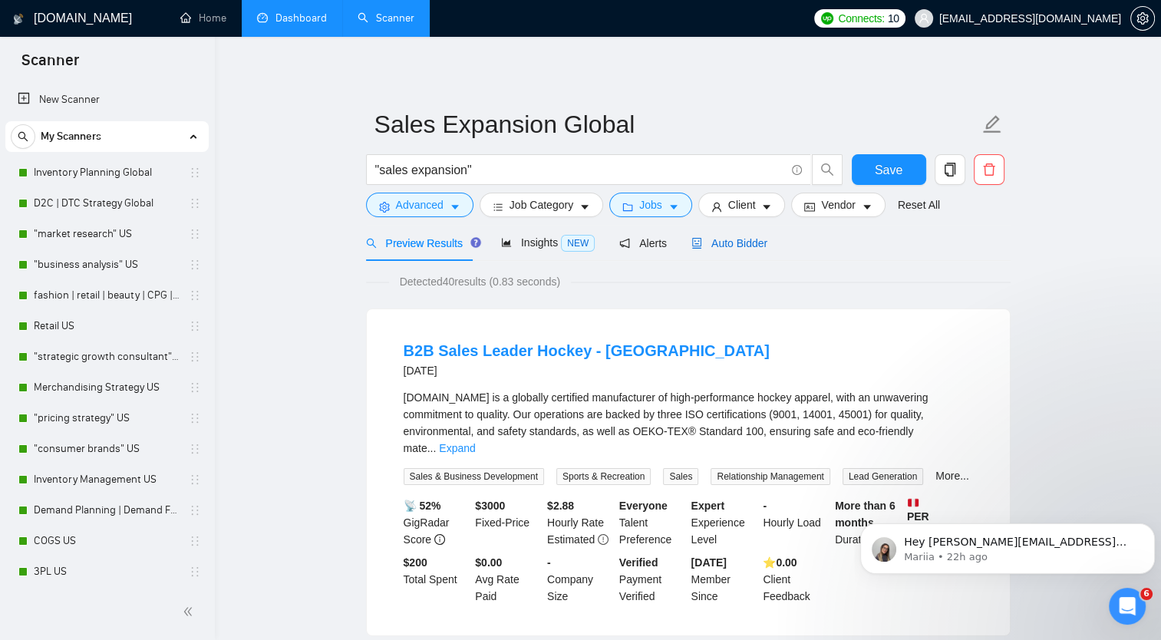
click at [715, 239] on span "Auto Bidder" at bounding box center [729, 243] width 76 height 12
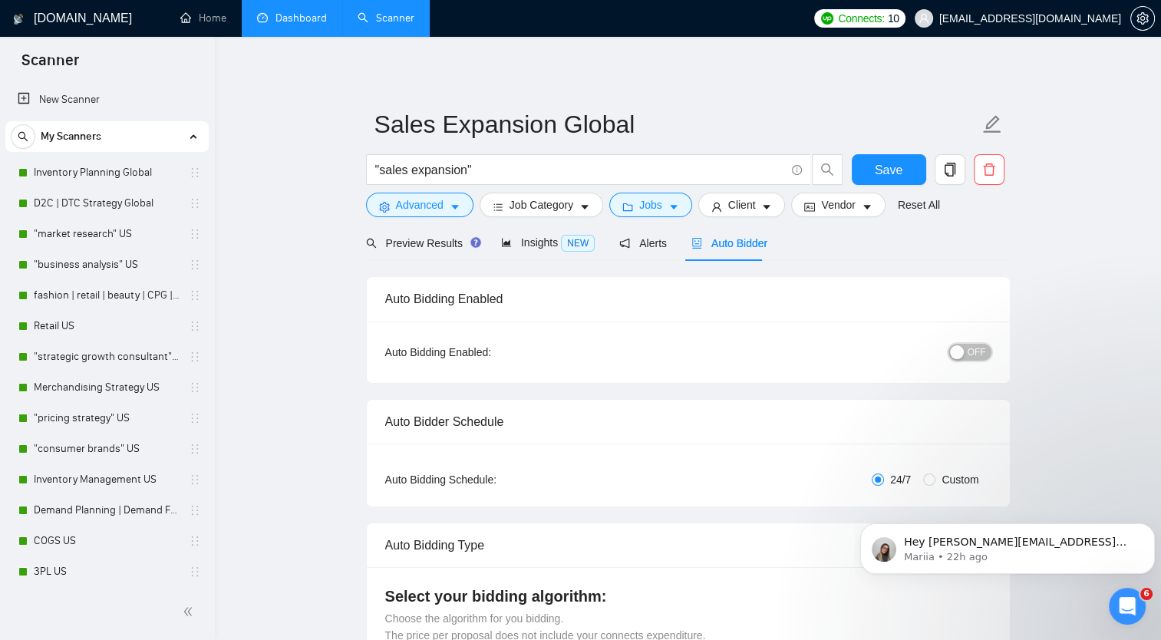
drag, startPoint x: 973, startPoint y: 351, endPoint x: 990, endPoint y: 343, distance: 18.9
click at [973, 351] on span "OFF" at bounding box center [977, 352] width 18 height 17
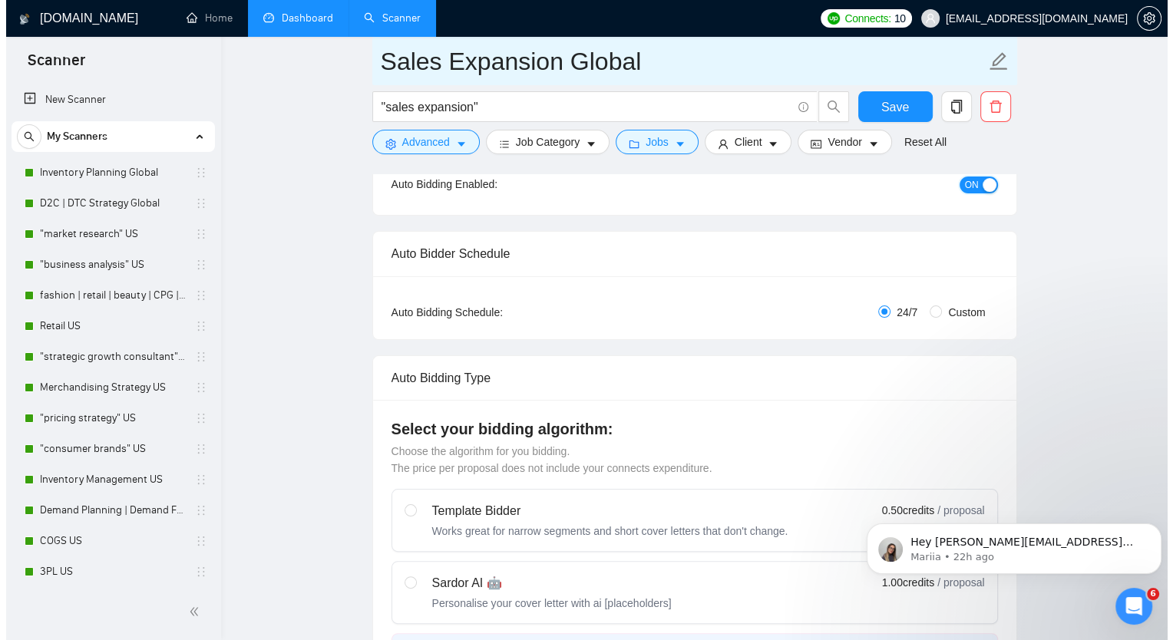
scroll to position [153, 0]
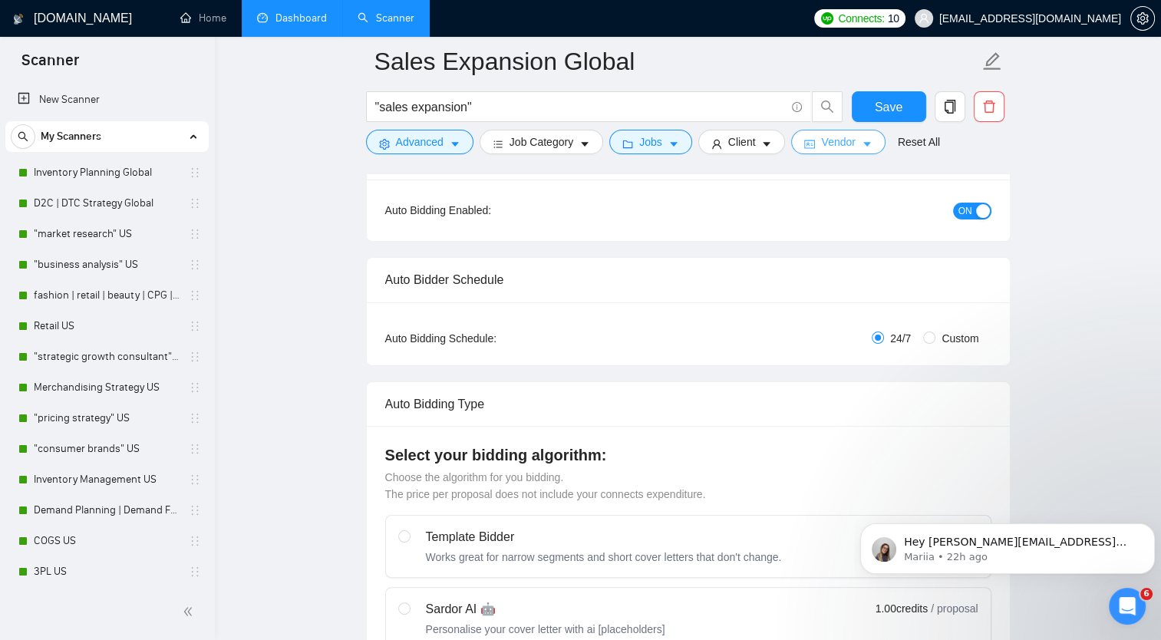
click at [844, 140] on span "Vendor" at bounding box center [838, 142] width 34 height 17
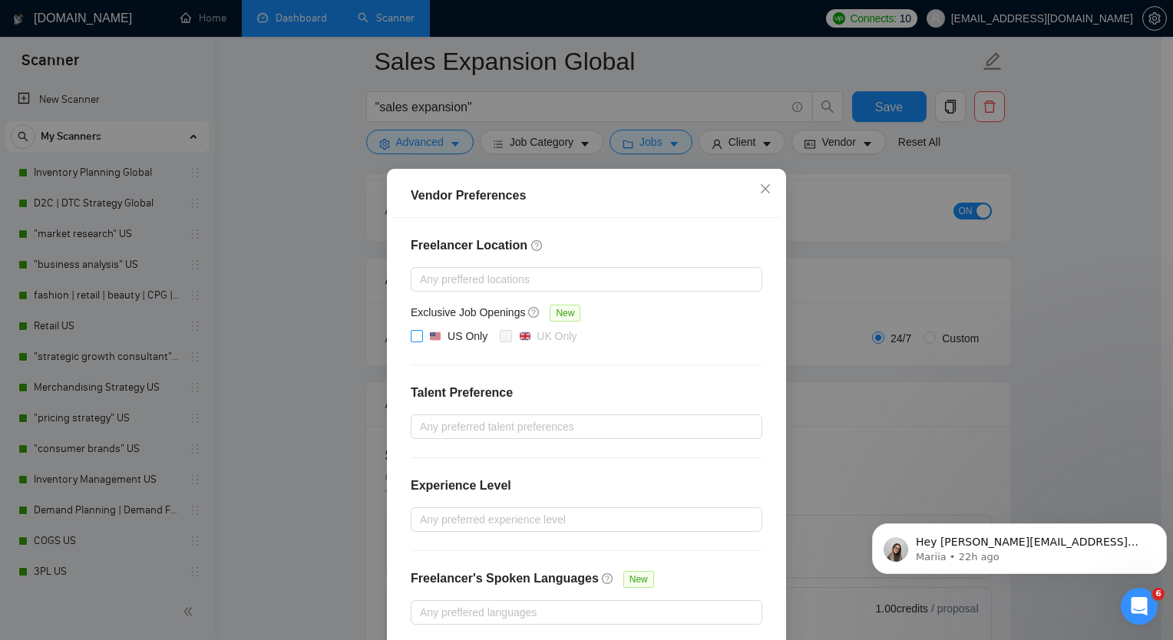
click at [411, 338] on input "US Only" at bounding box center [416, 335] width 11 height 11
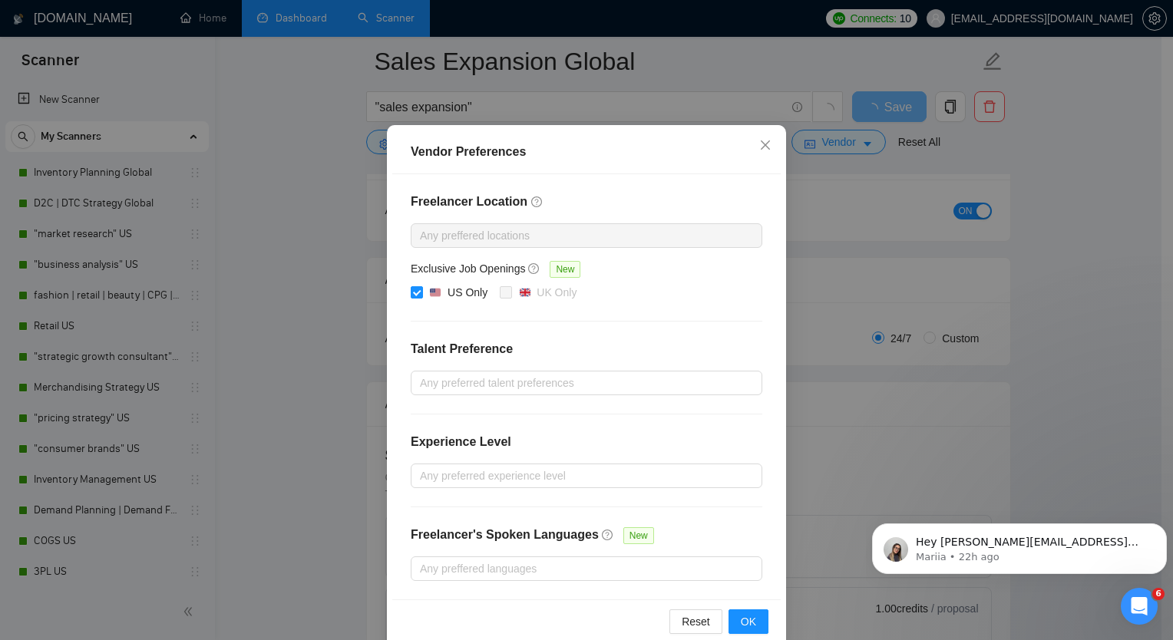
scroll to position [68, 0]
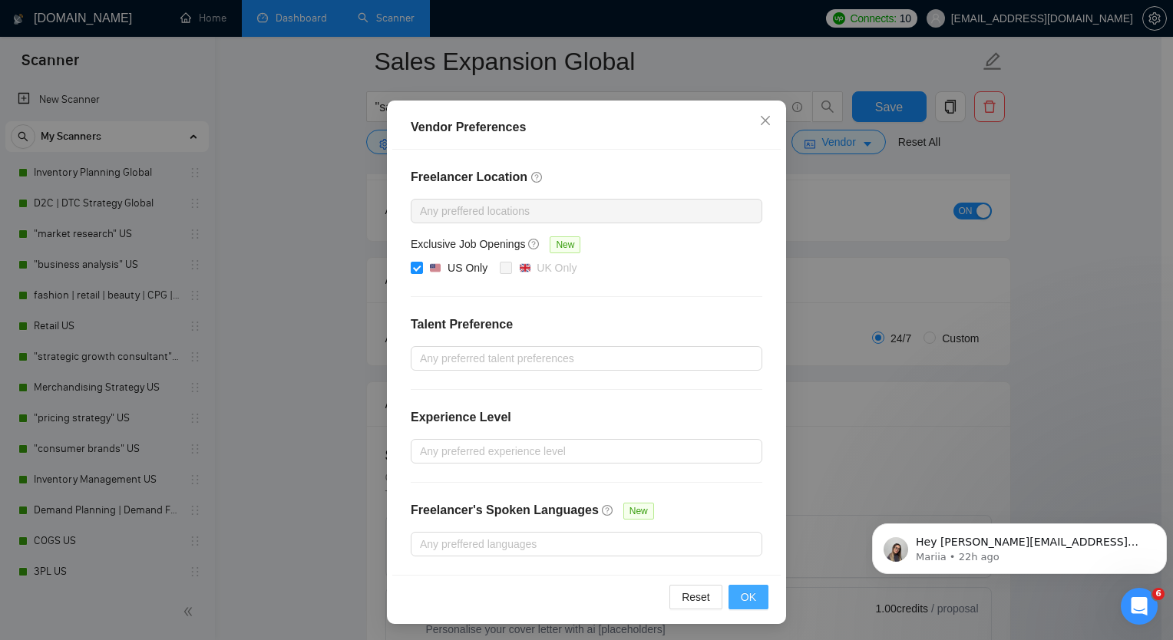
click at [748, 594] on span "OK" at bounding box center [748, 597] width 15 height 17
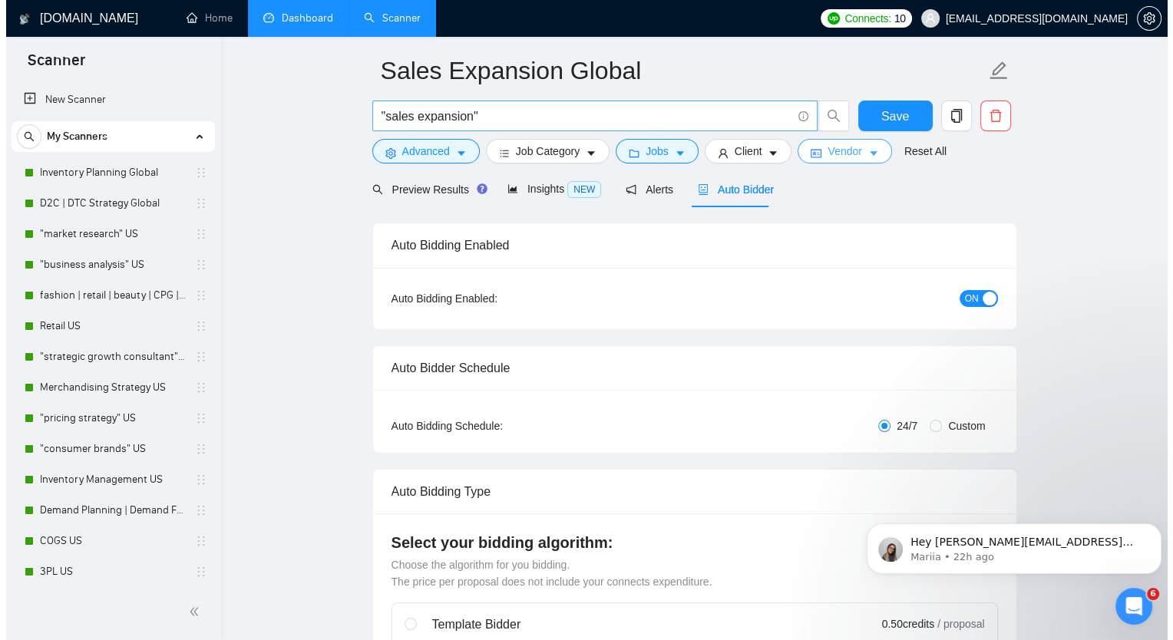
scroll to position [0, 0]
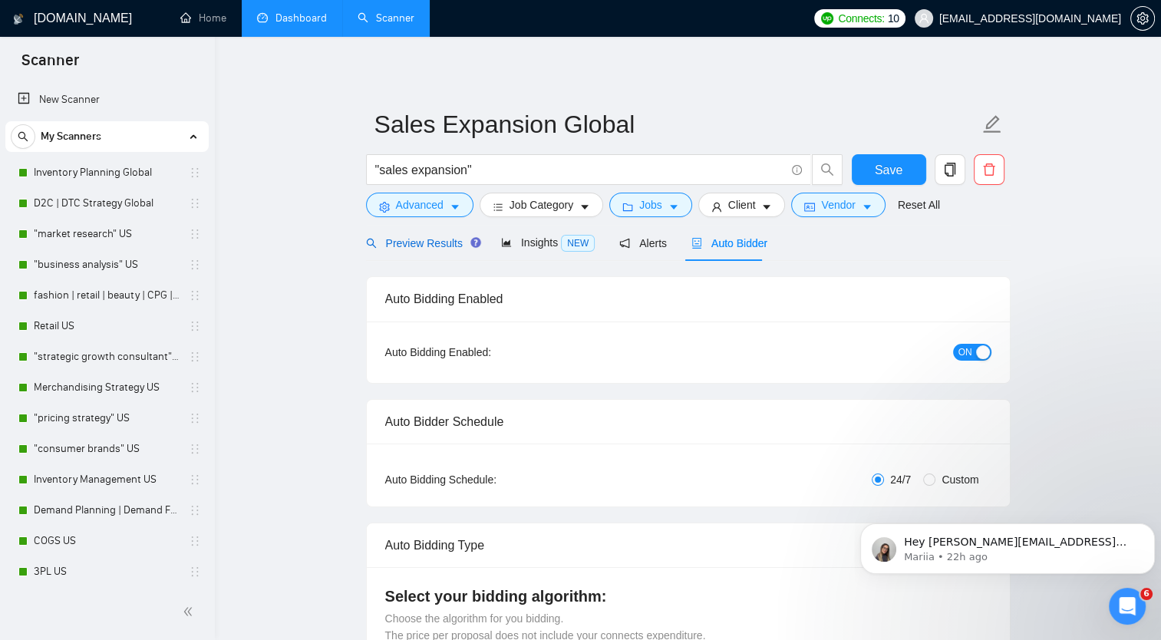
click at [424, 237] on span "Preview Results" at bounding box center [421, 243] width 111 height 12
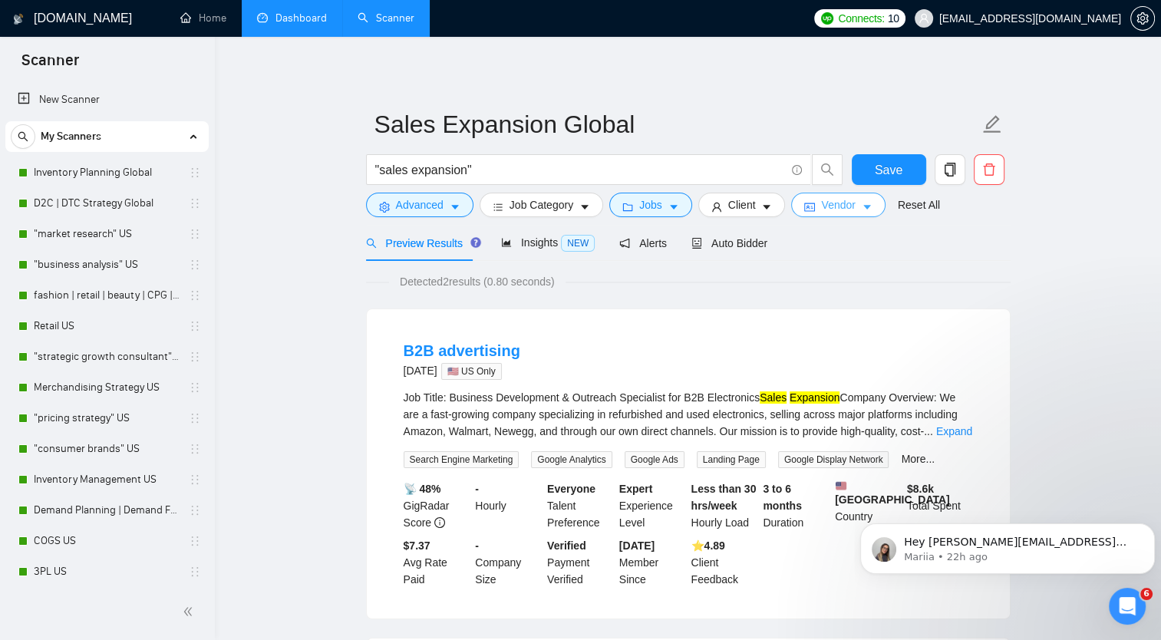
click at [869, 210] on button "Vendor" at bounding box center [838, 205] width 94 height 25
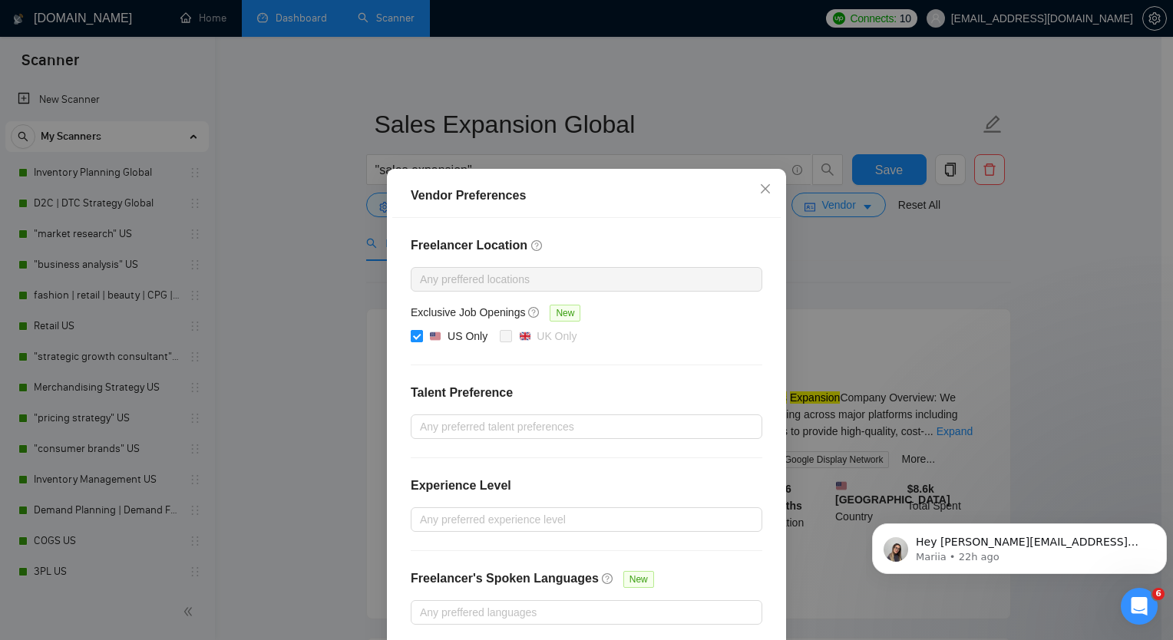
click at [417, 333] on span at bounding box center [417, 336] width 12 height 12
click at [417, 333] on input "US Only" at bounding box center [416, 335] width 11 height 11
checkbox input "false"
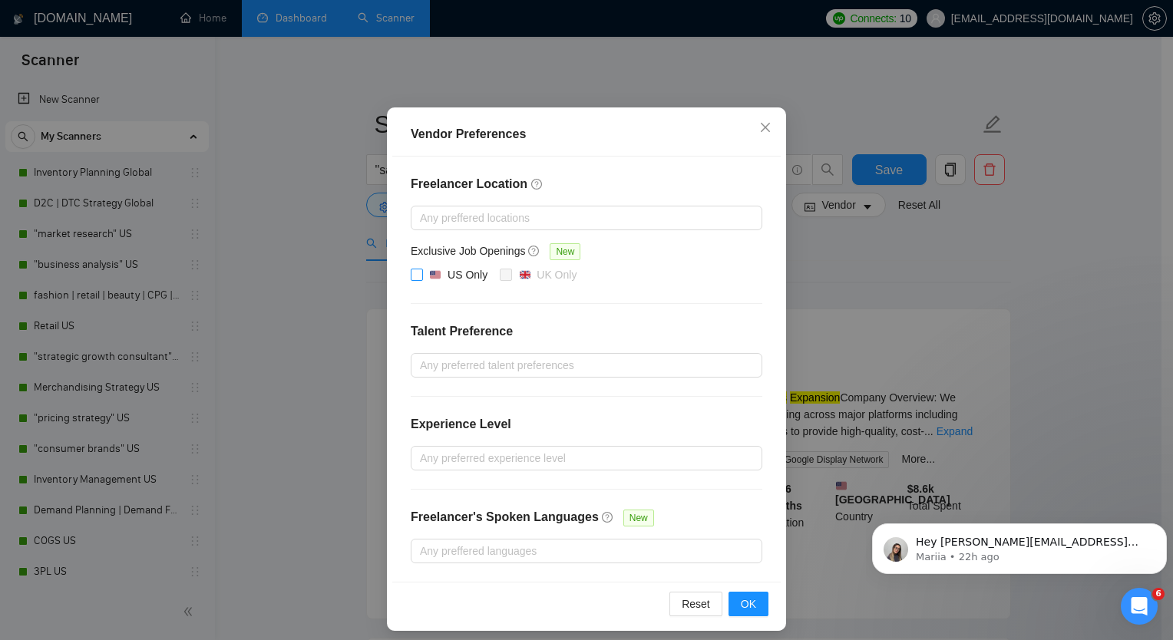
scroll to position [68, 0]
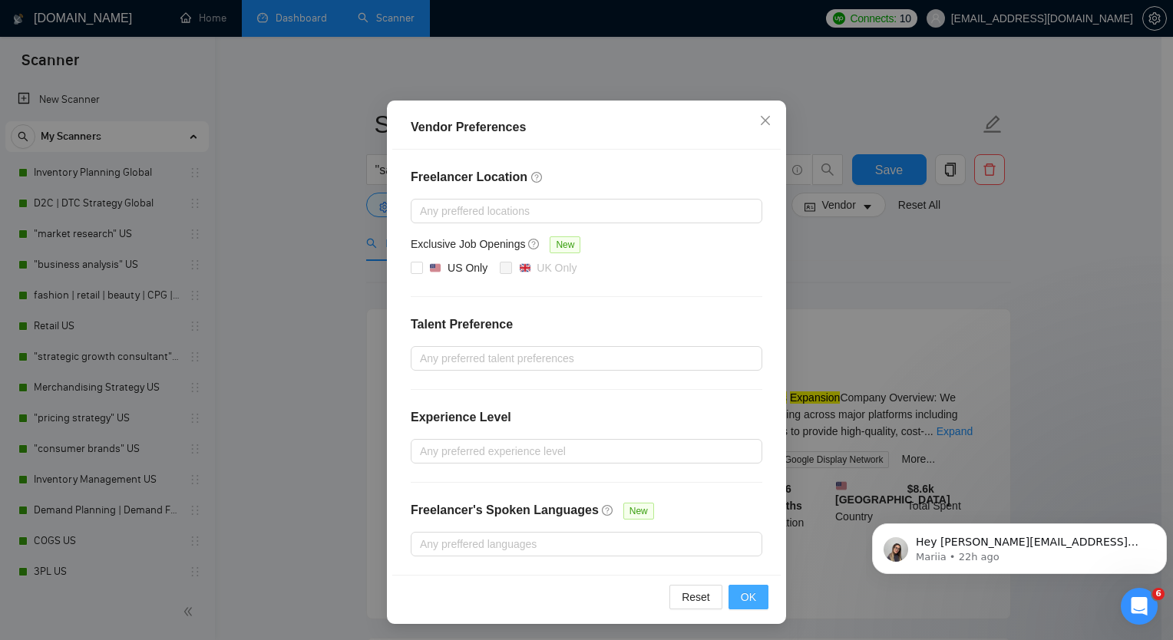
click at [747, 586] on div "Reset OK" at bounding box center [586, 597] width 388 height 44
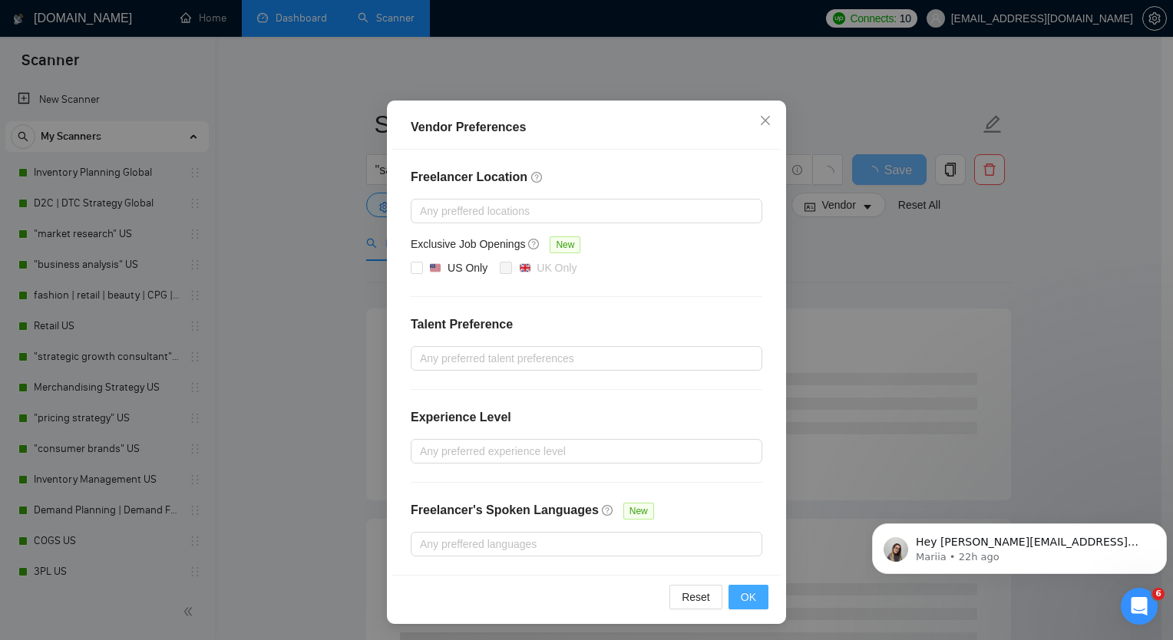
click at [742, 591] on span "OK" at bounding box center [748, 597] width 15 height 17
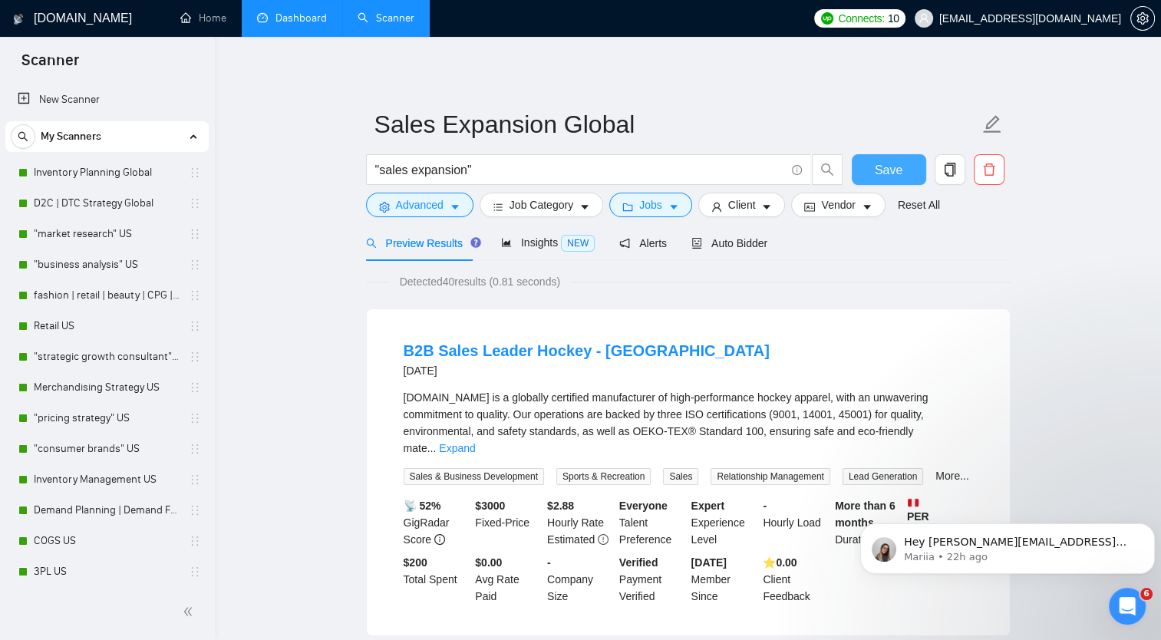
click at [887, 169] on span "Save" at bounding box center [889, 169] width 28 height 19
click at [951, 172] on icon "copy" at bounding box center [950, 170] width 14 height 14
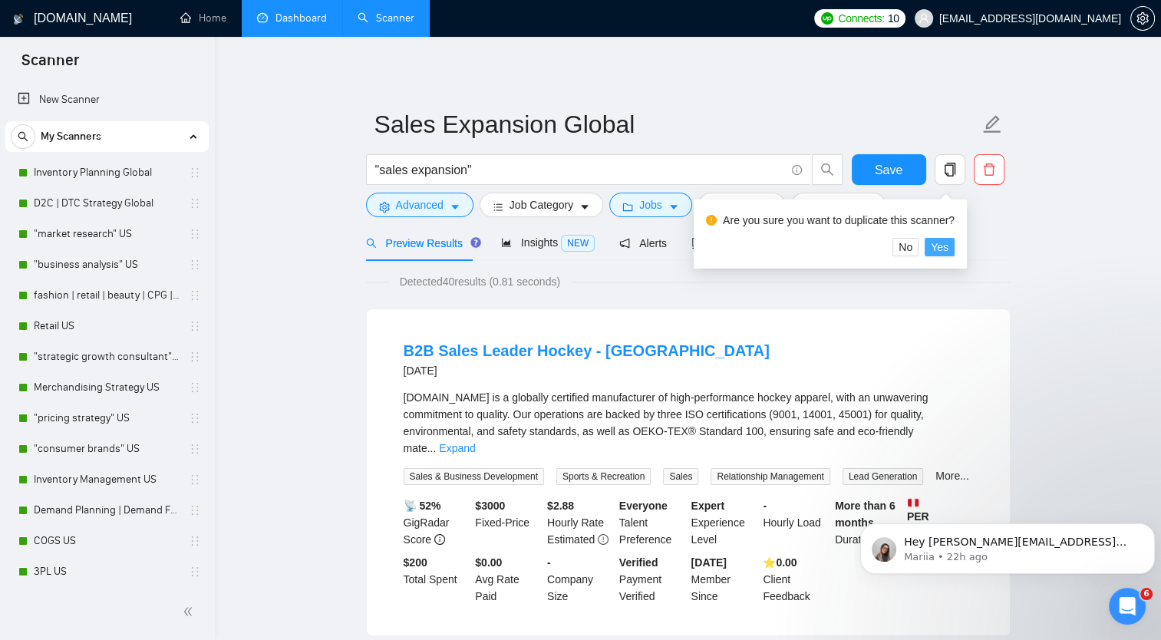
click at [945, 245] on span "Yes" at bounding box center [940, 247] width 18 height 17
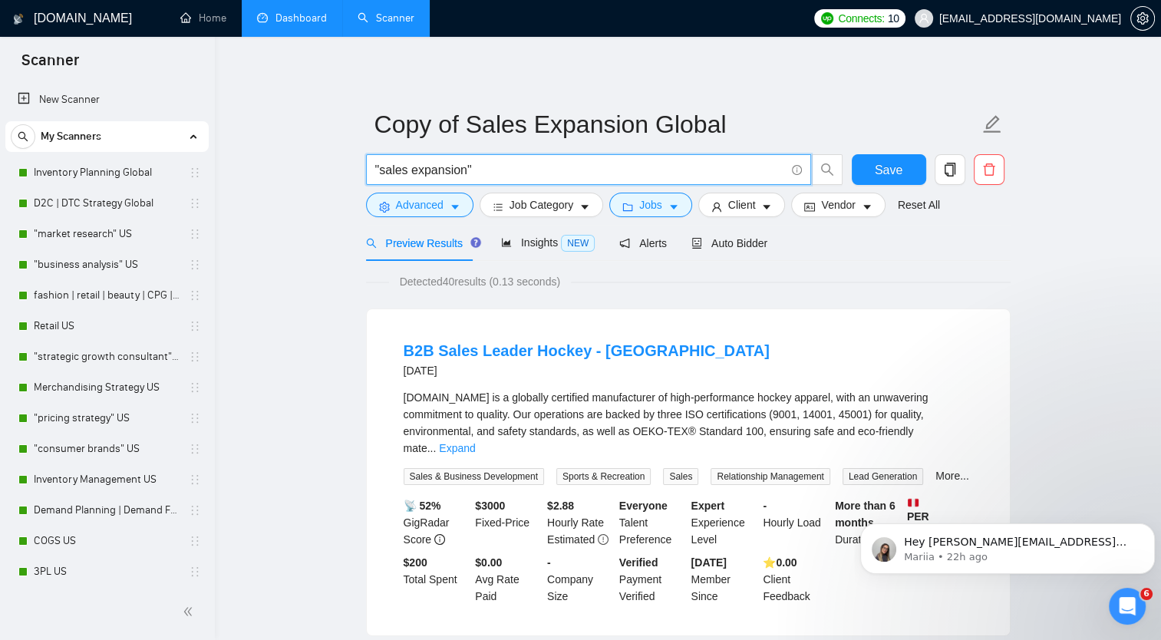
drag, startPoint x: 379, startPoint y: 171, endPoint x: 465, endPoint y: 168, distance: 86.0
click at [465, 168] on input ""sales expansion"" at bounding box center [580, 169] width 410 height 19
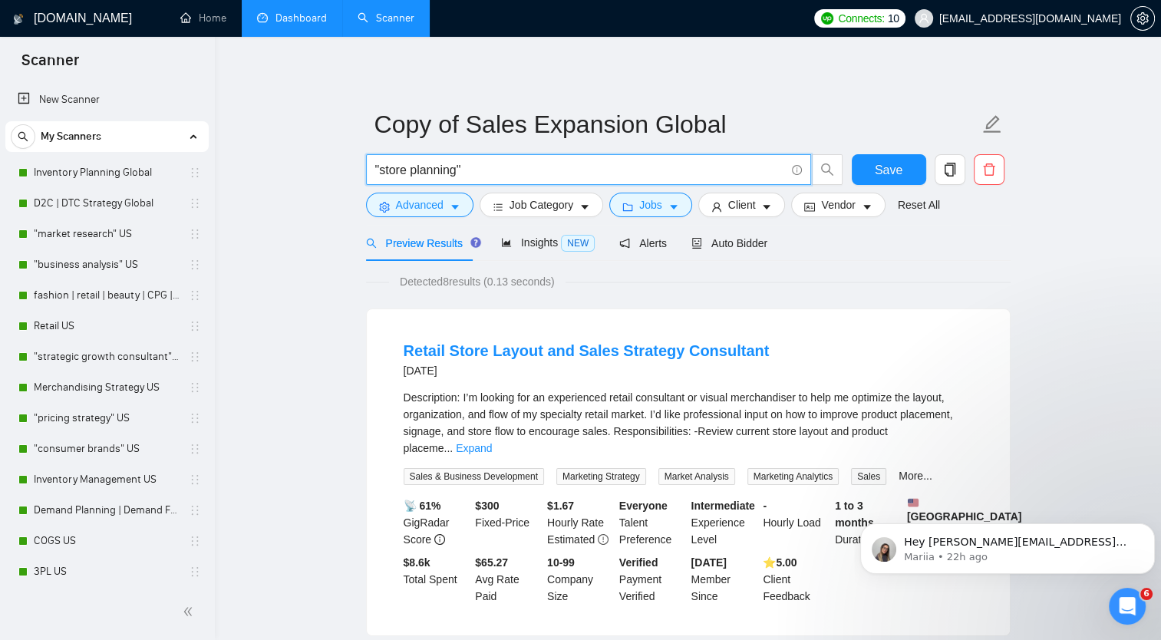
drag, startPoint x: 380, startPoint y: 169, endPoint x: 455, endPoint y: 177, distance: 75.6
click at [455, 177] on input ""store planning"" at bounding box center [580, 169] width 410 height 19
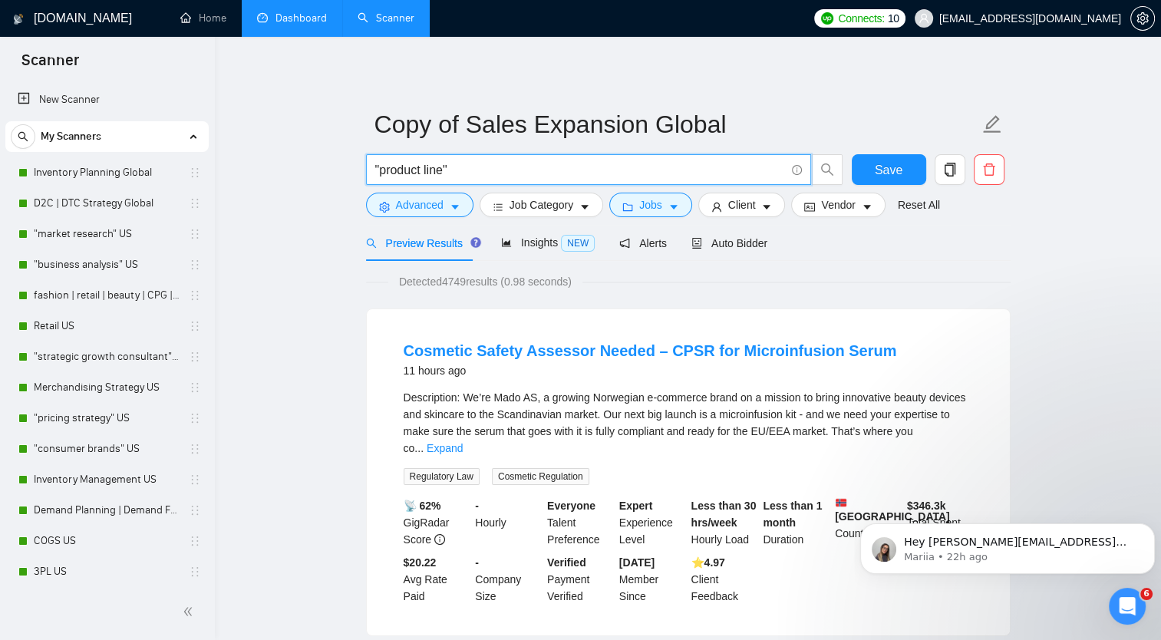
drag, startPoint x: 424, startPoint y: 172, endPoint x: 449, endPoint y: 180, distance: 26.5
click at [446, 176] on input ""product line"" at bounding box center [580, 169] width 410 height 19
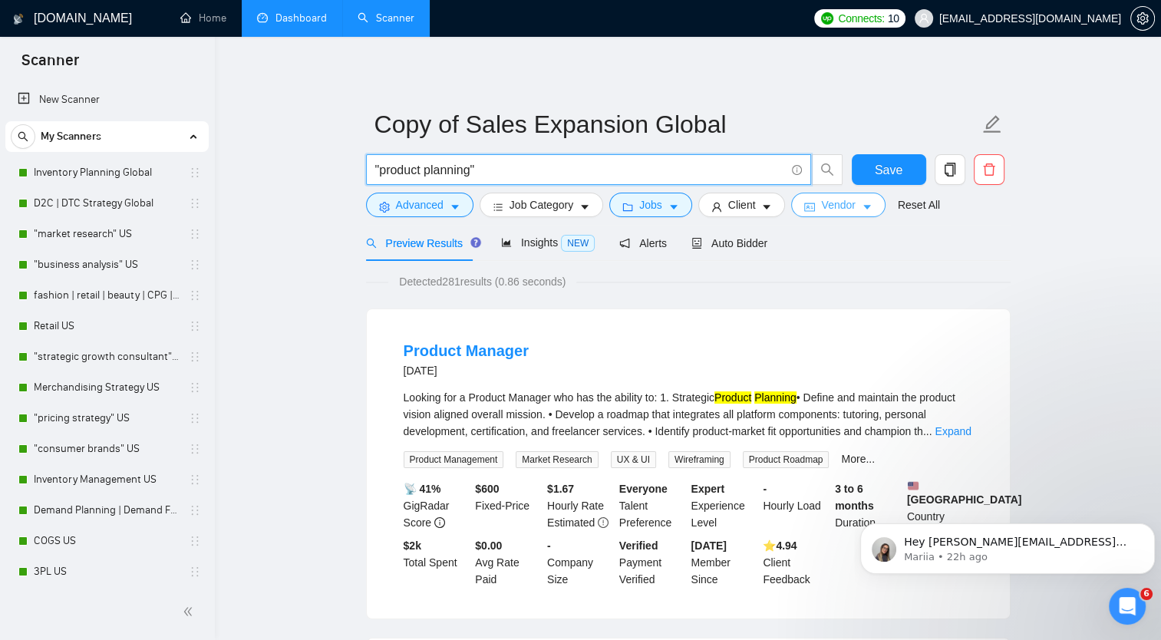
type input ""product planning""
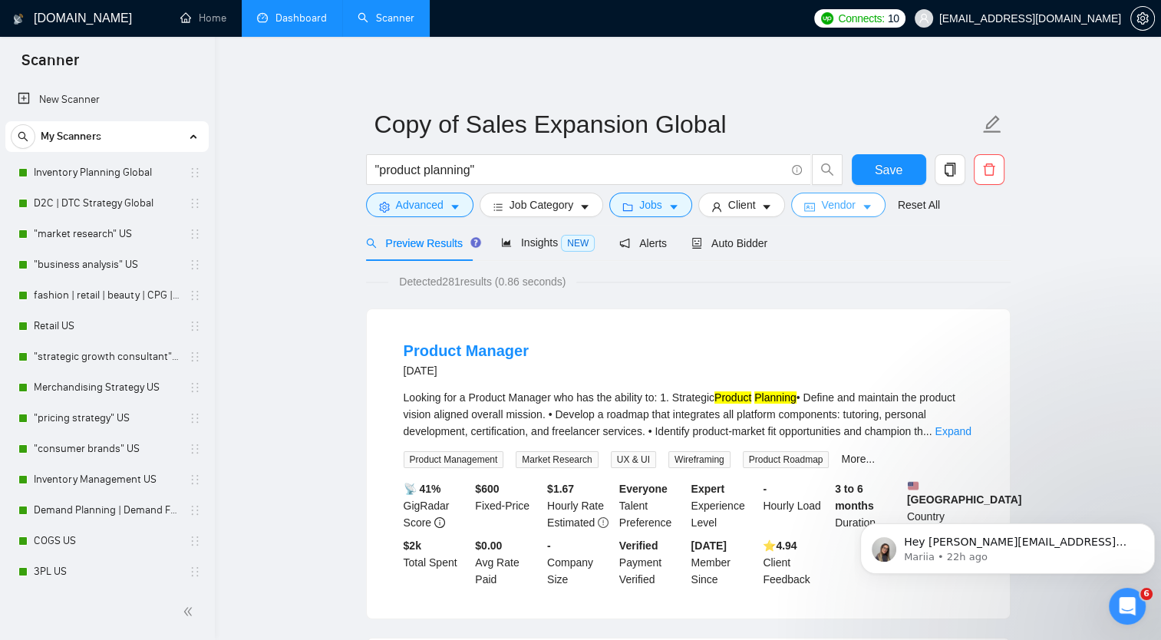
click at [835, 206] on span "Vendor" at bounding box center [838, 204] width 34 height 17
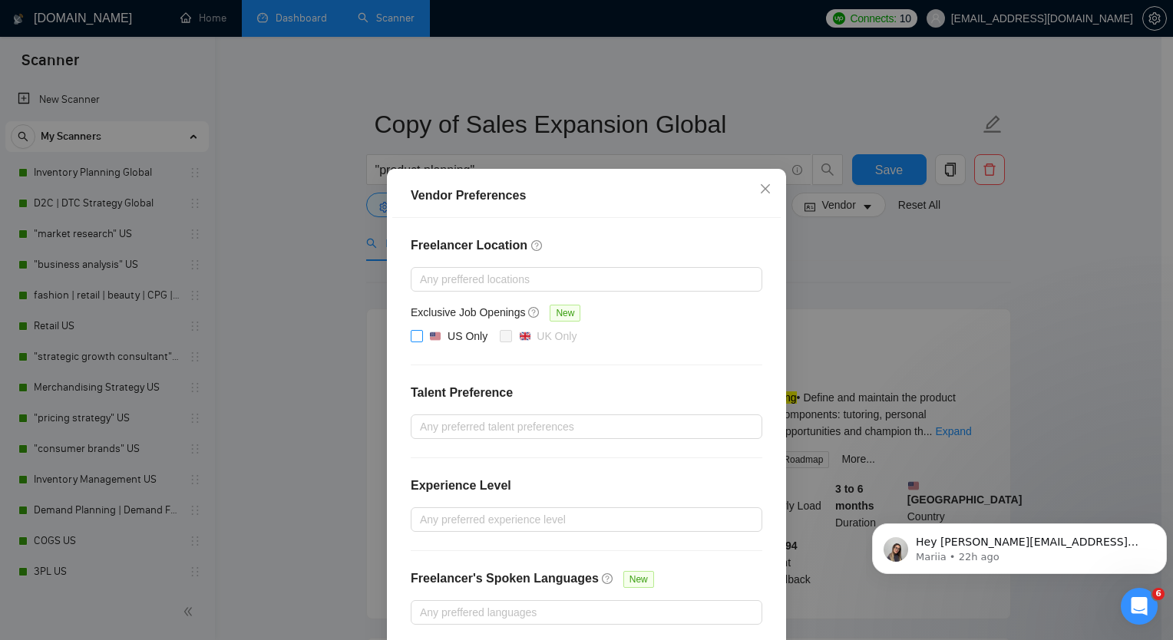
click at [411, 335] on input "US Only" at bounding box center [416, 335] width 11 height 11
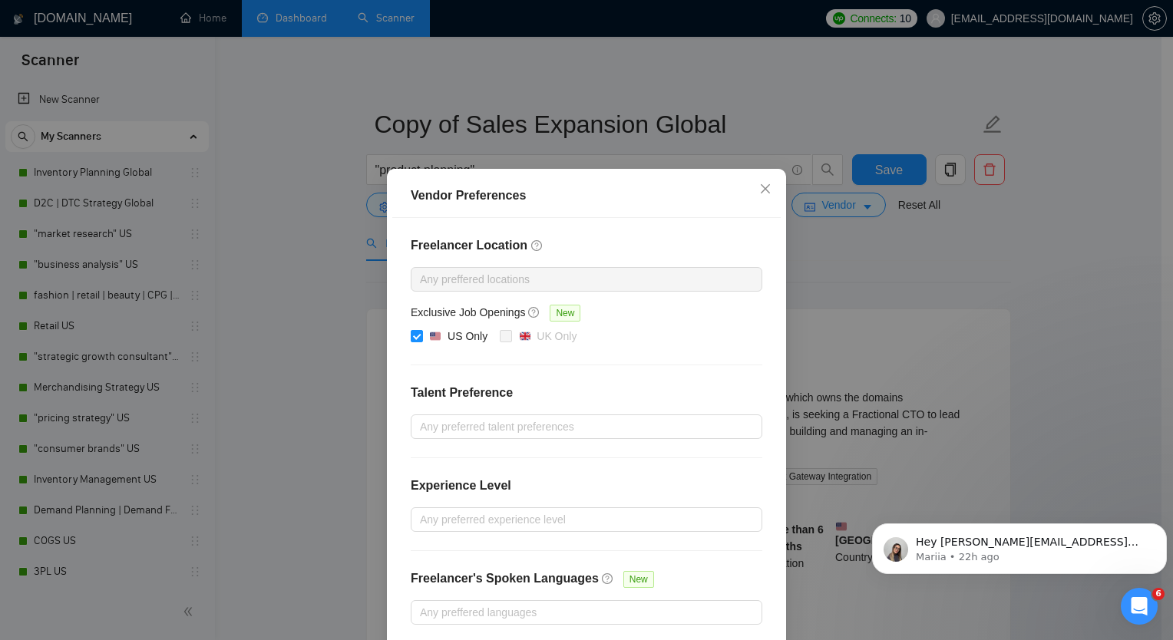
drag, startPoint x: 641, startPoint y: 182, endPoint x: 995, endPoint y: 210, distance: 355.7
click at [995, 210] on div "Vendor Preferences Freelancer Location Any preffered locations Exclusive Job Op…" at bounding box center [586, 320] width 1173 height 640
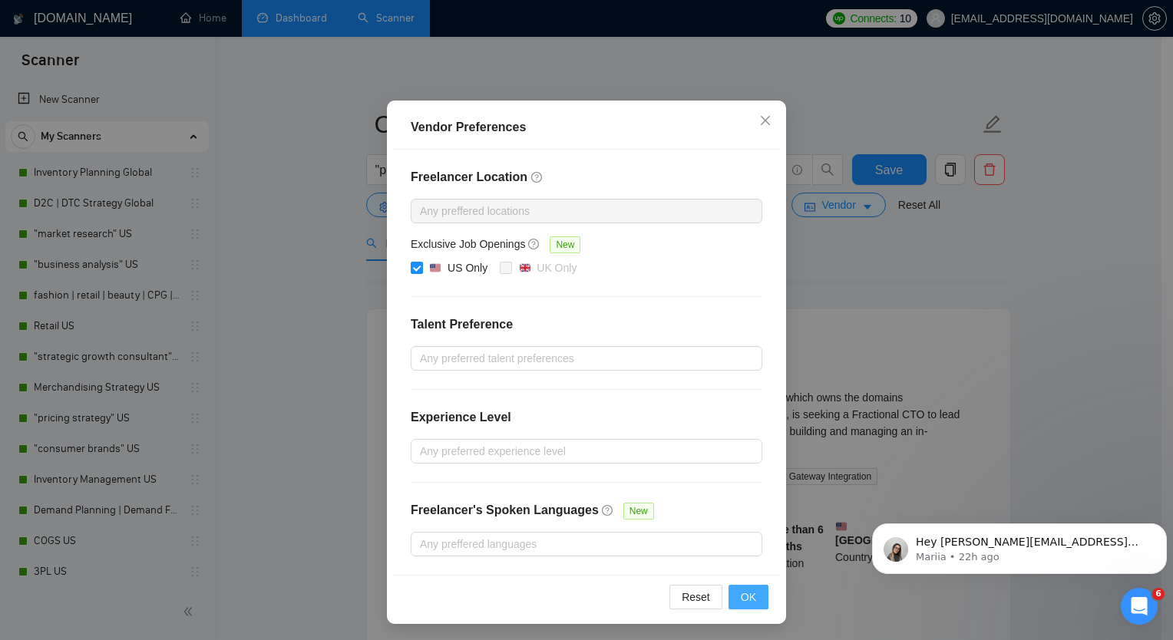
click at [749, 594] on span "OK" at bounding box center [748, 597] width 15 height 17
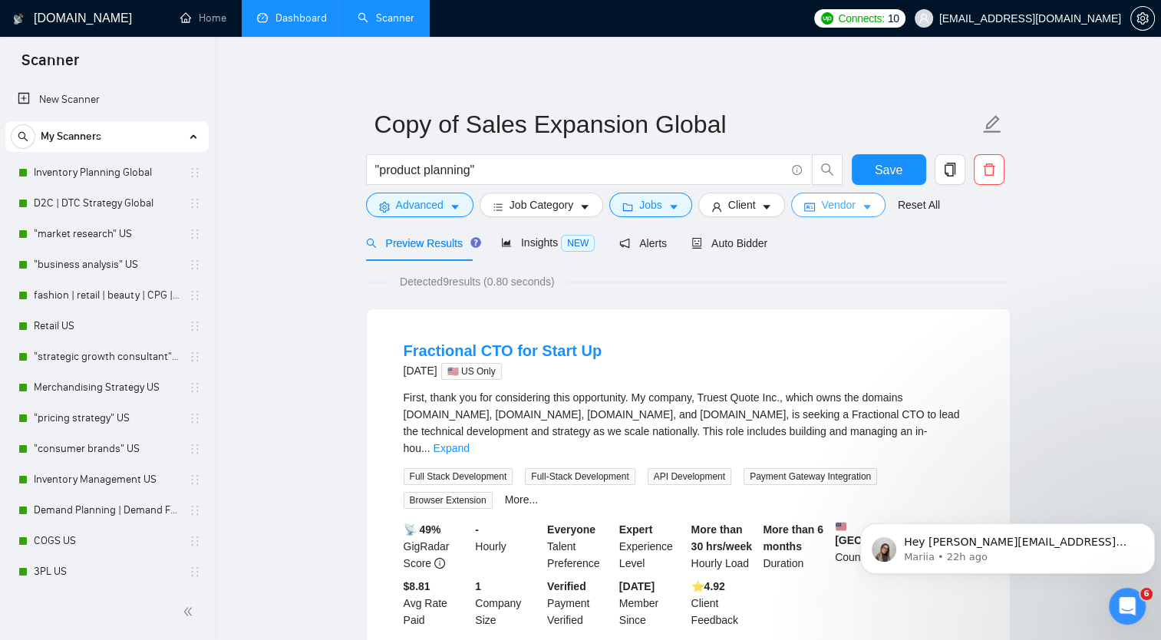
click at [847, 208] on span "Vendor" at bounding box center [838, 204] width 34 height 17
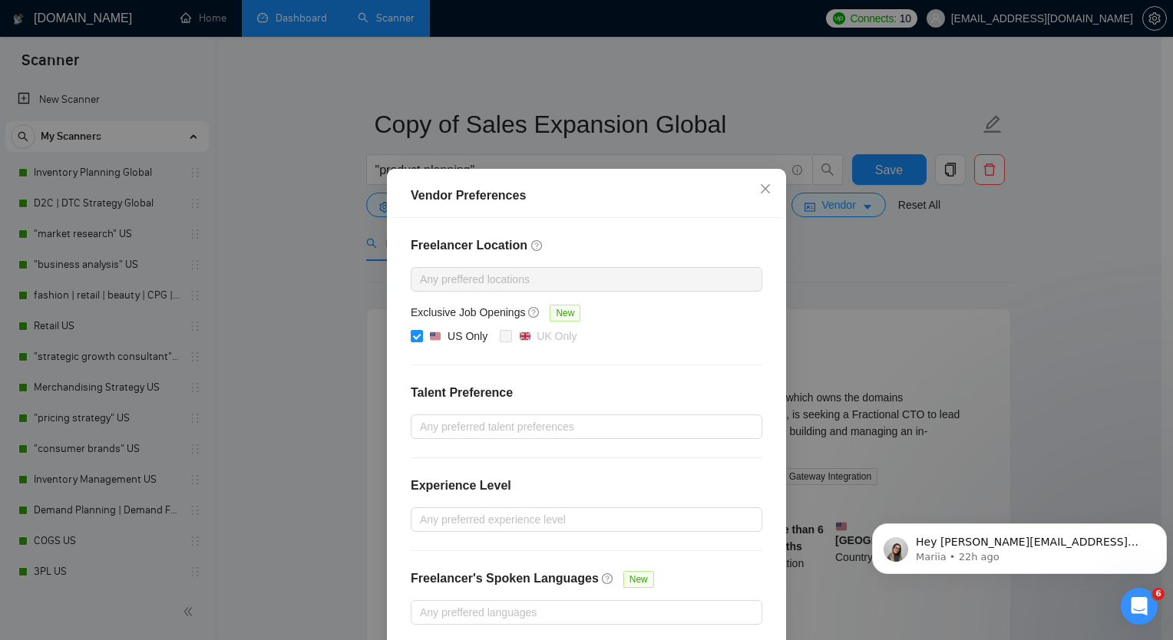
click at [412, 335] on input "US Only" at bounding box center [416, 335] width 11 height 11
checkbox input "false"
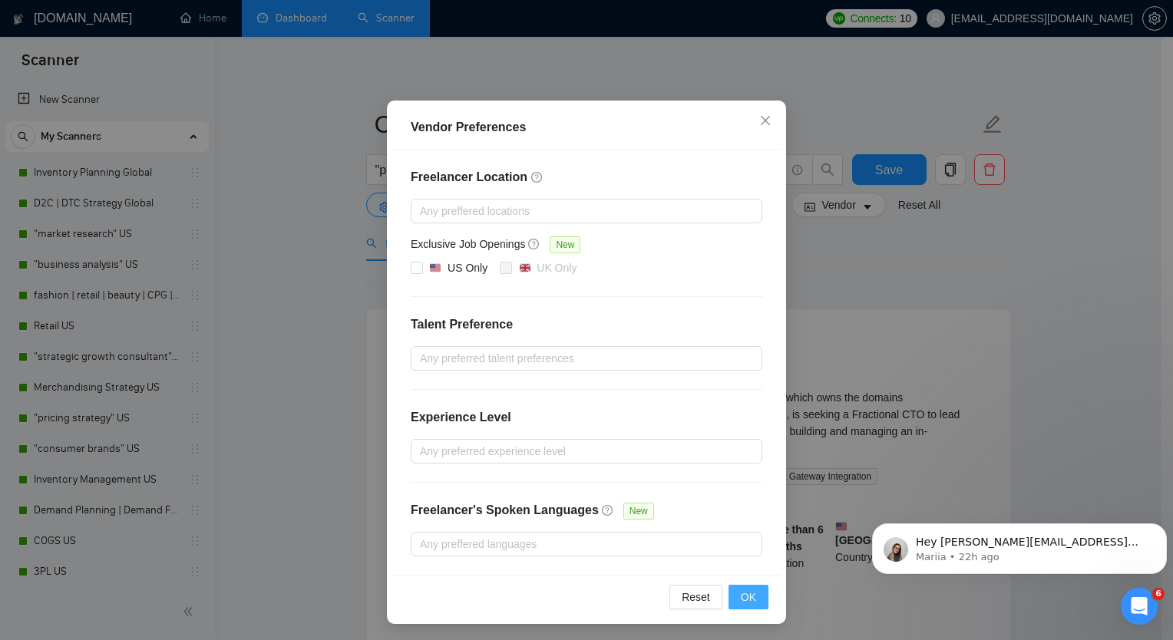
click at [741, 589] on span "OK" at bounding box center [748, 597] width 15 height 17
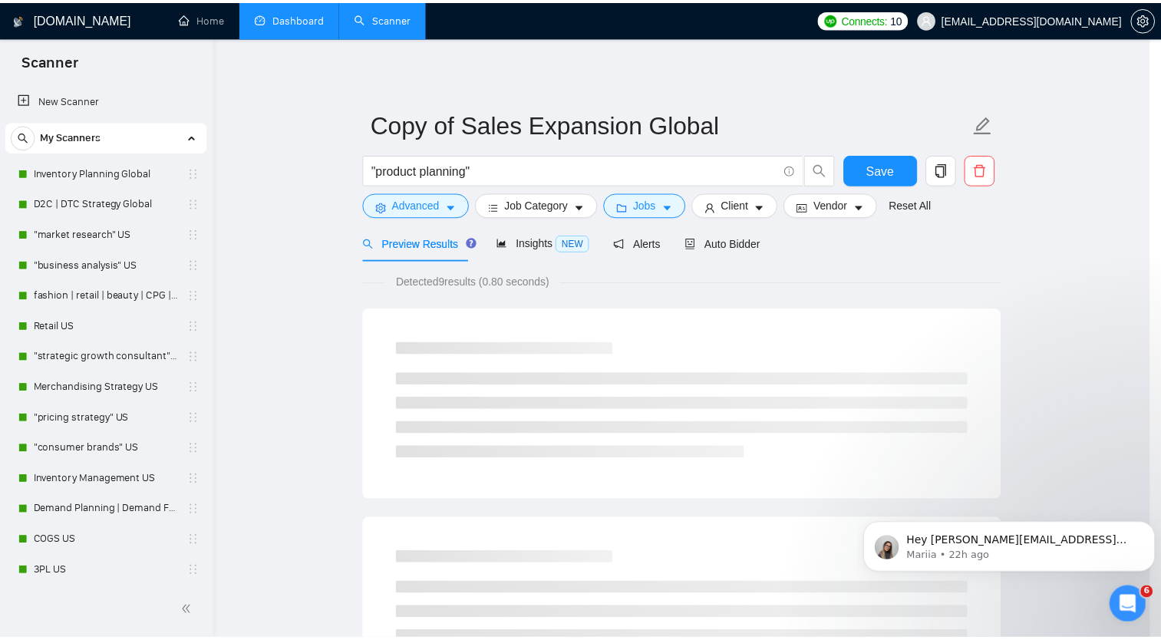
scroll to position [0, 0]
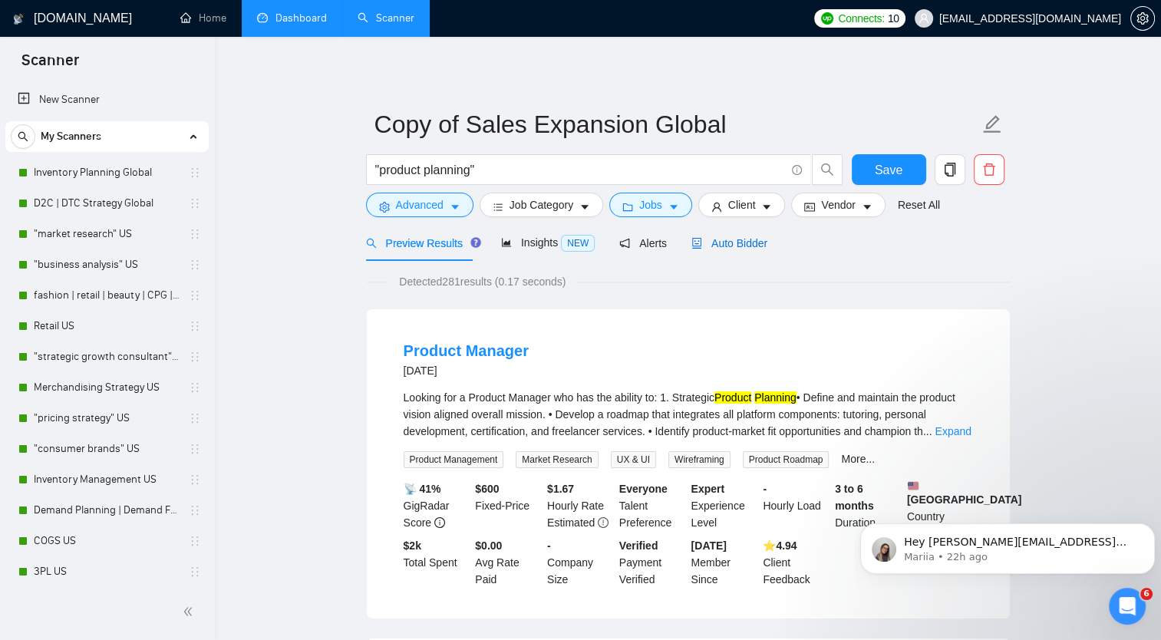
click at [745, 244] on span "Auto Bidder" at bounding box center [729, 243] width 76 height 12
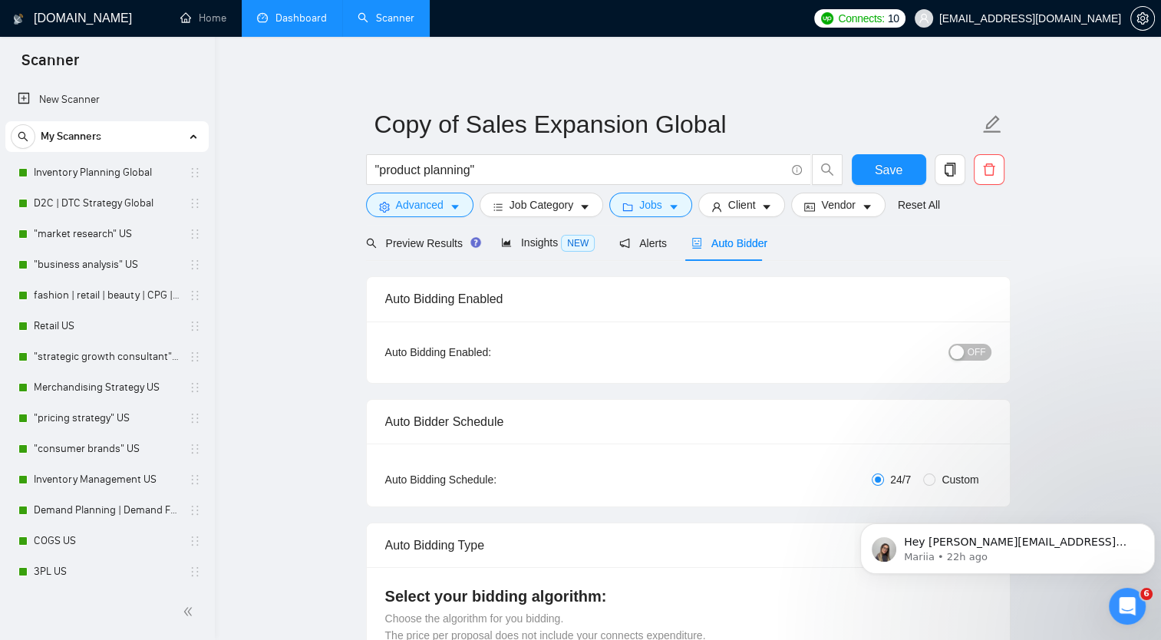
click at [958, 355] on div "button" at bounding box center [957, 352] width 14 height 14
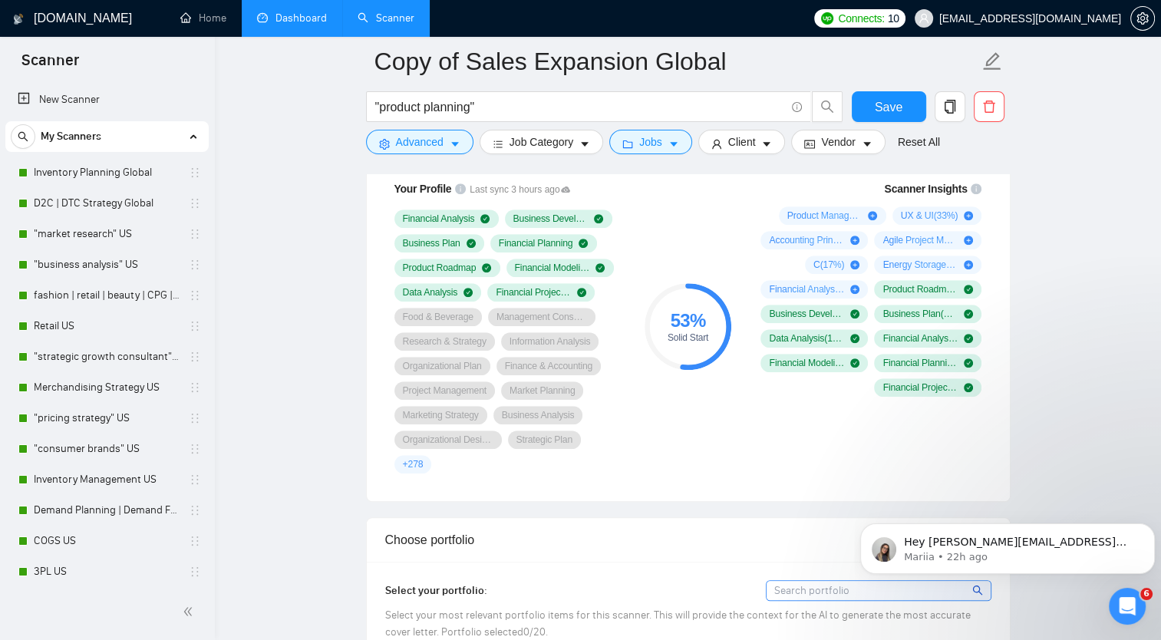
scroll to position [998, 0]
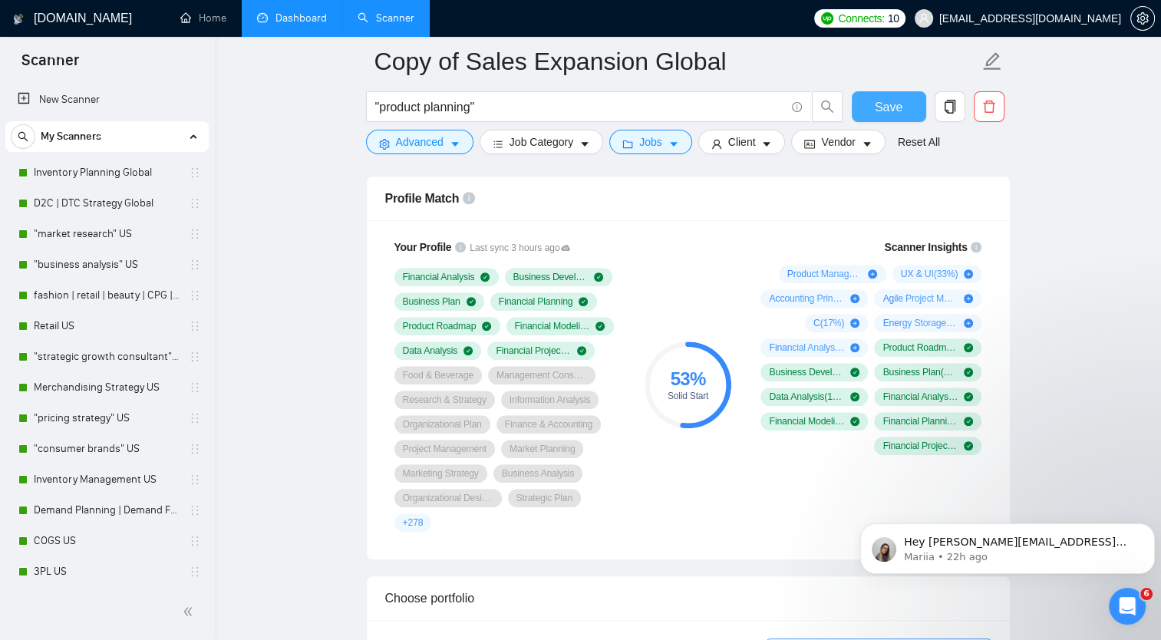
click at [896, 112] on span "Save" at bounding box center [889, 106] width 28 height 19
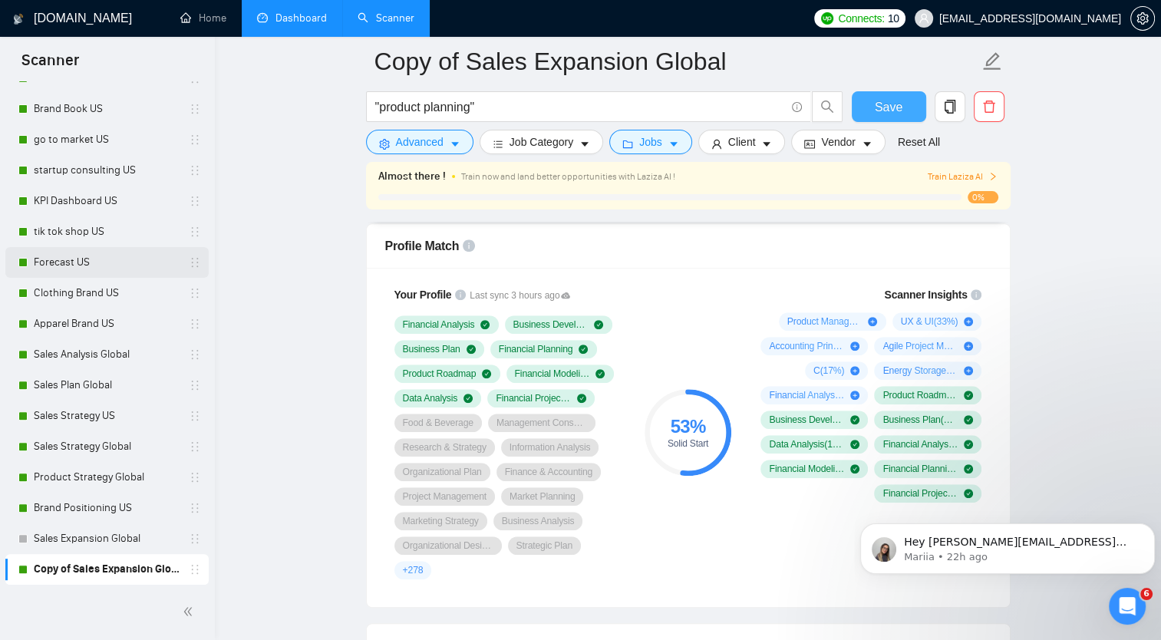
scroll to position [1074, 0]
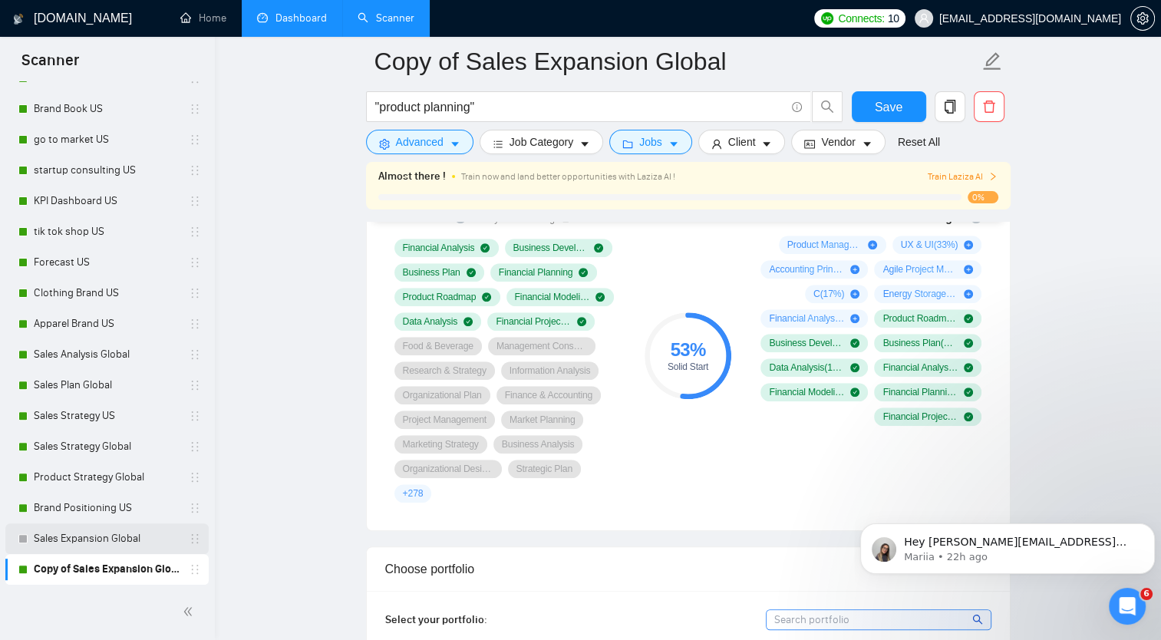
click at [111, 536] on link "Sales Expansion Global" at bounding box center [107, 538] width 146 height 31
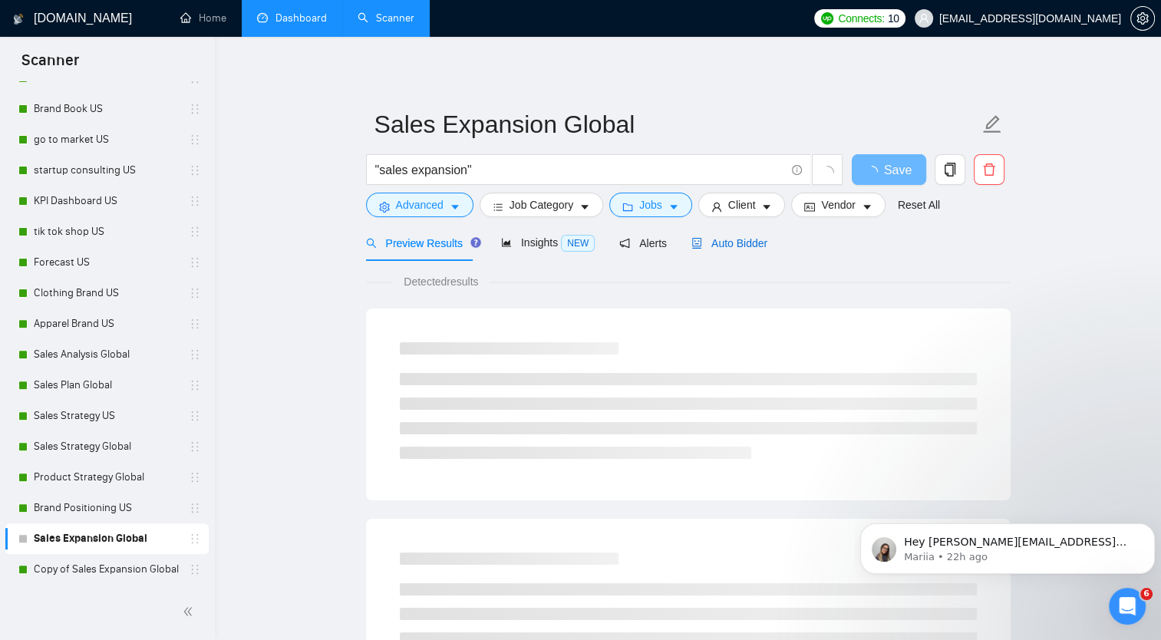
click at [724, 247] on span "Auto Bidder" at bounding box center [729, 243] width 76 height 12
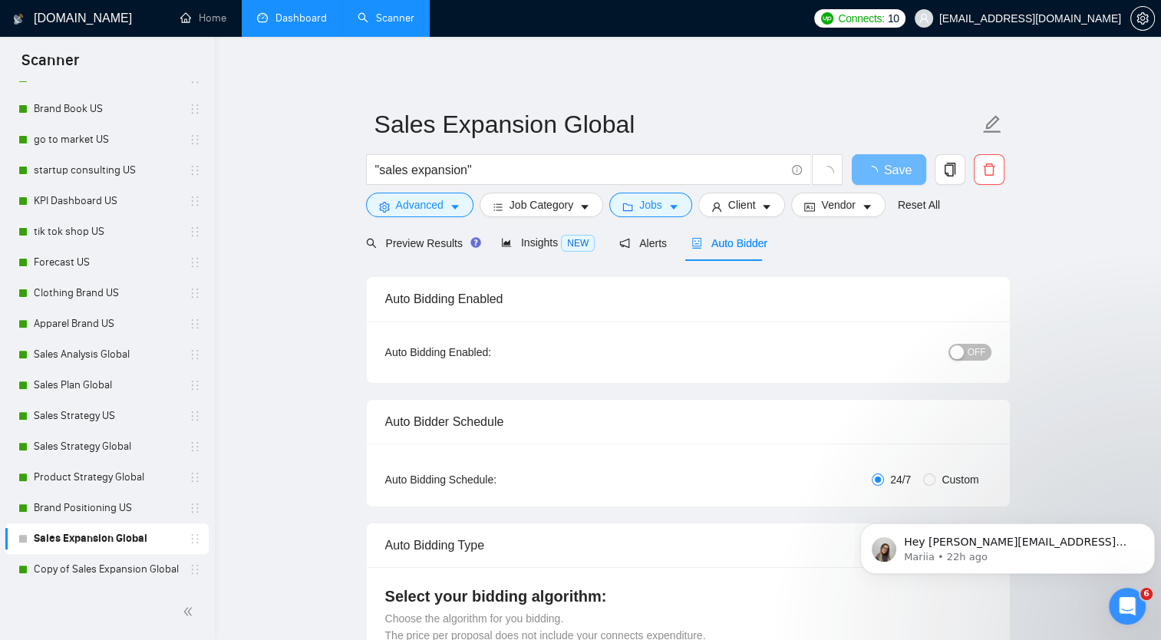
click at [978, 352] on span "OFF" at bounding box center [977, 352] width 18 height 17
click at [887, 172] on span "Save" at bounding box center [889, 169] width 28 height 19
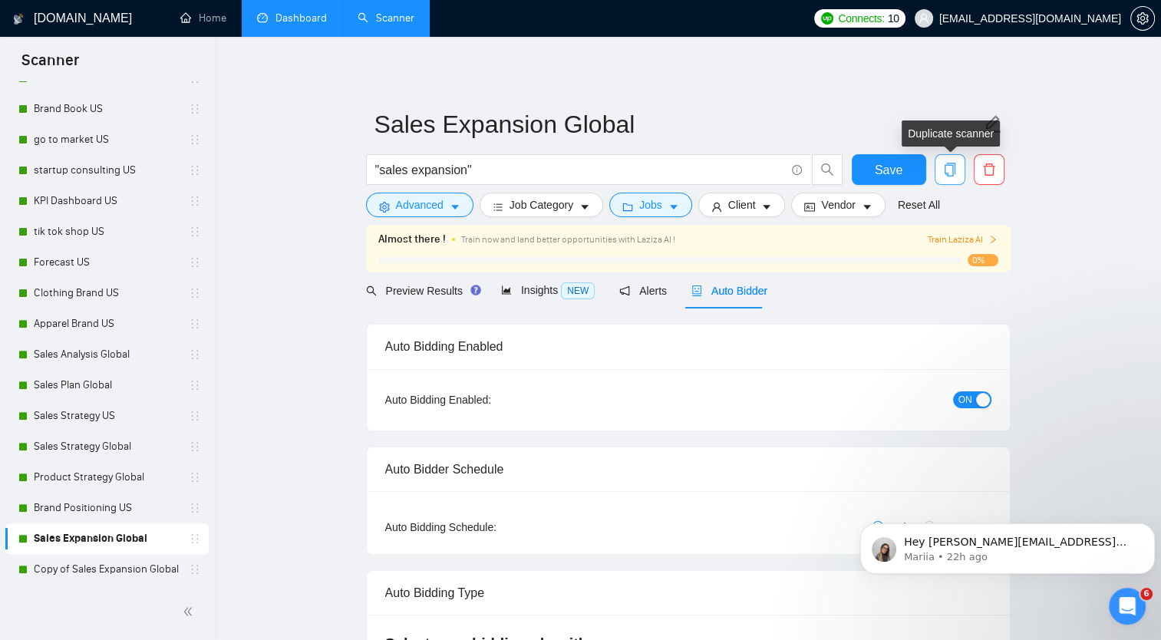
click at [952, 169] on icon "copy" at bounding box center [949, 170] width 11 height 14
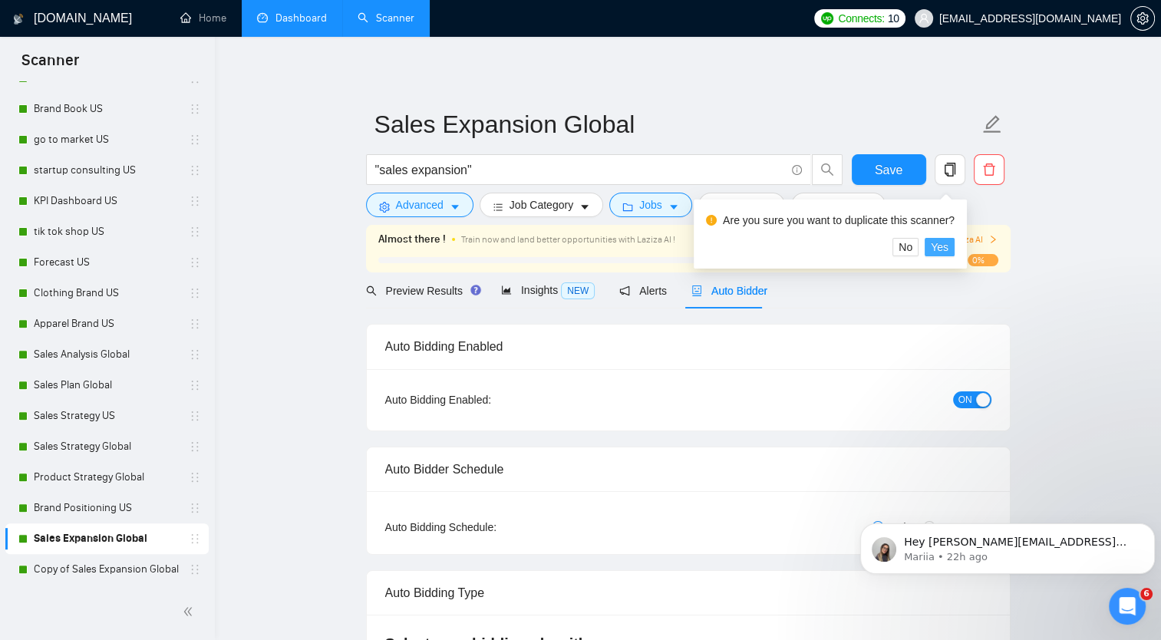
click at [939, 247] on span "Yes" at bounding box center [940, 247] width 18 height 17
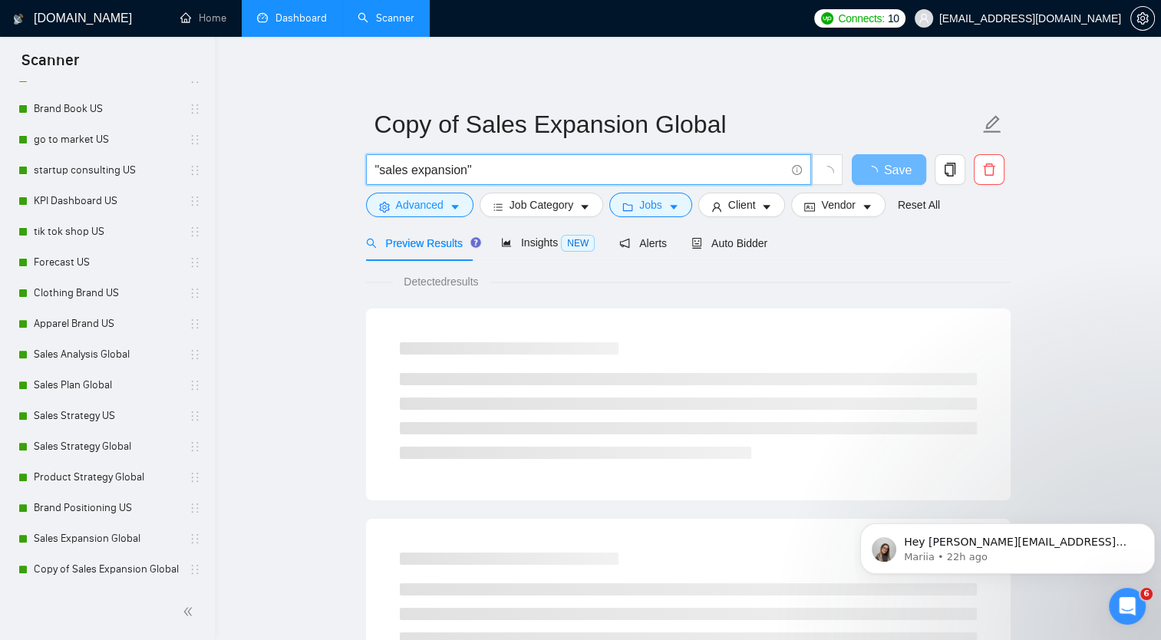
drag, startPoint x: 381, startPoint y: 168, endPoint x: 461, endPoint y: 167, distance: 80.6
click at [464, 163] on input ""sales expansion"" at bounding box center [580, 169] width 410 height 19
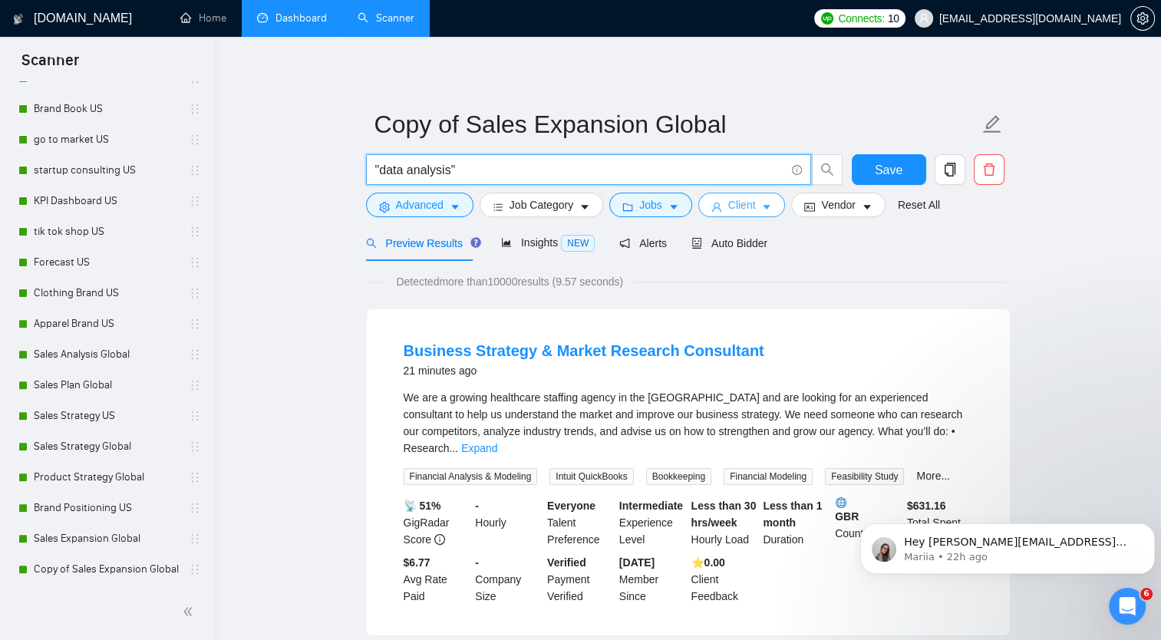
type input ""data analysis""
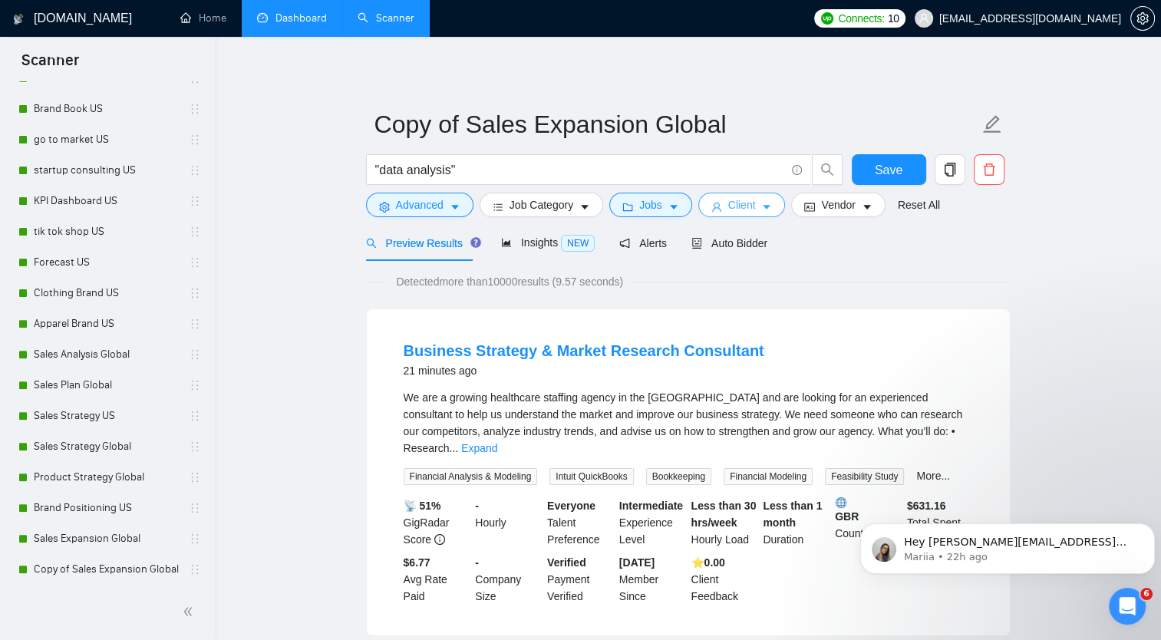
click at [764, 208] on icon "caret-down" at bounding box center [768, 208] width 8 height 5
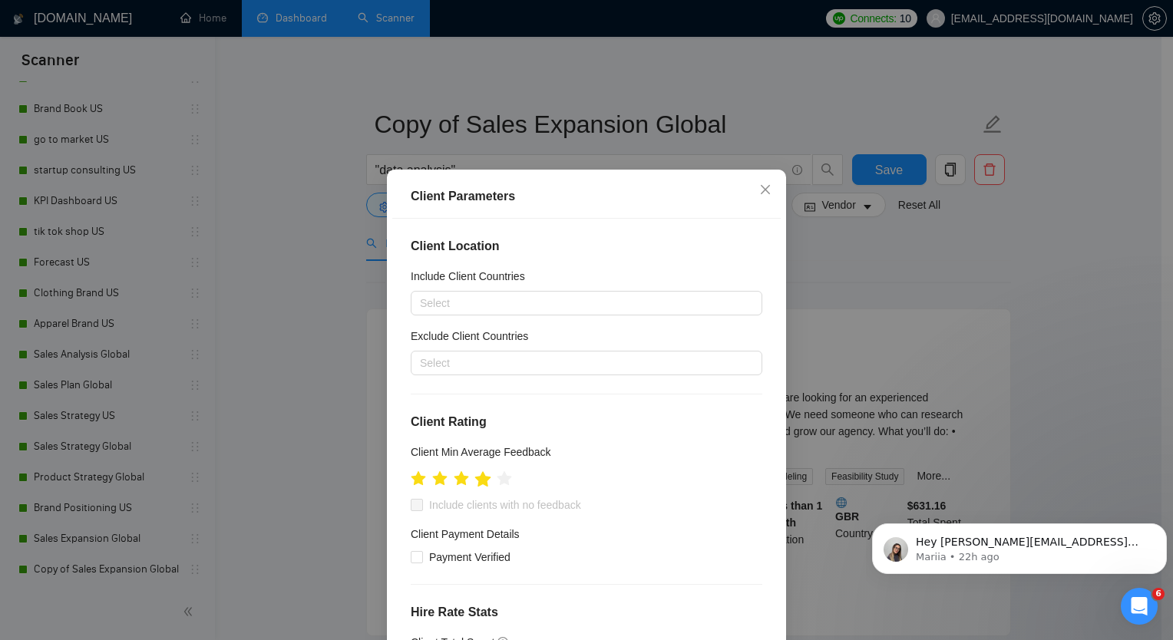
click at [477, 481] on icon "star" at bounding box center [483, 478] width 16 height 15
click at [412, 503] on input "Include clients with no feedback" at bounding box center [416, 504] width 11 height 11
checkbox input "true"
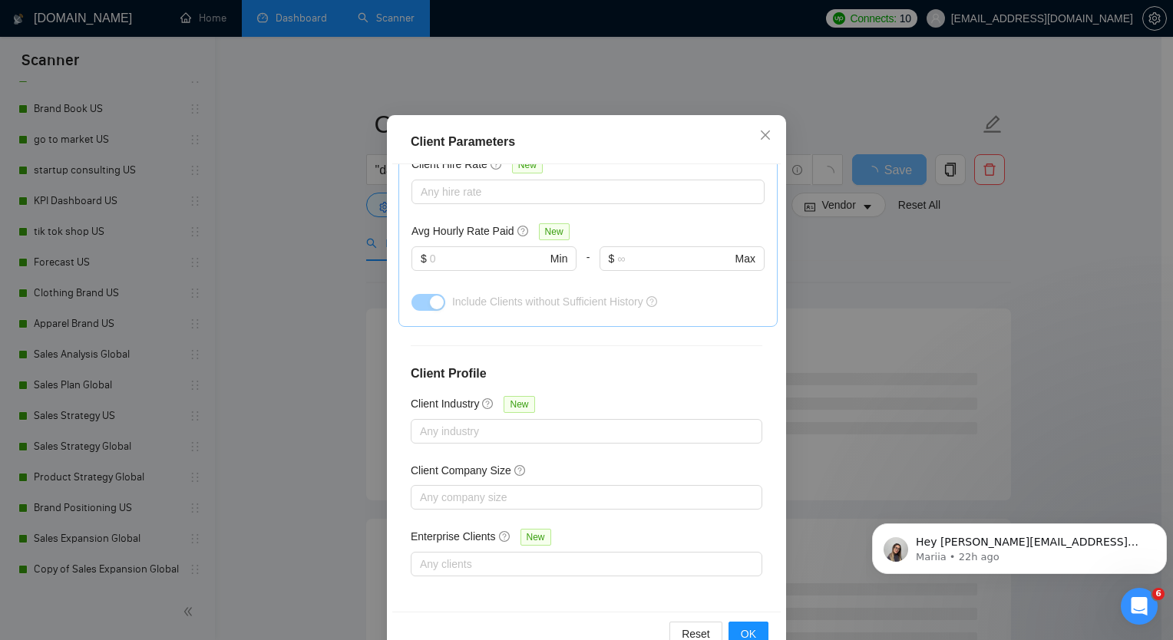
scroll to position [93, 0]
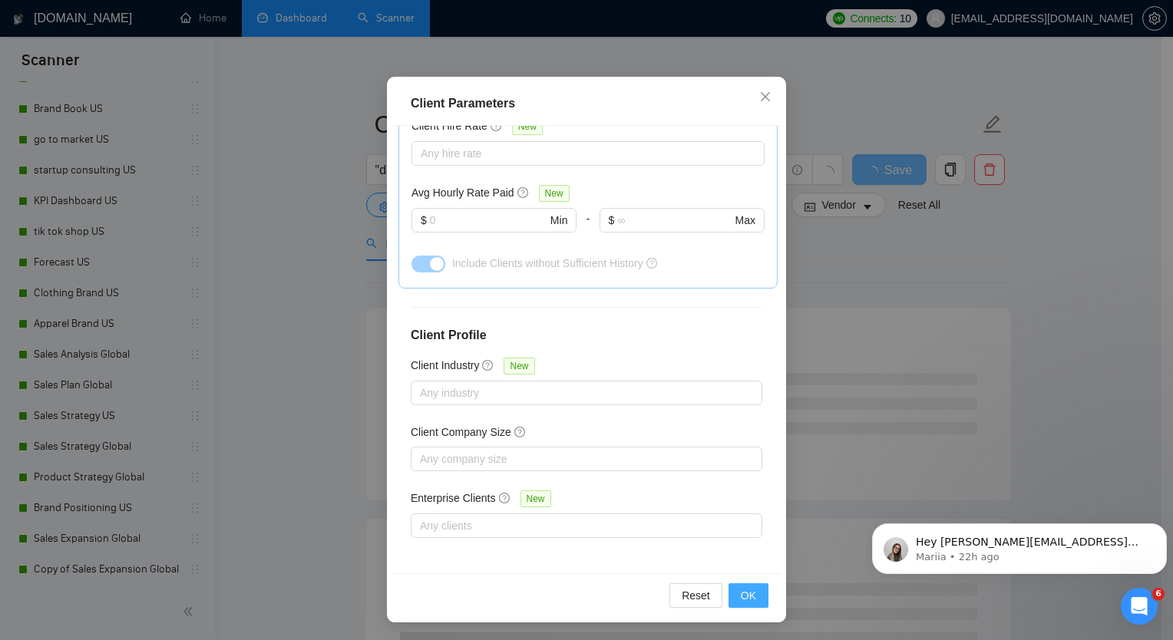
click at [741, 594] on span "OK" at bounding box center [748, 595] width 15 height 17
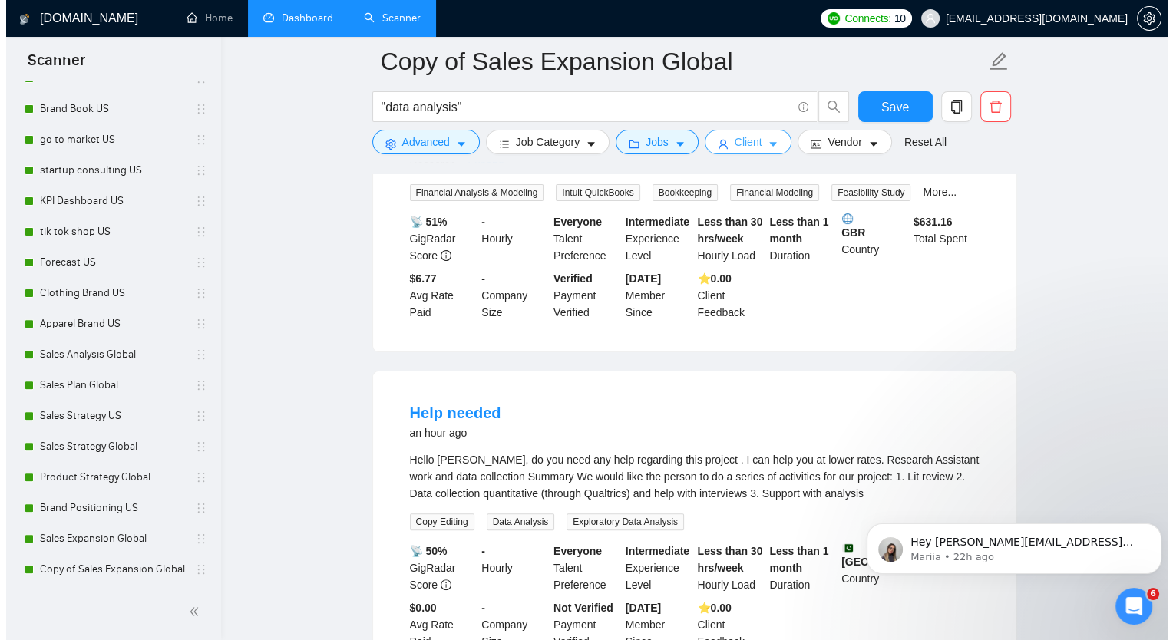
scroll to position [0, 0]
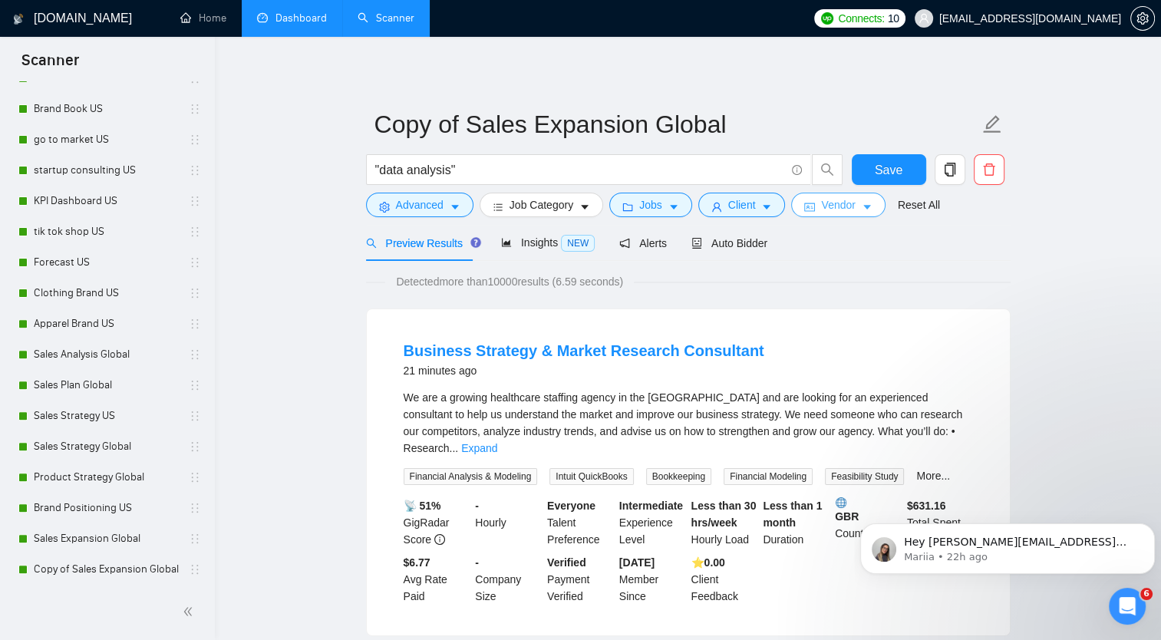
click at [836, 206] on span "Vendor" at bounding box center [838, 204] width 34 height 17
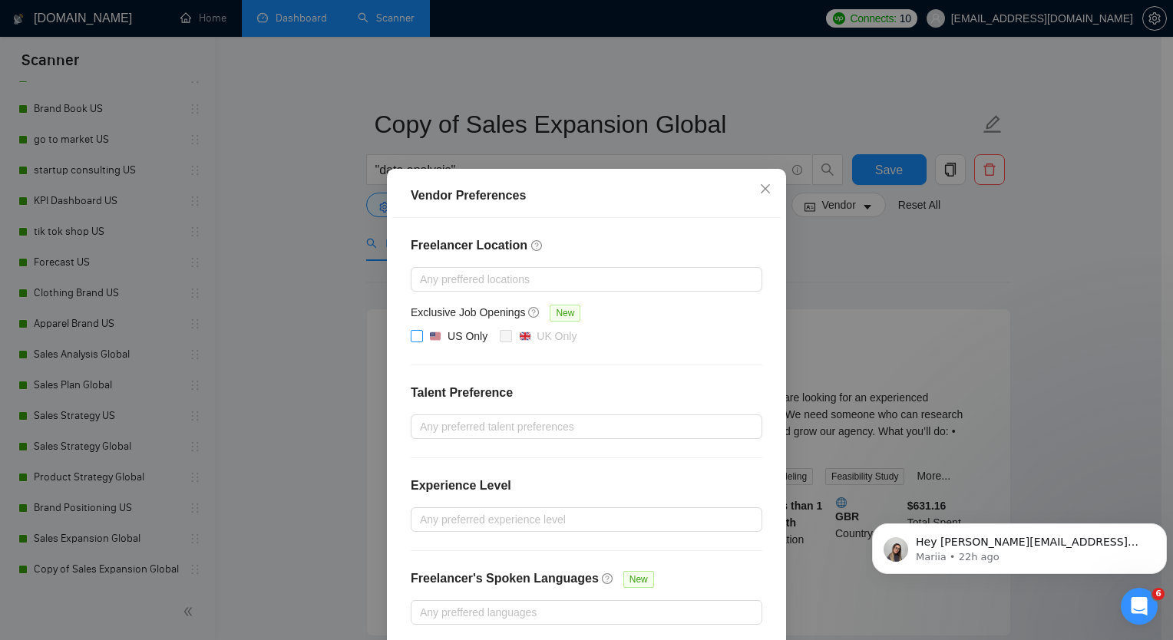
click at [411, 341] on span at bounding box center [417, 336] width 12 height 12
click at [411, 341] on input "US Only" at bounding box center [416, 335] width 11 height 11
checkbox input "true"
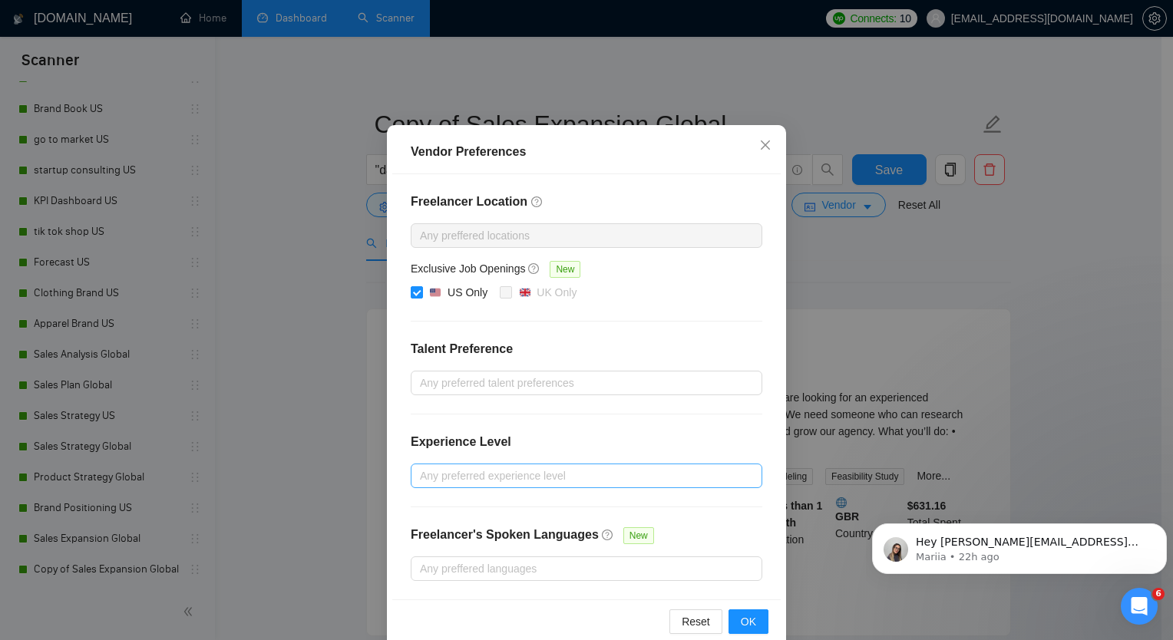
scroll to position [68, 0]
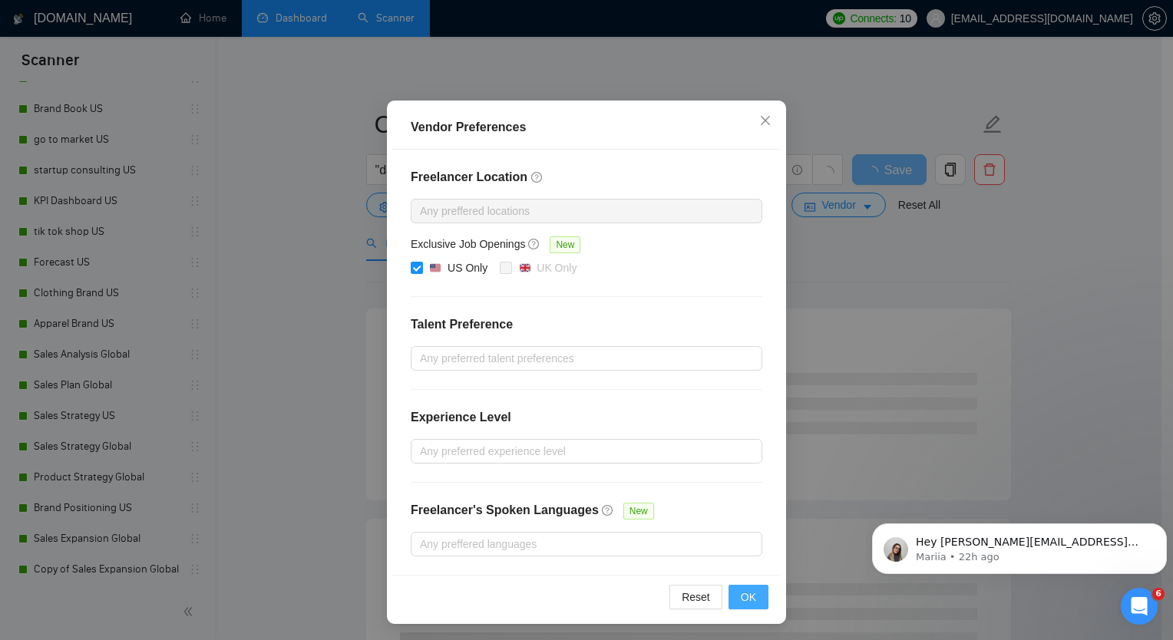
click at [741, 598] on span "OK" at bounding box center [748, 597] width 15 height 17
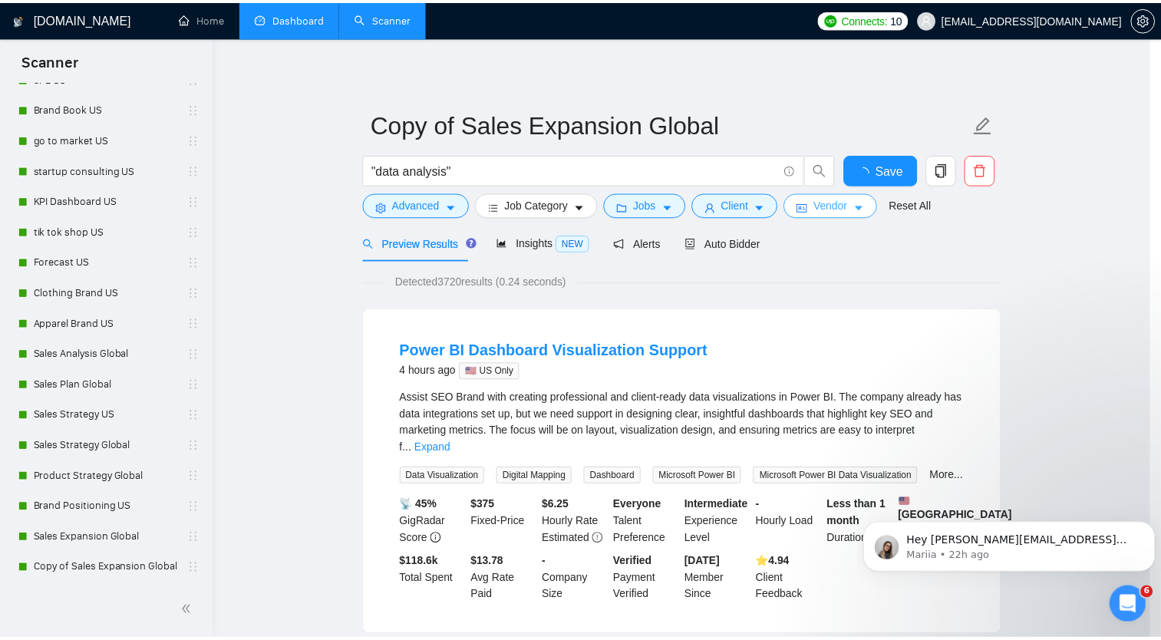
scroll to position [0, 0]
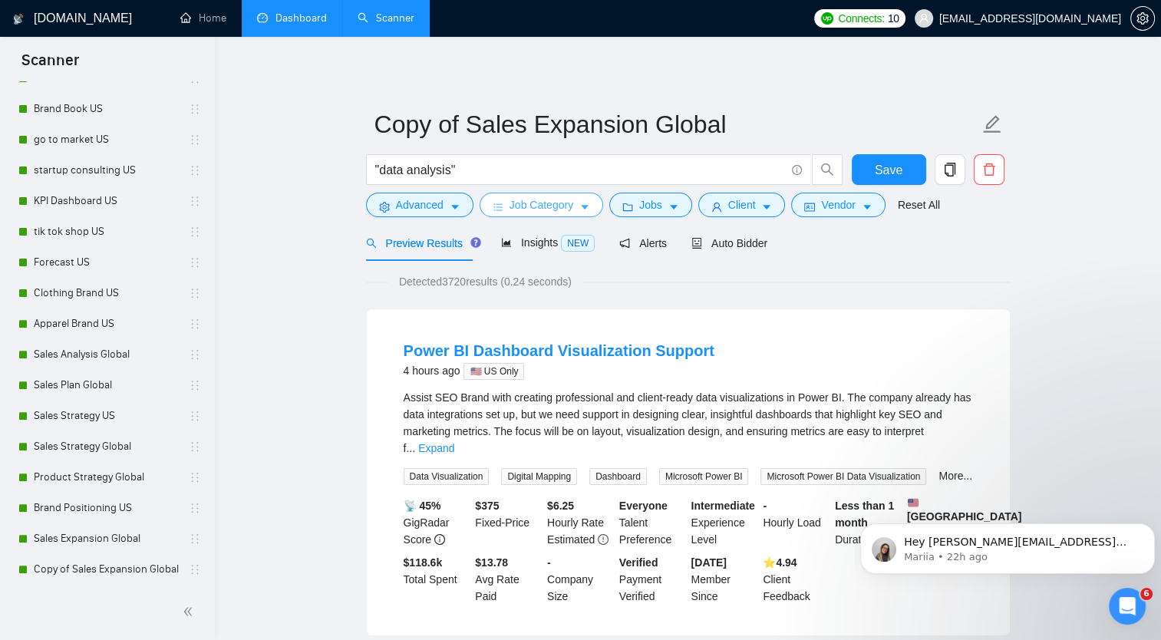
click at [579, 203] on icon "caret-down" at bounding box center [584, 207] width 11 height 11
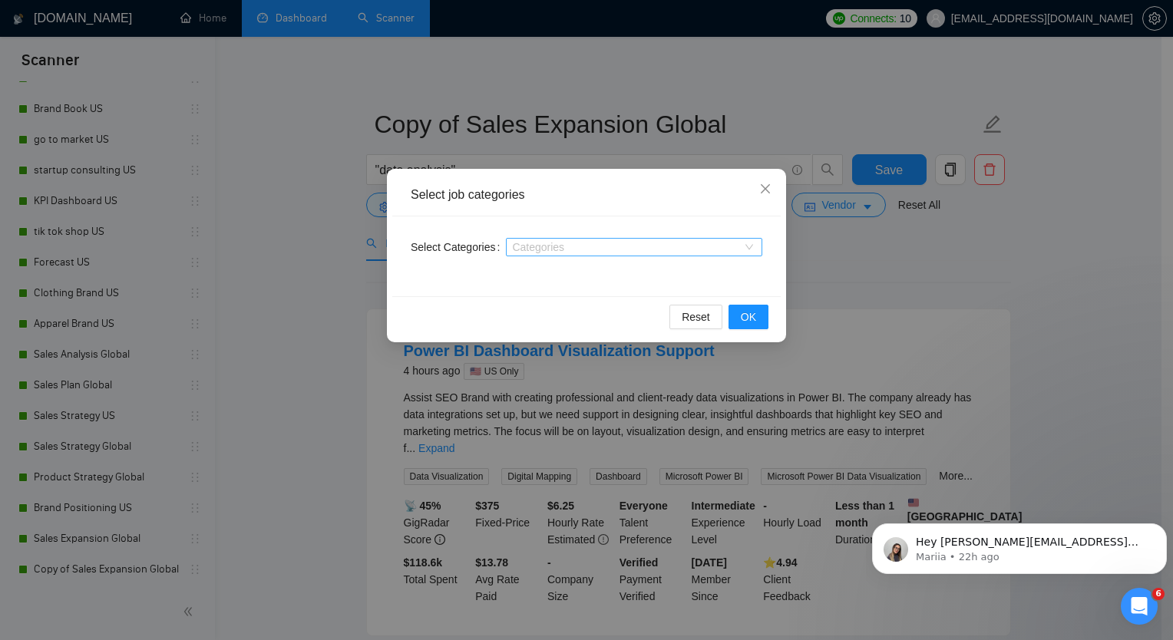
click at [656, 248] on div at bounding box center [626, 247] width 233 height 12
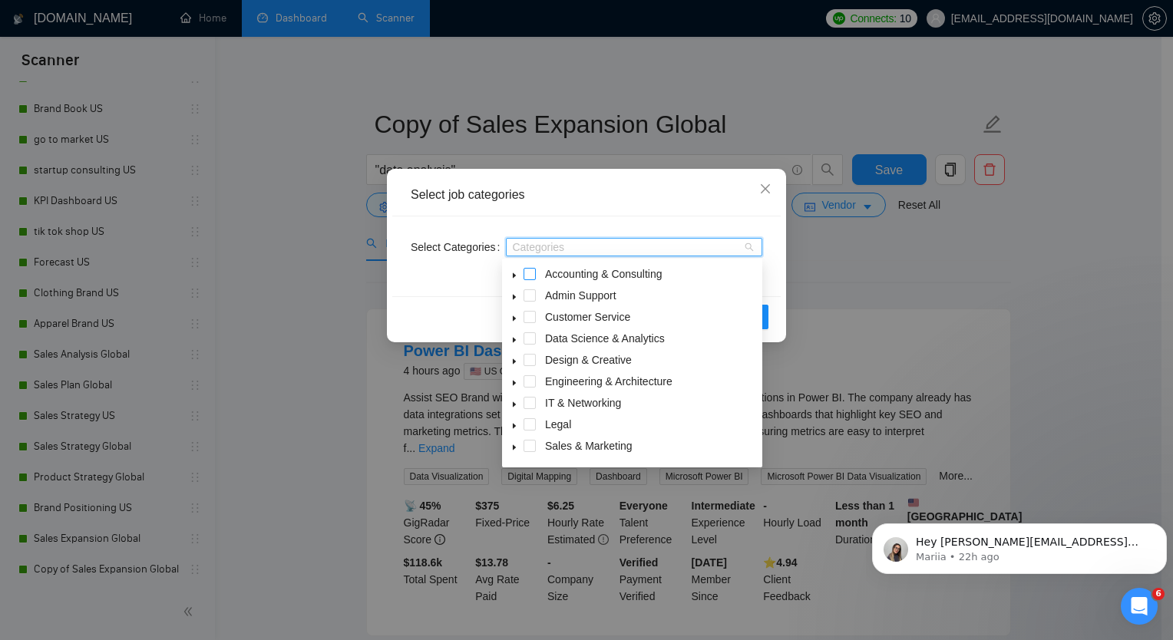
click at [528, 271] on span at bounding box center [529, 274] width 12 height 12
click at [529, 340] on span at bounding box center [529, 338] width 12 height 12
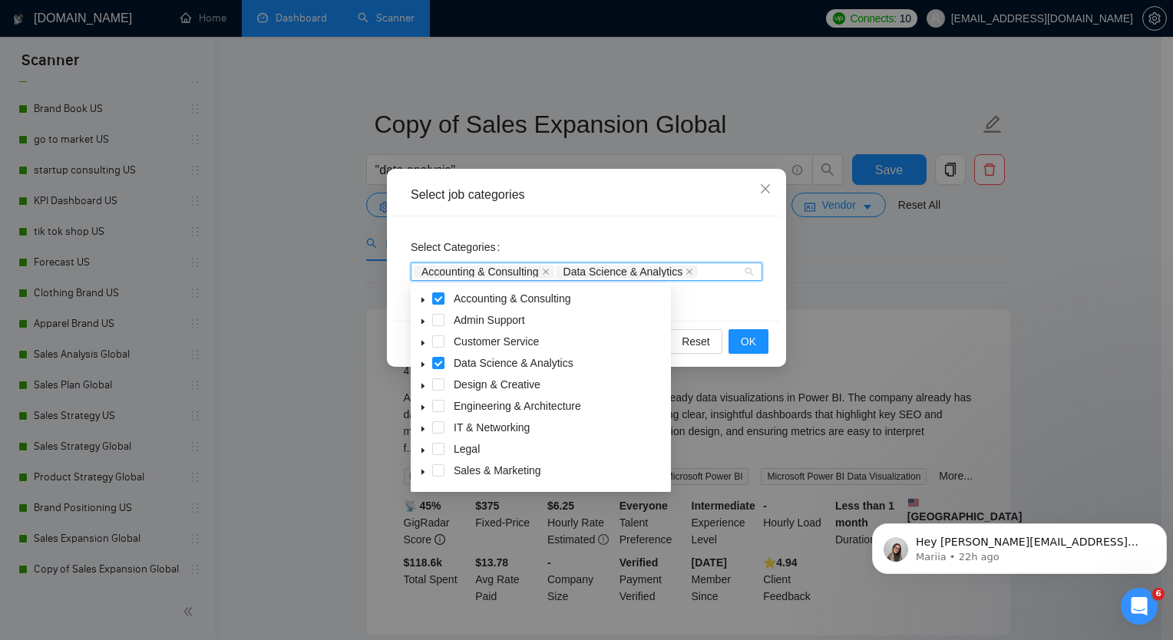
click at [439, 364] on span at bounding box center [438, 363] width 12 height 12
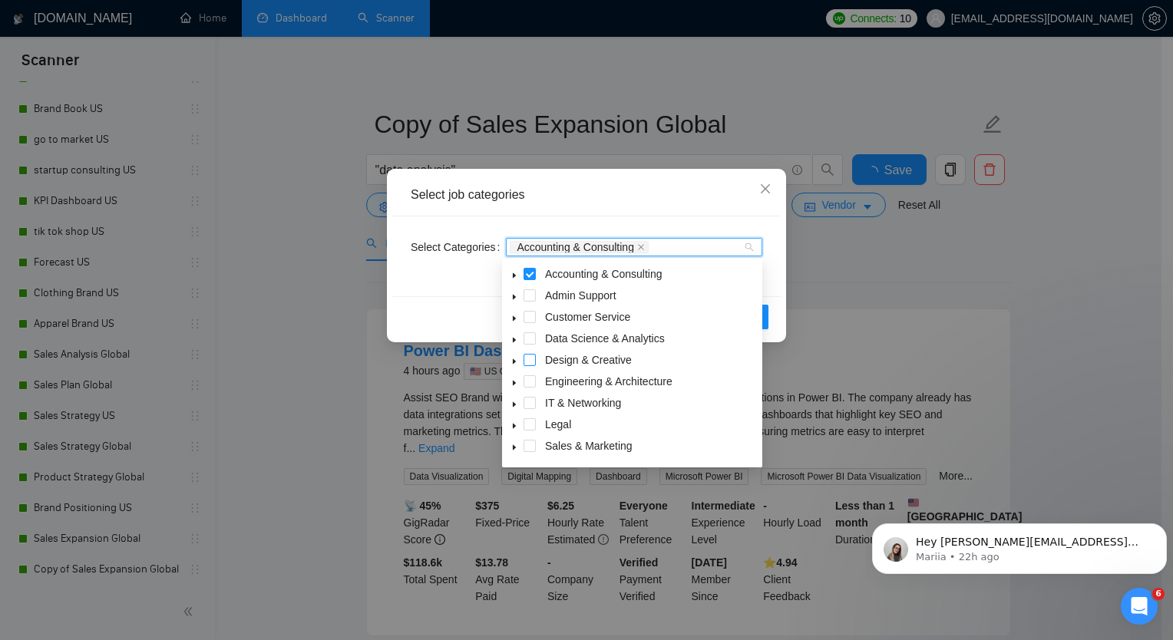
click at [531, 361] on span at bounding box center [529, 360] width 12 height 12
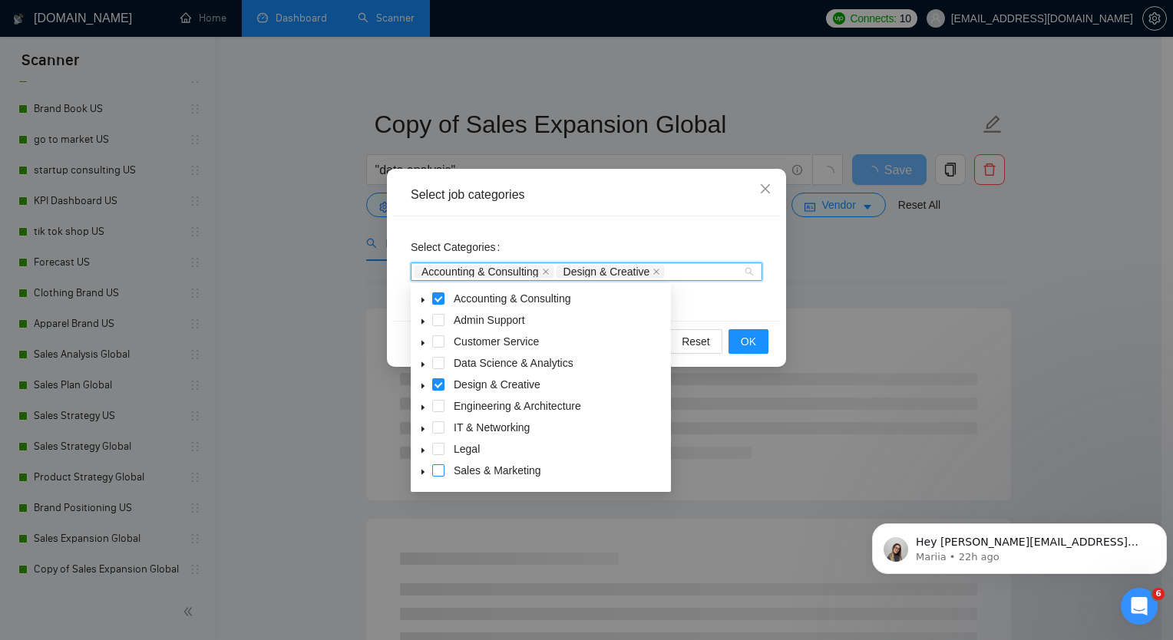
click at [434, 468] on span at bounding box center [438, 470] width 12 height 12
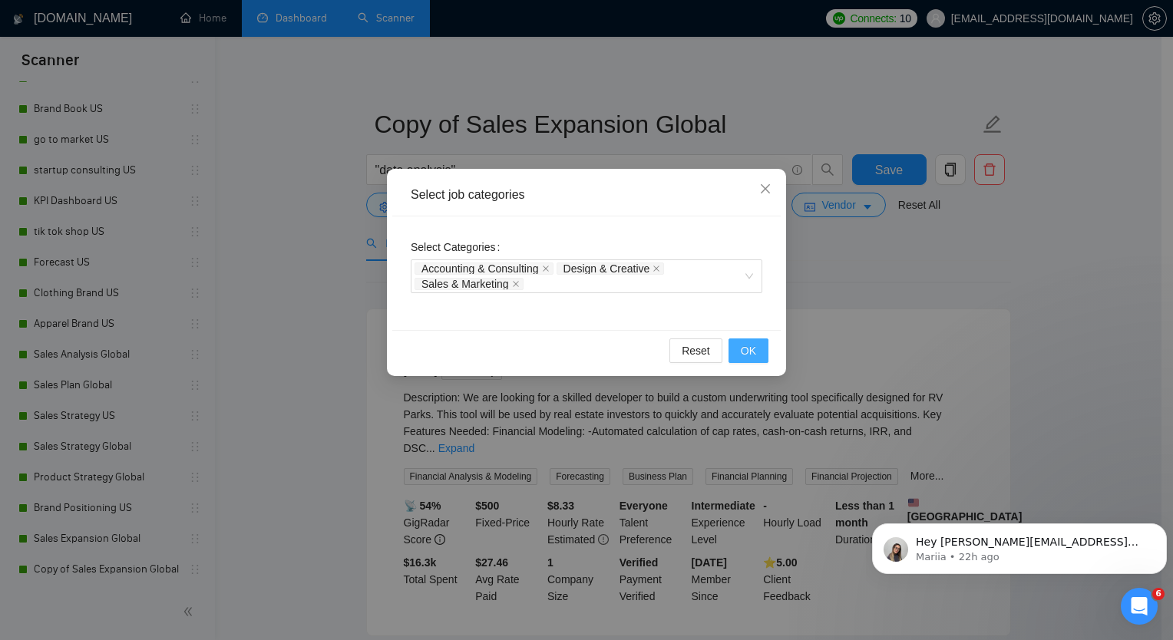
click at [757, 351] on button "OK" at bounding box center [748, 350] width 40 height 25
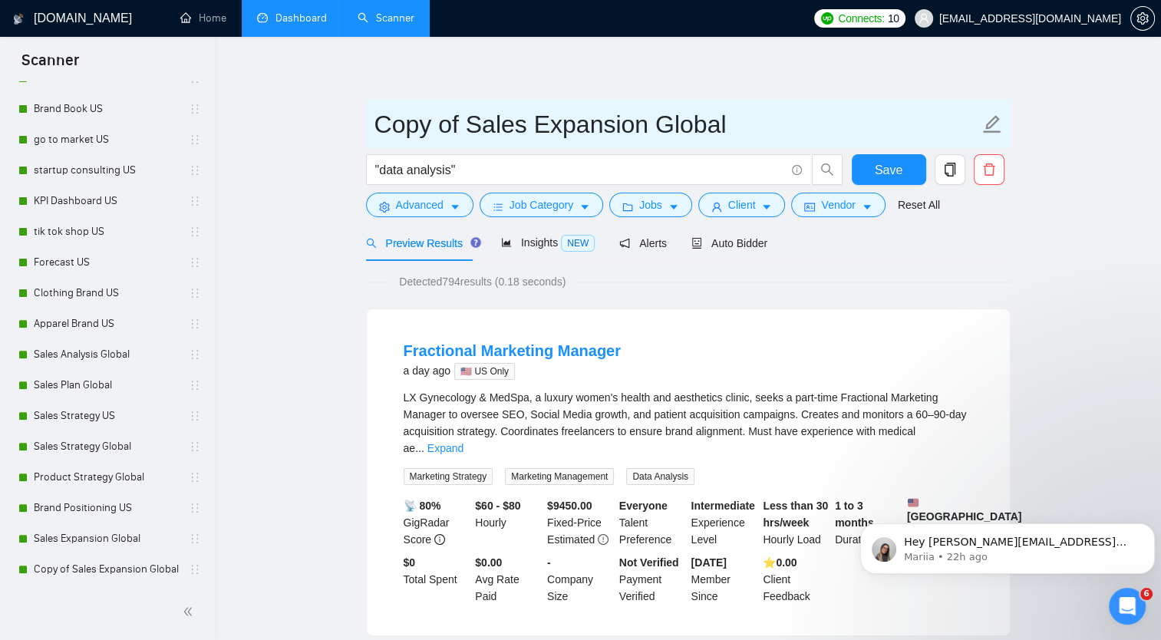
drag, startPoint x: 377, startPoint y: 121, endPoint x: 645, endPoint y: 117, distance: 268.6
click at [645, 117] on input "Copy of Sales Expansion Global" at bounding box center [676, 124] width 605 height 38
type input "Data Analysis Global"
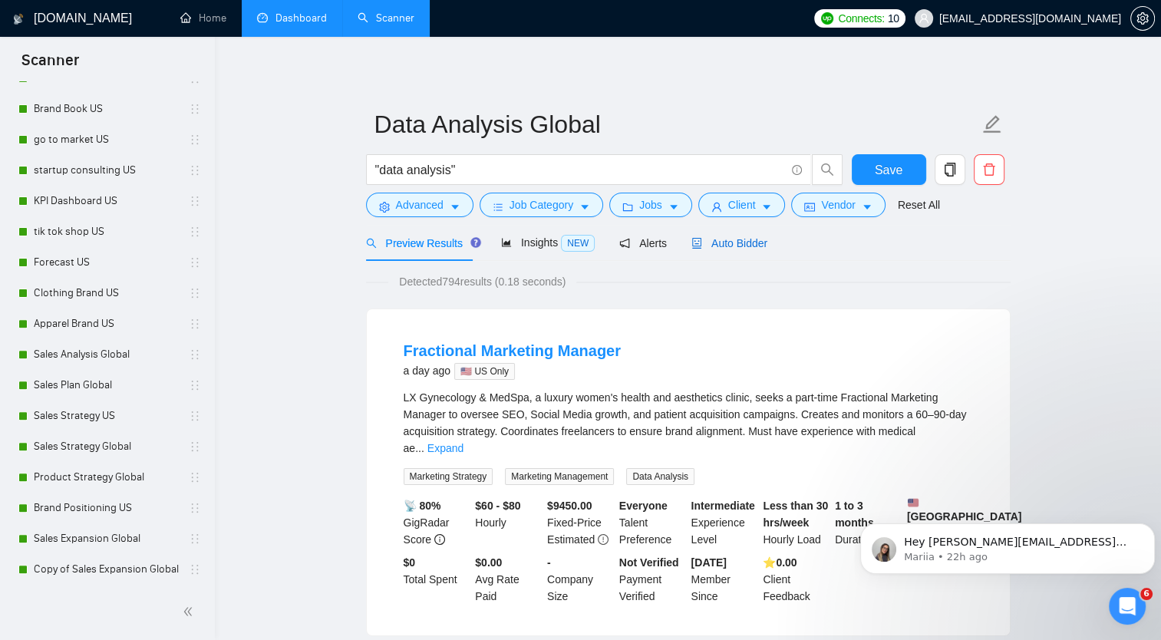
click at [738, 246] on span "Auto Bidder" at bounding box center [729, 243] width 76 height 12
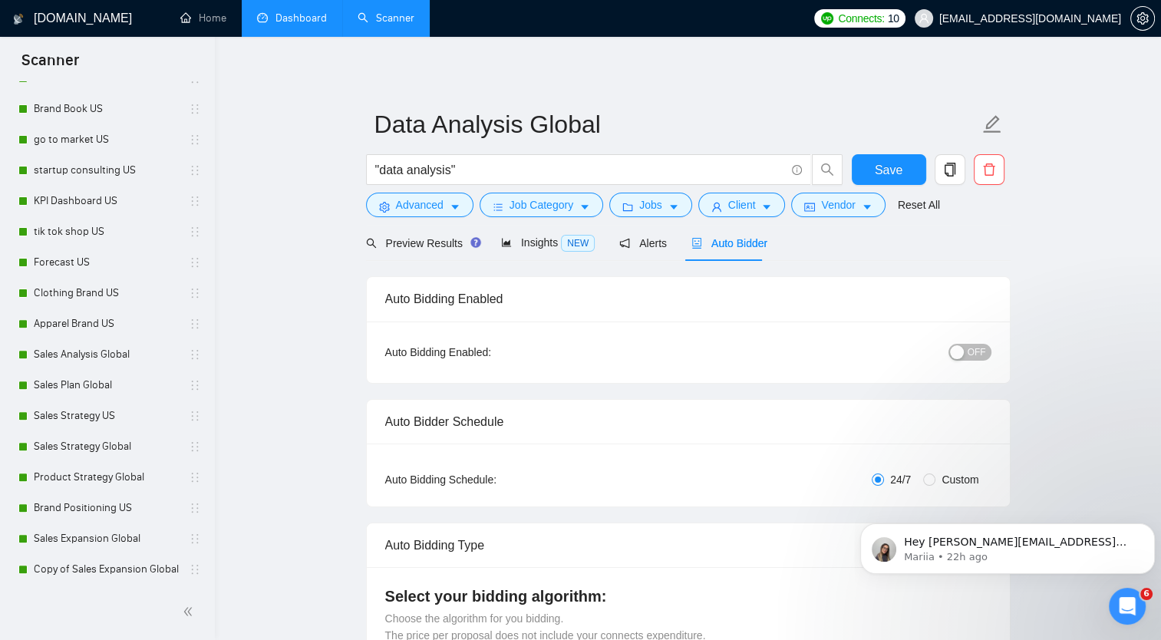
click at [969, 351] on span "OFF" at bounding box center [977, 352] width 18 height 17
click at [890, 161] on span "Save" at bounding box center [889, 169] width 28 height 19
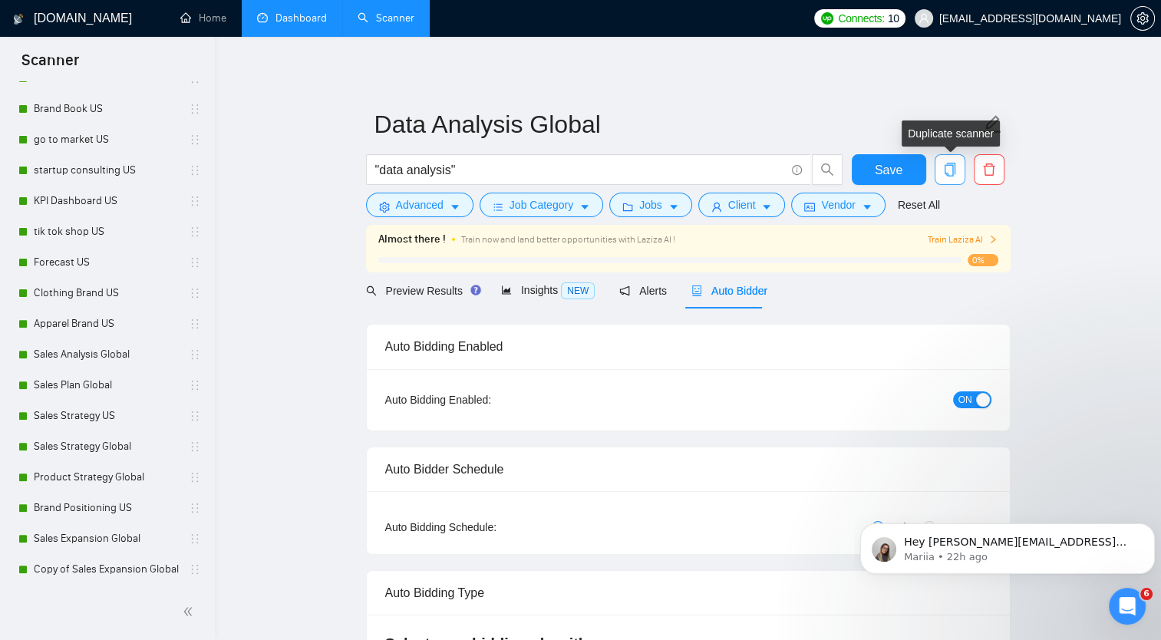
click at [949, 171] on icon "copy" at bounding box center [950, 170] width 14 height 14
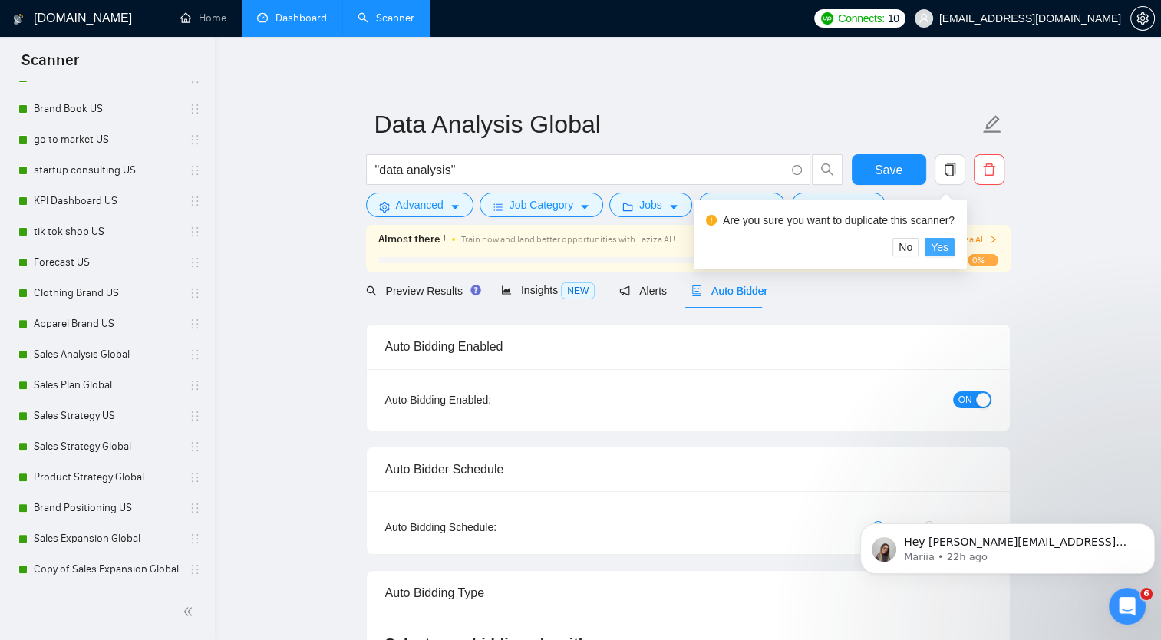
click at [945, 246] on span "Yes" at bounding box center [940, 247] width 18 height 17
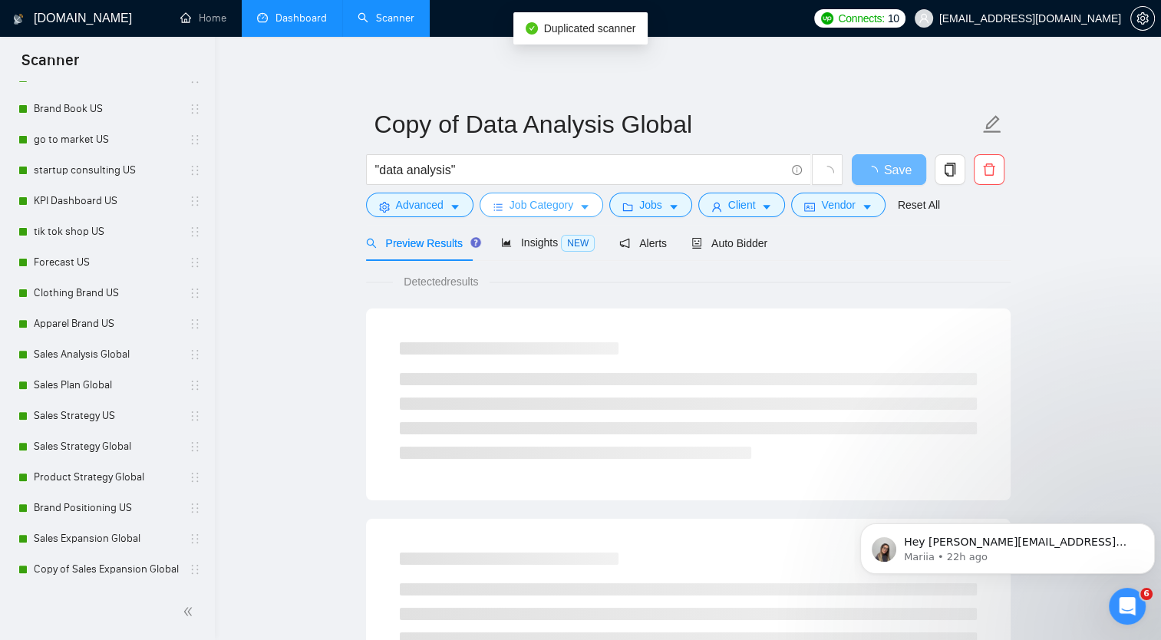
click at [563, 207] on span "Job Category" at bounding box center [542, 204] width 64 height 17
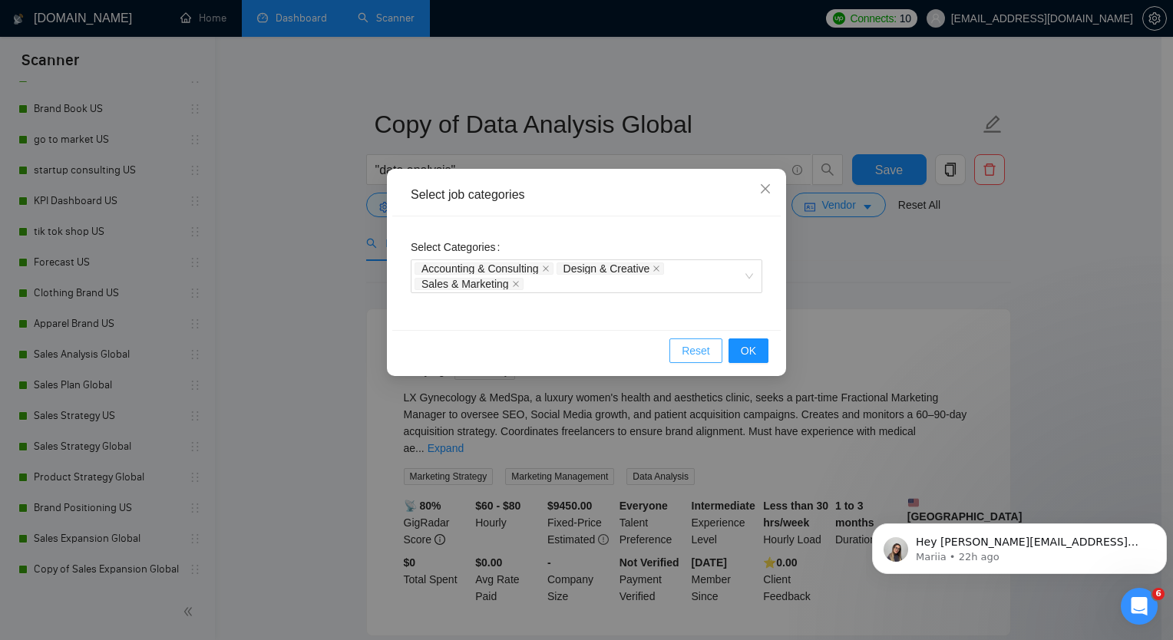
click at [697, 355] on span "Reset" at bounding box center [695, 350] width 28 height 17
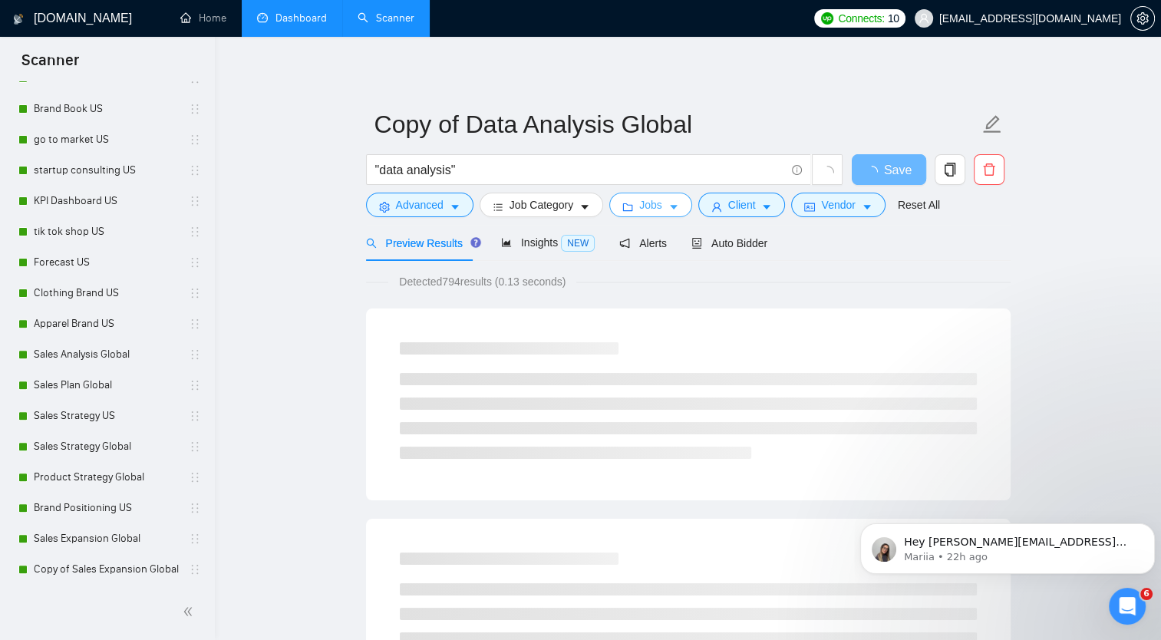
click at [653, 208] on span "Jobs" at bounding box center [650, 204] width 23 height 17
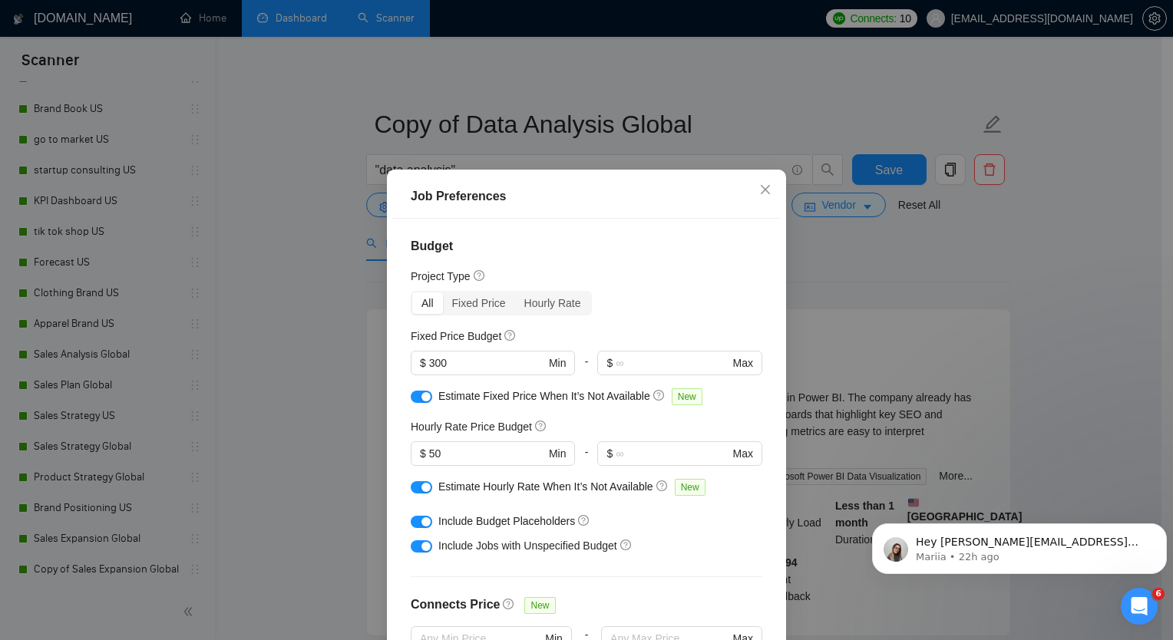
click at [850, 259] on div "Job Preferences Budget Project Type All Fixed Price Hourly Rate Fixed Price Bud…" at bounding box center [586, 320] width 1173 height 640
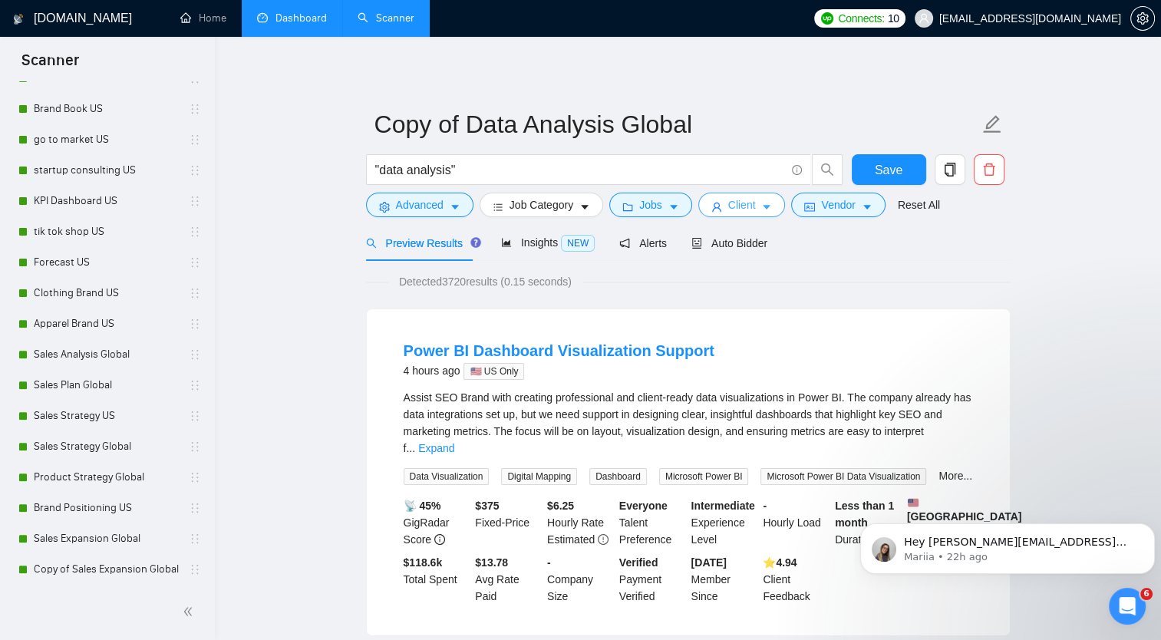
click at [764, 207] on icon "caret-down" at bounding box center [768, 208] width 8 height 5
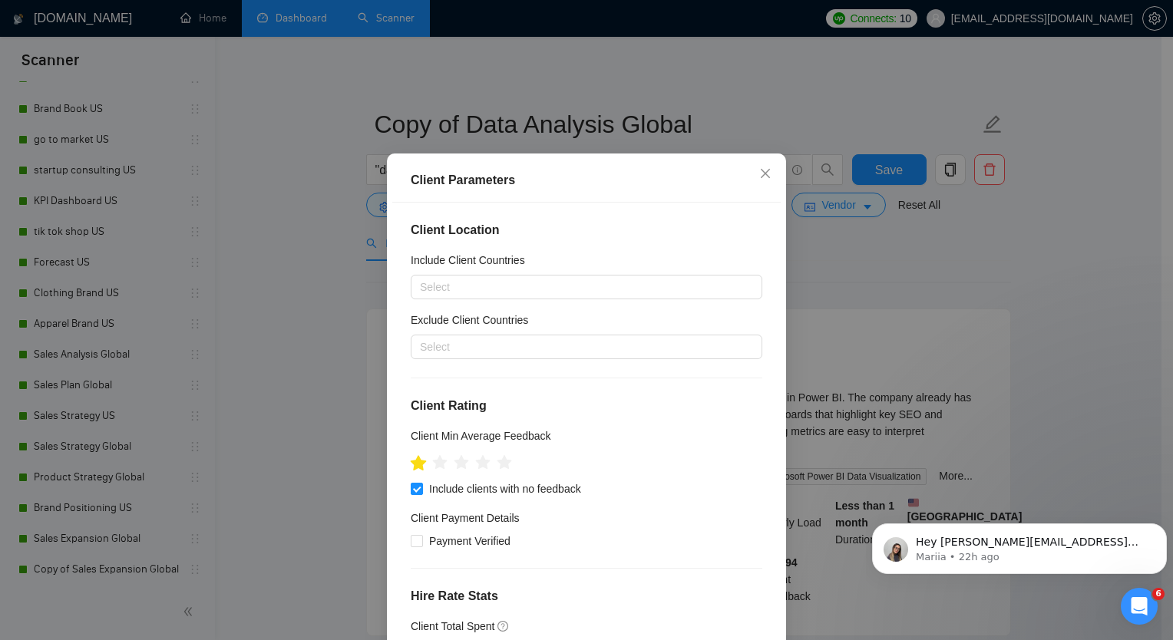
click at [414, 470] on icon "star" at bounding box center [419, 462] width 16 height 15
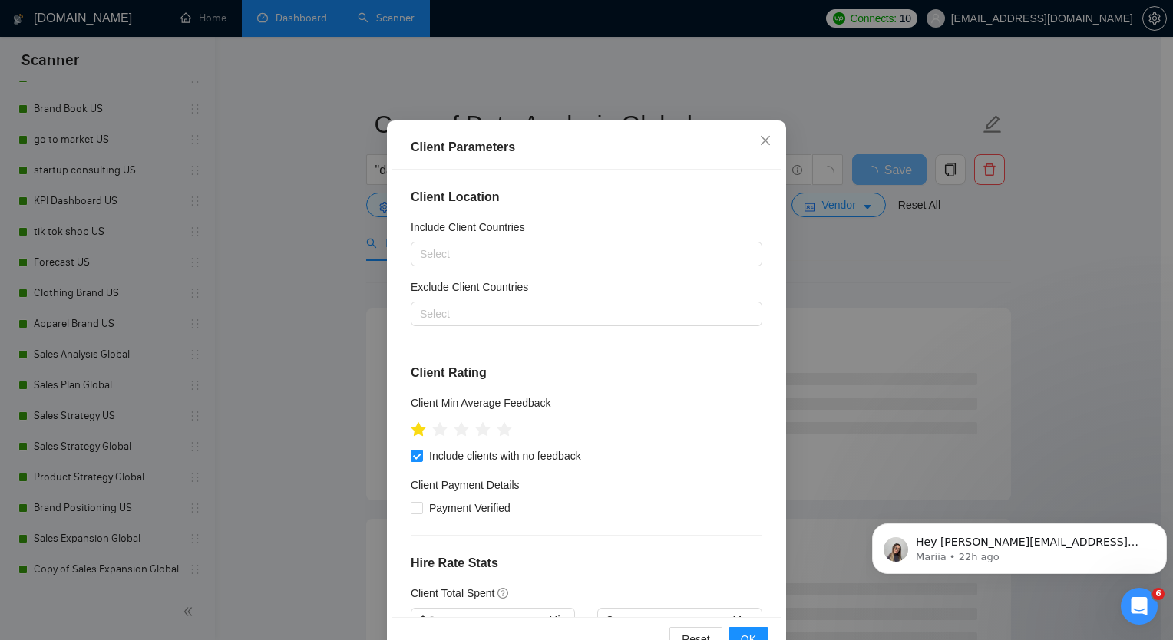
scroll to position [93, 0]
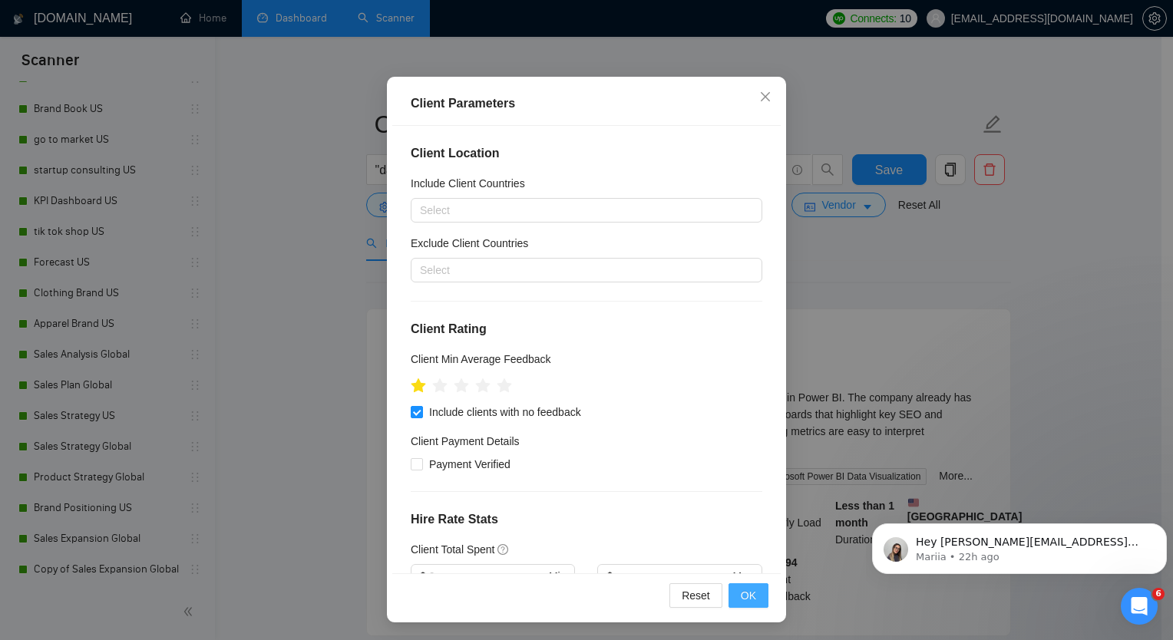
click at [742, 597] on span "OK" at bounding box center [748, 595] width 15 height 17
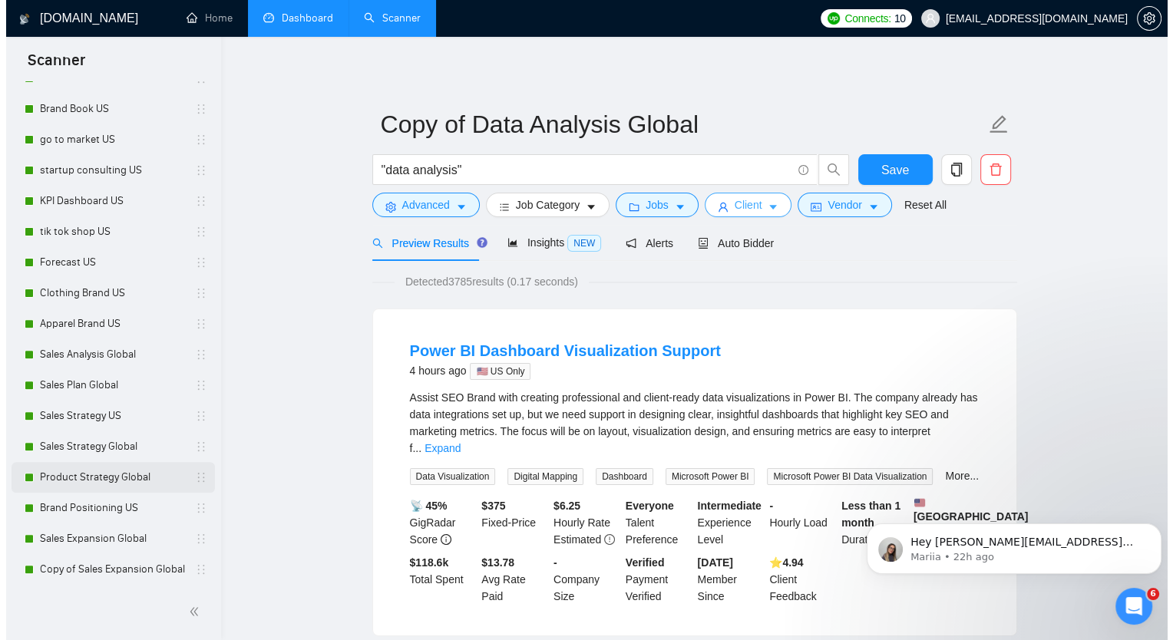
scroll to position [555, 0]
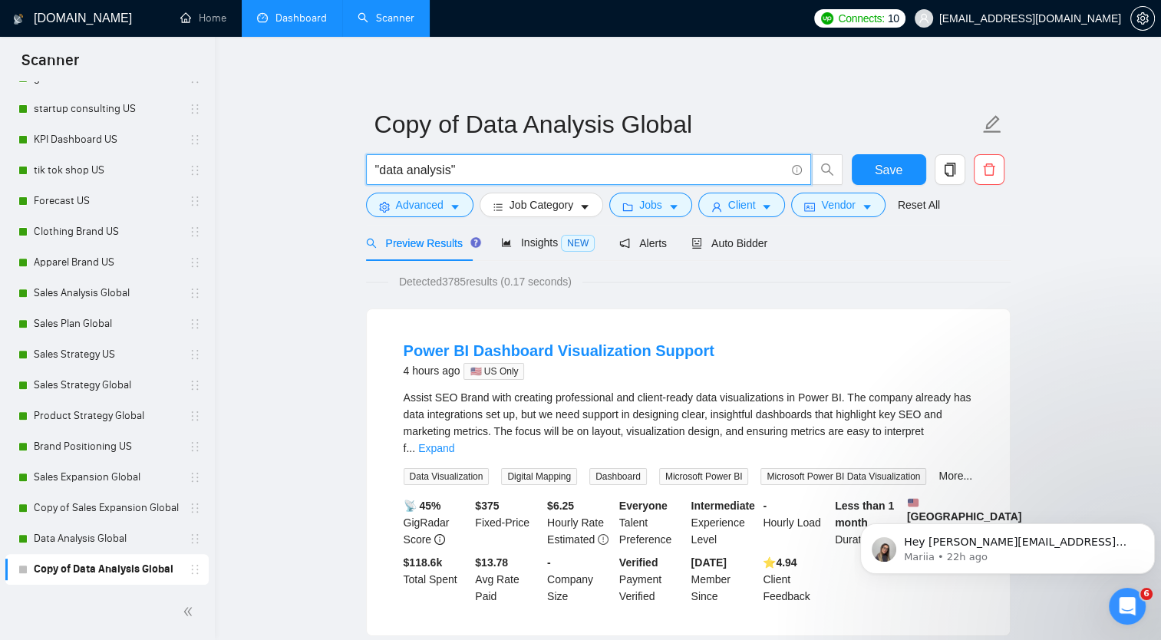
drag, startPoint x: 382, startPoint y: 172, endPoint x: 446, endPoint y: 164, distance: 64.2
click at [446, 164] on input ""data analysis"" at bounding box center [580, 169] width 410 height 19
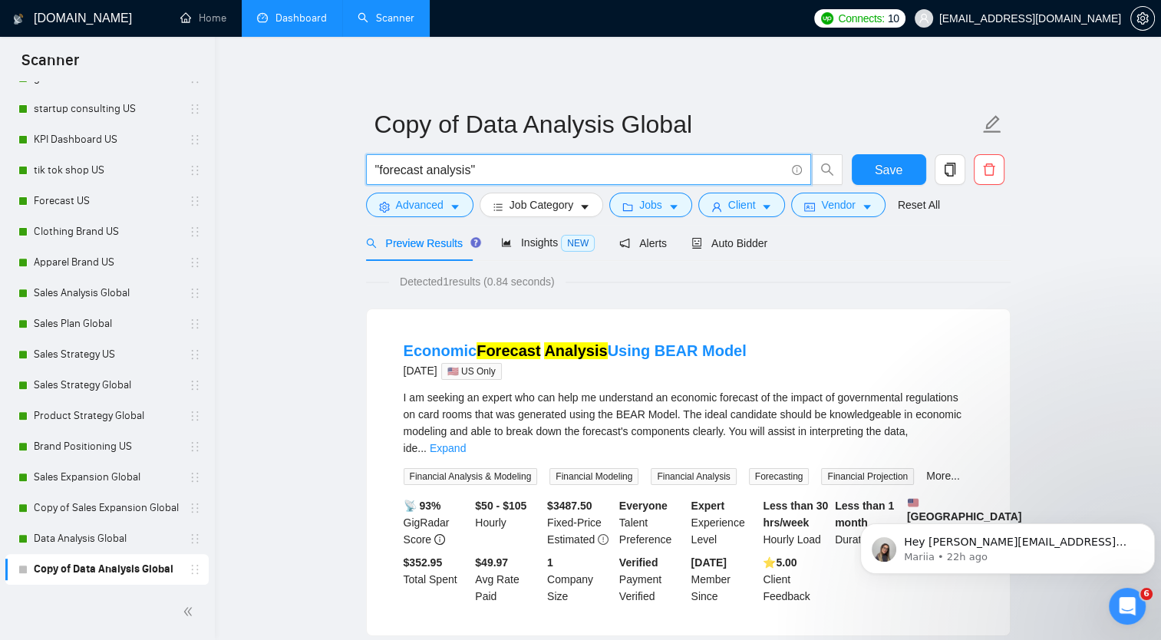
drag, startPoint x: 380, startPoint y: 171, endPoint x: 467, endPoint y: 163, distance: 87.1
click at [467, 163] on input ""forecast analysis"" at bounding box center [580, 169] width 410 height 19
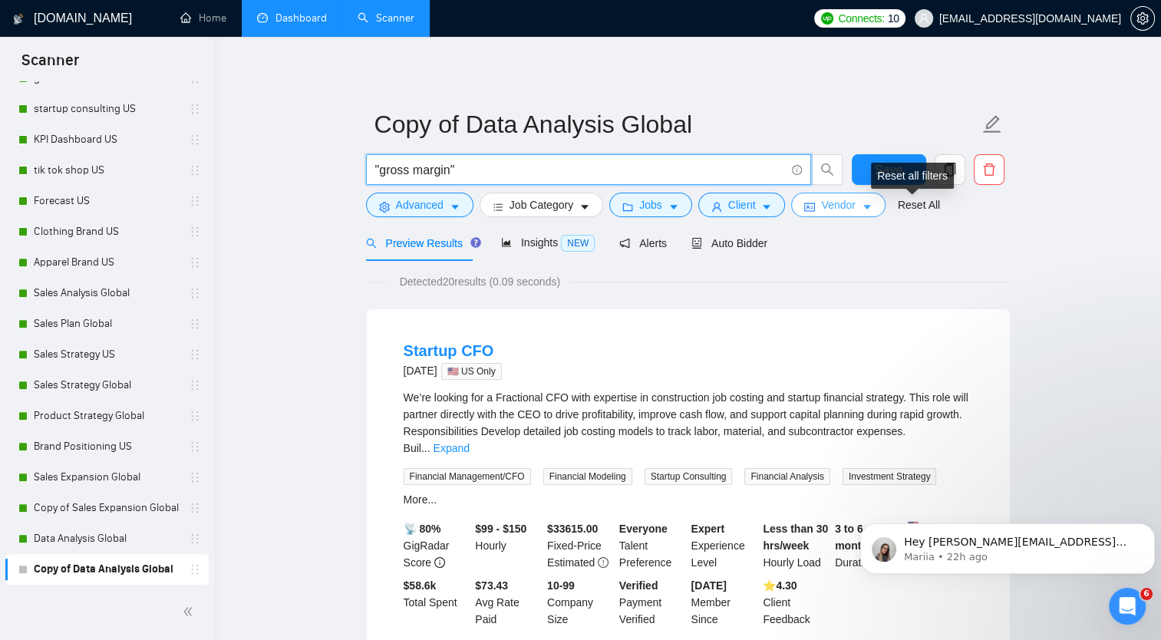
type input ""gross margin""
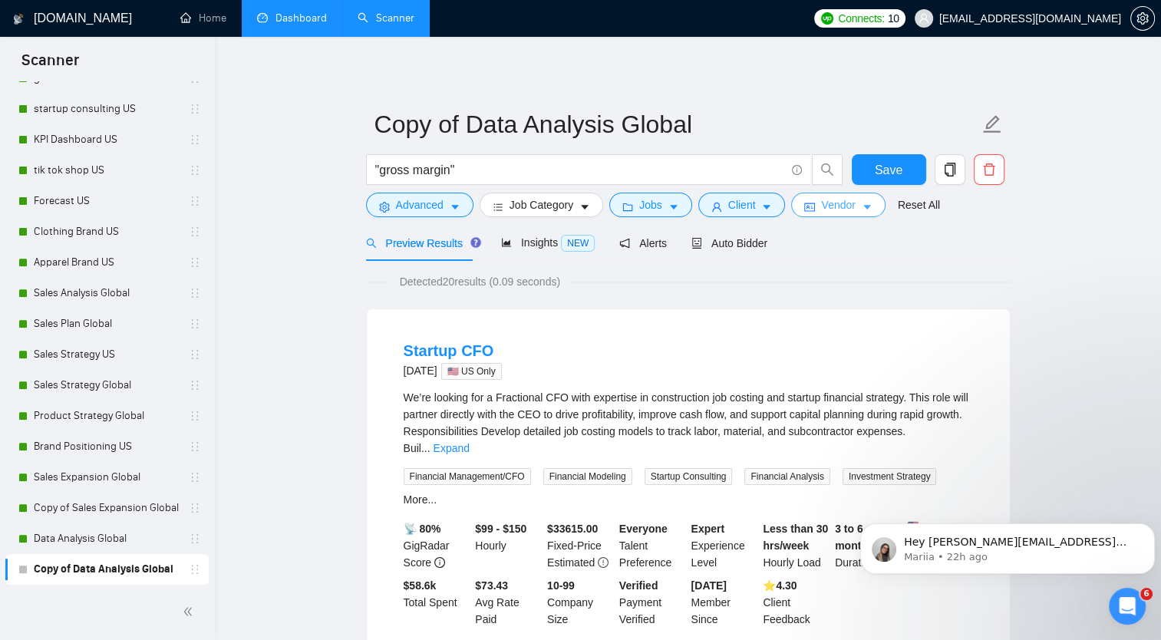
click at [866, 207] on button "Vendor" at bounding box center [838, 205] width 94 height 25
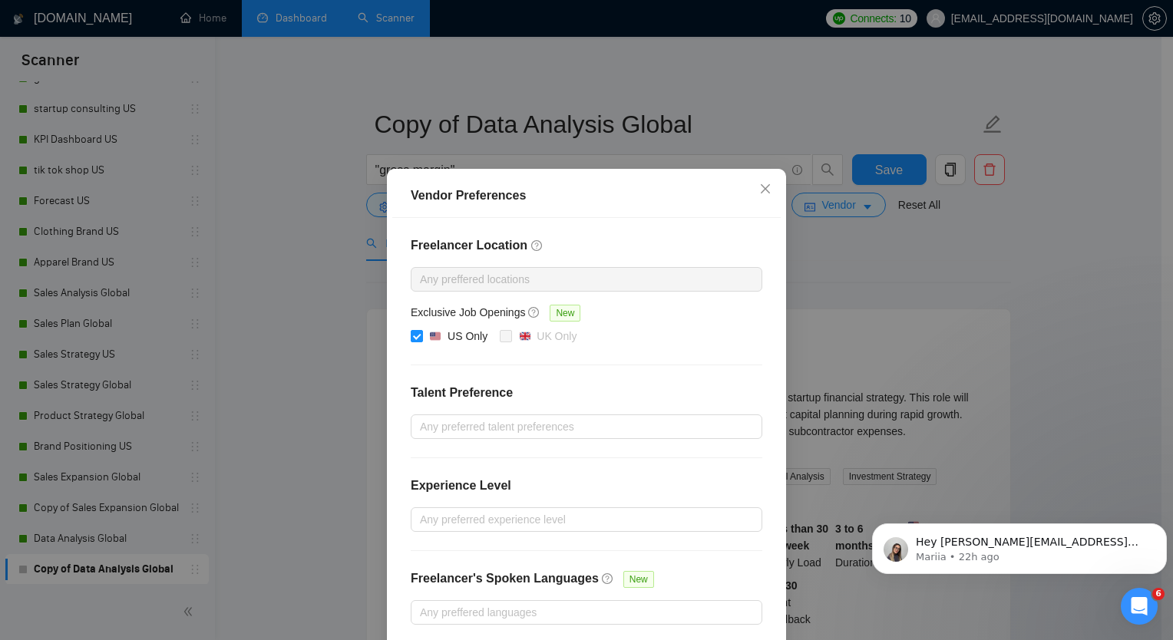
click at [968, 262] on div "Vendor Preferences Freelancer Location Any preffered locations Exclusive Job Op…" at bounding box center [586, 320] width 1173 height 640
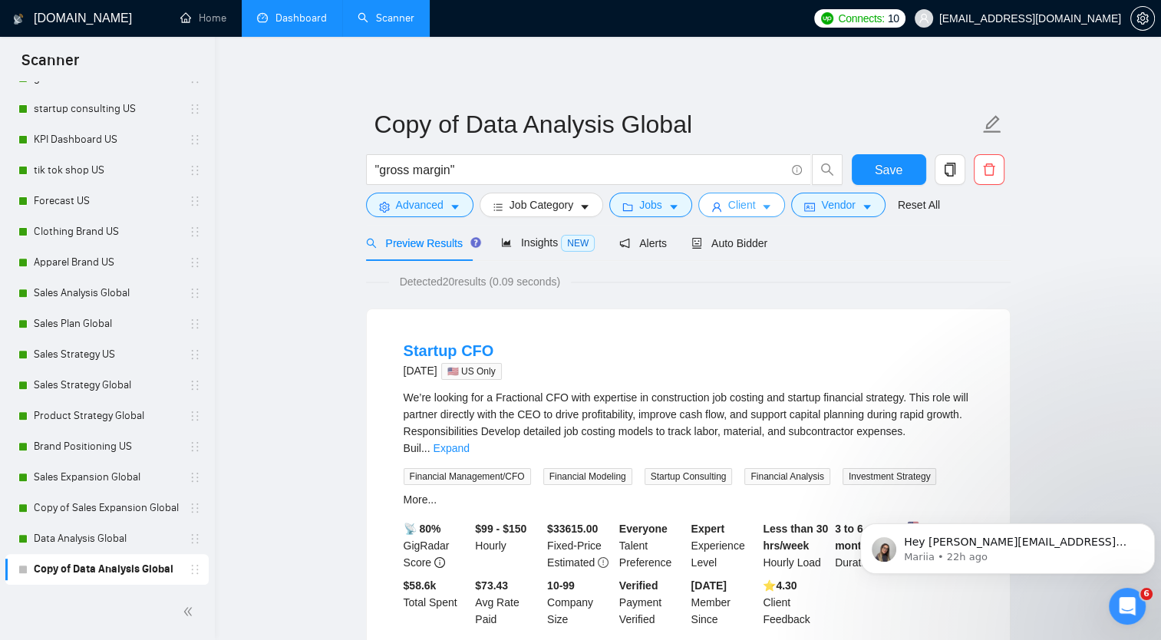
click at [764, 207] on icon "caret-down" at bounding box center [768, 208] width 8 height 5
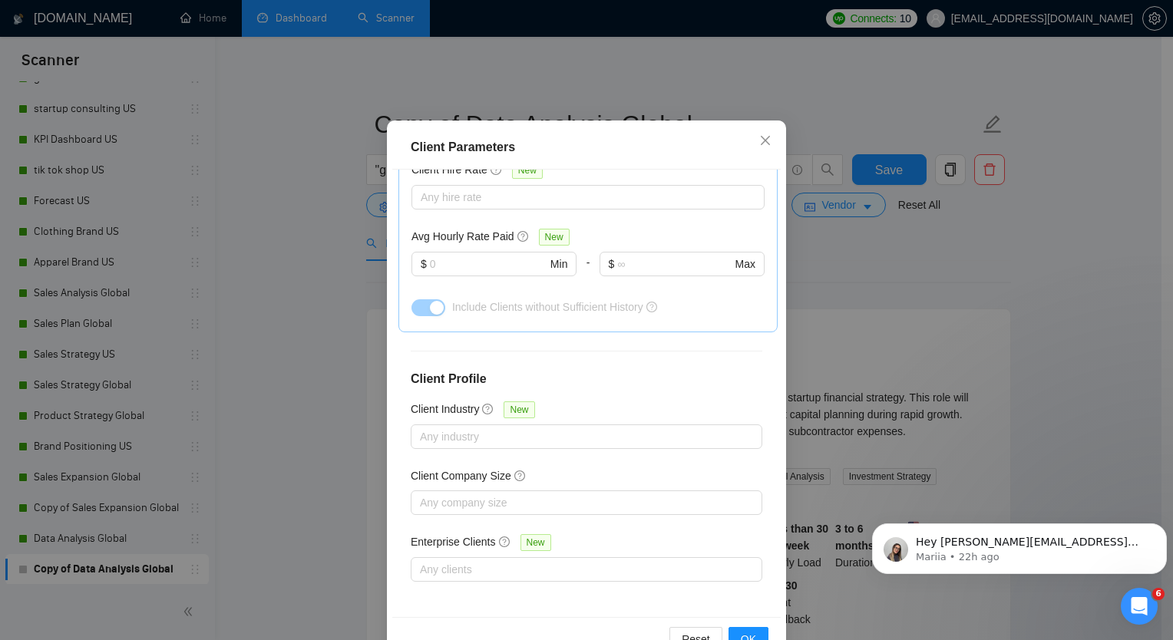
scroll to position [93, 0]
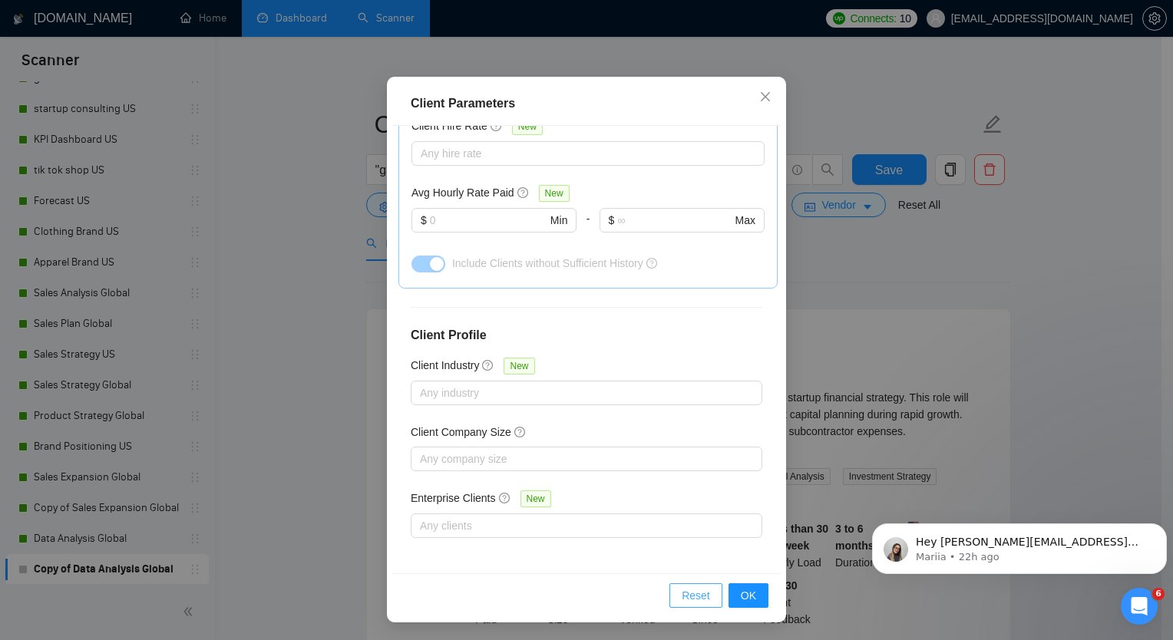
click at [670, 594] on button "Reset" at bounding box center [695, 595] width 53 height 25
checkbox input "false"
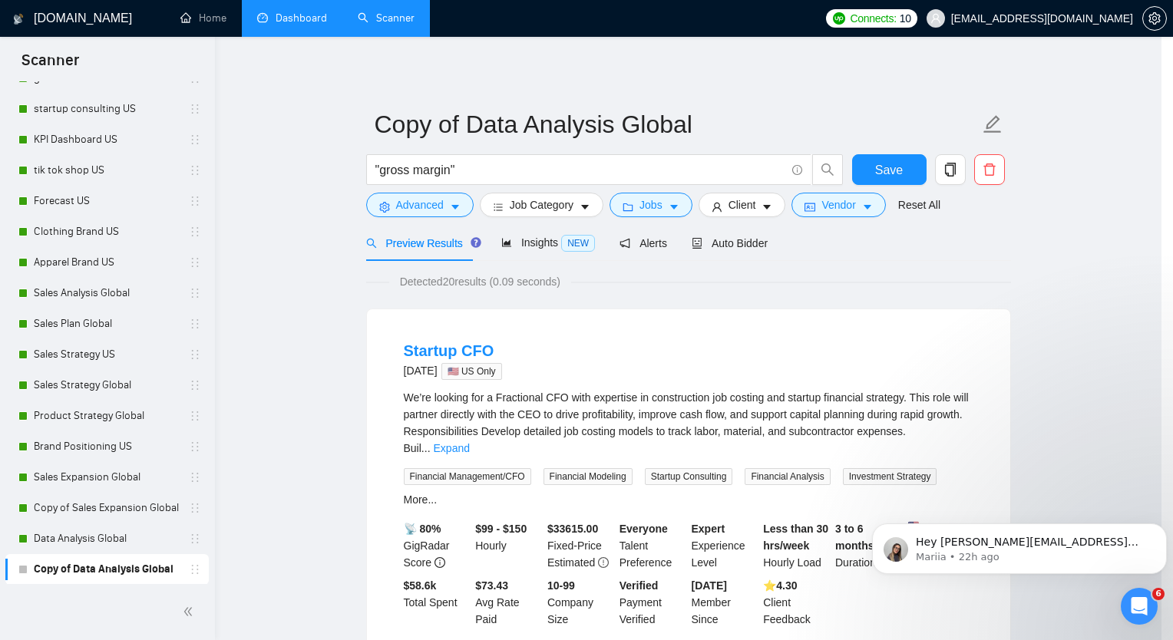
scroll to position [16, 0]
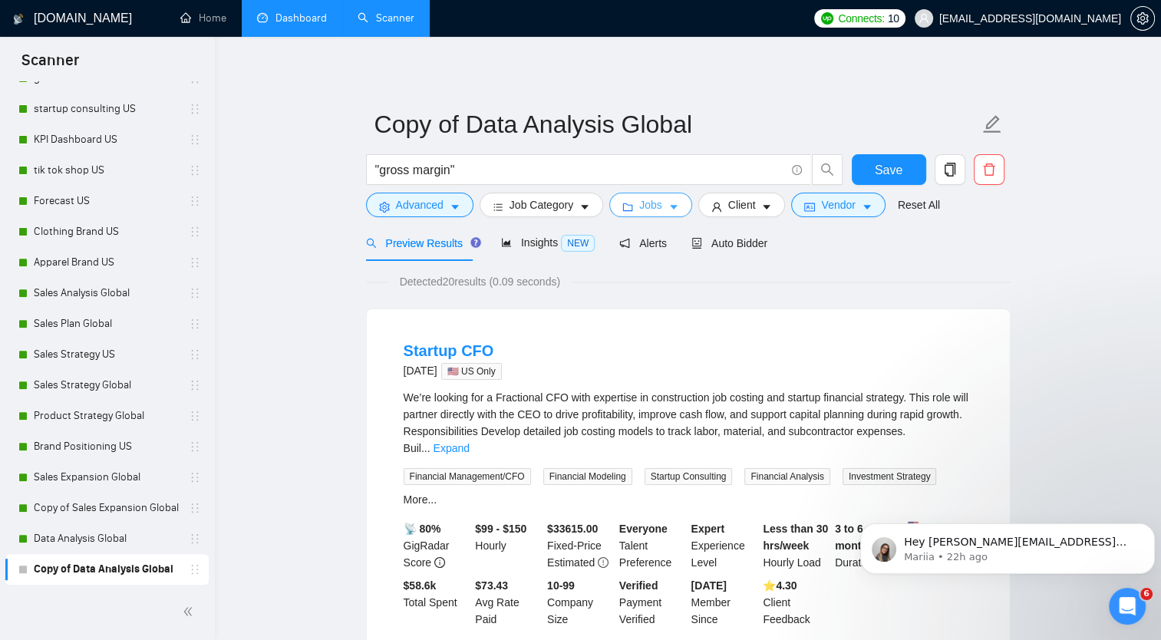
click at [676, 204] on button "Jobs" at bounding box center [650, 205] width 83 height 25
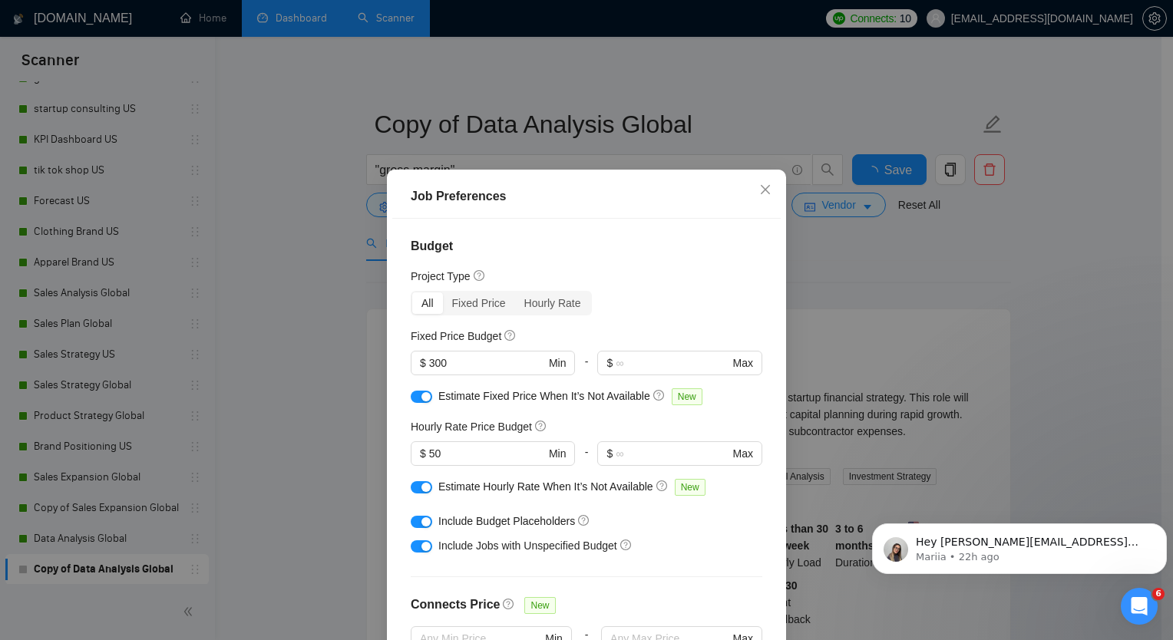
scroll to position [417, 0]
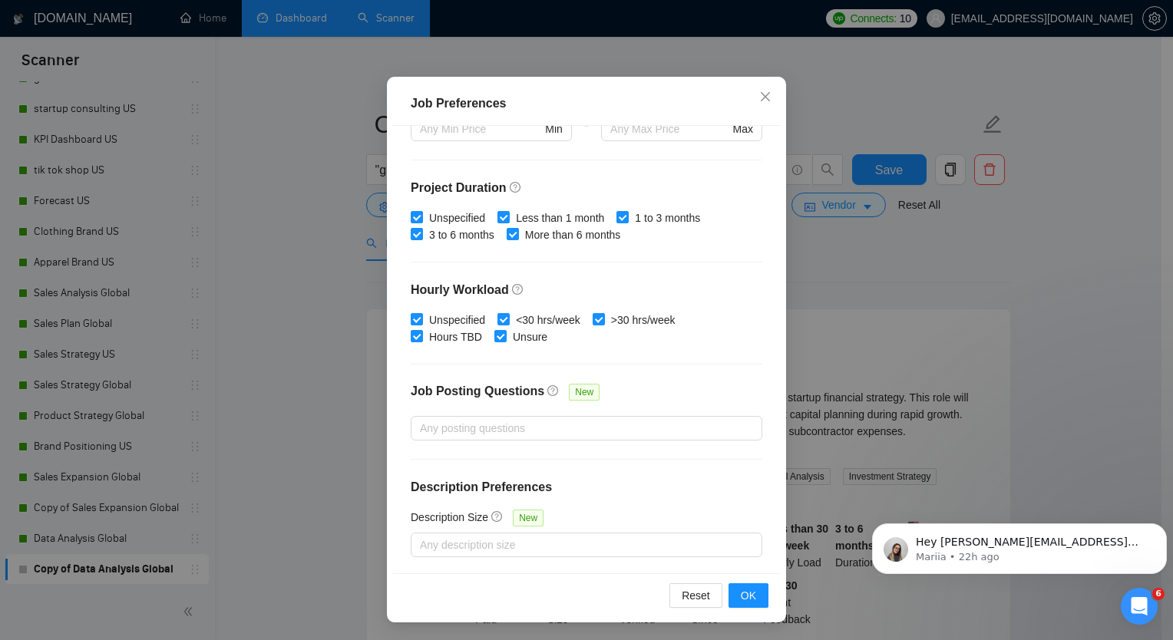
click at [1129, 221] on div "Job Preferences Budget Project Type All Fixed Price Hourly Rate Fixed Price Bud…" at bounding box center [586, 320] width 1173 height 640
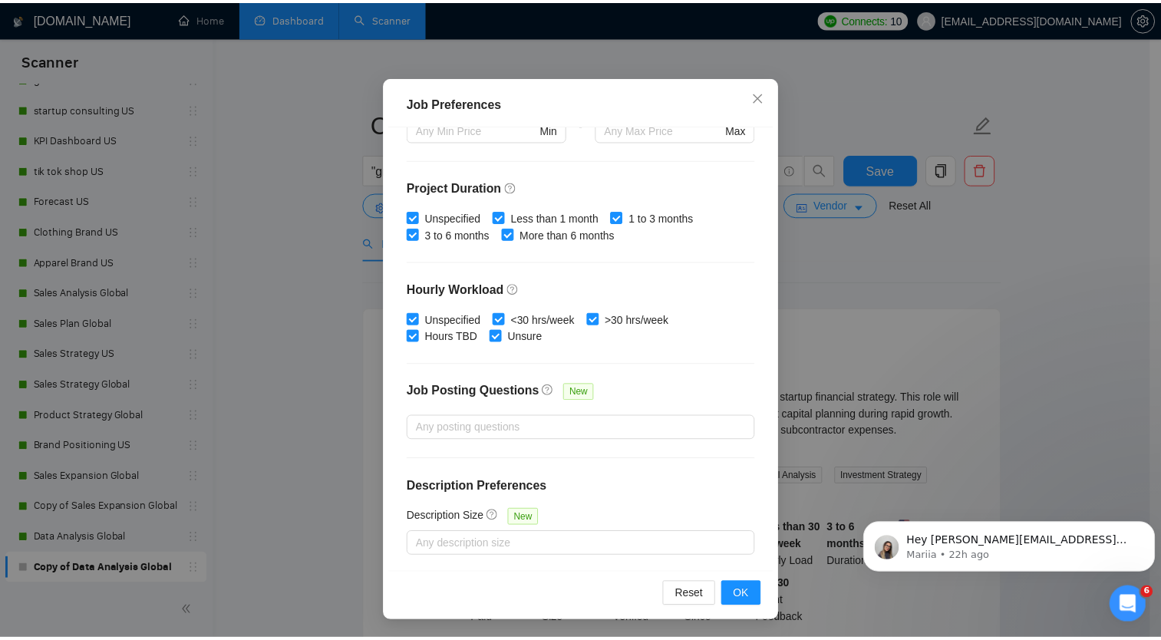
scroll to position [16, 0]
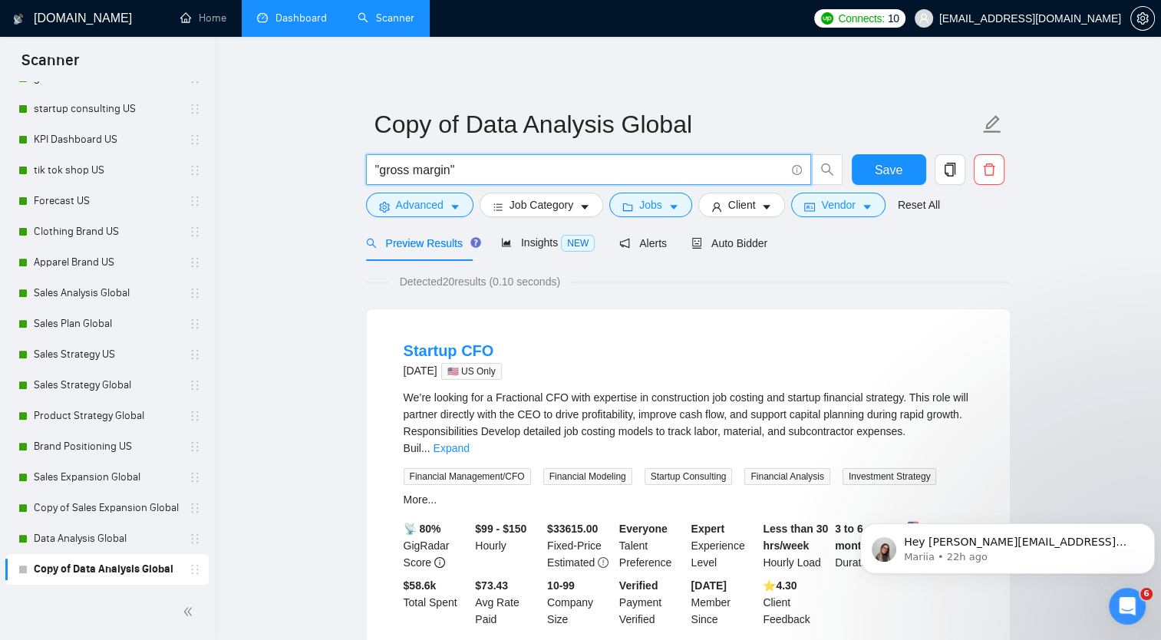
drag, startPoint x: 379, startPoint y: 167, endPoint x: 448, endPoint y: 167, distance: 69.1
click at [448, 167] on input ""gross margin"" at bounding box center [580, 169] width 410 height 19
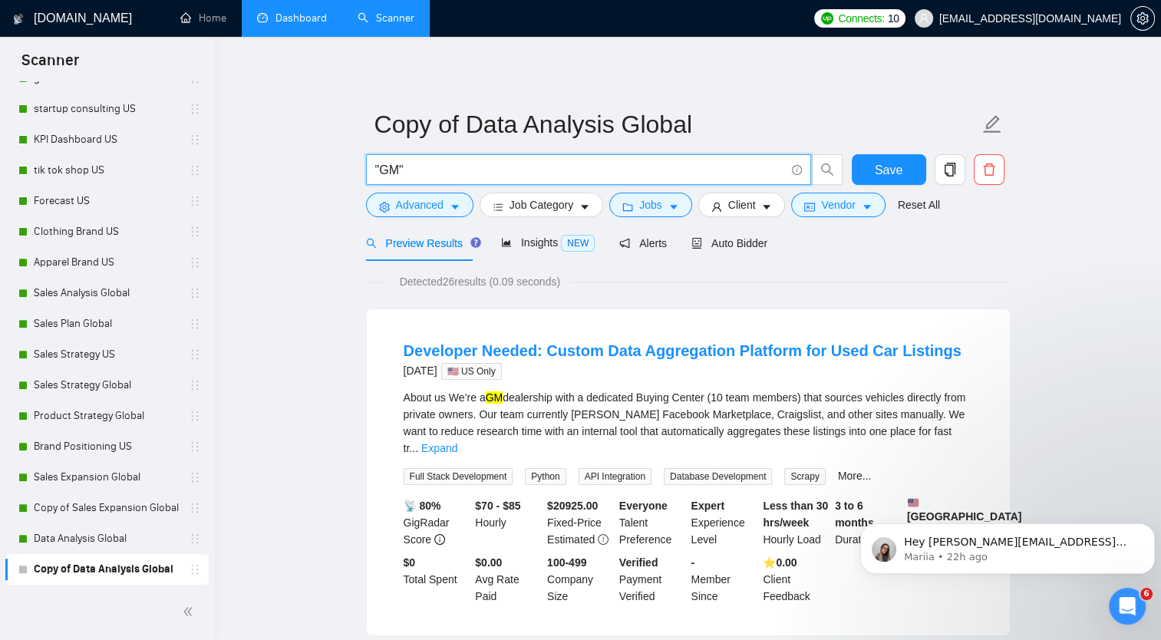
click at [390, 169] on input ""GM"" at bounding box center [580, 169] width 410 height 19
click at [385, 172] on input ""GM"" at bounding box center [580, 169] width 410 height 19
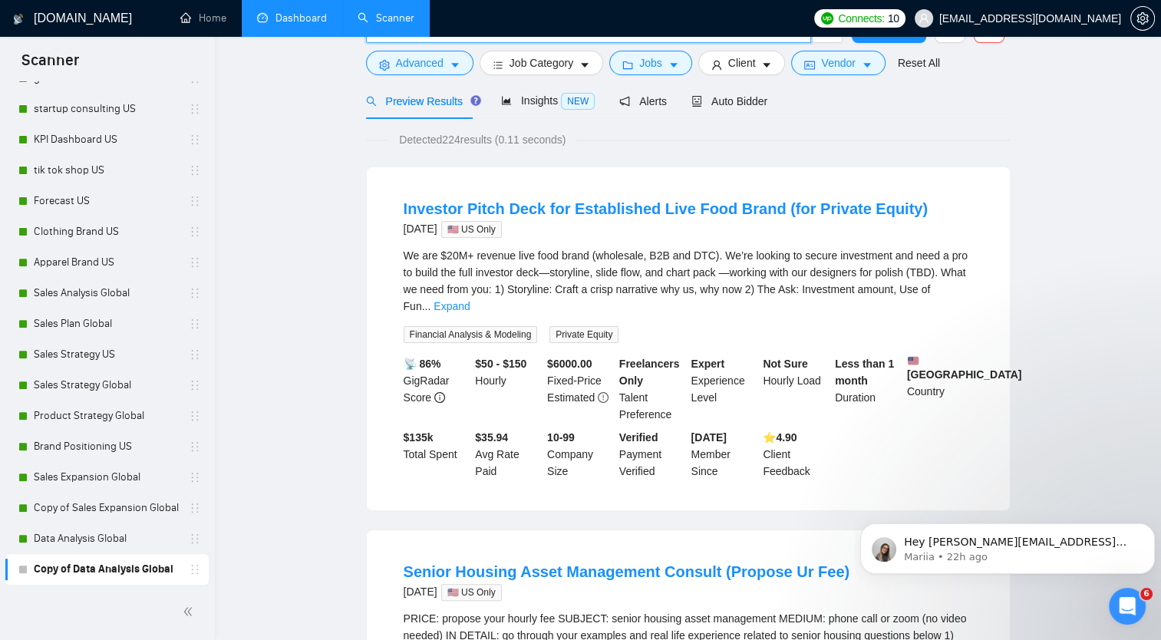
scroll to position [0, 0]
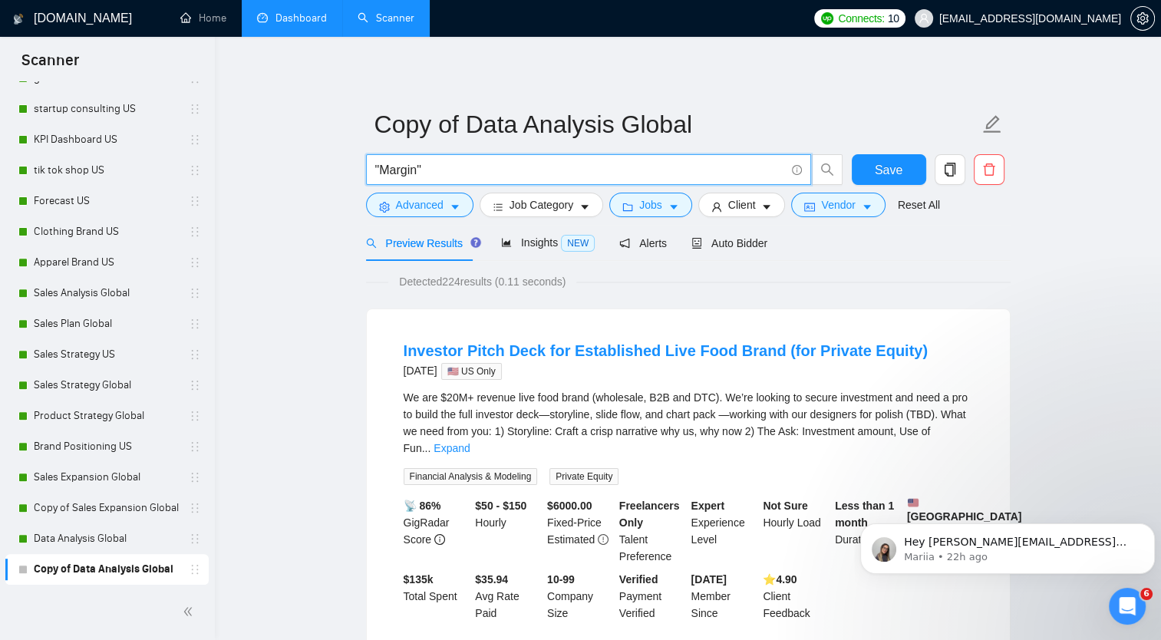
drag, startPoint x: 417, startPoint y: 167, endPoint x: 391, endPoint y: 173, distance: 26.8
click at [388, 174] on input ""Margin"" at bounding box center [580, 169] width 410 height 19
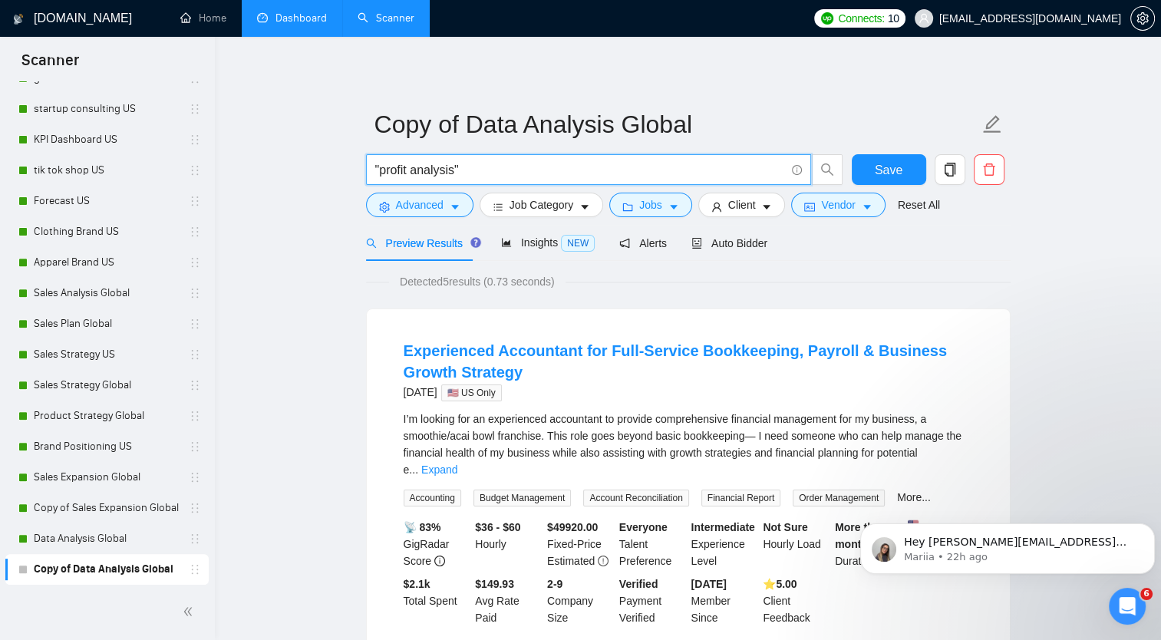
drag, startPoint x: 410, startPoint y: 169, endPoint x: 454, endPoint y: 170, distance: 44.5
click at [454, 170] on input ""profit analysis"" at bounding box center [580, 169] width 410 height 19
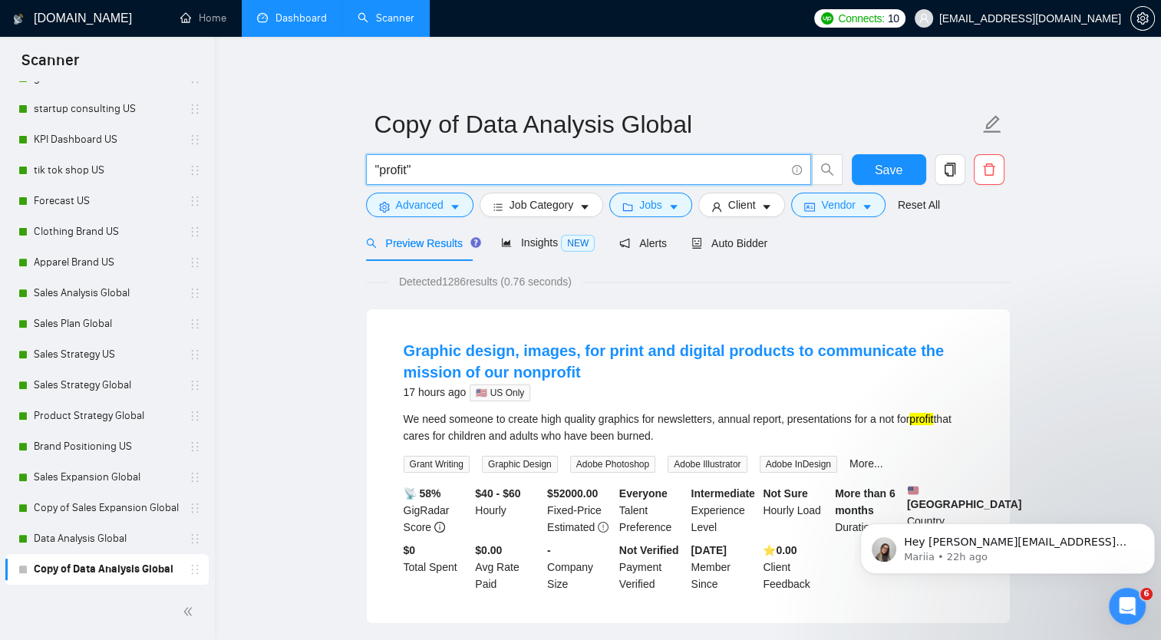
drag, startPoint x: 411, startPoint y: 169, endPoint x: 378, endPoint y: 173, distance: 33.3
click at [378, 173] on input ""profit"" at bounding box center [580, 169] width 410 height 19
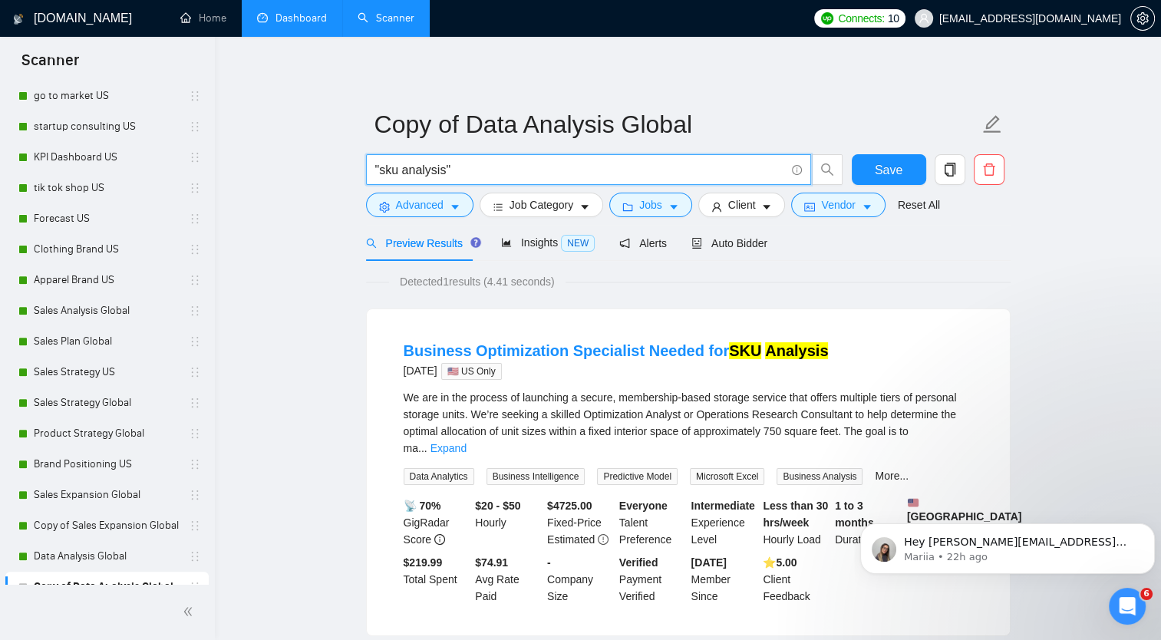
drag, startPoint x: 402, startPoint y: 170, endPoint x: 442, endPoint y: 162, distance: 40.8
click at [442, 162] on input ""sku analysis"" at bounding box center [580, 169] width 410 height 19
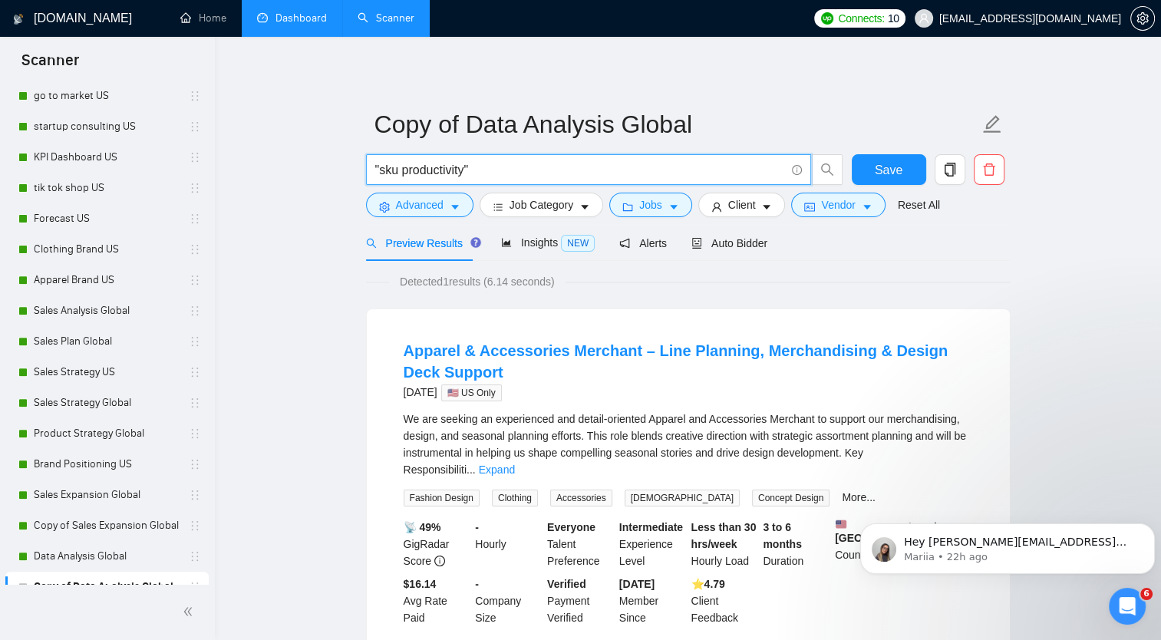
drag, startPoint x: 381, startPoint y: 169, endPoint x: 464, endPoint y: 169, distance: 83.6
click at [464, 169] on input ""sku productivity"" at bounding box center [580, 169] width 410 height 19
type input ""line planning""
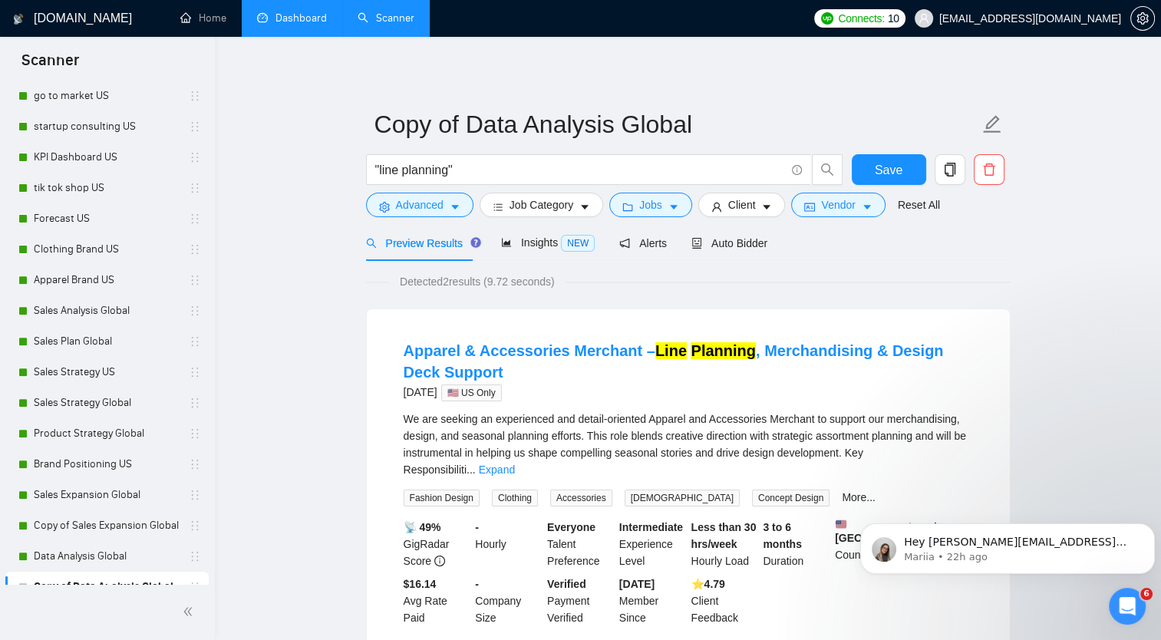
click at [298, 20] on link "Dashboard" at bounding box center [292, 18] width 70 height 13
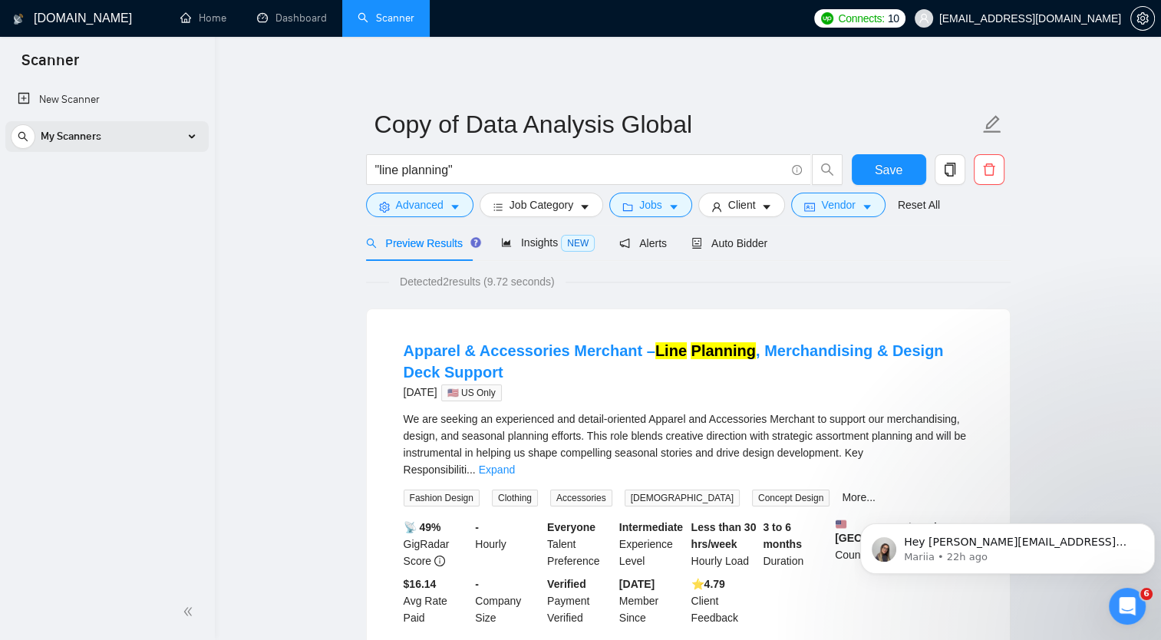
click at [197, 139] on div "My Scanners" at bounding box center [107, 136] width 193 height 31
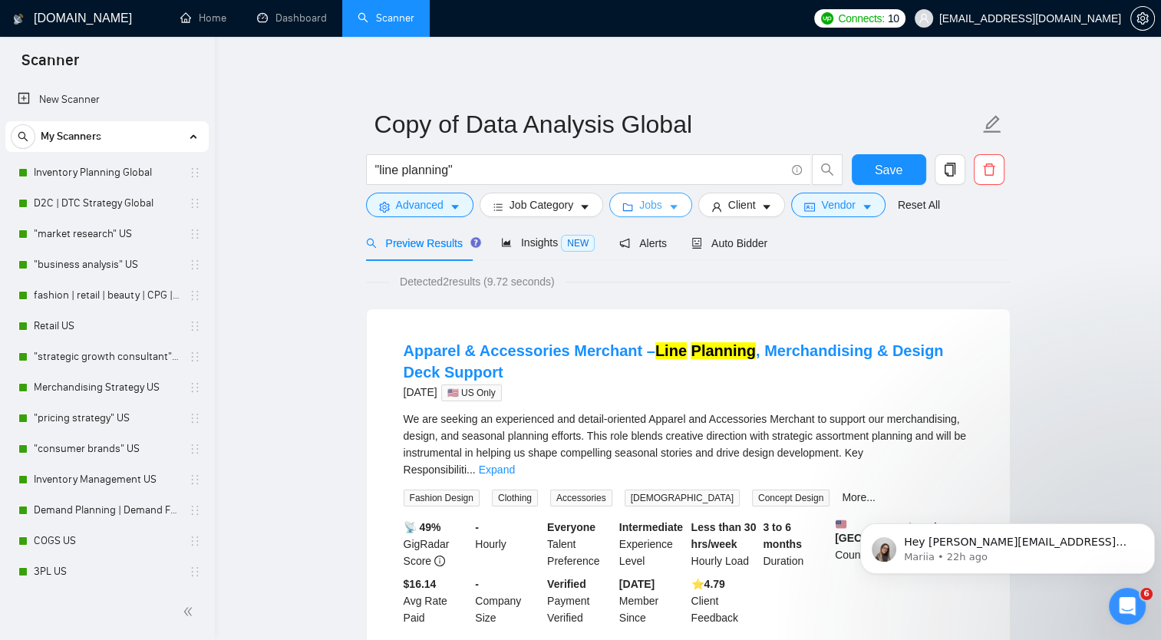
click at [678, 208] on button "Jobs" at bounding box center [650, 205] width 83 height 25
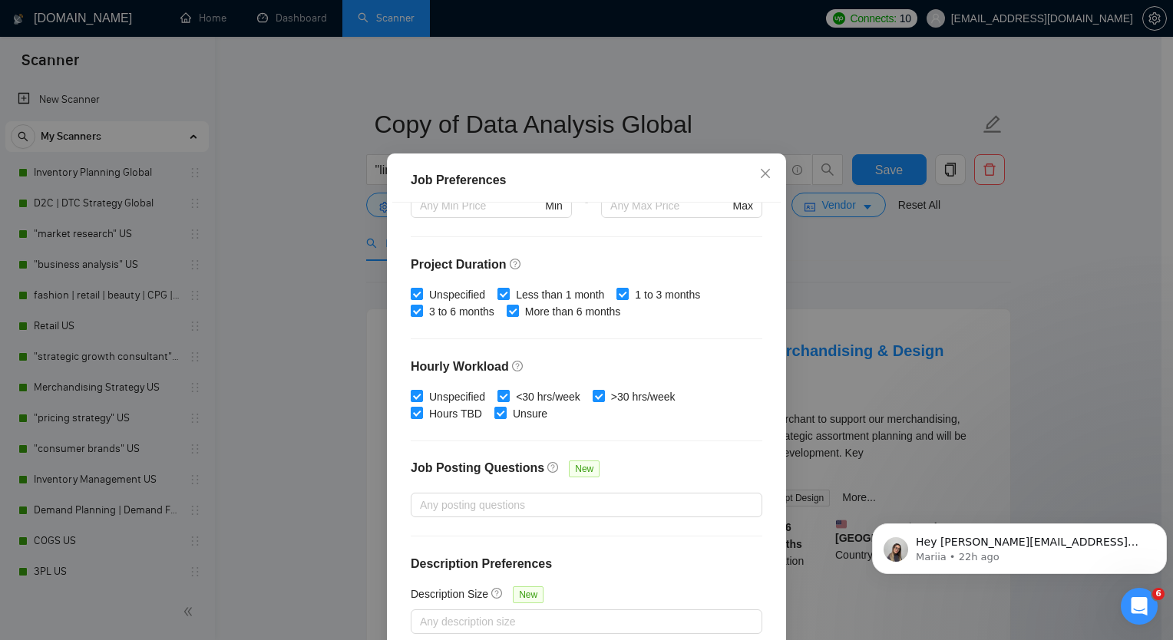
click at [995, 253] on div "Job Preferences Budget Project Type All Fixed Price Hourly Rate Fixed Price Bud…" at bounding box center [586, 320] width 1173 height 640
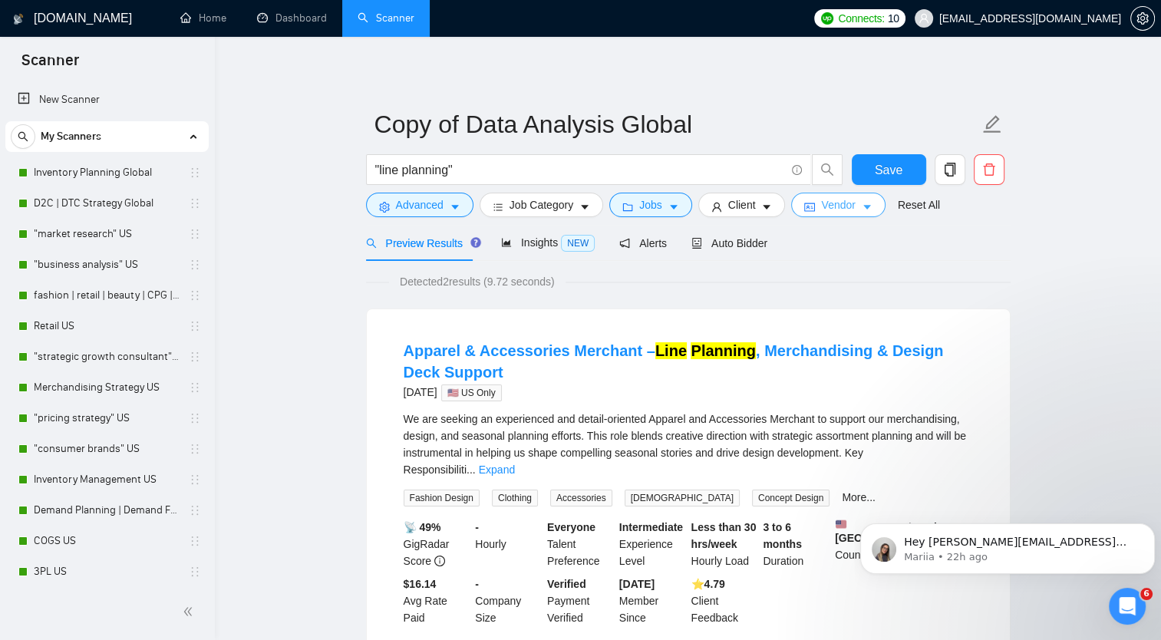
click at [863, 205] on icon "caret-down" at bounding box center [867, 207] width 11 height 11
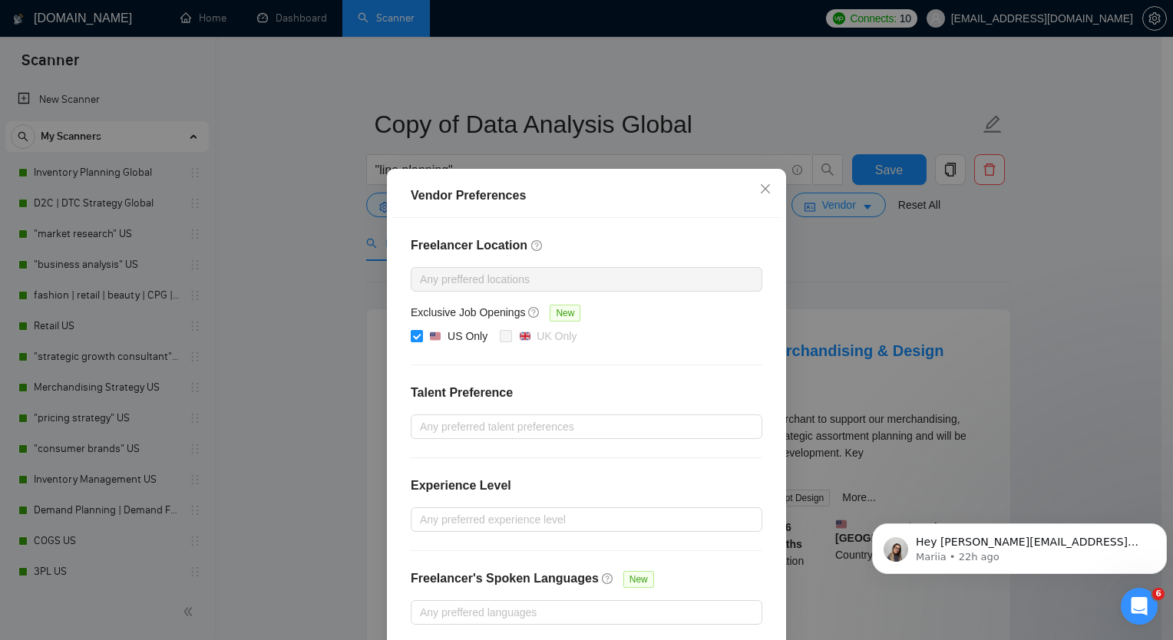
click at [414, 334] on input "US Only" at bounding box center [416, 335] width 11 height 11
checkbox input "false"
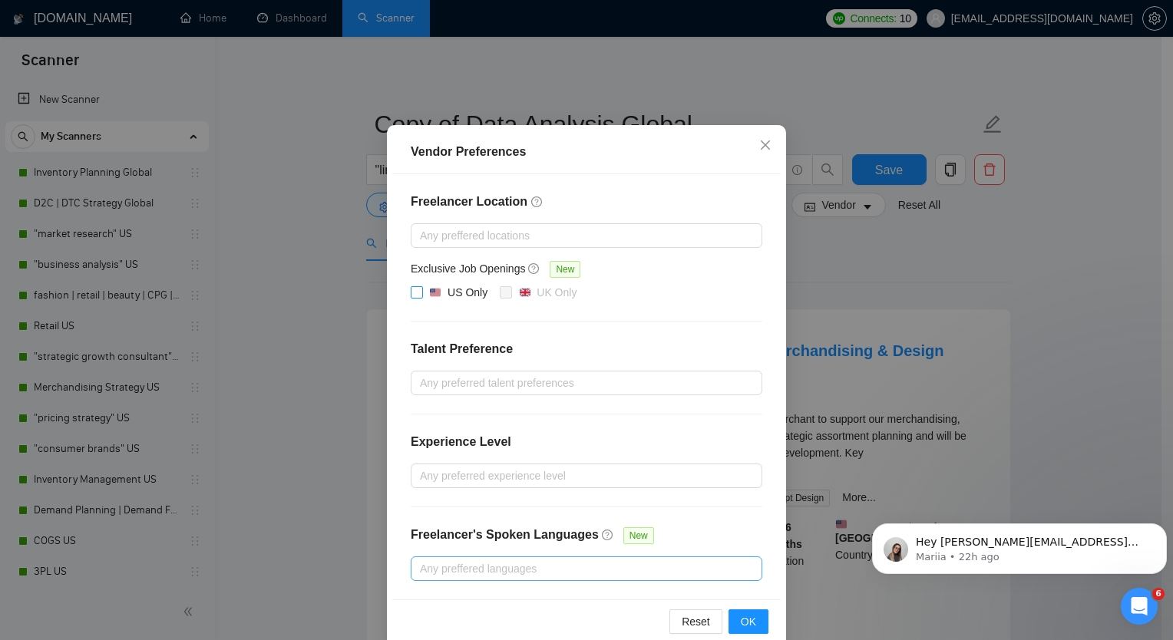
scroll to position [68, 0]
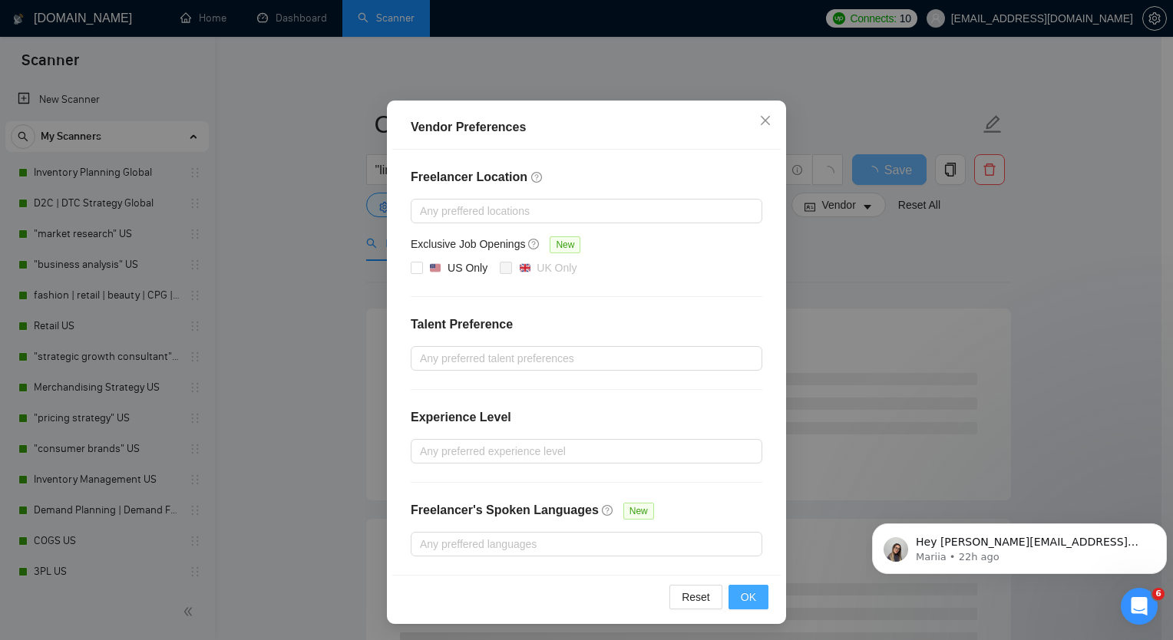
click at [741, 594] on span "OK" at bounding box center [748, 597] width 15 height 17
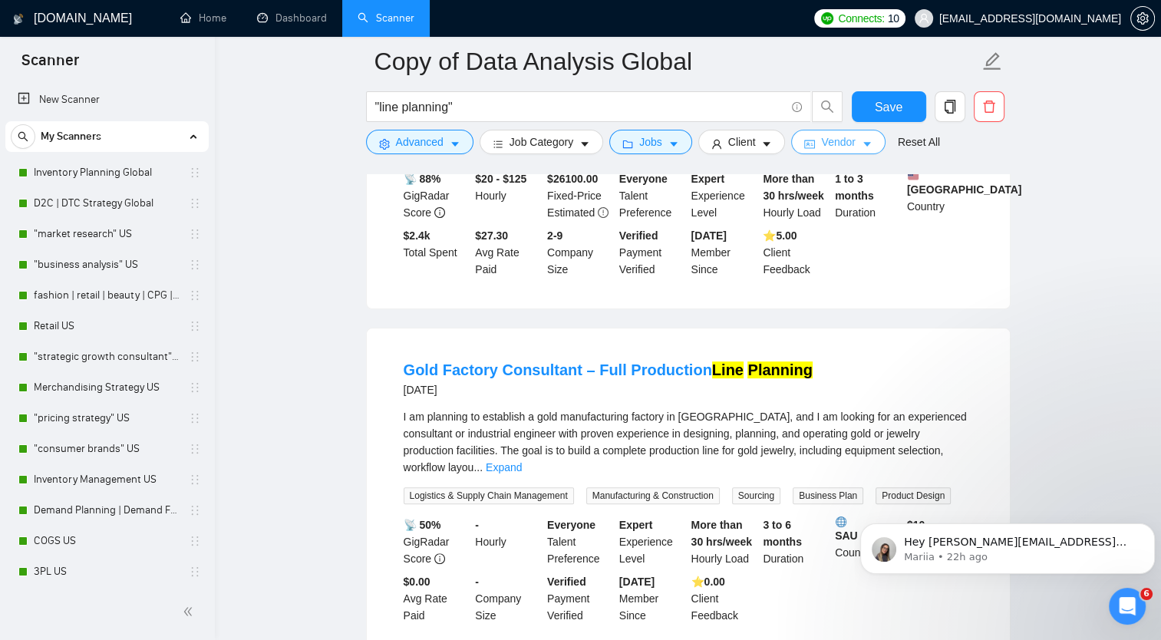
scroll to position [153, 0]
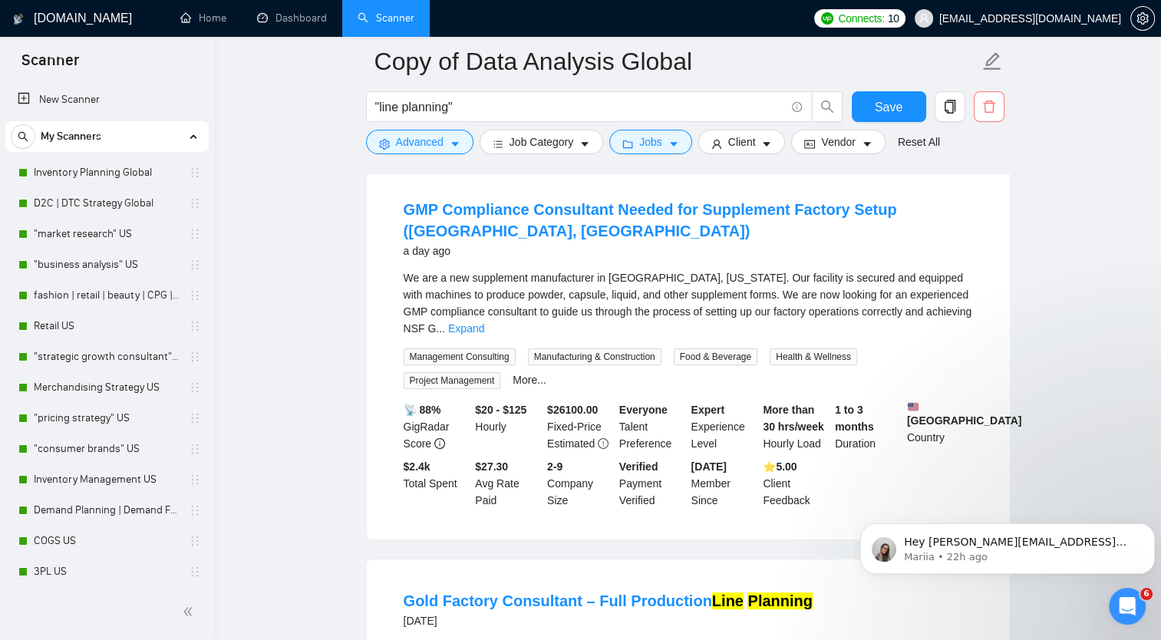
click at [989, 106] on icon "delete" at bounding box center [989, 107] width 14 height 14
click at [978, 183] on span "Yes" at bounding box center [980, 184] width 18 height 17
click at [305, 18] on link "Dashboard" at bounding box center [292, 18] width 70 height 13
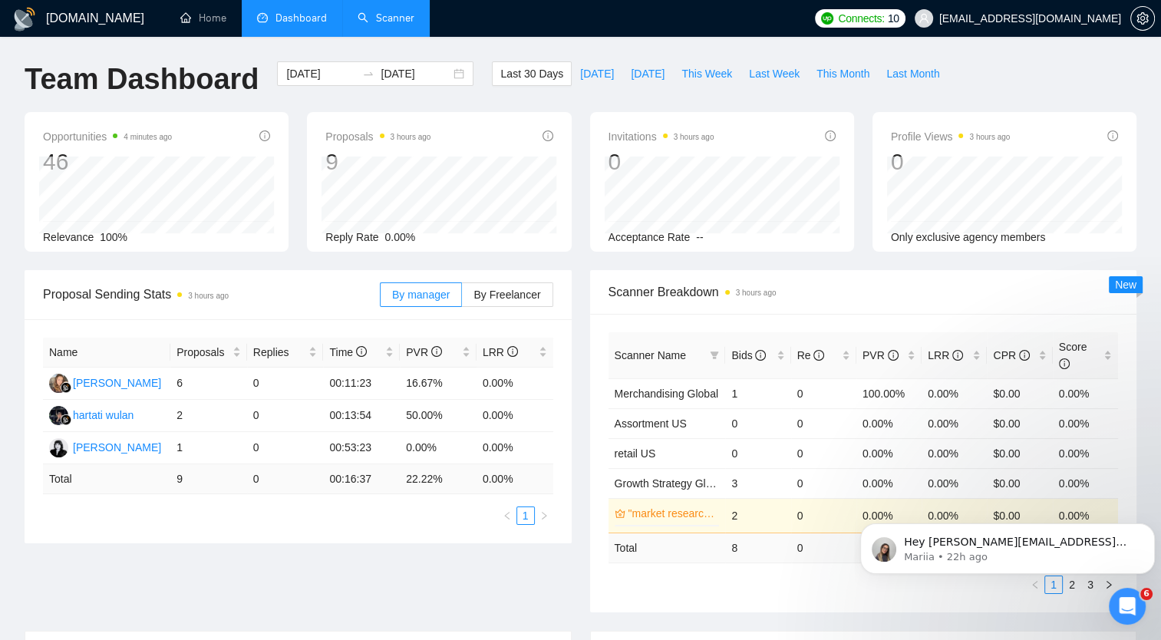
click at [368, 17] on link "Scanner" at bounding box center [386, 18] width 57 height 13
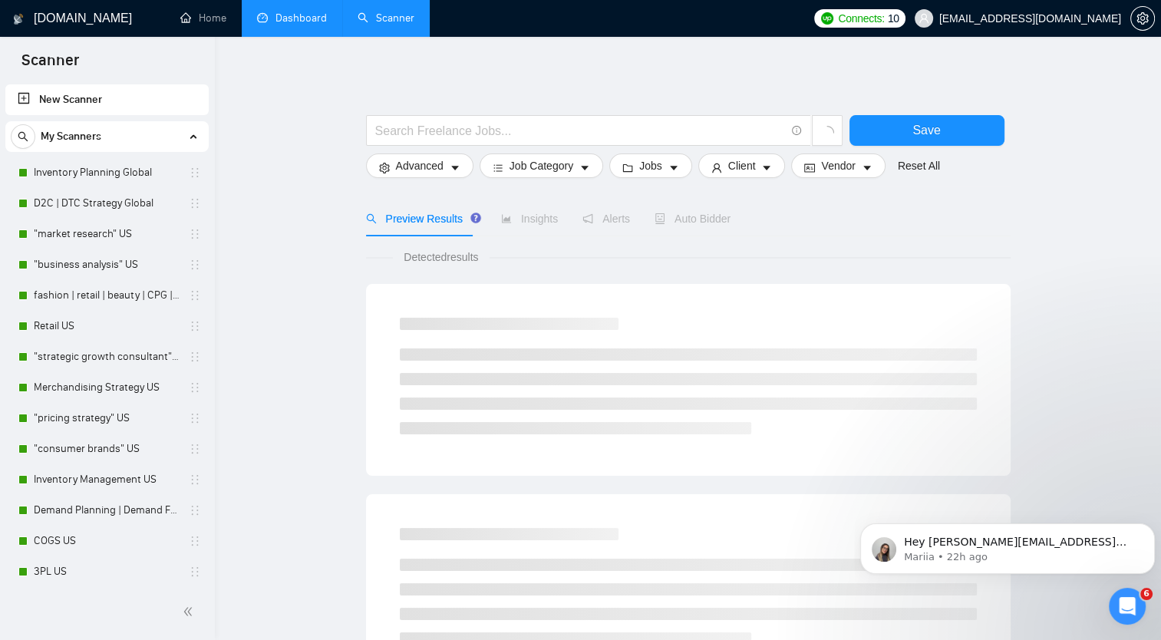
click at [298, 22] on link "Dashboard" at bounding box center [292, 18] width 70 height 13
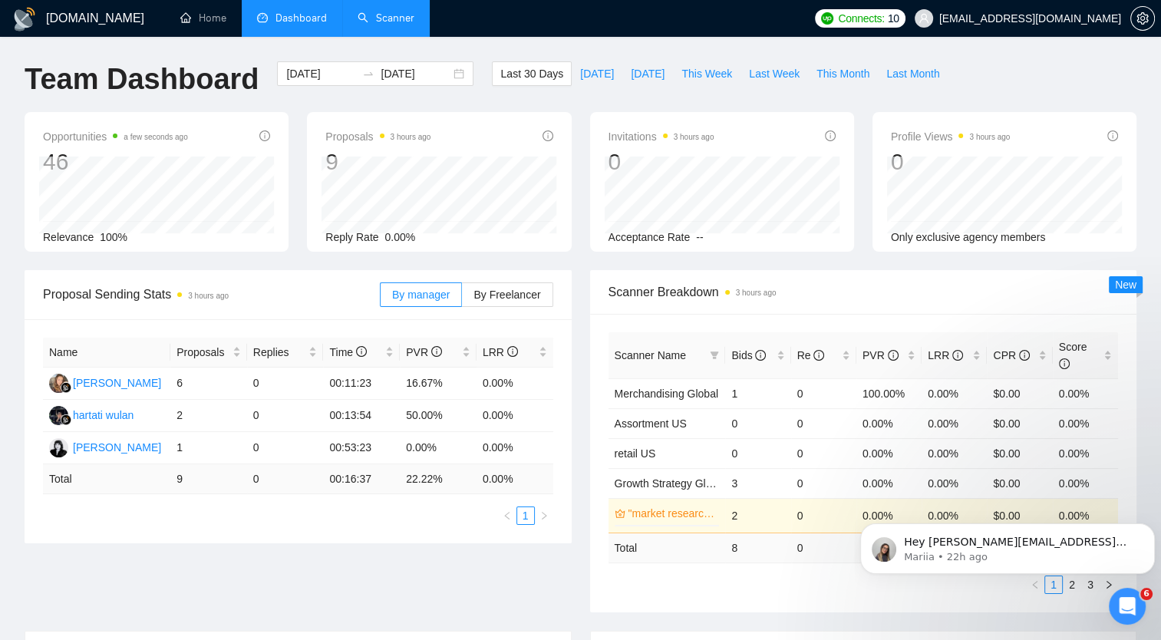
click at [377, 21] on link "Scanner" at bounding box center [386, 18] width 57 height 13
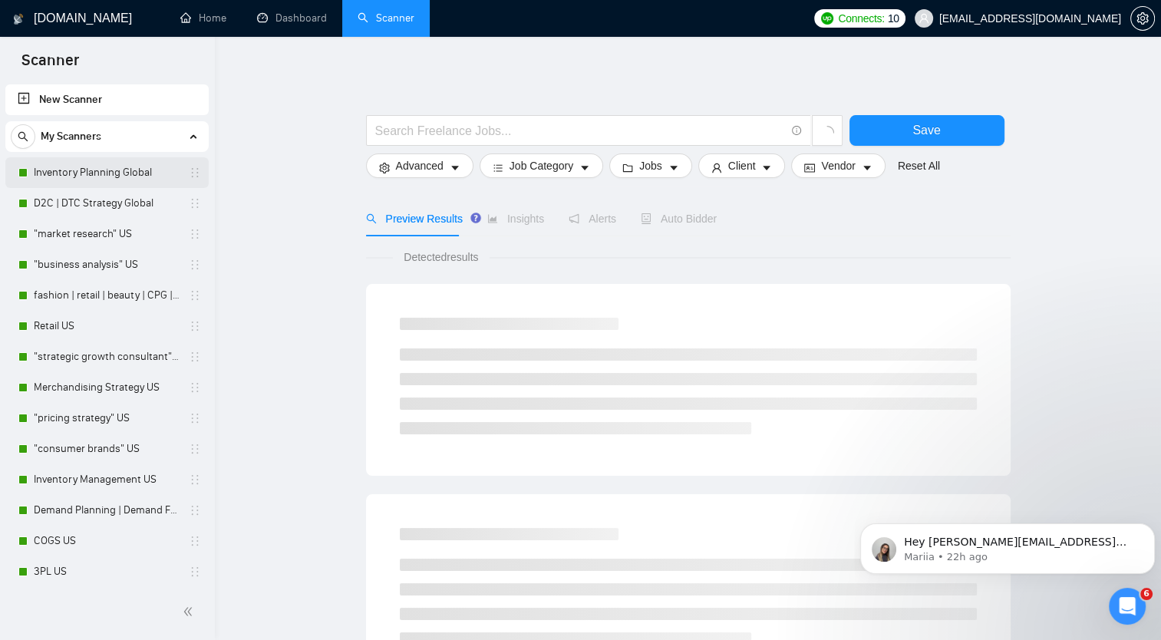
click at [106, 177] on link "Inventory Planning Global" at bounding box center [107, 172] width 146 height 31
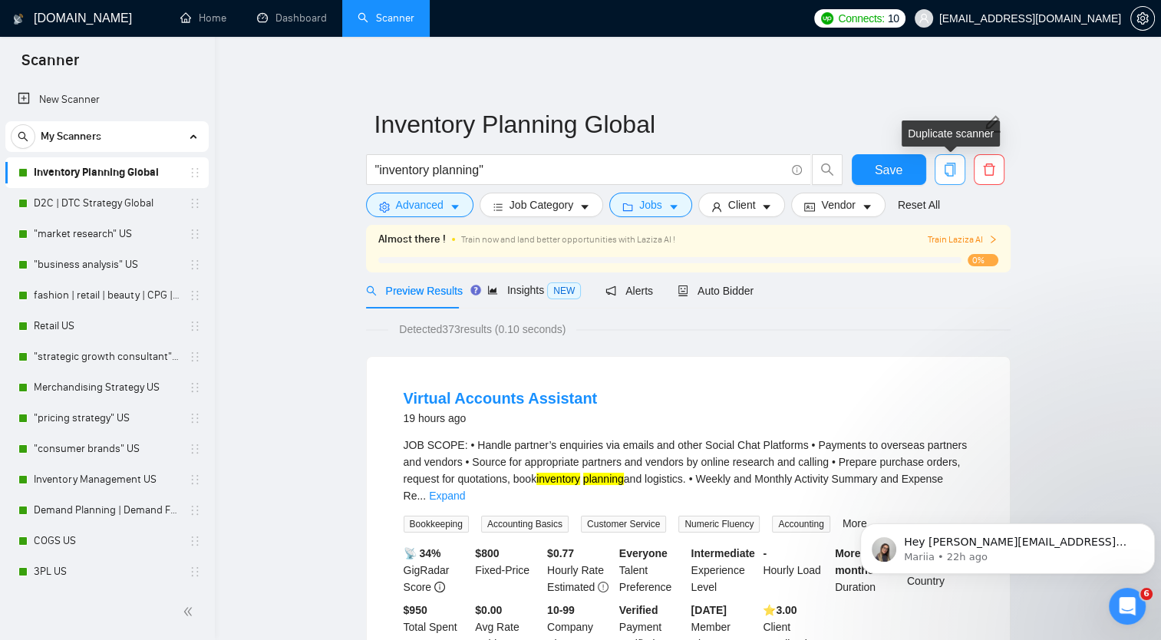
click at [945, 167] on icon "copy" at bounding box center [950, 170] width 14 height 14
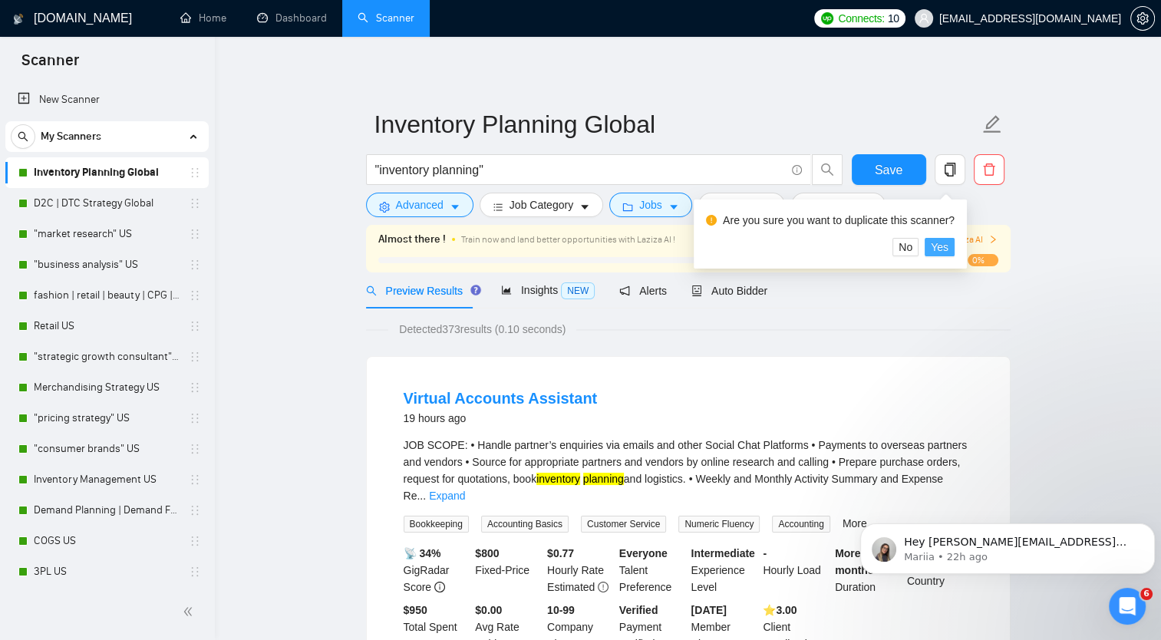
click at [935, 247] on span "Yes" at bounding box center [940, 247] width 18 height 17
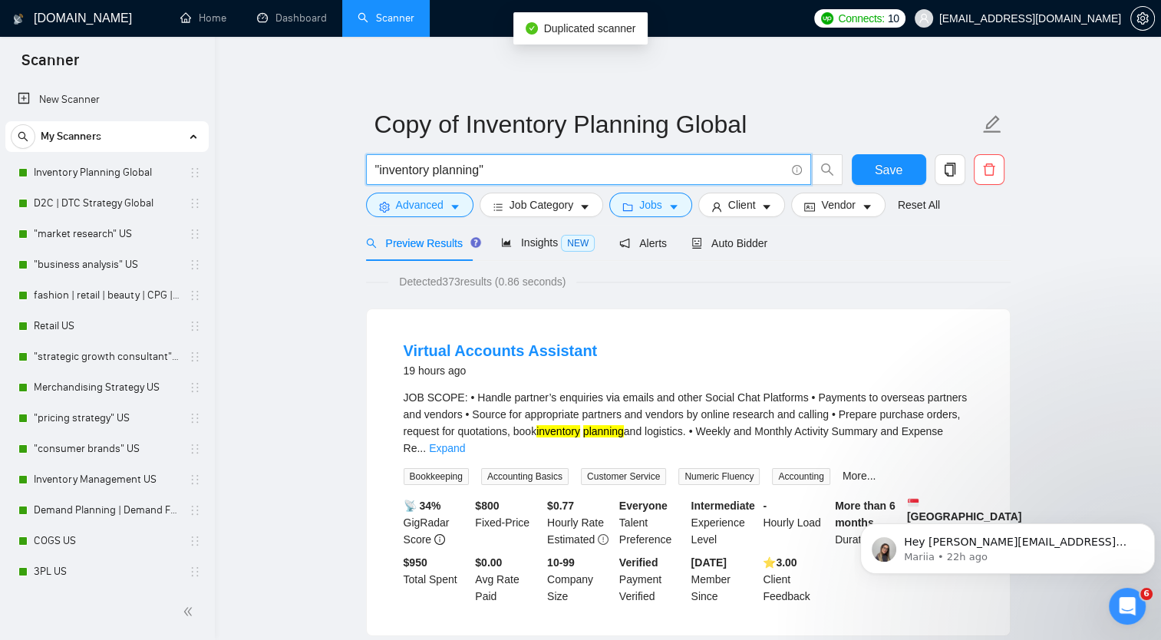
drag, startPoint x: 480, startPoint y: 170, endPoint x: 389, endPoint y: 163, distance: 90.8
click at [379, 168] on input ""inventory planning"" at bounding box center [580, 169] width 410 height 19
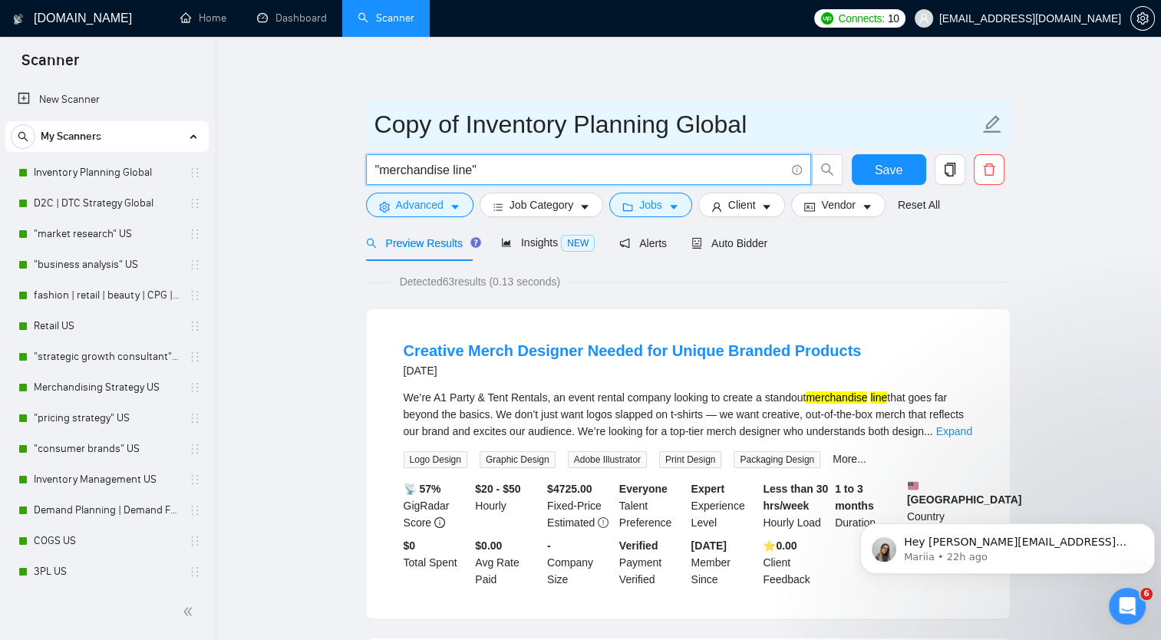
type input ""merchandise line""
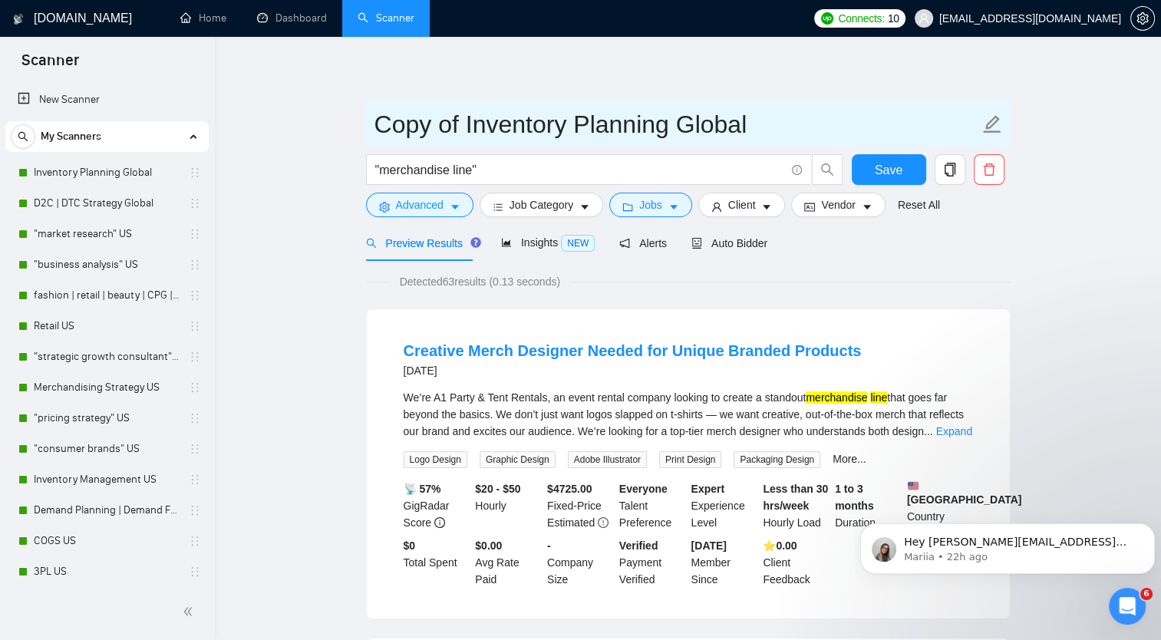
drag, startPoint x: 375, startPoint y: 121, endPoint x: 678, endPoint y: 134, distance: 302.6
click at [678, 134] on input "Copy of Inventory Planning Global" at bounding box center [676, 124] width 605 height 38
type input "Merchandise Line Global"
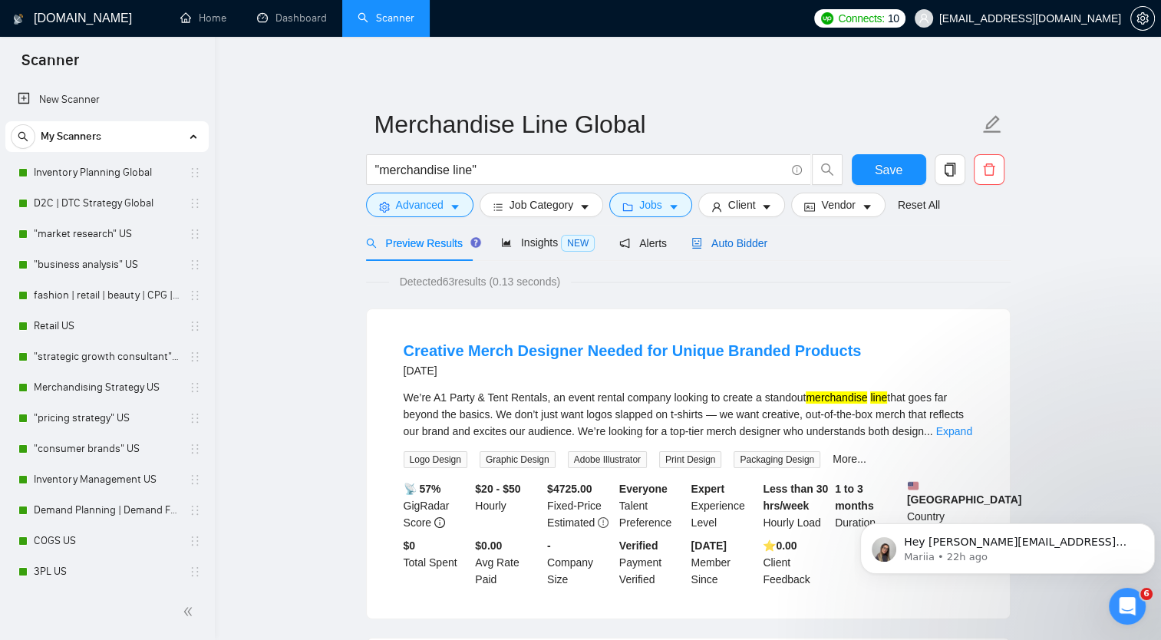
click at [728, 247] on span "Auto Bidder" at bounding box center [729, 243] width 76 height 12
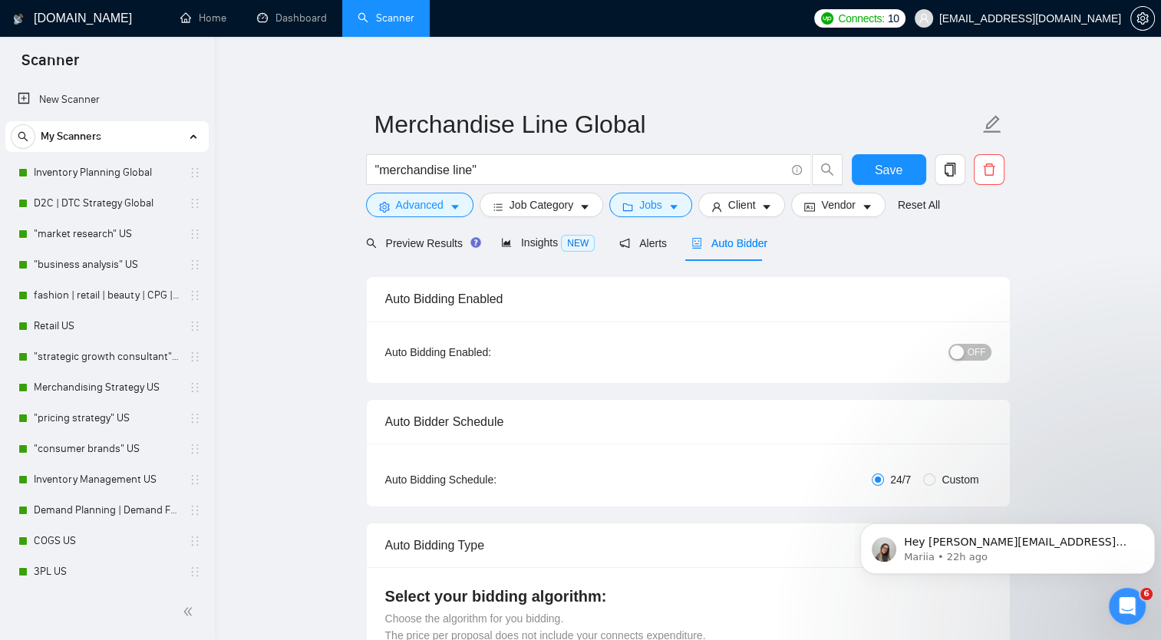
click at [973, 351] on span "OFF" at bounding box center [977, 352] width 18 height 17
click at [883, 169] on span "Save" at bounding box center [889, 169] width 28 height 19
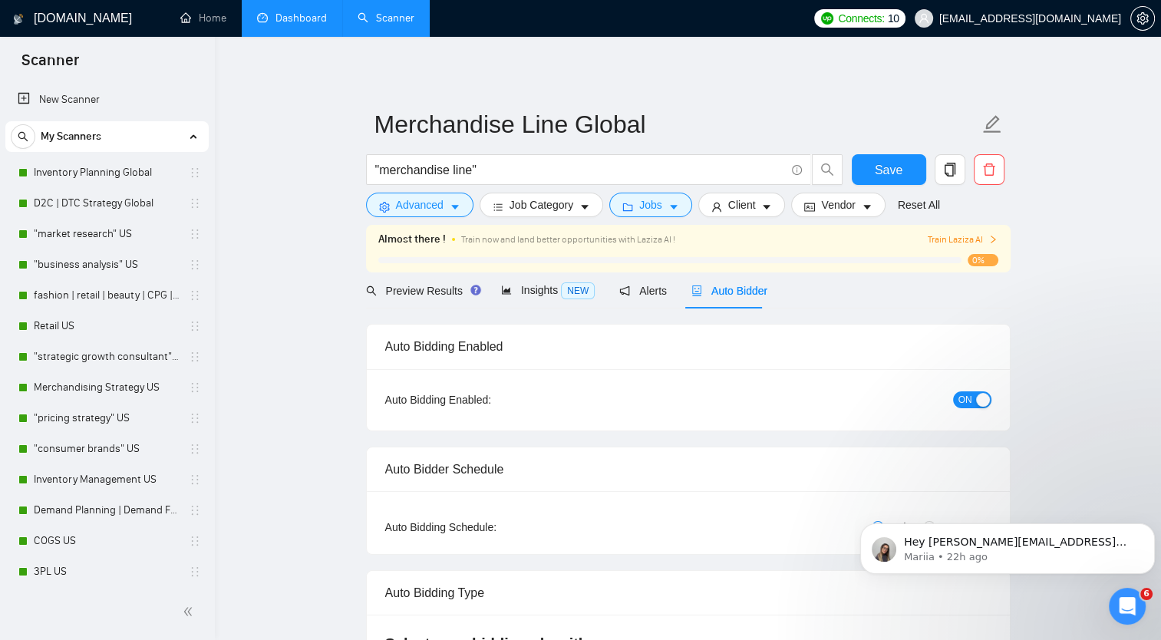
click at [282, 13] on link "Dashboard" at bounding box center [292, 18] width 70 height 13
